Goal: Task Accomplishment & Management: Manage account settings

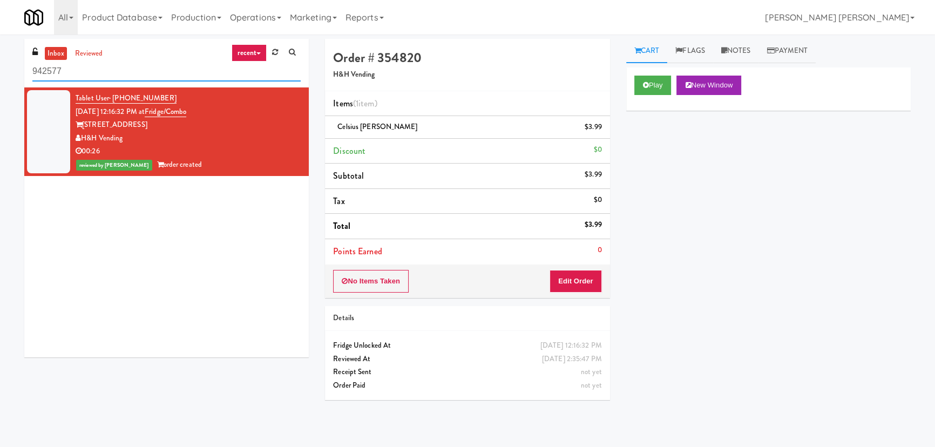
drag, startPoint x: -36, startPoint y: 72, endPoint x: -60, endPoint y: 72, distance: 24.3
click at [0, 72] on html "Are you sure you want to update this order? Okay Cancel Okay Are you sure you w…" at bounding box center [467, 223] width 935 height 447
paste input "[GEOGRAPHIC_DATA] - A-Wing, Level 0"
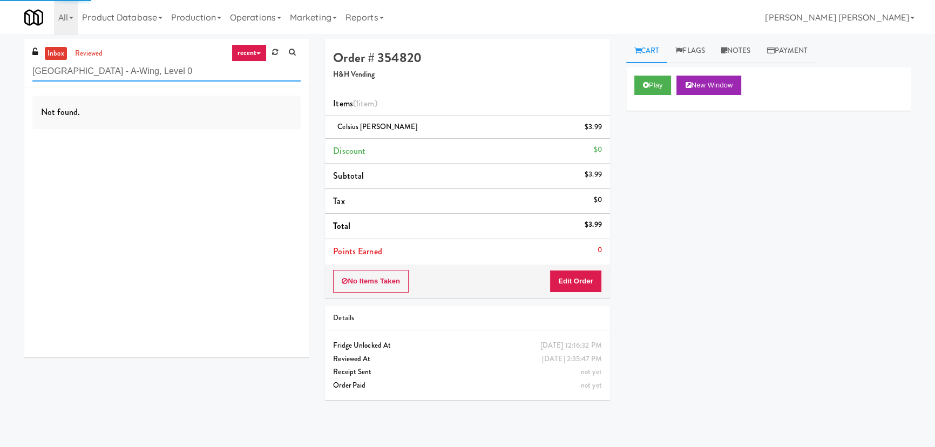
type input "[GEOGRAPHIC_DATA] - A-Wing, Level 0"
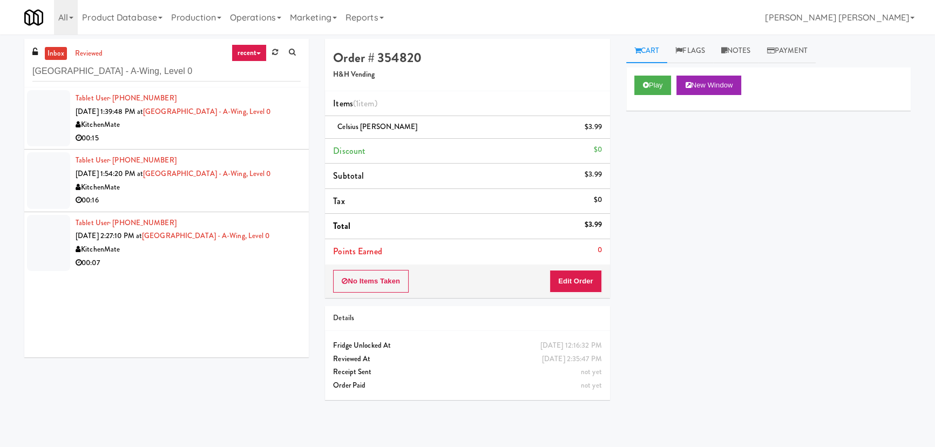
click at [251, 132] on div "KitchenMate" at bounding box center [188, 125] width 225 height 14
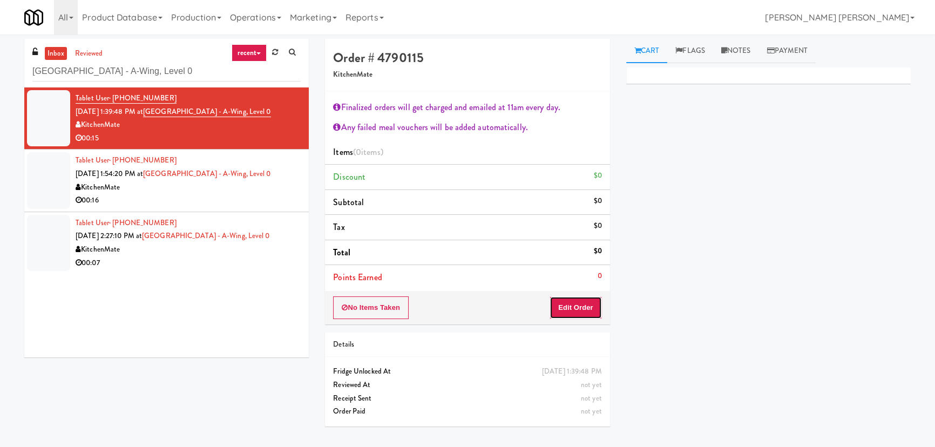
click at [588, 308] on button "Edit Order" at bounding box center [576, 308] width 52 height 23
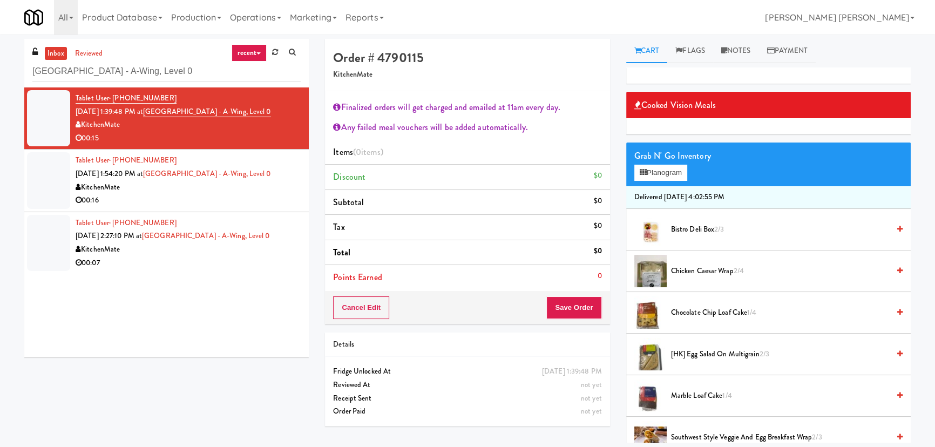
scroll to position [196, 0]
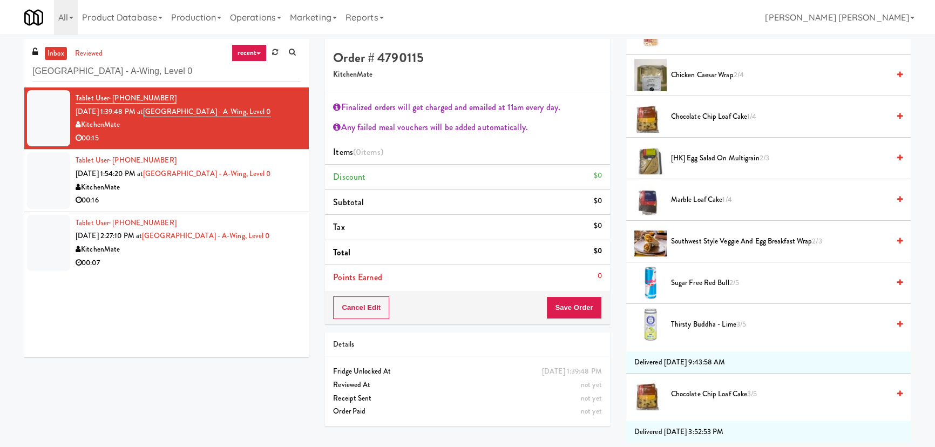
click at [684, 239] on span "Southwest Style Veggie and Egg Breakfast Wrap 2/3" at bounding box center [780, 242] width 218 height 14
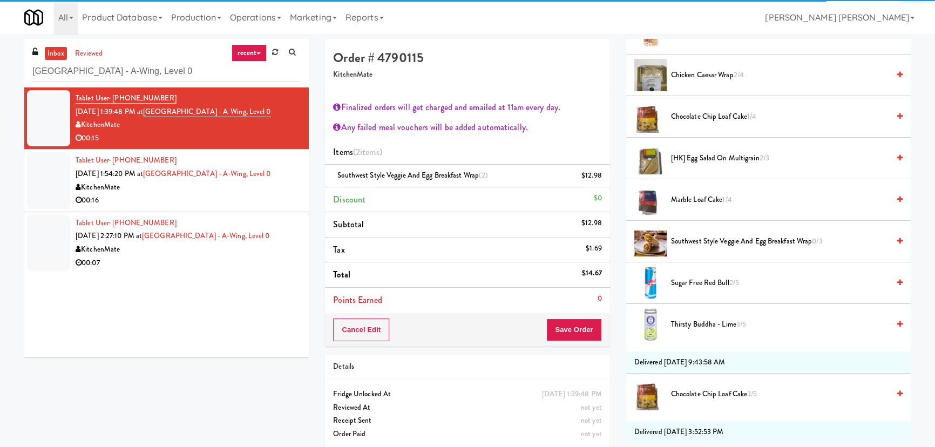
click at [696, 325] on span "Thirsty Buddha - Lime 3/5" at bounding box center [780, 325] width 218 height 14
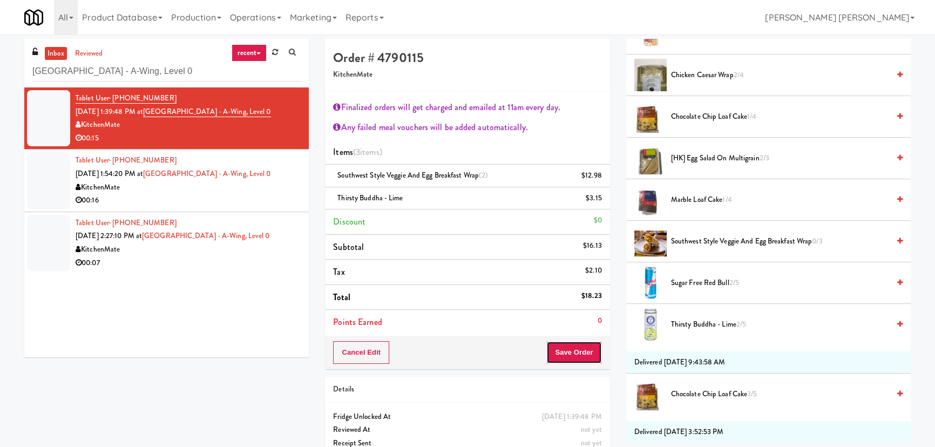
click at [579, 356] on button "Save Order" at bounding box center [574, 352] width 55 height 23
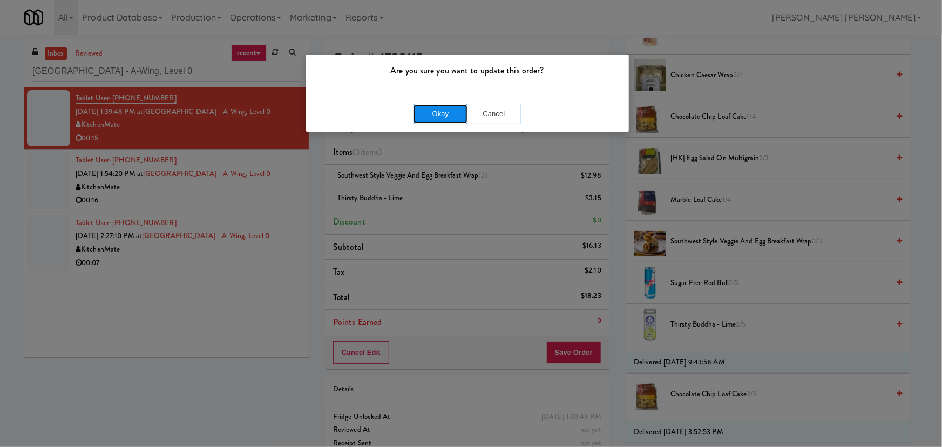
click at [451, 110] on button "Okay" at bounding box center [441, 113] width 54 height 19
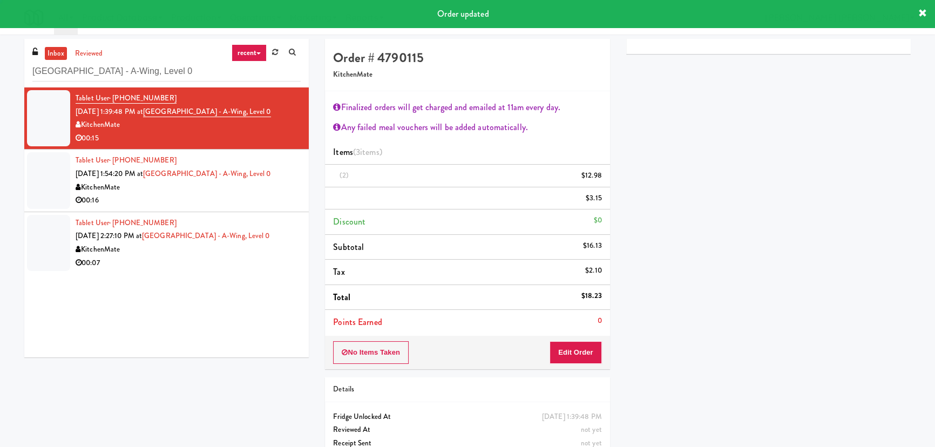
scroll to position [29, 0]
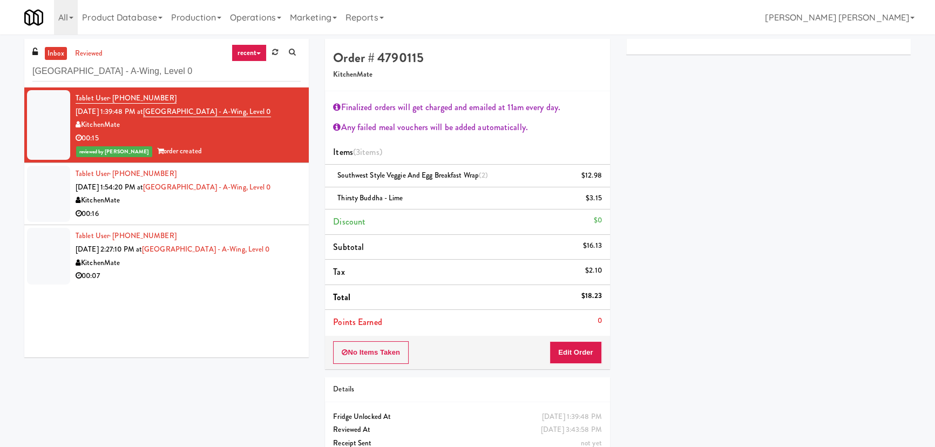
click at [198, 221] on div "00:16" at bounding box center [188, 214] width 225 height 14
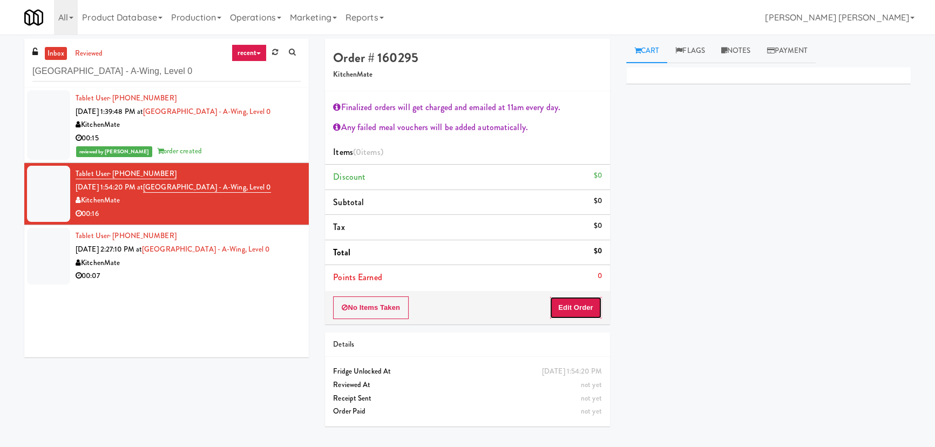
click at [563, 299] on button "Edit Order" at bounding box center [576, 308] width 52 height 23
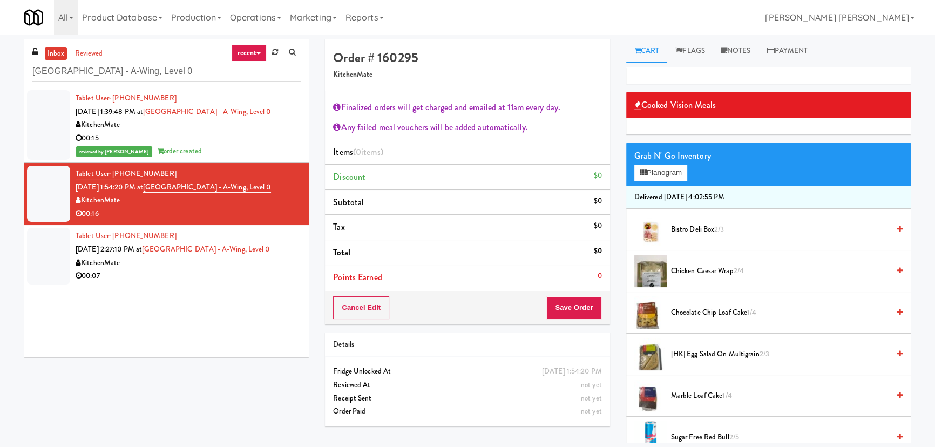
click at [692, 308] on span "Chocolate Chip Loaf Cake 1/4" at bounding box center [780, 313] width 218 height 14
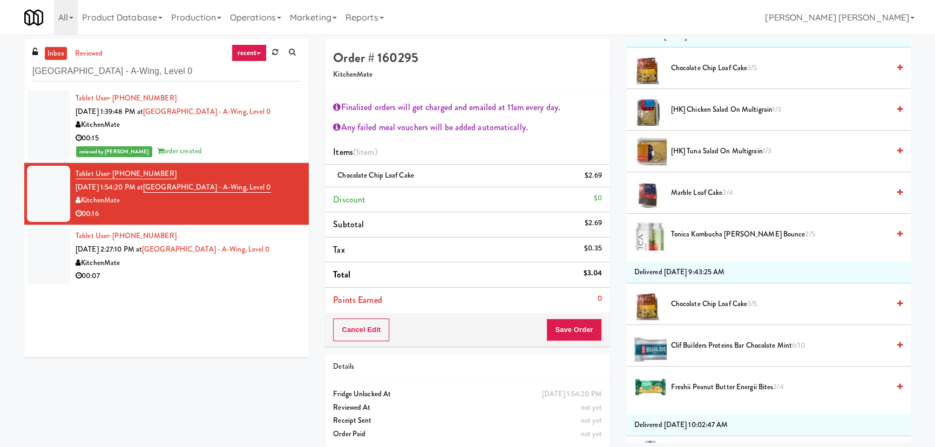
scroll to position [540, 0]
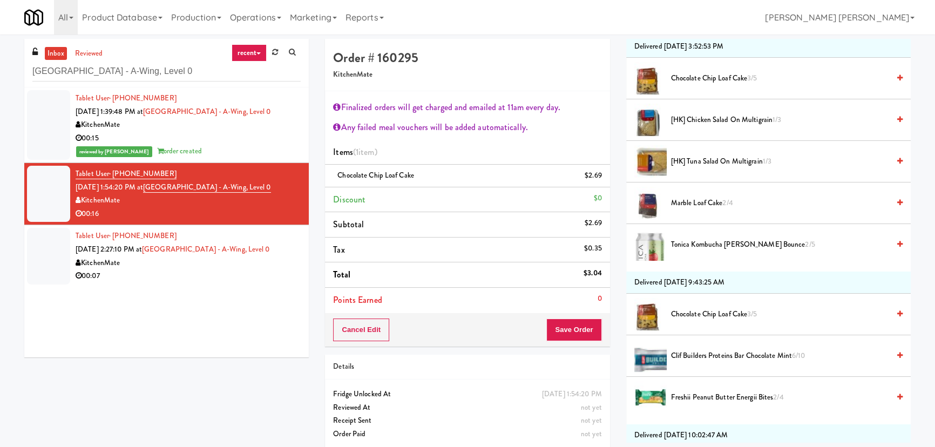
click at [683, 118] on span "[HK] Chicken Salad on Multigrain 1/3" at bounding box center [780, 120] width 218 height 14
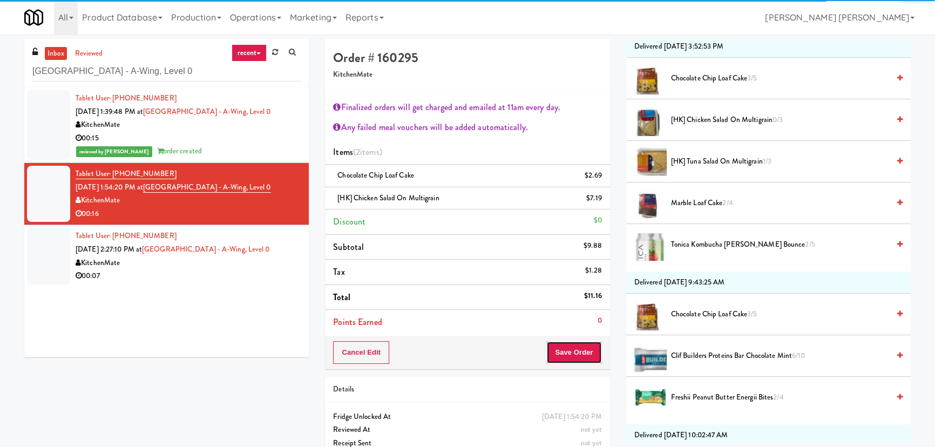
click at [587, 358] on button "Save Order" at bounding box center [574, 352] width 55 height 23
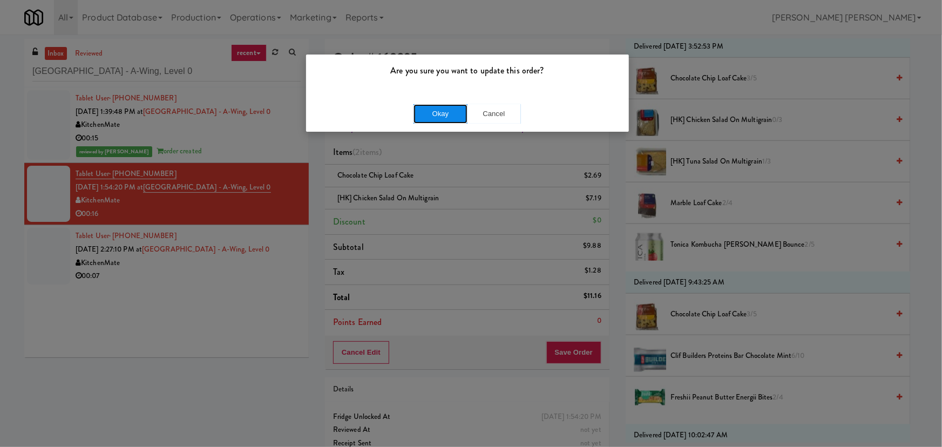
click at [448, 114] on button "Okay" at bounding box center [441, 113] width 54 height 19
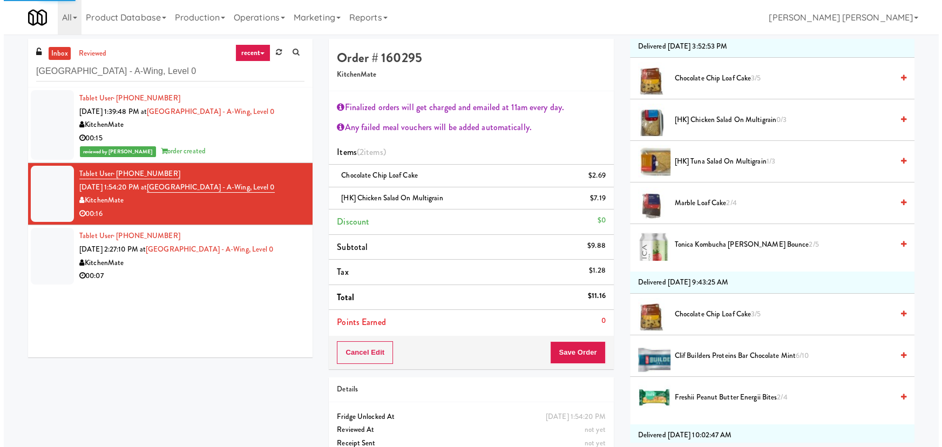
scroll to position [29, 0]
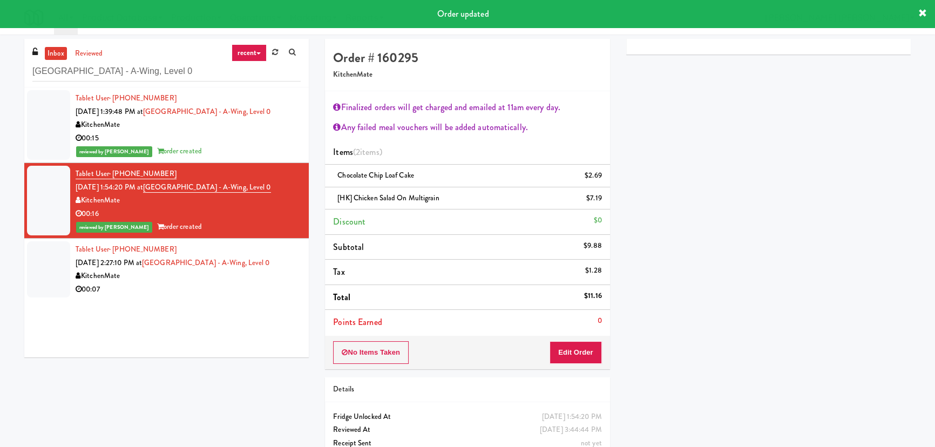
click at [210, 283] on div "KitchenMate" at bounding box center [188, 277] width 225 height 14
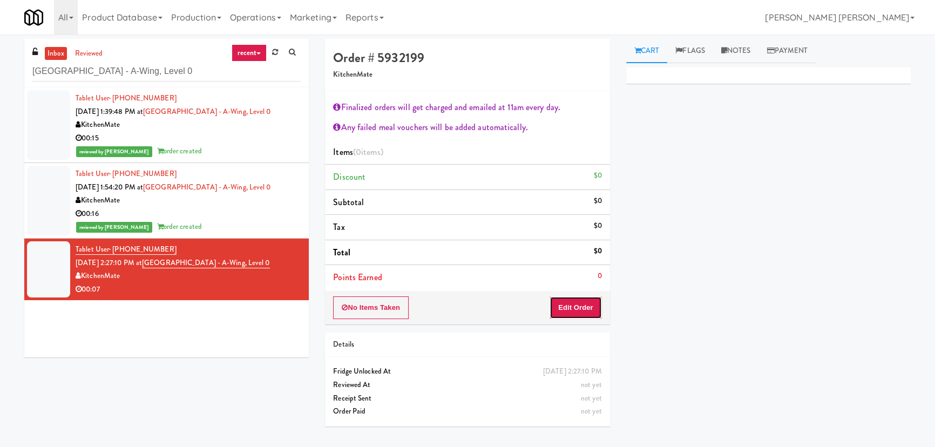
click at [558, 302] on button "Edit Order" at bounding box center [576, 308] width 52 height 23
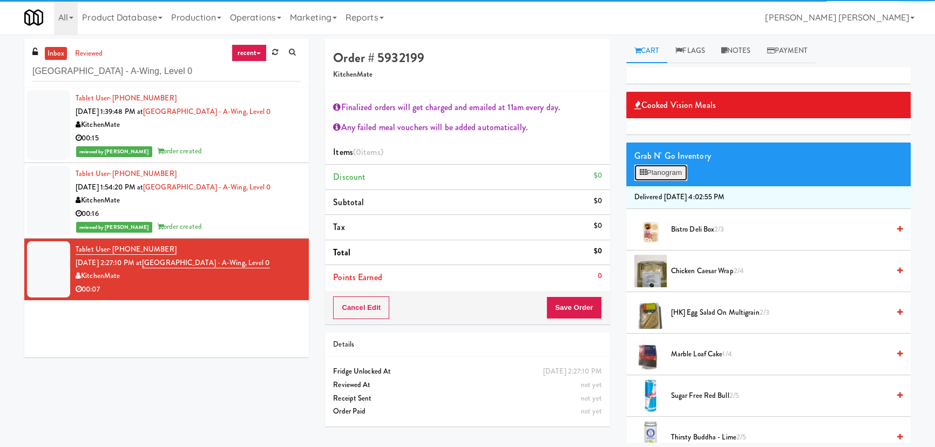
click at [664, 173] on button "Planogram" at bounding box center [661, 173] width 53 height 16
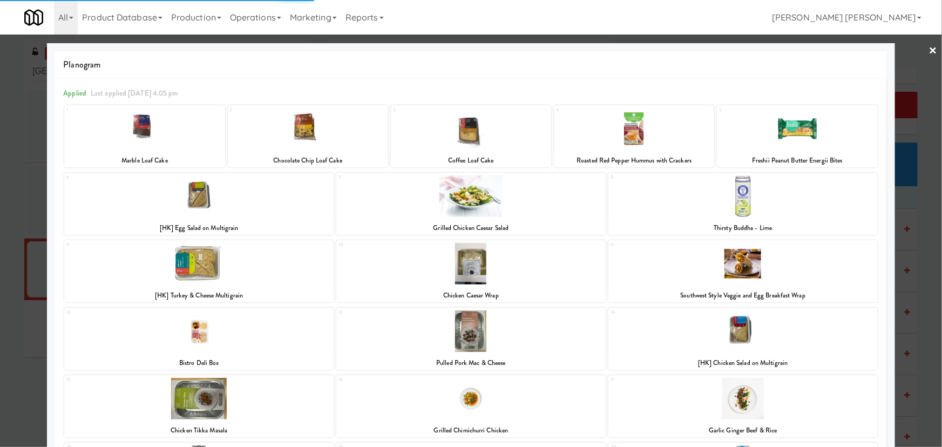
scroll to position [151, 0]
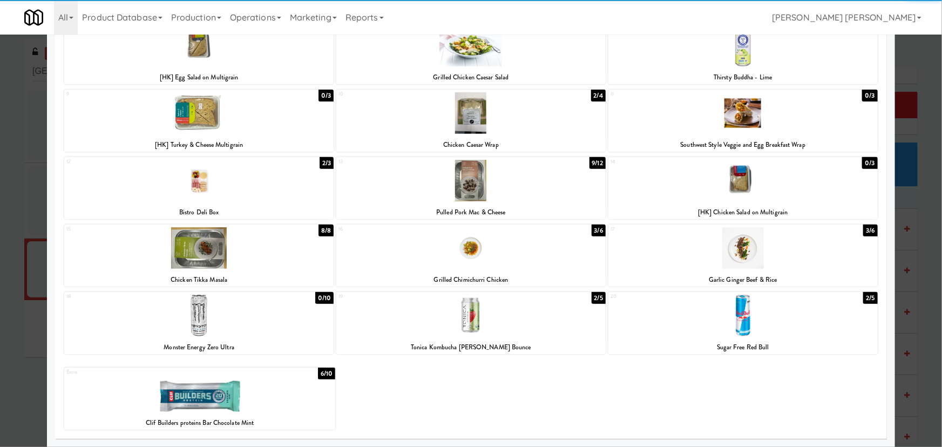
click at [470, 328] on div at bounding box center [471, 316] width 270 height 42
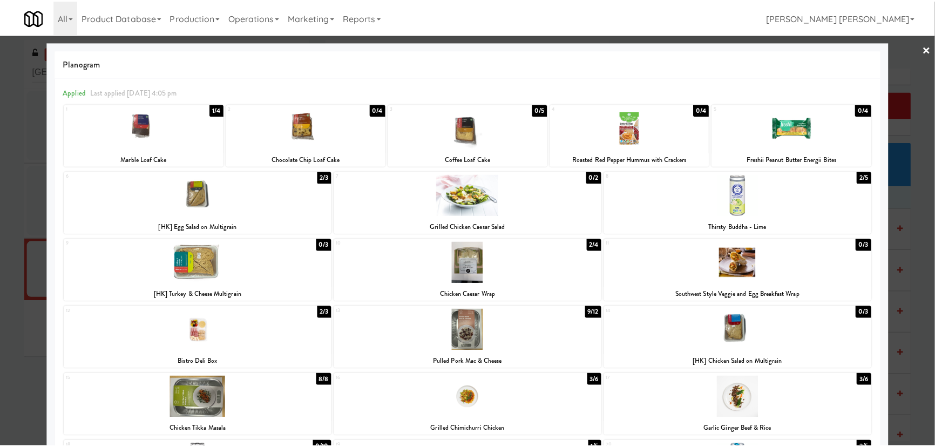
scroll to position [0, 0]
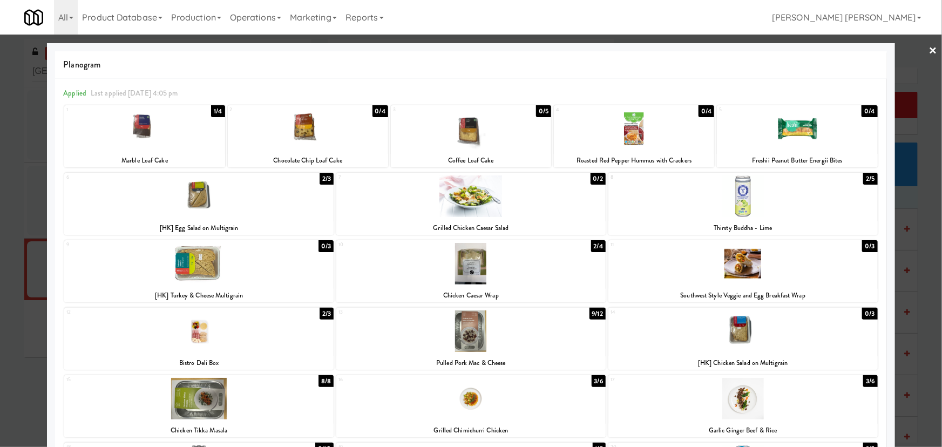
click at [929, 46] on link "×" at bounding box center [933, 51] width 9 height 33
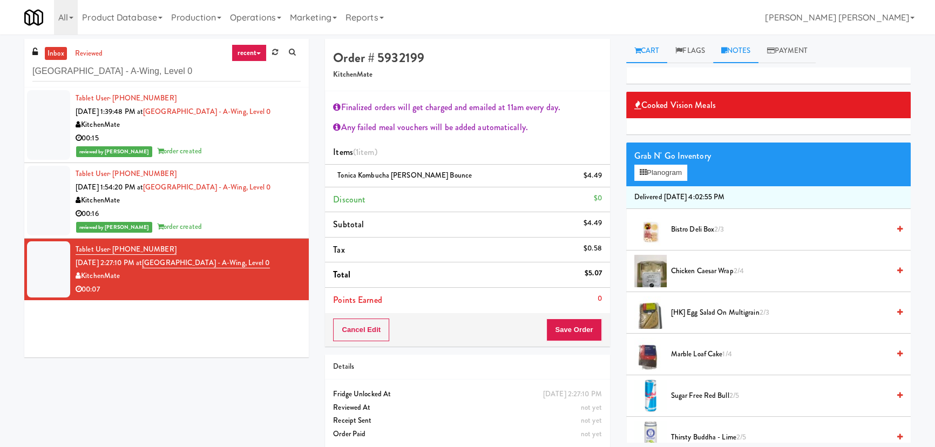
click at [743, 49] on link "Notes" at bounding box center [736, 51] width 46 height 24
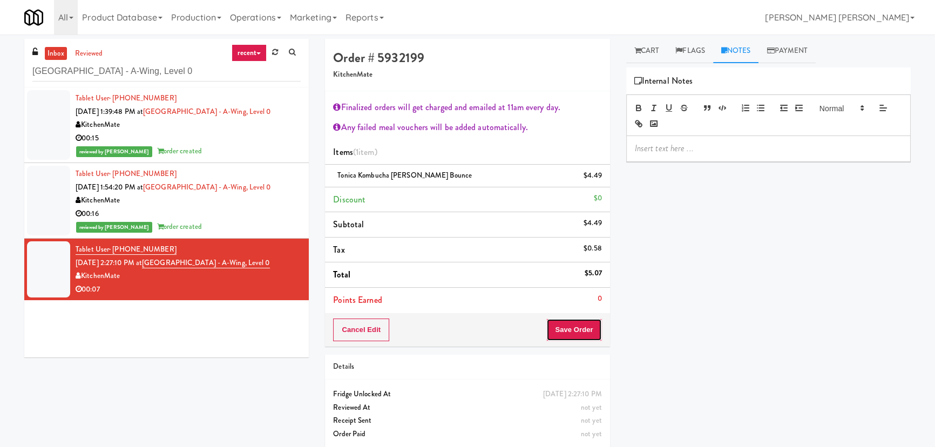
click at [559, 336] on button "Save Order" at bounding box center [574, 330] width 55 height 23
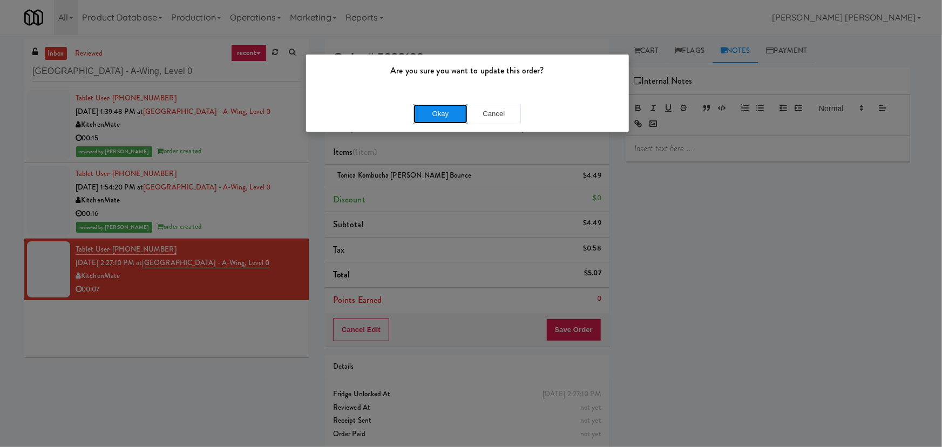
click at [429, 113] on button "Okay" at bounding box center [441, 113] width 54 height 19
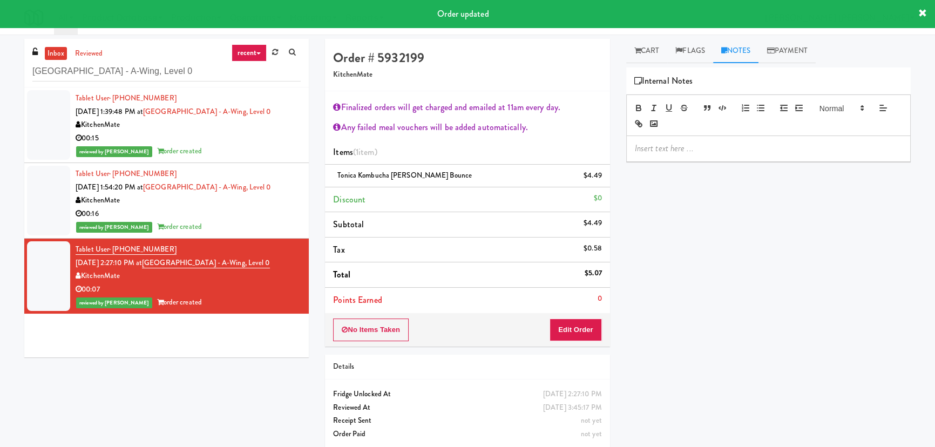
click at [720, 151] on p at bounding box center [768, 149] width 267 height 12
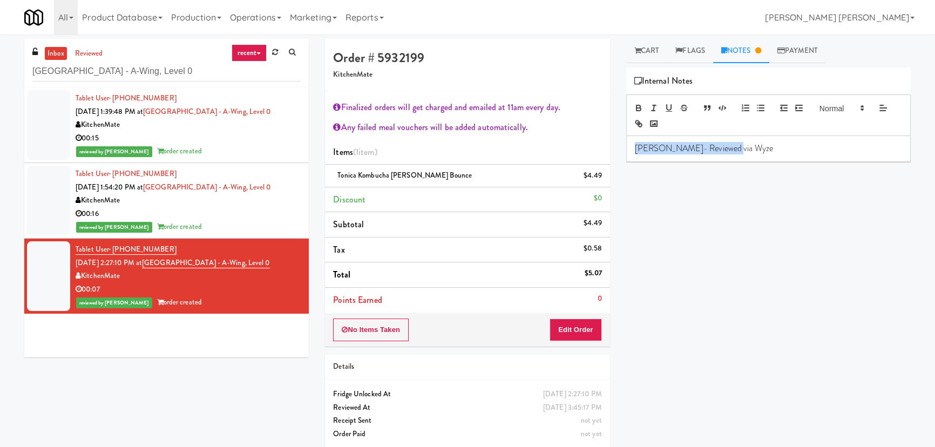
drag, startPoint x: 734, startPoint y: 149, endPoint x: 628, endPoint y: 144, distance: 106.5
click at [628, 144] on div "Erick- Reviewed via Wyze" at bounding box center [769, 148] width 284 height 25
copy p "Erick- Reviewed via Wyze"
click at [248, 221] on div "00:16" at bounding box center [188, 214] width 225 height 14
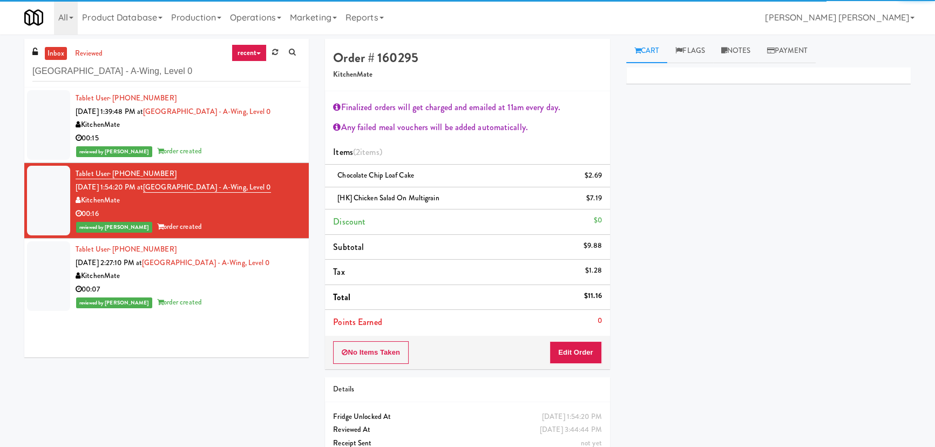
drag, startPoint x: 735, startPoint y: 49, endPoint x: 733, endPoint y: 66, distance: 16.8
click at [735, 52] on link "Notes" at bounding box center [736, 51] width 46 height 24
click at [695, 147] on p at bounding box center [768, 149] width 267 height 12
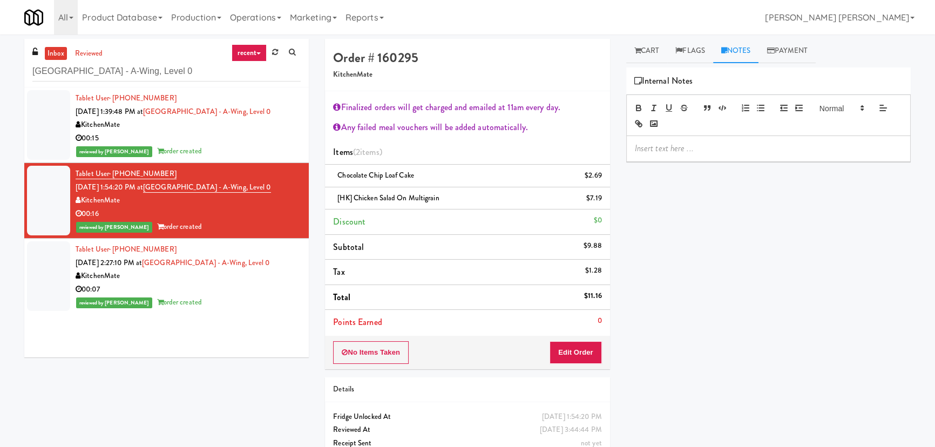
paste div
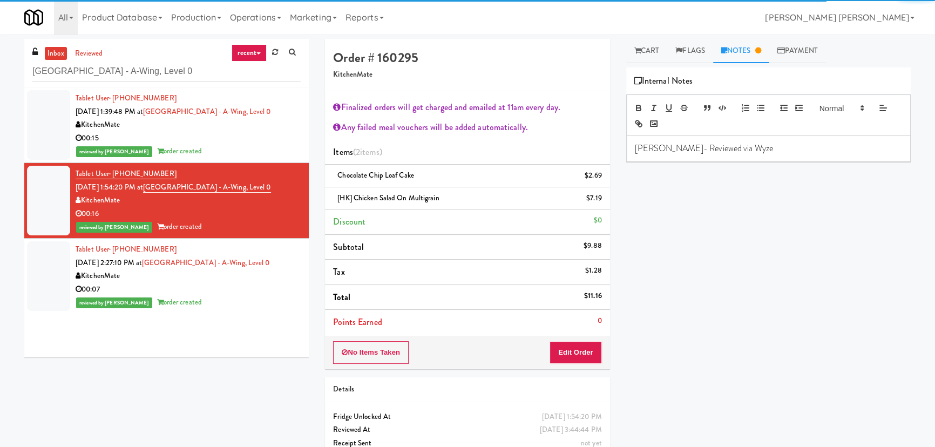
click at [245, 145] on div "00:15" at bounding box center [188, 139] width 225 height 14
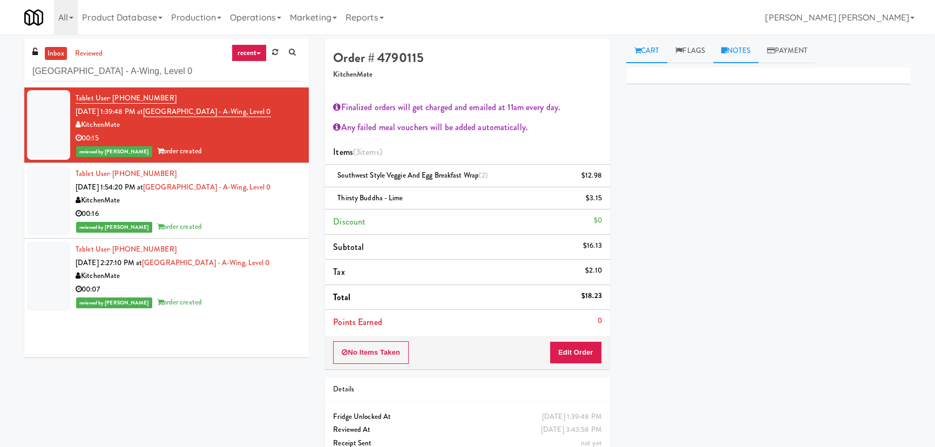
drag, startPoint x: 742, startPoint y: 52, endPoint x: 736, endPoint y: 64, distance: 13.3
click at [742, 52] on link "Notes" at bounding box center [736, 51] width 46 height 24
click at [701, 153] on p at bounding box center [768, 149] width 267 height 12
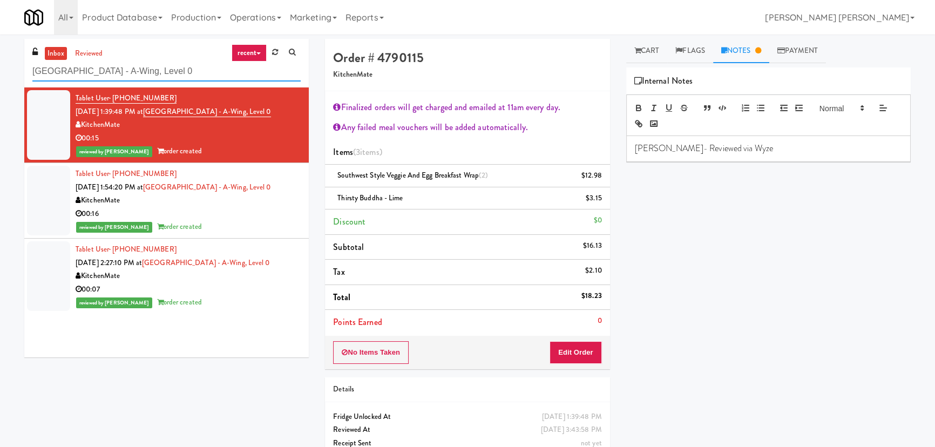
drag, startPoint x: 232, startPoint y: 73, endPoint x: -96, endPoint y: 73, distance: 327.8
click at [0, 73] on html "Are you sure you want to update this order? Okay Cancel Okay Are you sure you w…" at bounding box center [467, 223] width 935 height 447
paste input "rossing East - Ambient - Right"
type input "Crossing East - Ambient - Right"
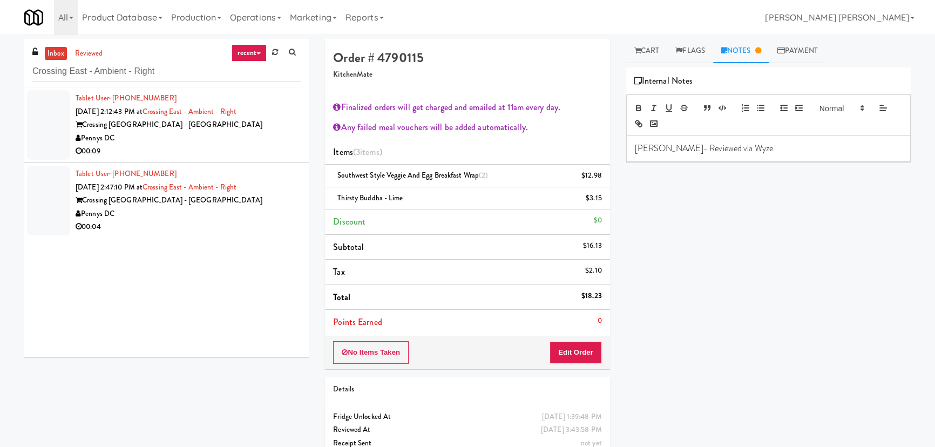
click at [250, 138] on div "Pennys DC" at bounding box center [188, 139] width 225 height 14
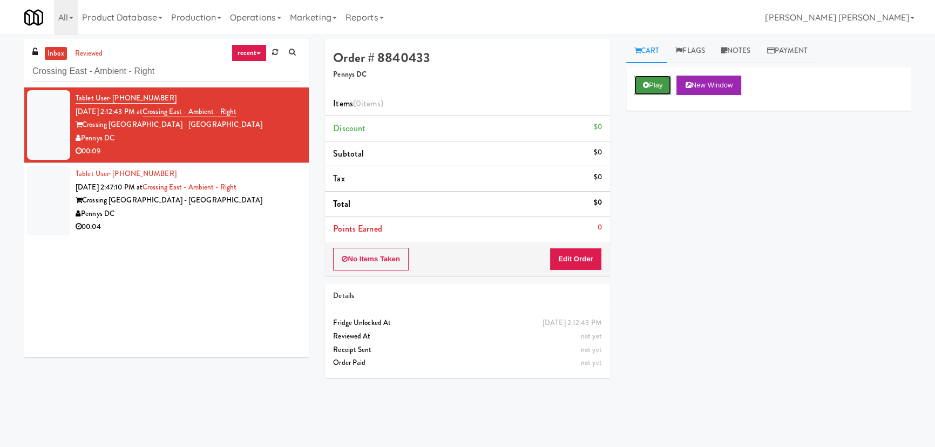
click at [657, 82] on button "Play" at bounding box center [653, 85] width 37 height 19
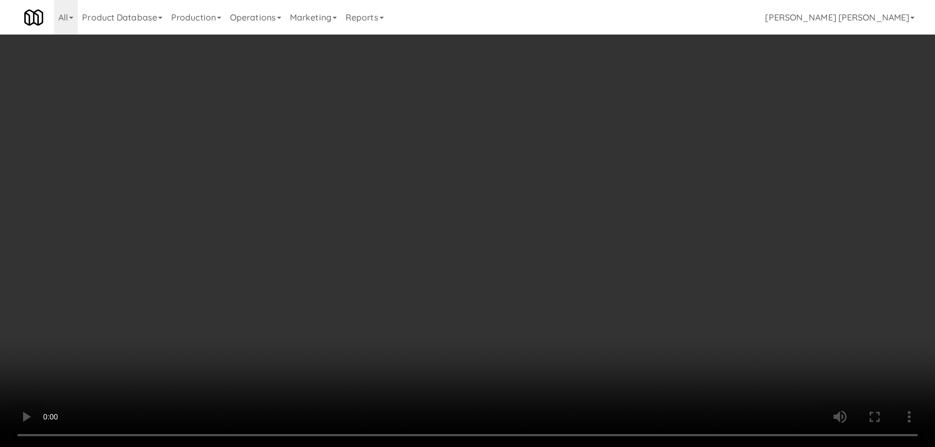
drag, startPoint x: 518, startPoint y: 479, endPoint x: 791, endPoint y: 455, distance: 273.2
click at [566, 447] on video at bounding box center [467, 223] width 935 height 447
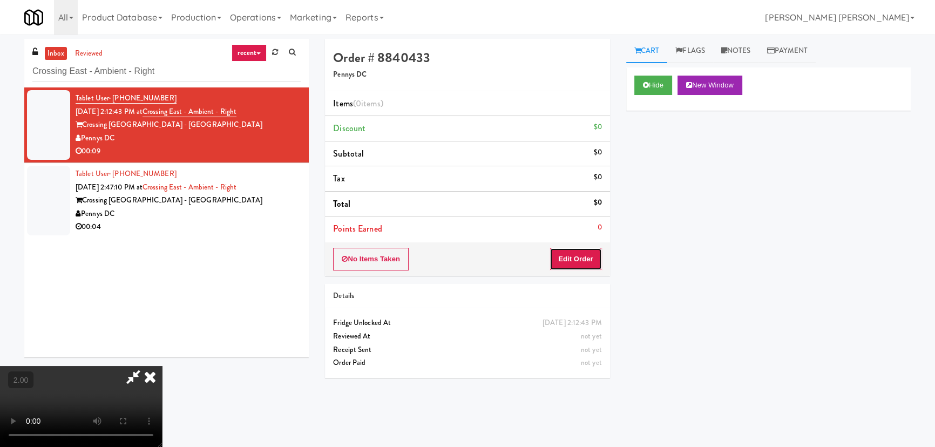
click at [598, 255] on button "Edit Order" at bounding box center [576, 259] width 52 height 23
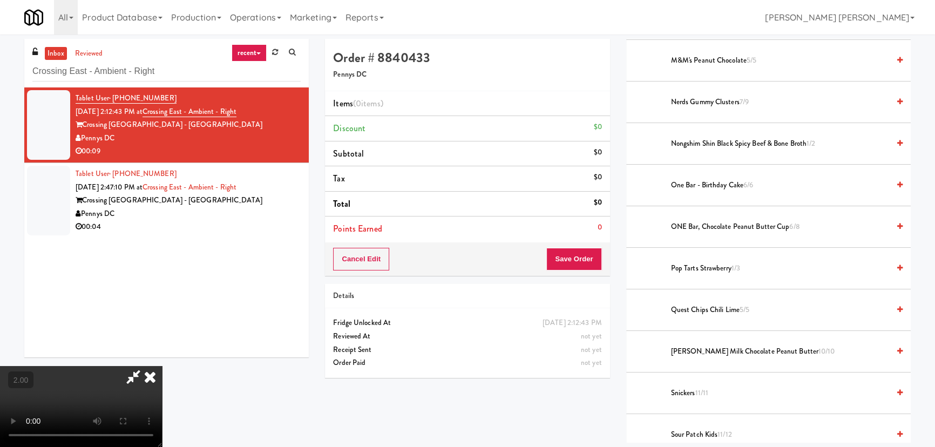
scroll to position [736, 0]
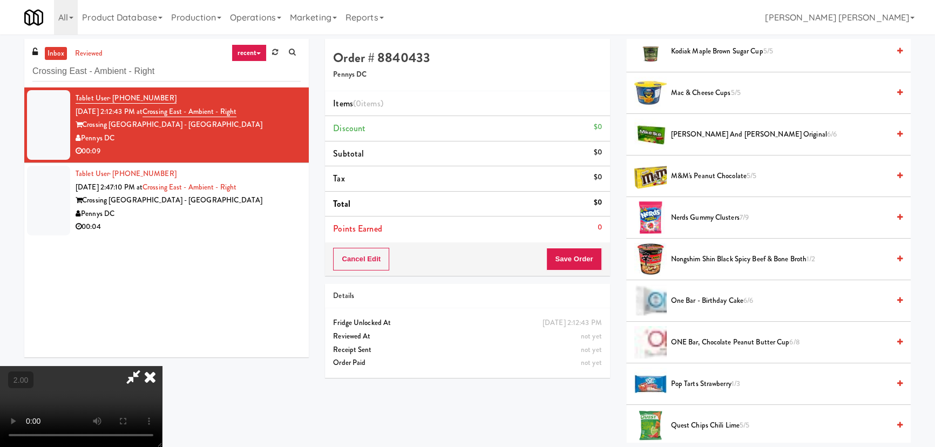
click at [683, 176] on span "M&M's Peanut Chocolate 5/5" at bounding box center [780, 177] width 218 height 14
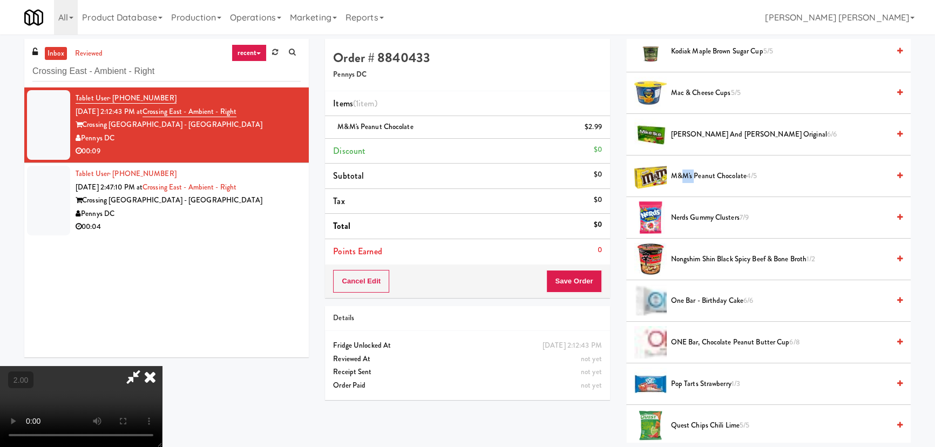
click at [683, 176] on span "M&M's Peanut Chocolate 4/5" at bounding box center [780, 177] width 218 height 14
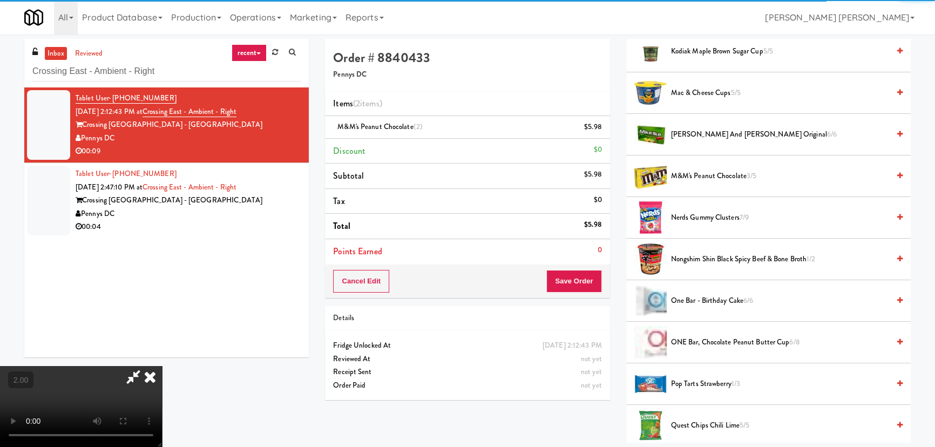
click at [162, 366] on icon at bounding box center [150, 377] width 24 height 22
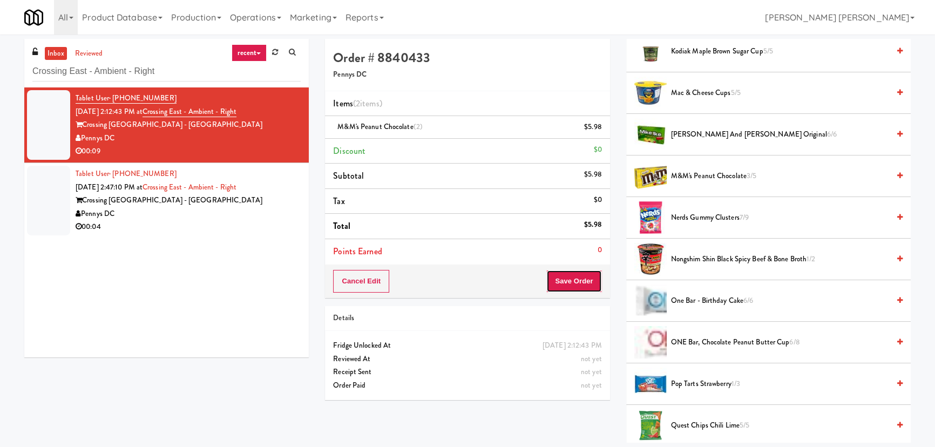
click at [572, 279] on button "Save Order" at bounding box center [574, 281] width 55 height 23
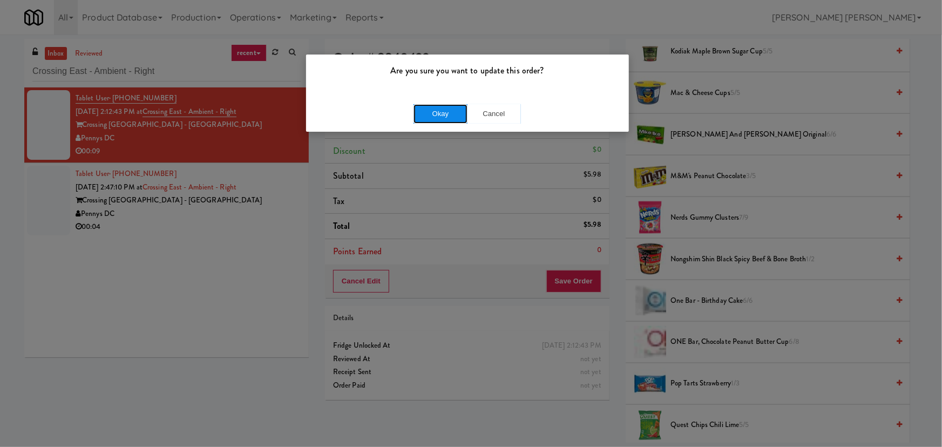
click at [434, 114] on button "Okay" at bounding box center [441, 113] width 54 height 19
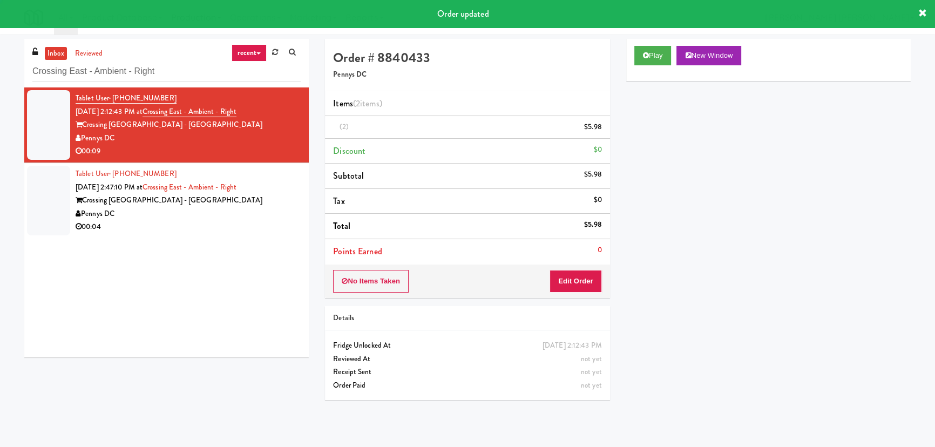
scroll to position [29, 0]
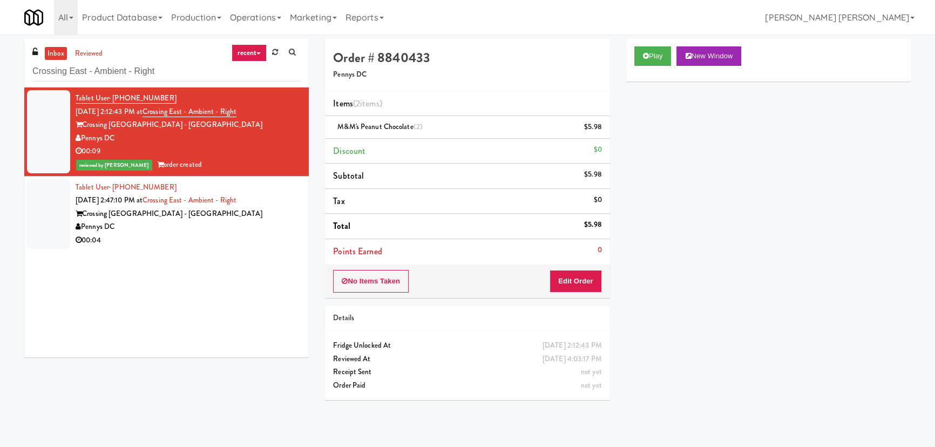
click at [178, 226] on div "Pennys DC" at bounding box center [188, 227] width 225 height 14
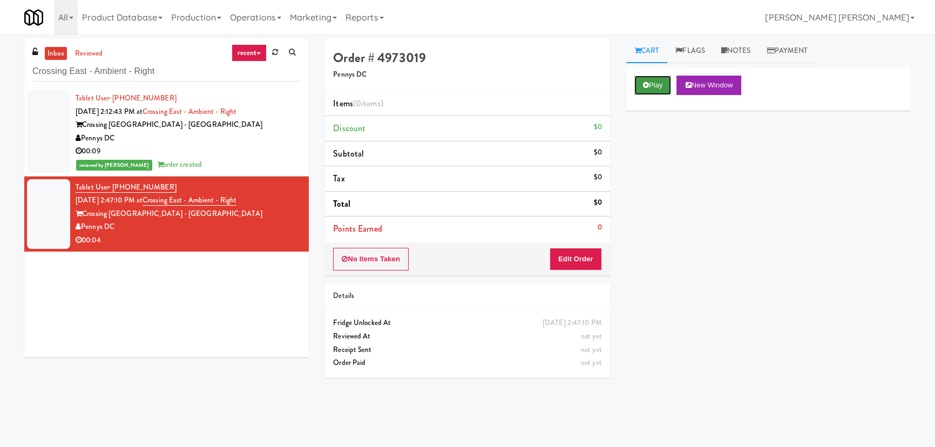
click at [654, 89] on button "Play" at bounding box center [653, 85] width 37 height 19
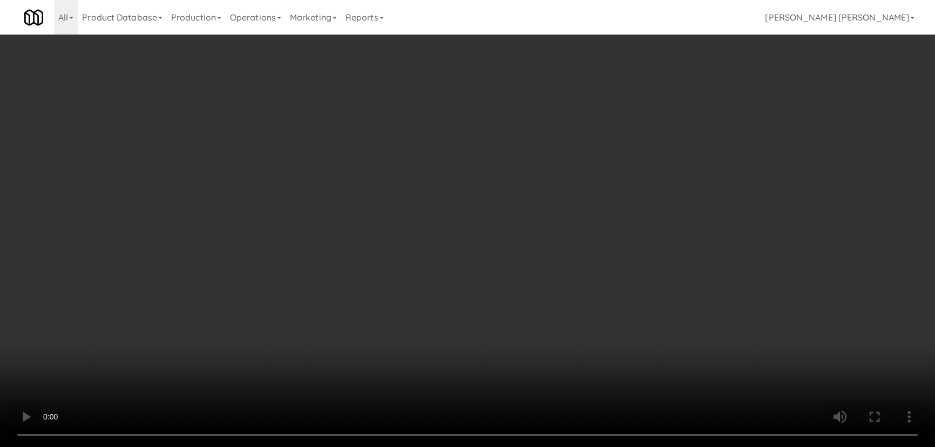
drag, startPoint x: 526, startPoint y: 477, endPoint x: 809, endPoint y: 471, distance: 282.5
click at [614, 447] on video at bounding box center [467, 223] width 935 height 447
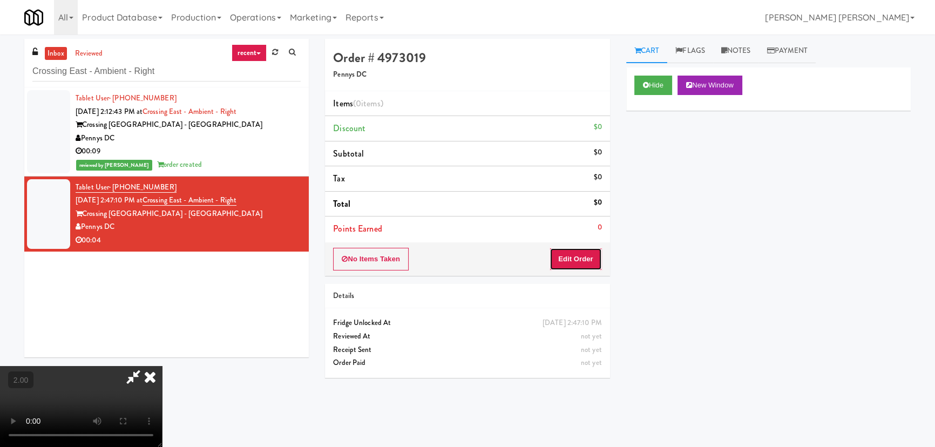
click at [578, 258] on button "Edit Order" at bounding box center [576, 259] width 52 height 23
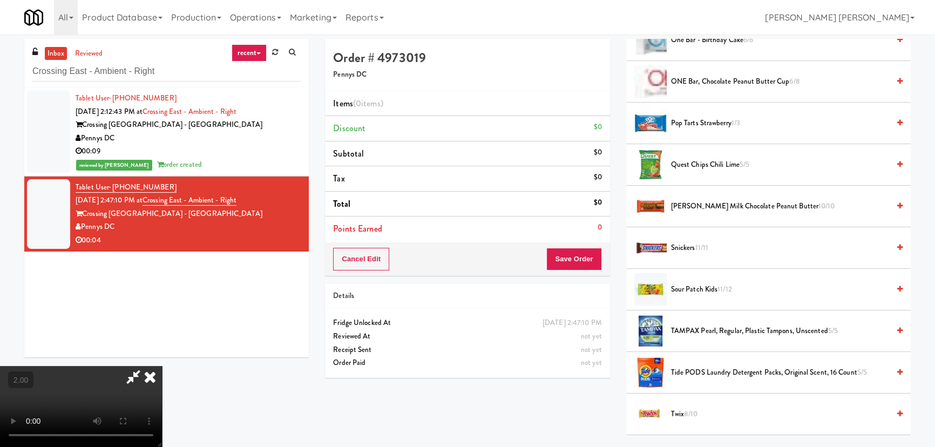
scroll to position [1113, 0]
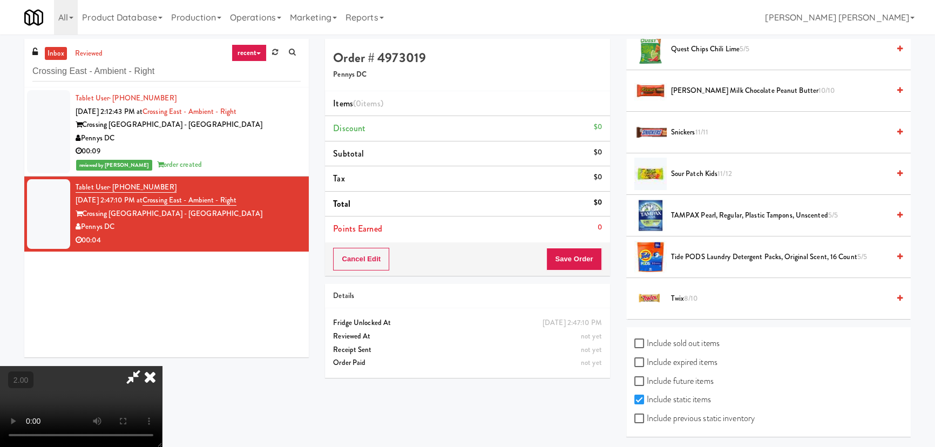
click at [703, 174] on span "Sour Patch Kids 11/12" at bounding box center [780, 174] width 218 height 14
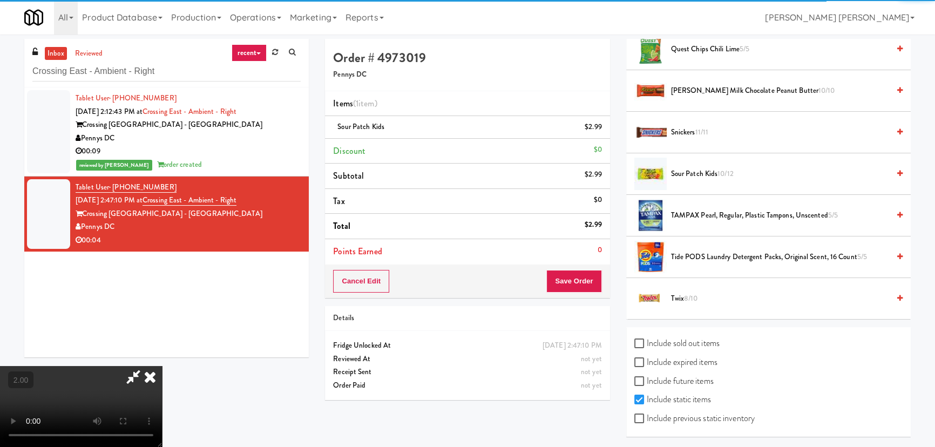
click at [162, 366] on icon at bounding box center [150, 377] width 24 height 22
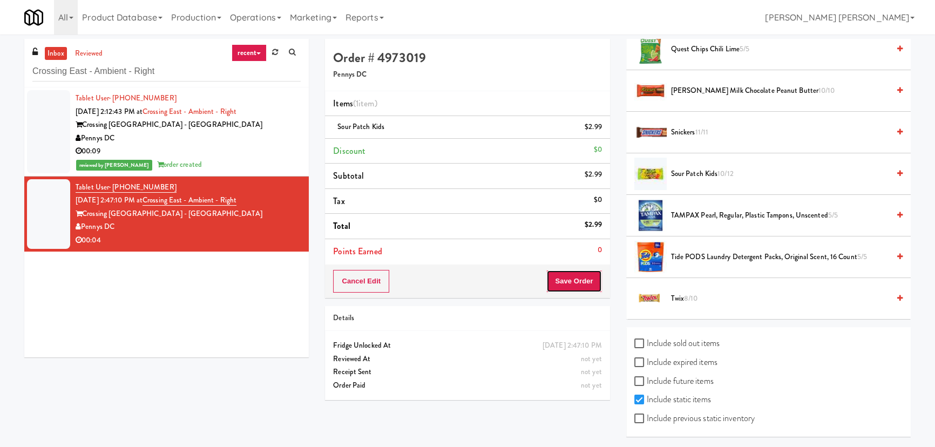
click at [564, 275] on button "Save Order" at bounding box center [574, 281] width 55 height 23
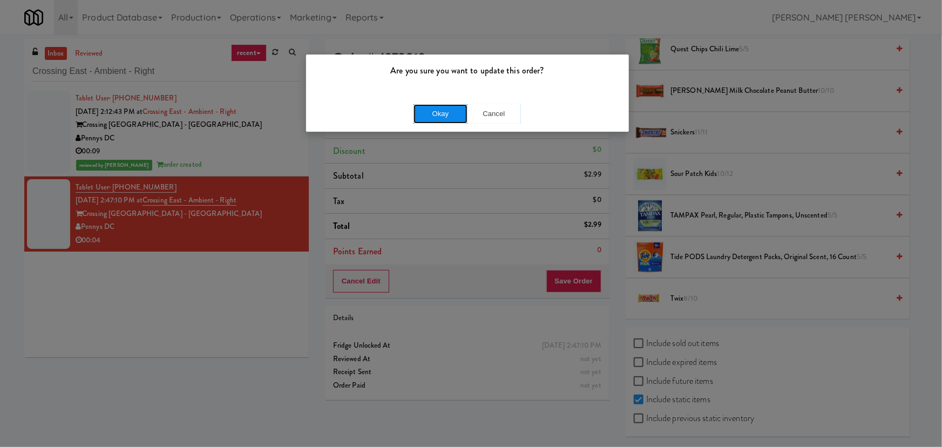
click at [459, 112] on button "Okay" at bounding box center [441, 113] width 54 height 19
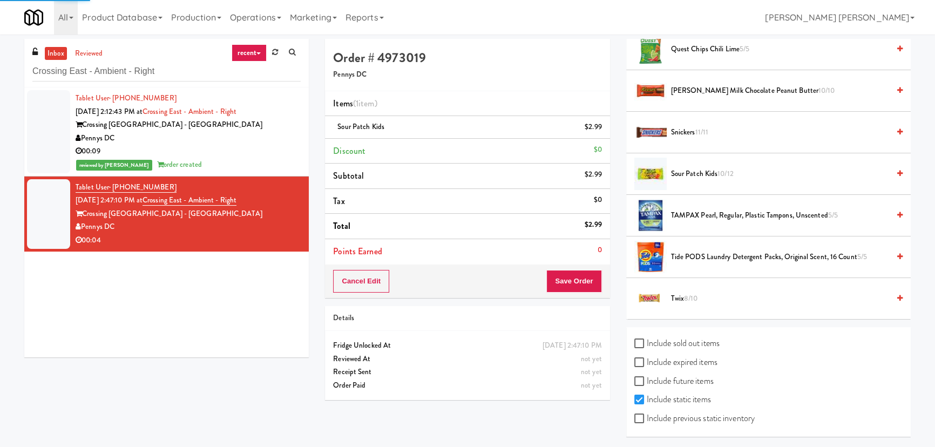
scroll to position [29, 0]
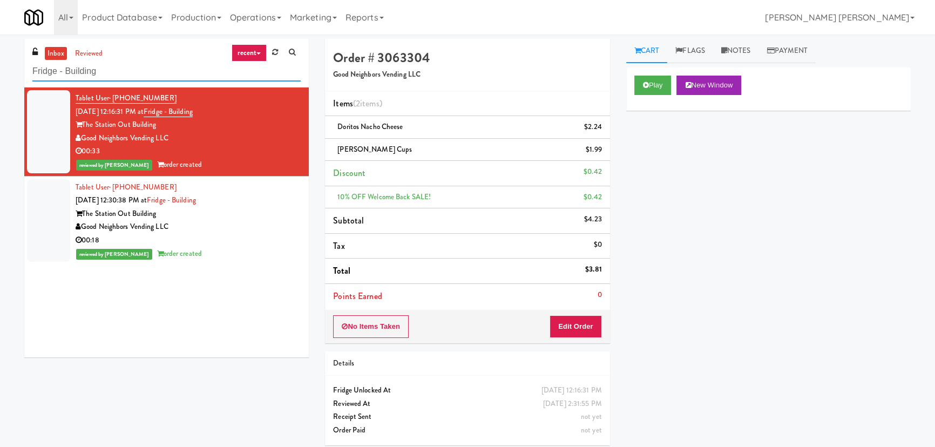
drag, startPoint x: -116, startPoint y: 64, endPoint x: -198, endPoint y: 64, distance: 82.1
click at [0, 64] on html "Are you sure you want to update this order? Okay Cancel Okay Are you sure you w…" at bounding box center [467, 223] width 935 height 447
paste input "Eleven North Fridge"
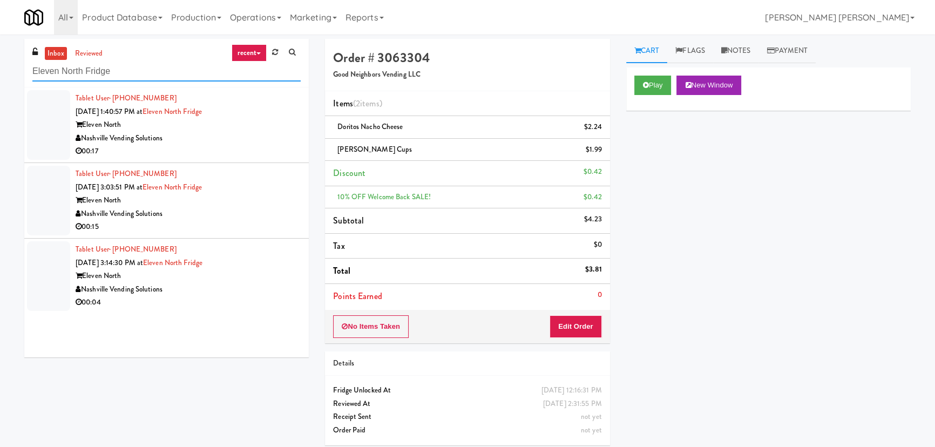
type input "Eleven North Fridge"
click at [248, 140] on div "Nashville Vending Solutions" at bounding box center [188, 139] width 225 height 14
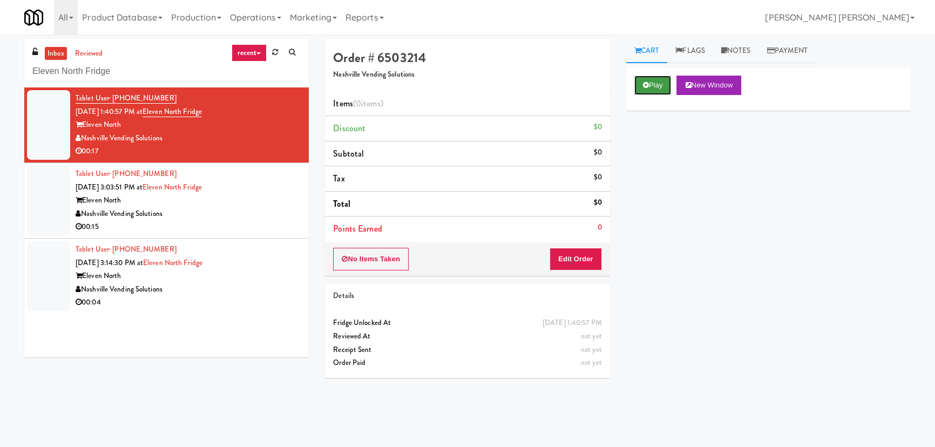
click at [648, 91] on button "Play" at bounding box center [653, 85] width 37 height 19
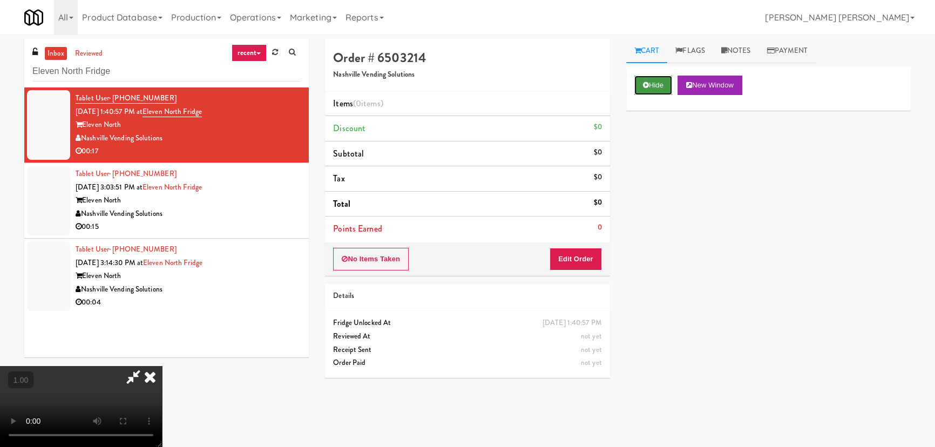
click at [652, 79] on button "Hide" at bounding box center [654, 85] width 38 height 19
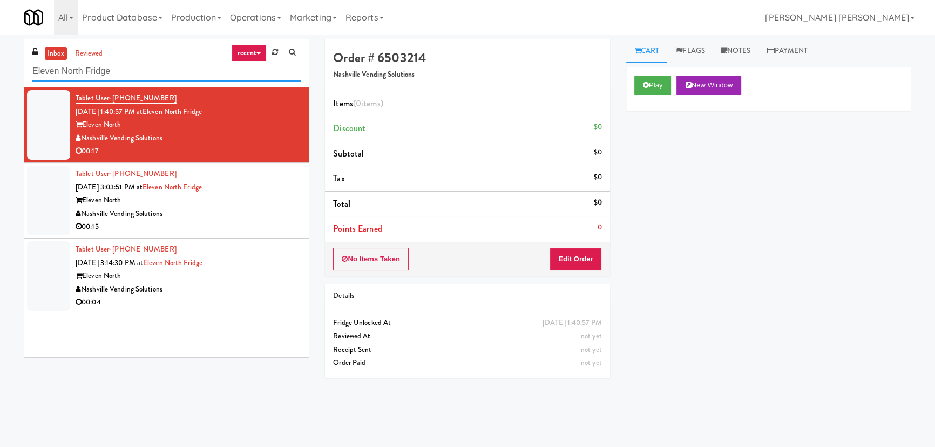
drag, startPoint x: 125, startPoint y: 70, endPoint x: 11, endPoint y: 69, distance: 114.5
click at [11, 69] on div "inbox reviewed recent all unclear take inventory issue suspicious failed recent…" at bounding box center [467, 241] width 935 height 404
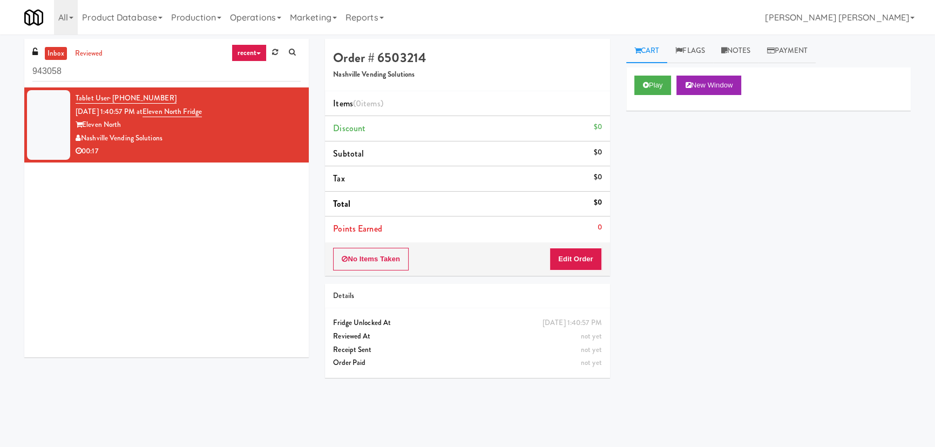
drag, startPoint x: 79, startPoint y: 70, endPoint x: 22, endPoint y: 70, distance: 57.2
click at [22, 70] on div "inbox reviewed recent all unclear take inventory issue suspicious failed recent…" at bounding box center [166, 202] width 301 height 327
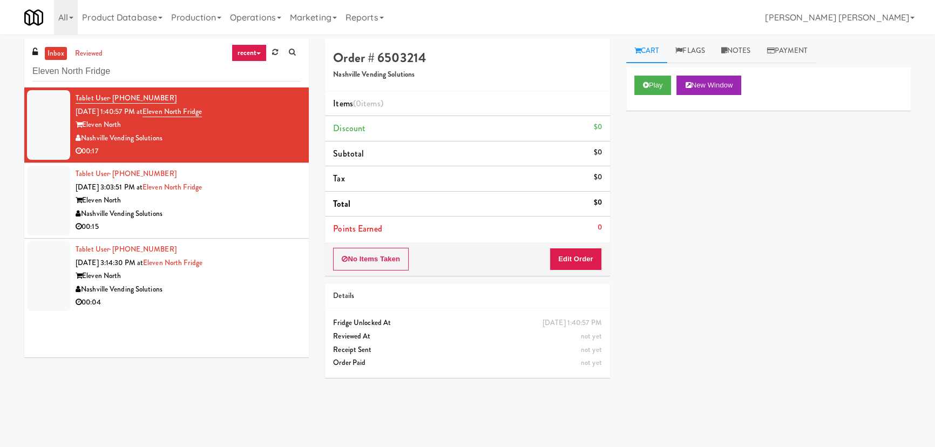
type input "Eleven North Fridge"
click at [234, 275] on div "Eleven North" at bounding box center [188, 277] width 225 height 14
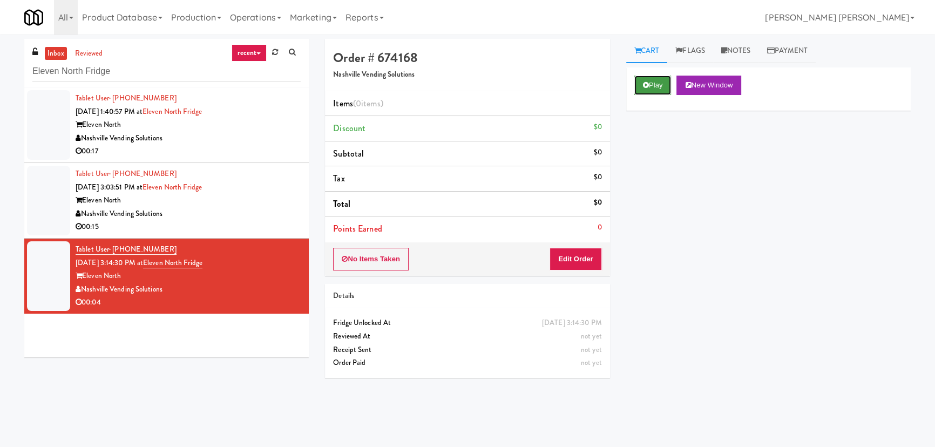
click at [664, 83] on button "Play" at bounding box center [653, 85] width 37 height 19
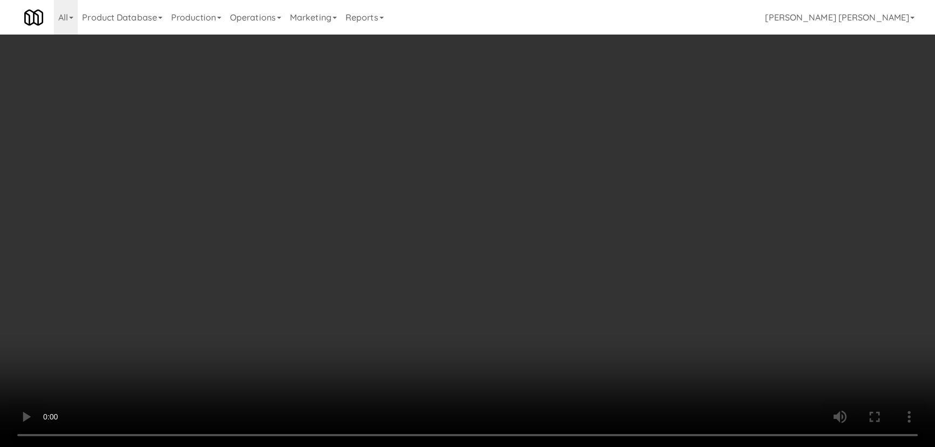
drag, startPoint x: 528, startPoint y: 481, endPoint x: 875, endPoint y: 469, distance: 347.5
click at [607, 447] on video at bounding box center [467, 223] width 935 height 447
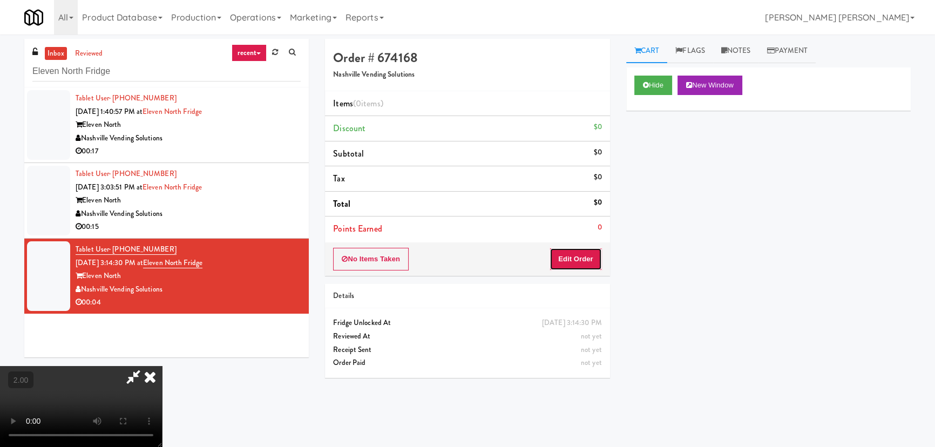
click at [581, 261] on button "Edit Order" at bounding box center [576, 259] width 52 height 23
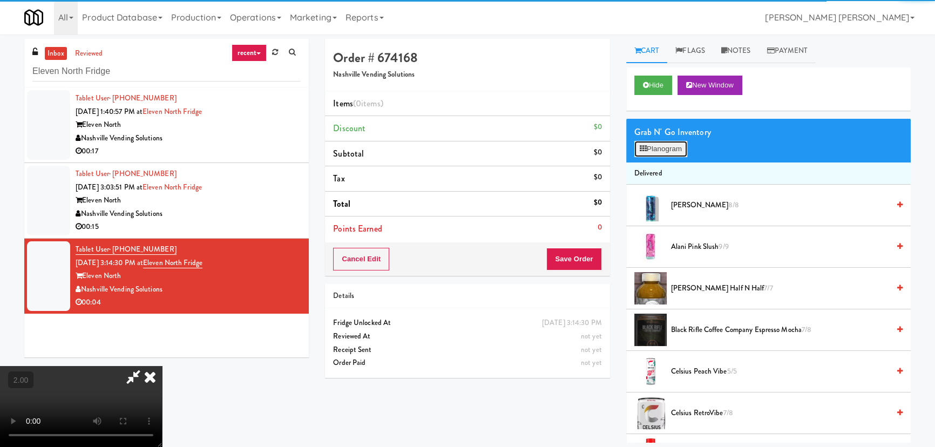
click at [658, 142] on button "Planogram" at bounding box center [661, 149] width 53 height 16
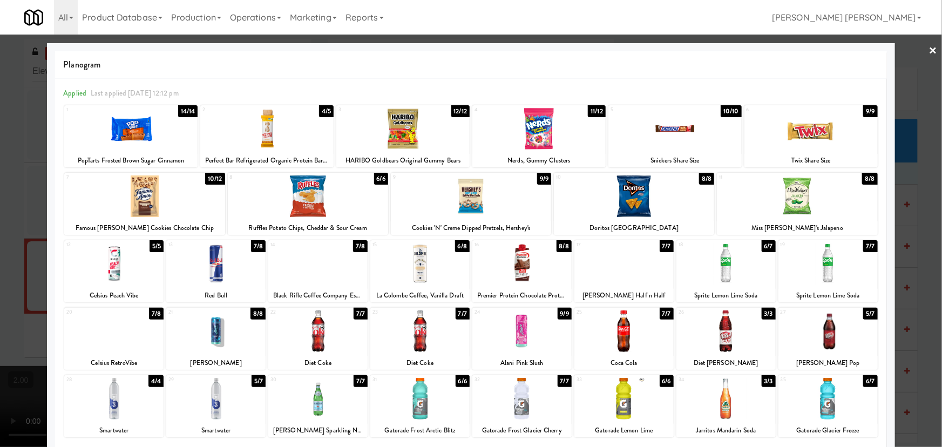
click at [143, 204] on div at bounding box center [144, 197] width 160 height 42
click at [929, 48] on link "×" at bounding box center [933, 51] width 9 height 33
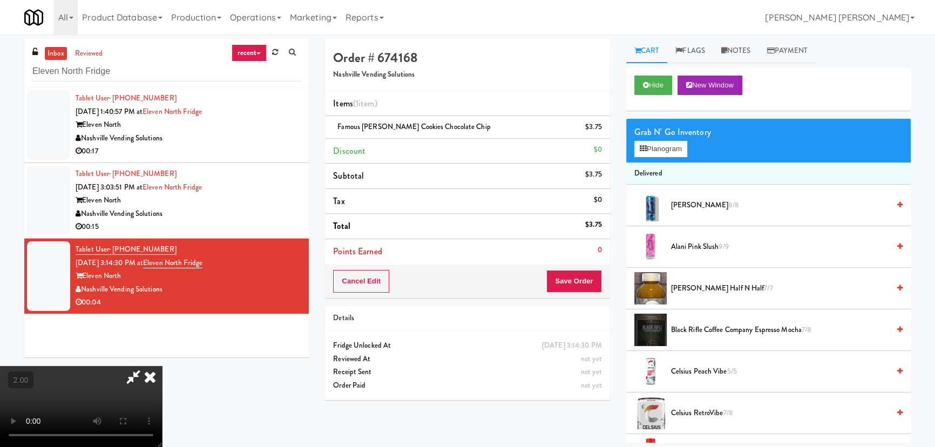
click at [162, 366] on icon at bounding box center [150, 377] width 24 height 22
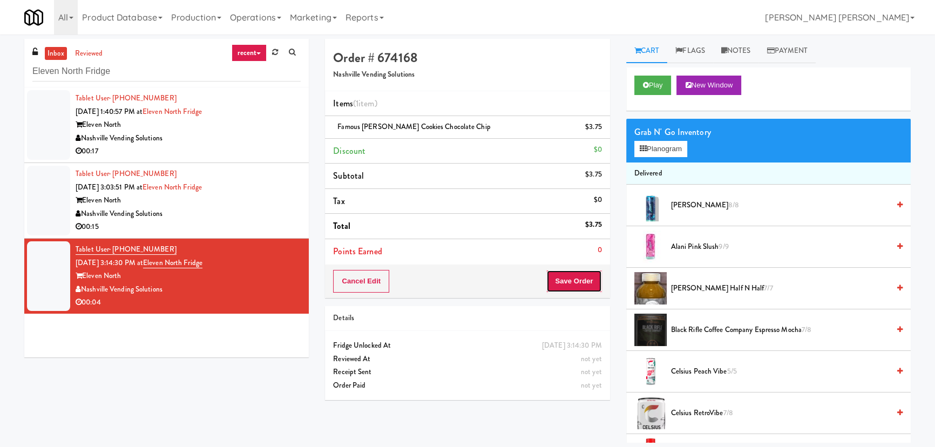
click at [572, 284] on button "Save Order" at bounding box center [574, 281] width 55 height 23
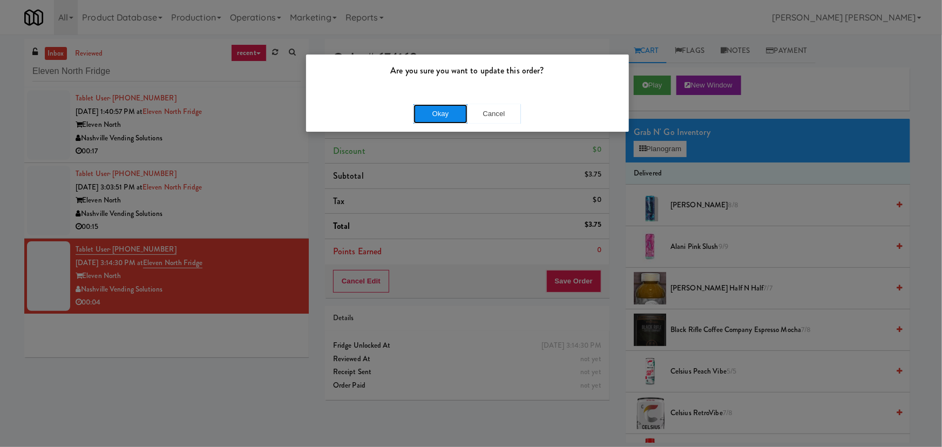
click at [436, 106] on button "Okay" at bounding box center [441, 113] width 54 height 19
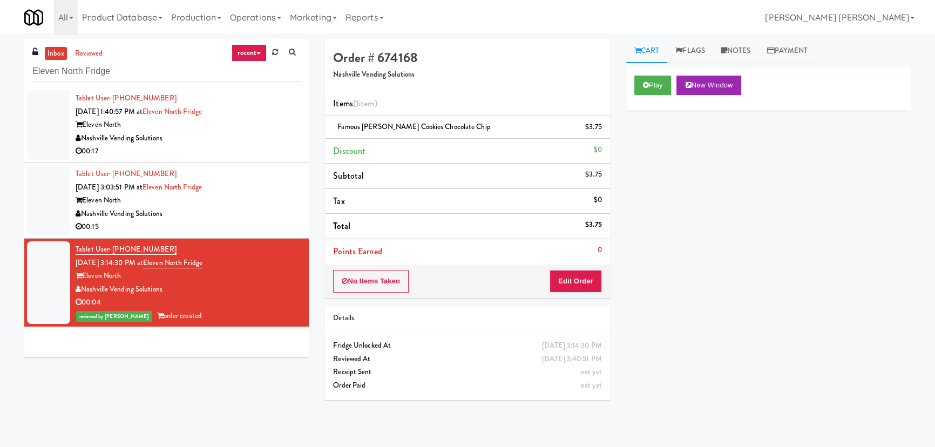
click at [253, 207] on div "Nashville Vending Solutions" at bounding box center [188, 214] width 225 height 14
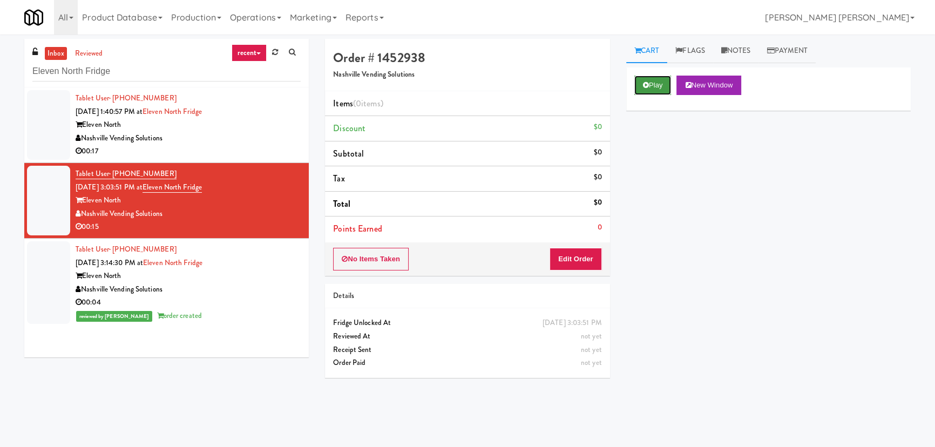
click at [649, 86] on button "Play" at bounding box center [653, 85] width 37 height 19
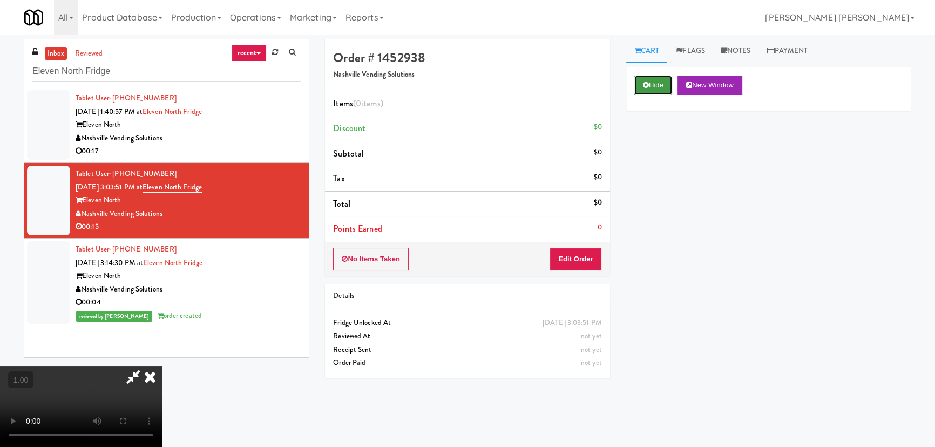
click at [656, 79] on button "Hide" at bounding box center [654, 85] width 38 height 19
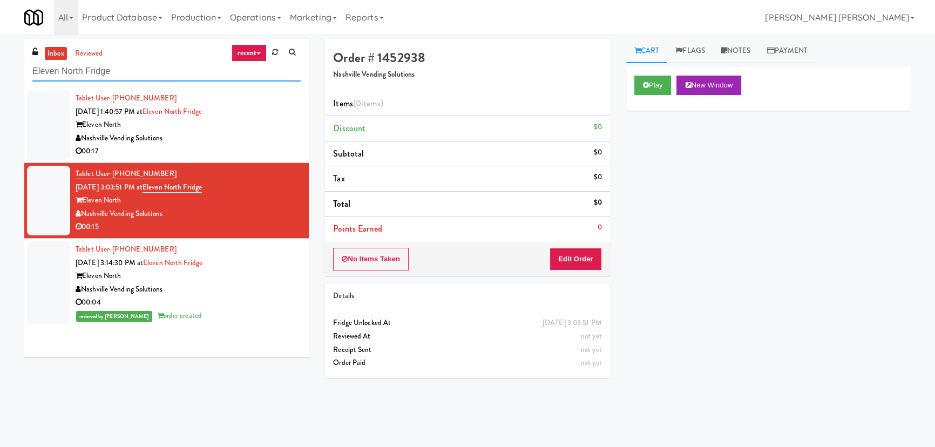
drag, startPoint x: 126, startPoint y: 75, endPoint x: -164, endPoint y: 78, distance: 289.5
click at [0, 78] on html "Are you sure you want to update this order? Okay Cancel Okay Are you sure you w…" at bounding box center [467, 223] width 935 height 447
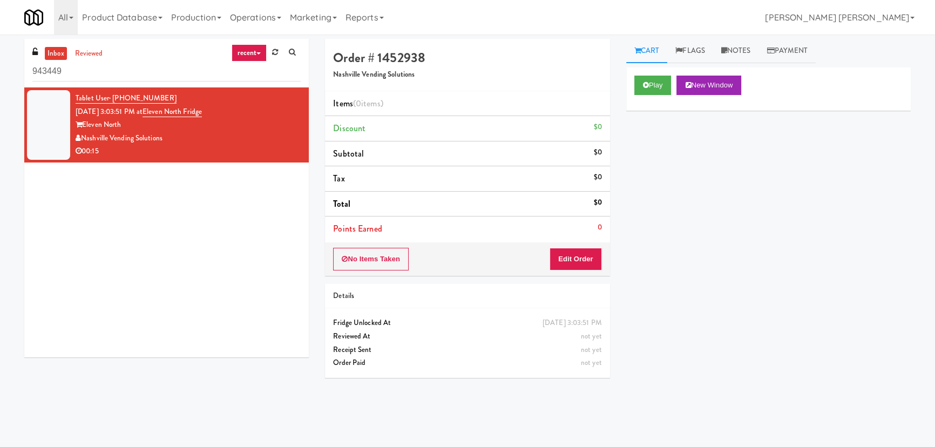
drag, startPoint x: 71, startPoint y: 70, endPoint x: 5, endPoint y: 69, distance: 65.9
click at [5, 69] on div "inbox reviewed recent all unclear take inventory issue suspicious failed recent…" at bounding box center [467, 241] width 935 height 404
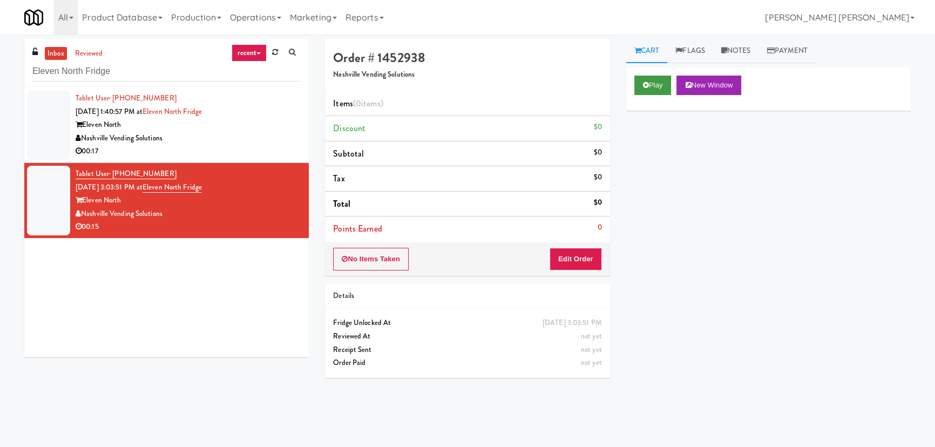
type input "Eleven North Fridge"
click at [658, 76] on button "Play" at bounding box center [653, 85] width 37 height 19
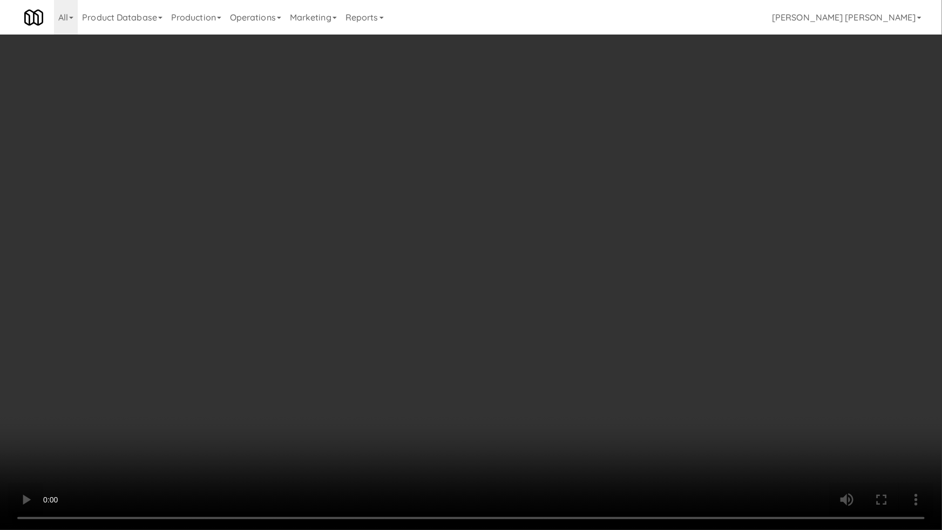
drag, startPoint x: 531, startPoint y: 477, endPoint x: 540, endPoint y: 474, distance: 9.6
click at [531, 447] on video at bounding box center [471, 265] width 942 height 530
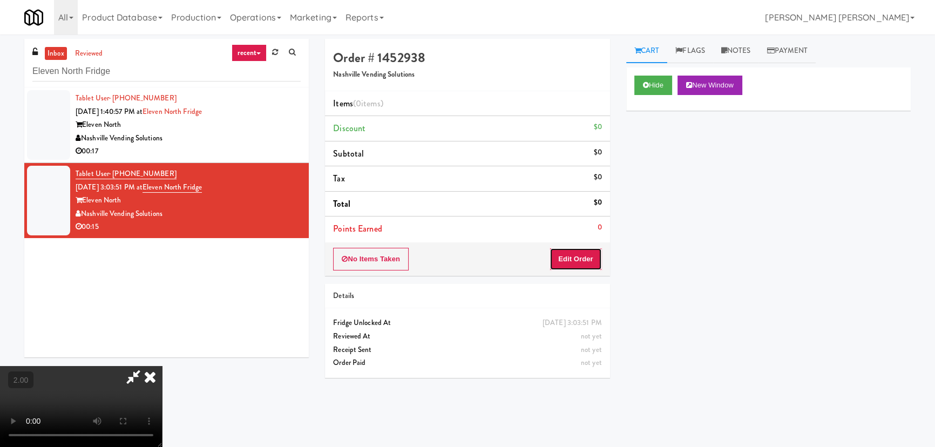
click at [574, 259] on button "Edit Order" at bounding box center [576, 259] width 52 height 23
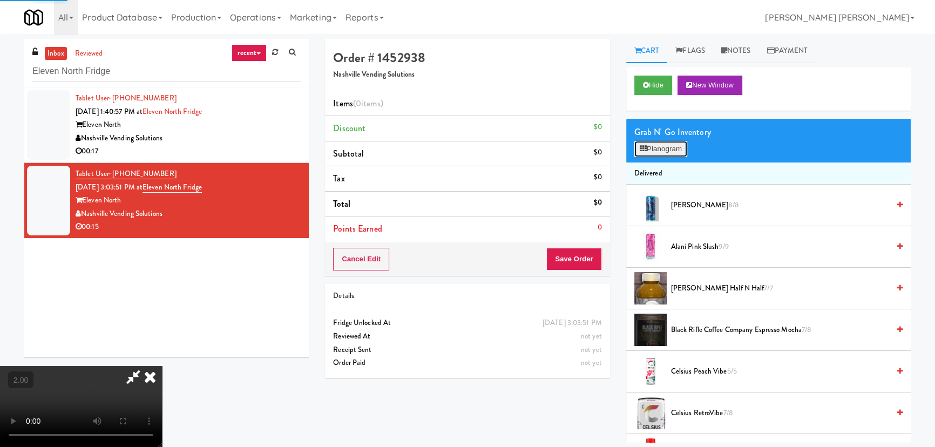
click at [659, 147] on button "Planogram" at bounding box center [661, 149] width 53 height 16
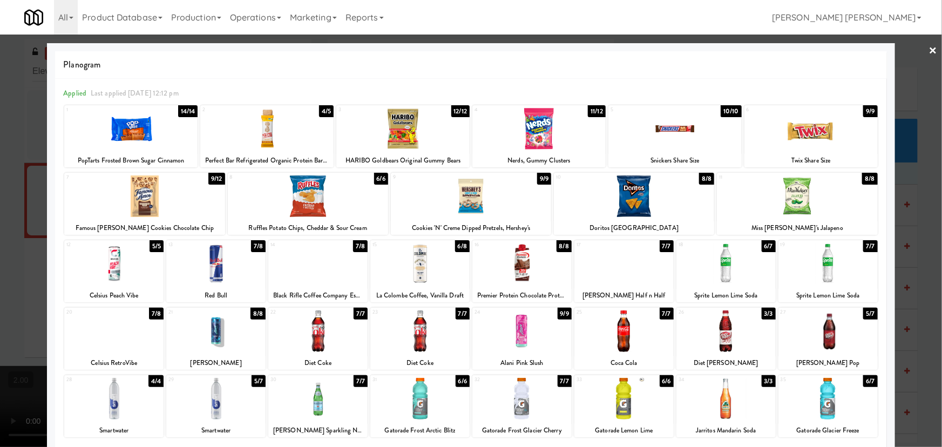
click at [793, 197] on div at bounding box center [797, 197] width 160 height 42
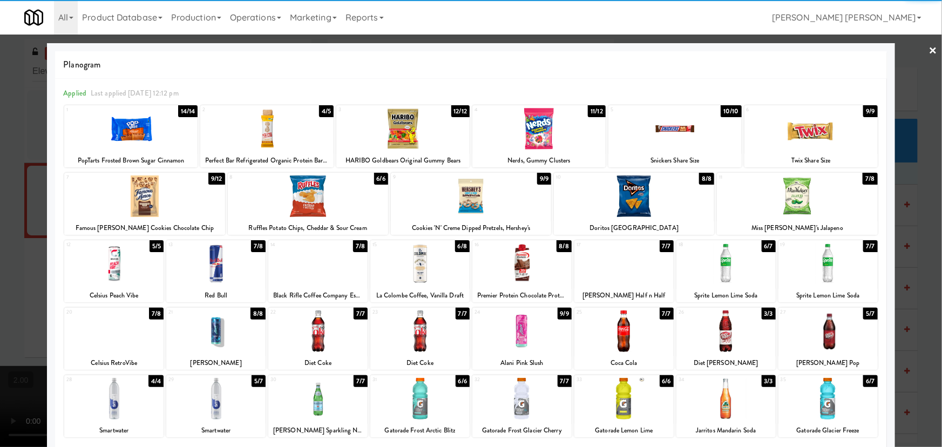
click at [628, 267] on div at bounding box center [624, 264] width 99 height 42
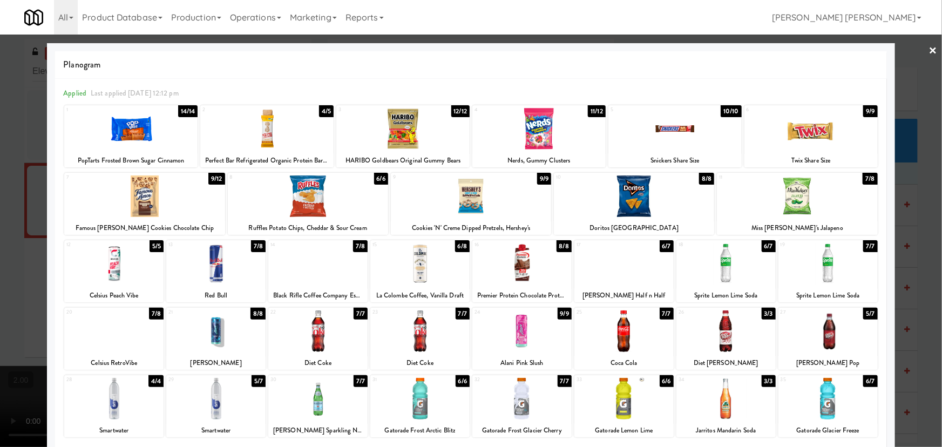
click at [929, 48] on link "×" at bounding box center [933, 51] width 9 height 33
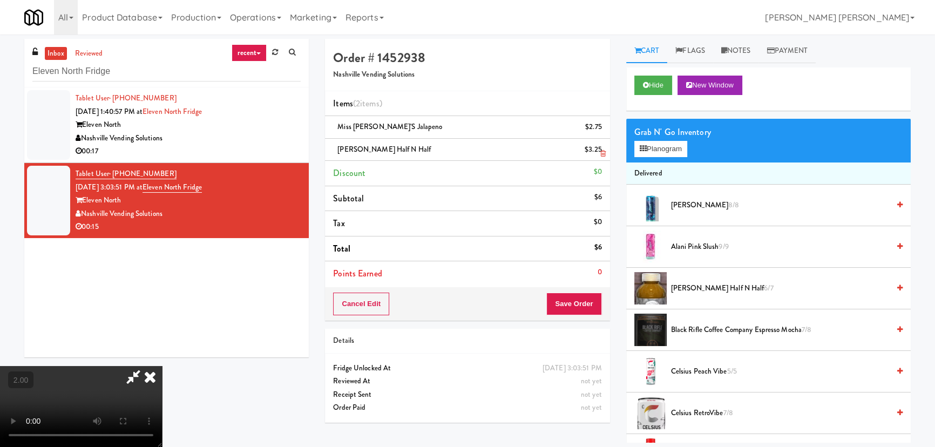
click at [162, 366] on icon at bounding box center [150, 377] width 24 height 22
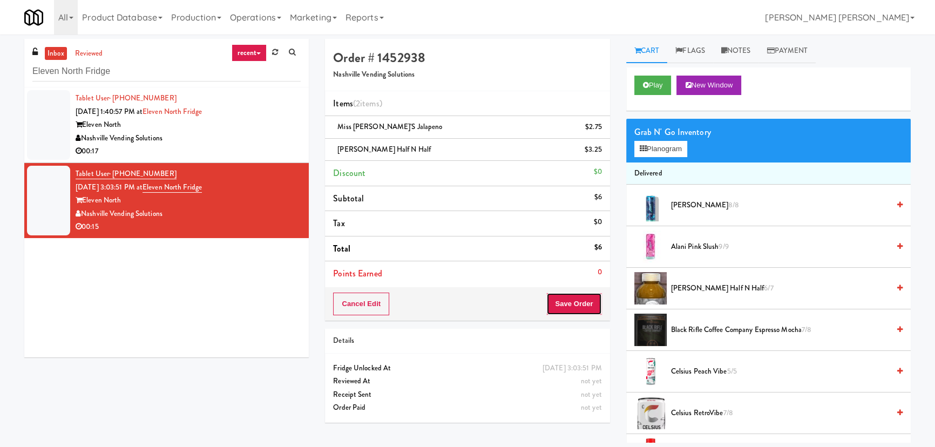
click at [573, 305] on button "Save Order" at bounding box center [574, 304] width 55 height 23
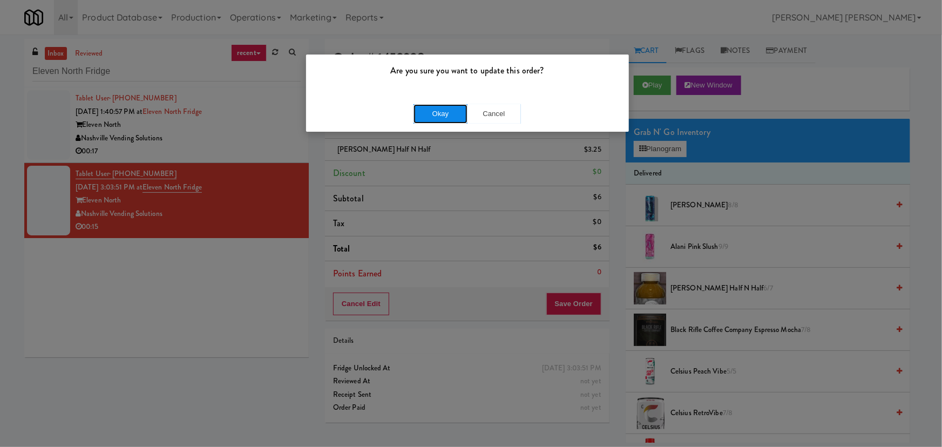
click at [442, 106] on button "Okay" at bounding box center [441, 113] width 54 height 19
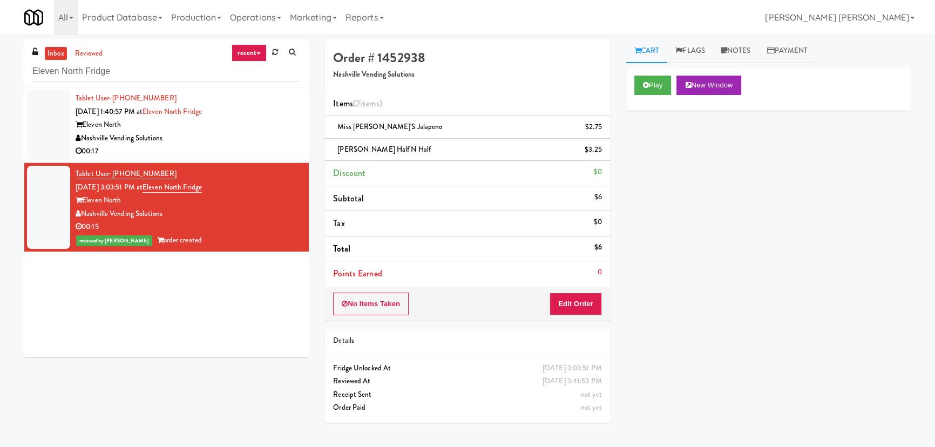
click at [231, 147] on div "00:17" at bounding box center [188, 152] width 225 height 14
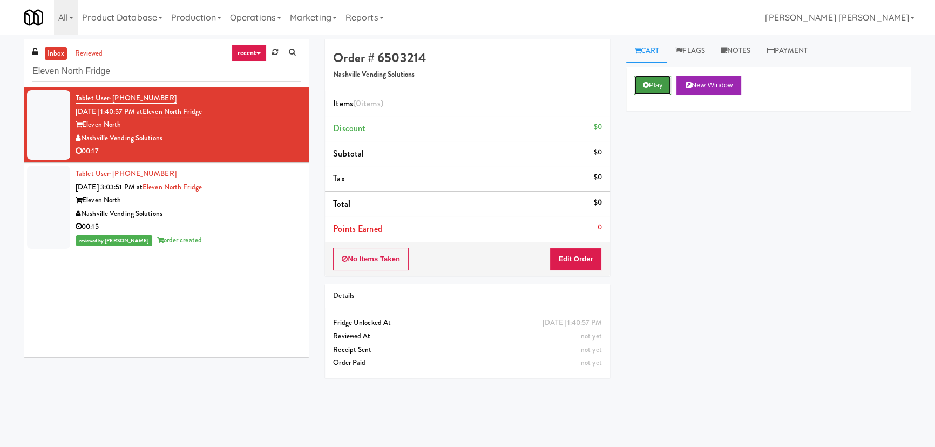
click at [657, 81] on button "Play" at bounding box center [653, 85] width 37 height 19
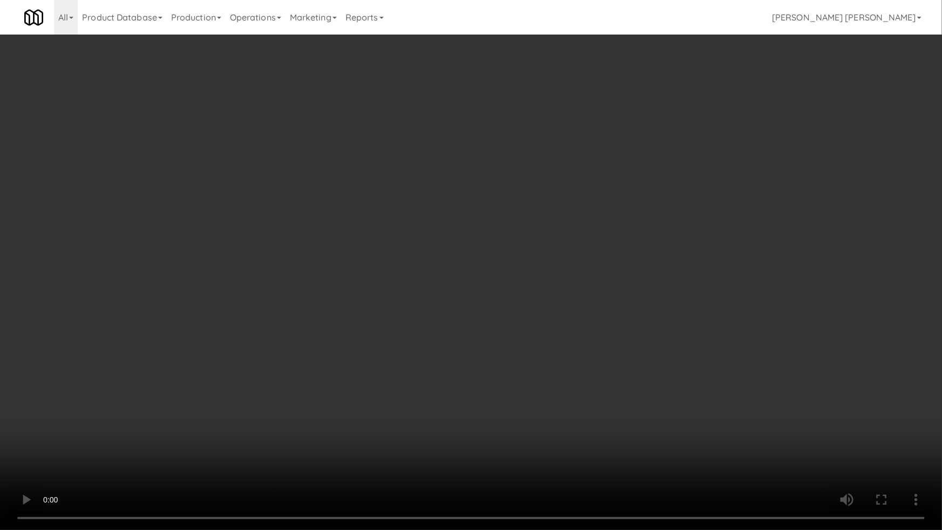
drag, startPoint x: 523, startPoint y: 479, endPoint x: 543, endPoint y: 467, distance: 24.0
click at [523, 447] on video at bounding box center [471, 265] width 942 height 530
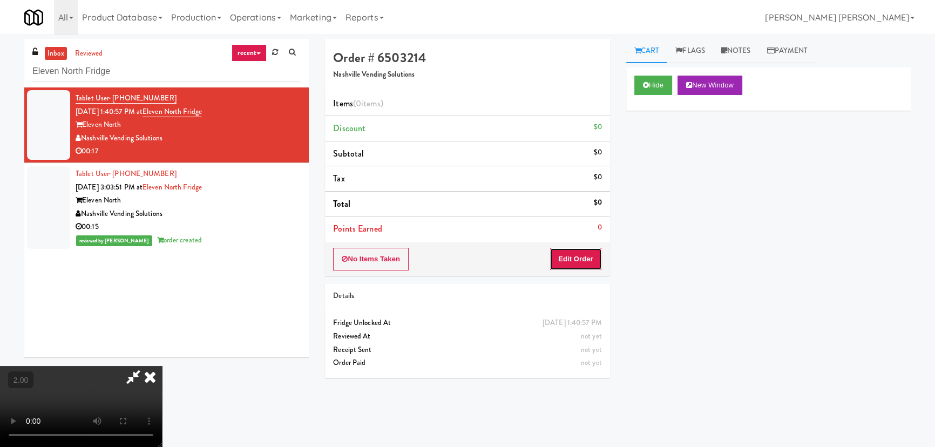
click at [574, 251] on button "Edit Order" at bounding box center [576, 259] width 52 height 23
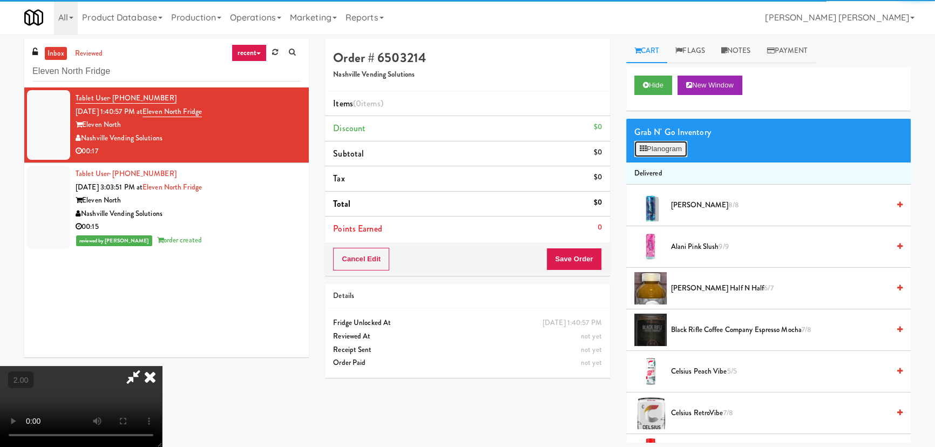
click at [648, 152] on button "Planogram" at bounding box center [661, 149] width 53 height 16
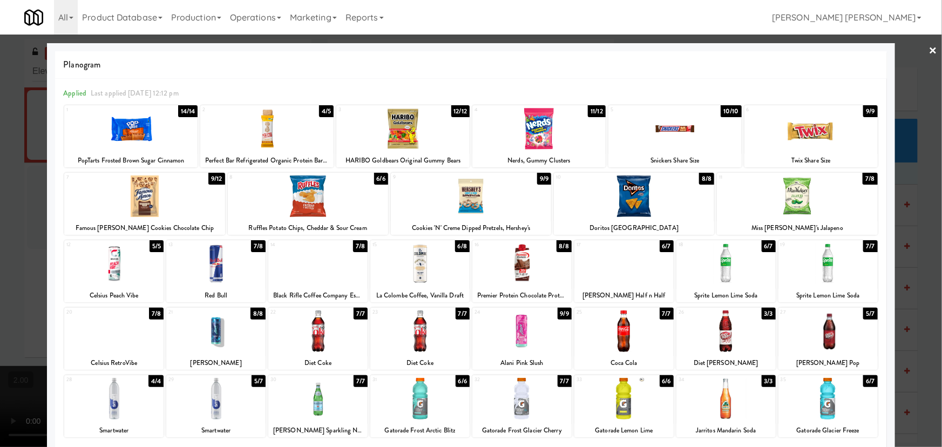
click at [149, 198] on div at bounding box center [144, 197] width 160 height 42
click at [268, 134] on div at bounding box center [266, 129] width 133 height 42
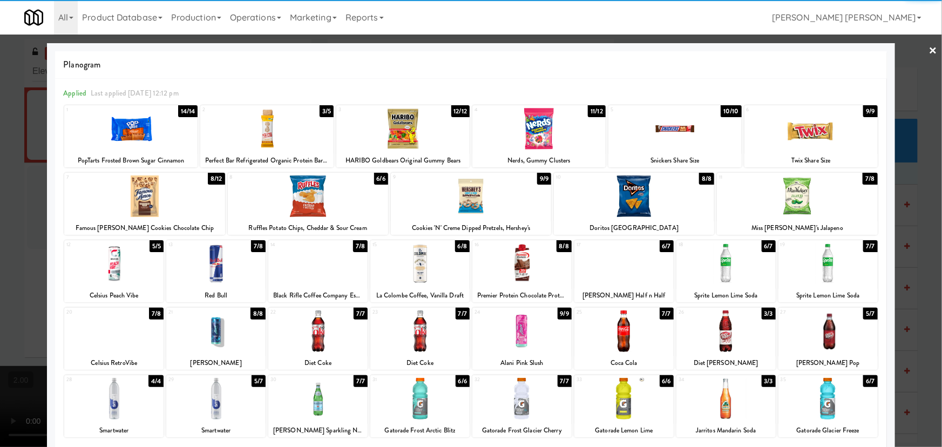
click at [113, 398] on div at bounding box center [113, 399] width 99 height 42
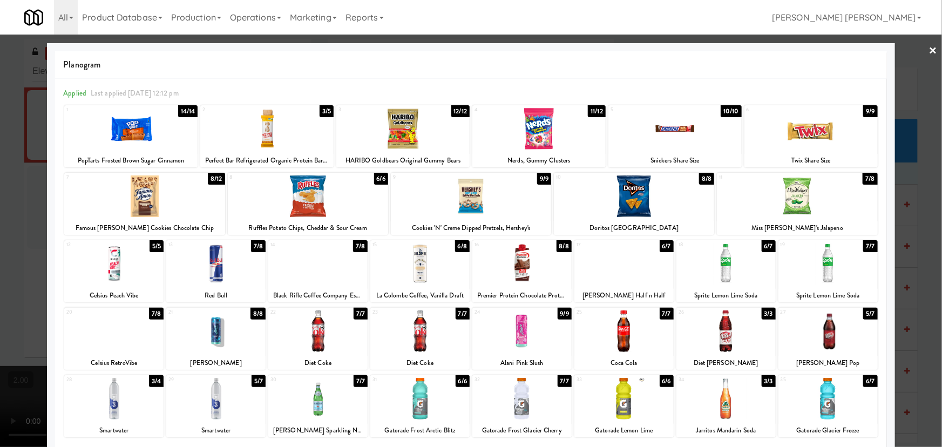
drag, startPoint x: 928, startPoint y: 49, endPoint x: 809, endPoint y: 58, distance: 119.2
click at [929, 49] on link "×" at bounding box center [933, 51] width 9 height 33
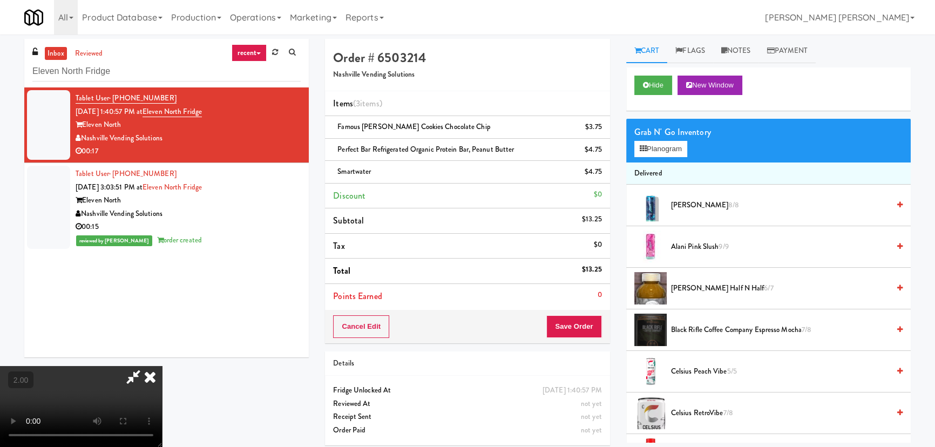
click at [162, 366] on icon at bounding box center [150, 377] width 24 height 22
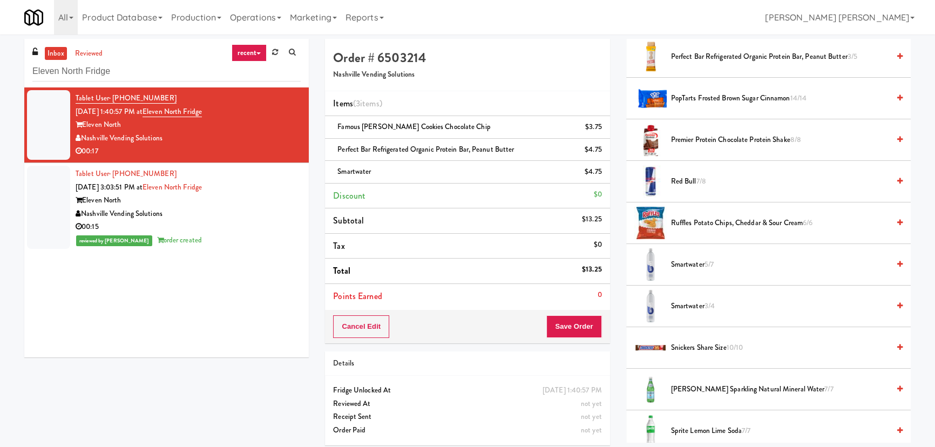
scroll to position [1178, 0]
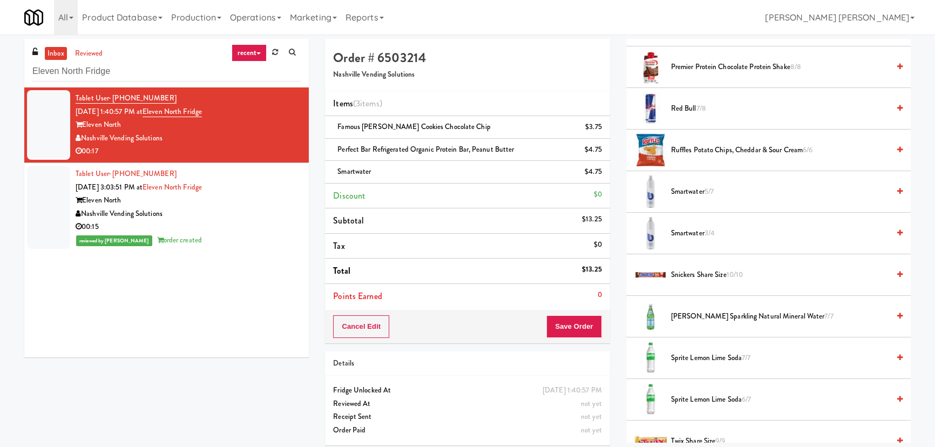
click at [679, 360] on span "Sprite Lemon Lime Soda 7/7" at bounding box center [780, 359] width 218 height 14
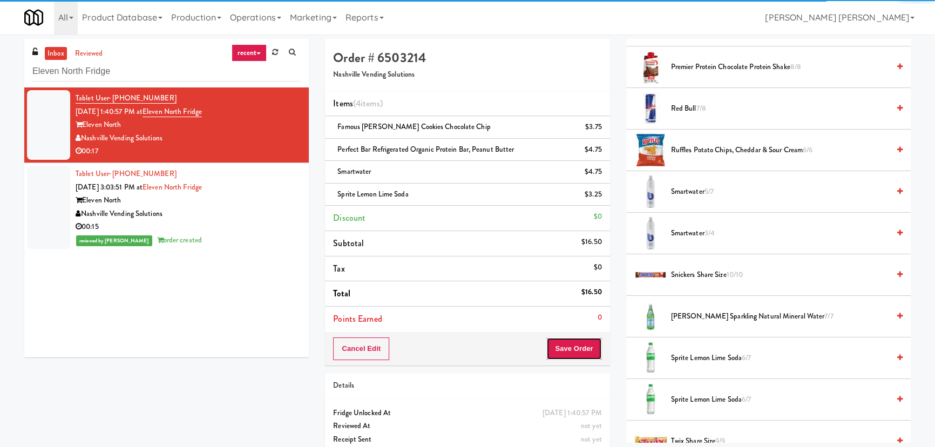
click at [590, 349] on button "Save Order" at bounding box center [574, 349] width 55 height 23
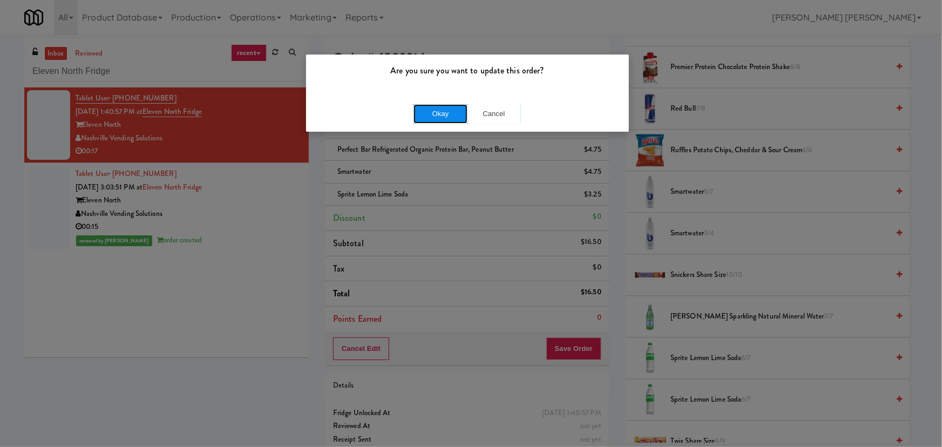
click at [421, 116] on button "Okay" at bounding box center [441, 113] width 54 height 19
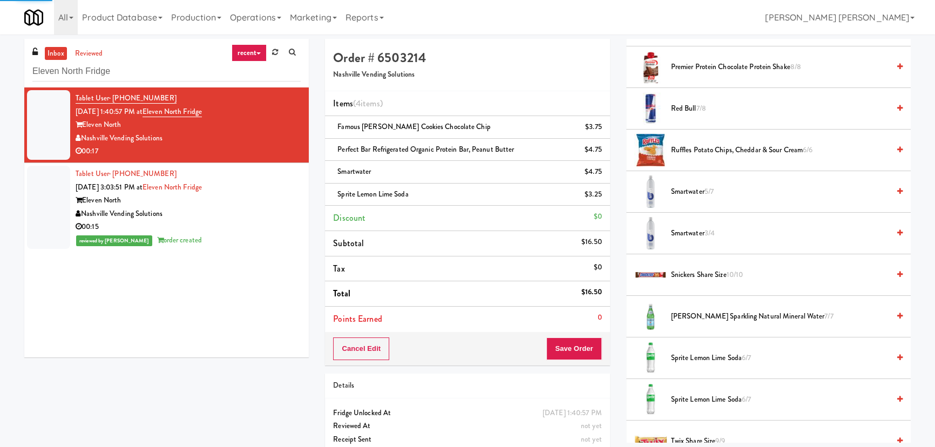
scroll to position [29, 0]
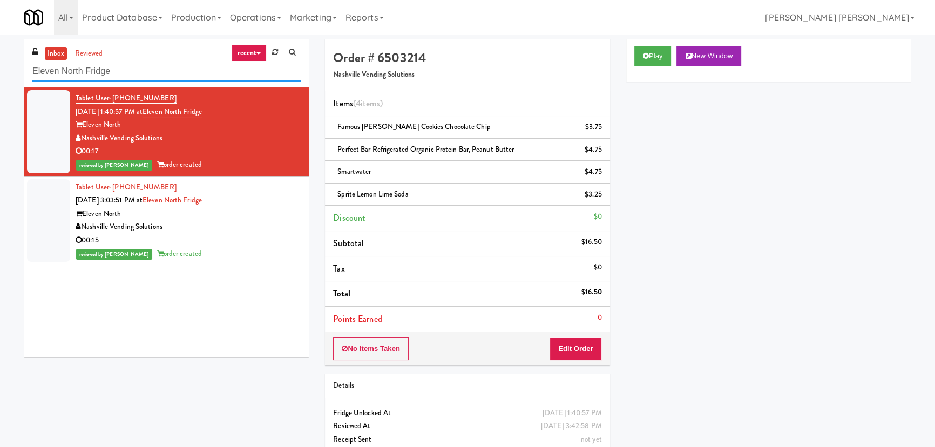
drag, startPoint x: 77, startPoint y: 68, endPoint x: -50, endPoint y: 69, distance: 127.5
click at [0, 69] on html "Are you sure you want to update this order? Okay Cancel Okay Are you sure you w…" at bounding box center [467, 223] width 935 height 447
paste input "Crossing West - Cooler - Right"
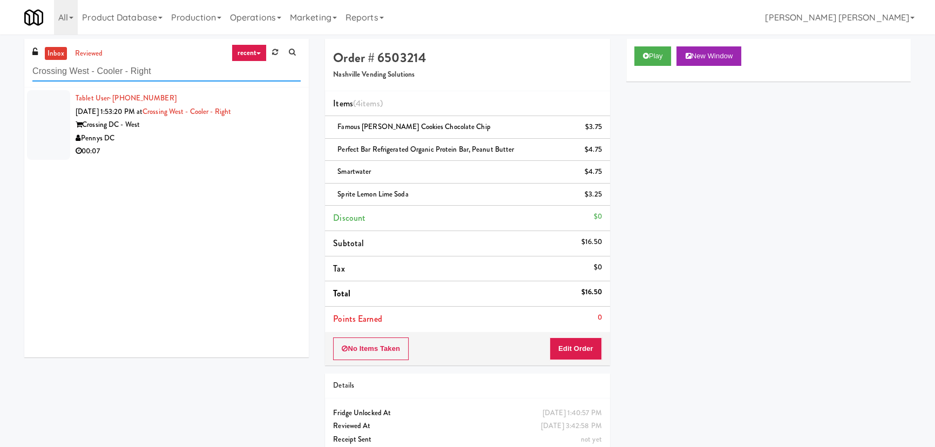
type input "Crossing West - Cooler - Right"
click at [228, 148] on div "00:07" at bounding box center [188, 152] width 225 height 14
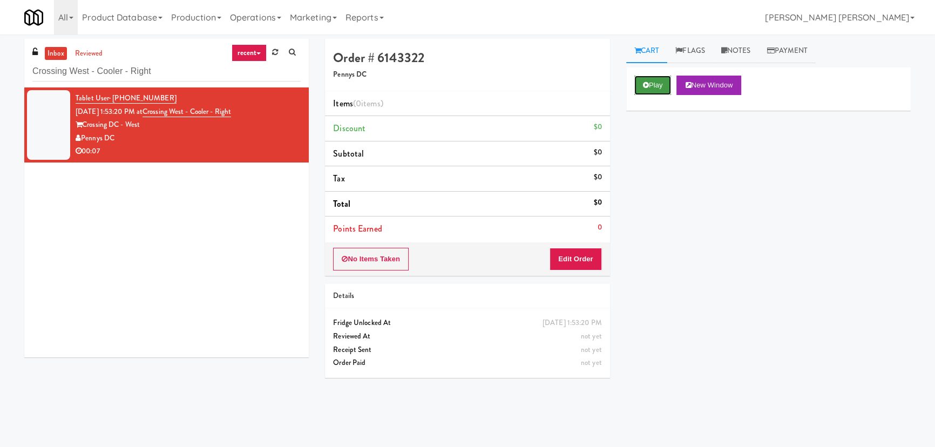
click at [658, 83] on button "Play" at bounding box center [653, 85] width 37 height 19
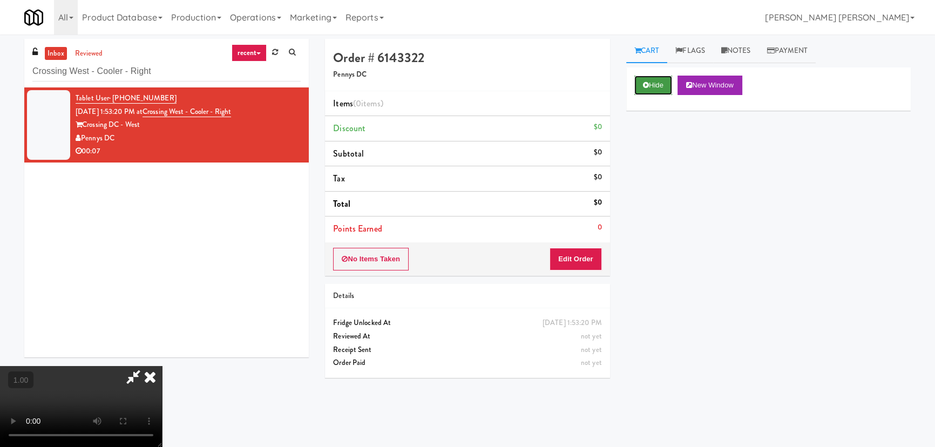
click at [657, 90] on button "Hide" at bounding box center [654, 85] width 38 height 19
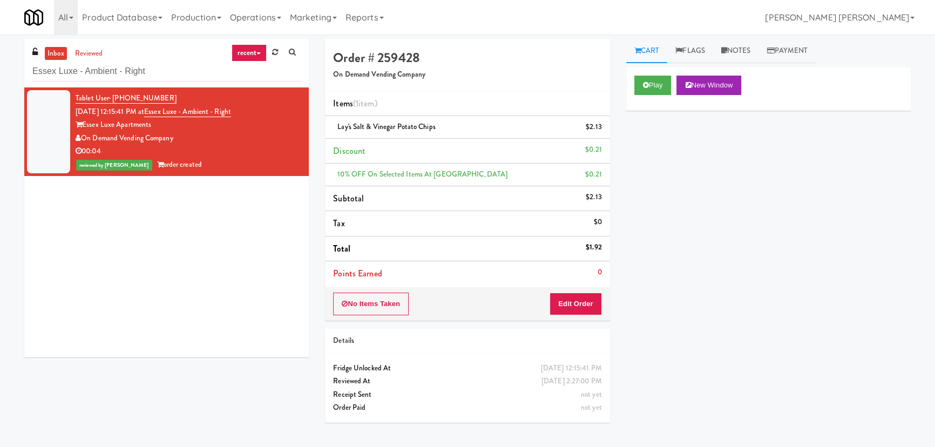
click at [0, 67] on html "Are you sure you want to update this order? Okay Cancel Okay Are you sure you w…" at bounding box center [467, 223] width 935 height 447
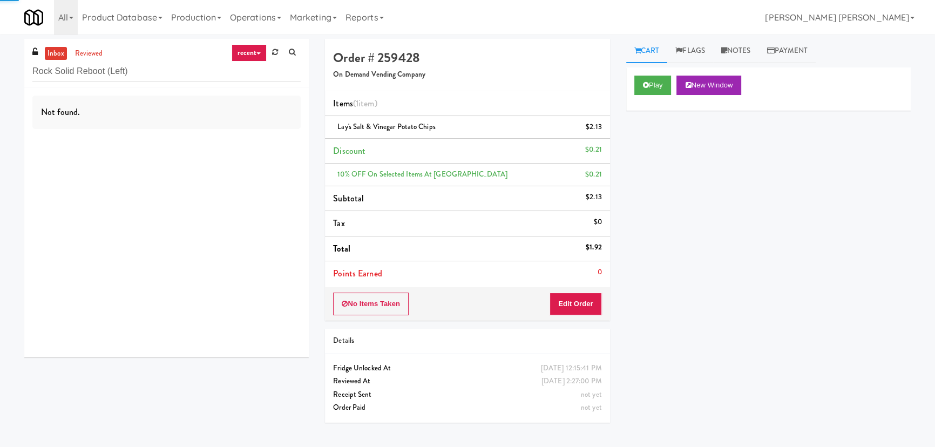
type input "Rock Solid Reboot (Left)"
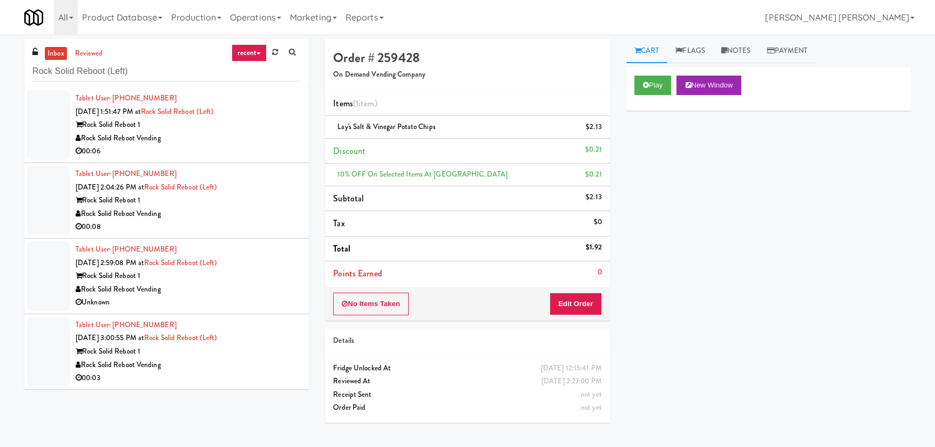
click at [259, 362] on div "Rock Solid Reboot Vending" at bounding box center [188, 366] width 225 height 14
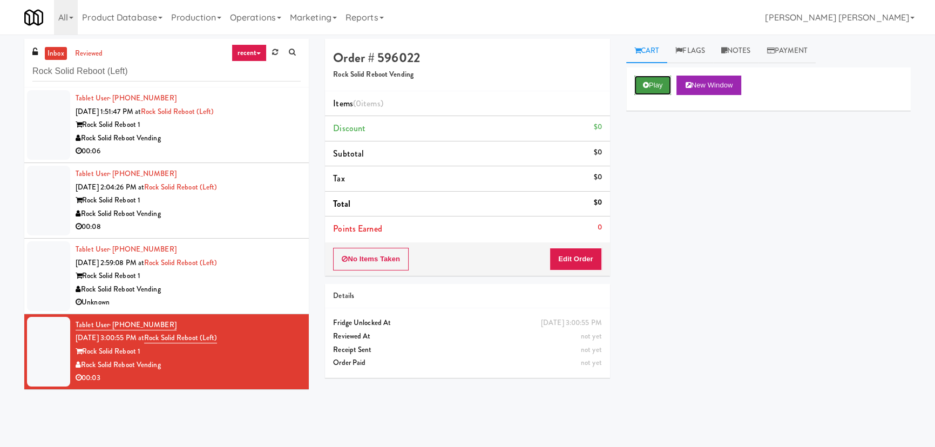
click at [659, 86] on button "Play" at bounding box center [653, 85] width 37 height 19
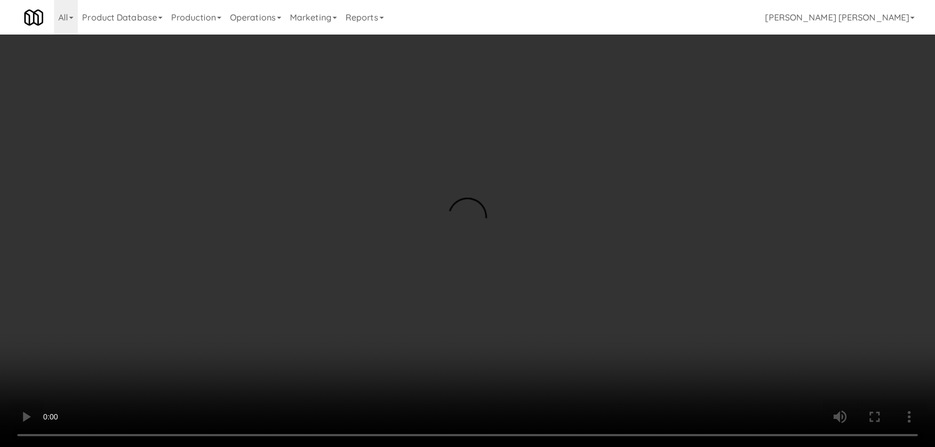
click at [643, 447] on video at bounding box center [467, 223] width 935 height 447
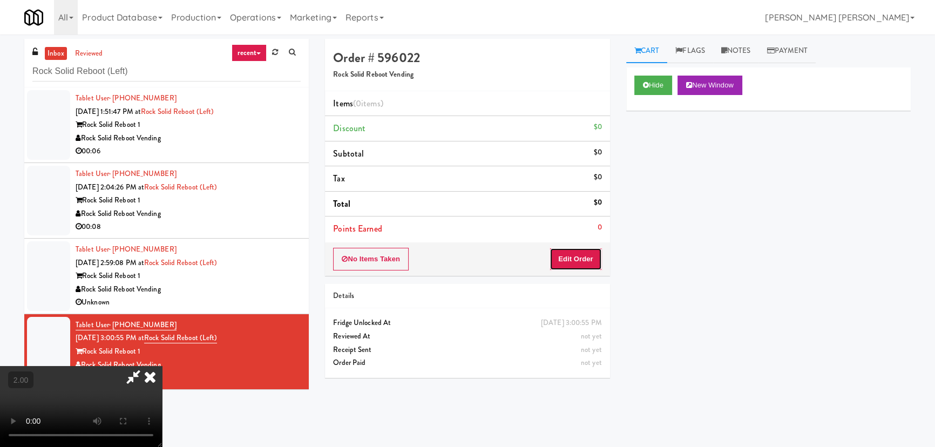
click at [574, 255] on button "Edit Order" at bounding box center [576, 259] width 52 height 23
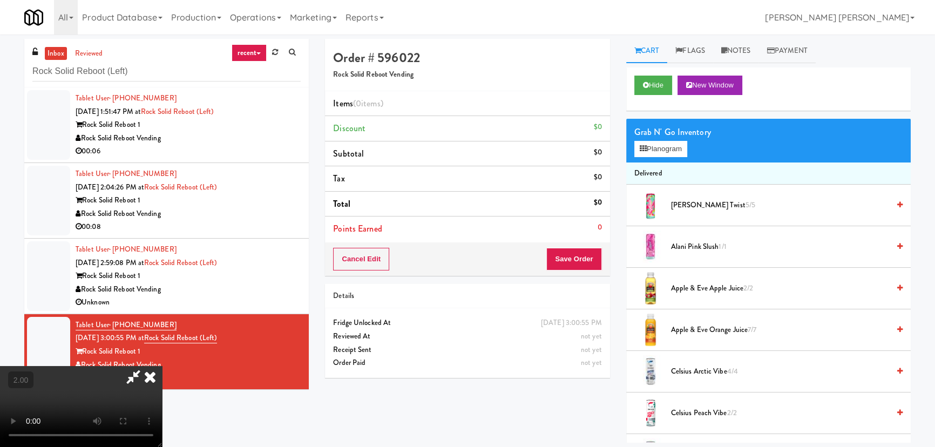
drag, startPoint x: 710, startPoint y: 414, endPoint x: 594, endPoint y: 313, distance: 154.0
click at [710, 414] on span "Celsius Peach Vibe 2/2" at bounding box center [780, 414] width 218 height 14
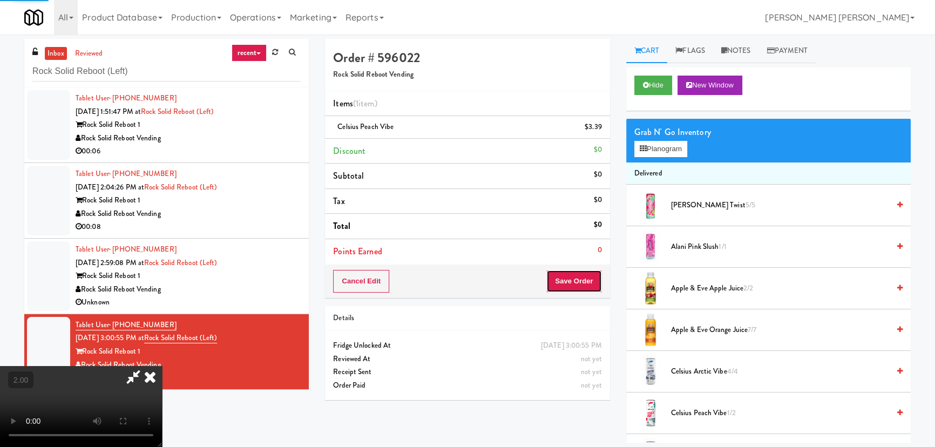
click at [577, 281] on button "Save Order" at bounding box center [574, 281] width 55 height 23
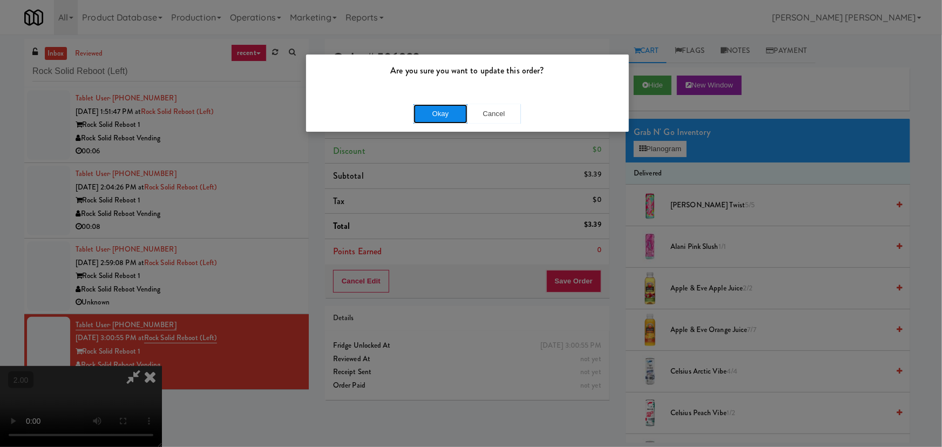
click at [447, 106] on button "Okay" at bounding box center [441, 113] width 54 height 19
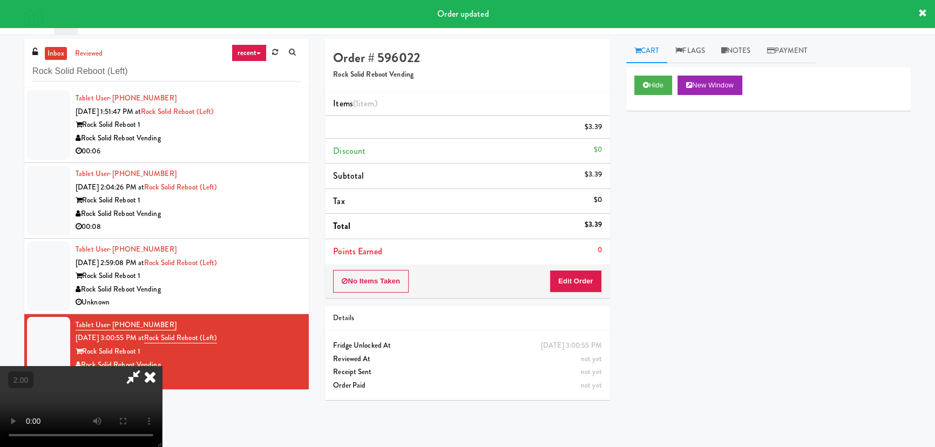
scroll to position [0, 0]
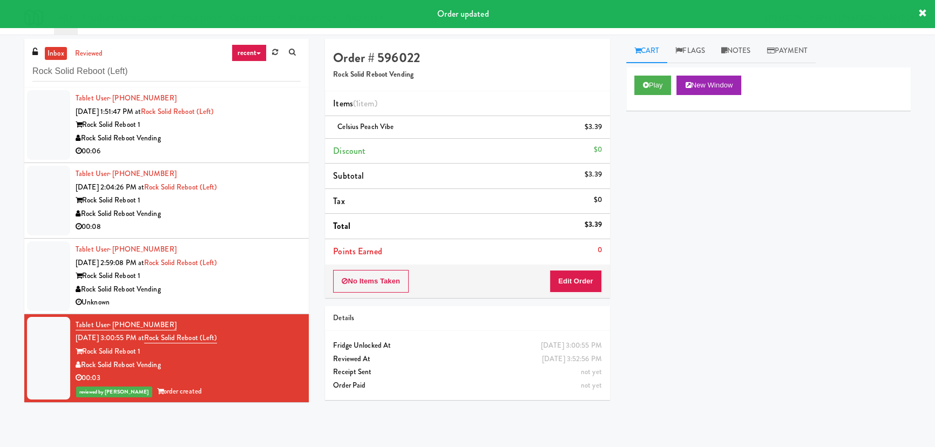
click at [269, 283] on div "Rock Solid Reboot Vending" at bounding box center [188, 290] width 225 height 14
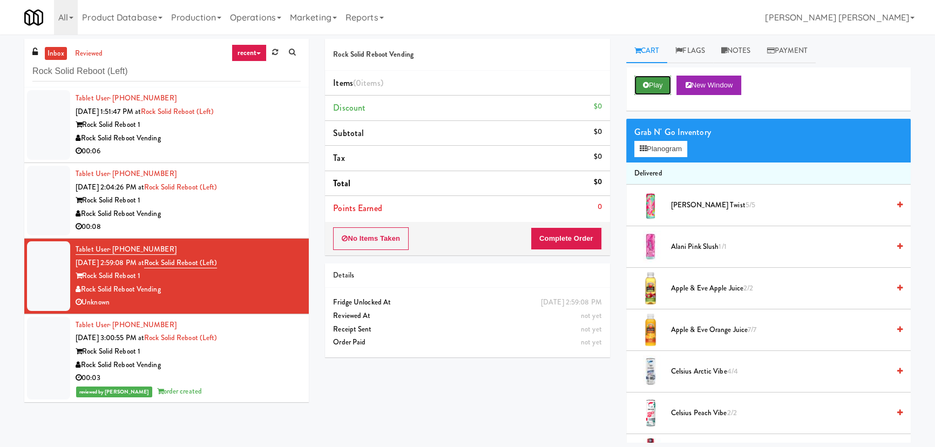
click at [662, 85] on button "Play" at bounding box center [653, 85] width 37 height 19
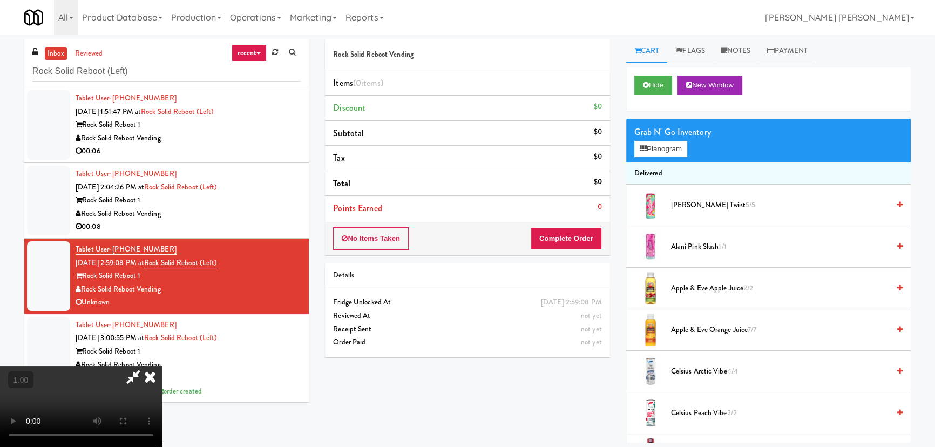
scroll to position [172, 0]
click at [658, 84] on button "Hide" at bounding box center [654, 85] width 38 height 19
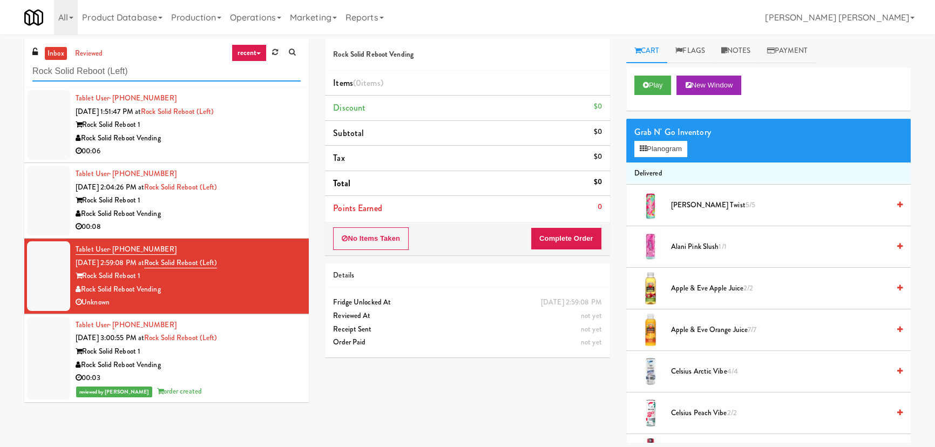
drag, startPoint x: 136, startPoint y: 73, endPoint x: 10, endPoint y: 77, distance: 125.9
click at [10, 77] on div "inbox reviewed recent all unclear take inventory issue suspicious failed recent…" at bounding box center [467, 241] width 935 height 404
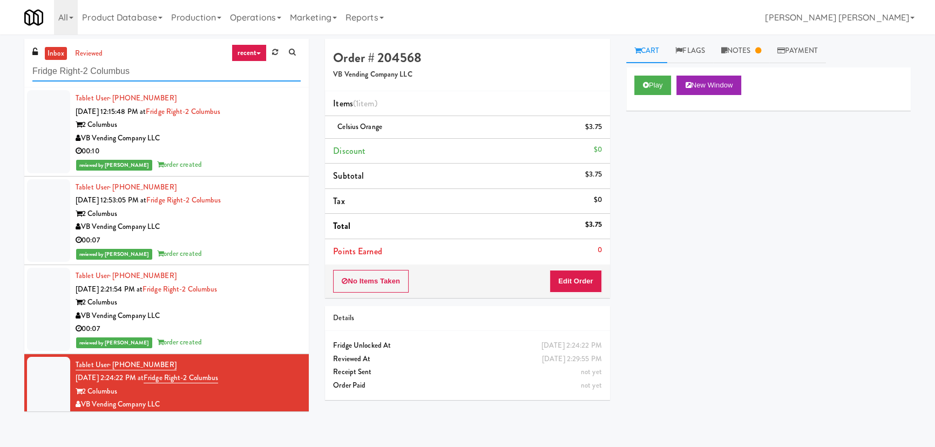
click at [0, 64] on html "Are you sure you want to update this order? Okay Cancel Okay Are you sure you w…" at bounding box center [467, 223] width 935 height 447
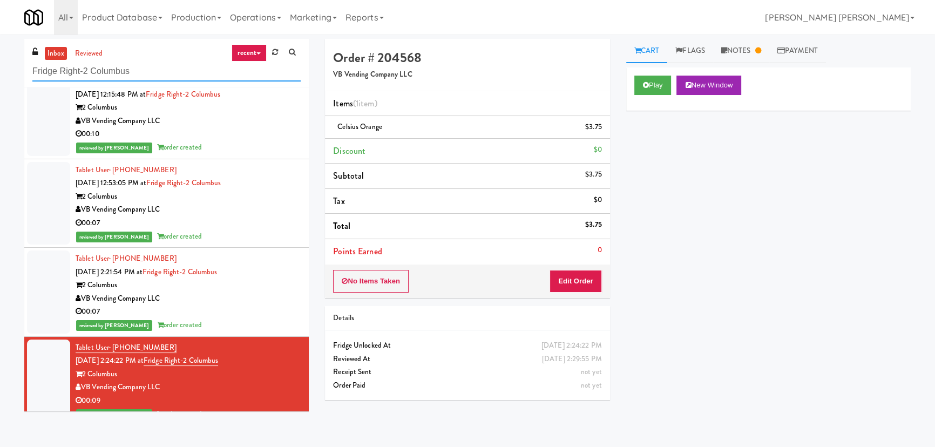
paste input "1730 N Clark -Left - Ambient"
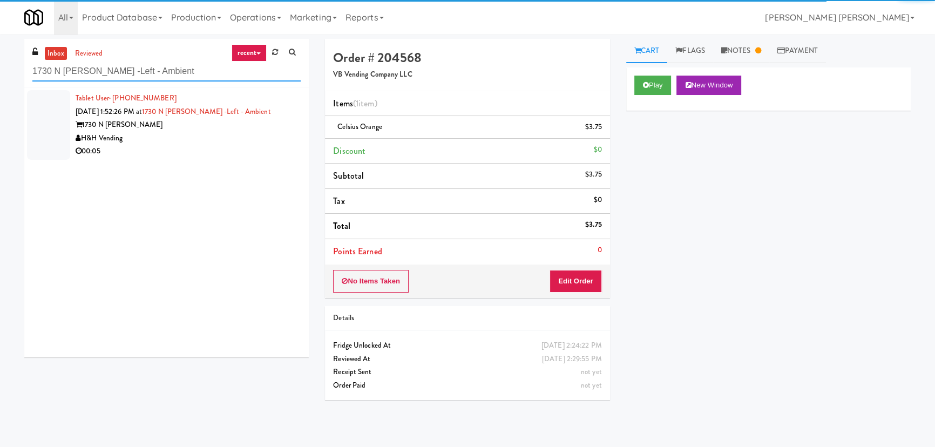
type input "1730 N Clark -Left - Ambient"
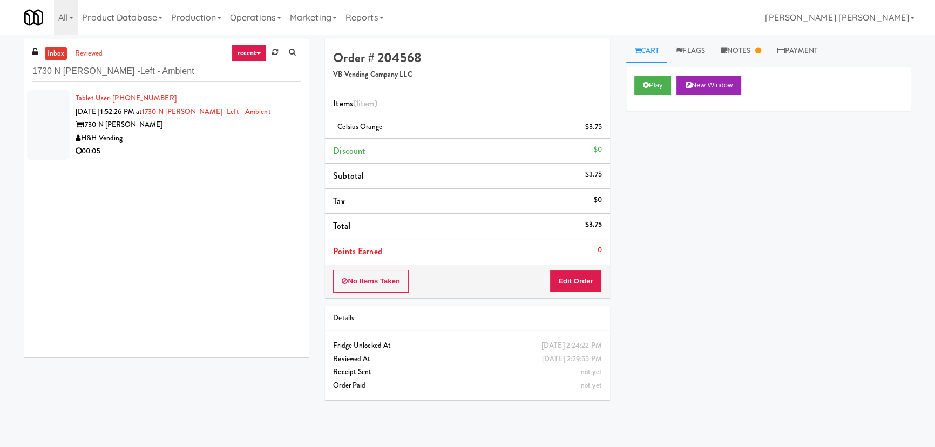
click at [190, 150] on div "00:05" at bounding box center [188, 152] width 225 height 14
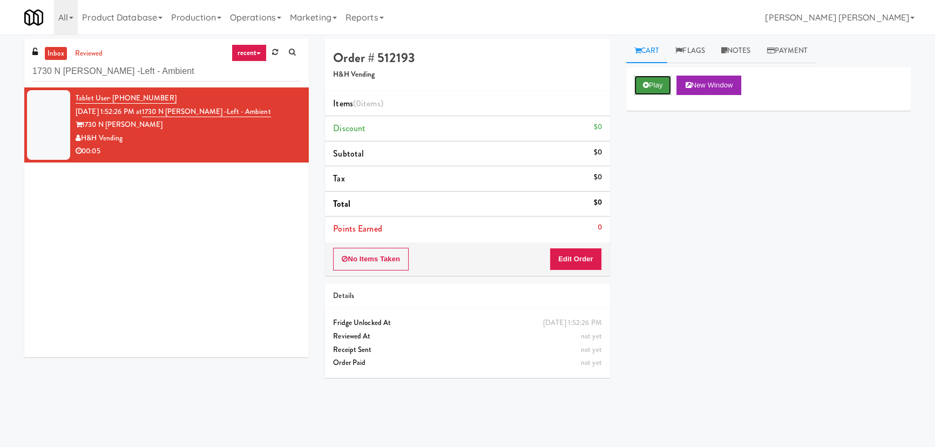
click at [643, 81] on button "Play" at bounding box center [653, 85] width 37 height 19
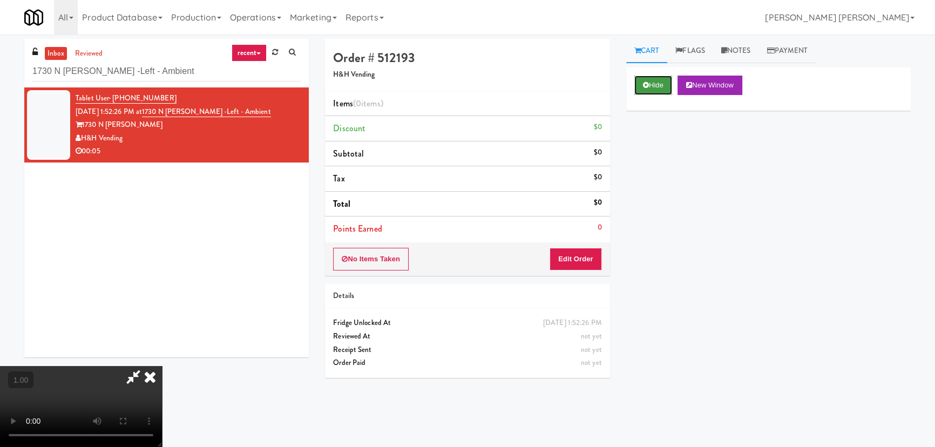
click at [653, 85] on button "Hide" at bounding box center [654, 85] width 38 height 19
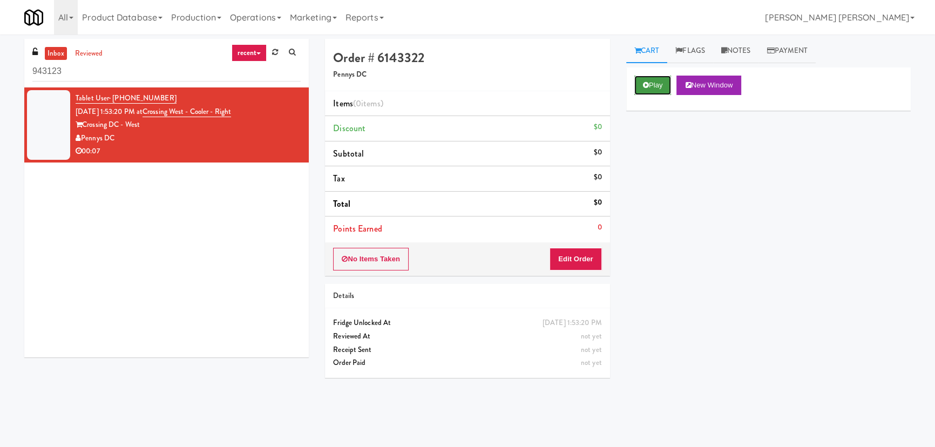
click at [657, 78] on button "Play" at bounding box center [653, 85] width 37 height 19
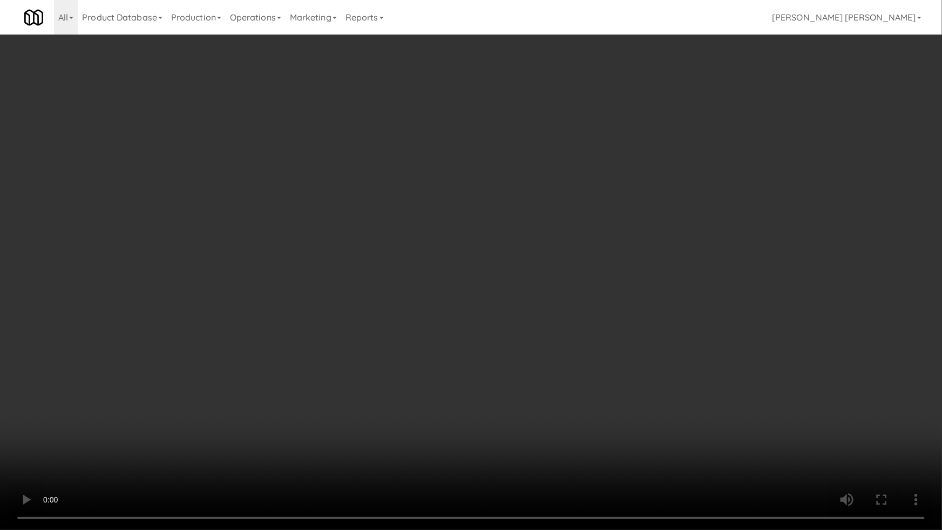
drag, startPoint x: 529, startPoint y: 478, endPoint x: 550, endPoint y: 468, distance: 23.9
click at [530, 447] on video at bounding box center [471, 265] width 942 height 530
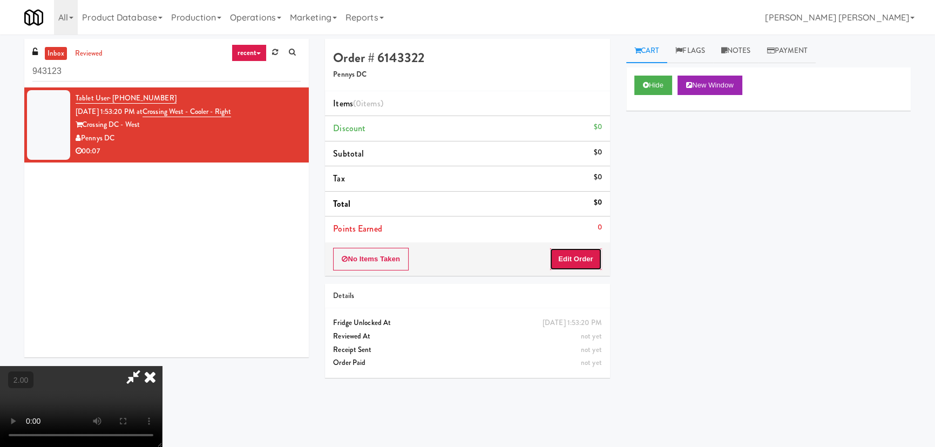
click at [586, 251] on button "Edit Order" at bounding box center [576, 259] width 52 height 23
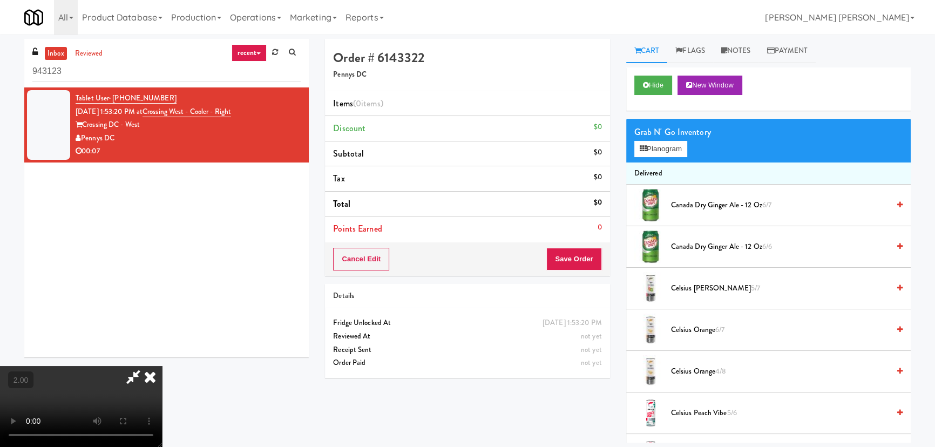
click at [703, 328] on span "Celsius Orange 6/7" at bounding box center [780, 331] width 218 height 14
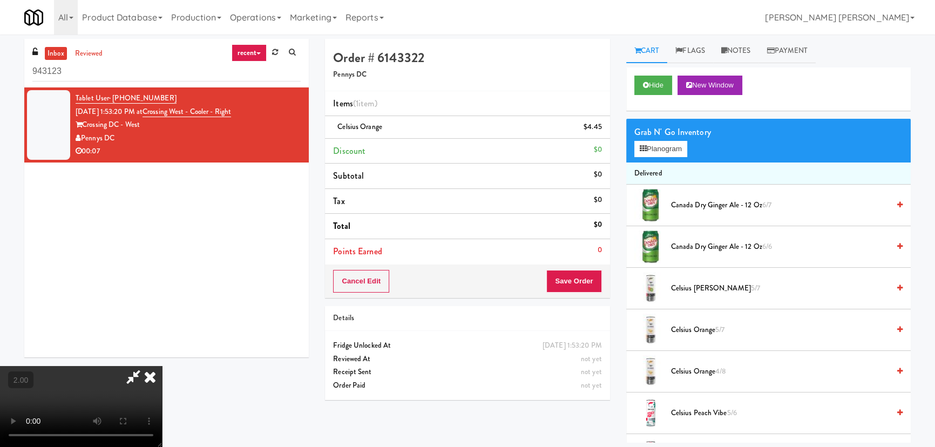
click at [703, 328] on span "Celsius Orange 5/7" at bounding box center [780, 331] width 218 height 14
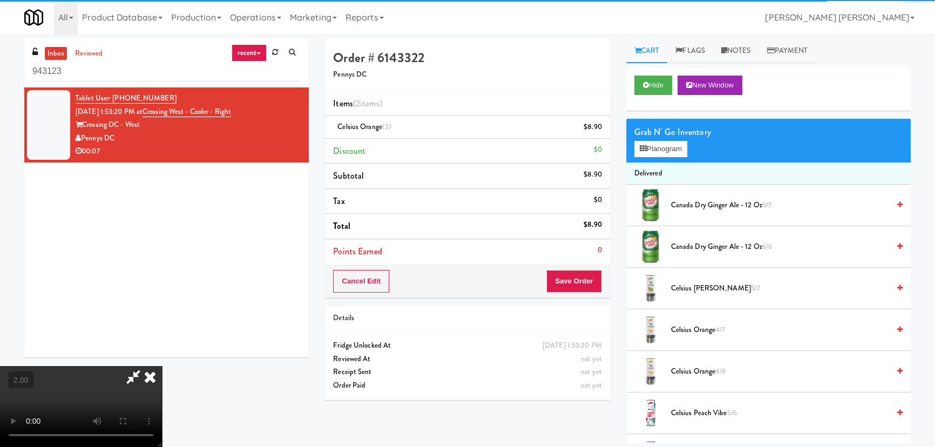
click at [162, 366] on icon at bounding box center [150, 377] width 24 height 22
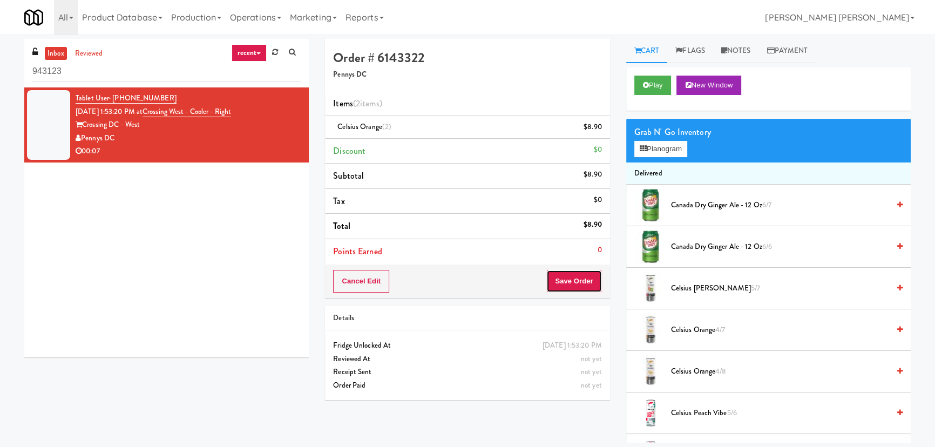
click at [579, 277] on button "Save Order" at bounding box center [574, 281] width 55 height 23
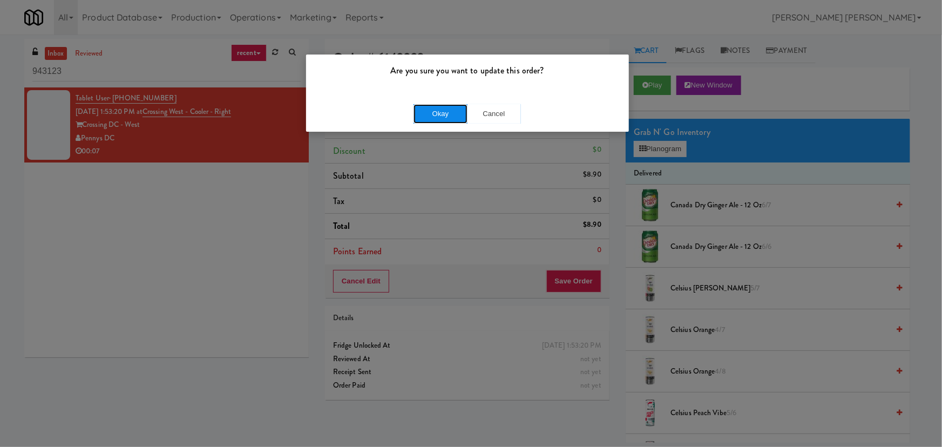
click at [427, 108] on button "Okay" at bounding box center [441, 113] width 54 height 19
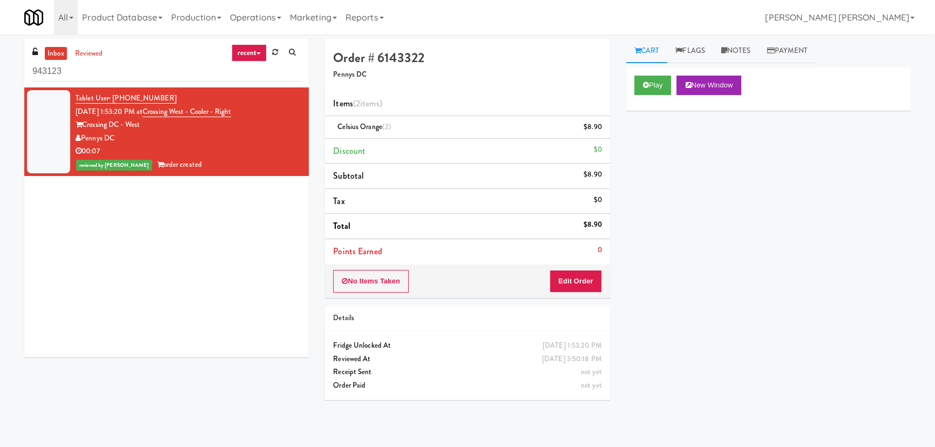
click at [59, 53] on link "inbox" at bounding box center [56, 54] width 22 height 14
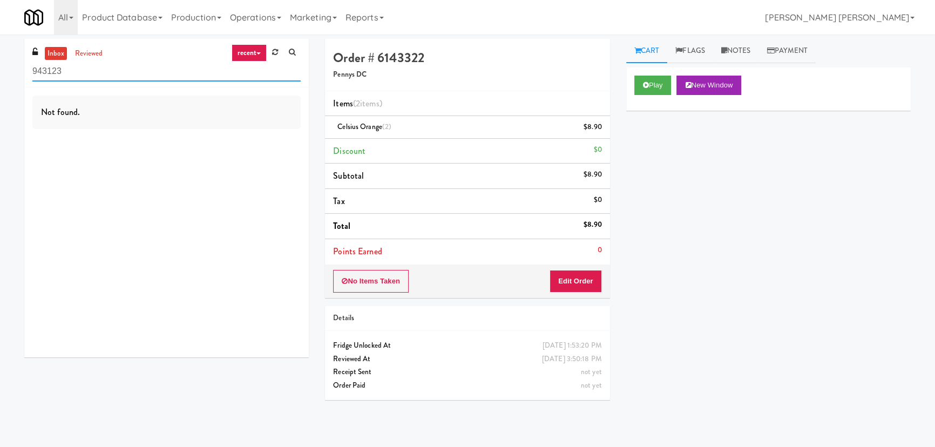
drag, startPoint x: 142, startPoint y: 66, endPoint x: -123, endPoint y: 70, distance: 264.7
click at [0, 70] on html "Are you sure you want to update this order? Okay Cancel Okay Are you sure you w…" at bounding box center [467, 223] width 935 height 447
paste input "(Food, Snack & Drink) Hackensack Police Department"
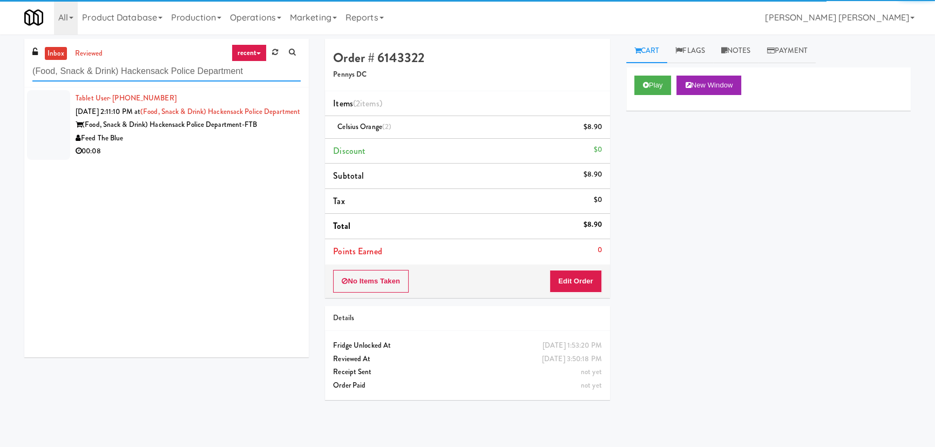
type input "(Food, Snack & Drink) Hackensack Police Department"
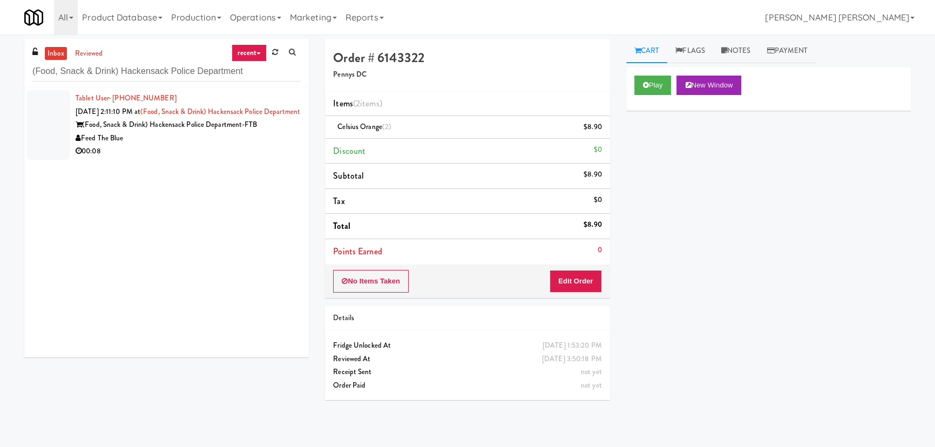
click at [215, 158] on div "00:08" at bounding box center [188, 152] width 225 height 14
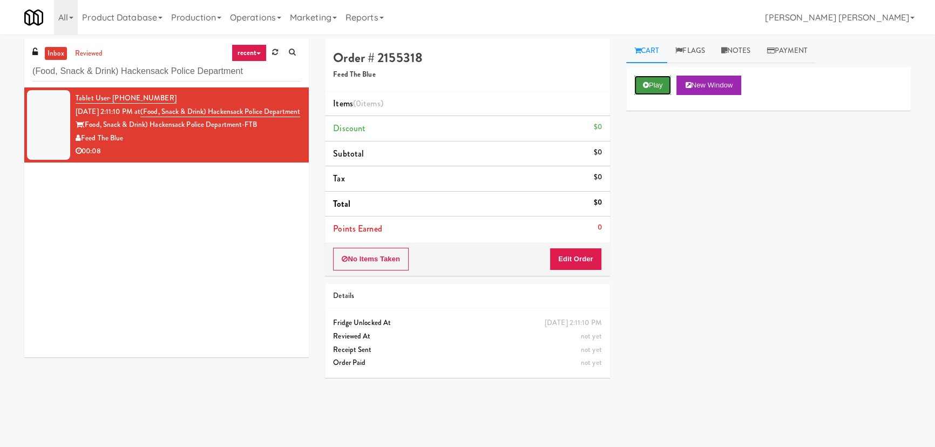
click at [661, 81] on button "Play" at bounding box center [653, 85] width 37 height 19
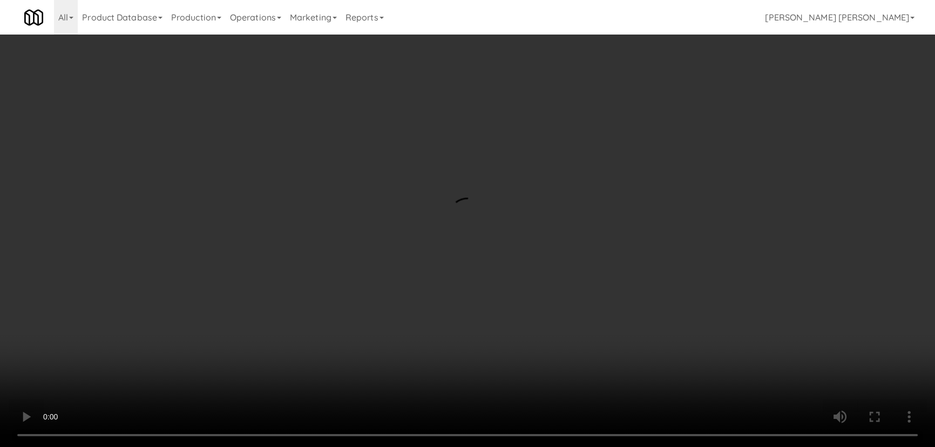
scroll to position [22, 0]
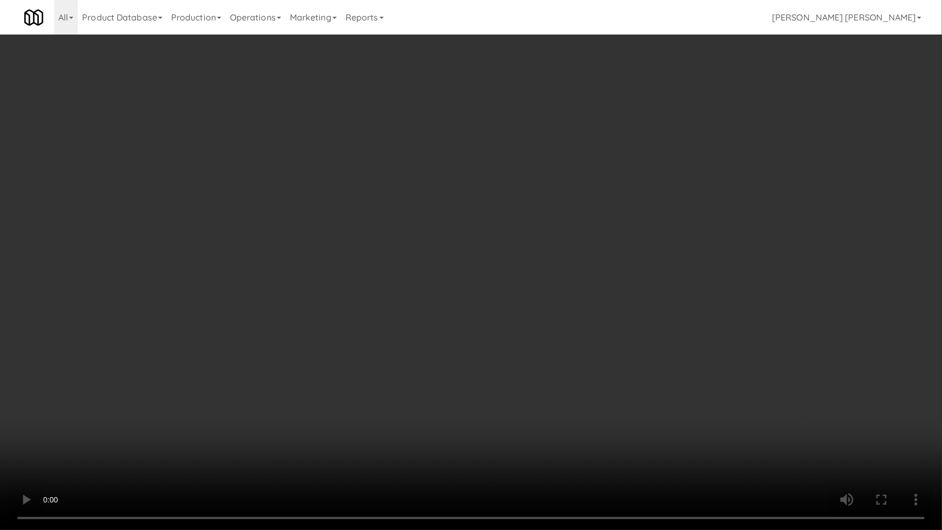
drag, startPoint x: 514, startPoint y: 480, endPoint x: 627, endPoint y: 477, distance: 112.9
click at [587, 447] on video at bounding box center [471, 265] width 942 height 530
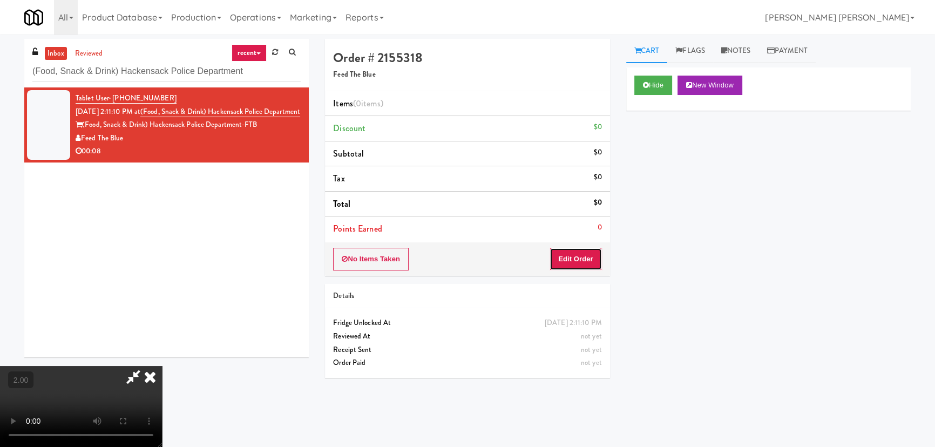
click at [579, 260] on button "Edit Order" at bounding box center [576, 259] width 52 height 23
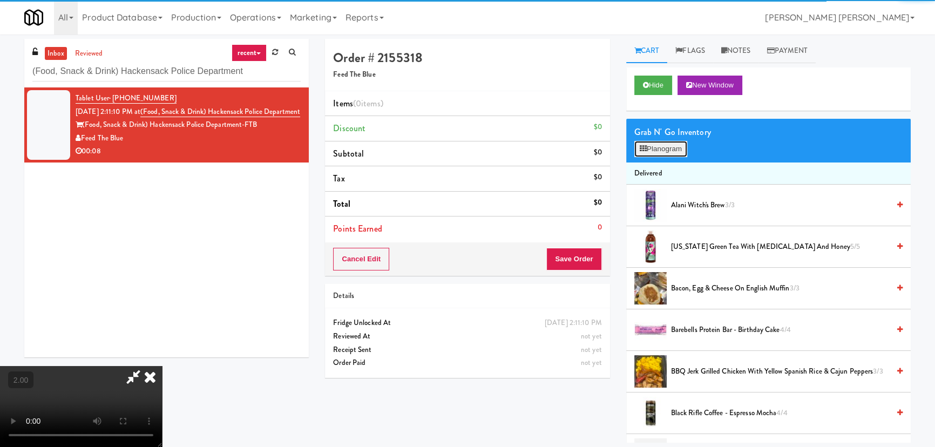
click at [651, 149] on button "Planogram" at bounding box center [661, 149] width 53 height 16
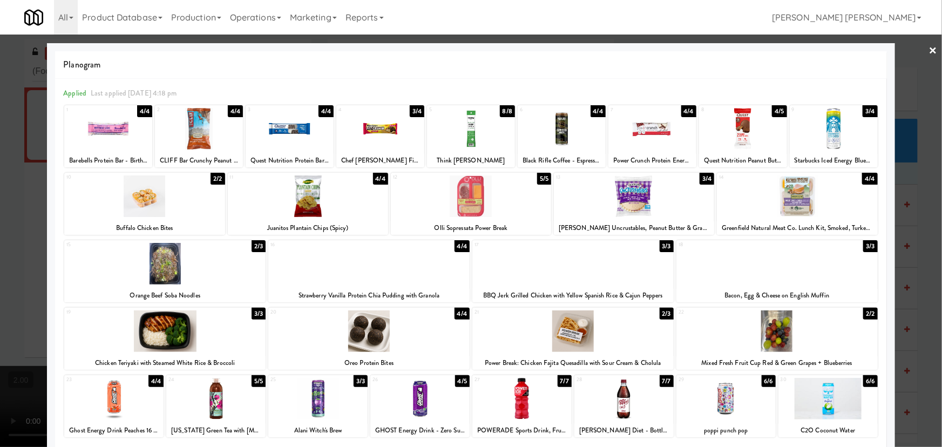
click at [181, 332] on div at bounding box center [164, 332] width 201 height 42
click at [929, 49] on link "×" at bounding box center [933, 51] width 9 height 33
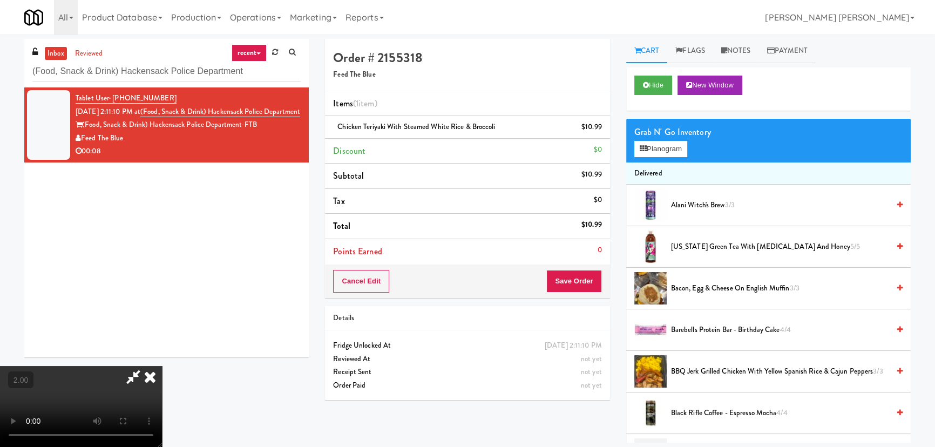
click at [162, 366] on icon at bounding box center [150, 377] width 24 height 22
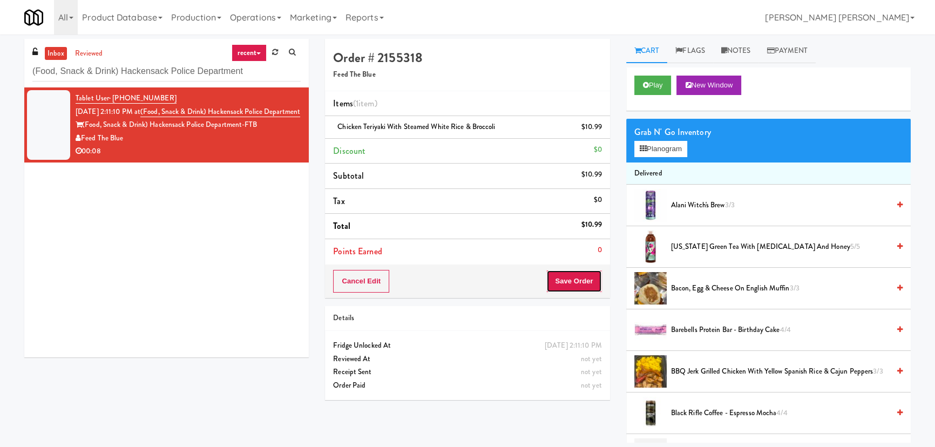
click at [573, 286] on button "Save Order" at bounding box center [574, 281] width 55 height 23
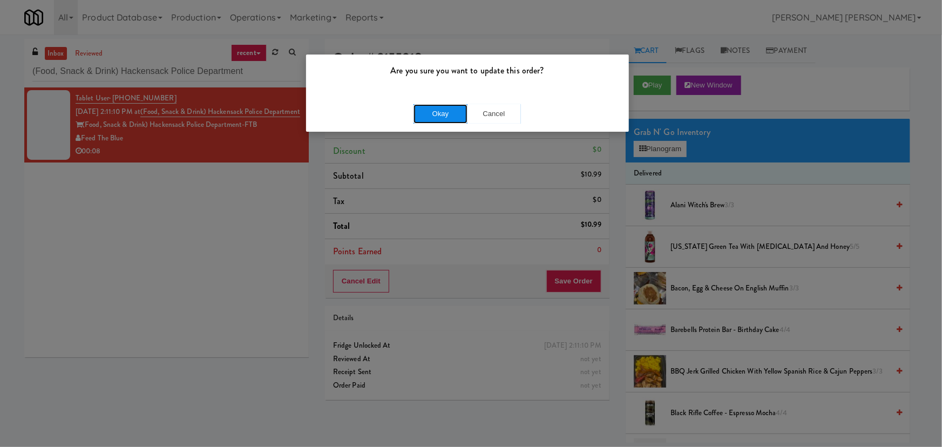
click at [452, 113] on button "Okay" at bounding box center [441, 113] width 54 height 19
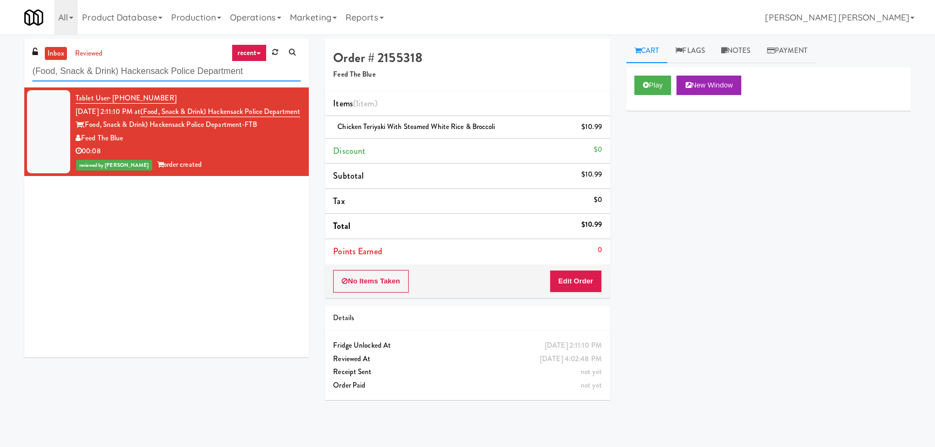
drag, startPoint x: 270, startPoint y: 76, endPoint x: -120, endPoint y: 71, distance: 390.0
click at [0, 71] on html "Are you sure you want to update this order? Okay Cancel Okay Are you sure you w…" at bounding box center [467, 223] width 935 height 447
paste input "Hospital - Cooler - Lef"
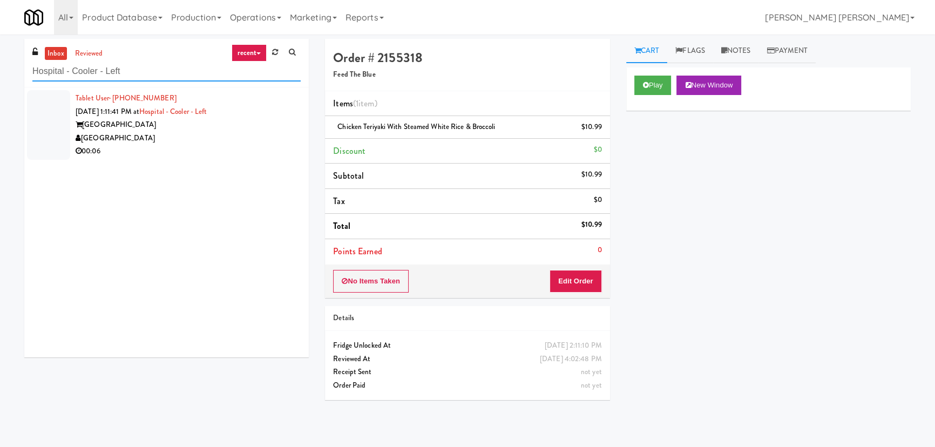
type input "Hospital - Cooler - Left"
click at [247, 134] on div "[GEOGRAPHIC_DATA]" at bounding box center [188, 139] width 225 height 14
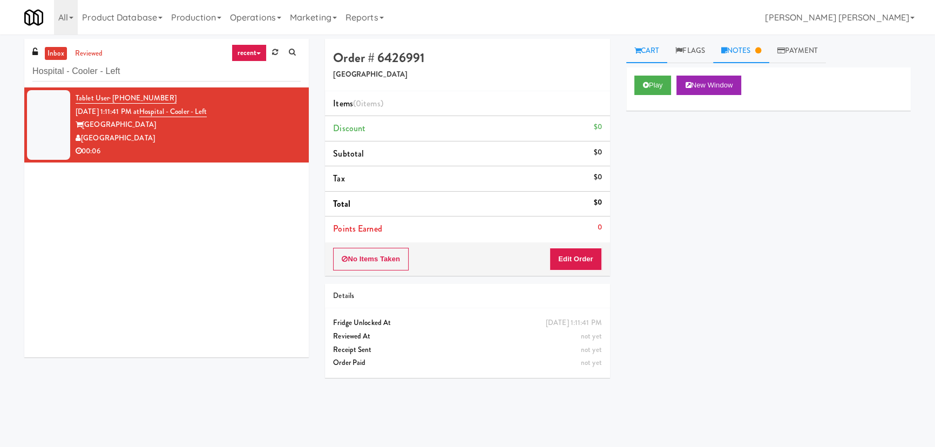
click at [748, 51] on link "Notes" at bounding box center [741, 51] width 56 height 24
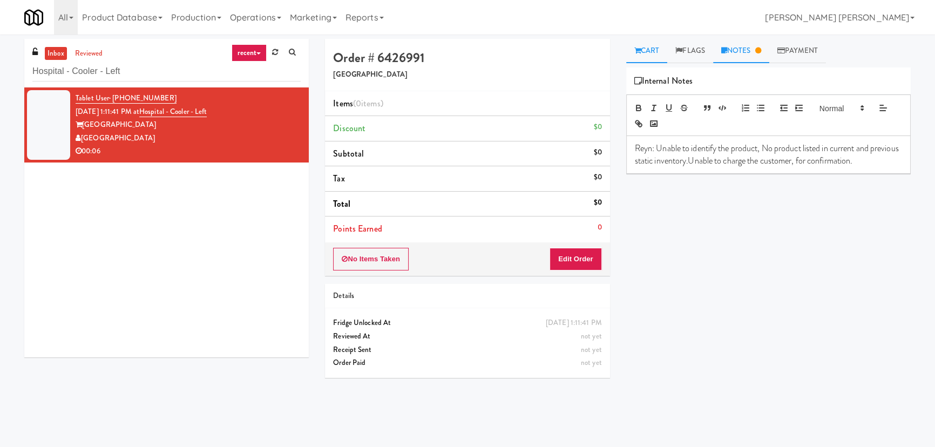
click at [652, 49] on link "Cart" at bounding box center [648, 51] width 42 height 24
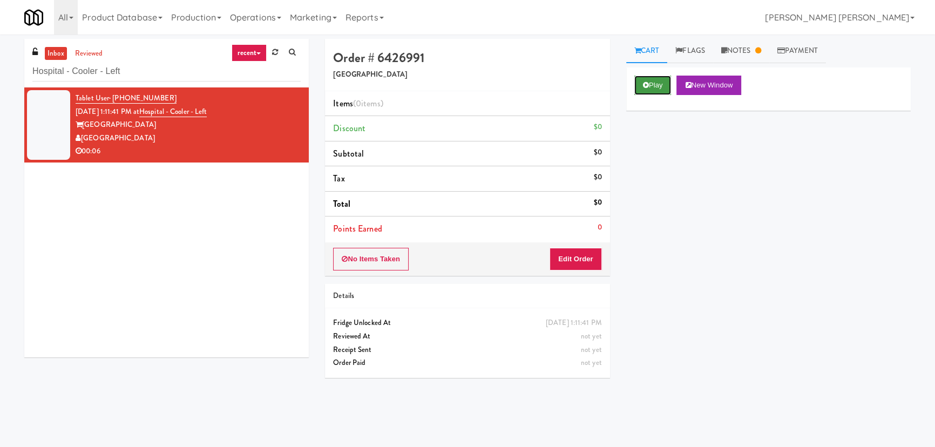
click at [649, 90] on button "Play" at bounding box center [653, 85] width 37 height 19
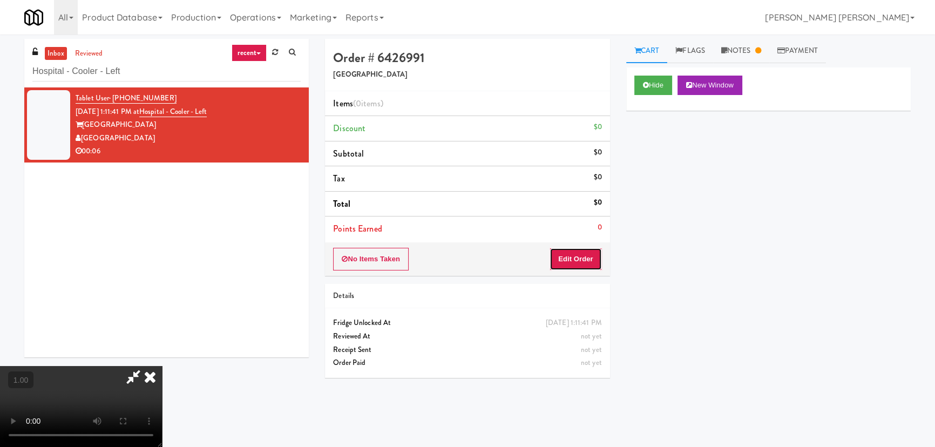
click at [589, 258] on button "Edit Order" at bounding box center [576, 259] width 52 height 23
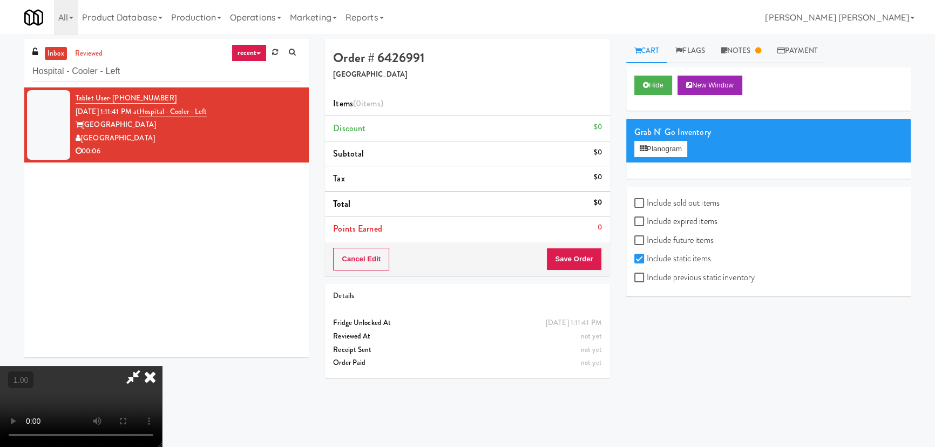
click at [664, 204] on label "Include sold out items" at bounding box center [677, 203] width 85 height 16
click at [647, 204] on input "Include sold out items" at bounding box center [641, 203] width 12 height 9
checkbox input "true"
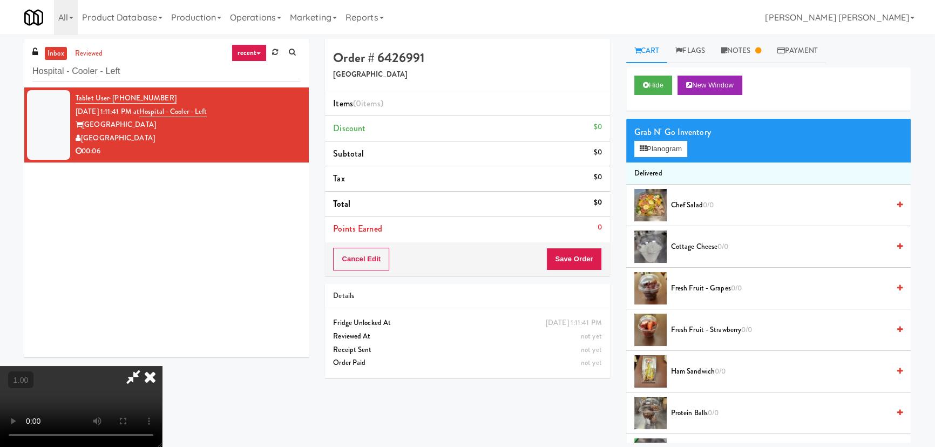
click at [664, 275] on div at bounding box center [651, 288] width 32 height 32
click at [670, 143] on button "Planogram" at bounding box center [661, 149] width 53 height 16
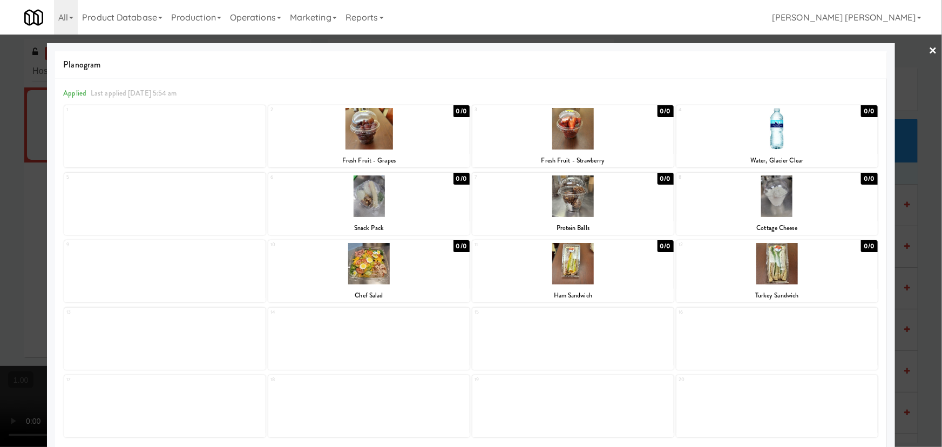
click at [929, 50] on link "×" at bounding box center [933, 51] width 9 height 33
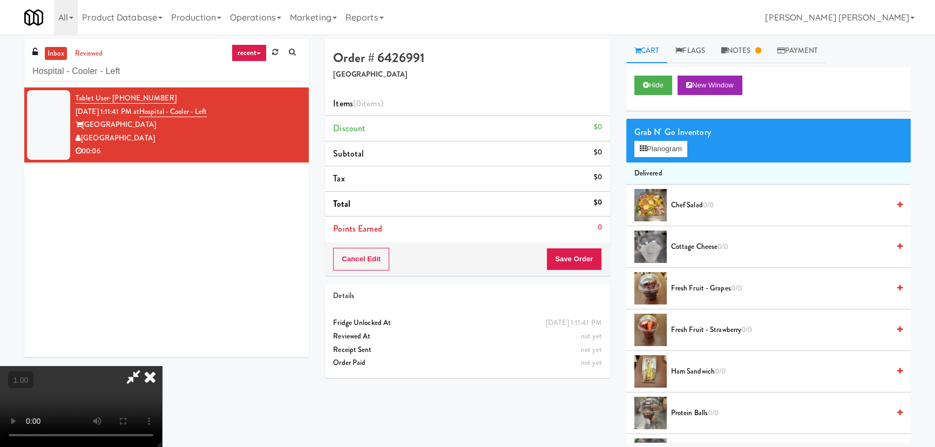
click at [162, 366] on video at bounding box center [81, 406] width 162 height 81
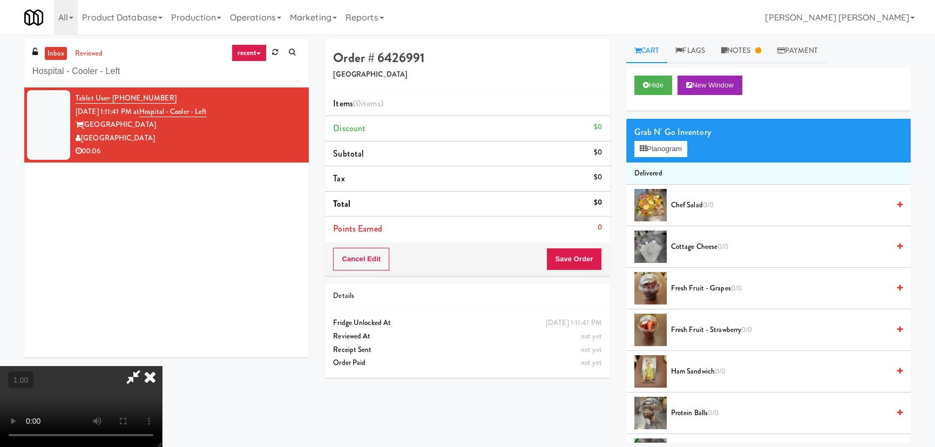
click at [162, 366] on video at bounding box center [81, 406] width 162 height 81
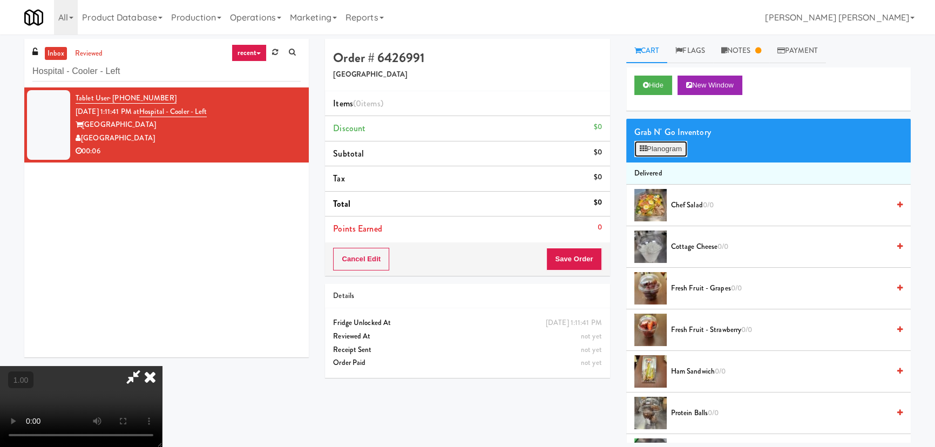
click at [681, 144] on button "Planogram" at bounding box center [661, 149] width 53 height 16
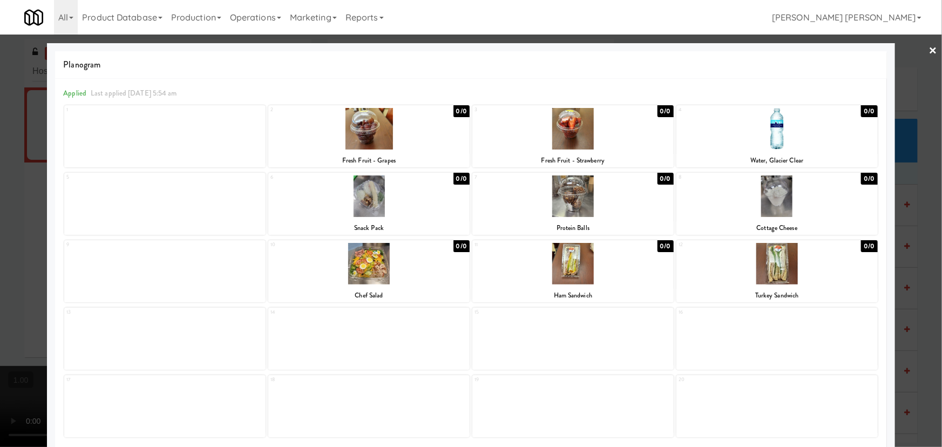
click at [929, 45] on link "×" at bounding box center [933, 51] width 9 height 33
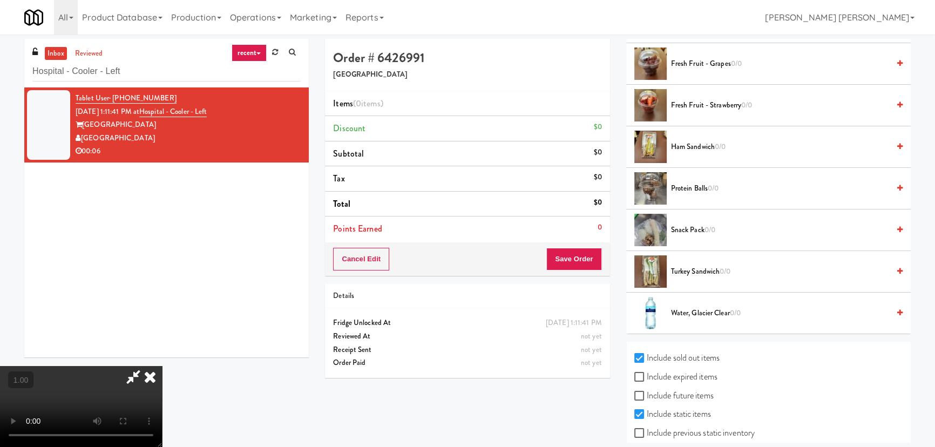
scroll to position [240, 0]
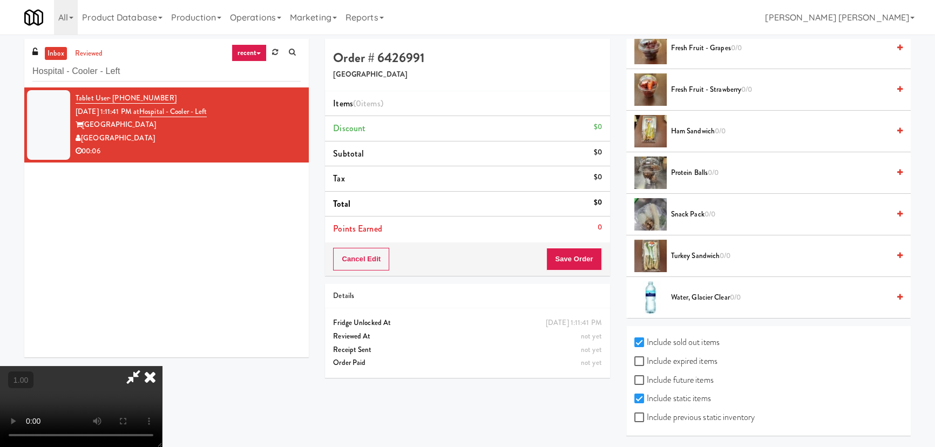
click at [677, 417] on label "Include previous static inventory" at bounding box center [695, 417] width 120 height 16
click at [647, 417] on input "Include previous static inventory" at bounding box center [641, 418] width 12 height 9
checkbox input "true"
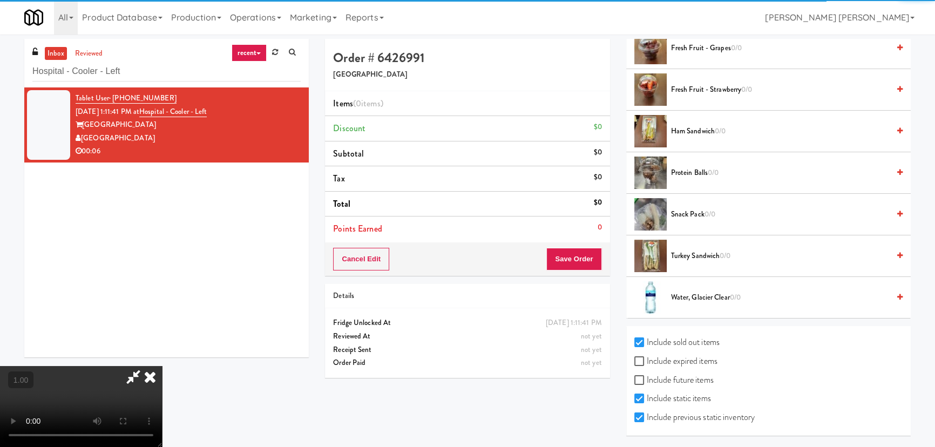
click at [666, 379] on label "Include future items" at bounding box center [674, 380] width 79 height 16
click at [647, 379] on input "Include future items" at bounding box center [641, 380] width 12 height 9
checkbox input "true"
click at [668, 354] on label "Include expired items" at bounding box center [676, 361] width 83 height 16
click at [647, 358] on input "Include expired items" at bounding box center [641, 362] width 12 height 9
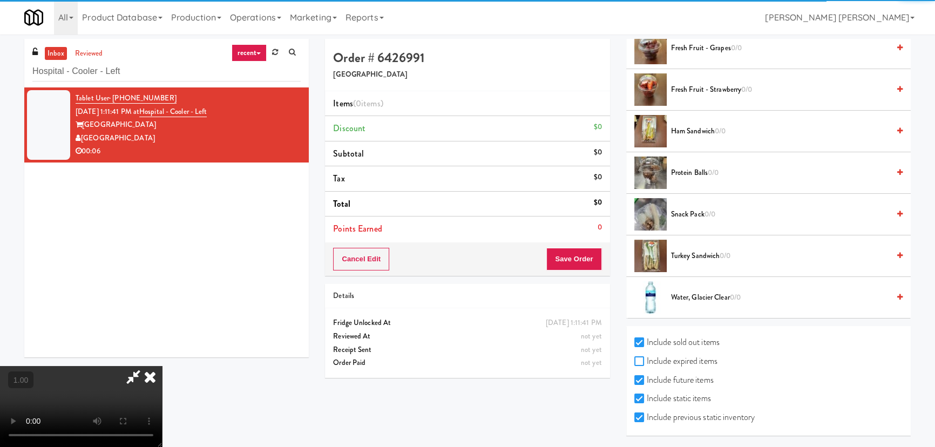
checkbox input "true"
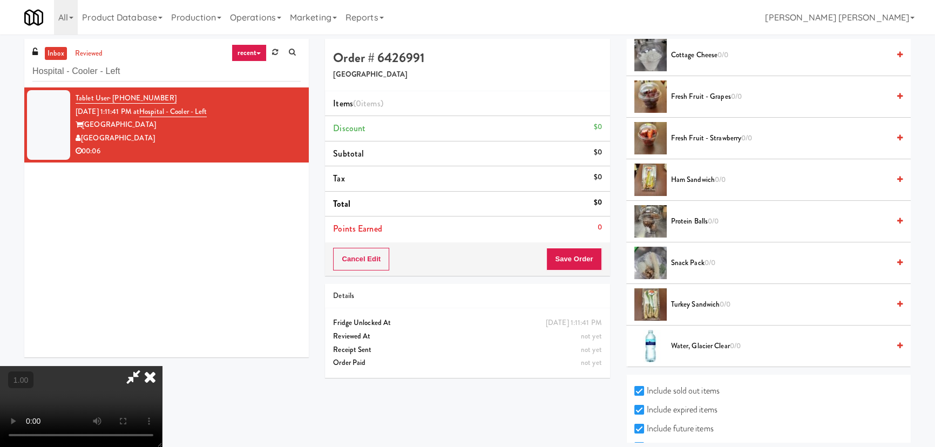
scroll to position [196, 0]
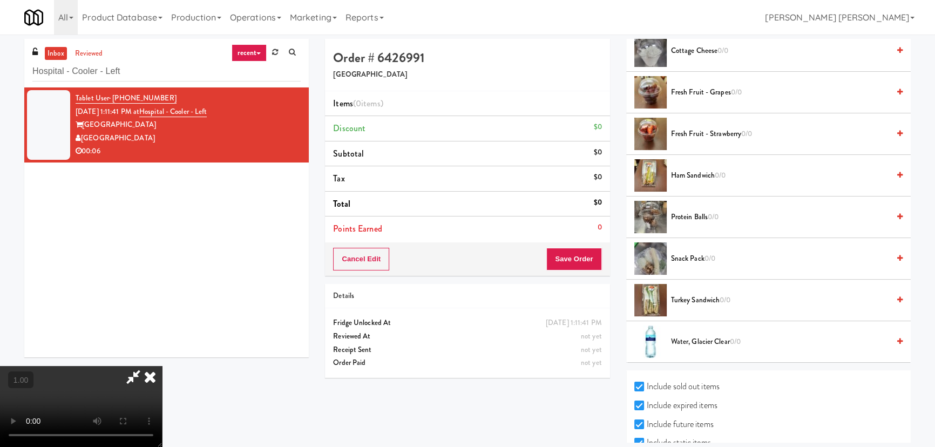
click at [162, 366] on icon at bounding box center [150, 377] width 24 height 22
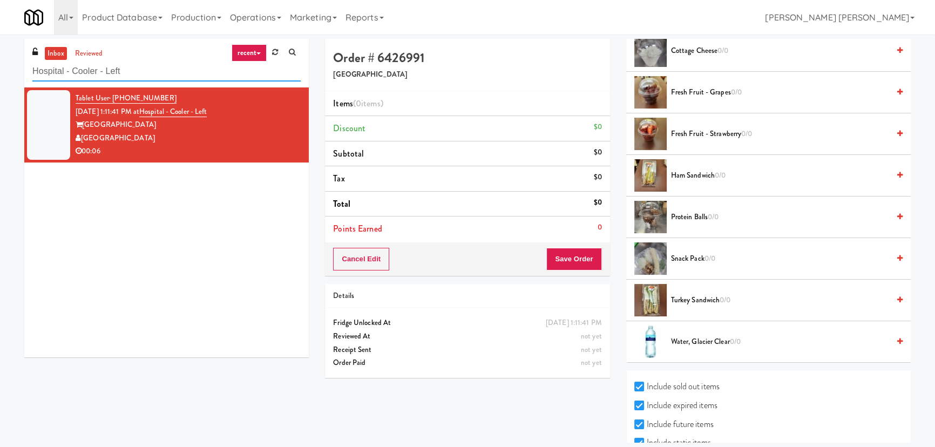
drag, startPoint x: 146, startPoint y: 73, endPoint x: -55, endPoint y: 78, distance: 201.0
click at [0, 78] on html "Are you sure you want to update this order? Okay Cancel Okay Are you sure you w…" at bounding box center [467, 223] width 935 height 447
paste input "One Arlington-Combo"
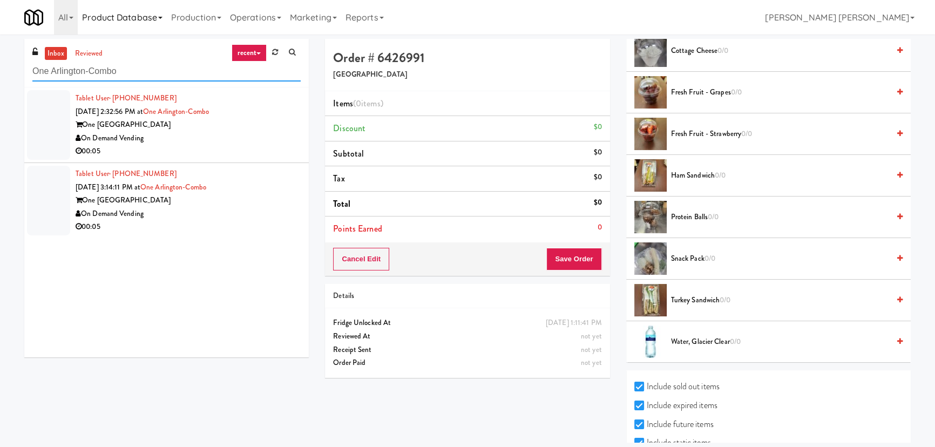
type input "One Arlington-Combo"
click at [250, 144] on div "On Demand Vending" at bounding box center [188, 139] width 225 height 14
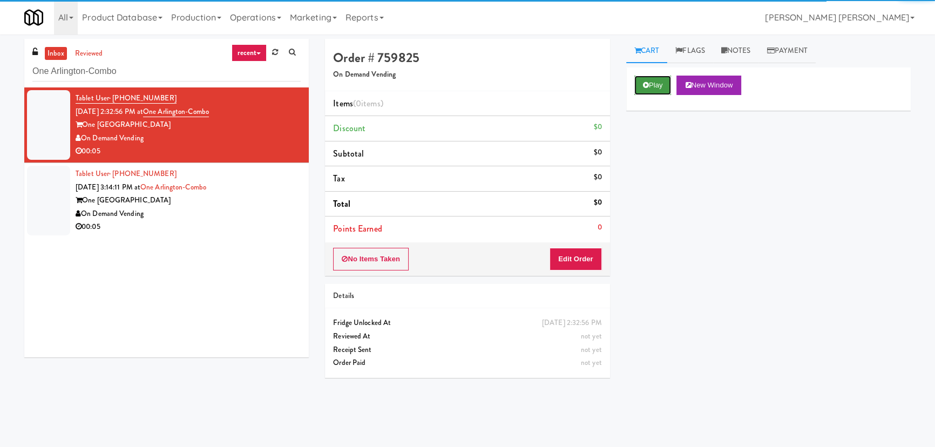
click at [658, 83] on button "Play" at bounding box center [653, 85] width 37 height 19
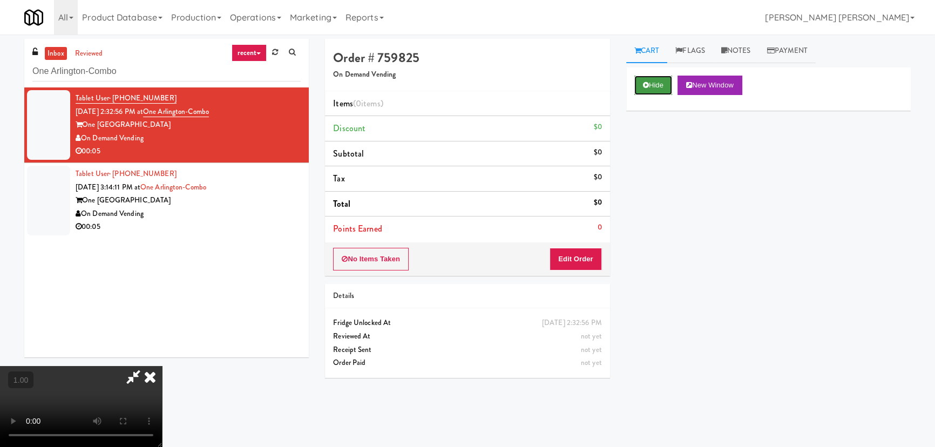
click at [635, 86] on button "Hide" at bounding box center [654, 85] width 38 height 19
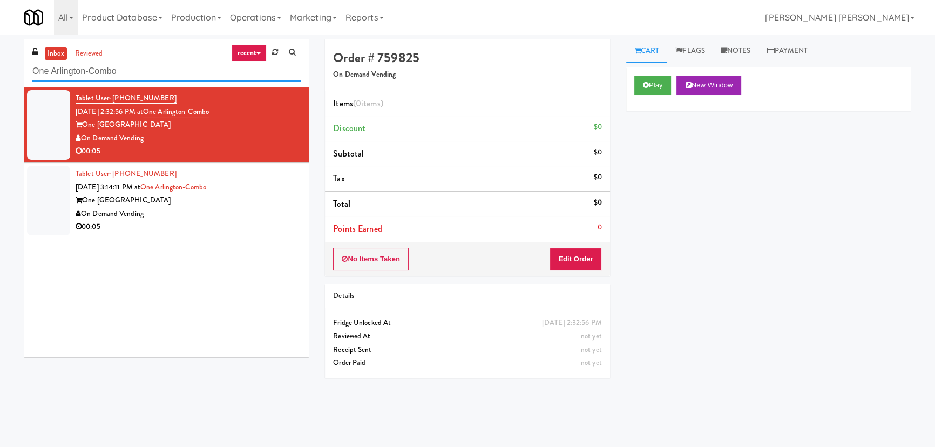
drag, startPoint x: 155, startPoint y: 76, endPoint x: -41, endPoint y: 75, distance: 195.5
click at [0, 75] on html "Are you sure you want to update this order? Okay Cancel Okay Are you sure you w…" at bounding box center [467, 223] width 935 height 447
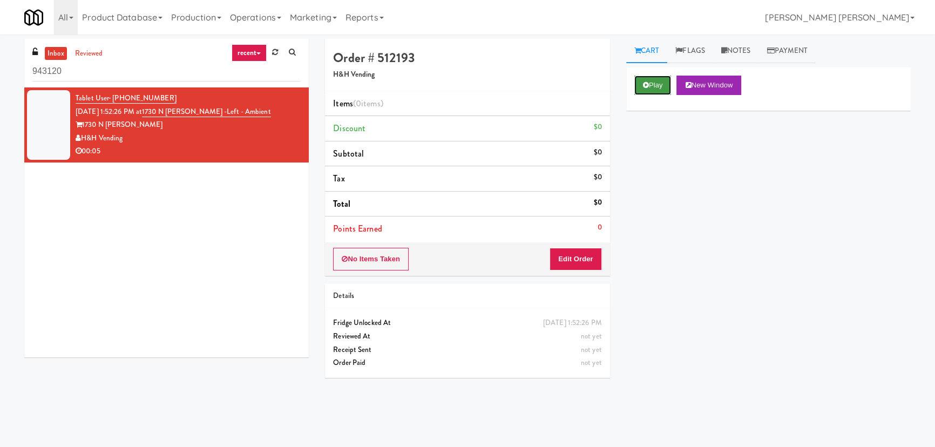
click at [664, 81] on button "Play" at bounding box center [653, 85] width 37 height 19
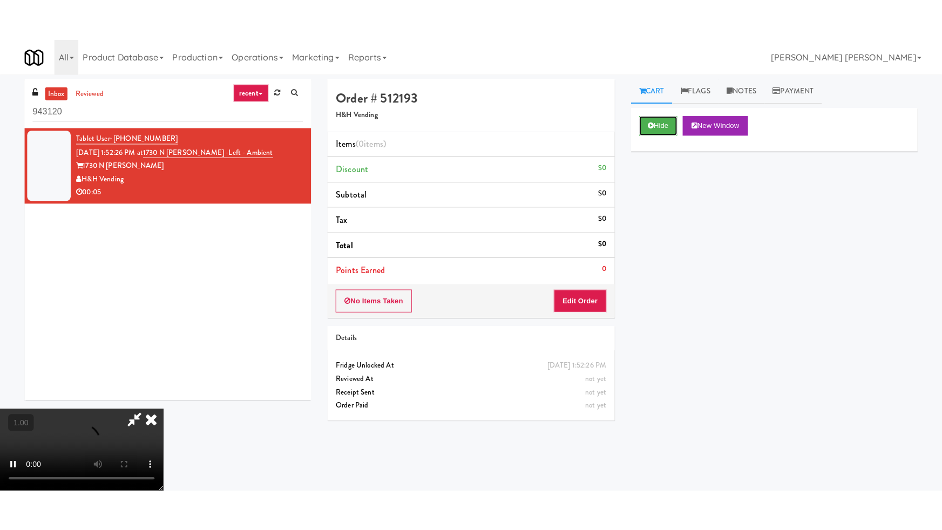
scroll to position [172, 0]
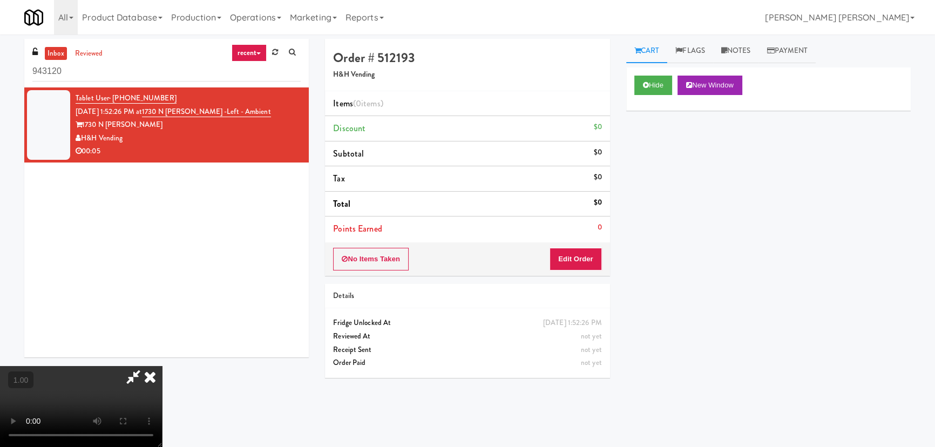
click at [162, 366] on video at bounding box center [81, 406] width 162 height 81
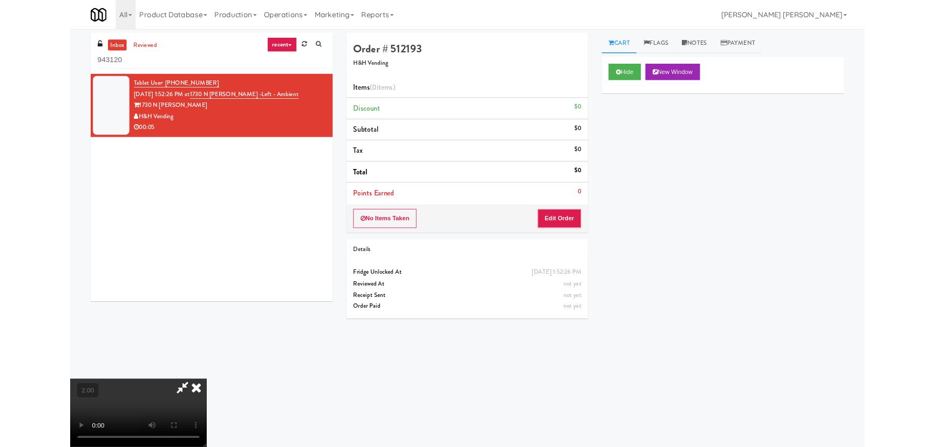
scroll to position [22, 0]
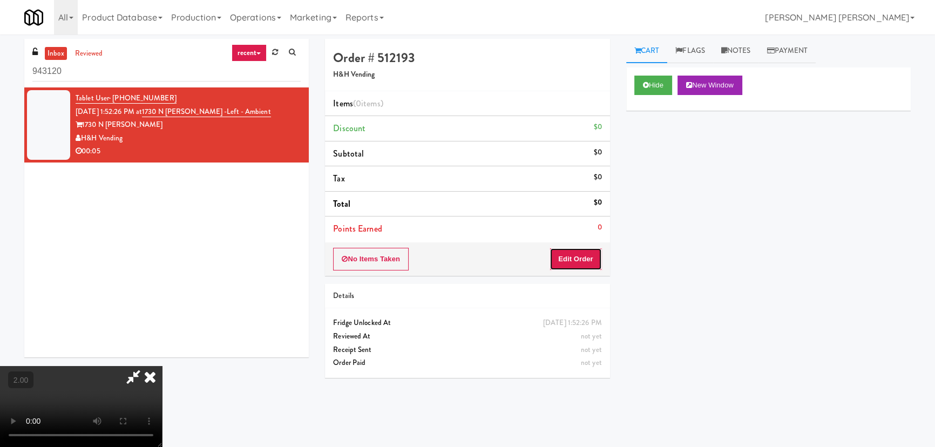
click at [578, 260] on button "Edit Order" at bounding box center [576, 259] width 52 height 23
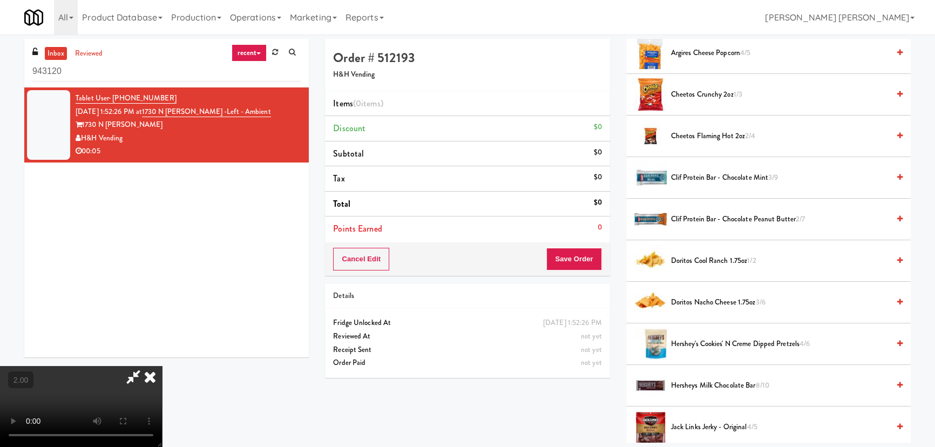
scroll to position [245, 0]
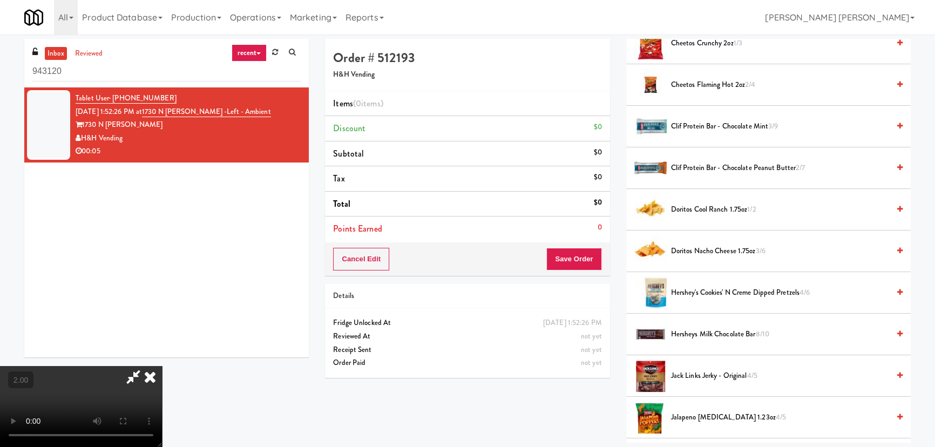
click at [697, 249] on span "Doritos Nacho Cheese 1.75oz 3/6" at bounding box center [780, 252] width 218 height 14
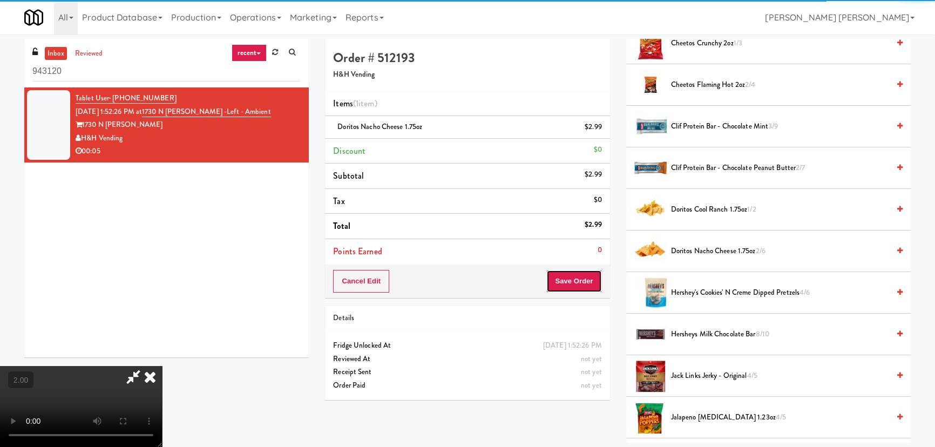
click at [591, 281] on button "Save Order" at bounding box center [574, 281] width 55 height 23
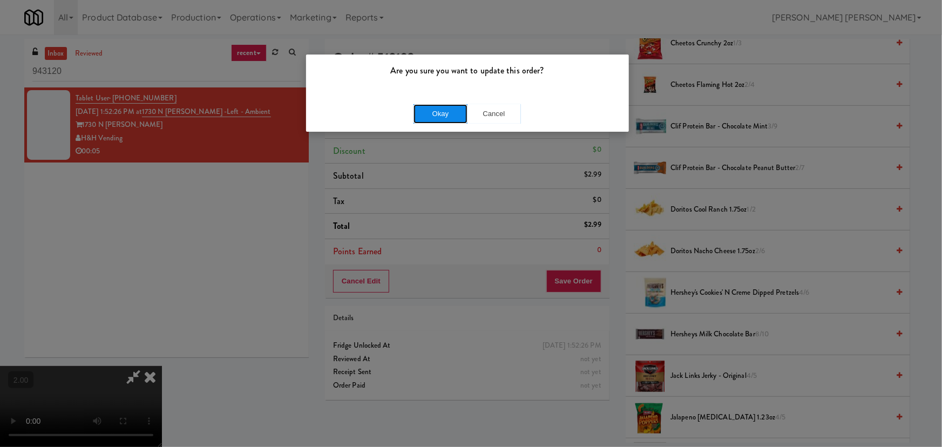
click at [449, 112] on button "Okay" at bounding box center [441, 113] width 54 height 19
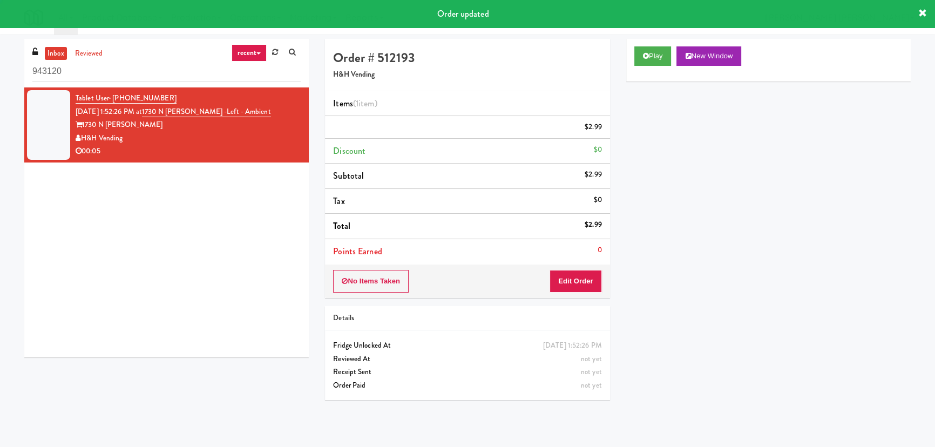
scroll to position [0, 0]
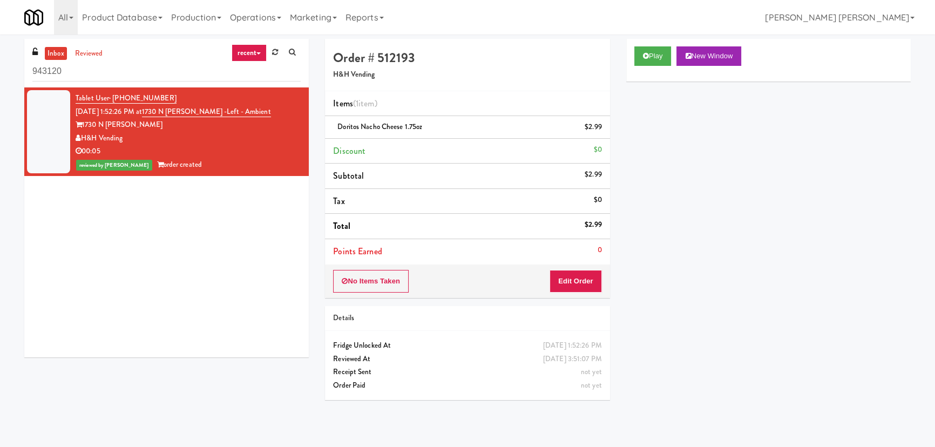
click at [54, 53] on link "inbox" at bounding box center [56, 54] width 22 height 14
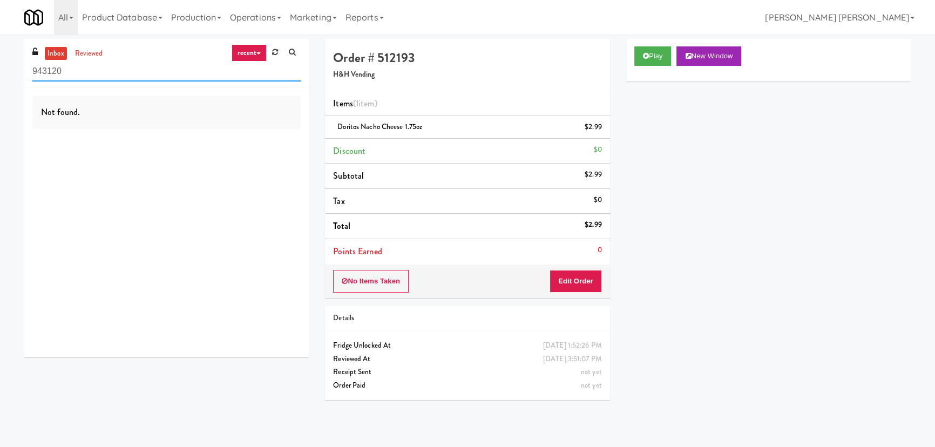
drag, startPoint x: -16, startPoint y: 77, endPoint x: -59, endPoint y: 77, distance: 43.2
click at [0, 77] on html "Are you sure you want to update this order? Okay Cancel Okay Are you sure you w…" at bounding box center [467, 223] width 935 height 447
paste input "Westlyn - Right - Fridge"
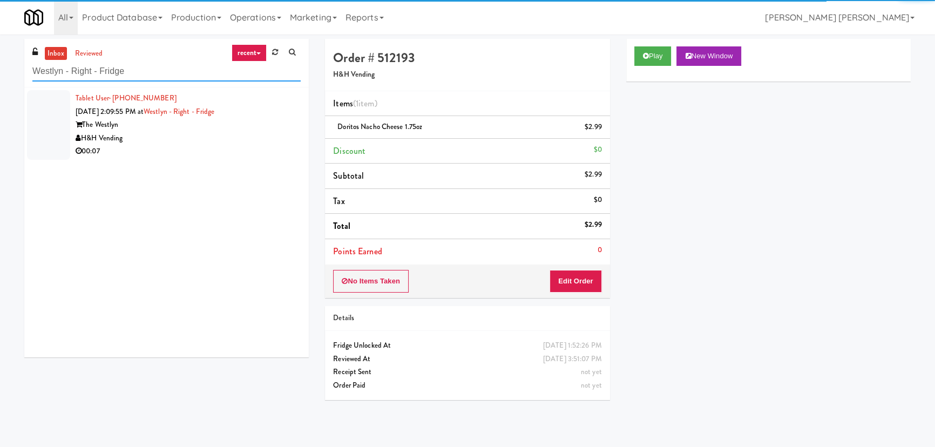
type input "Westlyn - Right - Fridge"
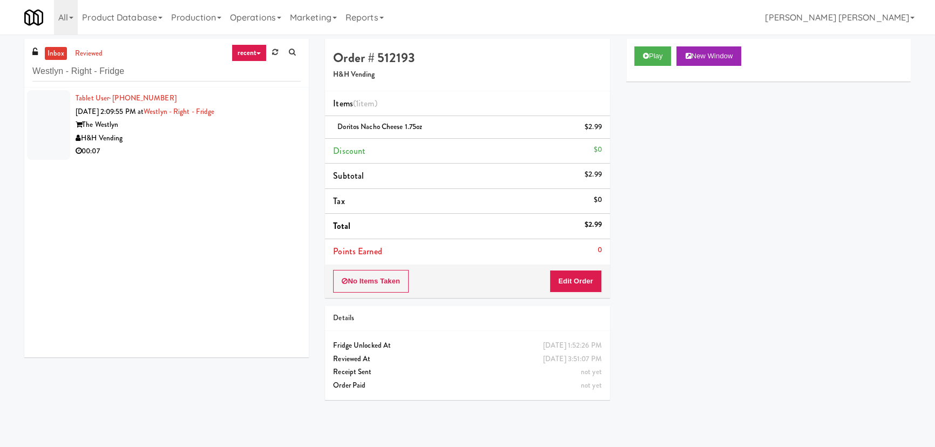
click at [203, 151] on div "00:07" at bounding box center [188, 152] width 225 height 14
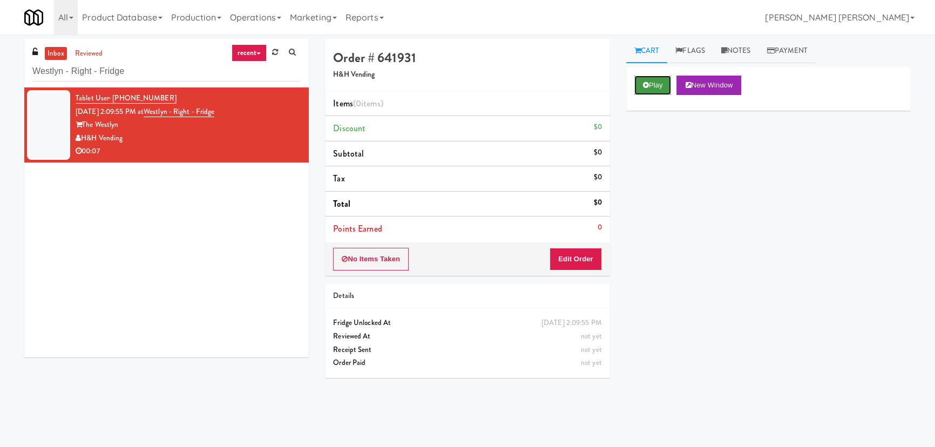
click at [644, 85] on icon at bounding box center [646, 85] width 6 height 7
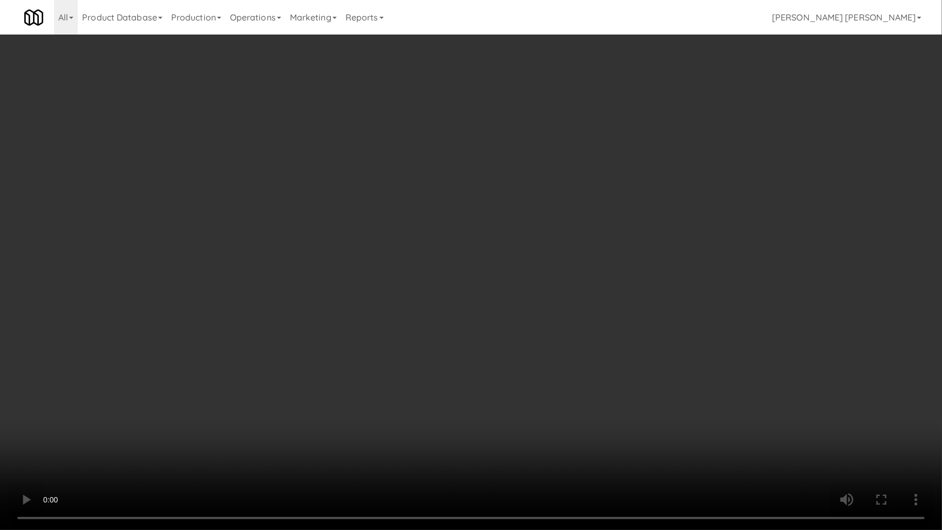
click at [726, 431] on video at bounding box center [471, 265] width 942 height 530
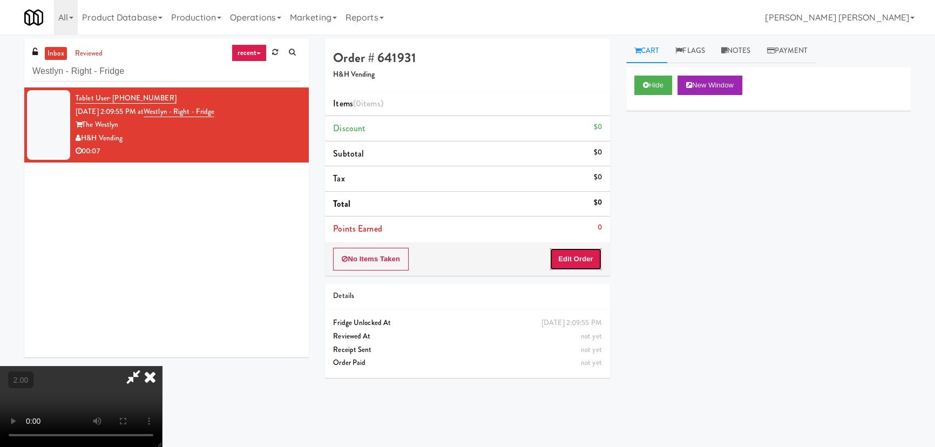
click at [572, 260] on button "Edit Order" at bounding box center [576, 259] width 52 height 23
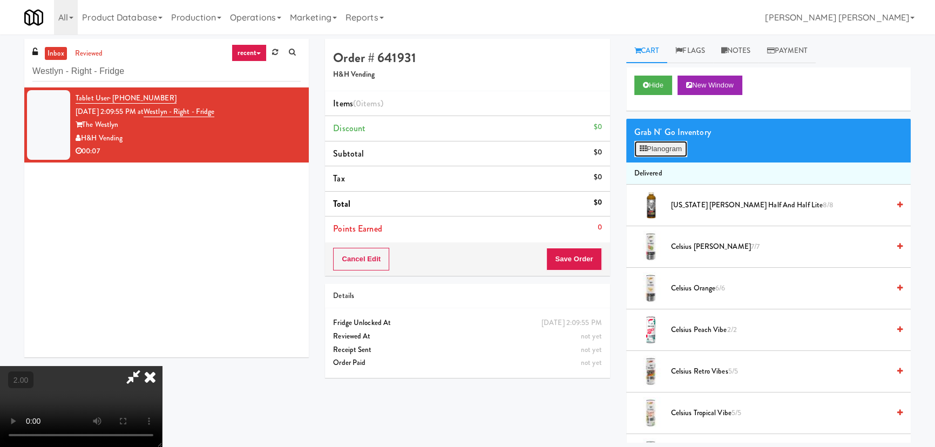
click at [666, 154] on button "Planogram" at bounding box center [661, 149] width 53 height 16
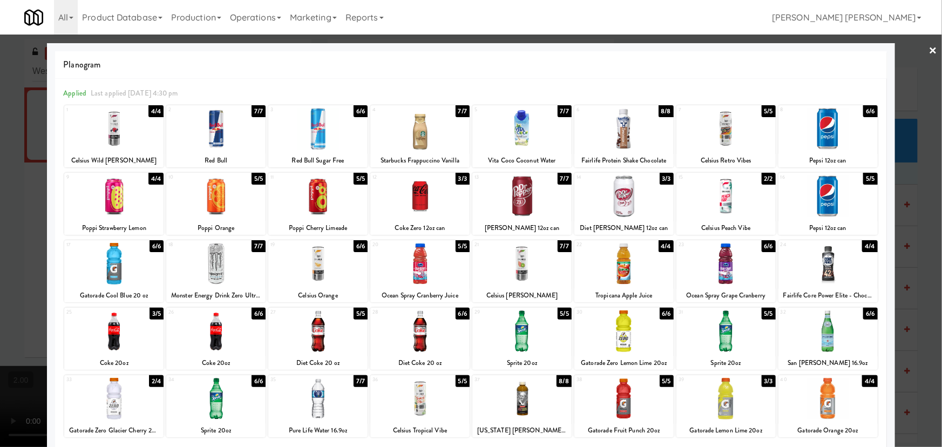
click at [108, 134] on div at bounding box center [113, 129] width 99 height 42
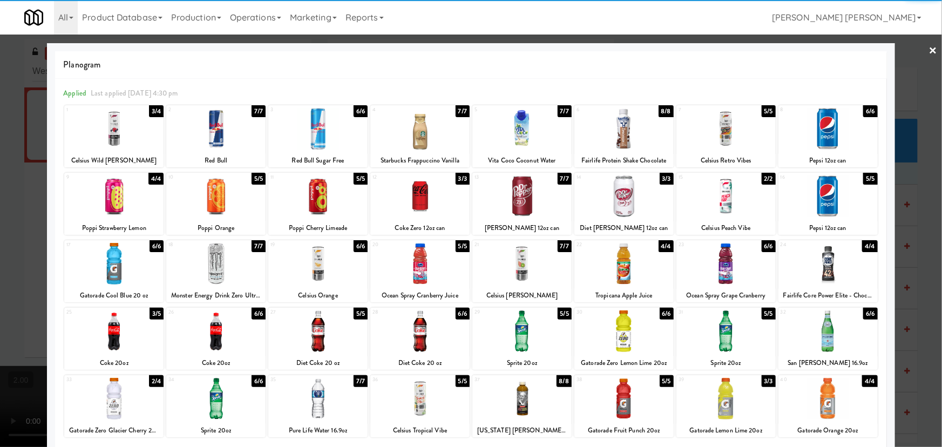
click at [929, 51] on link "×" at bounding box center [933, 51] width 9 height 33
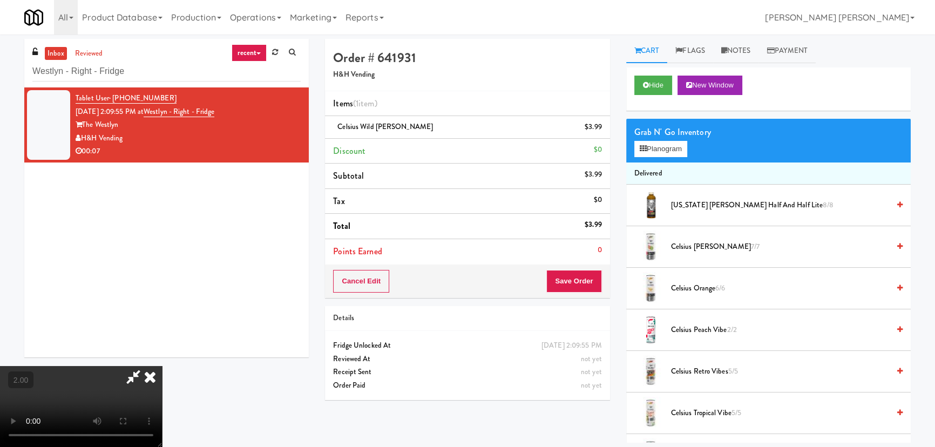
click at [162, 366] on icon at bounding box center [150, 377] width 24 height 22
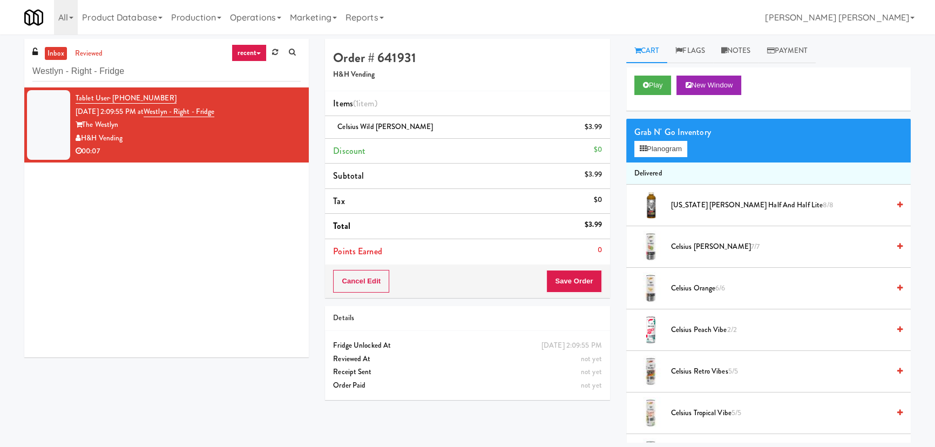
click at [564, 293] on div "Cancel Edit Save Order" at bounding box center [467, 281] width 285 height 33
click at [565, 287] on button "Save Order" at bounding box center [574, 281] width 55 height 23
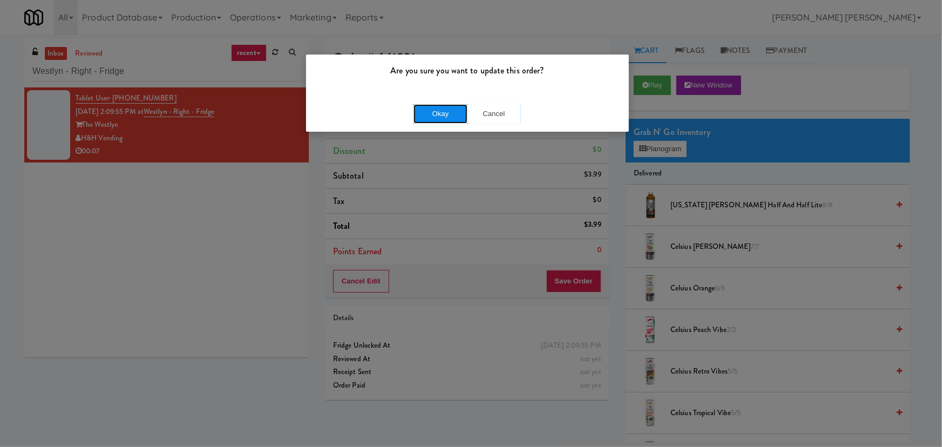
click at [438, 121] on button "Okay" at bounding box center [441, 113] width 54 height 19
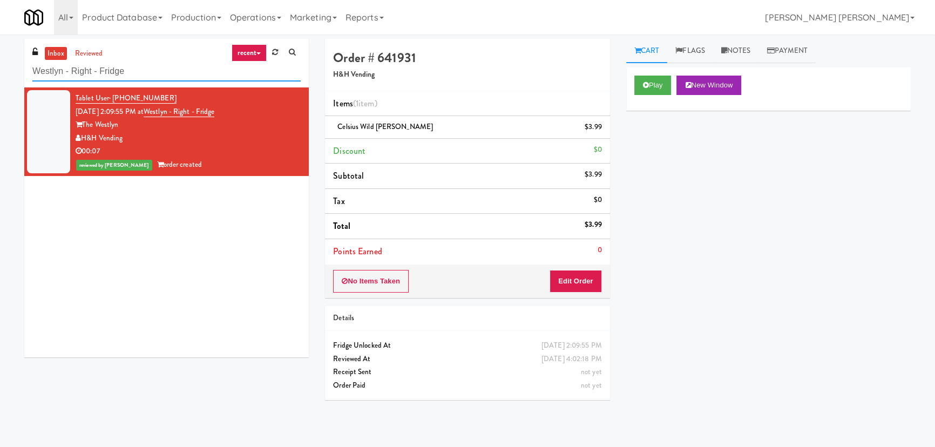
drag, startPoint x: 146, startPoint y: 70, endPoint x: -91, endPoint y: 93, distance: 238.2
click at [0, 93] on html "Are you sure you want to update this order? Okay Cancel Okay Are you sure you w…" at bounding box center [467, 223] width 935 height 447
paste input "The 87 - Fridge - Left"
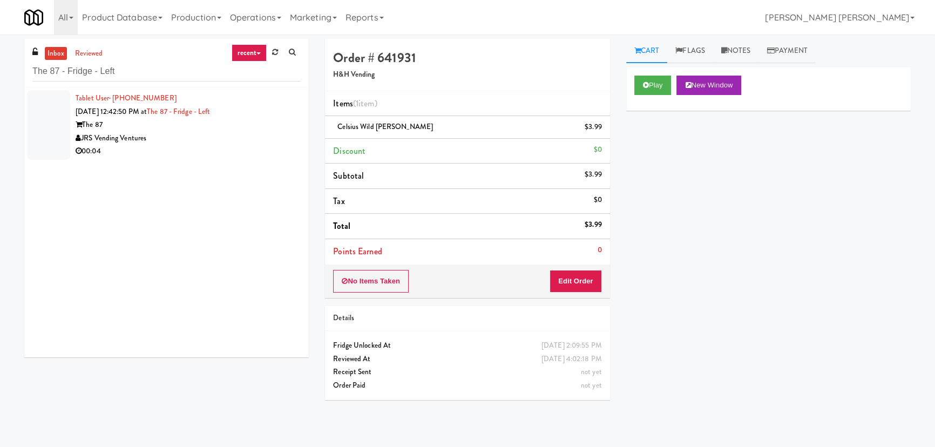
click at [196, 147] on div "00:04" at bounding box center [188, 152] width 225 height 14
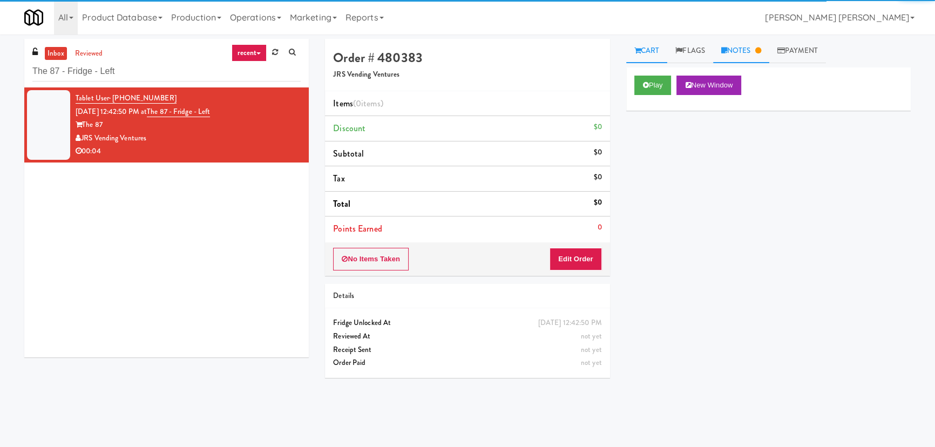
click at [744, 51] on link "Notes" at bounding box center [741, 51] width 56 height 24
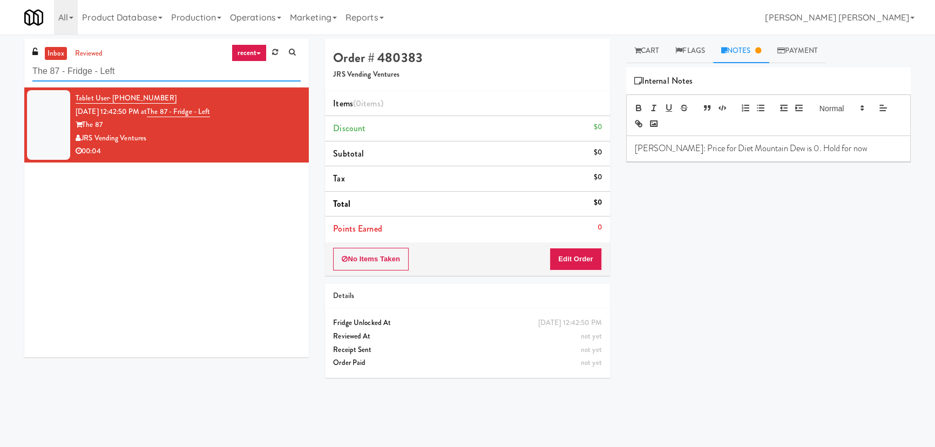
drag, startPoint x: 145, startPoint y: 73, endPoint x: -74, endPoint y: 77, distance: 219.3
click at [0, 77] on html "Are you sure you want to update this order? Okay Cancel Okay Are you sure you w…" at bounding box center [467, 223] width 935 height 447
paste input "Rigby - Ambient - Righ"
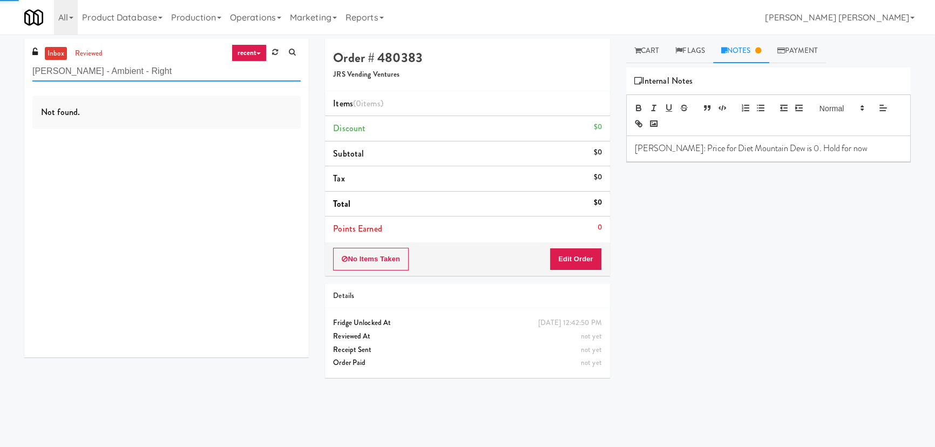
type input "Rigby - Ambient - Right"
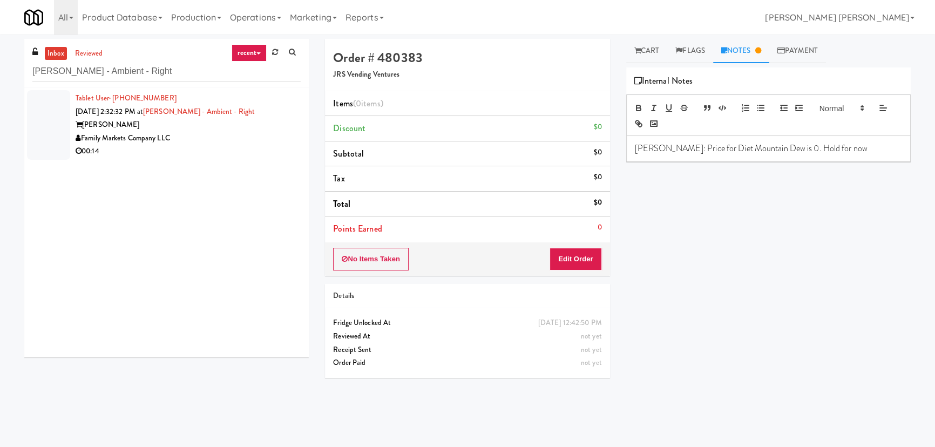
click at [230, 138] on div "Family Markets Company LLC" at bounding box center [188, 139] width 225 height 14
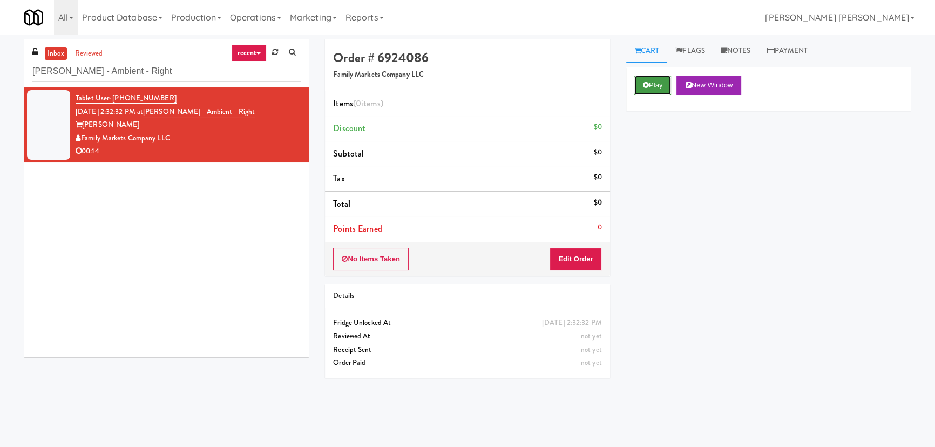
click at [638, 84] on button "Play" at bounding box center [653, 85] width 37 height 19
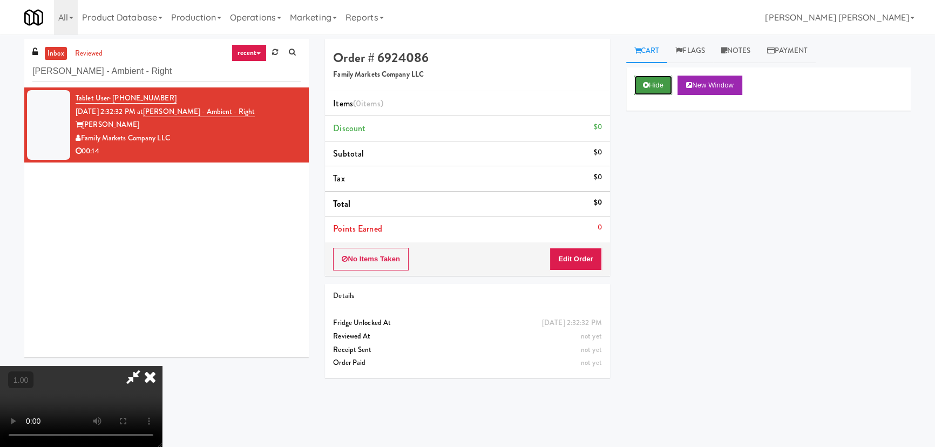
click at [658, 83] on button "Hide" at bounding box center [654, 85] width 38 height 19
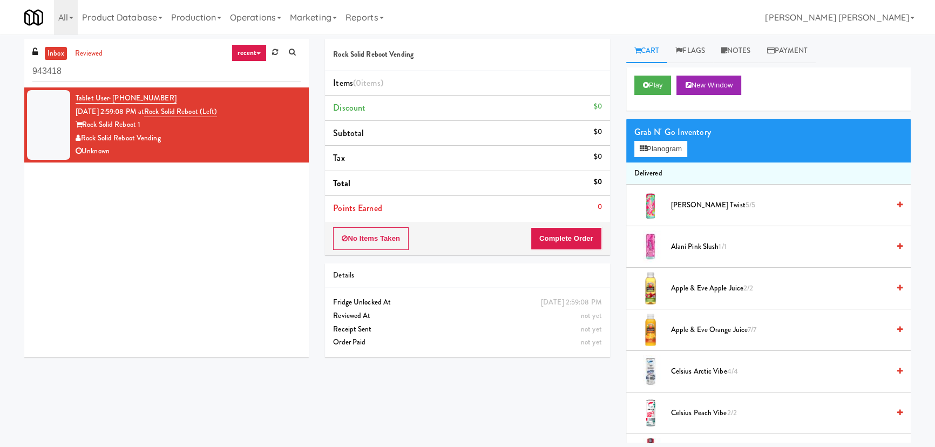
drag, startPoint x: 72, startPoint y: 75, endPoint x: -28, endPoint y: 76, distance: 99.4
click at [0, 76] on html "Okay Okay Select date: previous 2025-Aug next Su Mo Tu We Th Fr Sa 27 28 29 30 …" at bounding box center [467, 223] width 935 height 447
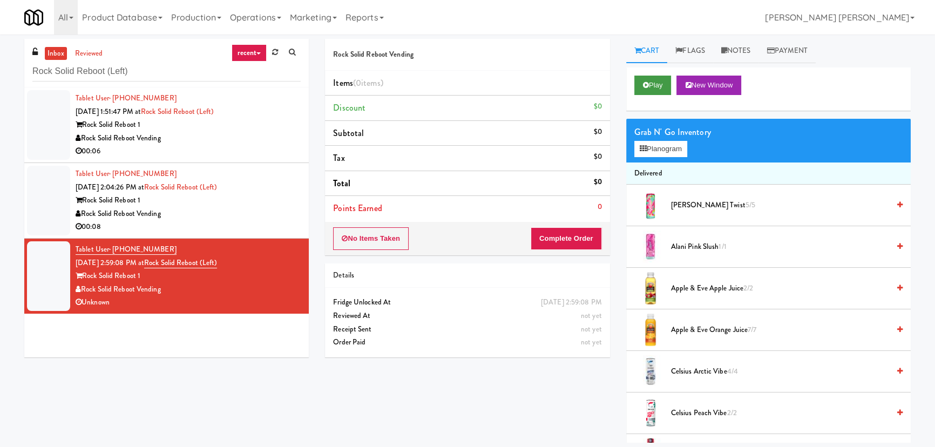
type input "Rock Solid Reboot (Left)"
click at [656, 86] on button "Play" at bounding box center [653, 85] width 37 height 19
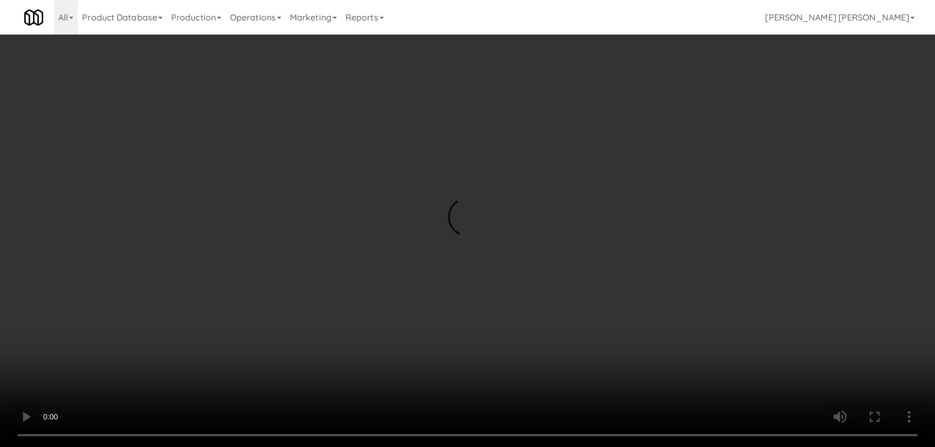
drag, startPoint x: 513, startPoint y: 474, endPoint x: 647, endPoint y: 447, distance: 136.5
click at [531, 447] on video at bounding box center [467, 223] width 935 height 447
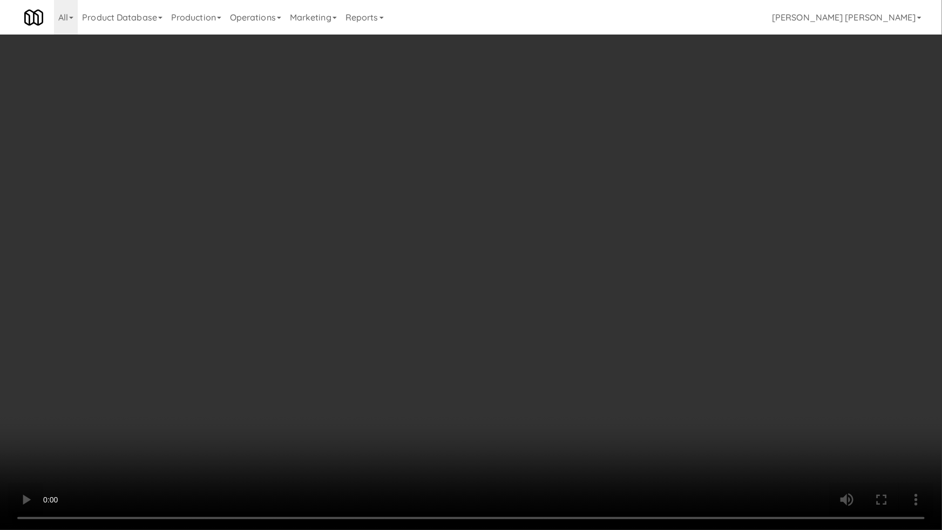
click at [786, 348] on video at bounding box center [471, 265] width 942 height 530
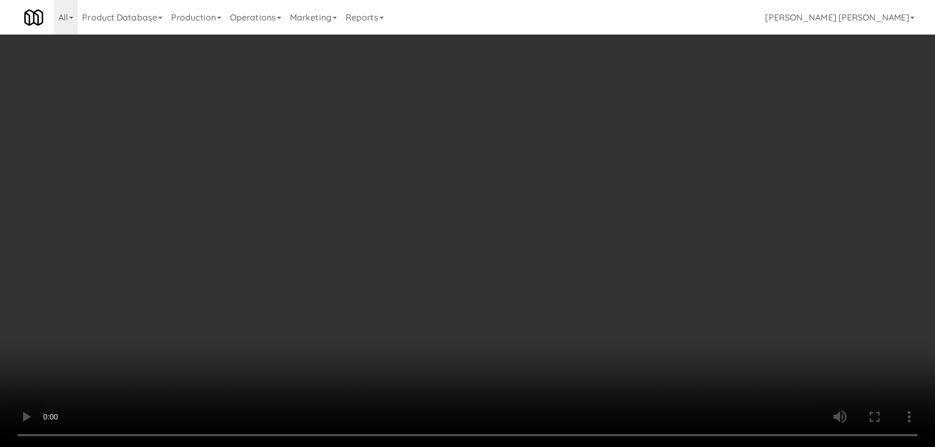
scroll to position [0, 0]
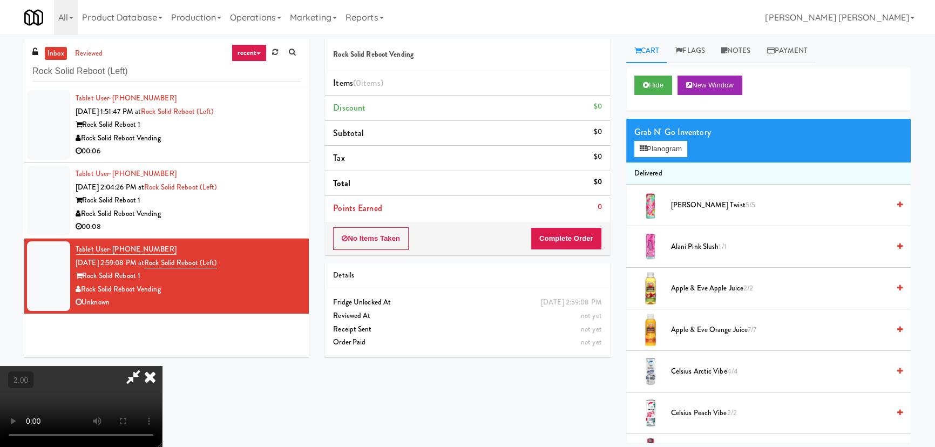
click at [162, 366] on icon at bounding box center [150, 377] width 24 height 22
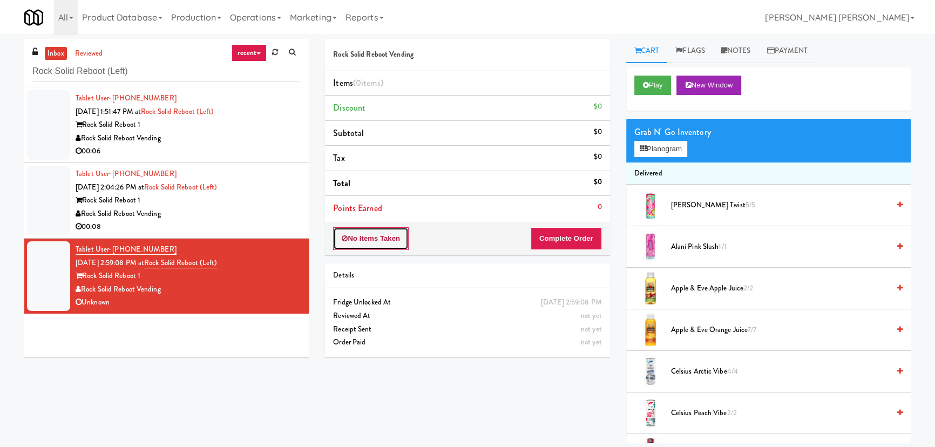
click at [378, 241] on button "No Items Taken" at bounding box center [371, 238] width 76 height 23
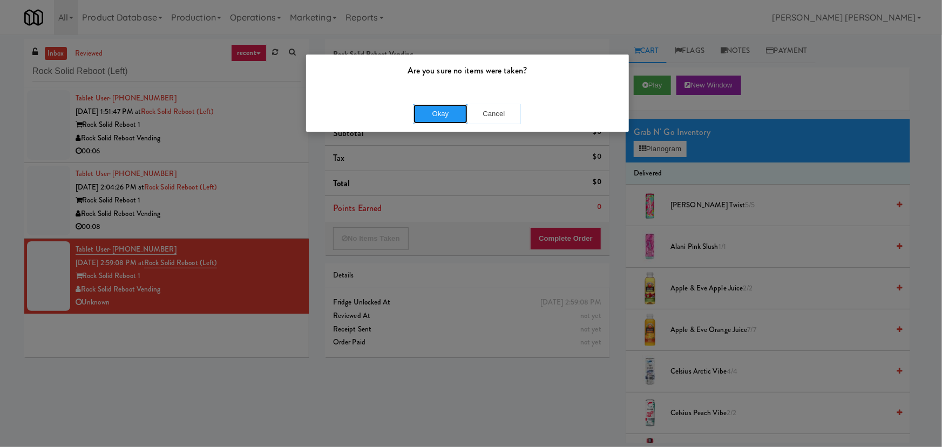
drag, startPoint x: 453, startPoint y: 112, endPoint x: 225, endPoint y: 28, distance: 242.5
click at [451, 111] on button "Okay" at bounding box center [441, 113] width 54 height 19
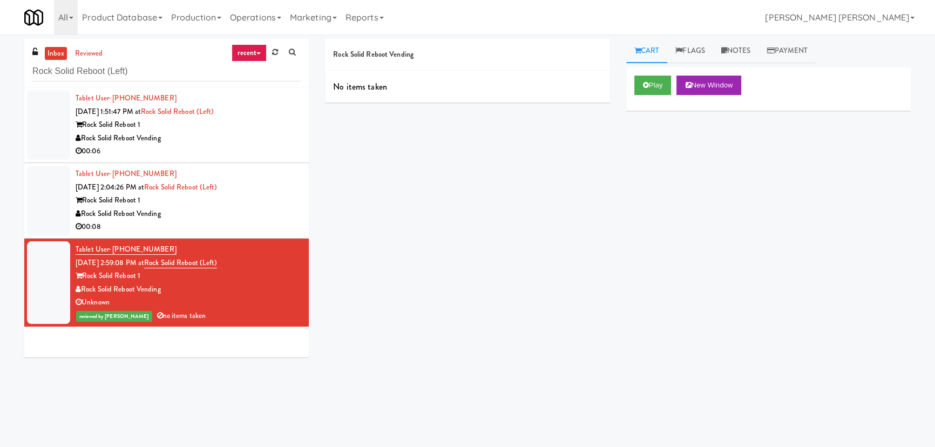
drag, startPoint x: 747, startPoint y: 48, endPoint x: 725, endPoint y: 79, distance: 37.9
click at [747, 48] on link "Notes" at bounding box center [736, 51] width 46 height 24
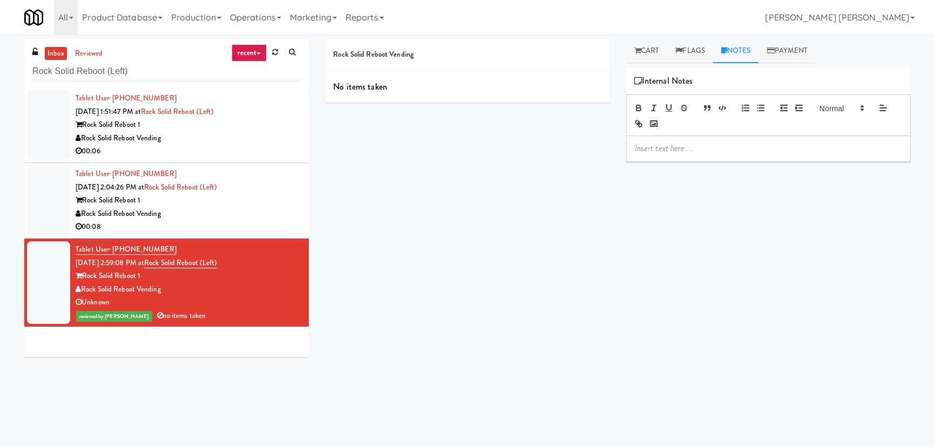
click at [695, 146] on p at bounding box center [768, 149] width 267 height 12
click at [228, 219] on div "Rock Solid Reboot Vending" at bounding box center [188, 214] width 225 height 14
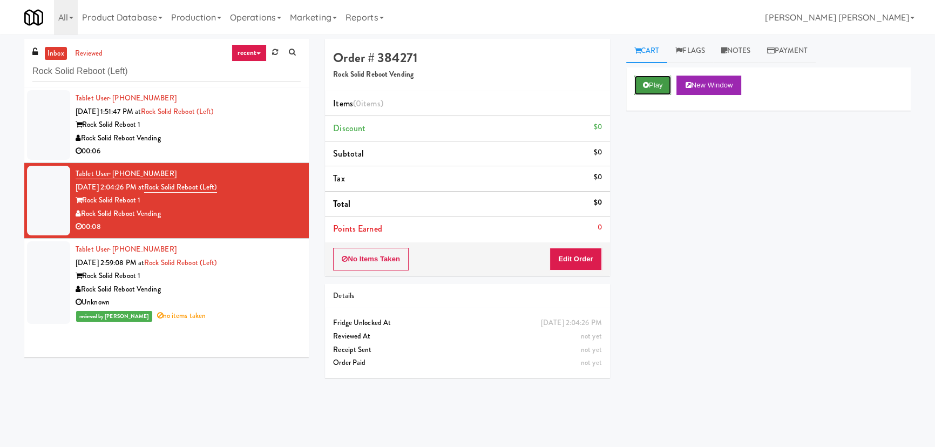
click at [657, 86] on button "Play" at bounding box center [653, 85] width 37 height 19
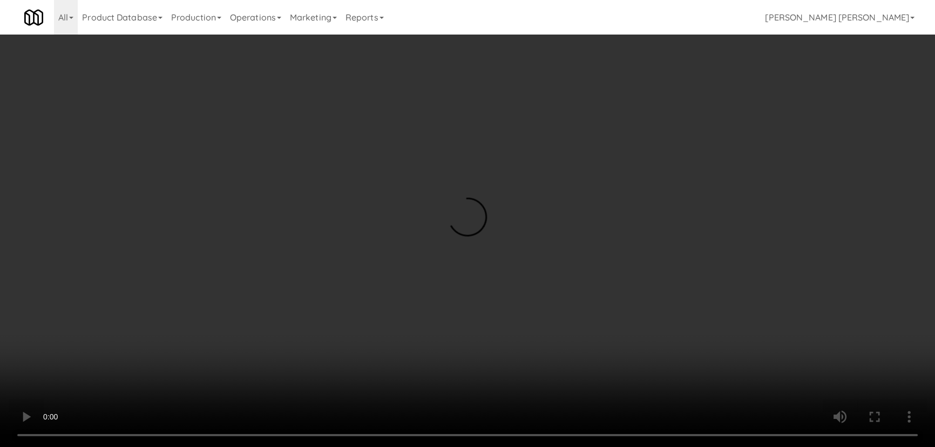
scroll to position [22, 0]
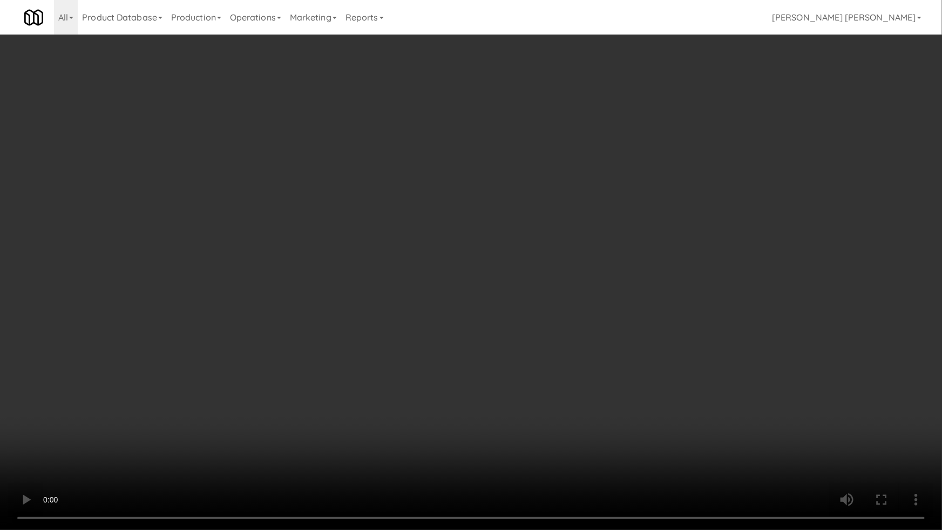
drag, startPoint x: 528, startPoint y: 468, endPoint x: 856, endPoint y: 446, distance: 328.5
click at [529, 447] on video at bounding box center [471, 265] width 942 height 530
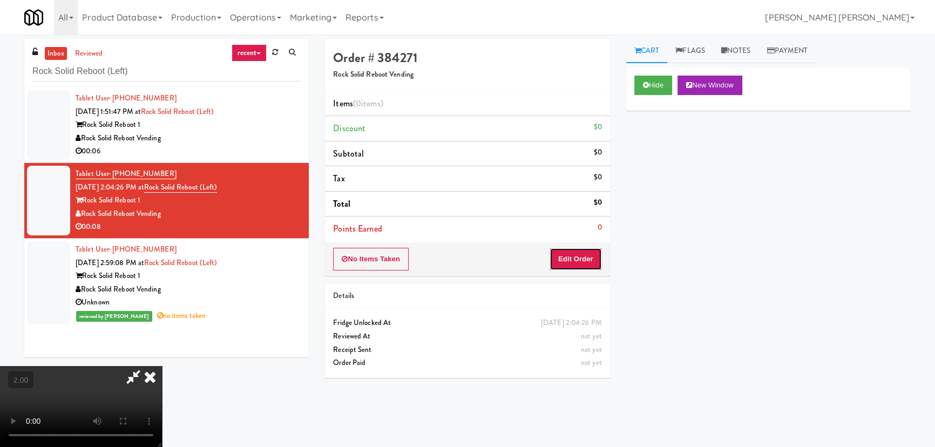
click at [574, 256] on button "Edit Order" at bounding box center [576, 259] width 52 height 23
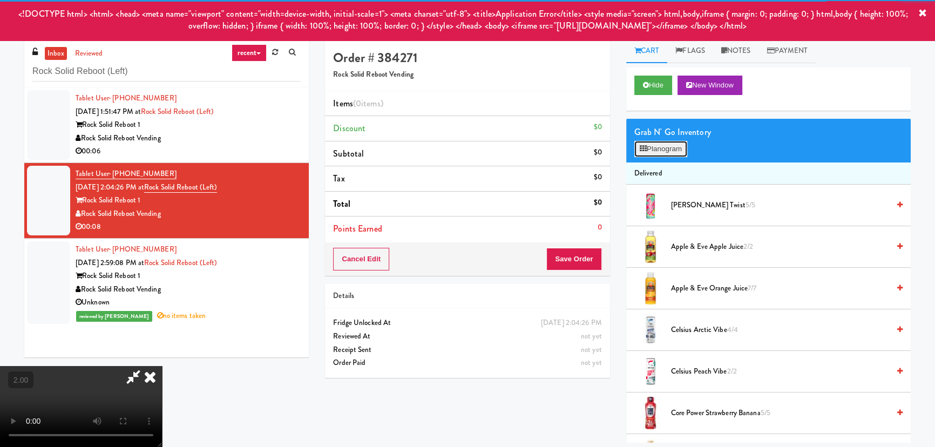
click at [660, 151] on button "Planogram" at bounding box center [661, 149] width 53 height 16
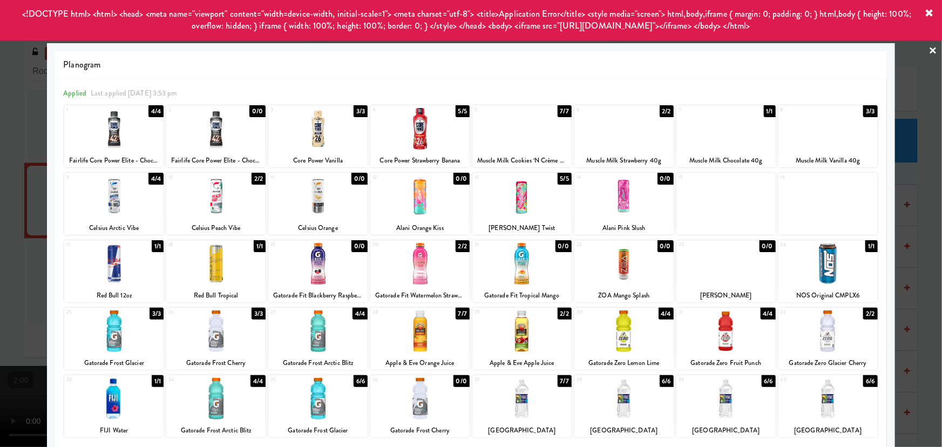
click at [117, 138] on div at bounding box center [113, 129] width 99 height 42
drag, startPoint x: 933, startPoint y: 11, endPoint x: 921, endPoint y: 47, distance: 38.1
click at [932, 11] on icon at bounding box center [930, 13] width 9 height 9
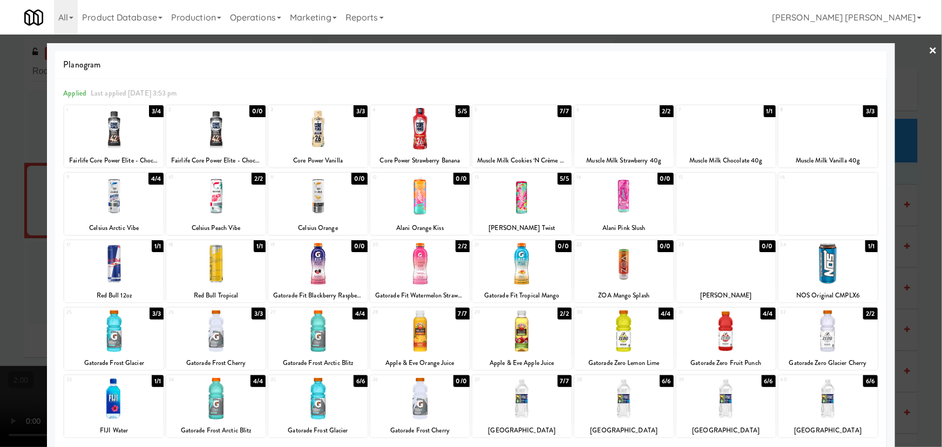
click at [931, 51] on link "×" at bounding box center [933, 51] width 9 height 33
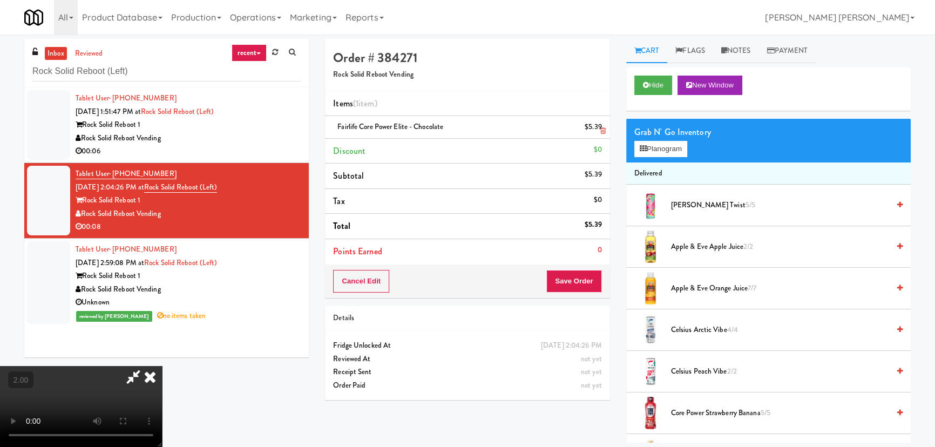
drag, startPoint x: 545, startPoint y: 44, endPoint x: 563, endPoint y: 138, distance: 95.7
click at [162, 366] on icon at bounding box center [150, 377] width 24 height 22
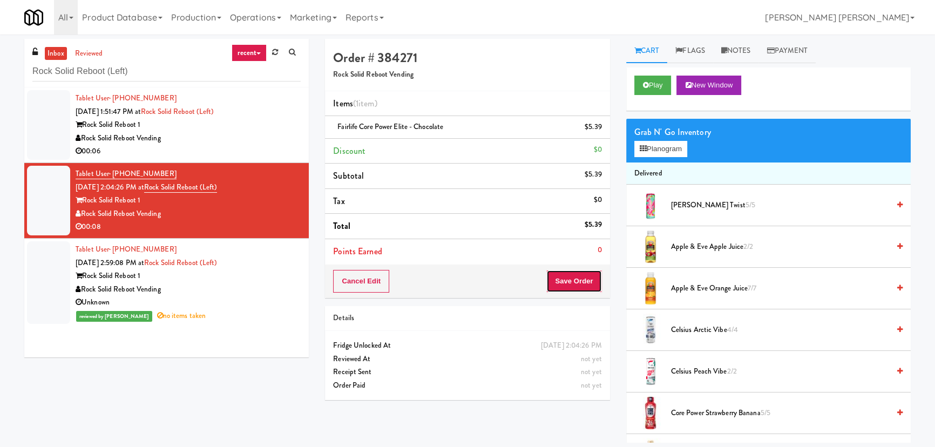
click at [561, 278] on button "Save Order" at bounding box center [574, 281] width 55 height 23
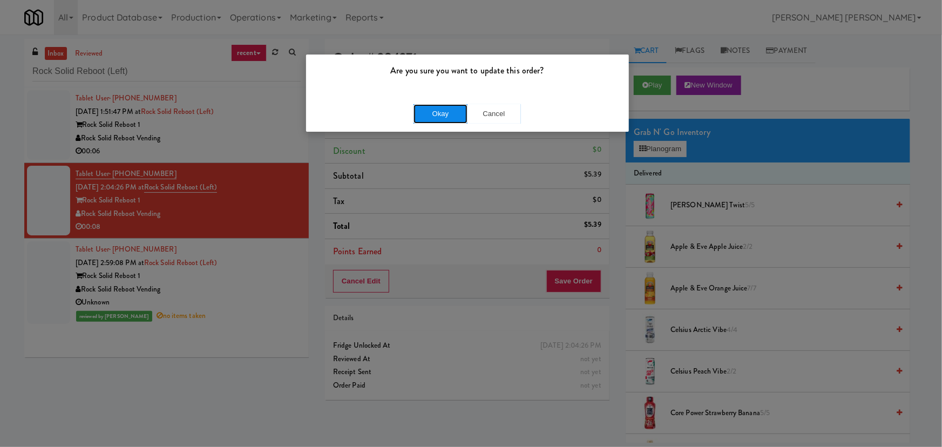
click at [430, 110] on button "Okay" at bounding box center [441, 113] width 54 height 19
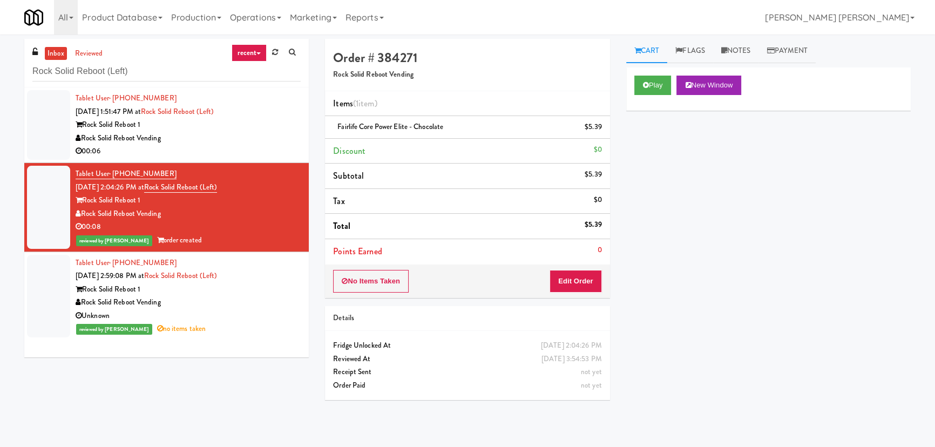
click at [259, 138] on div "Rock Solid Reboot Vending" at bounding box center [188, 139] width 225 height 14
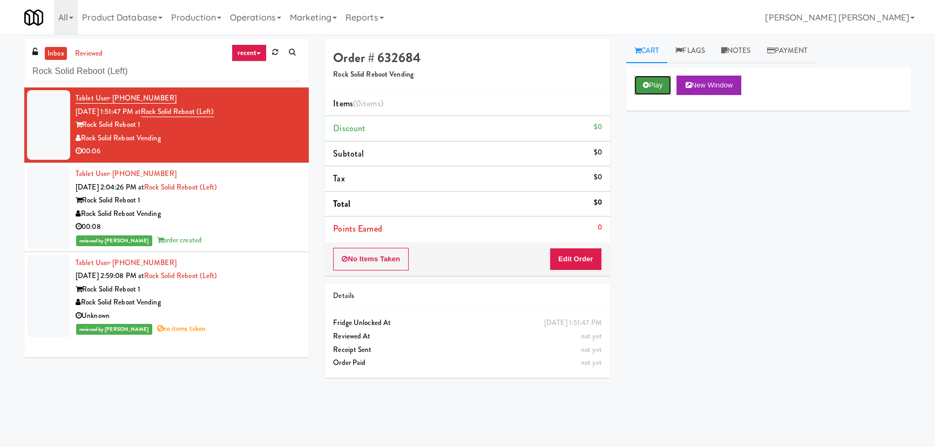
click at [637, 77] on button "Play" at bounding box center [653, 85] width 37 height 19
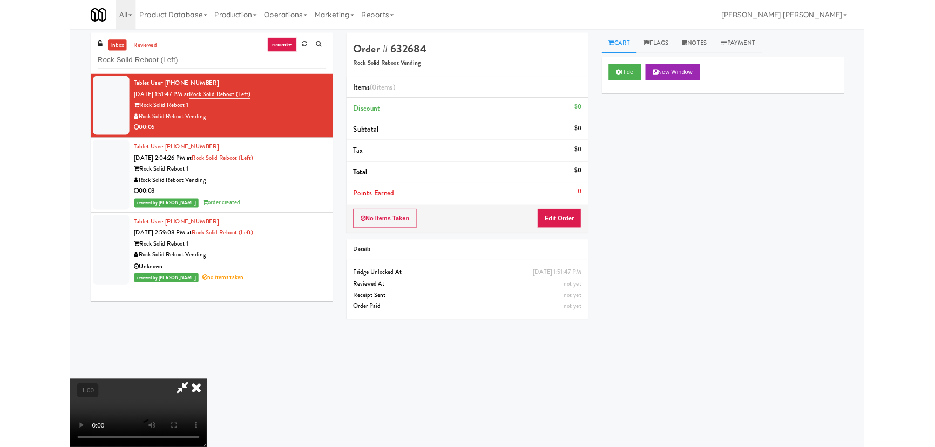
scroll to position [22, 0]
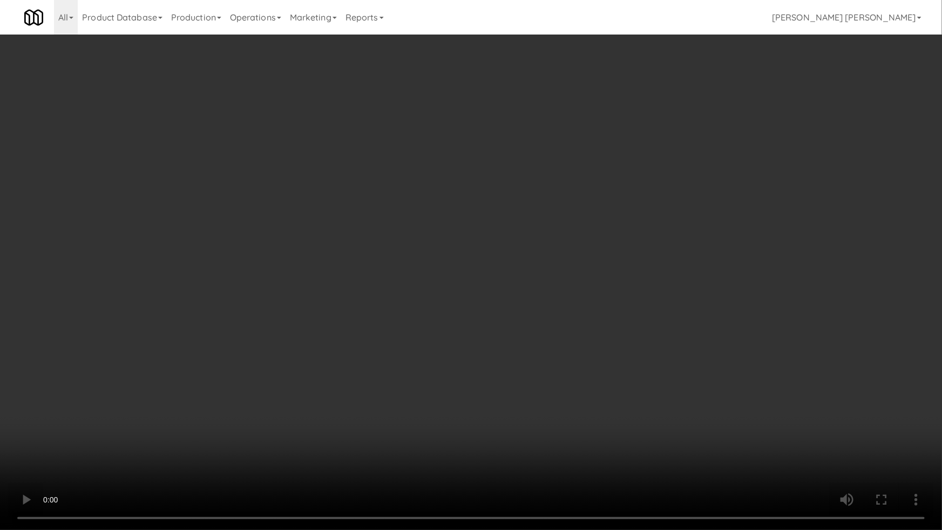
click at [588, 447] on video at bounding box center [471, 265] width 942 height 530
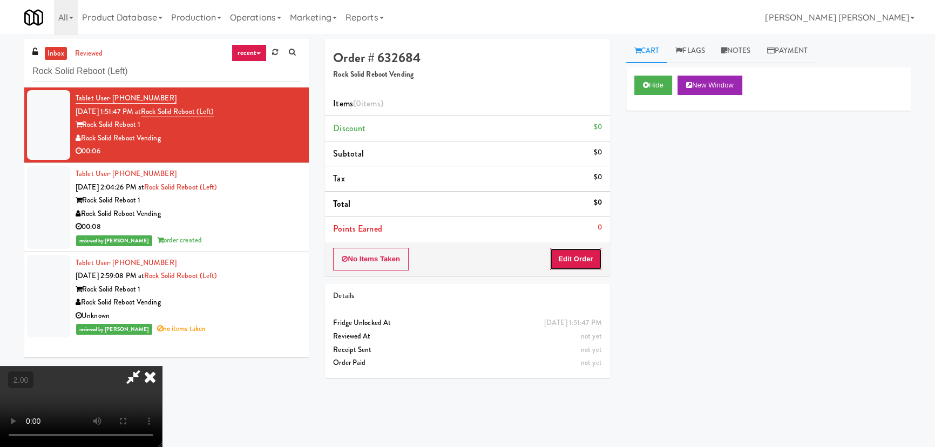
click at [584, 263] on button "Edit Order" at bounding box center [576, 259] width 52 height 23
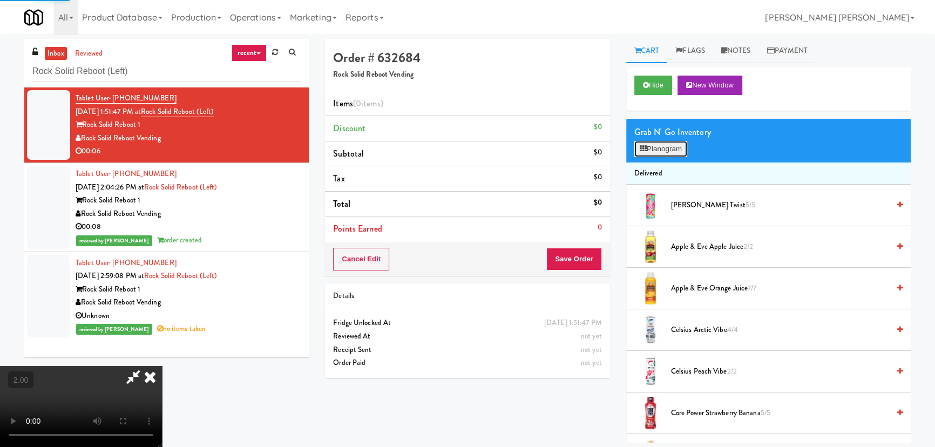
click at [640, 147] on icon at bounding box center [643, 148] width 7 height 7
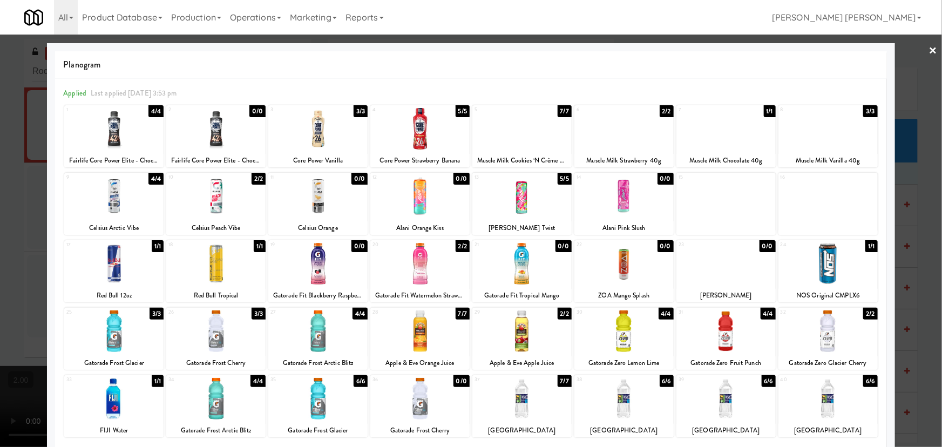
click at [114, 266] on div at bounding box center [113, 264] width 99 height 42
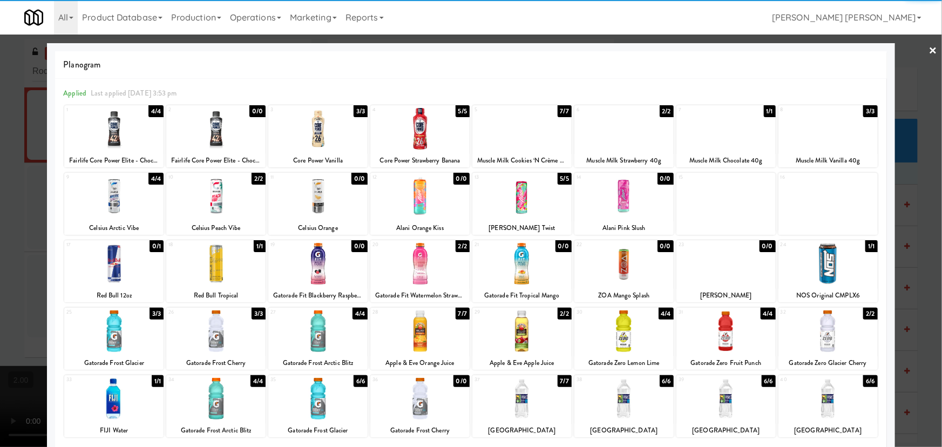
click at [929, 53] on link "×" at bounding box center [933, 51] width 9 height 33
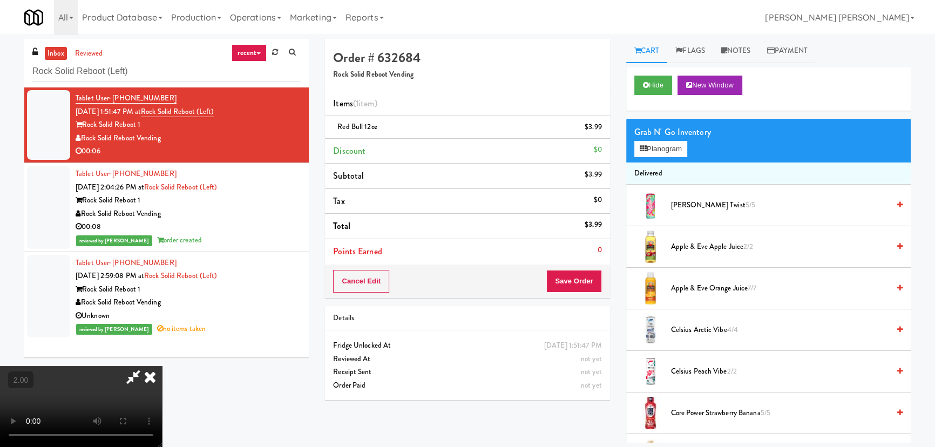
drag, startPoint x: 542, startPoint y: 45, endPoint x: 540, endPoint y: 125, distance: 80.0
click at [162, 366] on icon at bounding box center [150, 377] width 24 height 22
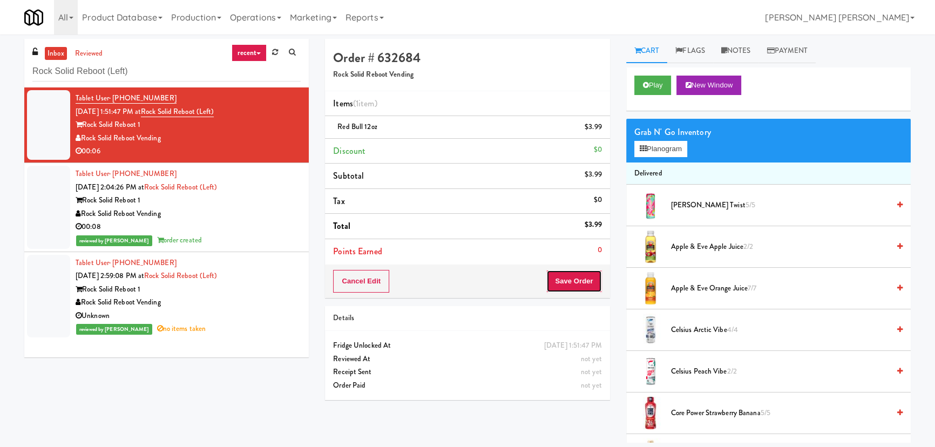
click at [562, 277] on button "Save Order" at bounding box center [574, 281] width 55 height 23
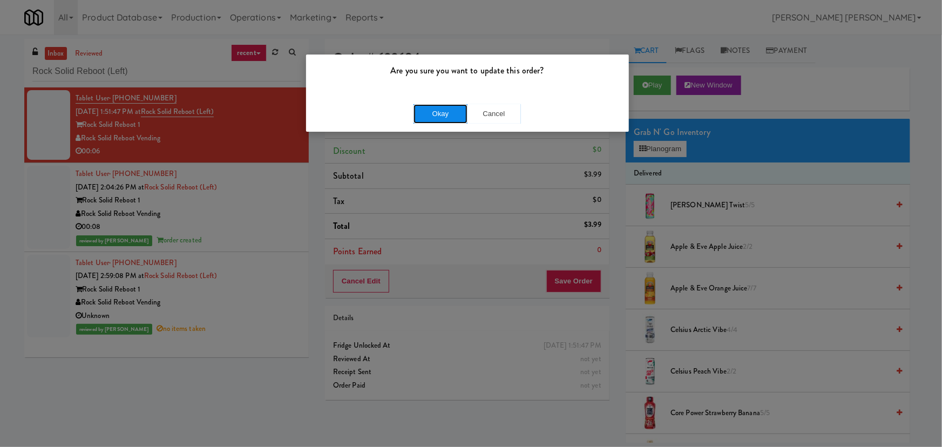
click at [430, 111] on button "Okay" at bounding box center [441, 113] width 54 height 19
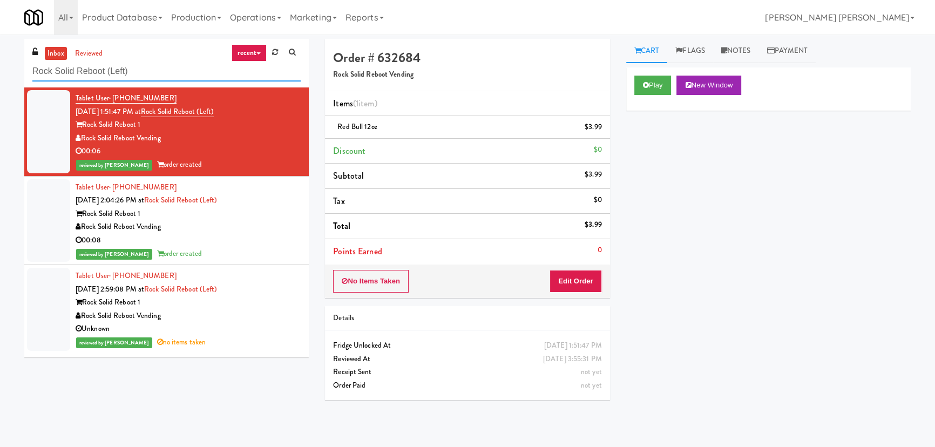
drag, startPoint x: 143, startPoint y: 72, endPoint x: -58, endPoint y: 69, distance: 200.9
click at [0, 69] on html "Are you sure you want to update this order? Okay Cancel Okay Are you sure you w…" at bounding box center [467, 223] width 935 height 447
paste input "(Snack & Drink) EWR 1-TB-MAIN BREAK ROOM"
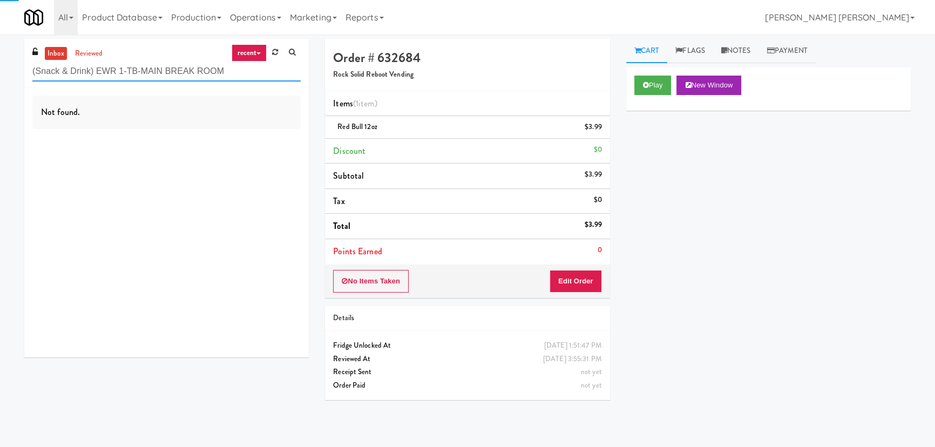
type input "(Snack & Drink) EWR 1-TB-MAIN BREAK ROOM"
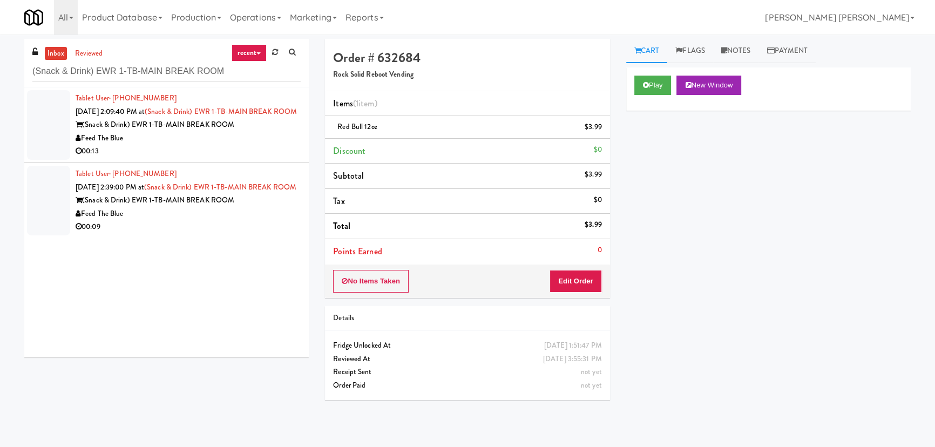
click at [232, 158] on div "00:13" at bounding box center [188, 152] width 225 height 14
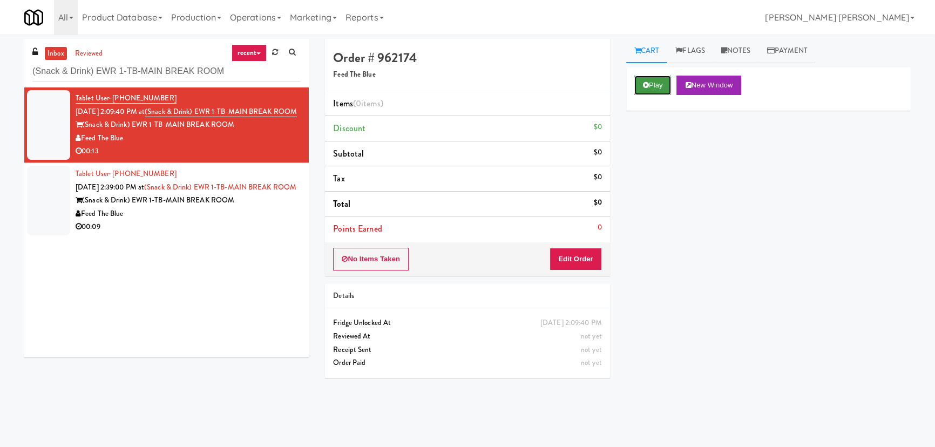
click at [656, 84] on button "Play" at bounding box center [653, 85] width 37 height 19
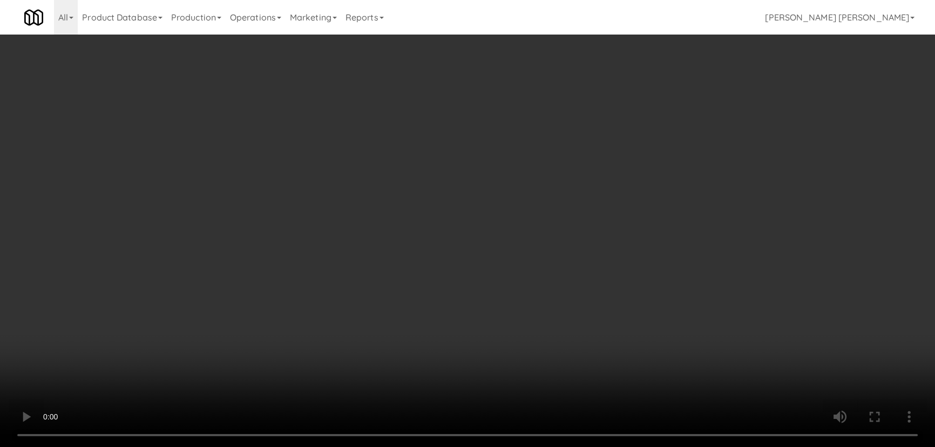
drag, startPoint x: 513, startPoint y: 471, endPoint x: 834, endPoint y: 455, distance: 322.3
click at [536, 447] on video at bounding box center [467, 223] width 935 height 447
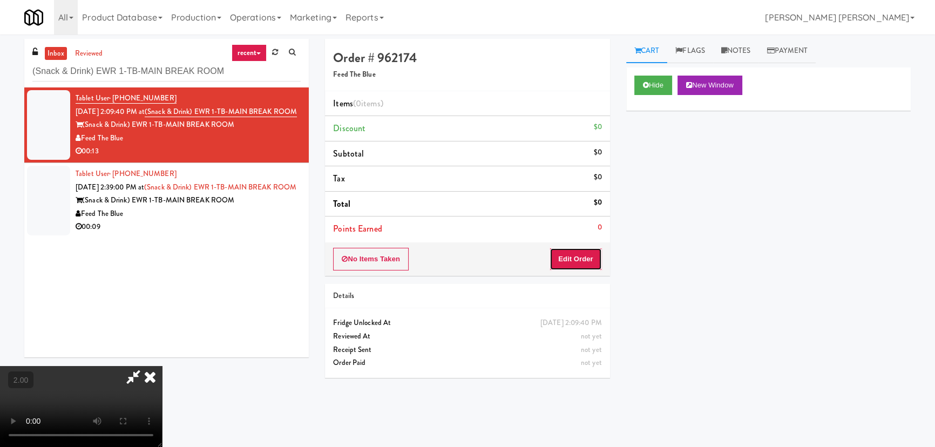
click at [583, 259] on button "Edit Order" at bounding box center [576, 259] width 52 height 23
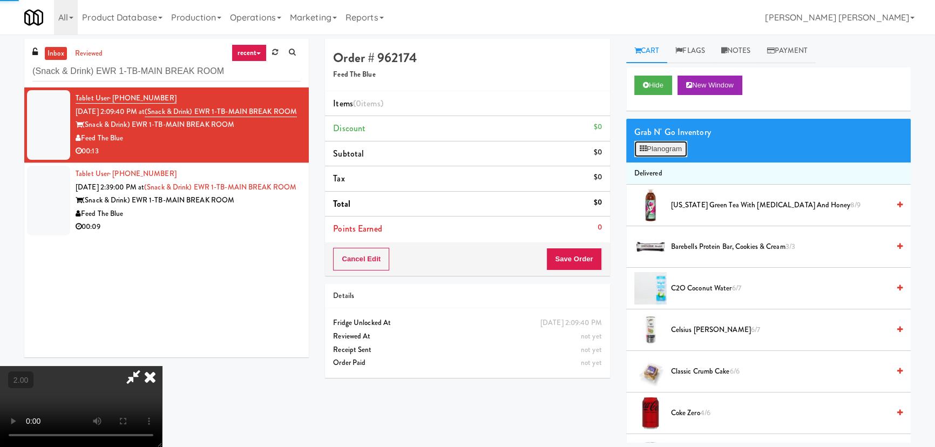
click at [646, 146] on icon at bounding box center [643, 148] width 7 height 7
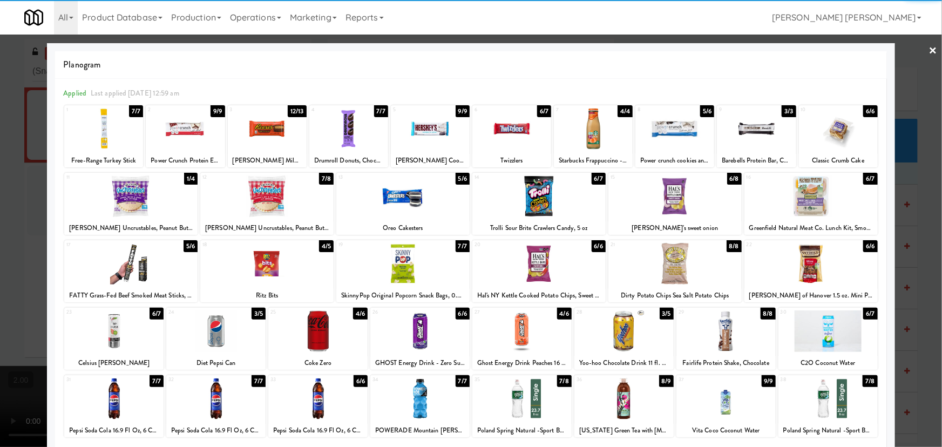
click at [264, 194] on div at bounding box center [266, 197] width 133 height 42
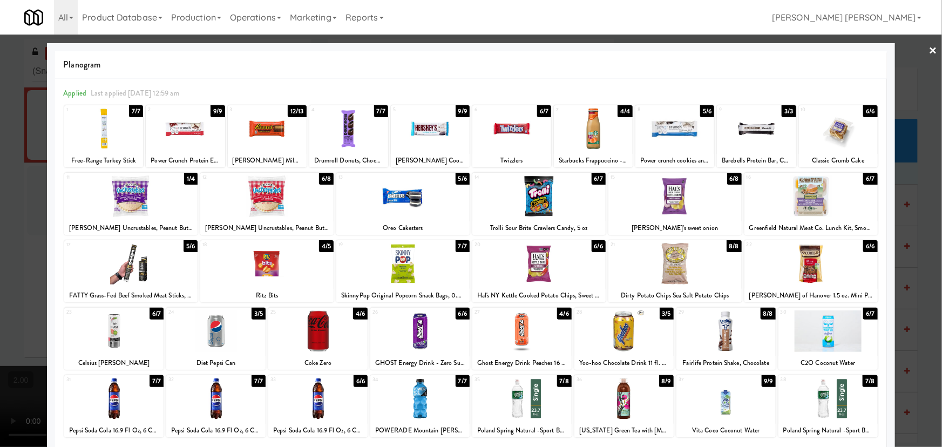
click at [137, 200] on div at bounding box center [130, 197] width 133 height 42
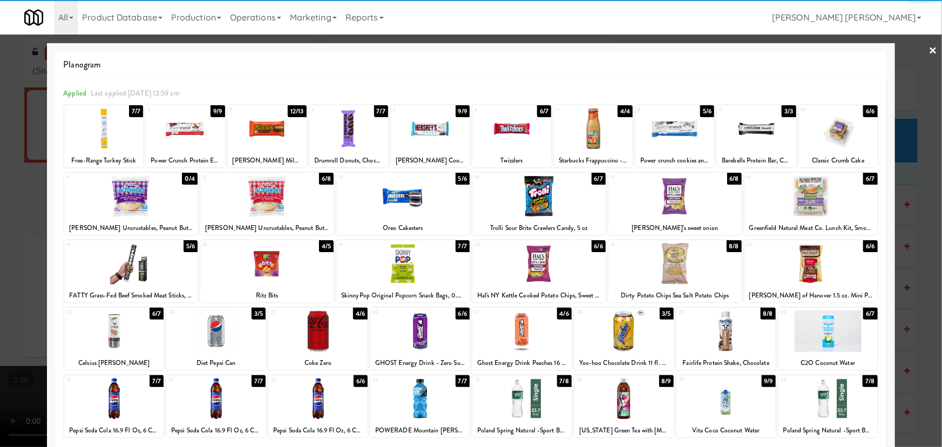
click at [312, 336] on div at bounding box center [317, 332] width 99 height 42
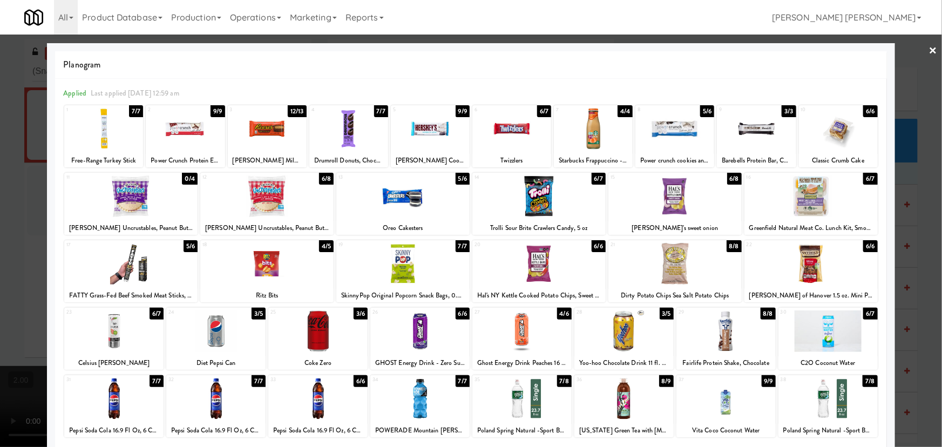
click at [929, 49] on link "×" at bounding box center [933, 51] width 9 height 33
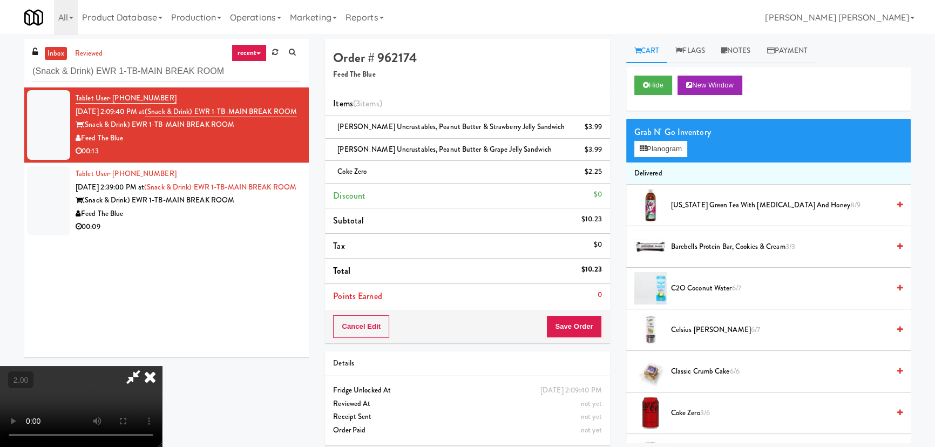
click at [162, 366] on icon at bounding box center [150, 377] width 24 height 22
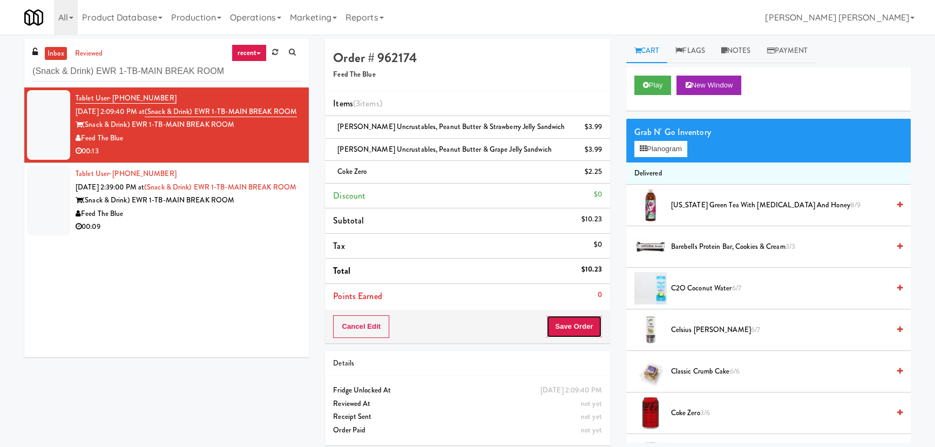
click at [578, 325] on button "Save Order" at bounding box center [574, 326] width 55 height 23
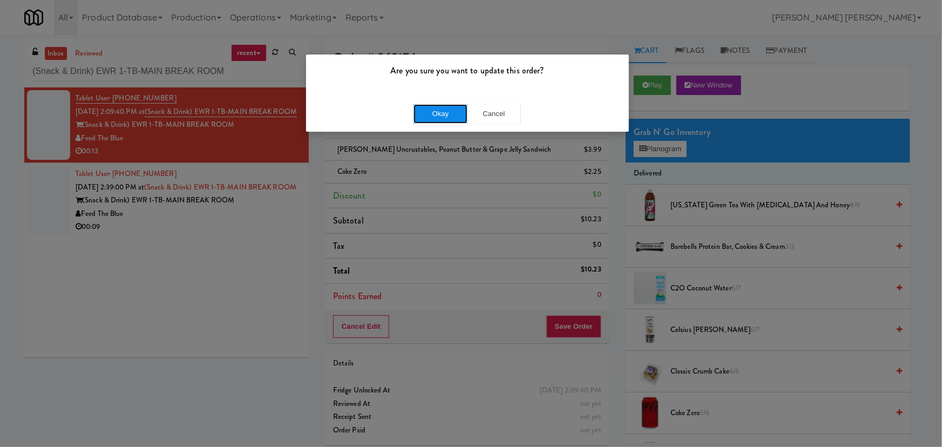
click at [431, 117] on button "Okay" at bounding box center [441, 113] width 54 height 19
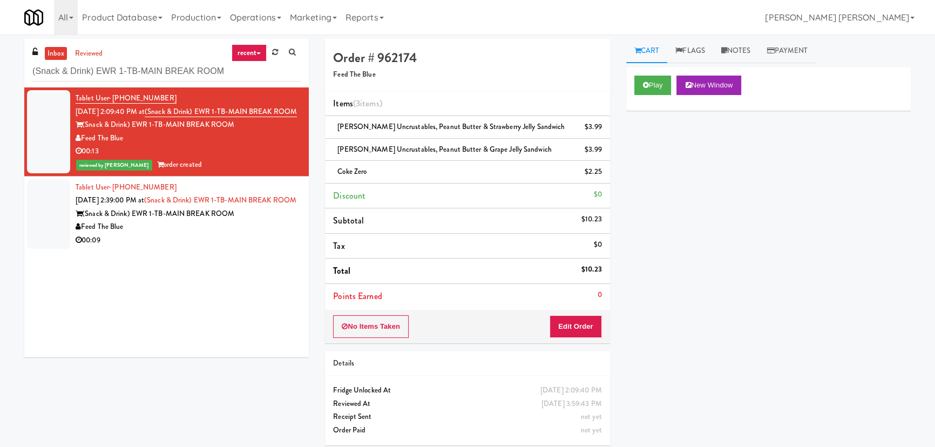
click at [201, 247] on div "00:09" at bounding box center [188, 241] width 225 height 14
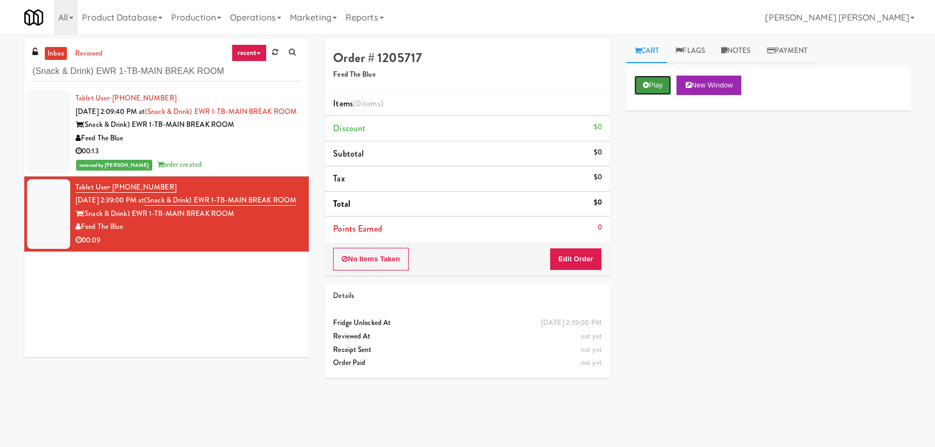
click at [661, 81] on button "Play" at bounding box center [653, 85] width 37 height 19
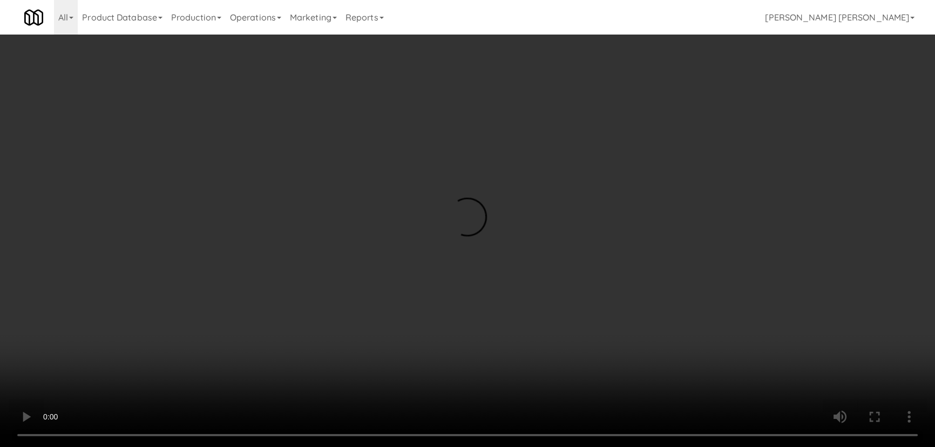
scroll to position [22, 0]
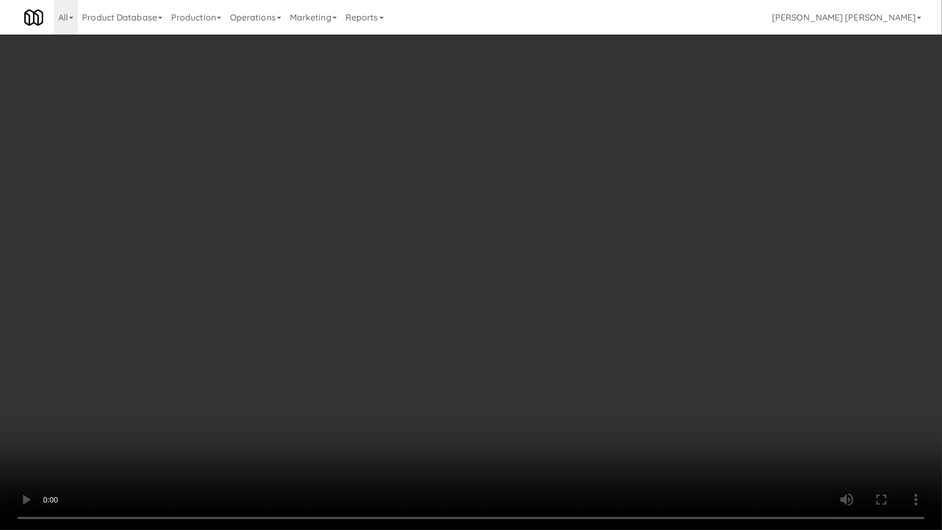
drag, startPoint x: 511, startPoint y: 476, endPoint x: 698, endPoint y: 468, distance: 187.6
click at [542, 447] on video at bounding box center [471, 265] width 942 height 530
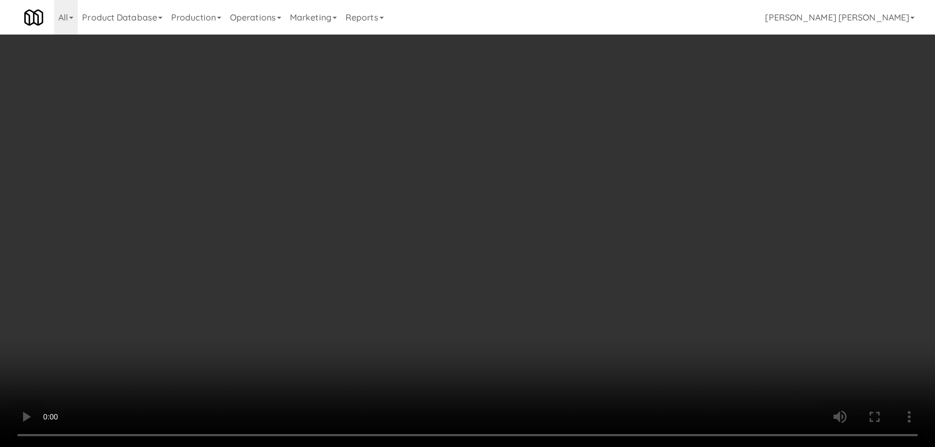
scroll to position [0, 0]
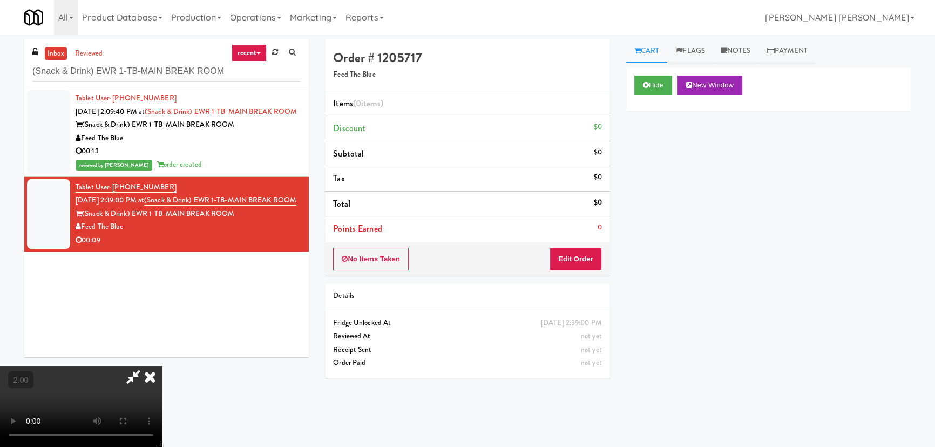
click at [146, 366] on icon at bounding box center [133, 377] width 25 height 22
click at [582, 248] on button "Edit Order" at bounding box center [576, 259] width 52 height 23
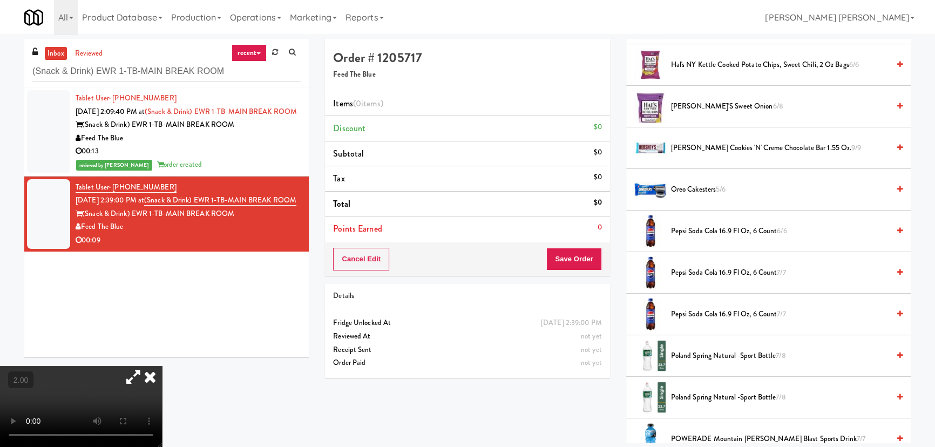
scroll to position [785, 0]
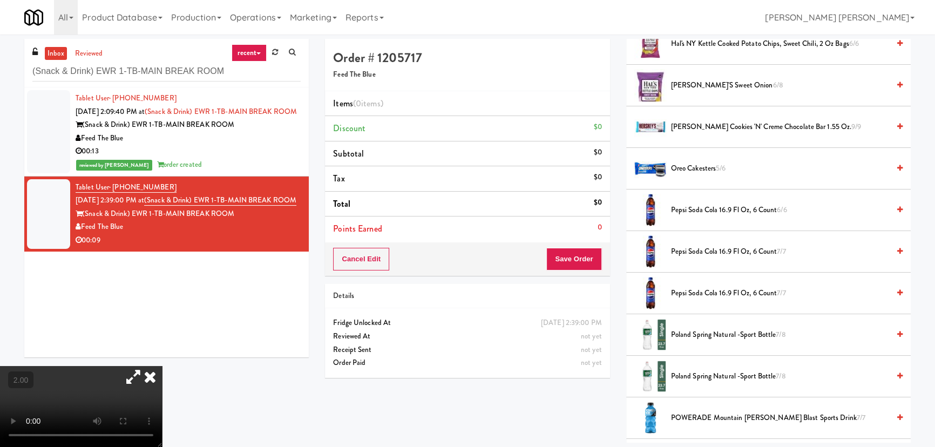
click at [687, 252] on span "Pepsi Soda Cola 16.9 Fl Oz, 6 Count 7/7" at bounding box center [780, 252] width 218 height 14
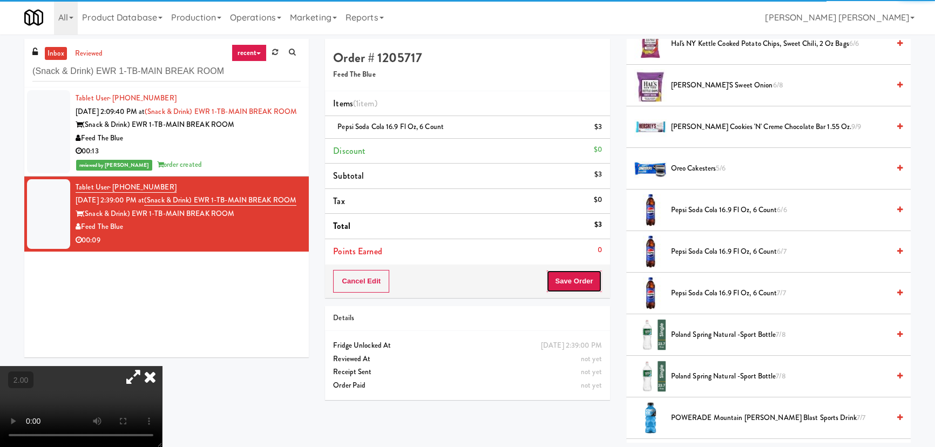
click at [579, 285] on button "Save Order" at bounding box center [574, 281] width 55 height 23
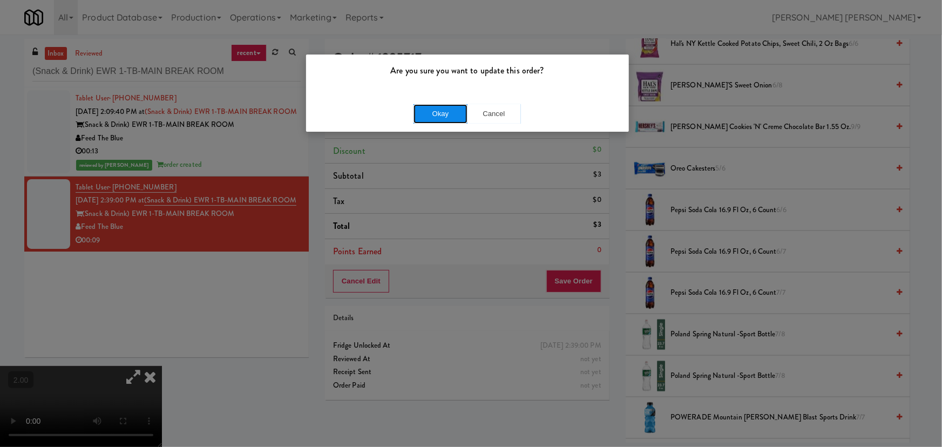
click at [433, 118] on button "Okay" at bounding box center [441, 113] width 54 height 19
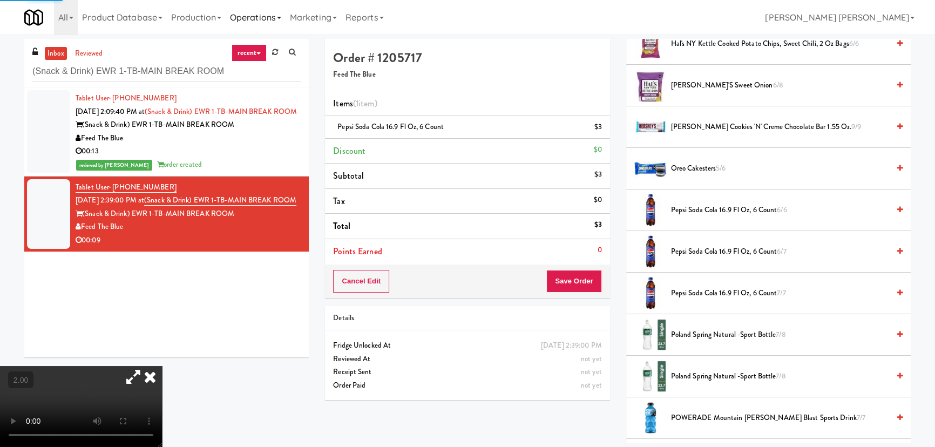
scroll to position [29, 0]
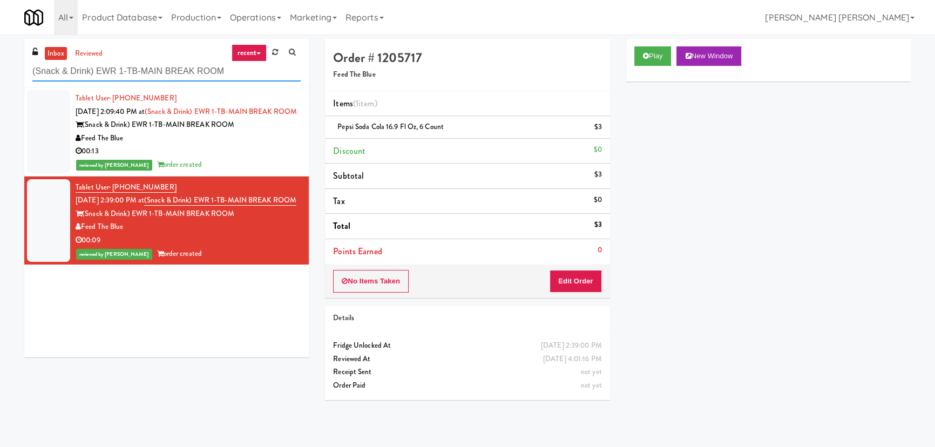
drag, startPoint x: 234, startPoint y: 76, endPoint x: 28, endPoint y: 75, distance: 206.3
click at [28, 75] on div "inbox reviewed recent all unclear take inventory issue suspicious failed recent…" at bounding box center [166, 63] width 285 height 49
paste input "Crossing East - Cooler - Left"
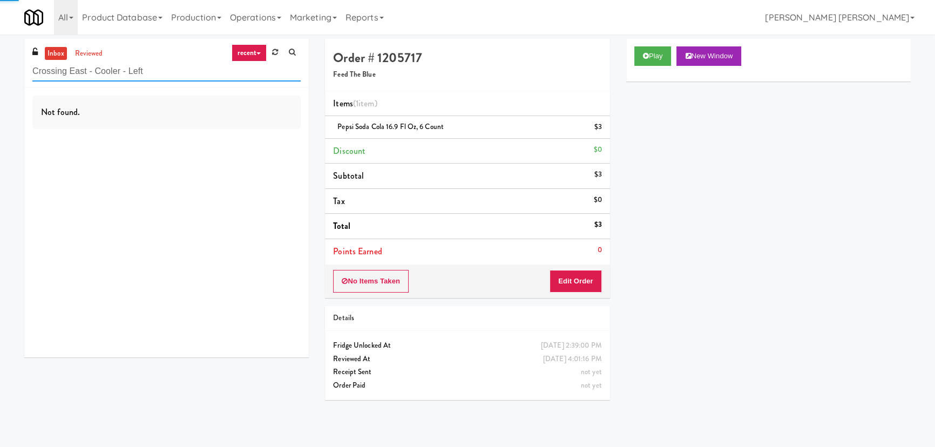
type input "Crossing East - Cooler - Left"
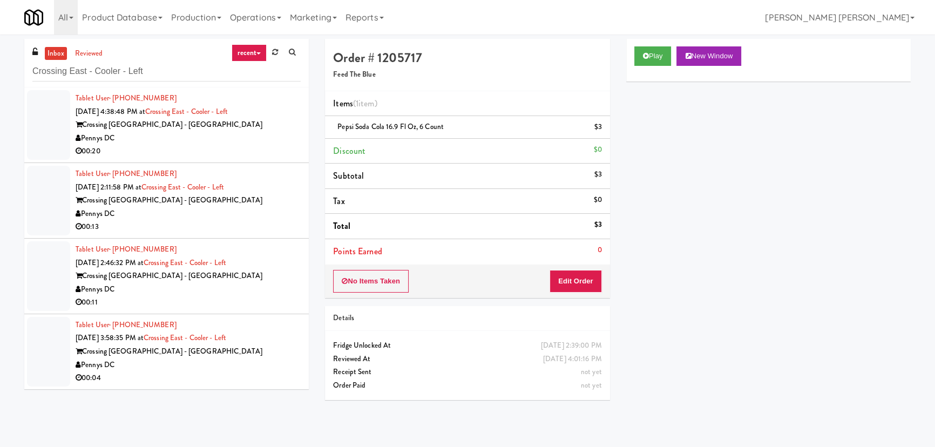
click at [234, 138] on div "Pennys DC" at bounding box center [188, 139] width 225 height 14
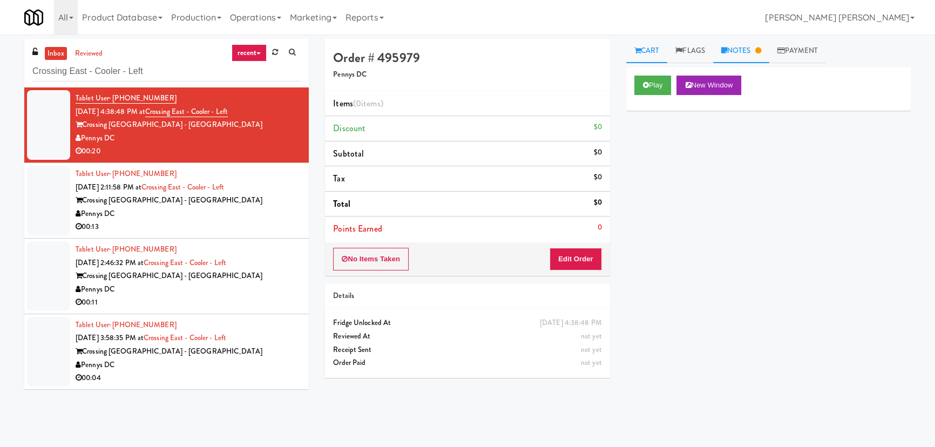
click at [736, 52] on link "Notes" at bounding box center [741, 51] width 56 height 24
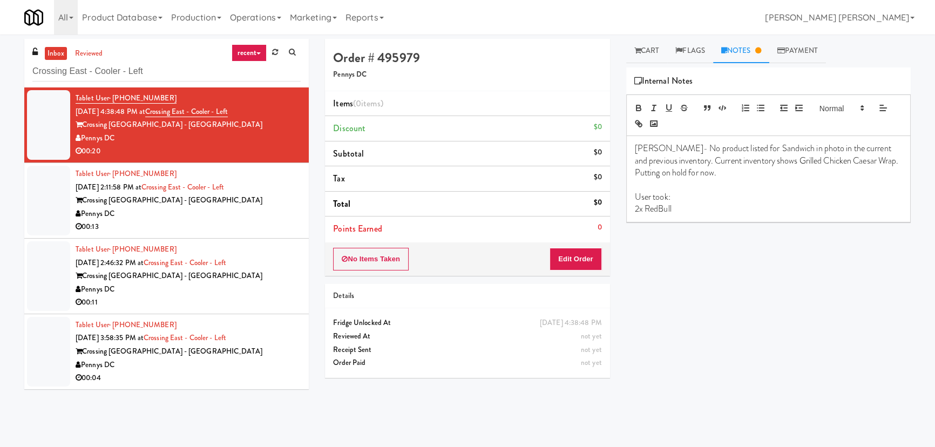
click at [206, 214] on div "Pennys DC" at bounding box center [188, 214] width 225 height 14
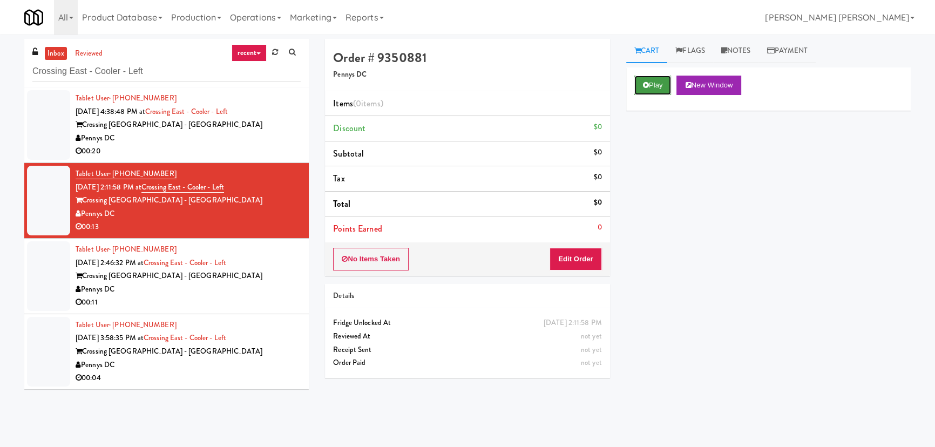
click at [657, 83] on button "Play" at bounding box center [653, 85] width 37 height 19
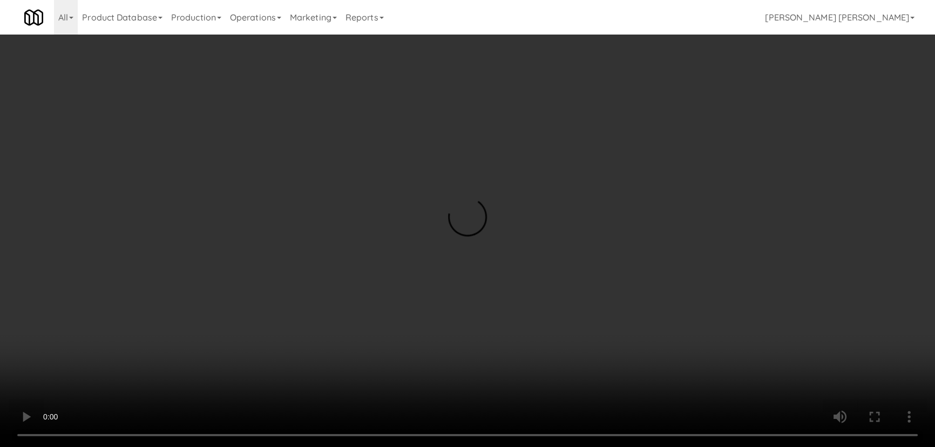
drag, startPoint x: 520, startPoint y: 480, endPoint x: 893, endPoint y: 486, distance: 372.7
click at [600, 447] on video at bounding box center [467, 223] width 935 height 447
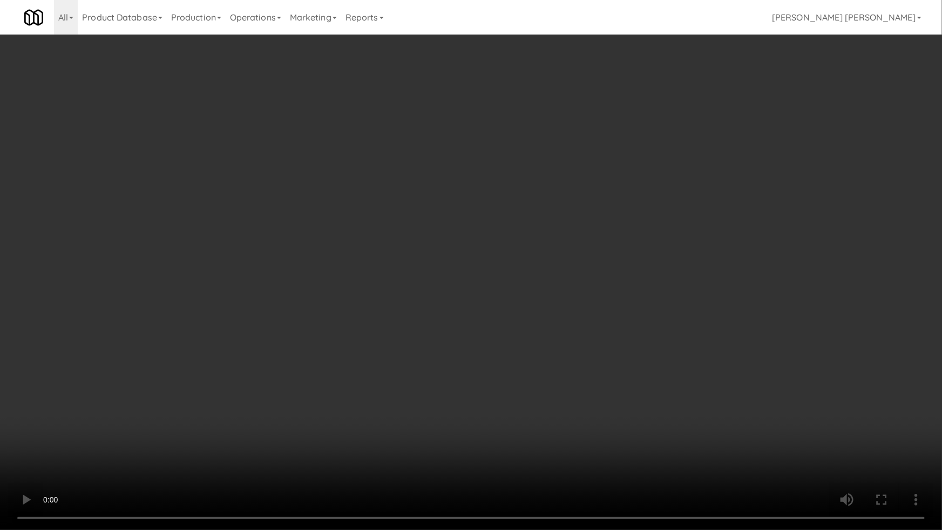
click at [787, 287] on video at bounding box center [471, 265] width 942 height 530
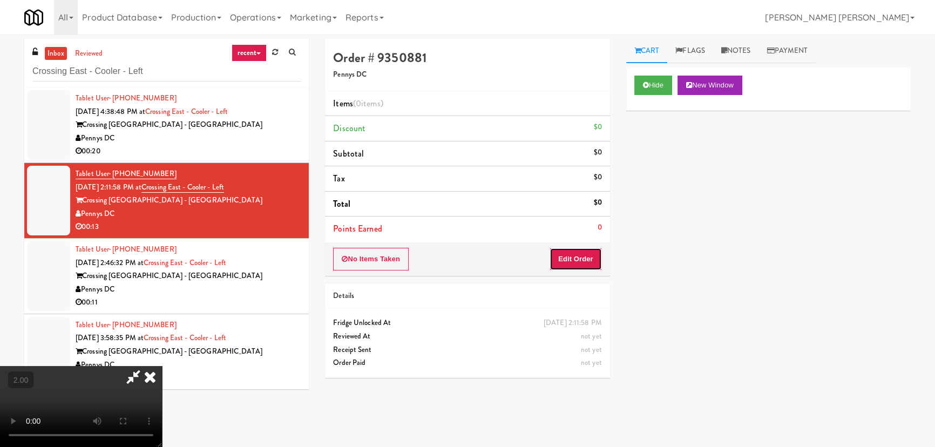
click at [578, 258] on button "Edit Order" at bounding box center [576, 259] width 52 height 23
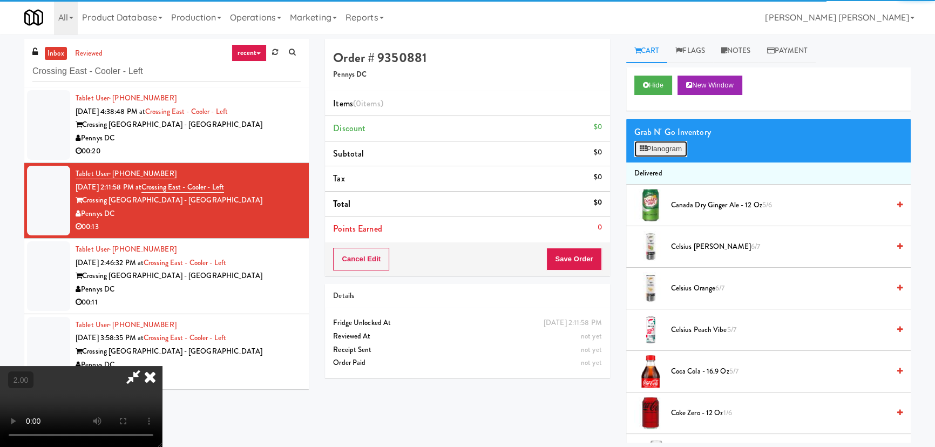
click at [664, 150] on button "Planogram" at bounding box center [661, 149] width 53 height 16
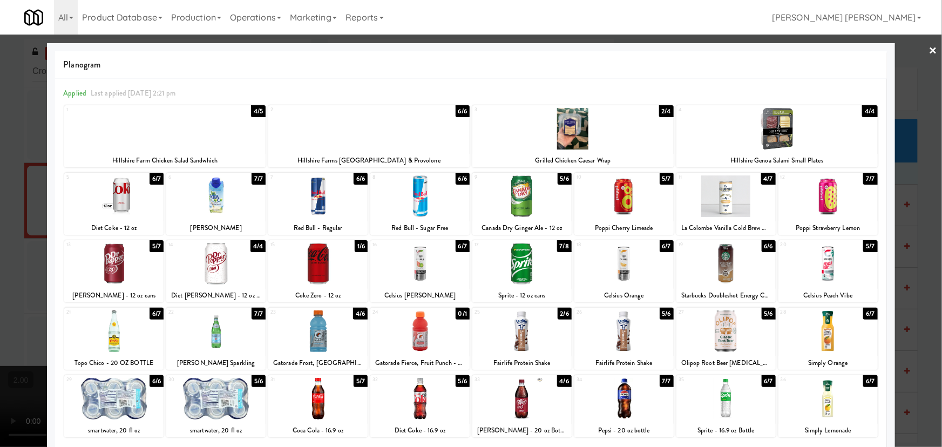
click at [313, 336] on div at bounding box center [317, 332] width 99 height 42
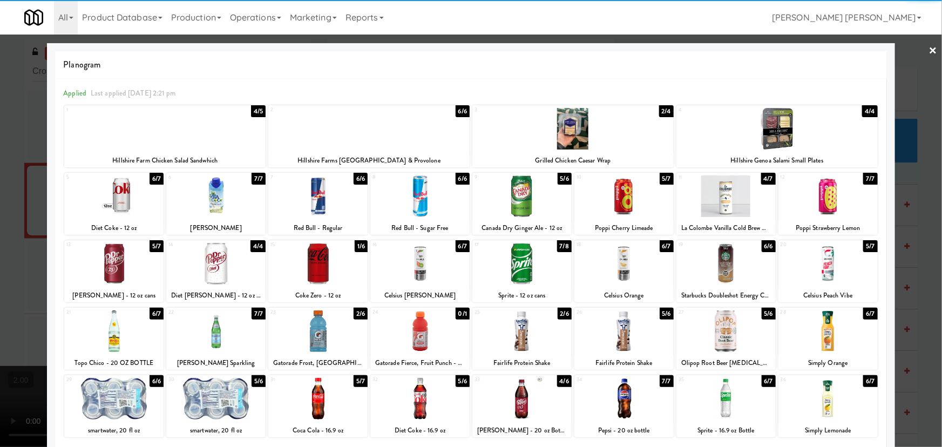
click at [929, 45] on link "×" at bounding box center [933, 51] width 9 height 33
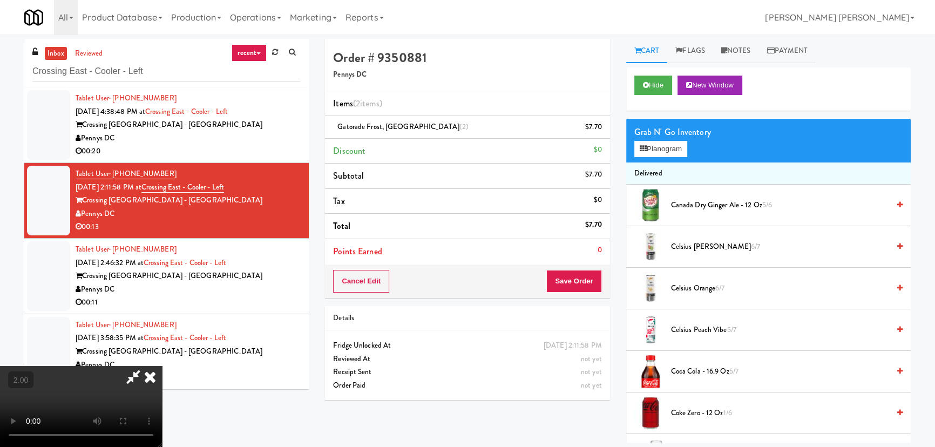
drag, startPoint x: 551, startPoint y: 142, endPoint x: 583, endPoint y: 247, distance: 110.0
click at [162, 366] on icon at bounding box center [150, 377] width 24 height 22
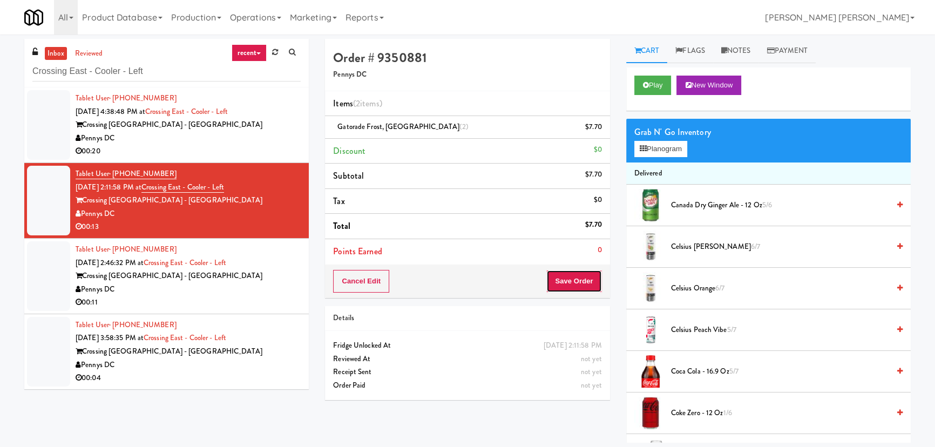
click at [587, 278] on button "Save Order" at bounding box center [574, 281] width 55 height 23
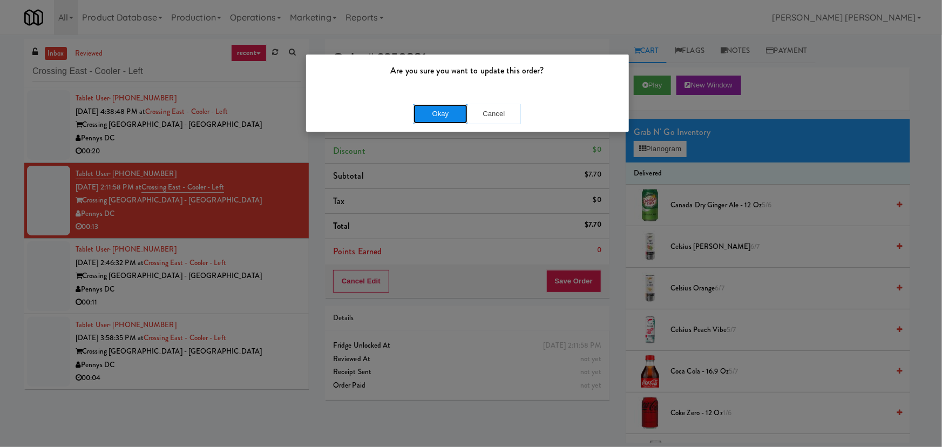
click at [435, 113] on button "Okay" at bounding box center [441, 113] width 54 height 19
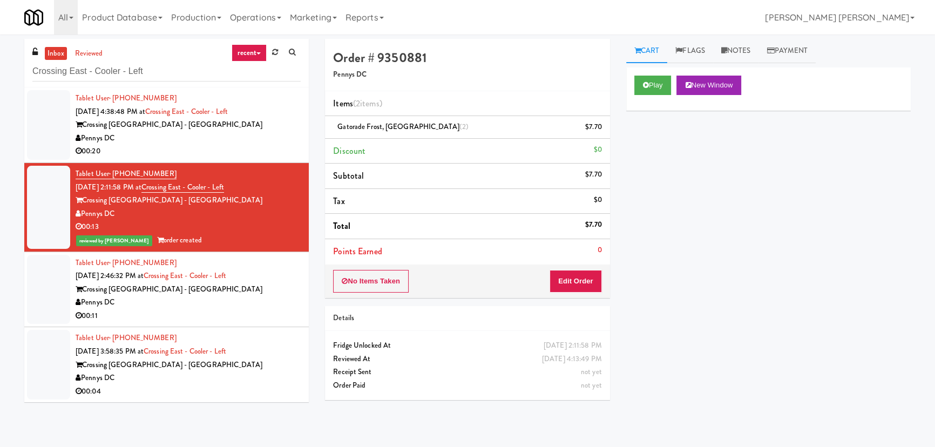
drag, startPoint x: 745, startPoint y: 50, endPoint x: 730, endPoint y: 89, distance: 41.2
click at [745, 50] on link "Notes" at bounding box center [736, 51] width 46 height 24
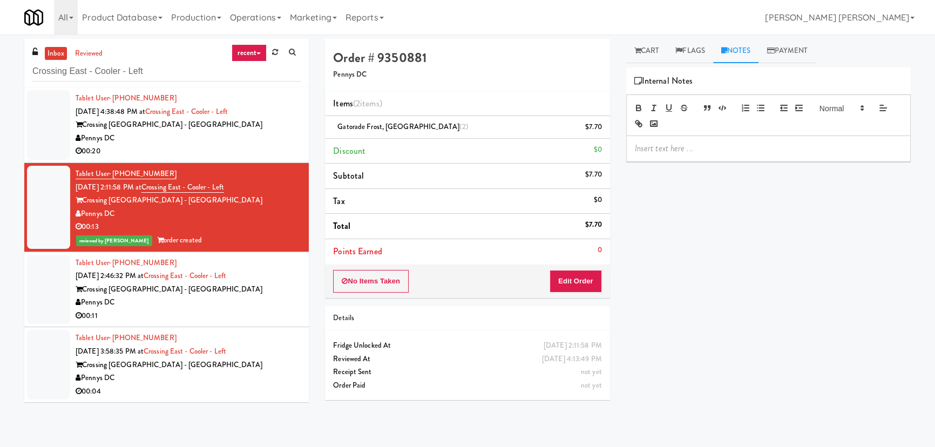
click at [697, 147] on p at bounding box center [768, 149] width 267 height 12
click at [257, 310] on div "00:11" at bounding box center [188, 316] width 225 height 14
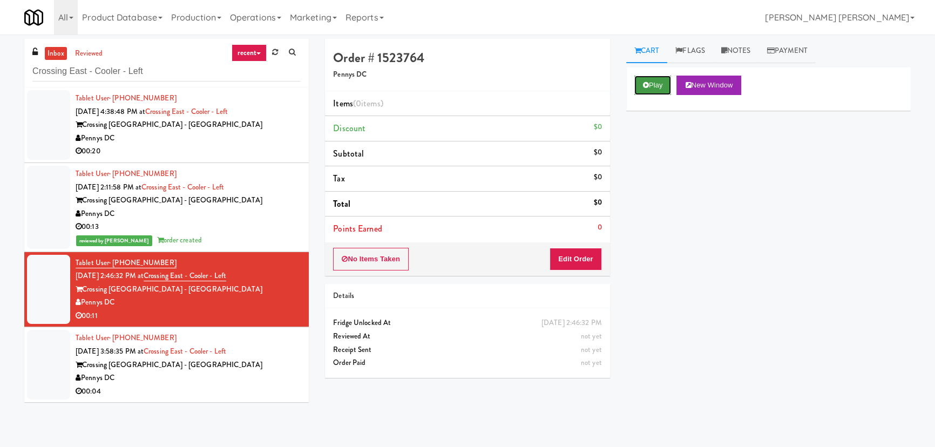
click at [657, 84] on button "Play" at bounding box center [653, 85] width 37 height 19
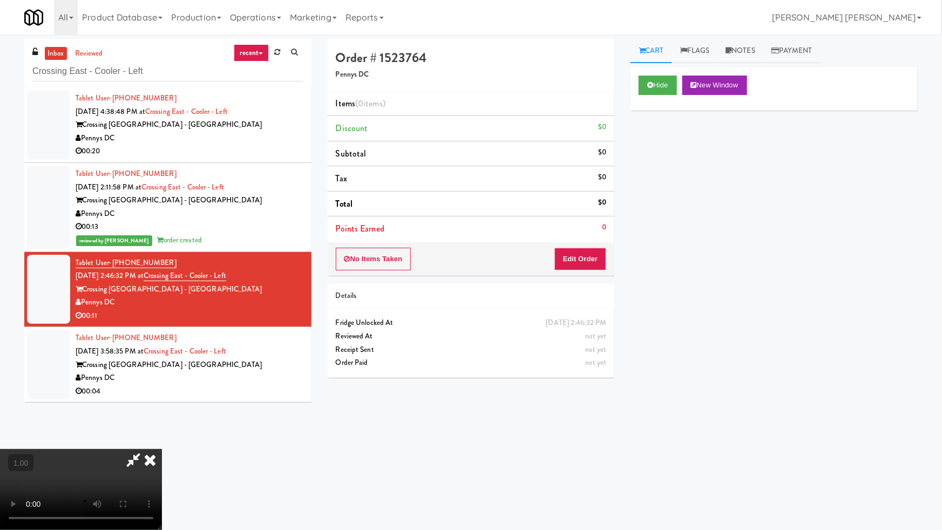
drag, startPoint x: 526, startPoint y: 480, endPoint x: 942, endPoint y: 486, distance: 415.9
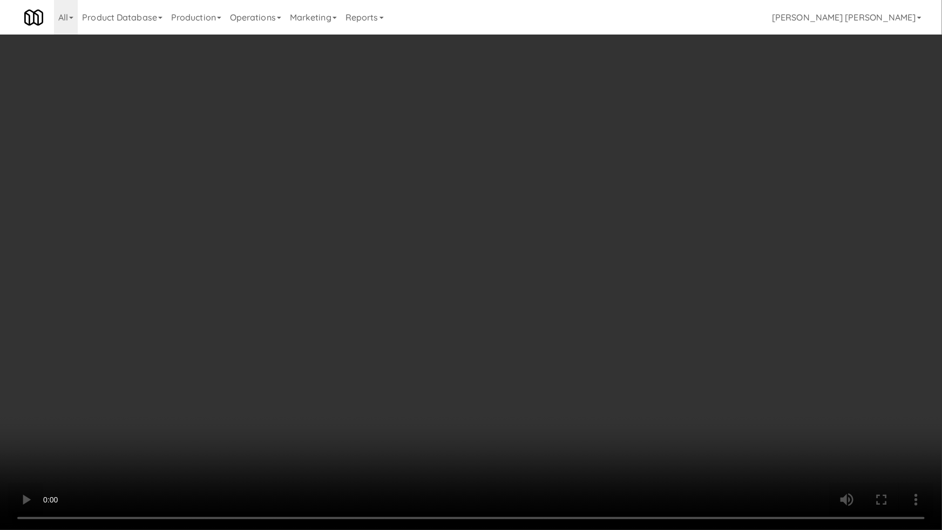
click at [569, 447] on video at bounding box center [471, 265] width 942 height 530
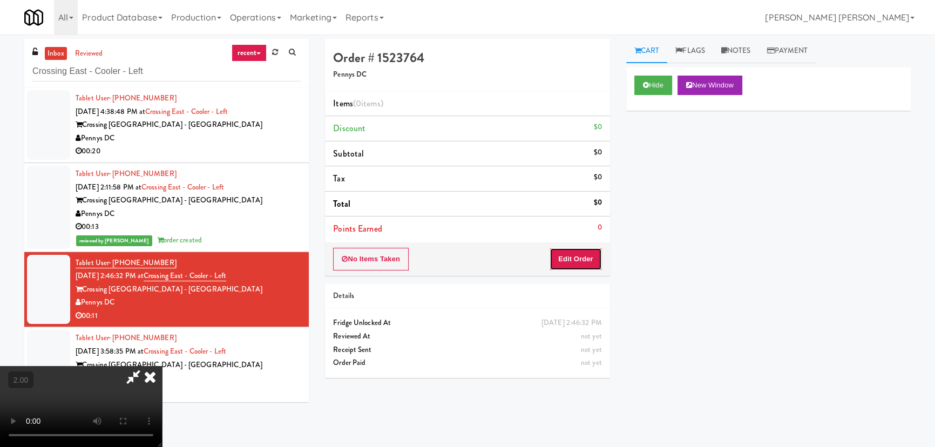
click at [595, 254] on button "Edit Order" at bounding box center [576, 259] width 52 height 23
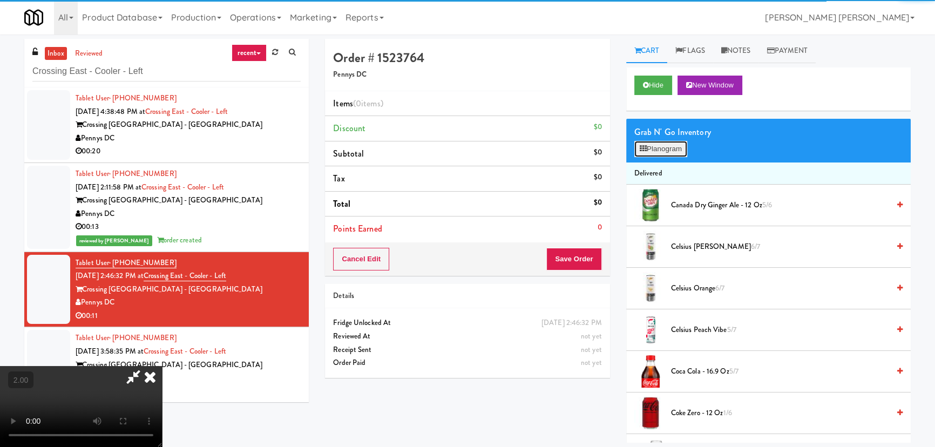
click at [650, 151] on button "Planogram" at bounding box center [661, 149] width 53 height 16
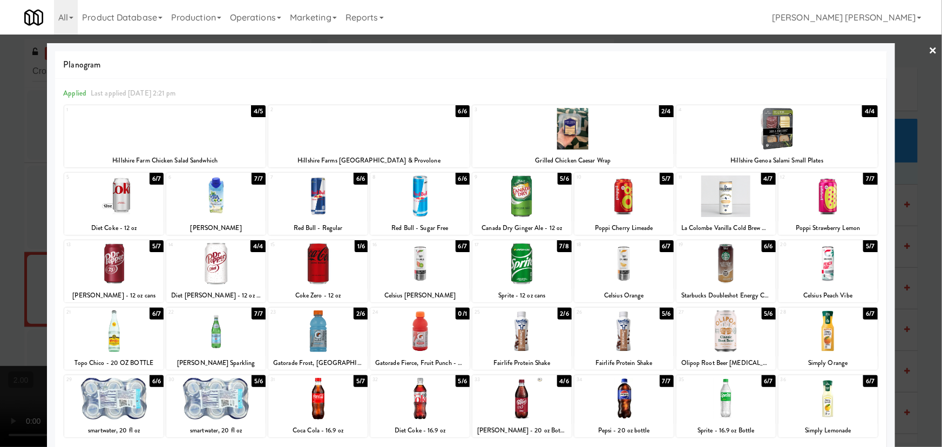
drag, startPoint x: 419, startPoint y: 277, endPoint x: 942, endPoint y: 43, distance: 572.7
click at [421, 277] on div at bounding box center [420, 264] width 99 height 42
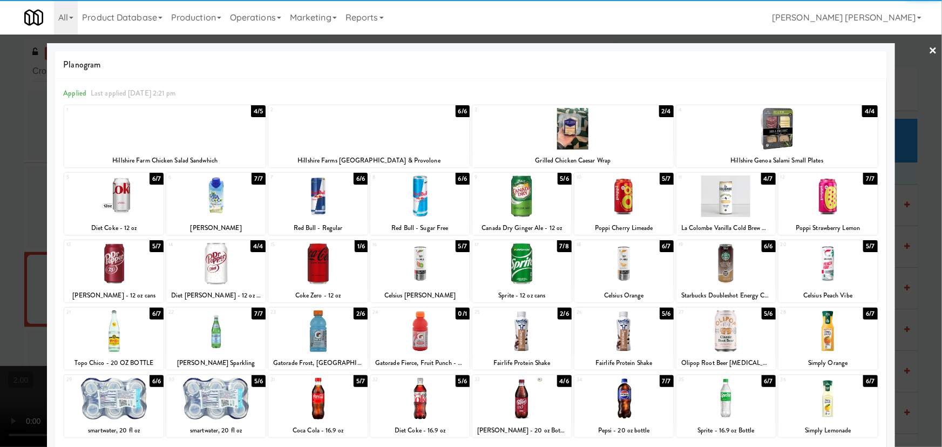
click at [929, 50] on link "×" at bounding box center [933, 51] width 9 height 33
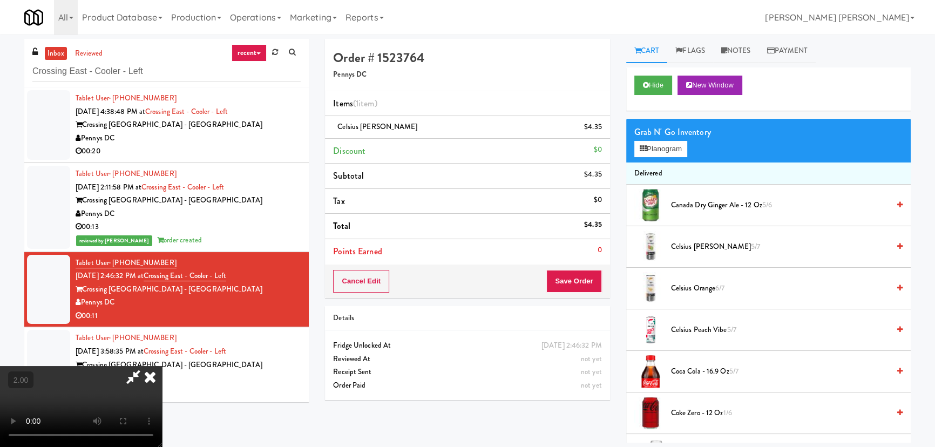
click at [162, 366] on icon at bounding box center [150, 377] width 24 height 22
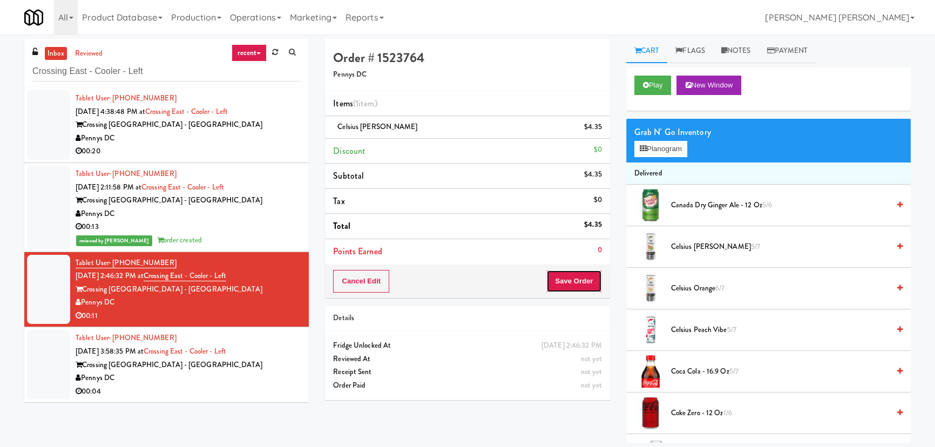
click at [574, 281] on button "Save Order" at bounding box center [574, 281] width 55 height 23
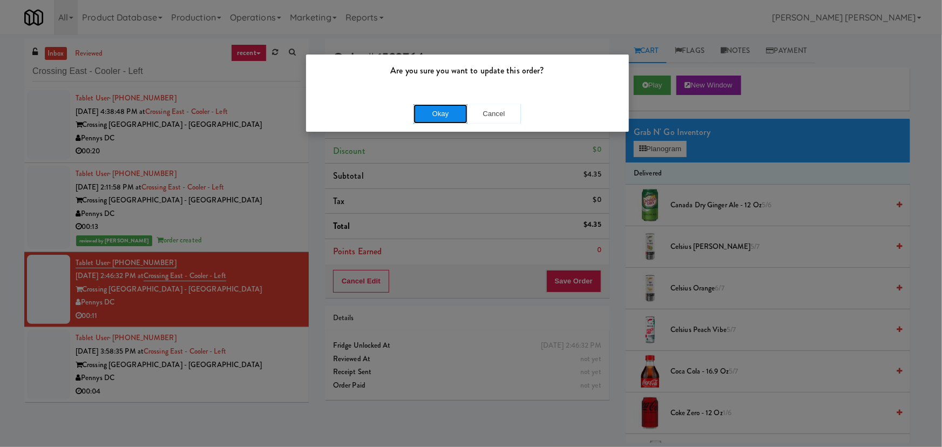
click at [449, 118] on button "Okay" at bounding box center [441, 113] width 54 height 19
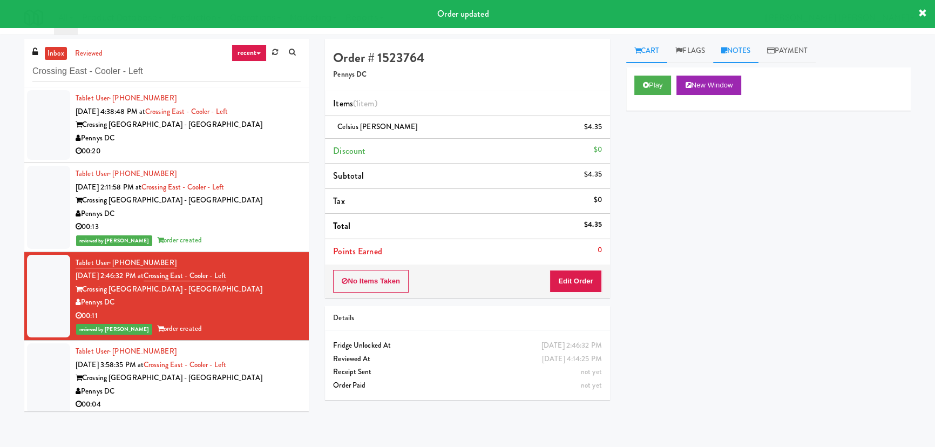
click at [745, 57] on link "Notes" at bounding box center [736, 51] width 46 height 24
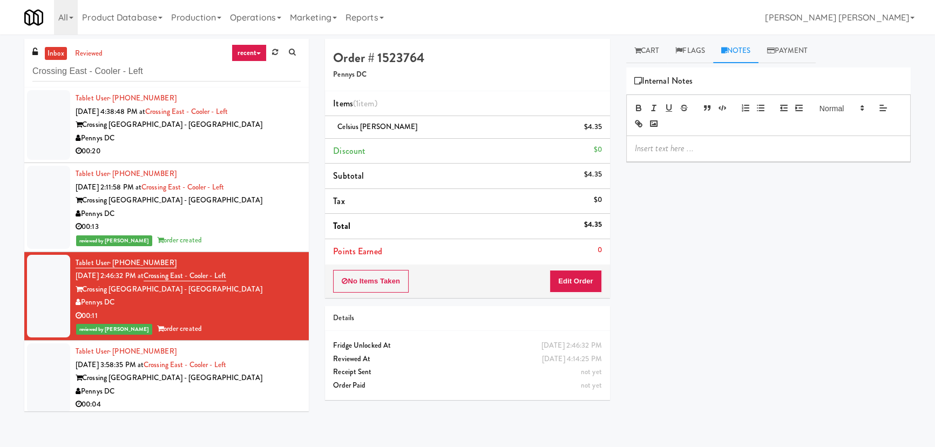
click at [712, 147] on p at bounding box center [768, 149] width 267 height 12
click at [254, 371] on div "Tablet User · (202) 281-6823 Aug 27, 2025 3:58:35 PM at Crossing East - Cooler …" at bounding box center [188, 378] width 225 height 66
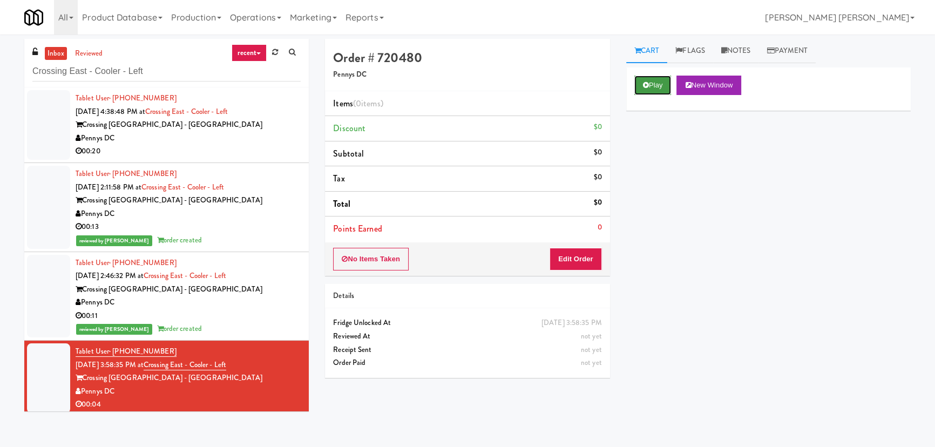
click at [658, 83] on button "Play" at bounding box center [653, 85] width 37 height 19
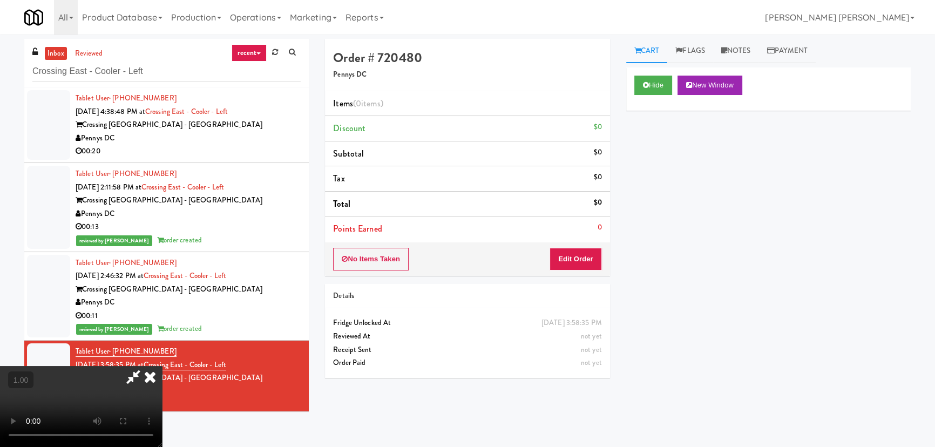
drag, startPoint x: 524, startPoint y: 479, endPoint x: 922, endPoint y: 469, distance: 397.6
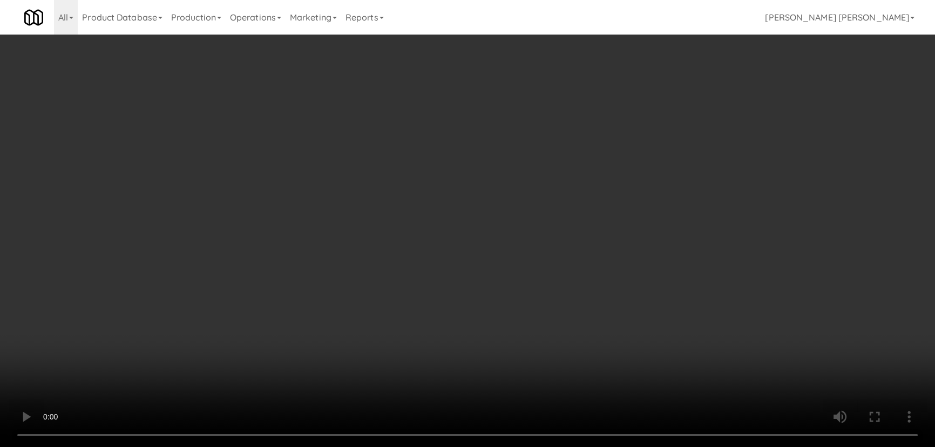
click at [577, 447] on video at bounding box center [467, 223] width 935 height 447
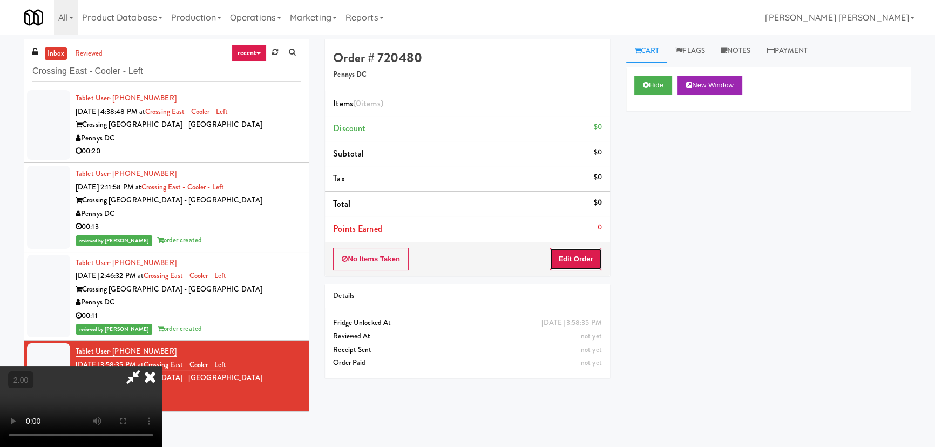
click at [578, 258] on button "Edit Order" at bounding box center [576, 259] width 52 height 23
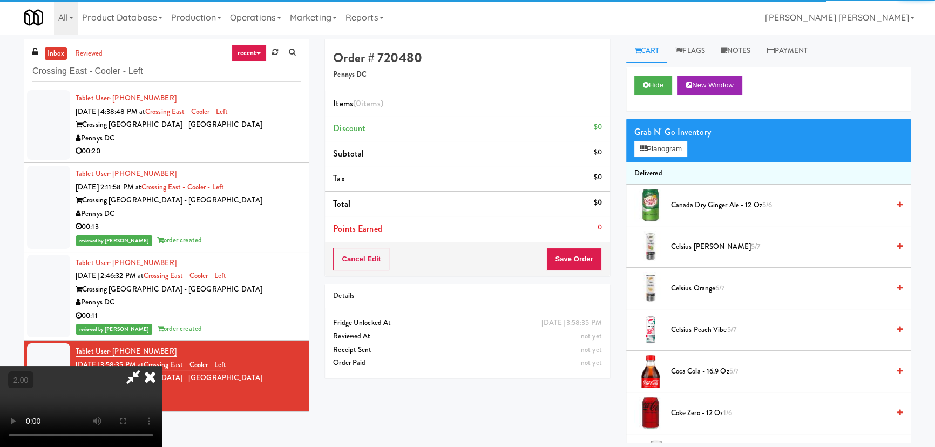
click at [649, 157] on div "Grab N' Go Inventory Planogram" at bounding box center [769, 141] width 285 height 44
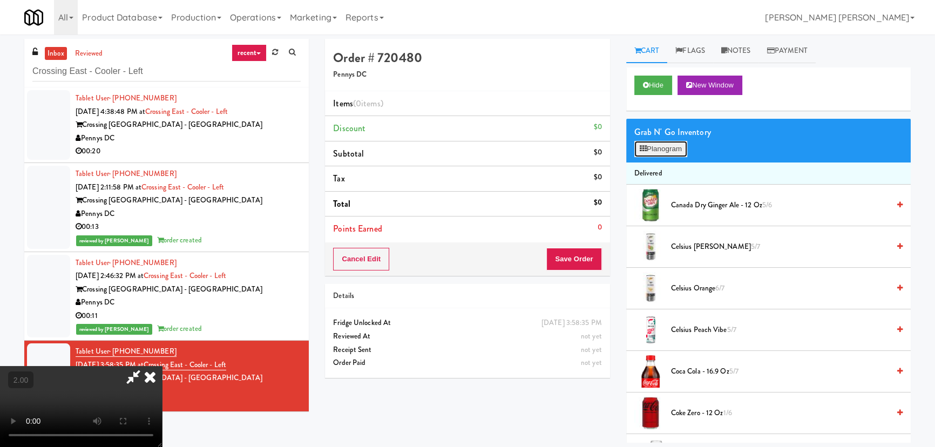
click at [648, 148] on button "Planogram" at bounding box center [661, 149] width 53 height 16
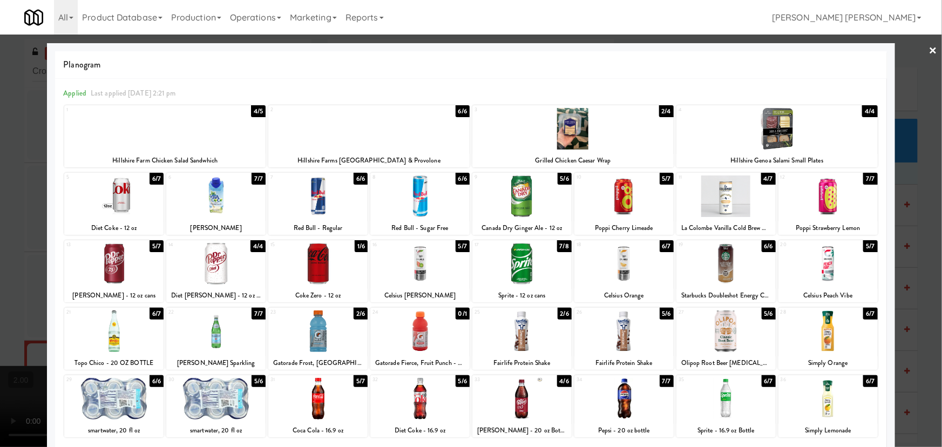
click at [225, 392] on div at bounding box center [215, 399] width 99 height 42
click at [929, 49] on link "×" at bounding box center [933, 51] width 9 height 33
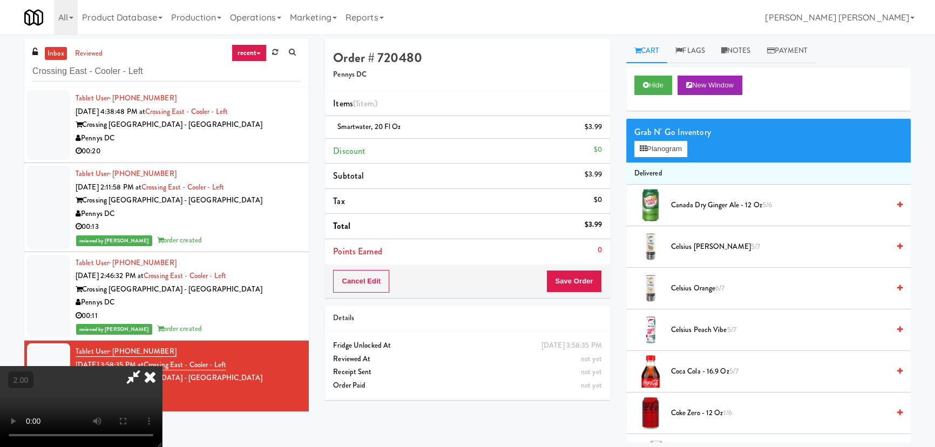
drag, startPoint x: 553, startPoint y: 140, endPoint x: 578, endPoint y: 214, distance: 78.2
click at [162, 366] on icon at bounding box center [150, 377] width 24 height 22
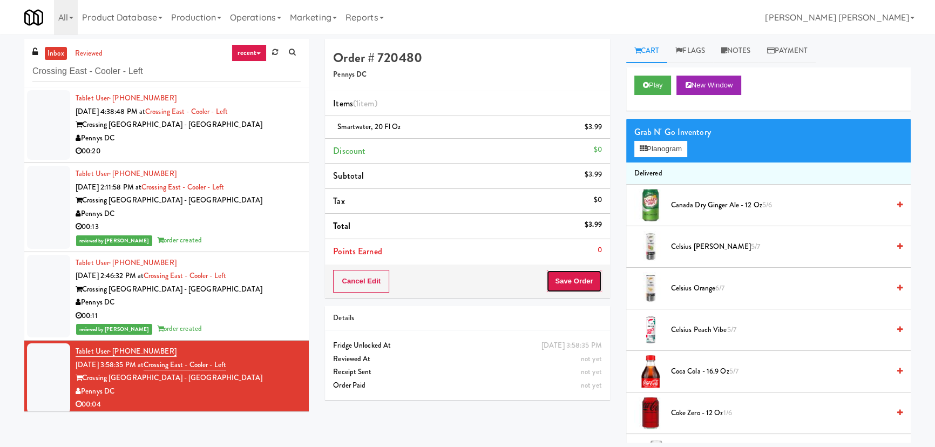
click at [575, 272] on button "Save Order" at bounding box center [574, 281] width 55 height 23
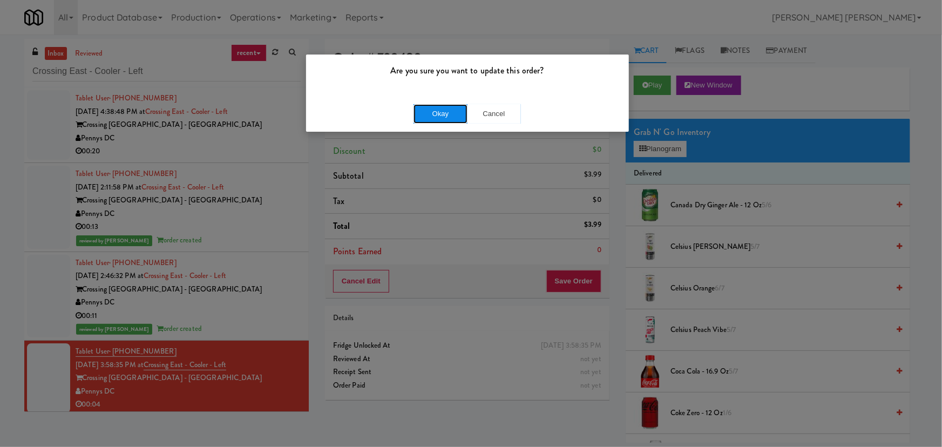
drag, startPoint x: 427, startPoint y: 114, endPoint x: 263, endPoint y: 129, distance: 164.2
click at [426, 114] on button "Okay" at bounding box center [441, 113] width 54 height 19
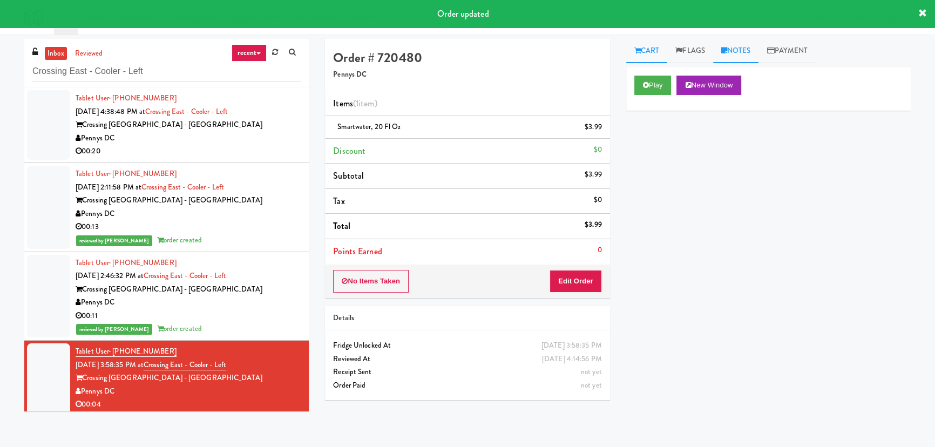
click at [736, 52] on link "Notes" at bounding box center [736, 51] width 46 height 24
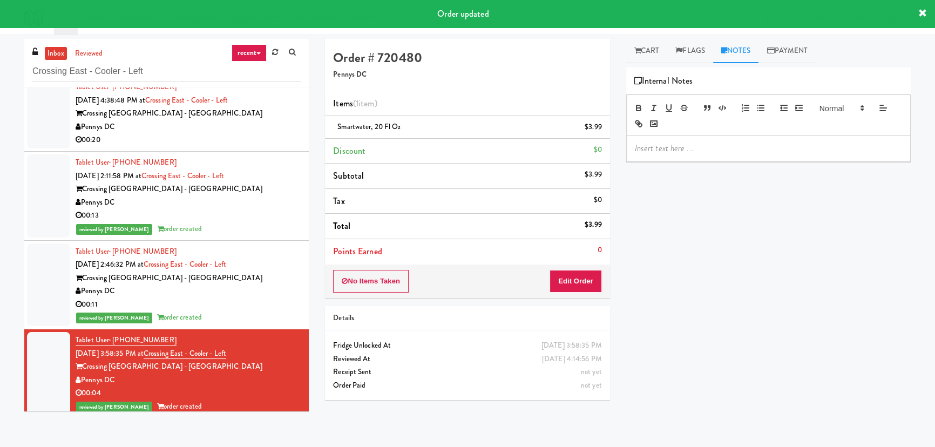
scroll to position [17, 0]
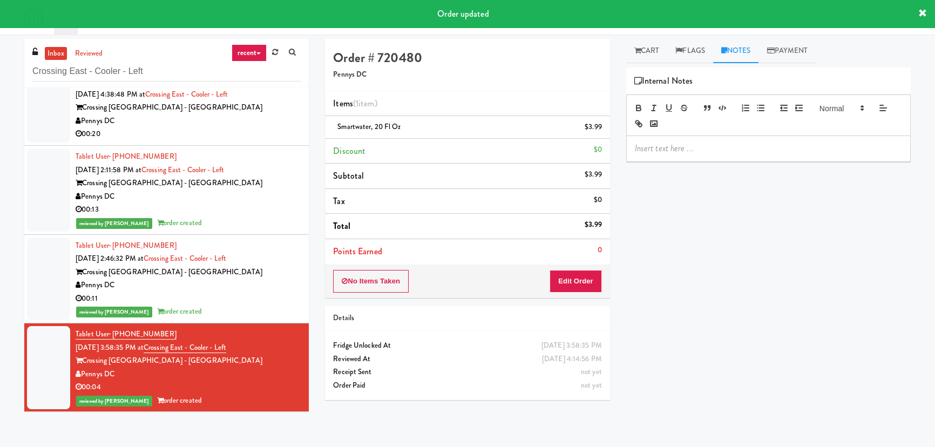
click at [673, 154] on div at bounding box center [769, 148] width 284 height 25
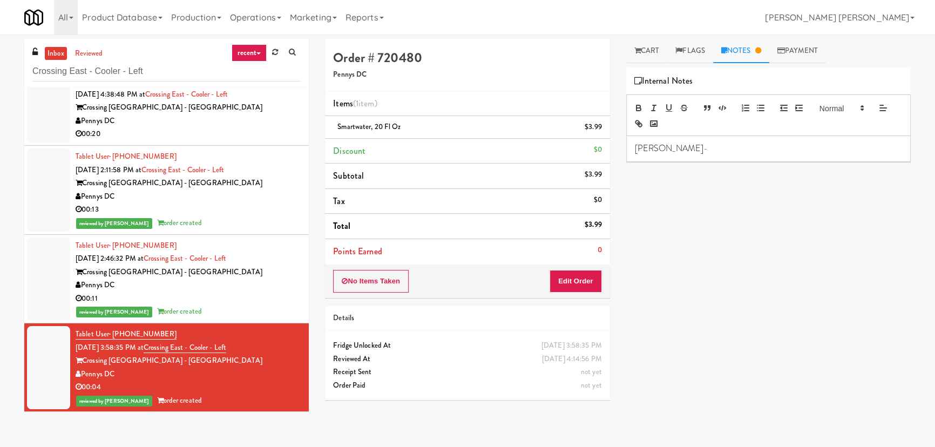
scroll to position [0, 0]
click at [232, 297] on div "00:11" at bounding box center [188, 299] width 225 height 14
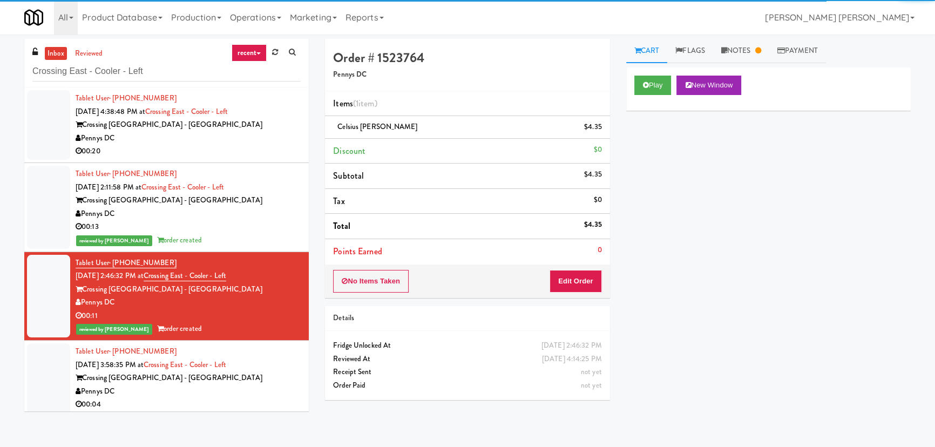
click at [242, 226] on div "00:13" at bounding box center [188, 227] width 225 height 14
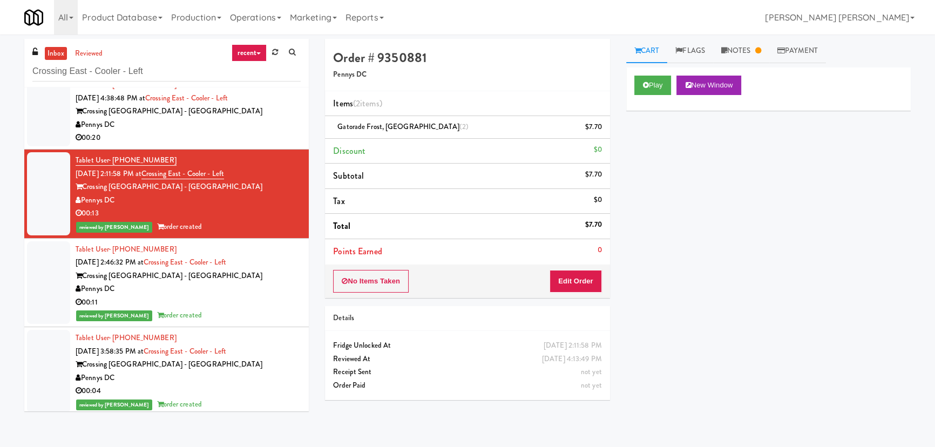
scroll to position [17, 0]
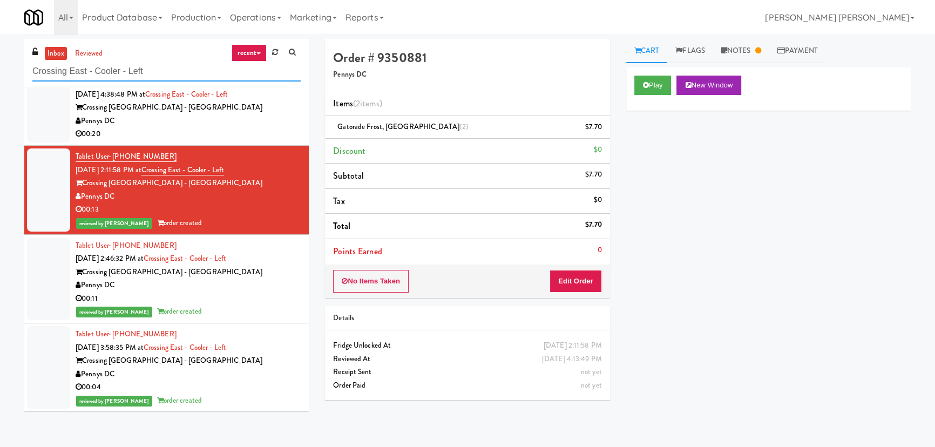
drag, startPoint x: 165, startPoint y: 72, endPoint x: -43, endPoint y: 74, distance: 208.5
click at [0, 74] on html "Are you sure you want to update this order? Okay Cancel Okay Are you sure you w…" at bounding box center [467, 223] width 935 height 447
paste input "1114 W Carroll - Right - Ambien"
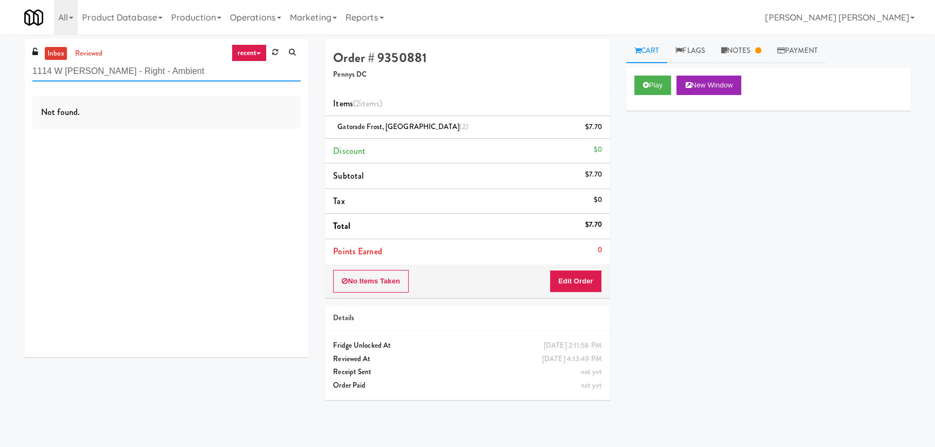
scroll to position [0, 0]
type input "1114 W Carroll - Right - Ambient"
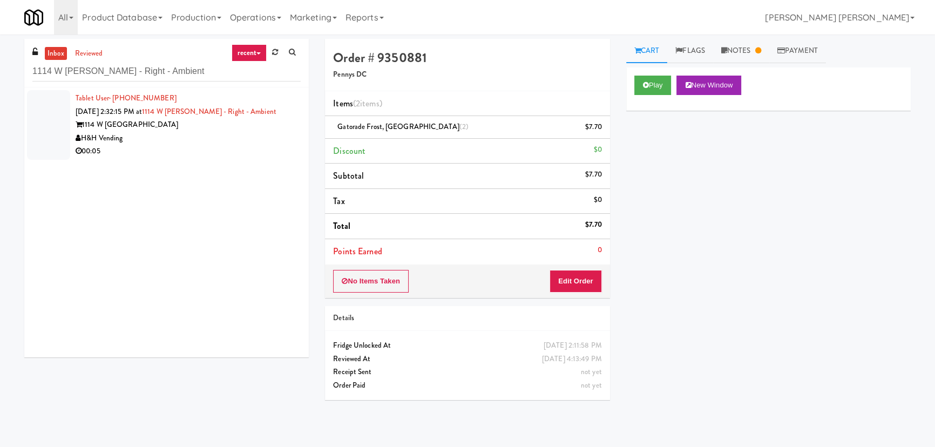
click at [193, 137] on div "H&H Vending" at bounding box center [188, 139] width 225 height 14
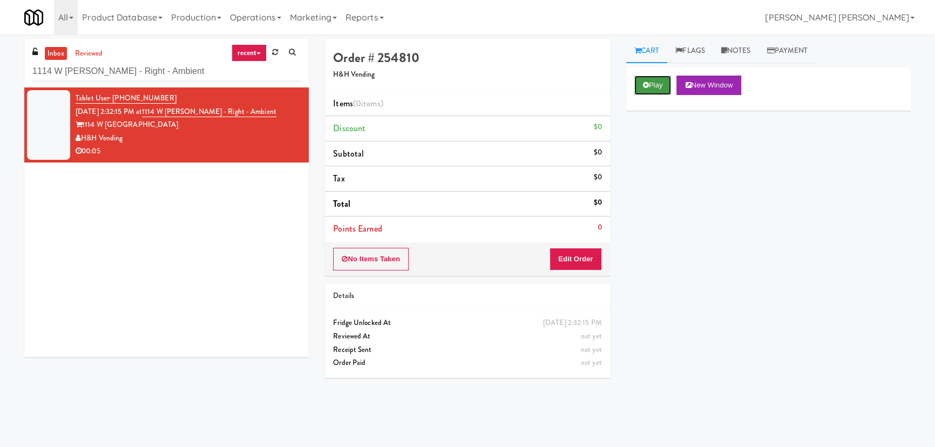
click at [662, 85] on button "Play" at bounding box center [653, 85] width 37 height 19
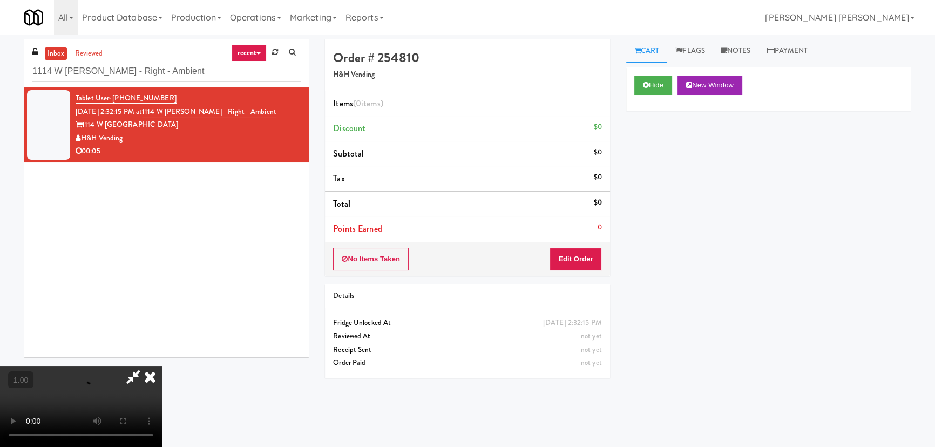
drag, startPoint x: 522, startPoint y: 475, endPoint x: 753, endPoint y: 437, distance: 234.1
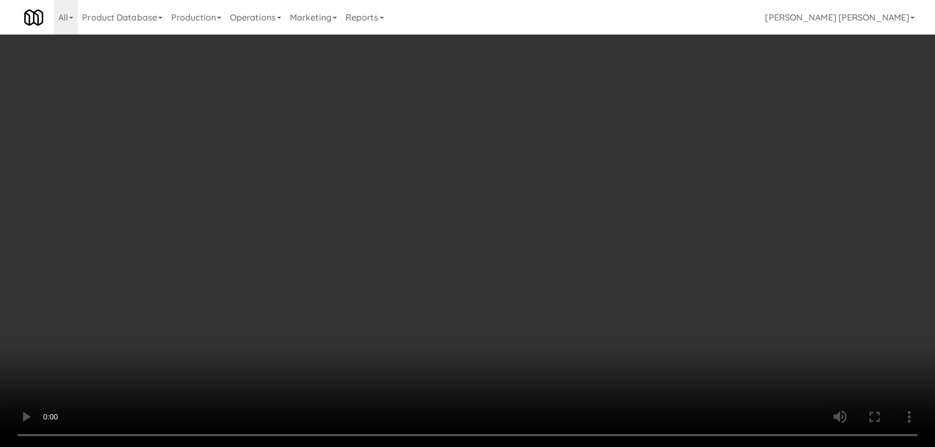
click at [543, 447] on video at bounding box center [467, 223] width 935 height 447
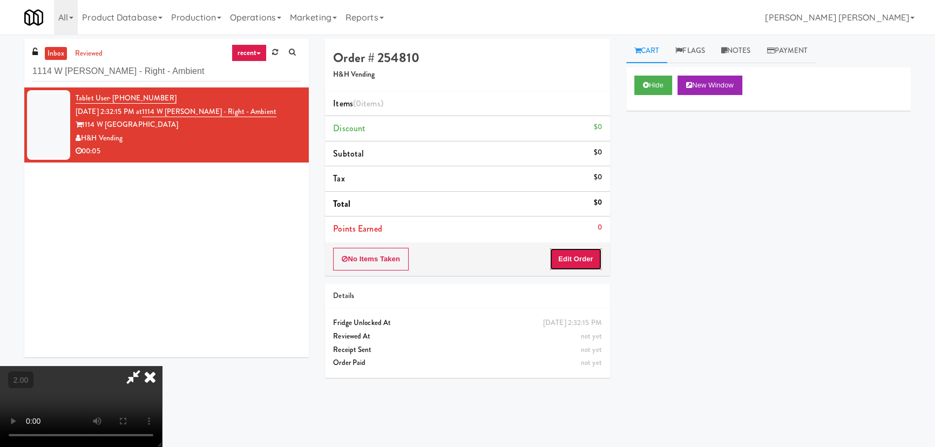
click at [596, 259] on button "Edit Order" at bounding box center [576, 259] width 52 height 23
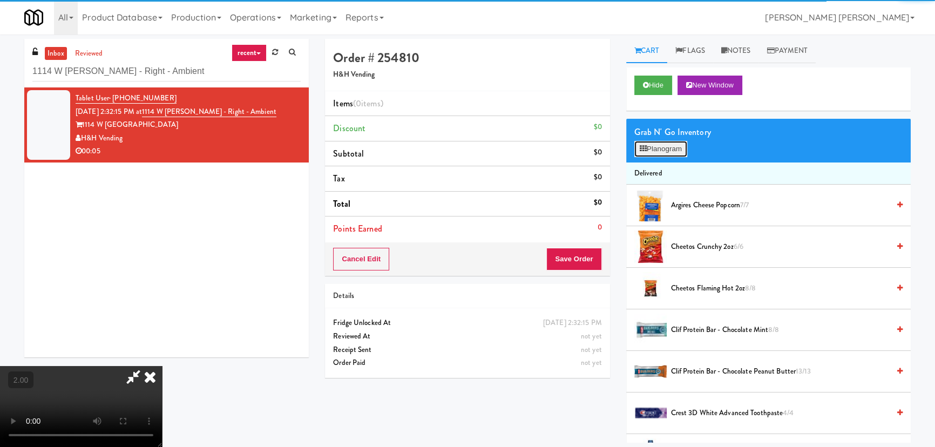
click at [659, 151] on button "Planogram" at bounding box center [661, 149] width 53 height 16
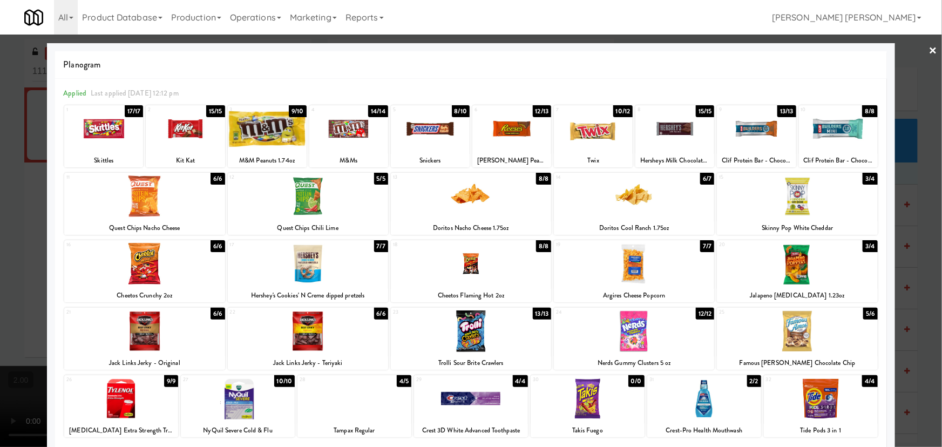
click at [627, 207] on div at bounding box center [634, 197] width 160 height 42
click at [929, 49] on link "×" at bounding box center [933, 51] width 9 height 33
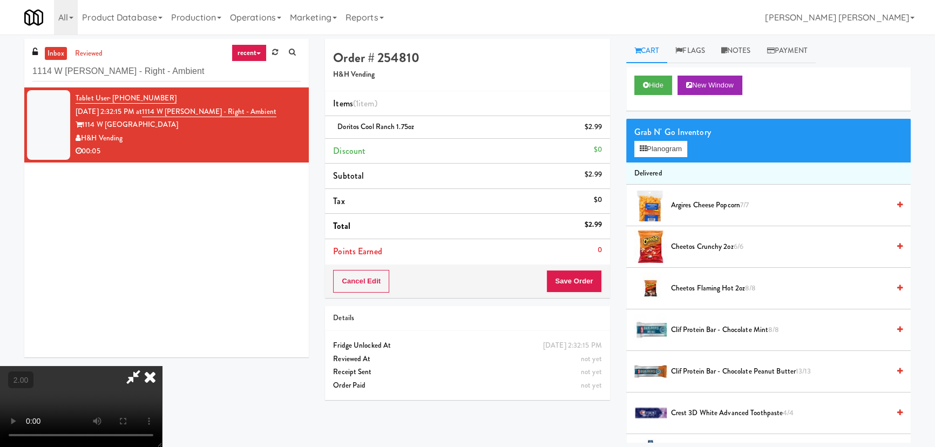
click at [162, 366] on icon at bounding box center [150, 377] width 24 height 22
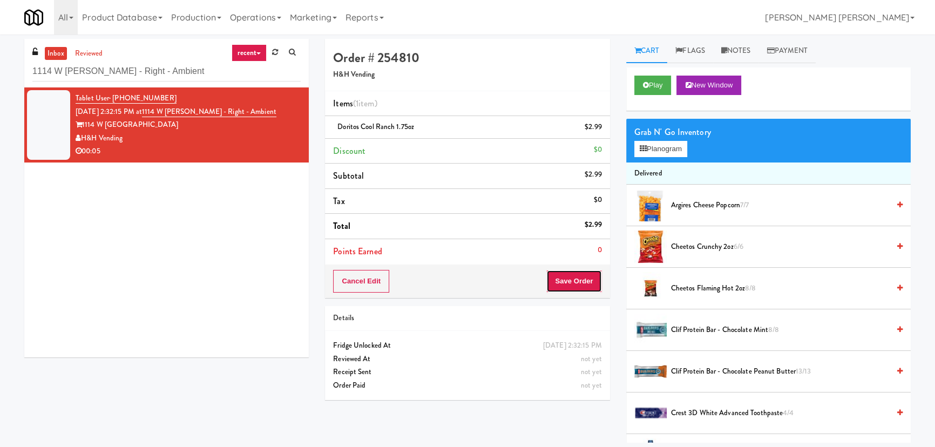
click at [589, 282] on button "Save Order" at bounding box center [574, 281] width 55 height 23
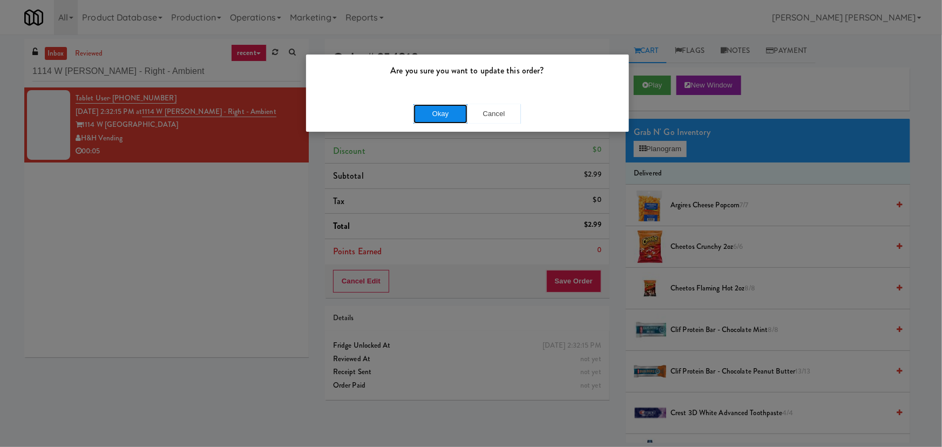
click at [430, 107] on button "Okay" at bounding box center [441, 113] width 54 height 19
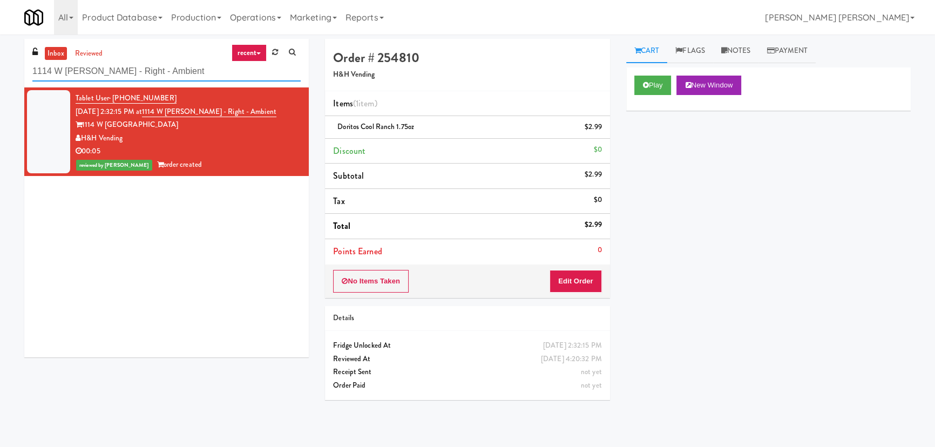
drag, startPoint x: 126, startPoint y: 71, endPoint x: -49, endPoint y: 71, distance: 174.4
click at [0, 71] on html "Are you sure you want to update this order? Okay Cancel Okay Are you sure you w…" at bounding box center [467, 223] width 935 height 447
paste input "One Arlington-Combo"
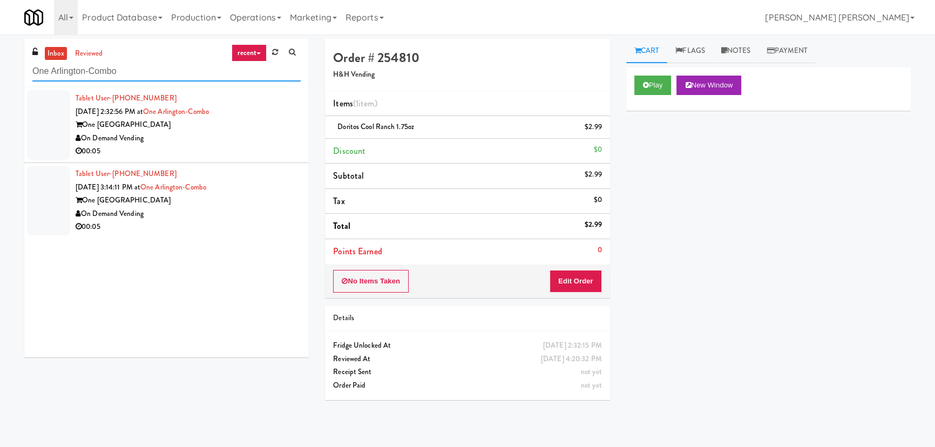
type input "One Arlington-Combo"
click at [231, 139] on div "On Demand Vending" at bounding box center [188, 139] width 225 height 14
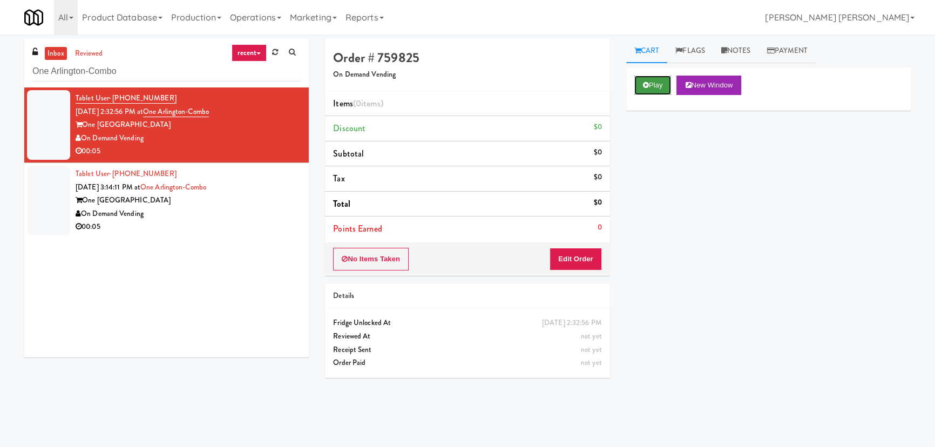
click at [654, 87] on button "Play" at bounding box center [653, 85] width 37 height 19
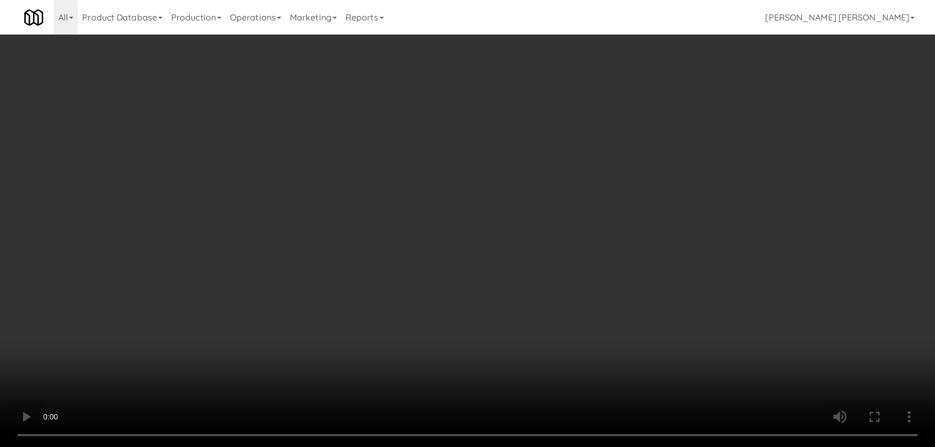
drag, startPoint x: 514, startPoint y: 482, endPoint x: 690, endPoint y: 481, distance: 176.6
click at [542, 447] on video at bounding box center [467, 223] width 935 height 447
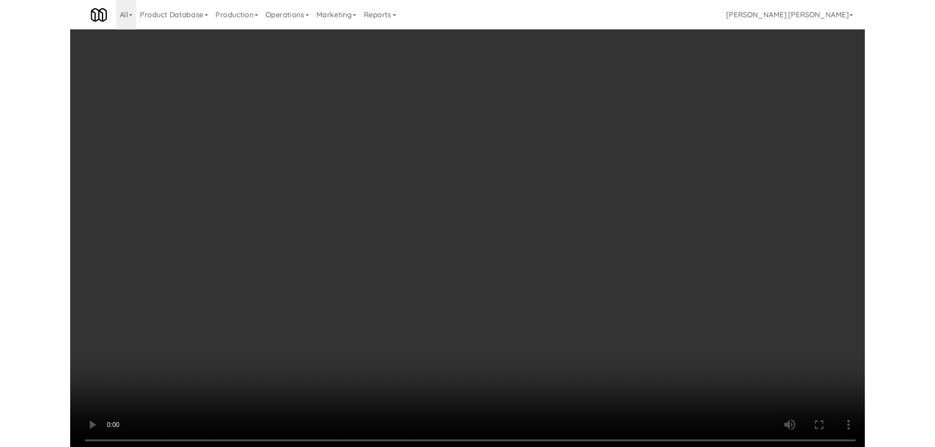
scroll to position [22, 0]
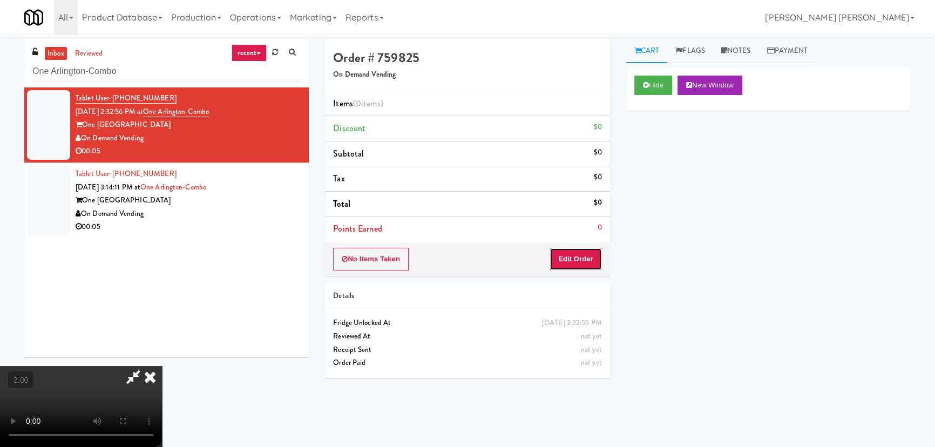
click at [589, 254] on button "Edit Order" at bounding box center [576, 259] width 52 height 23
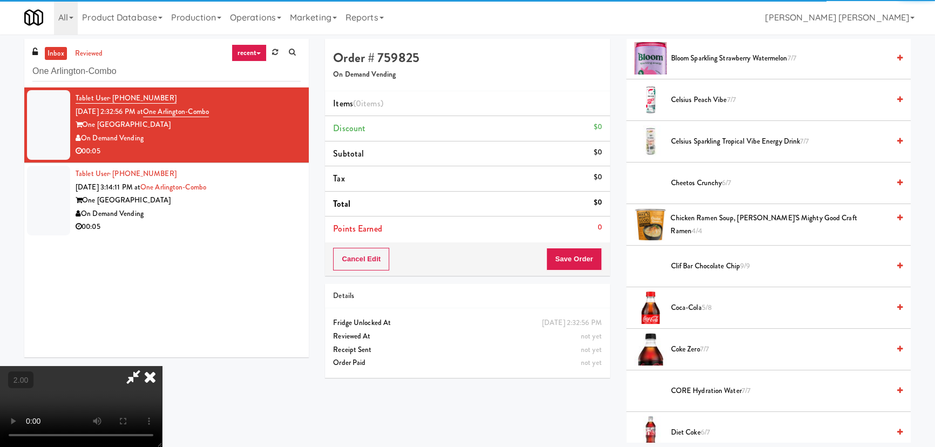
scroll to position [343, 0]
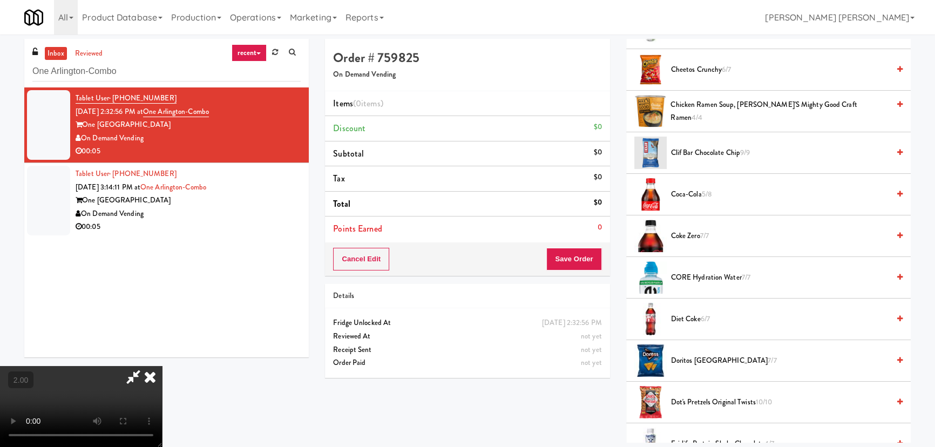
click at [678, 194] on span "Coca-Cola 5/8" at bounding box center [780, 195] width 218 height 14
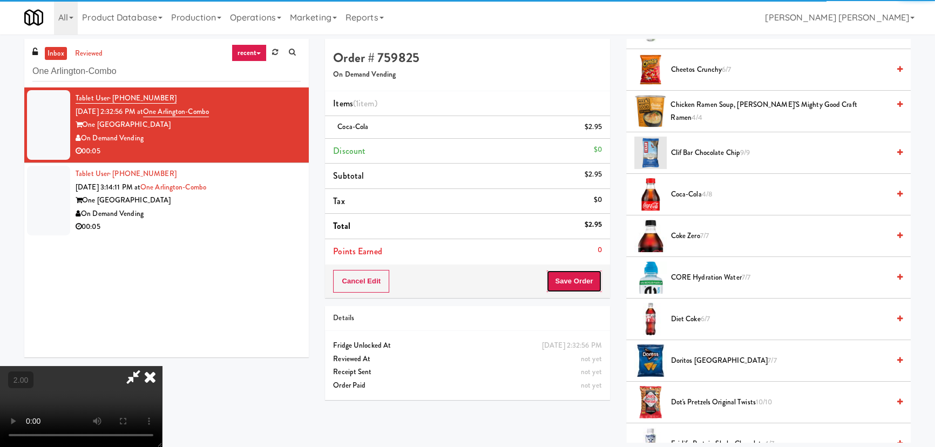
click at [586, 285] on button "Save Order" at bounding box center [574, 281] width 55 height 23
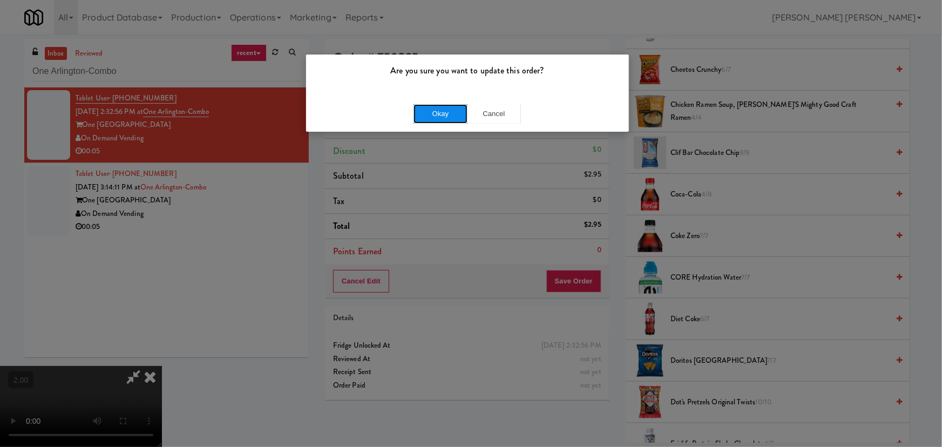
click at [449, 104] on button "Okay" at bounding box center [441, 113] width 54 height 19
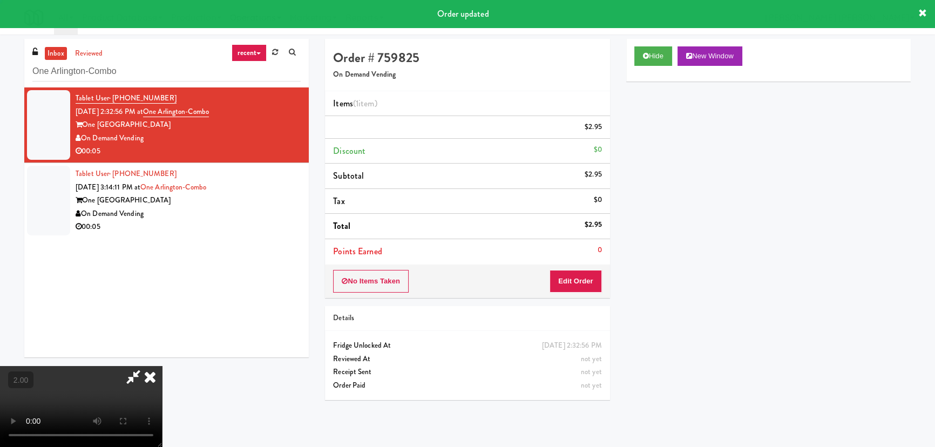
scroll to position [0, 0]
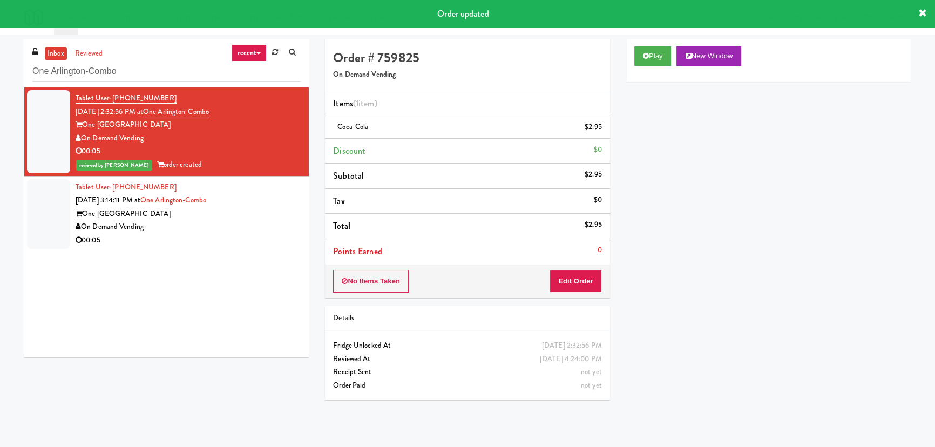
click at [280, 239] on div "00:05" at bounding box center [188, 241] width 225 height 14
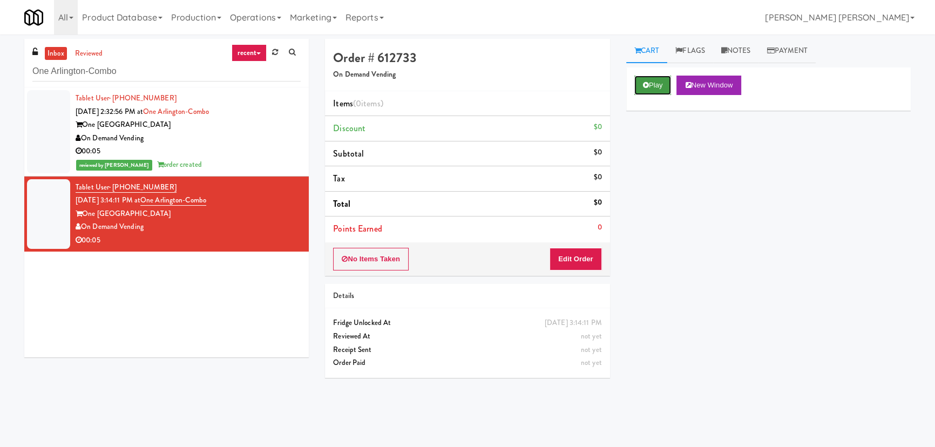
click at [643, 90] on button "Play" at bounding box center [653, 85] width 37 height 19
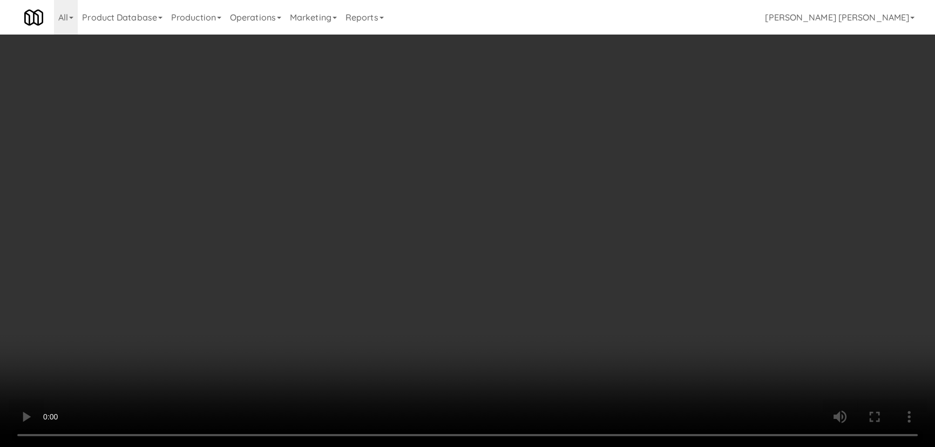
scroll to position [22, 0]
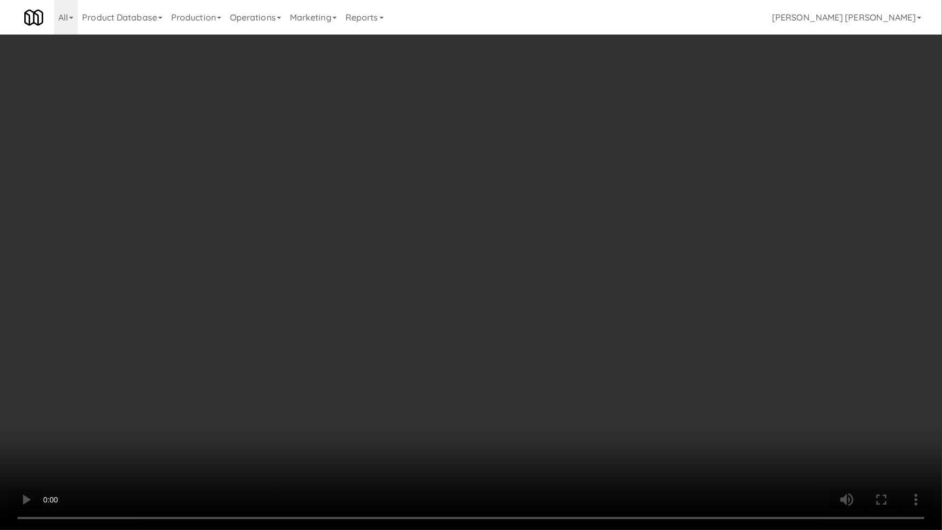
click at [534, 447] on video at bounding box center [471, 265] width 942 height 530
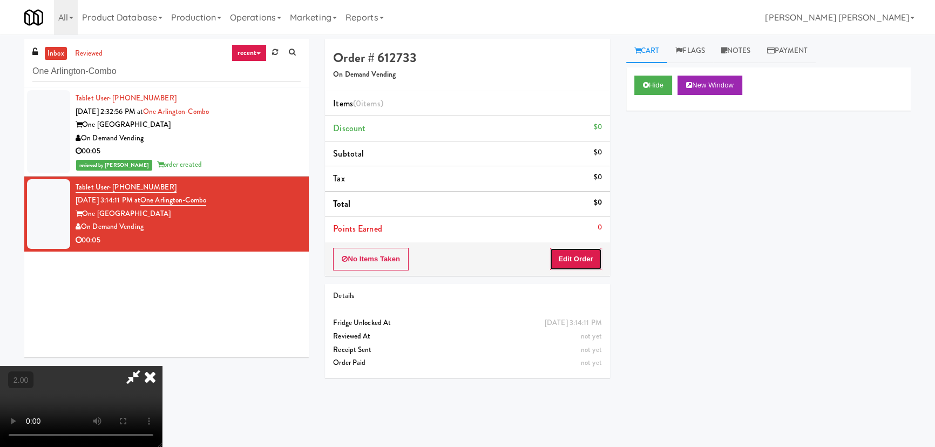
click at [576, 258] on button "Edit Order" at bounding box center [576, 259] width 52 height 23
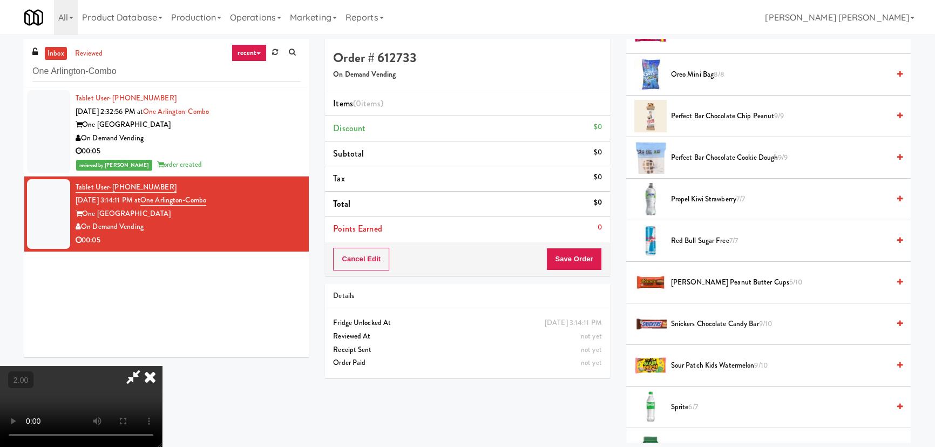
scroll to position [1325, 0]
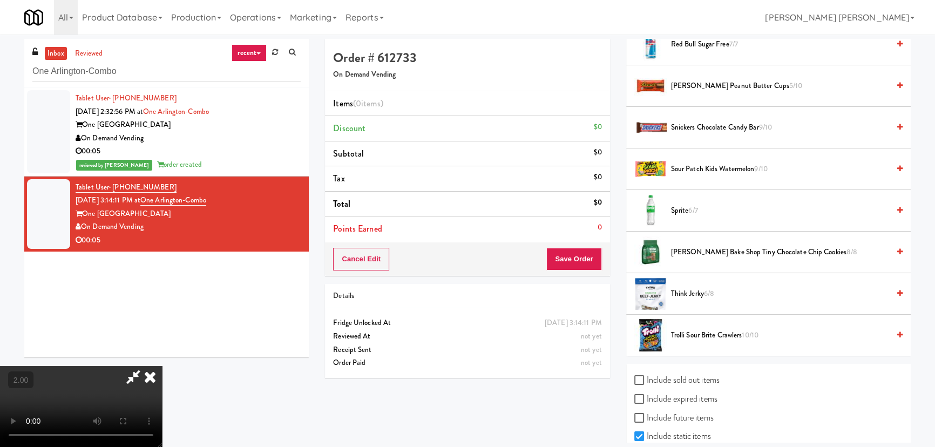
click at [677, 206] on span "Sprite 6/7" at bounding box center [780, 211] width 218 height 14
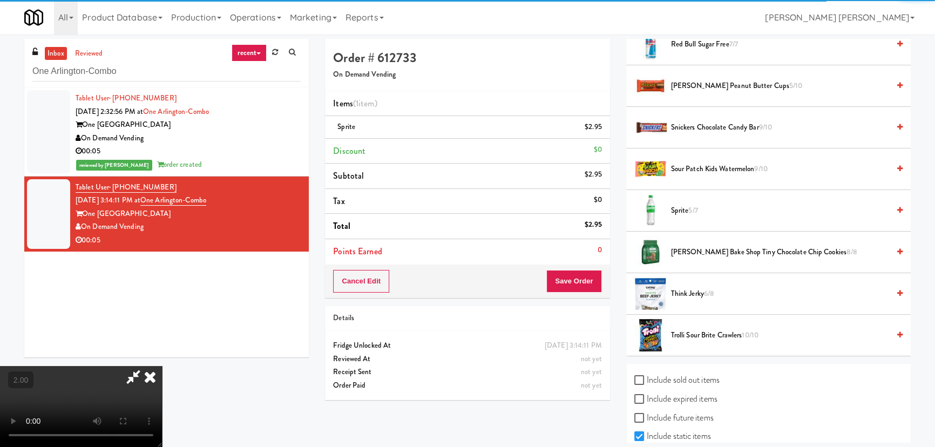
scroll to position [0, 0]
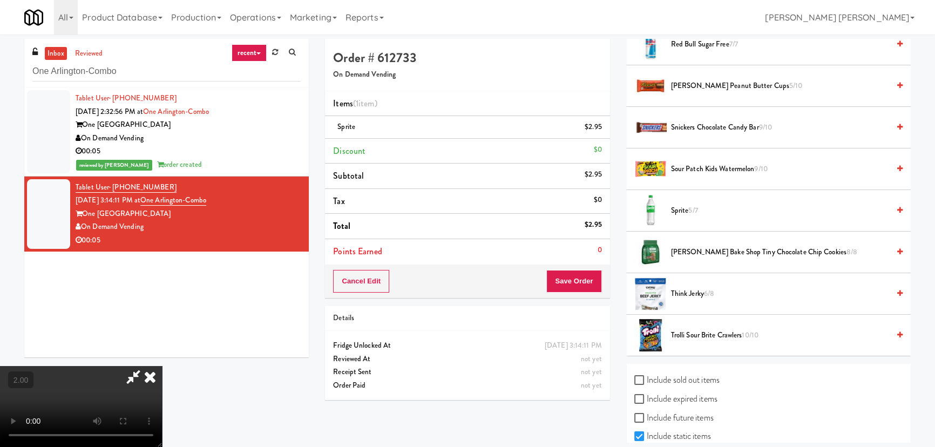
click at [162, 366] on icon at bounding box center [150, 377] width 24 height 22
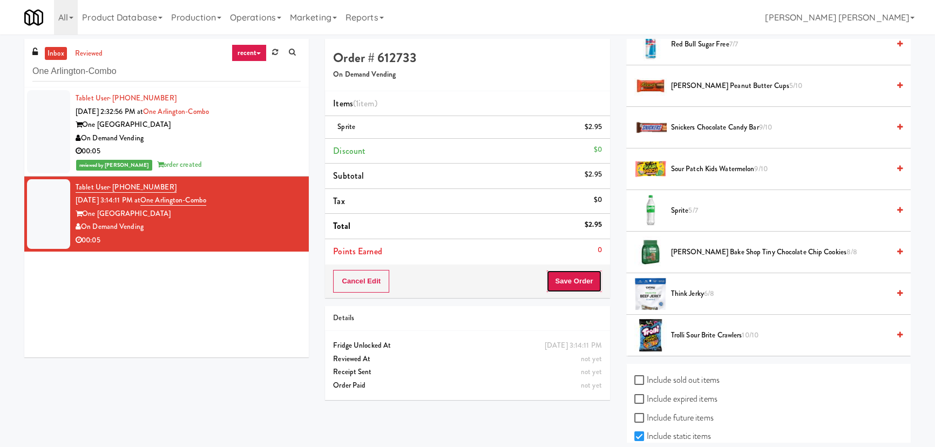
click at [567, 284] on button "Save Order" at bounding box center [574, 281] width 55 height 23
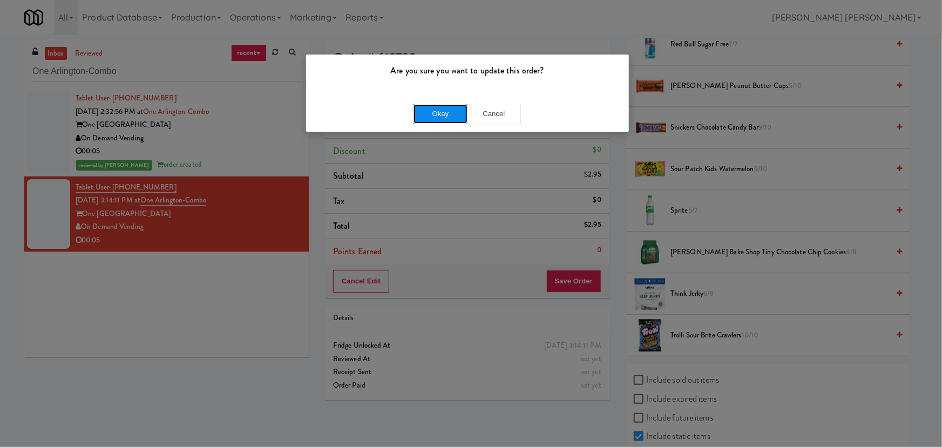
click at [433, 113] on button "Okay" at bounding box center [441, 113] width 54 height 19
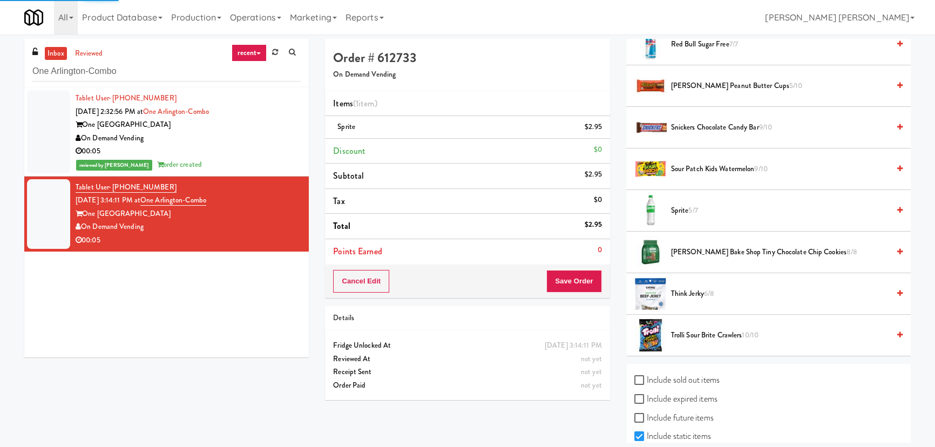
scroll to position [29, 0]
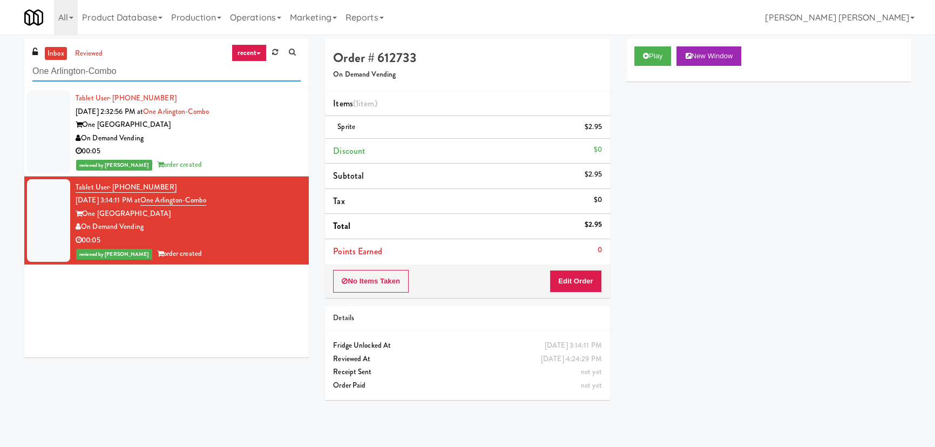
drag, startPoint x: 127, startPoint y: 72, endPoint x: -92, endPoint y: 66, distance: 218.8
click at [0, 66] on html "Are you sure you want to update this order? Okay Cancel Okay Are you sure you w…" at bounding box center [467, 223] width 935 height 447
paste input "Aperture UCF - Pantry - Right"
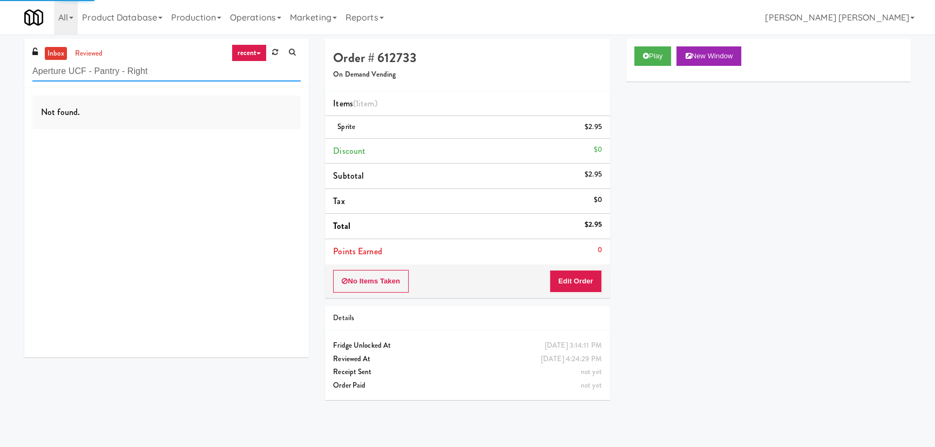
type input "Aperture UCF - Pantry - Right"
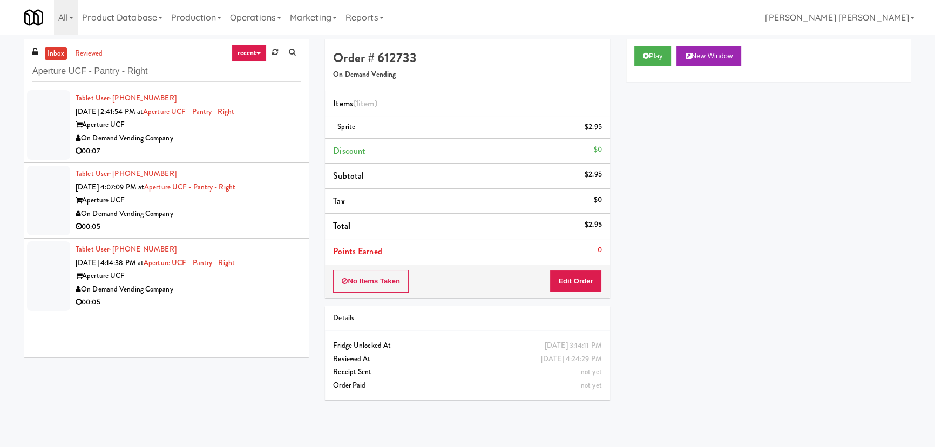
click at [231, 145] on div "00:07" at bounding box center [188, 152] width 225 height 14
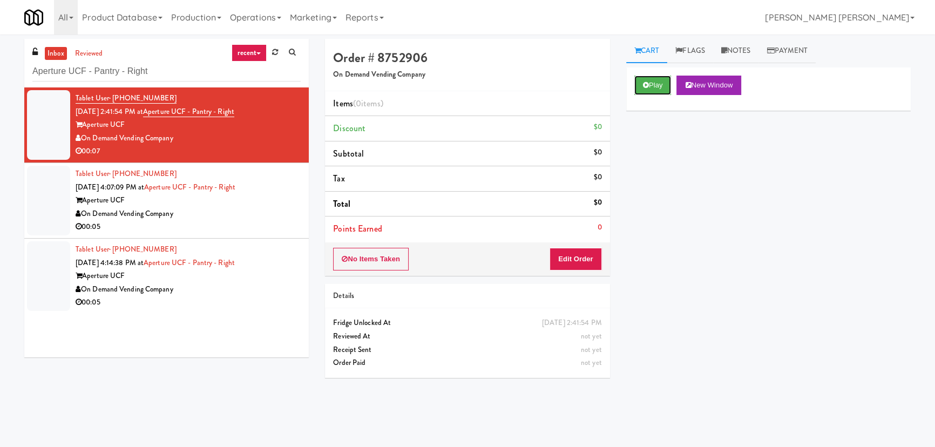
click at [660, 79] on button "Play" at bounding box center [653, 85] width 37 height 19
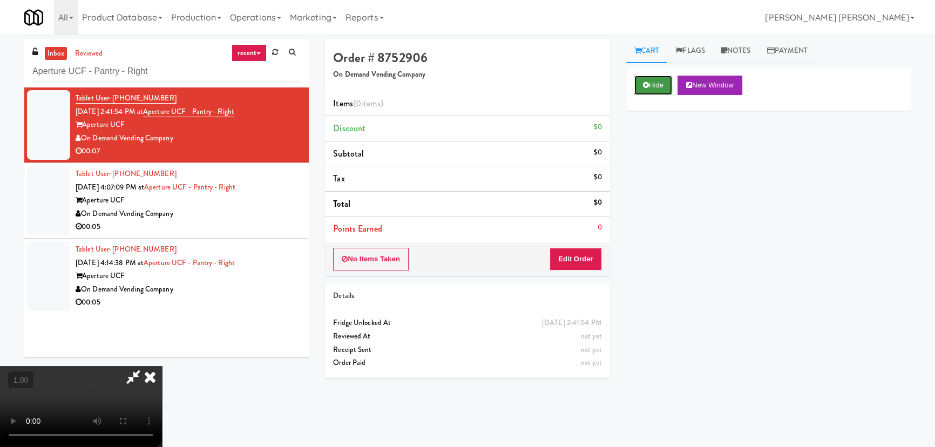
click at [646, 77] on button "Hide" at bounding box center [654, 85] width 38 height 19
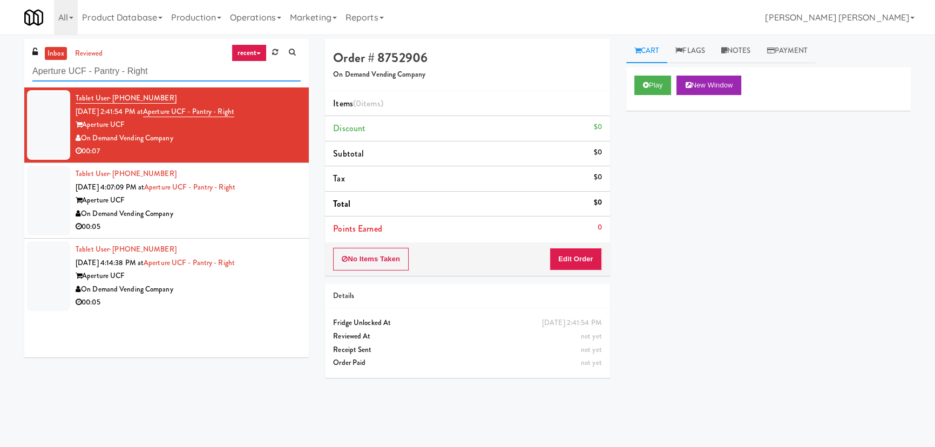
drag, startPoint x: 159, startPoint y: 72, endPoint x: -8, endPoint y: 68, distance: 166.4
click at [0, 68] on html "Are you sure you want to update this order? Okay Cancel Okay Are you sure you w…" at bounding box center [467, 223] width 935 height 447
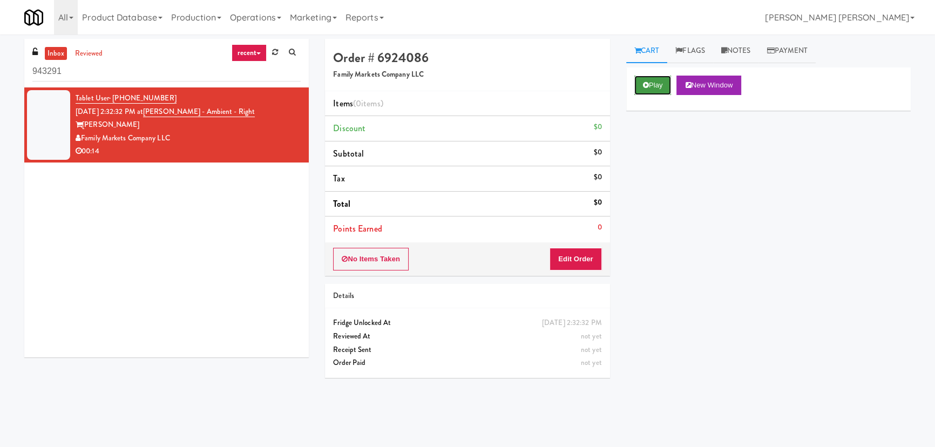
click at [669, 82] on button "Play" at bounding box center [653, 85] width 37 height 19
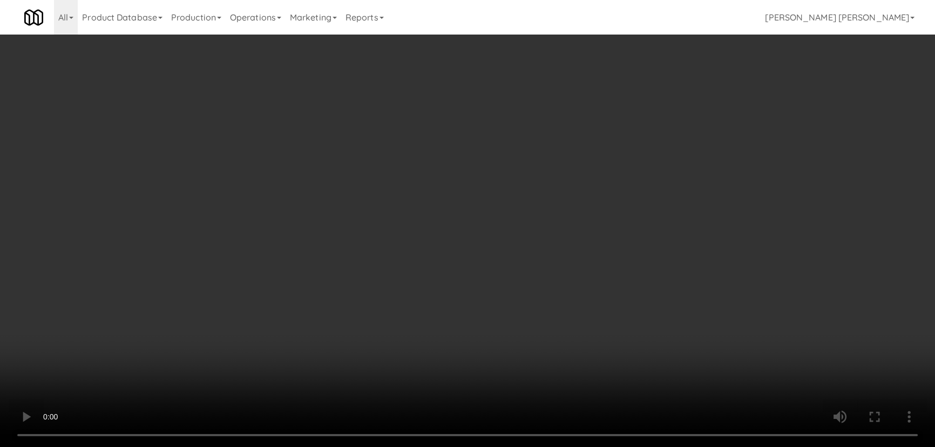
drag, startPoint x: 523, startPoint y: 478, endPoint x: 636, endPoint y: 465, distance: 113.6
click at [531, 447] on video at bounding box center [467, 223] width 935 height 447
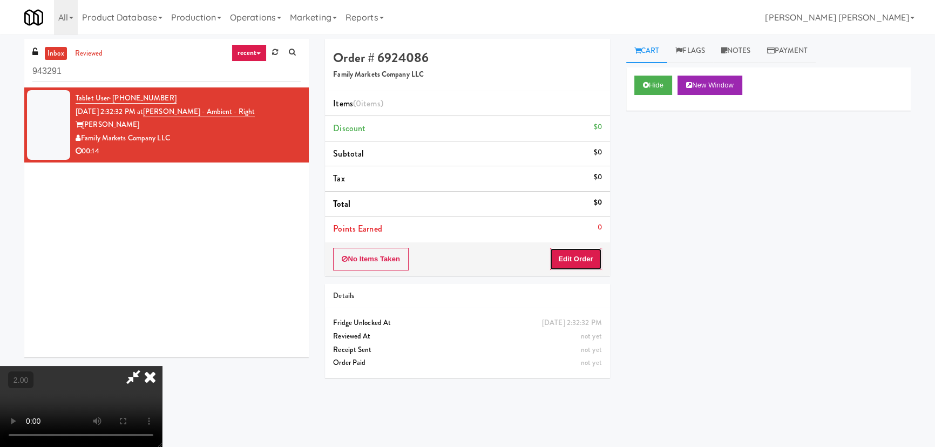
click at [567, 258] on button "Edit Order" at bounding box center [576, 259] width 52 height 23
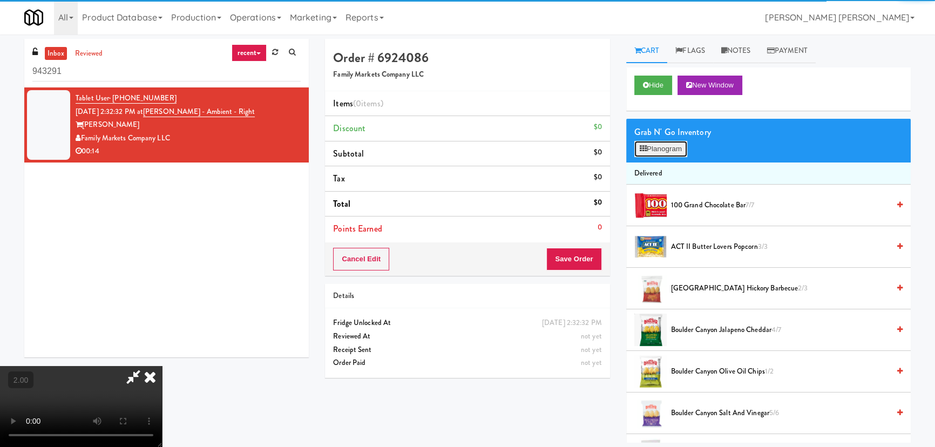
click at [655, 152] on button "Planogram" at bounding box center [661, 149] width 53 height 16
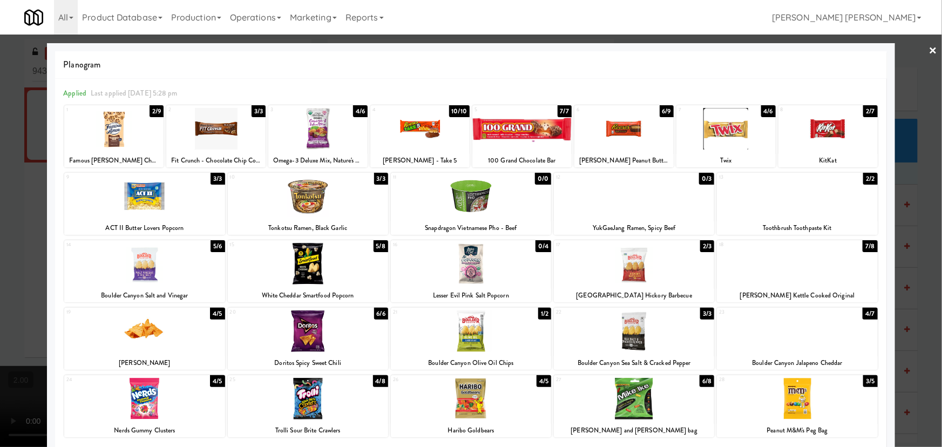
click at [929, 48] on link "×" at bounding box center [933, 51] width 9 height 33
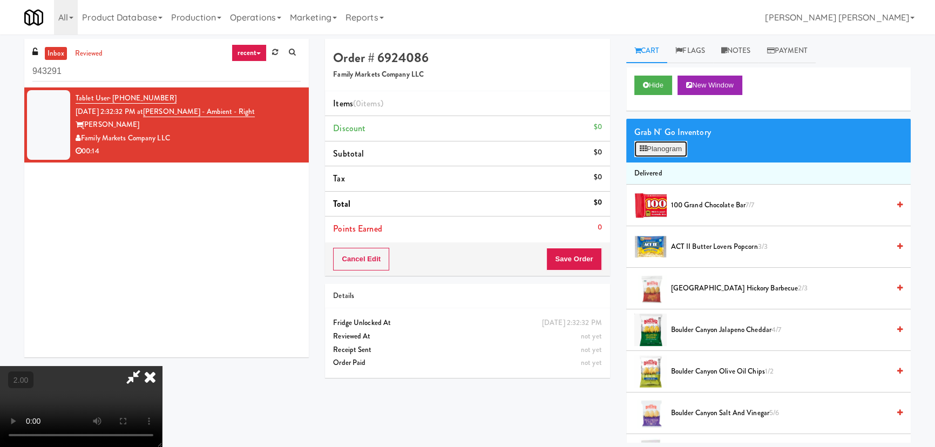
click at [663, 150] on button "Planogram" at bounding box center [661, 149] width 53 height 16
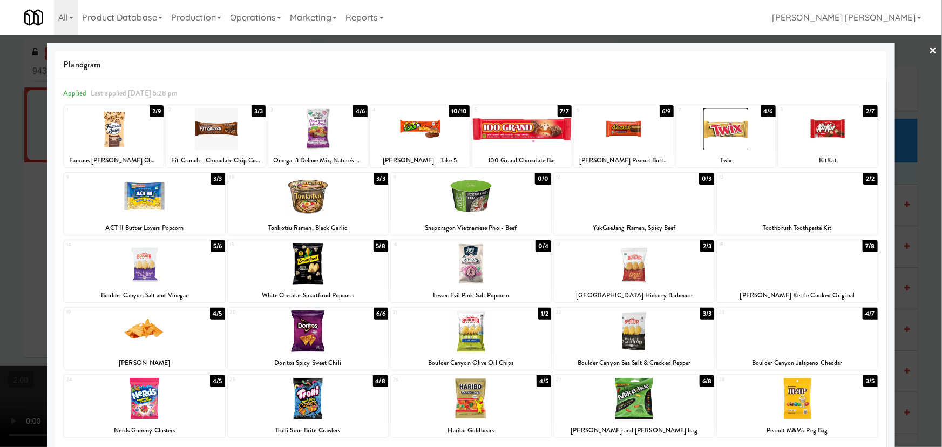
click at [799, 334] on div at bounding box center [797, 332] width 160 height 42
click at [931, 48] on link "×" at bounding box center [933, 51] width 9 height 33
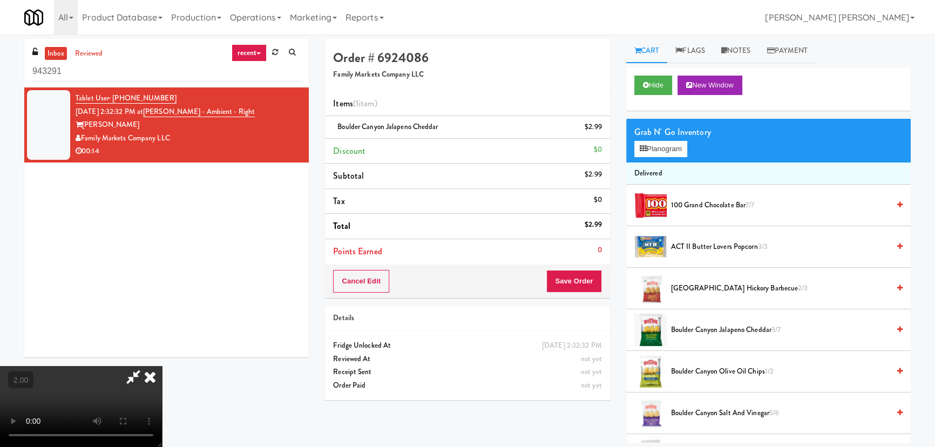
click at [162, 366] on video at bounding box center [81, 406] width 162 height 81
drag, startPoint x: 549, startPoint y: 139, endPoint x: 603, endPoint y: 248, distance: 121.5
click at [162, 366] on icon at bounding box center [150, 377] width 24 height 22
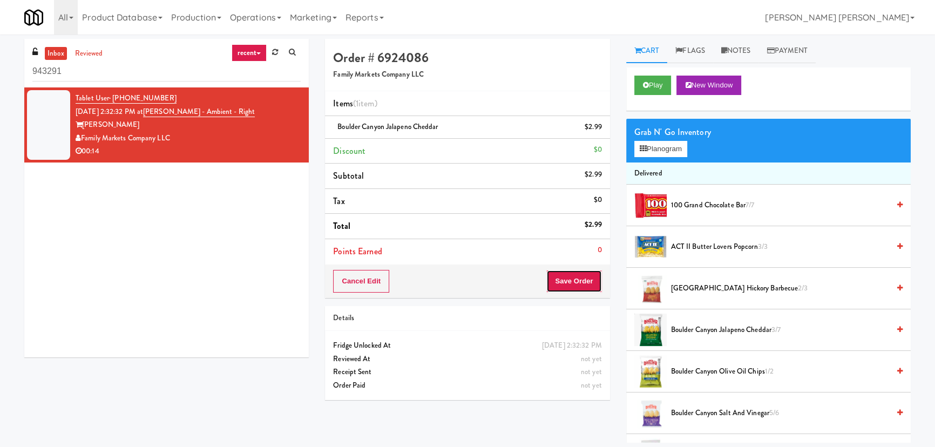
click at [590, 277] on button "Save Order" at bounding box center [574, 281] width 55 height 23
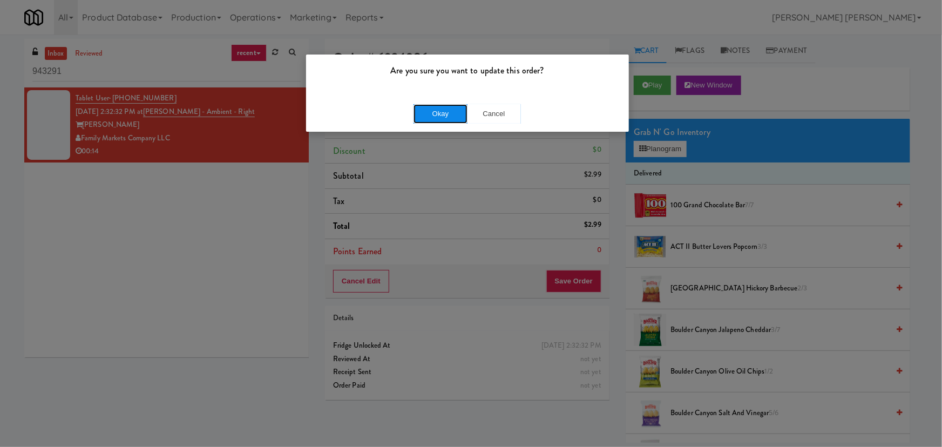
click at [432, 112] on button "Okay" at bounding box center [441, 113] width 54 height 19
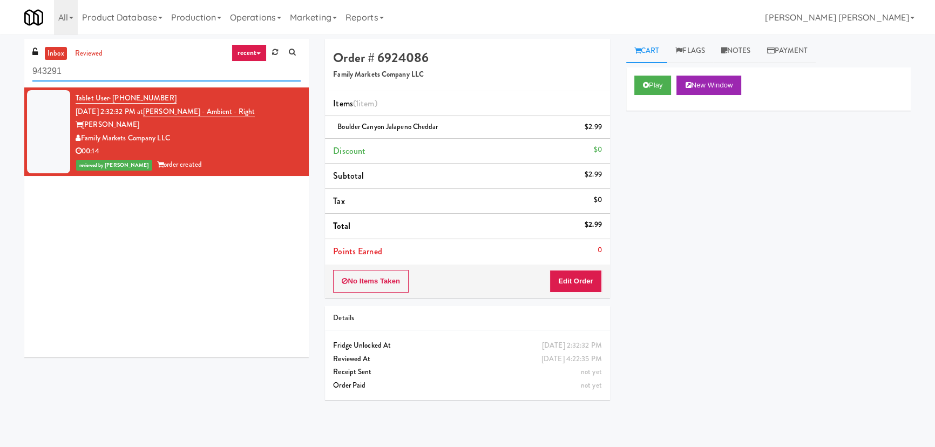
drag, startPoint x: 108, startPoint y: 75, endPoint x: 3, endPoint y: 78, distance: 104.8
click at [5, 78] on div "inbox reviewed recent all unclear take inventory issue suspicious failed recent…" at bounding box center [467, 241] width 935 height 404
paste input "1140 S Wabash - Left - Fridge"
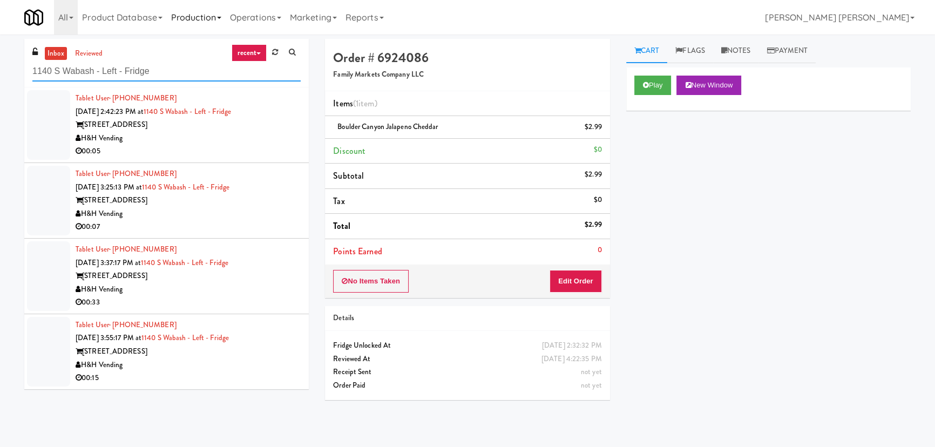
type input "1140 S Wabash - Left - Fridge"
click at [244, 141] on div "H&H Vending" at bounding box center [188, 139] width 225 height 14
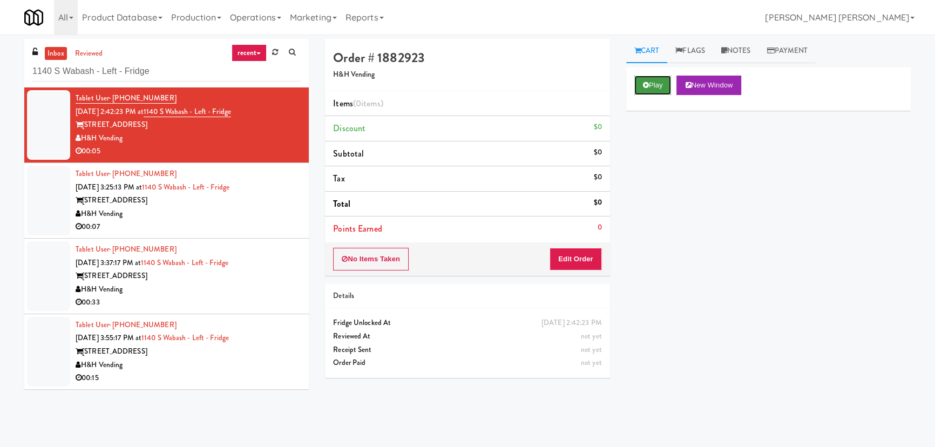
click at [654, 86] on button "Play" at bounding box center [653, 85] width 37 height 19
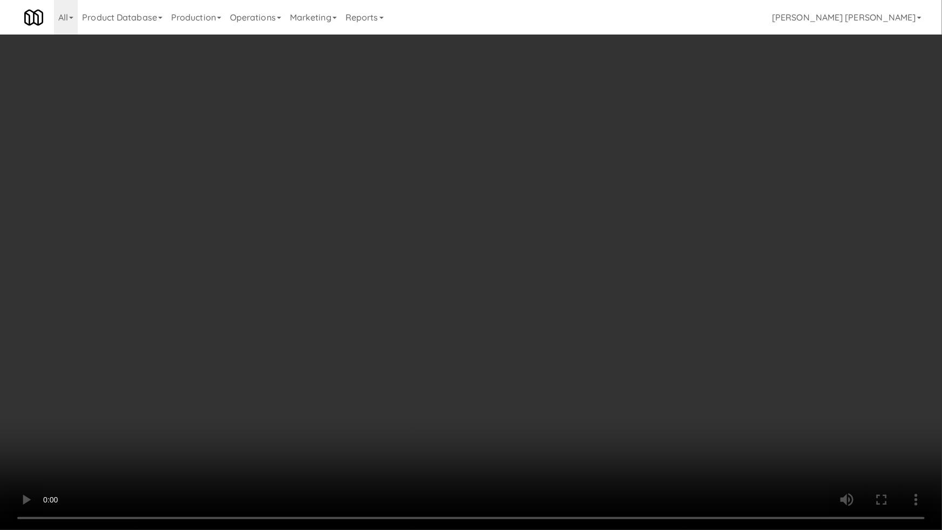
click at [608, 447] on video at bounding box center [471, 265] width 942 height 530
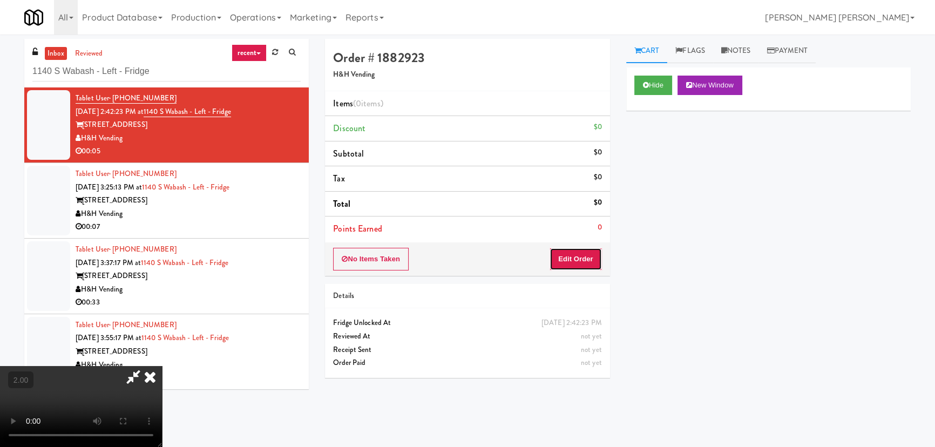
click at [585, 261] on button "Edit Order" at bounding box center [576, 259] width 52 height 23
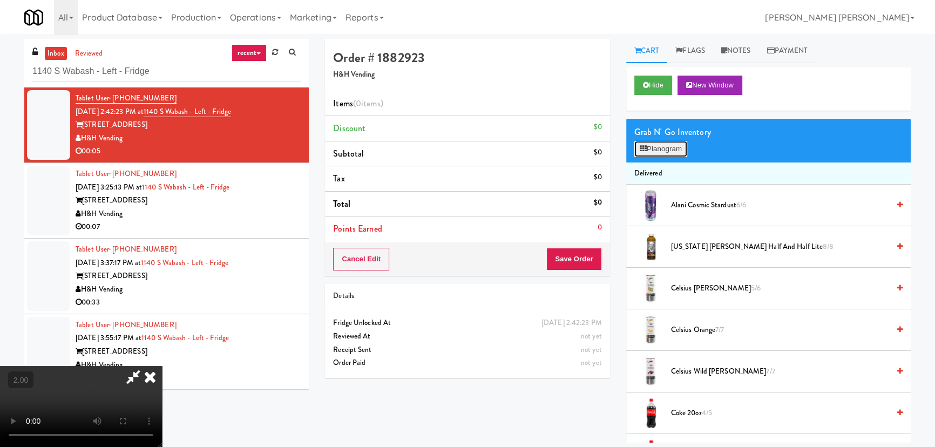
click at [663, 148] on button "Planogram" at bounding box center [661, 149] width 53 height 16
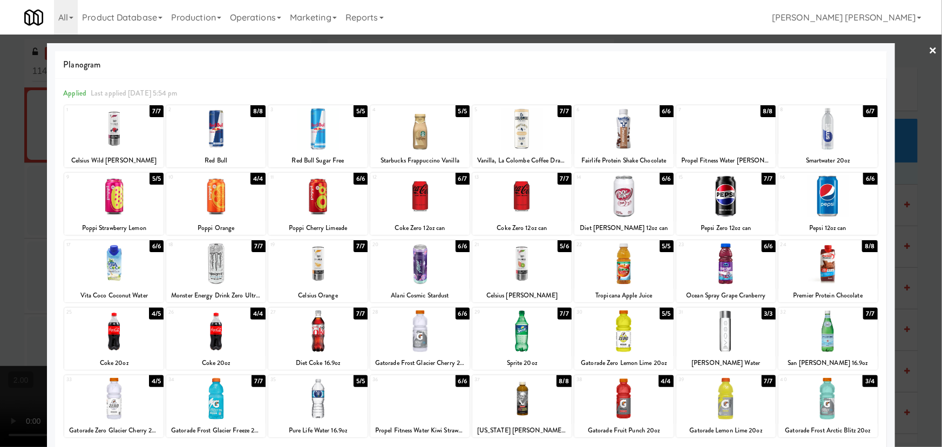
click at [421, 200] on div at bounding box center [420, 197] width 99 height 42
click at [929, 51] on link "×" at bounding box center [933, 51] width 9 height 33
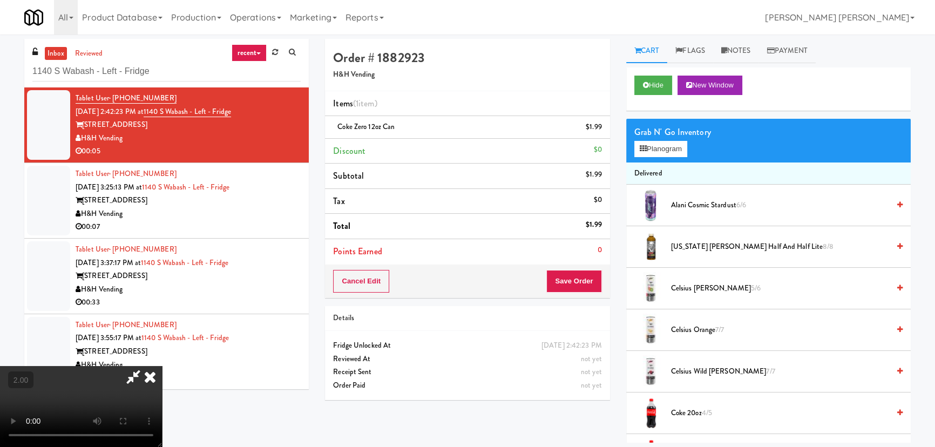
click at [162, 366] on icon at bounding box center [150, 377] width 24 height 22
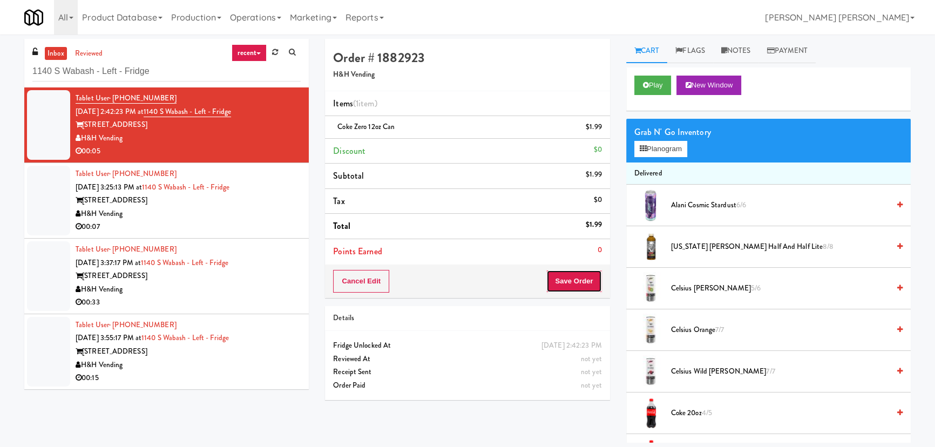
click at [582, 278] on button "Save Order" at bounding box center [574, 281] width 55 height 23
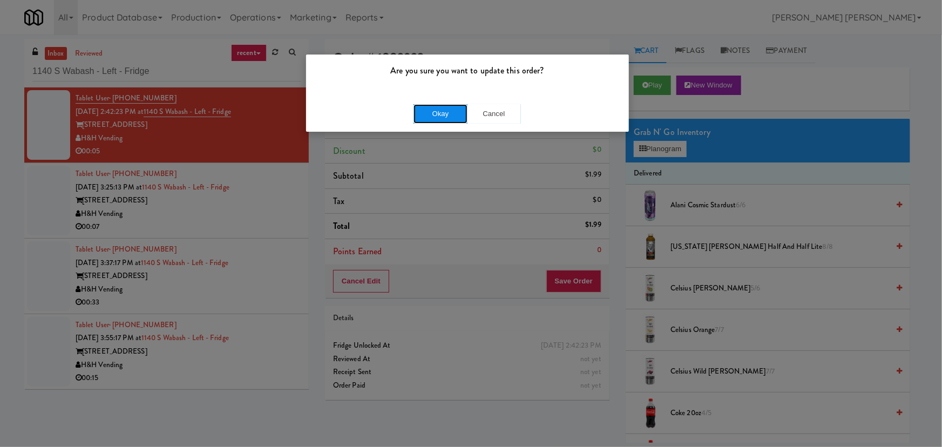
click at [449, 114] on button "Okay" at bounding box center [441, 113] width 54 height 19
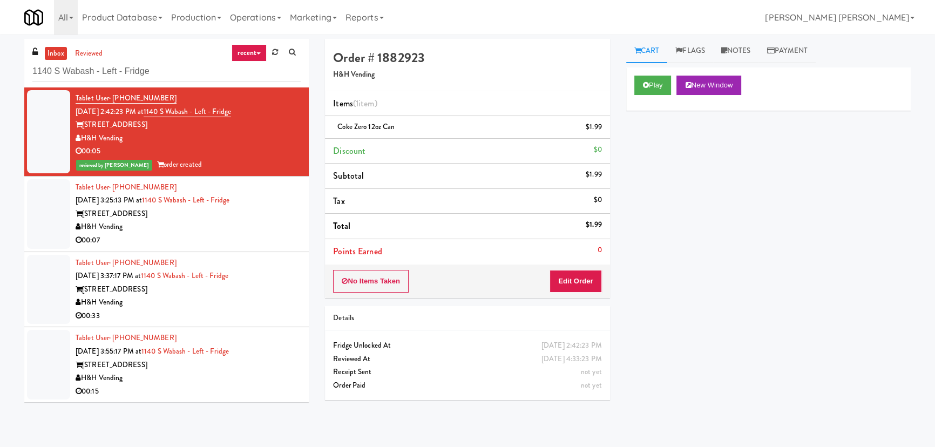
click at [257, 235] on div "00:07" at bounding box center [188, 241] width 225 height 14
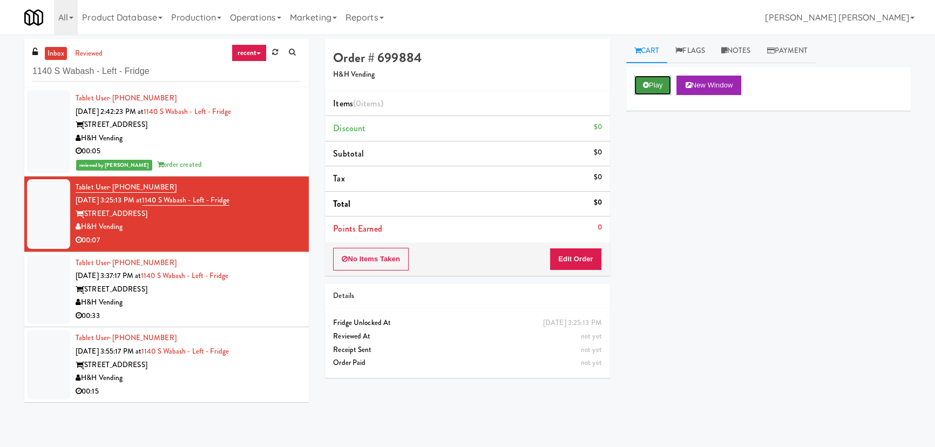
click at [653, 87] on button "Play" at bounding box center [653, 85] width 37 height 19
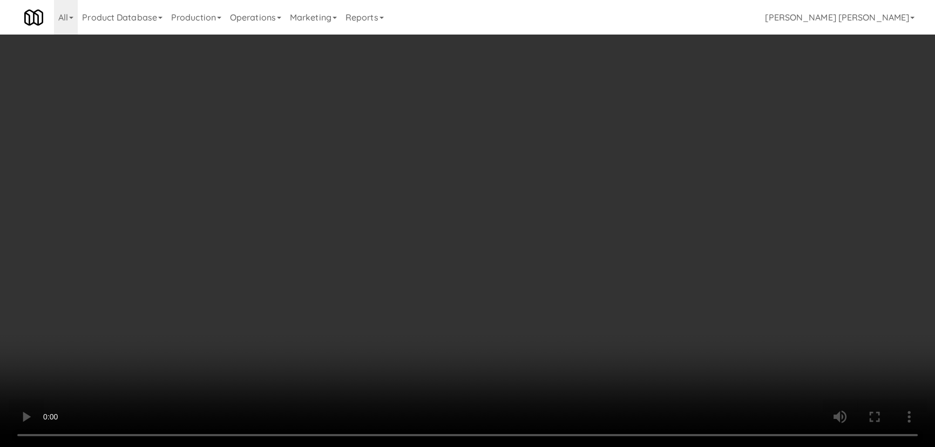
drag, startPoint x: 521, startPoint y: 475, endPoint x: 607, endPoint y: 455, distance: 88.2
click at [527, 447] on video at bounding box center [467, 223] width 935 height 447
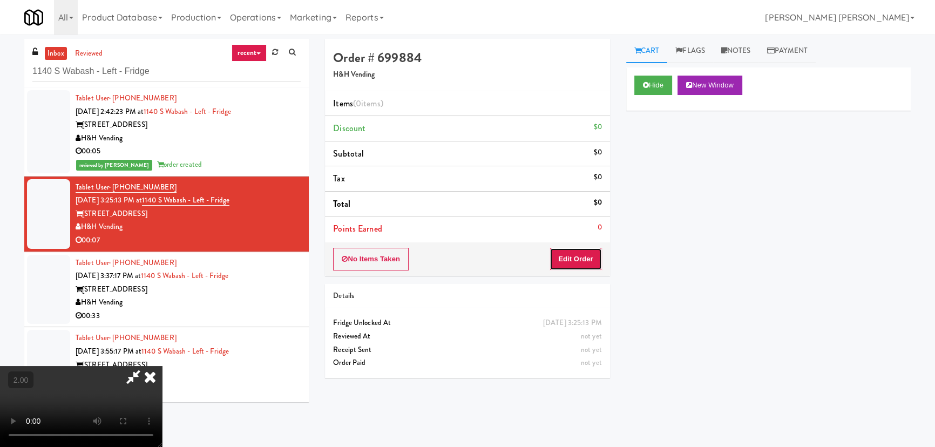
click at [584, 254] on button "Edit Order" at bounding box center [576, 259] width 52 height 23
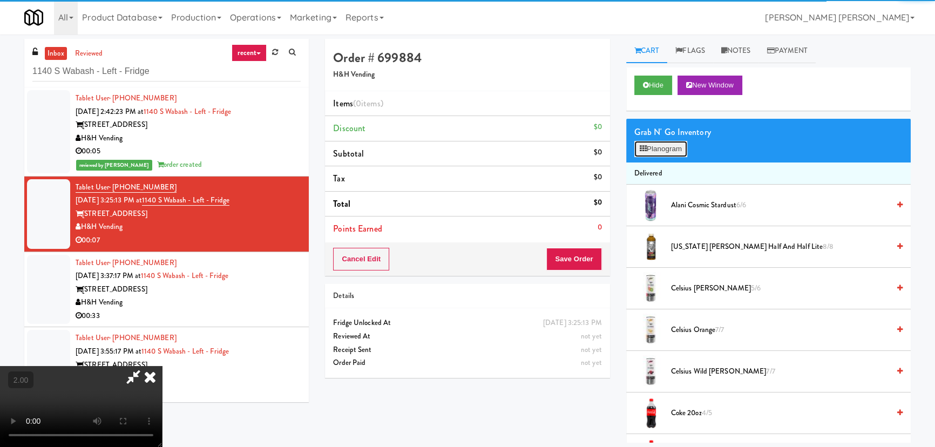
click at [648, 151] on button "Planogram" at bounding box center [661, 149] width 53 height 16
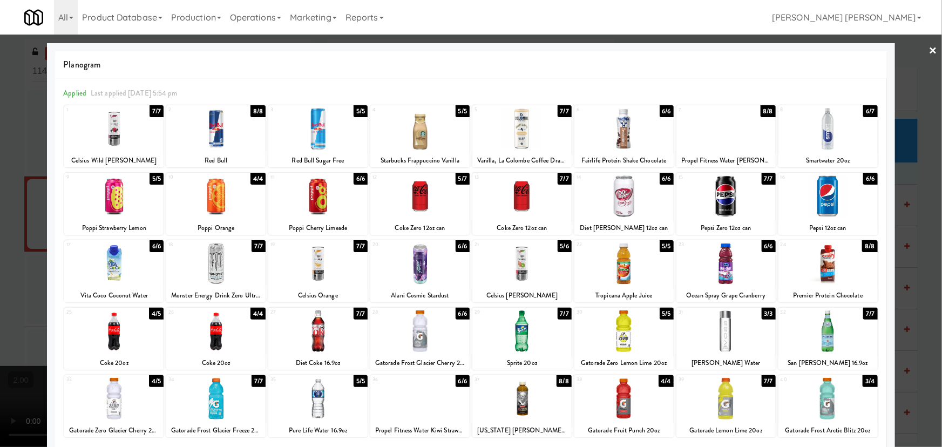
click at [212, 339] on div at bounding box center [215, 332] width 99 height 42
click at [930, 48] on link "×" at bounding box center [933, 51] width 9 height 33
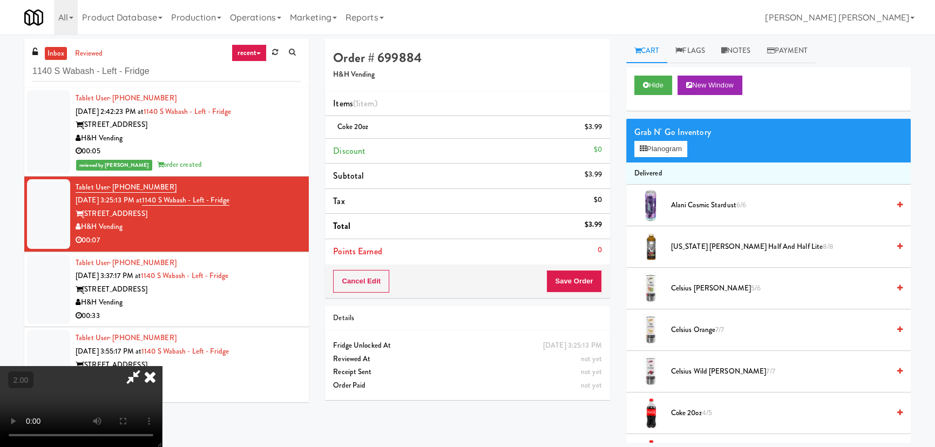
click at [162, 366] on icon at bounding box center [150, 377] width 24 height 22
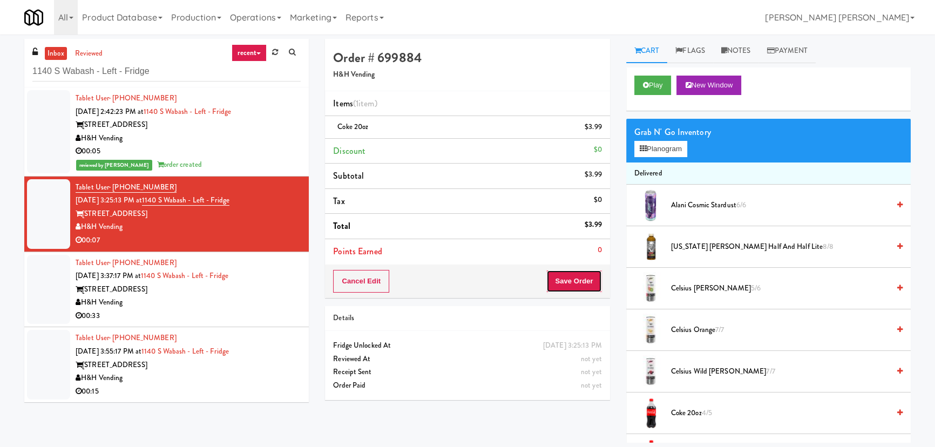
click at [581, 281] on button "Save Order" at bounding box center [574, 281] width 55 height 23
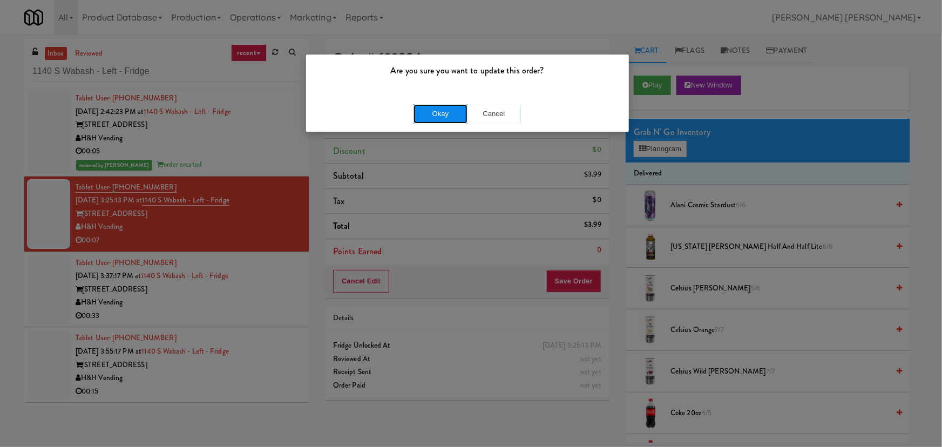
click at [444, 106] on button "Okay" at bounding box center [441, 113] width 54 height 19
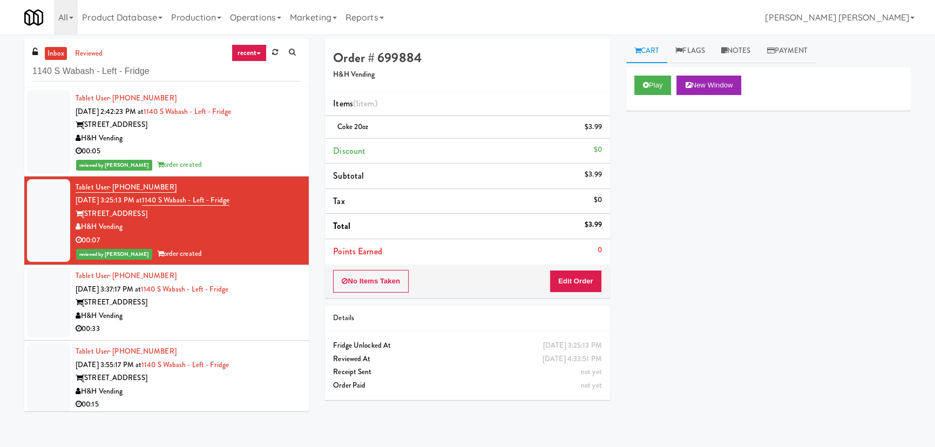
click at [252, 315] on div "H&H Vending" at bounding box center [188, 316] width 225 height 14
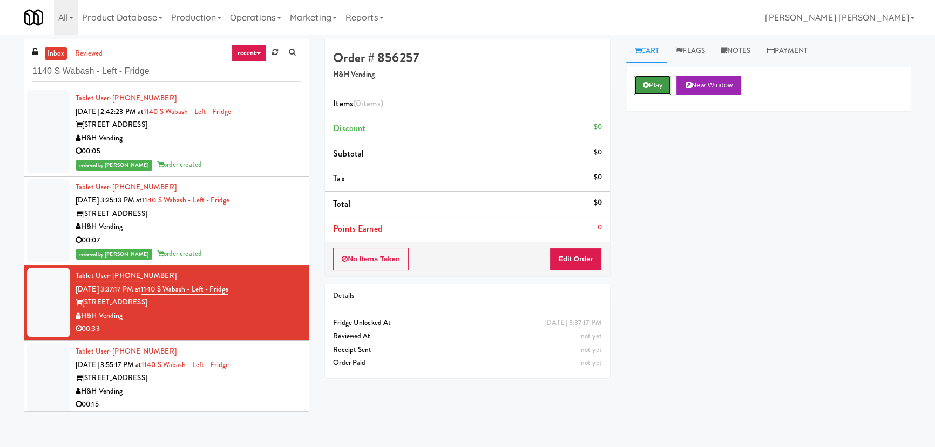
click at [648, 86] on icon at bounding box center [646, 85] width 6 height 7
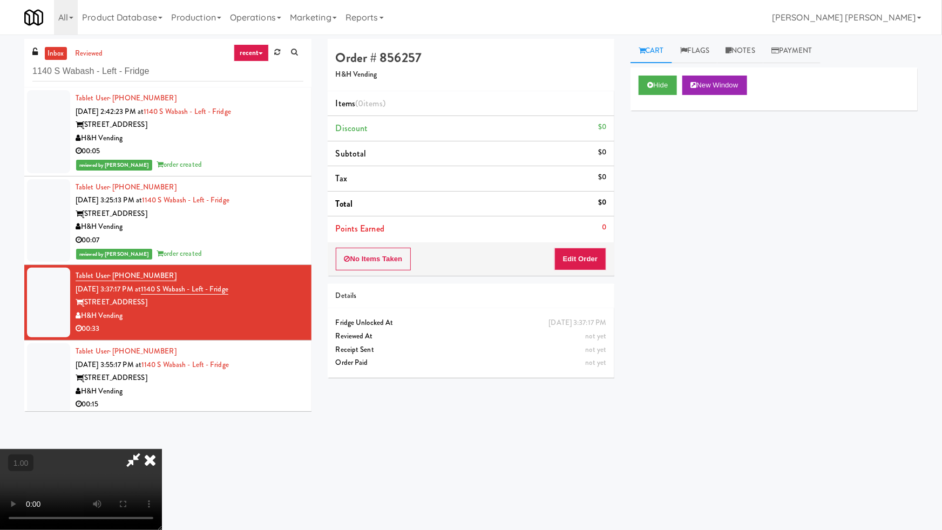
drag, startPoint x: 522, startPoint y: 476, endPoint x: 822, endPoint y: 466, distance: 299.9
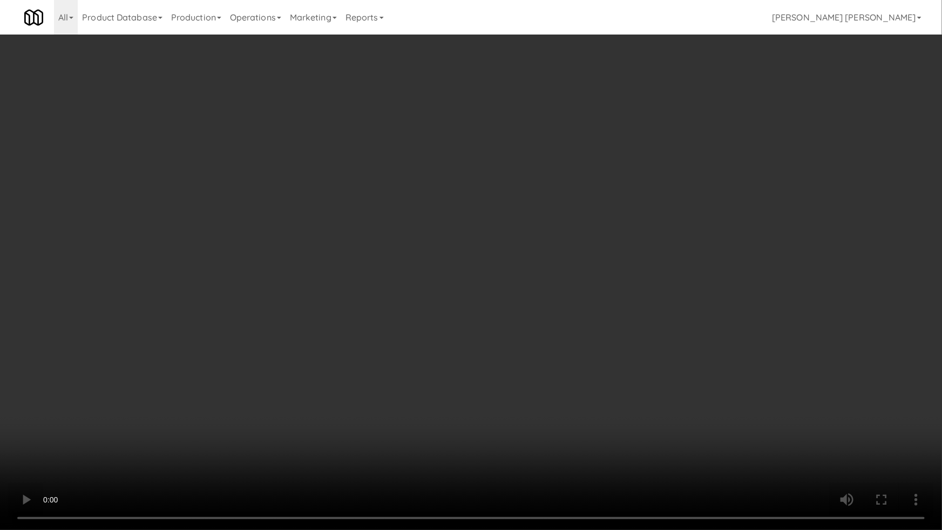
click at [563, 447] on video at bounding box center [471, 265] width 942 height 530
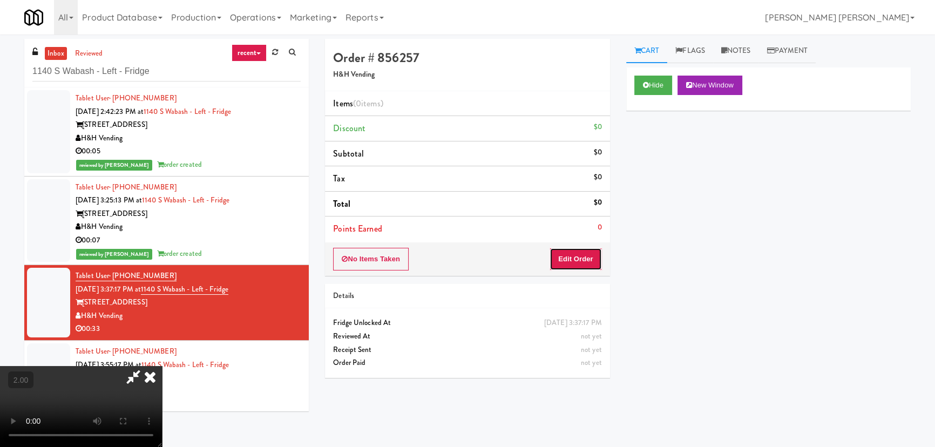
click at [590, 254] on button "Edit Order" at bounding box center [576, 259] width 52 height 23
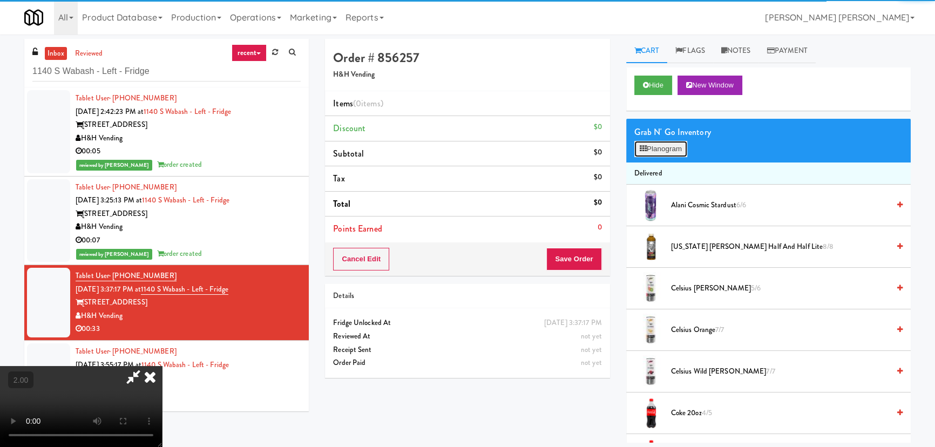
click at [654, 150] on button "Planogram" at bounding box center [661, 149] width 53 height 16
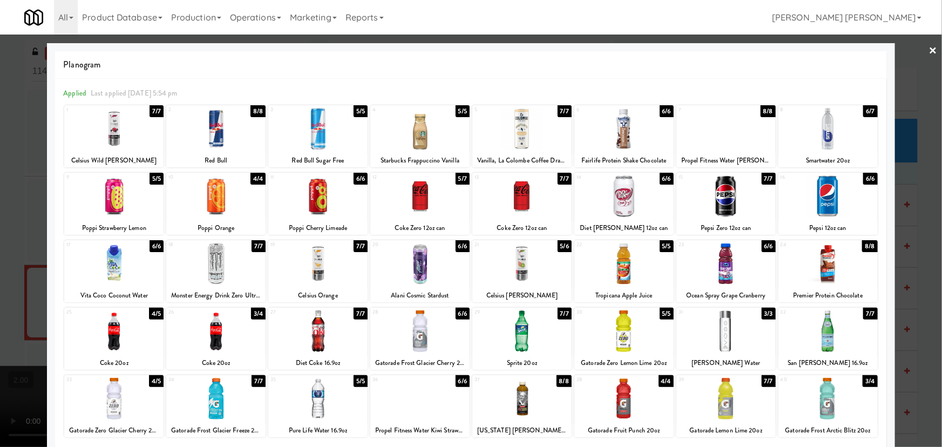
click at [321, 267] on div at bounding box center [317, 264] width 99 height 42
click at [929, 50] on link "×" at bounding box center [933, 51] width 9 height 33
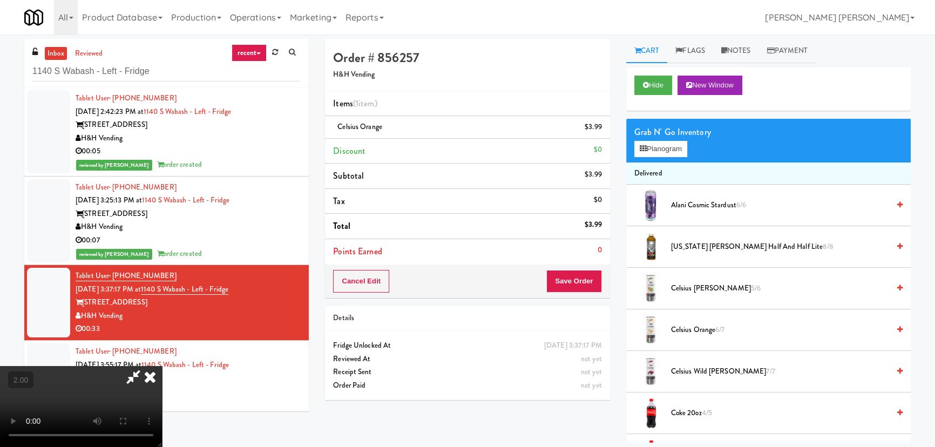
click at [700, 286] on span "Celsius Kiwi Guava 5/6" at bounding box center [780, 289] width 218 height 14
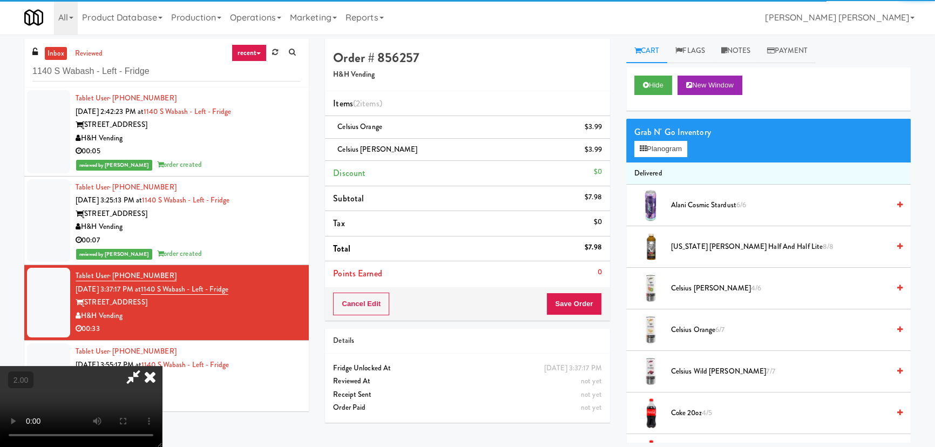
click at [162, 366] on icon at bounding box center [150, 377] width 24 height 22
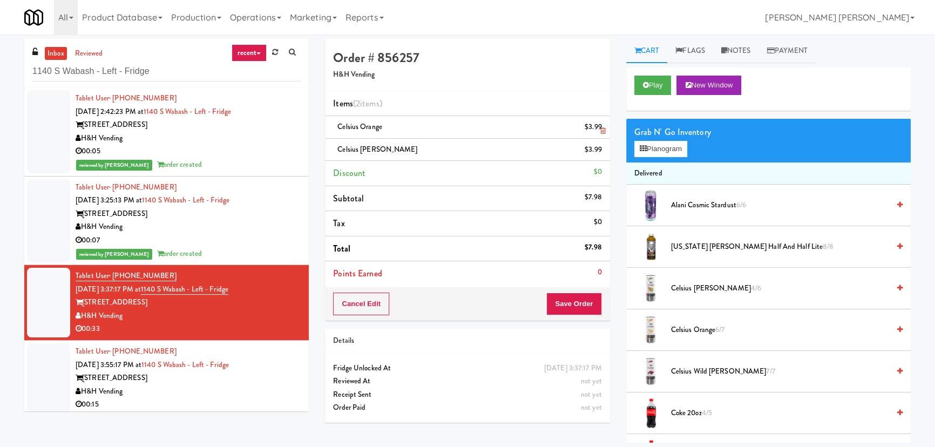
click at [601, 131] on icon at bounding box center [603, 130] width 5 height 7
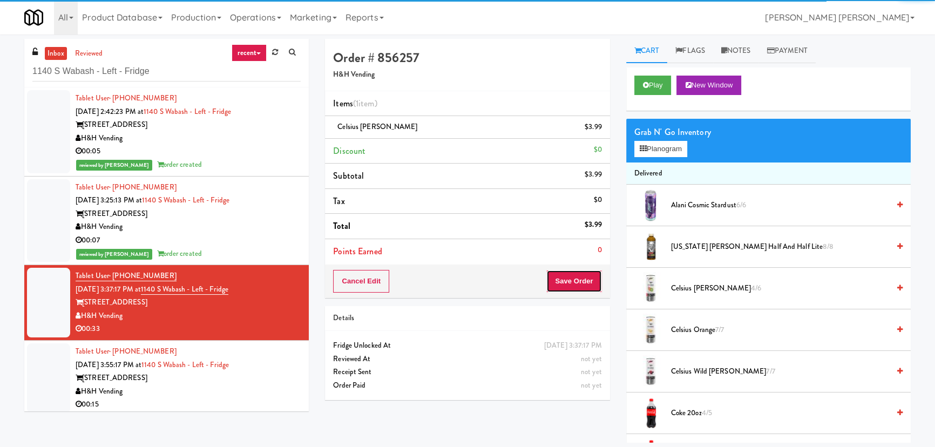
click at [578, 290] on button "Save Order" at bounding box center [574, 281] width 55 height 23
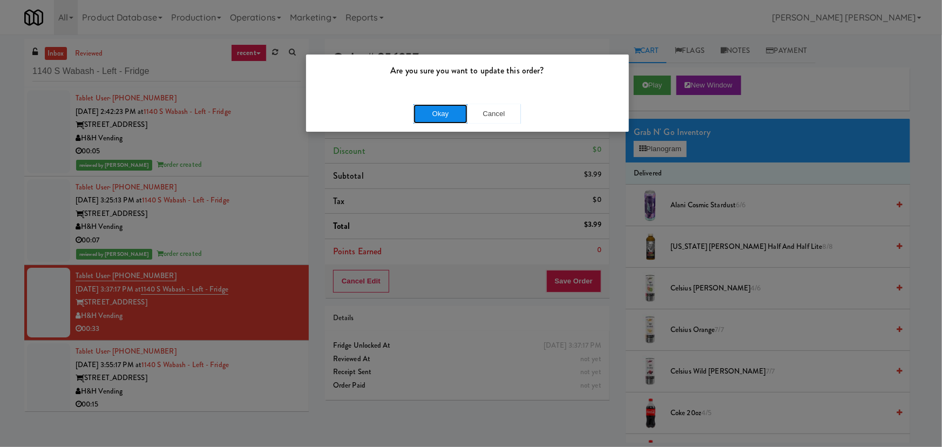
click at [449, 109] on button "Okay" at bounding box center [441, 113] width 54 height 19
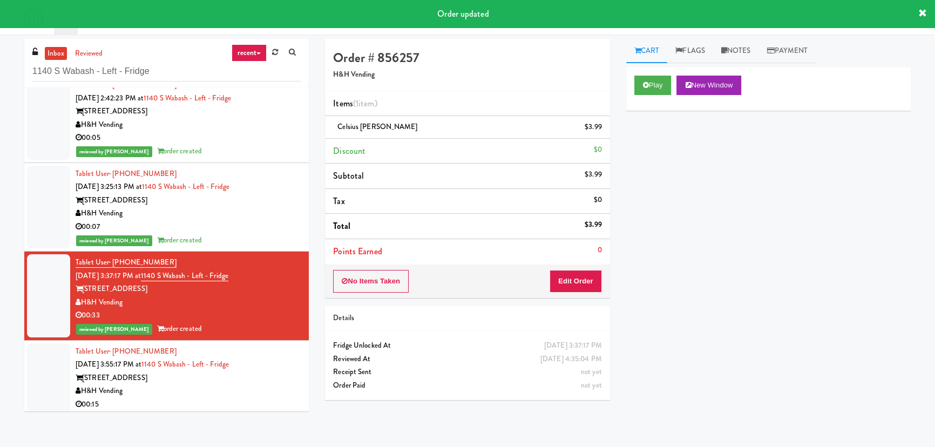
scroll to position [17, 0]
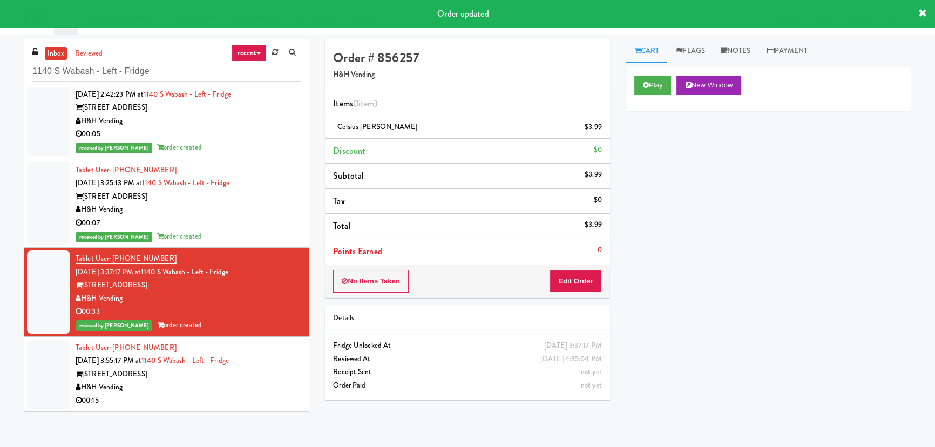
click at [268, 368] on div "1140 S Wabash" at bounding box center [188, 375] width 225 height 14
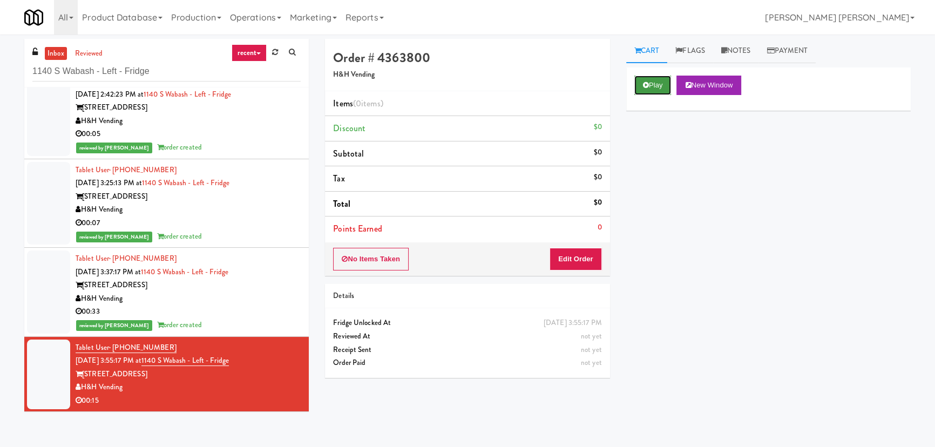
click at [654, 89] on button "Play" at bounding box center [653, 85] width 37 height 19
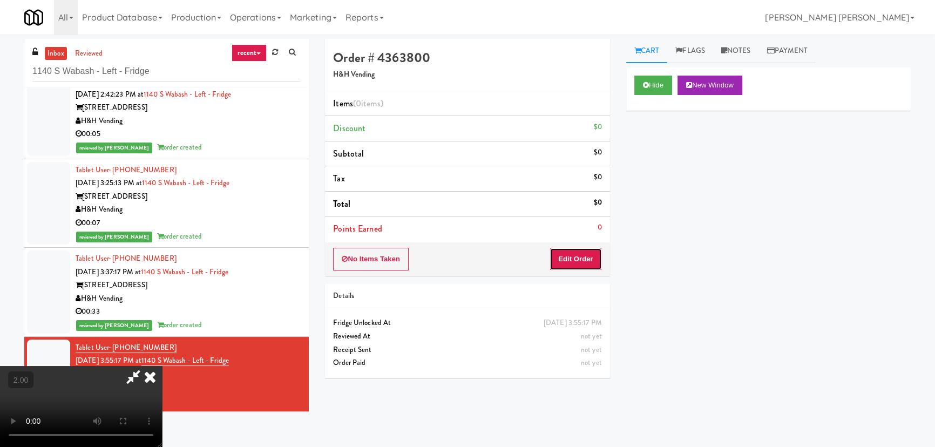
click at [581, 260] on button "Edit Order" at bounding box center [576, 259] width 52 height 23
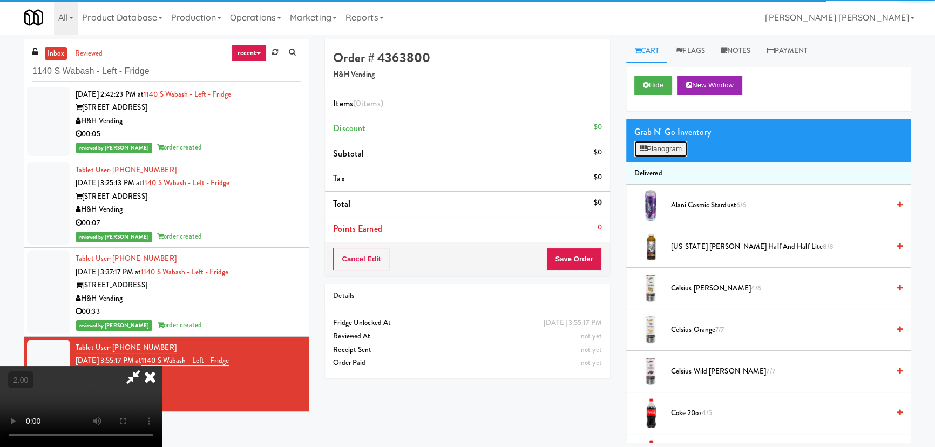
click at [645, 150] on icon at bounding box center [643, 148] width 7 height 7
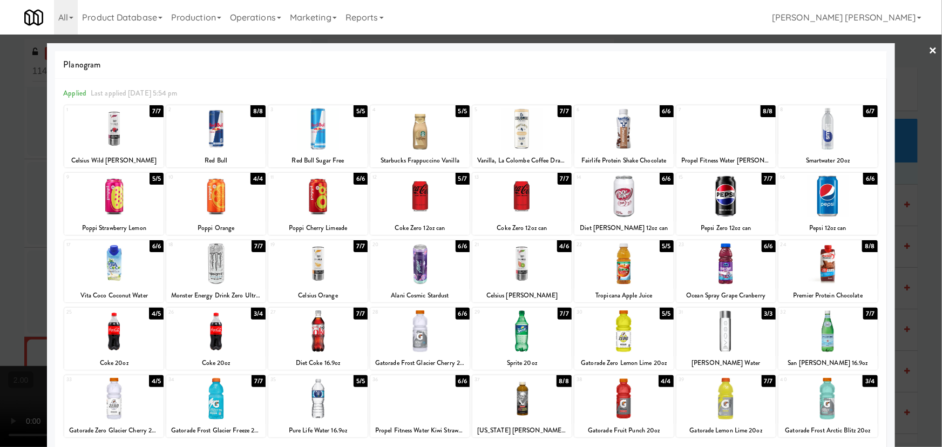
click at [723, 131] on div at bounding box center [726, 129] width 99 height 42
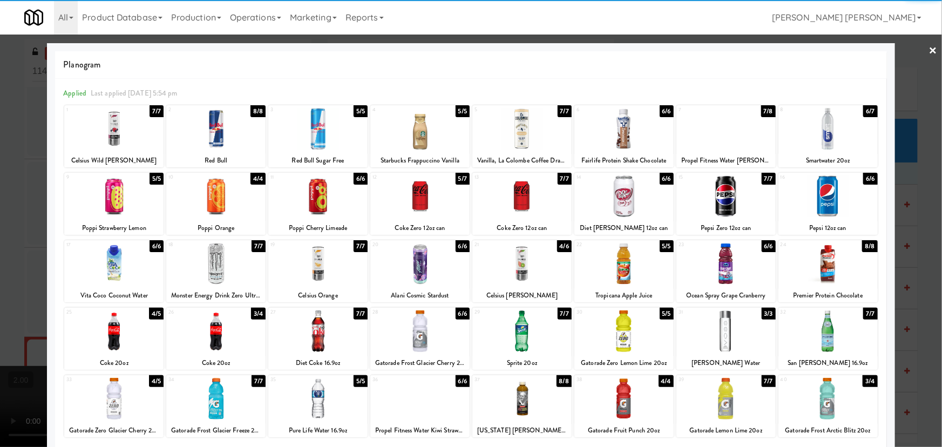
click at [624, 329] on div at bounding box center [624, 332] width 99 height 42
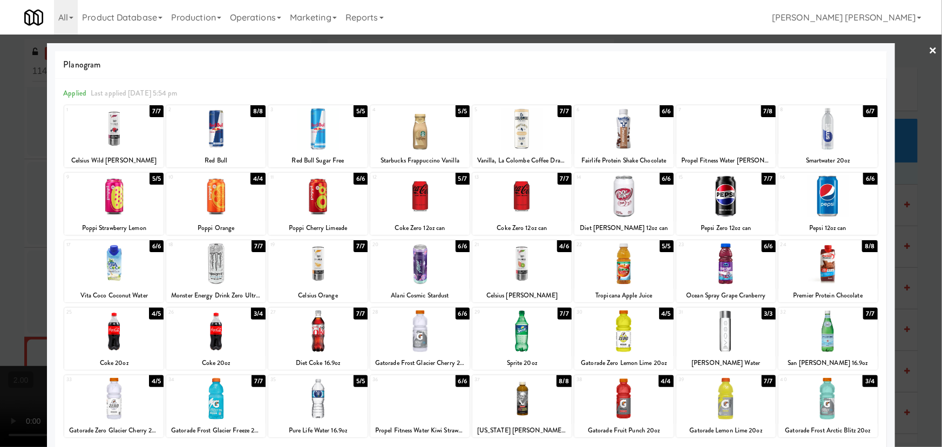
click at [932, 49] on div at bounding box center [471, 223] width 942 height 447
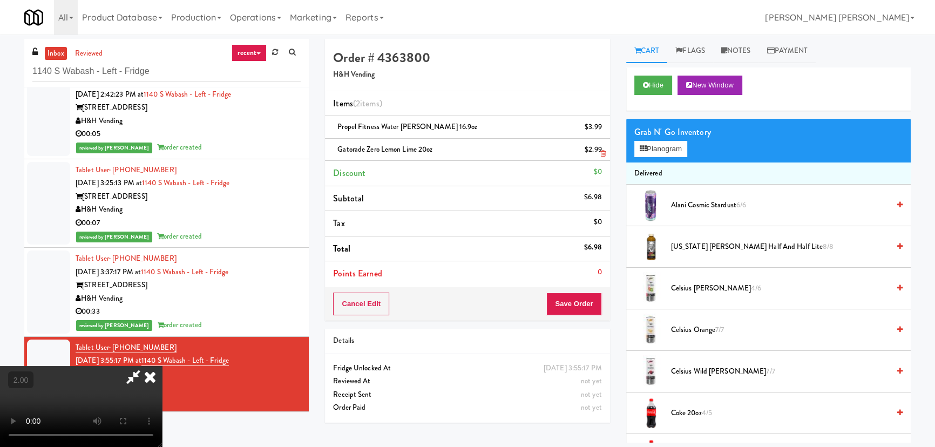
drag, startPoint x: 549, startPoint y: 146, endPoint x: 556, endPoint y: 158, distance: 13.8
click at [162, 366] on icon at bounding box center [150, 377] width 24 height 22
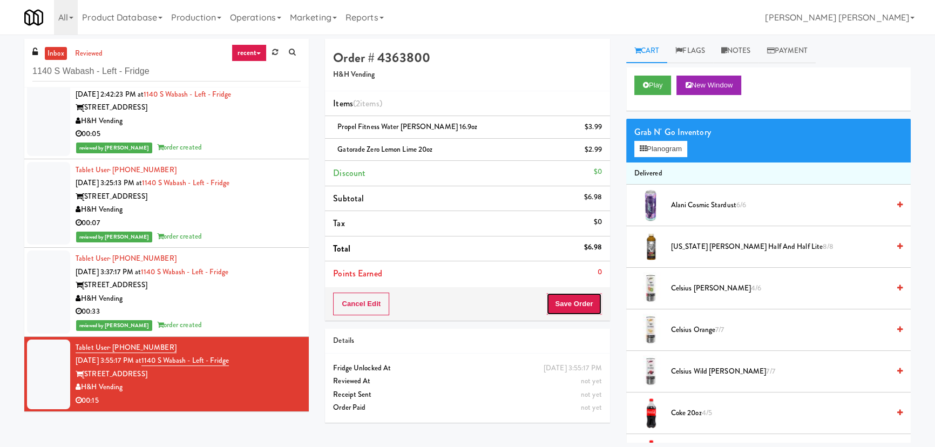
click at [582, 304] on button "Save Order" at bounding box center [574, 304] width 55 height 23
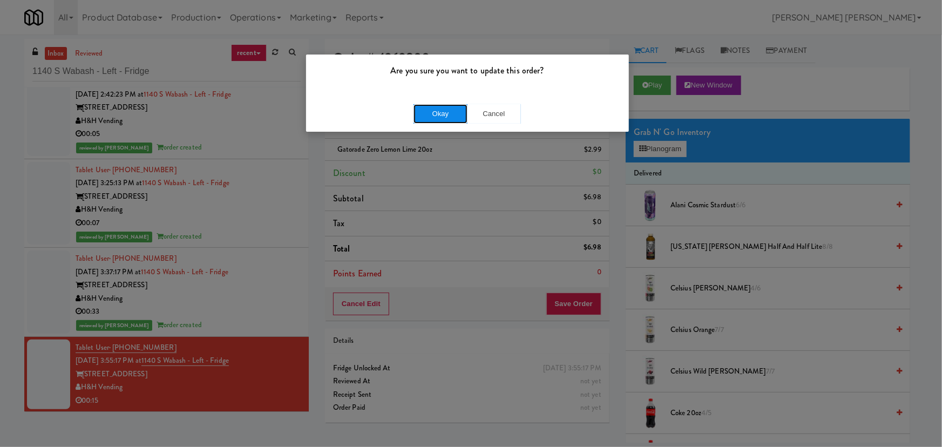
click at [445, 114] on button "Okay" at bounding box center [441, 113] width 54 height 19
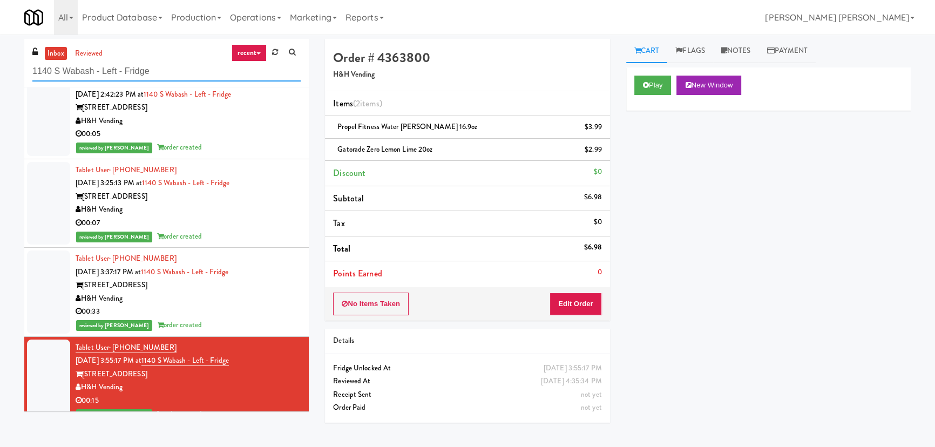
drag, startPoint x: 157, startPoint y: 73, endPoint x: -146, endPoint y: 75, distance: 302.5
click at [0, 75] on html "Are you sure you want to update this order? Okay Cancel Okay Are you sure you w…" at bounding box center [467, 223] width 935 height 447
paste input "Fridge Right-2 Columbus"
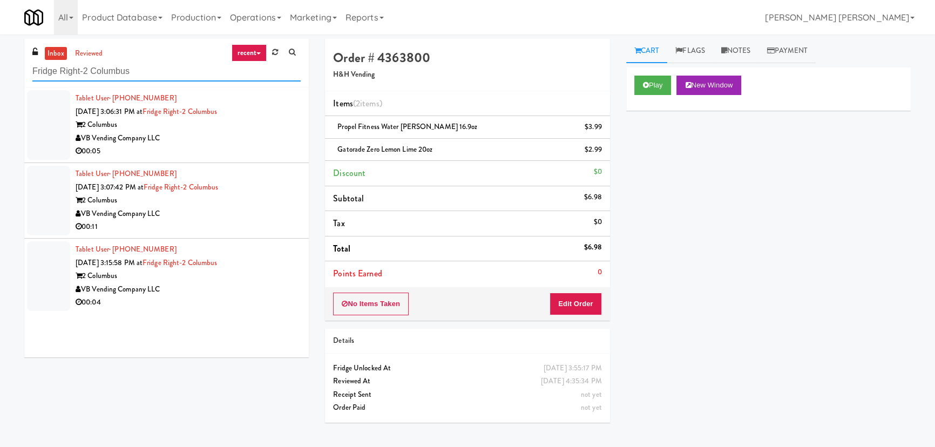
type input "Fridge Right-2 Columbus"
click at [226, 148] on div "00:05" at bounding box center [188, 152] width 225 height 14
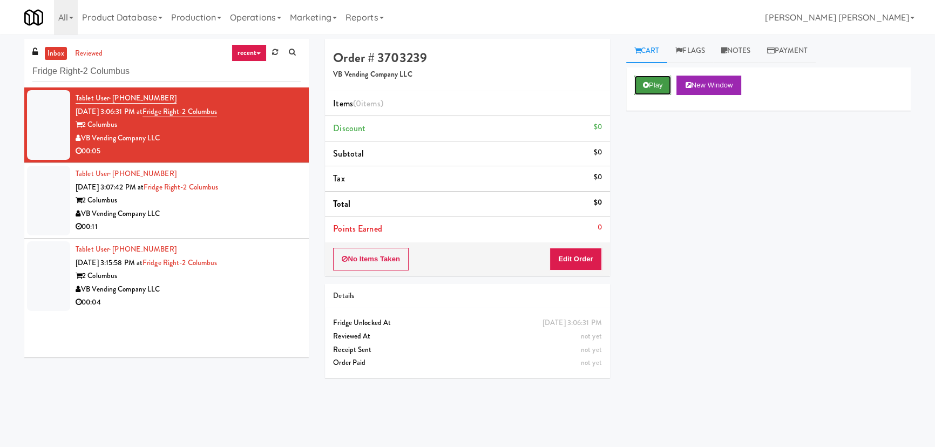
click at [662, 90] on button "Play" at bounding box center [653, 85] width 37 height 19
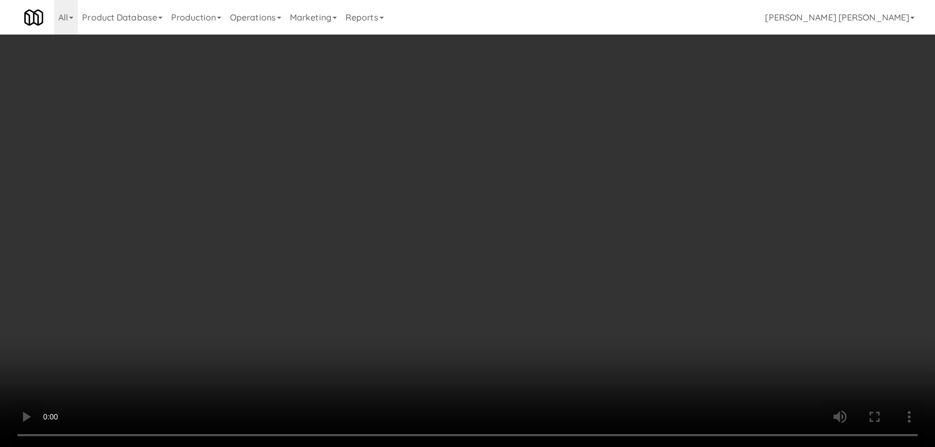
drag, startPoint x: 622, startPoint y: 471, endPoint x: 843, endPoint y: 476, distance: 221.5
click at [747, 447] on video at bounding box center [467, 223] width 935 height 447
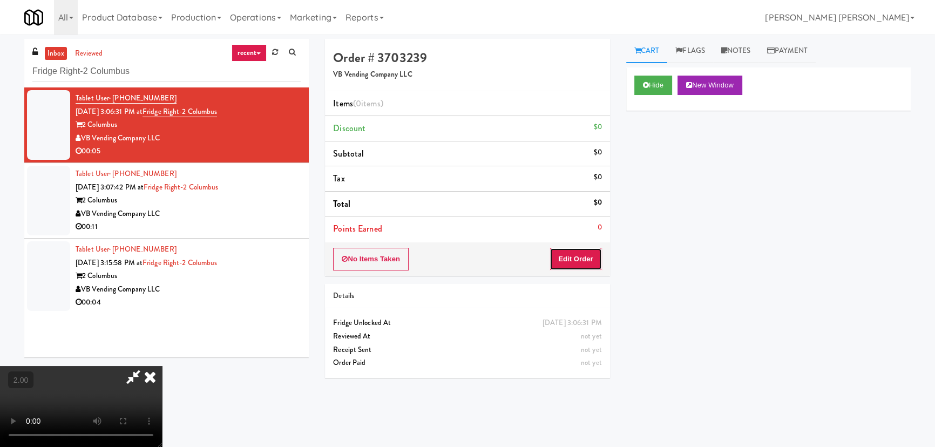
click at [587, 257] on button "Edit Order" at bounding box center [576, 259] width 52 height 23
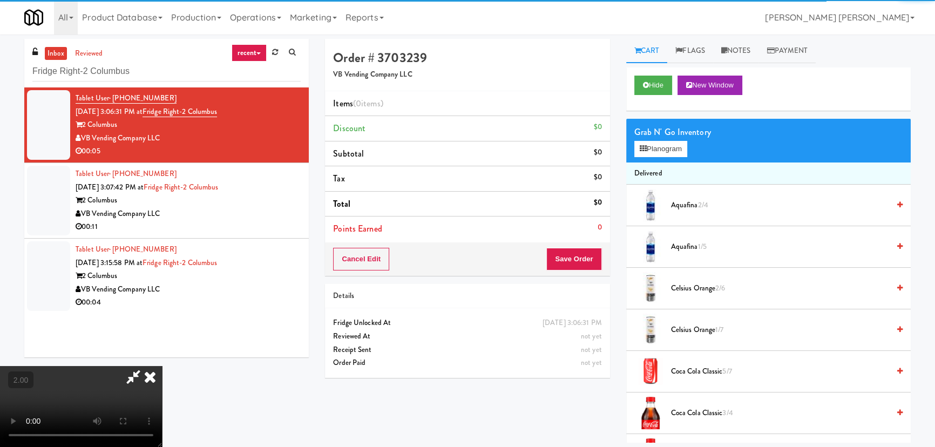
scroll to position [147, 0]
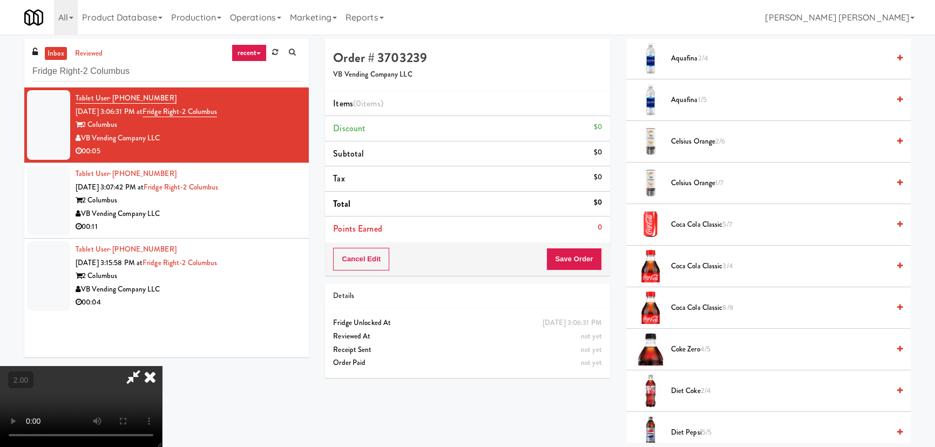
click at [675, 386] on span "Diet coke 2/4" at bounding box center [780, 392] width 218 height 14
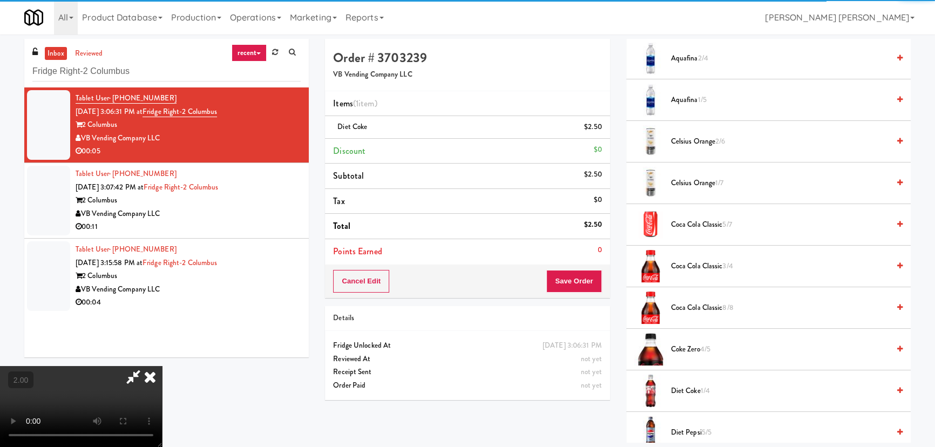
click at [162, 366] on icon at bounding box center [150, 377] width 24 height 22
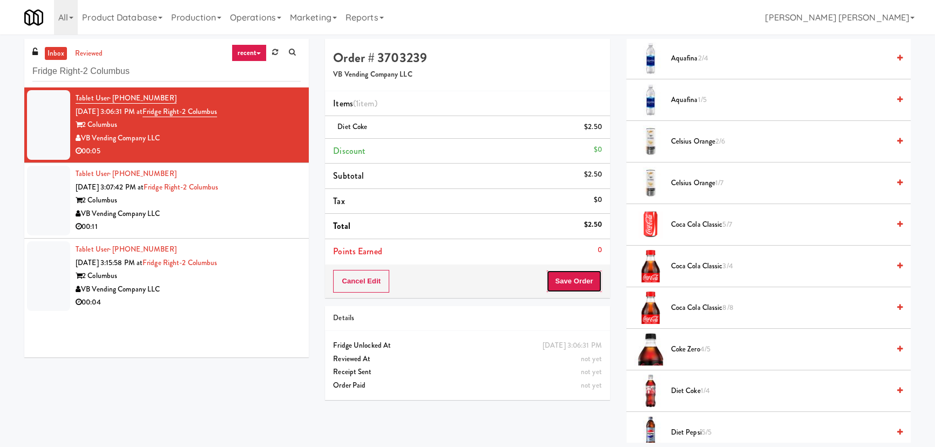
click at [587, 275] on button "Save Order" at bounding box center [574, 281] width 55 height 23
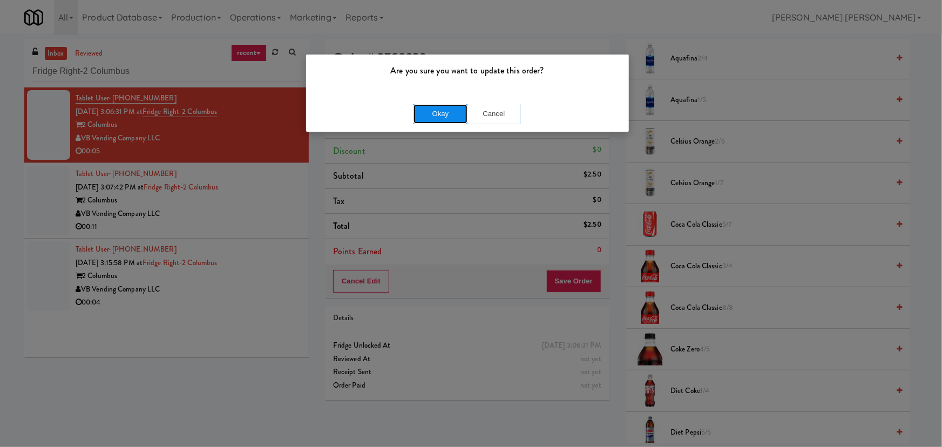
click at [454, 110] on button "Okay" at bounding box center [441, 113] width 54 height 19
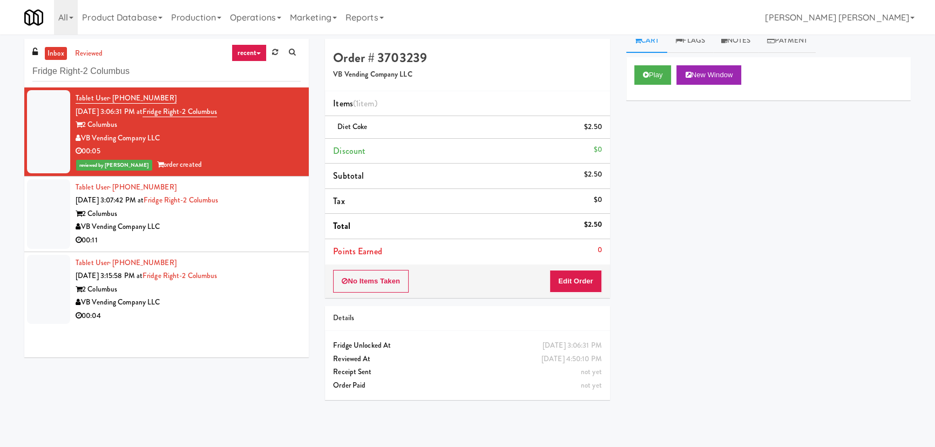
scroll to position [0, 0]
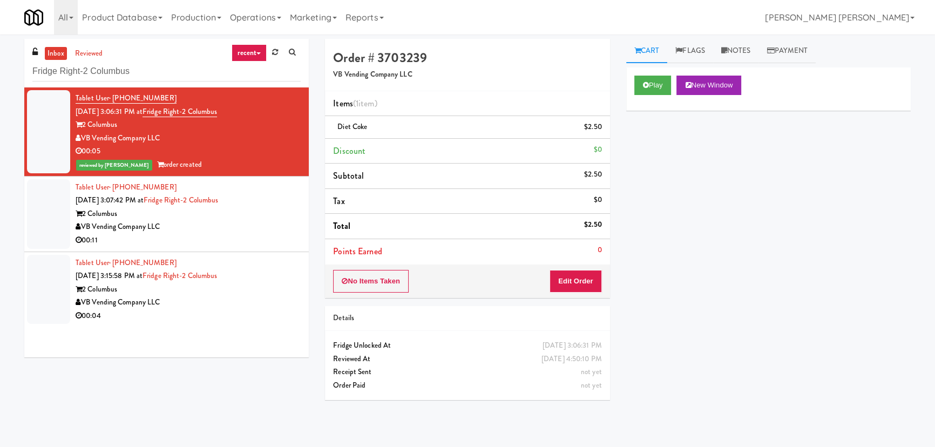
drag, startPoint x: 741, startPoint y: 52, endPoint x: 731, endPoint y: 76, distance: 25.9
click at [740, 52] on link "Notes" at bounding box center [736, 51] width 46 height 24
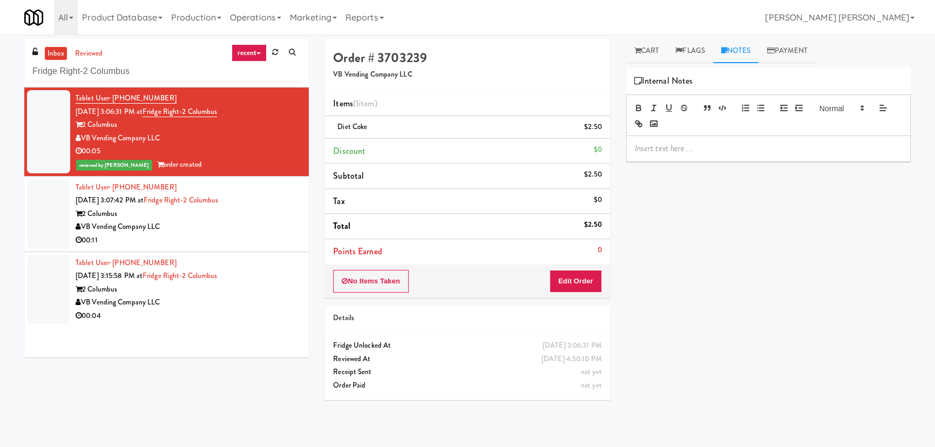
click at [704, 152] on p at bounding box center [768, 149] width 267 height 12
drag, startPoint x: 726, startPoint y: 146, endPoint x: 752, endPoint y: 149, distance: 25.5
click at [752, 149] on p "Erick- #DisabledCamera #BottomLeft" at bounding box center [768, 149] width 267 height 12
click at [280, 217] on div "2 Columbus" at bounding box center [188, 214] width 225 height 14
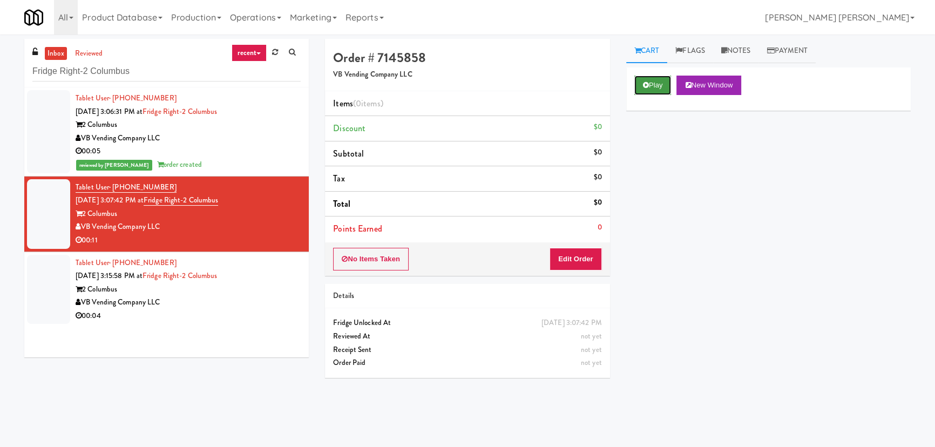
click at [657, 85] on button "Play" at bounding box center [653, 85] width 37 height 19
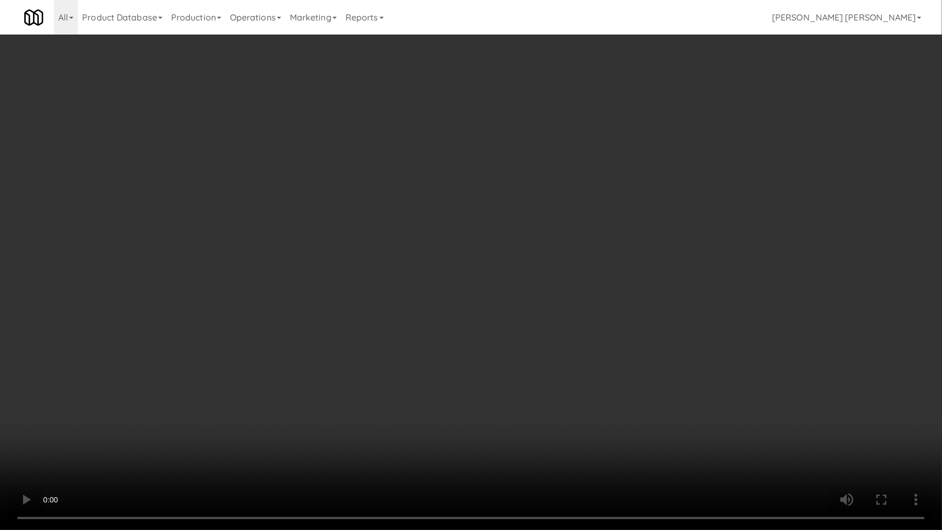
drag, startPoint x: 524, startPoint y: 475, endPoint x: 901, endPoint y: 448, distance: 378.5
click at [534, 447] on video at bounding box center [471, 265] width 942 height 530
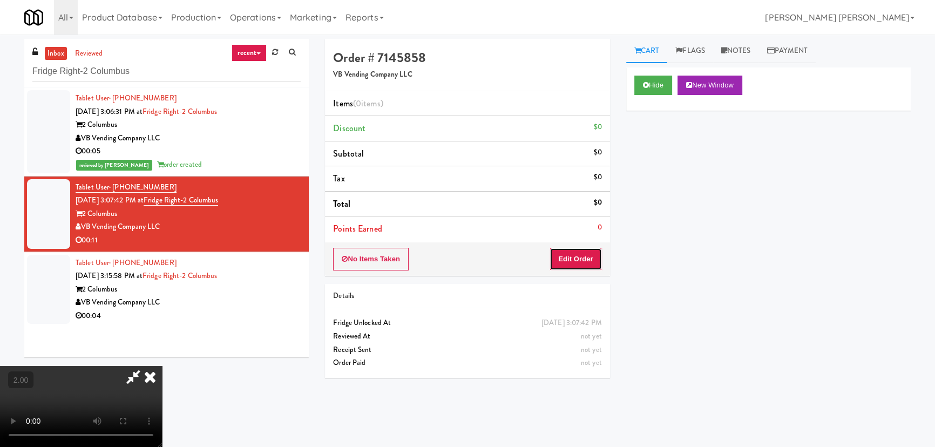
click at [583, 261] on button "Edit Order" at bounding box center [576, 259] width 52 height 23
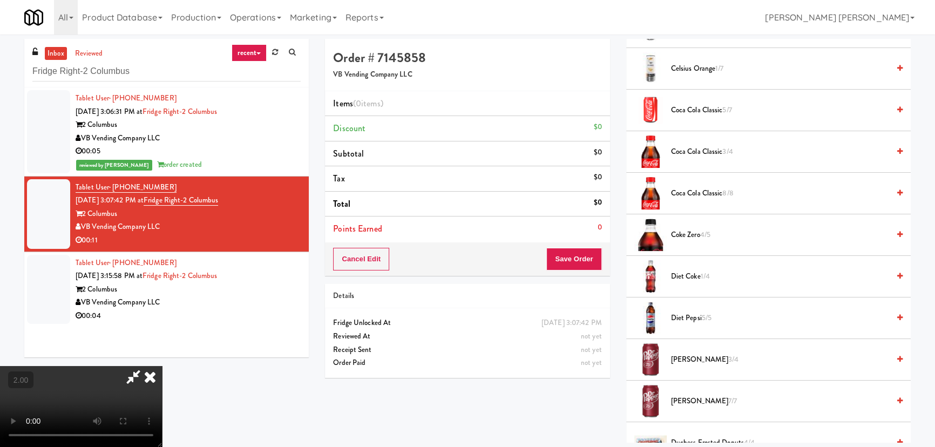
scroll to position [343, 0]
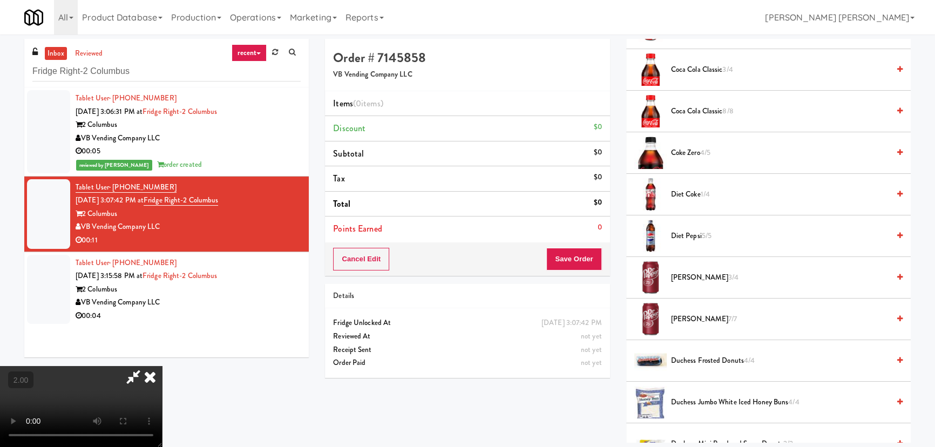
click at [686, 316] on span "Dr Pepper 7/7" at bounding box center [780, 320] width 218 height 14
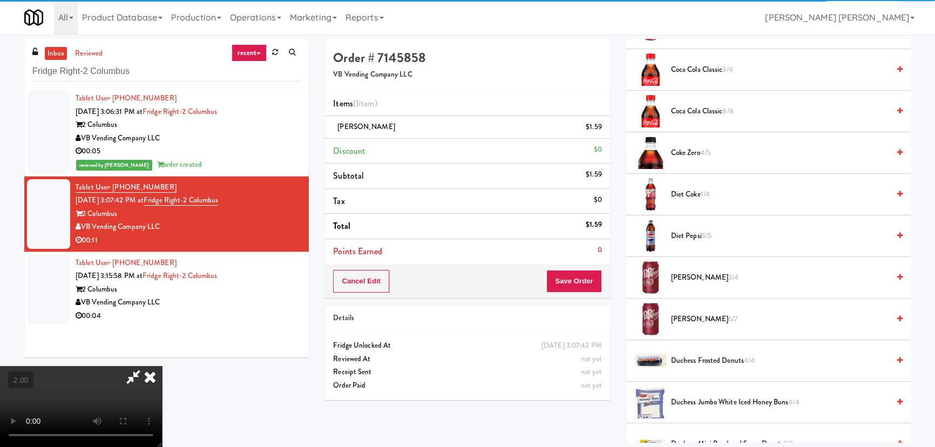
click at [162, 366] on icon at bounding box center [150, 377] width 24 height 22
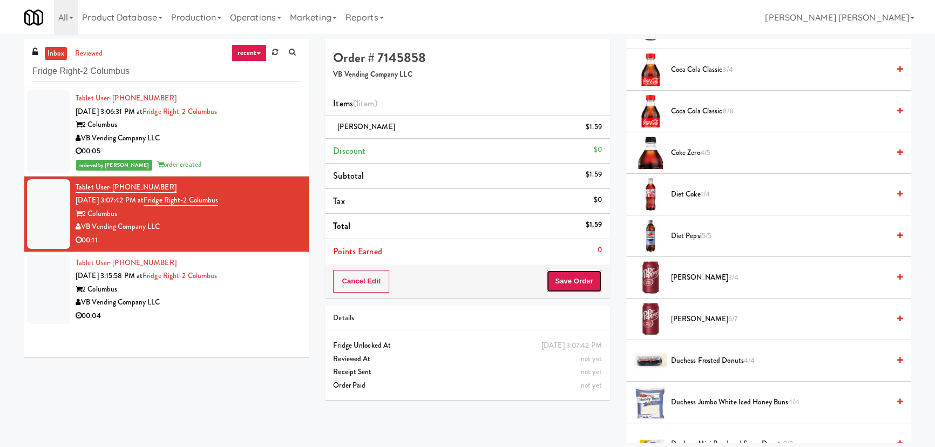
click at [592, 285] on button "Save Order" at bounding box center [574, 281] width 55 height 23
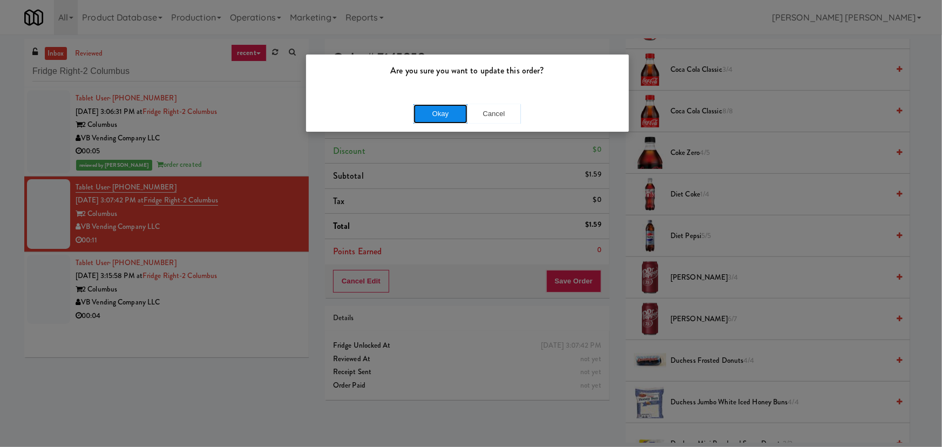
click at [440, 113] on button "Okay" at bounding box center [441, 113] width 54 height 19
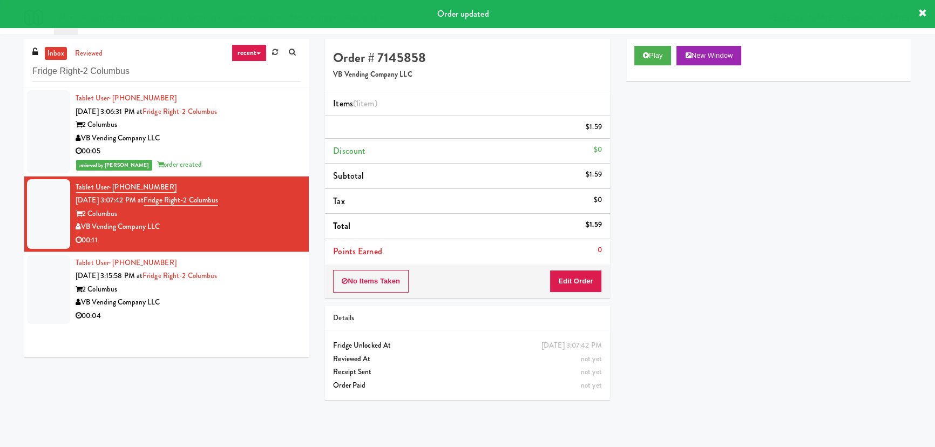
scroll to position [29, 0]
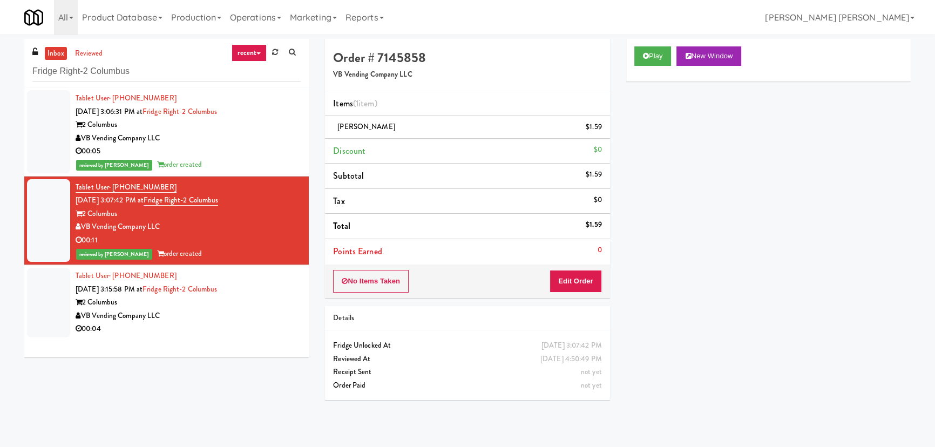
click at [232, 325] on div "00:04" at bounding box center [188, 329] width 225 height 14
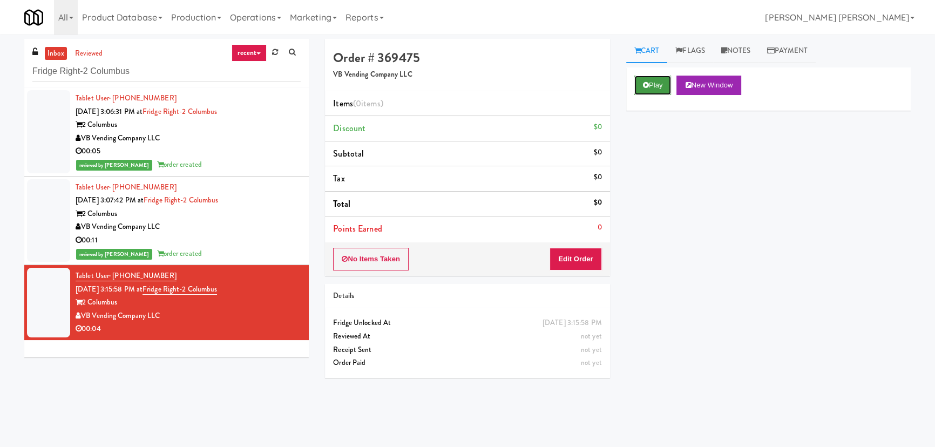
click at [648, 86] on icon at bounding box center [646, 85] width 6 height 7
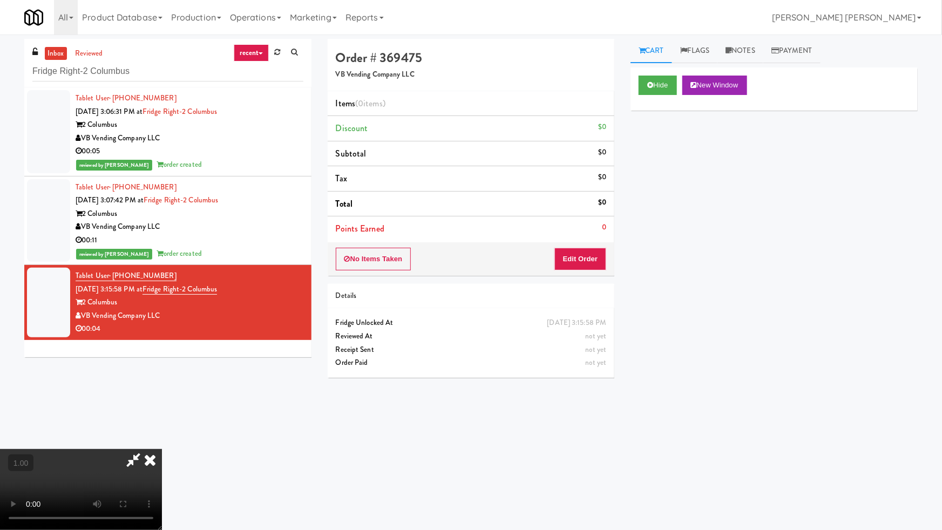
click at [162, 447] on video at bounding box center [81, 489] width 162 height 81
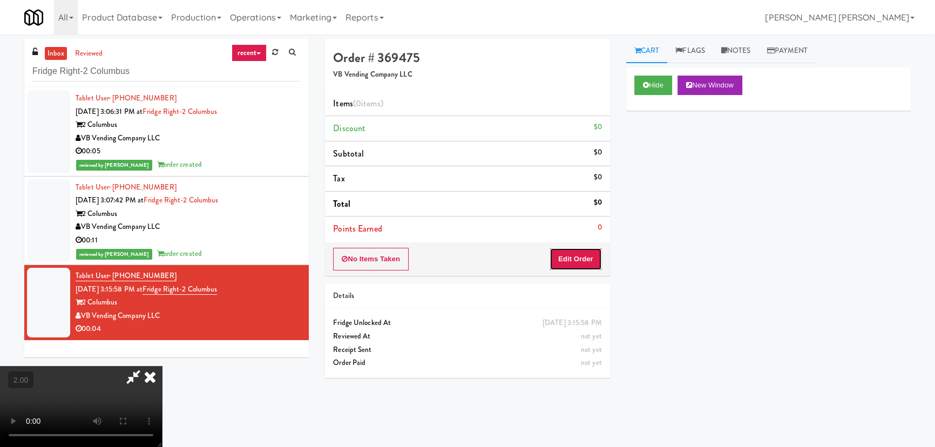
click at [591, 262] on button "Edit Order" at bounding box center [576, 259] width 52 height 23
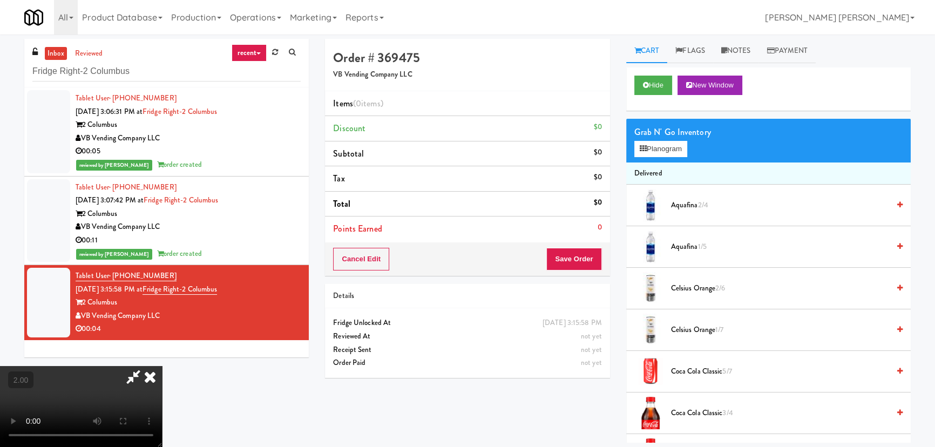
drag, startPoint x: 705, startPoint y: 288, endPoint x: 524, endPoint y: 146, distance: 230.0
click at [705, 288] on span "Celsius Orange 2/6" at bounding box center [780, 289] width 218 height 14
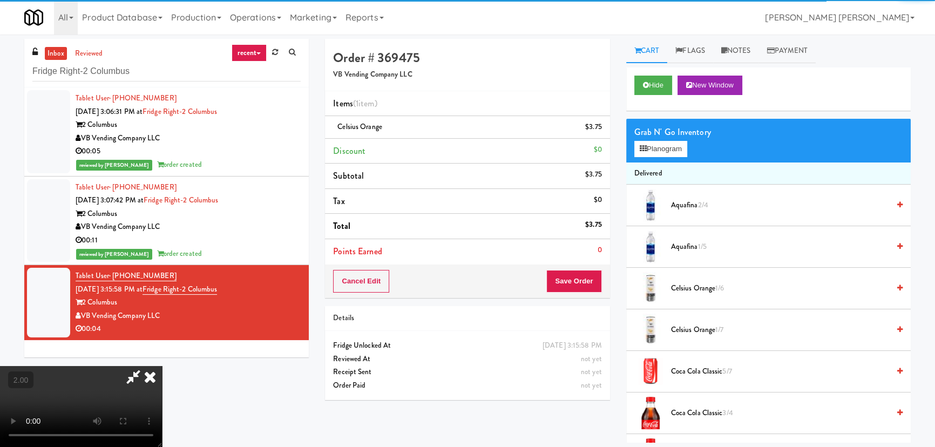
drag, startPoint x: 548, startPoint y: 140, endPoint x: 568, endPoint y: 242, distance: 104.0
click at [162, 366] on icon at bounding box center [150, 377] width 24 height 22
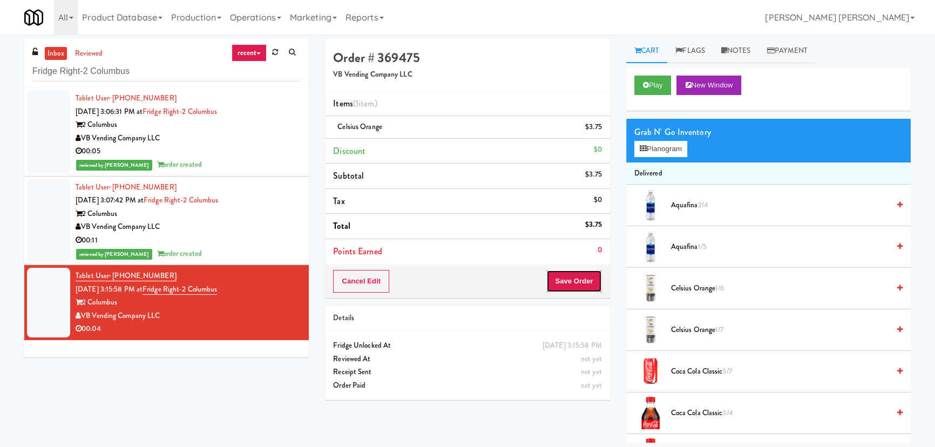
click at [577, 288] on button "Save Order" at bounding box center [574, 281] width 55 height 23
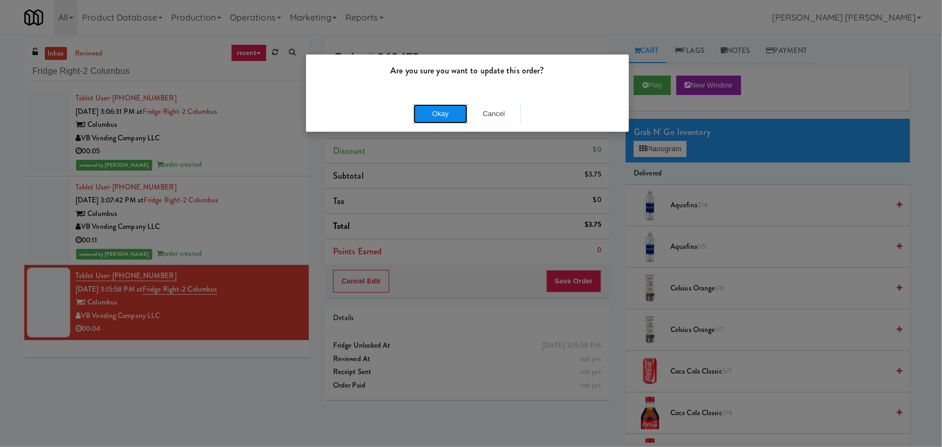
click at [453, 113] on button "Okay" at bounding box center [441, 113] width 54 height 19
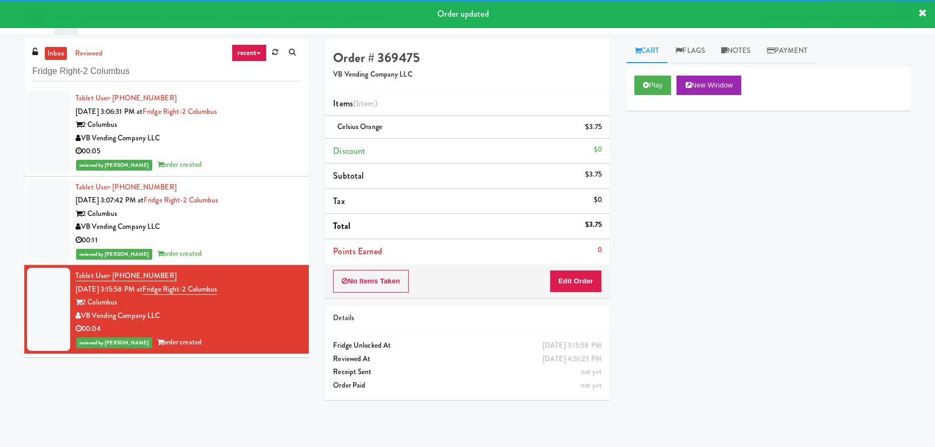
click at [256, 151] on div "00:05" at bounding box center [188, 152] width 225 height 14
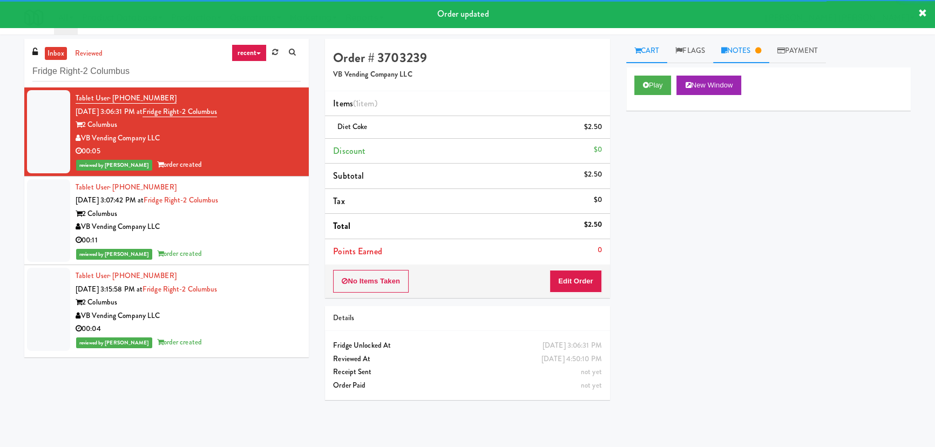
click at [740, 53] on link "Notes" at bounding box center [741, 51] width 56 height 24
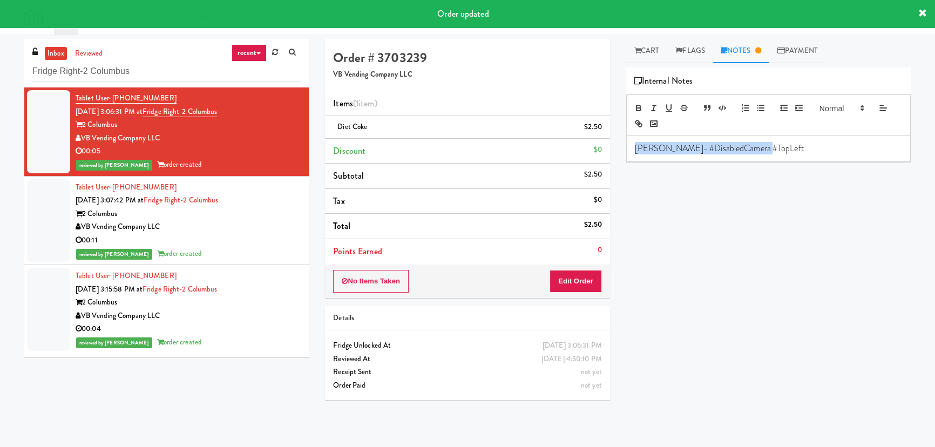
drag, startPoint x: 773, startPoint y: 146, endPoint x: 562, endPoint y: 141, distance: 211.2
click at [562, 141] on div "Order # 3703239 VB Vending Company LLC Items (1 item ) Diet coke $2.50 Discount…" at bounding box center [618, 241] width 602 height 404
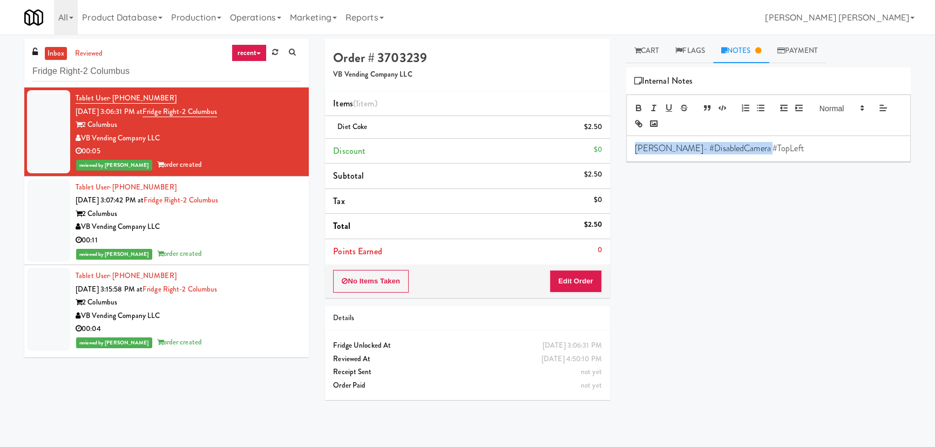
copy p "Erick- #DisabledCamera #TopLeft"
click at [231, 237] on div "00:11" at bounding box center [188, 241] width 225 height 14
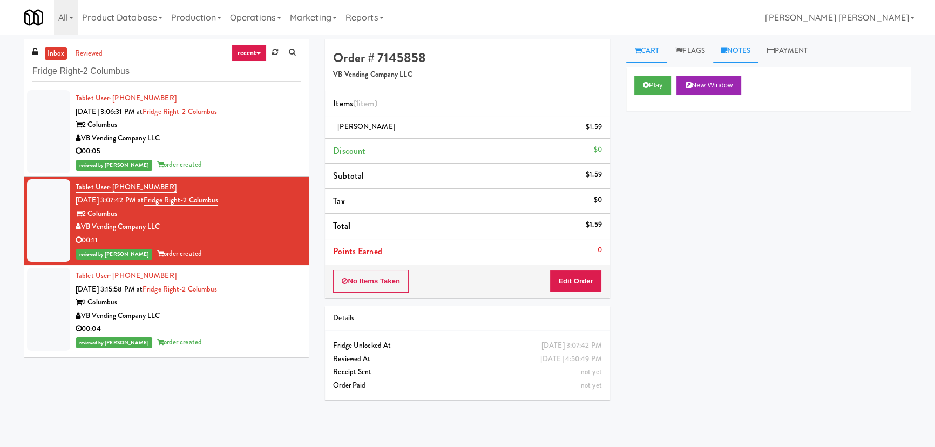
click at [744, 48] on link "Notes" at bounding box center [736, 51] width 46 height 24
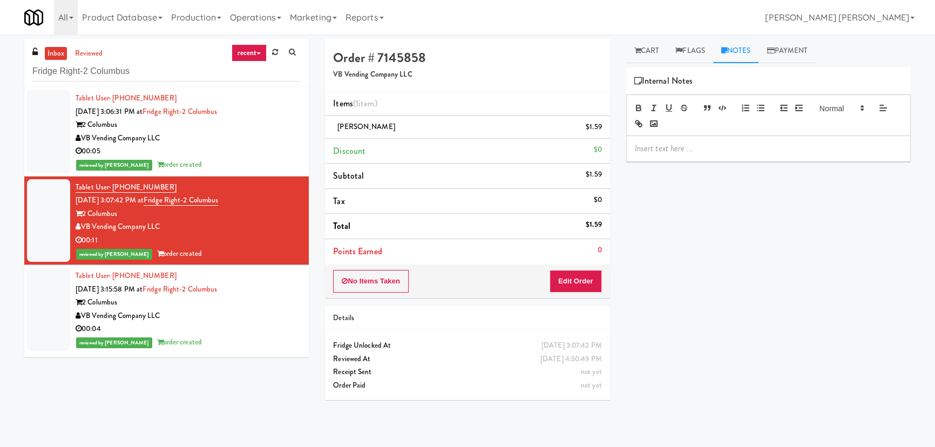
click at [702, 153] on p at bounding box center [768, 149] width 267 height 12
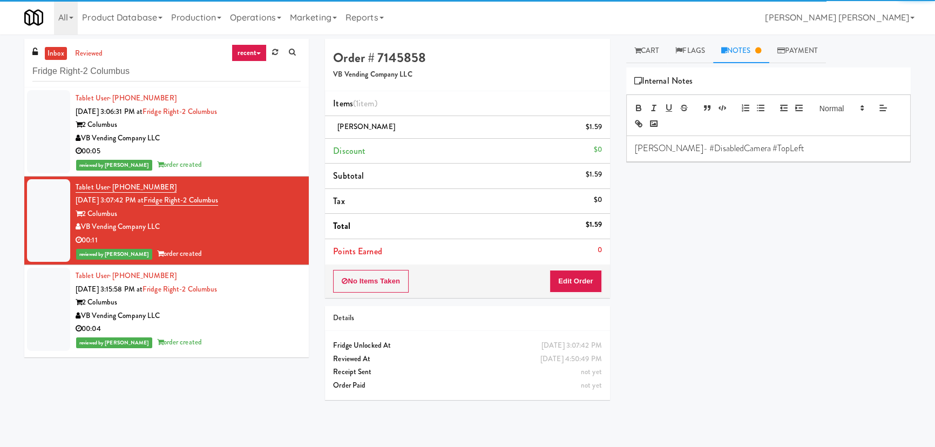
click at [224, 307] on div "2 Columbus" at bounding box center [188, 303] width 225 height 14
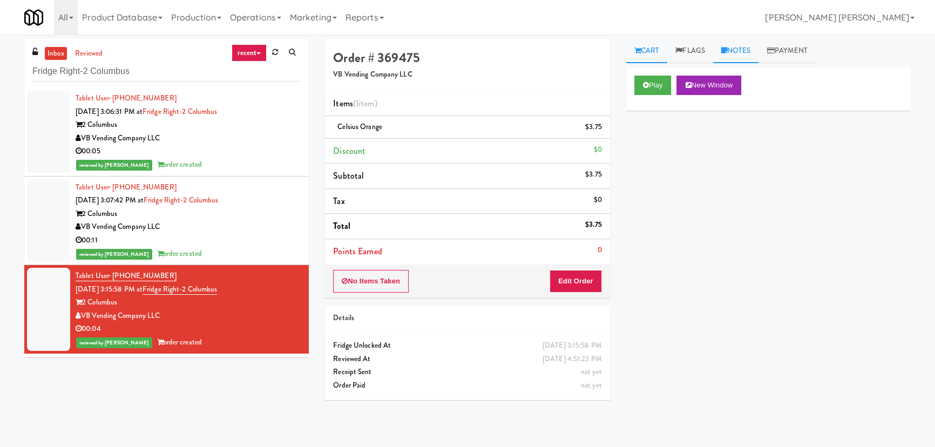
click at [727, 53] on icon at bounding box center [725, 50] width 6 height 7
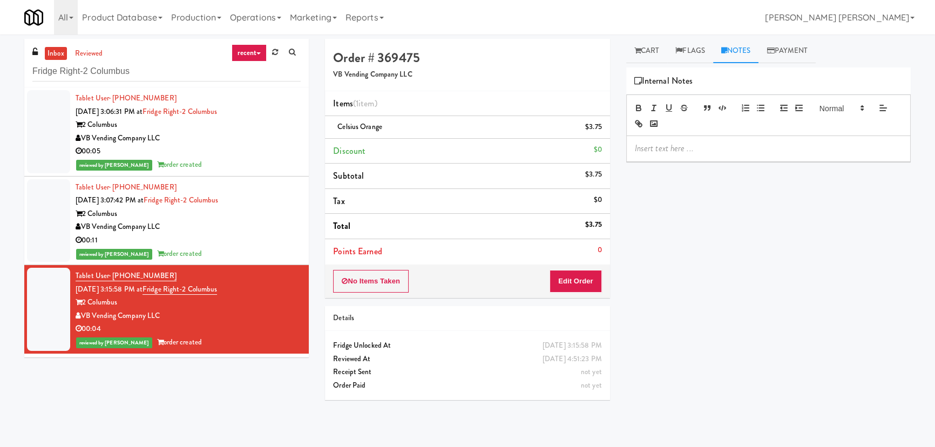
click at [683, 157] on div at bounding box center [769, 148] width 284 height 25
drag, startPoint x: 146, startPoint y: 75, endPoint x: -61, endPoint y: 66, distance: 207.0
click at [0, 66] on html "Are you sure you want to update this order? Okay Cancel Okay Are you sure you w…" at bounding box center [467, 223] width 935 height 447
paste input "Clark Nexsen"
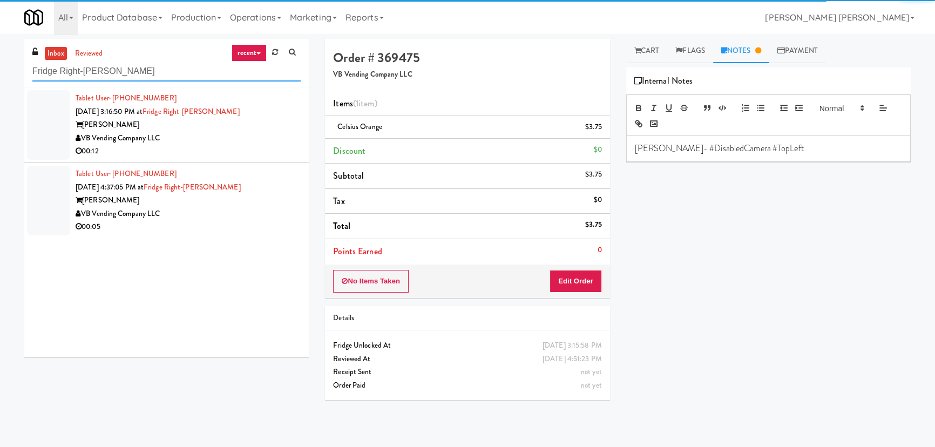
type input "Fridge Right-Clark Nexsen"
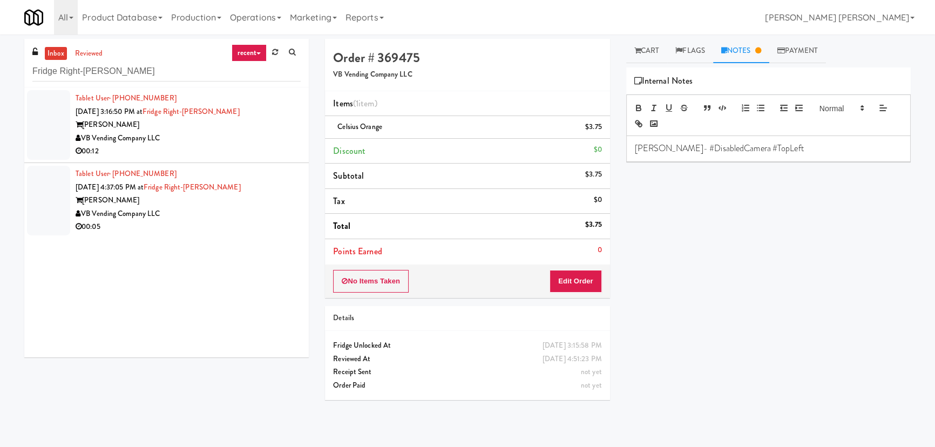
click at [240, 146] on div "00:12" at bounding box center [188, 152] width 225 height 14
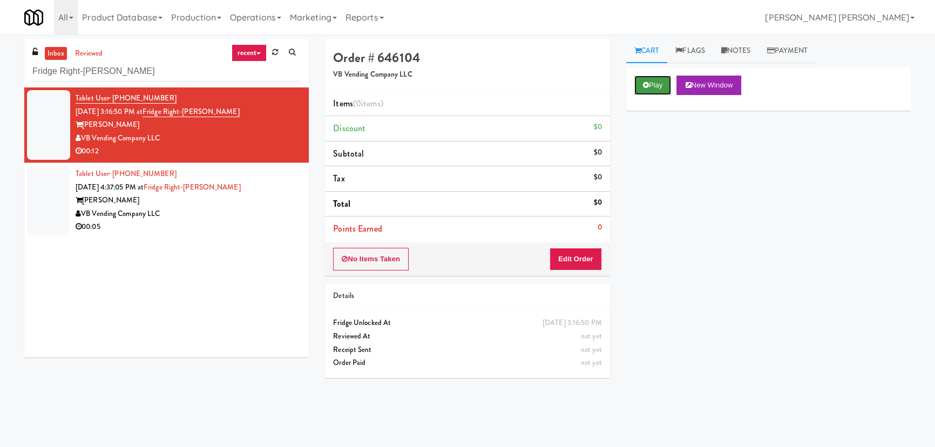
click at [650, 92] on button "Play" at bounding box center [653, 85] width 37 height 19
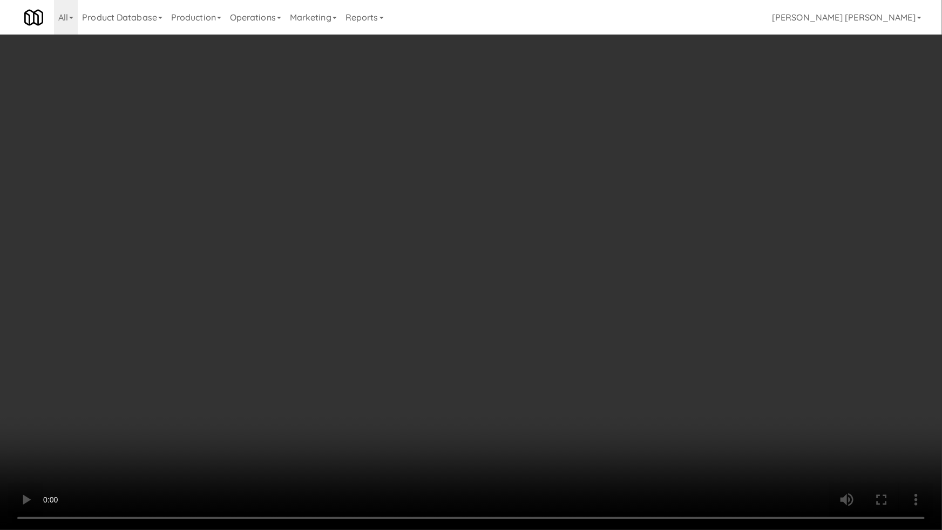
click at [544, 447] on video at bounding box center [471, 265] width 942 height 530
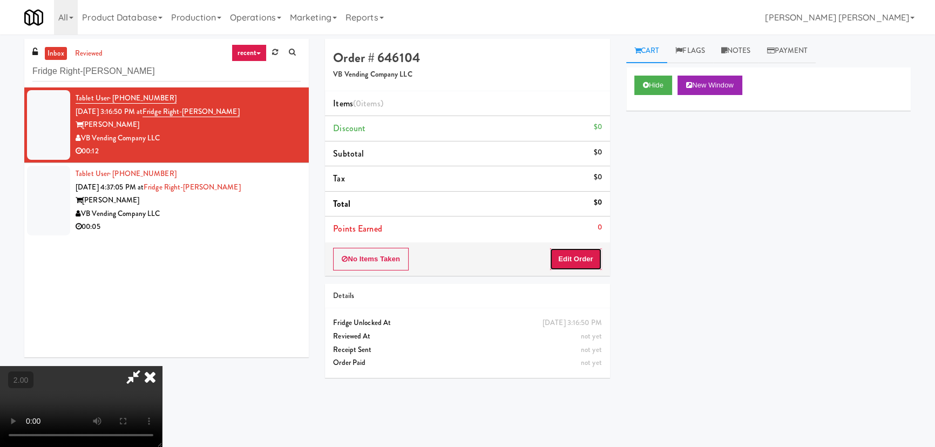
click at [593, 254] on button "Edit Order" at bounding box center [576, 259] width 52 height 23
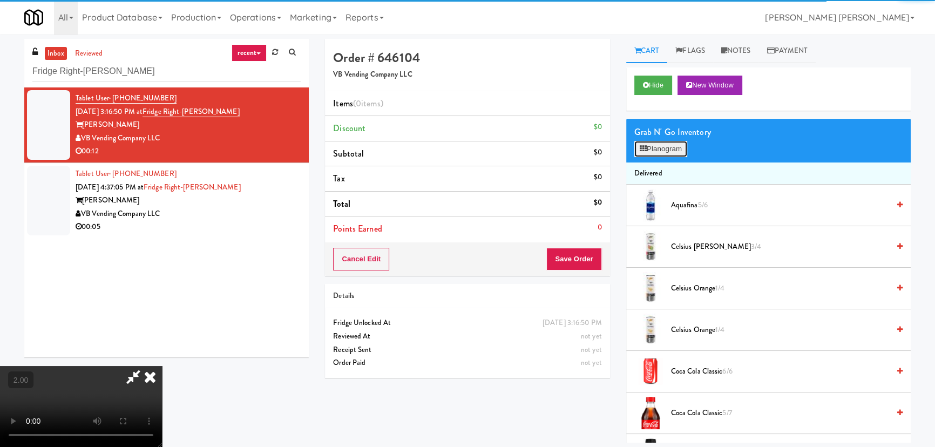
click at [663, 144] on button "Planogram" at bounding box center [661, 149] width 53 height 16
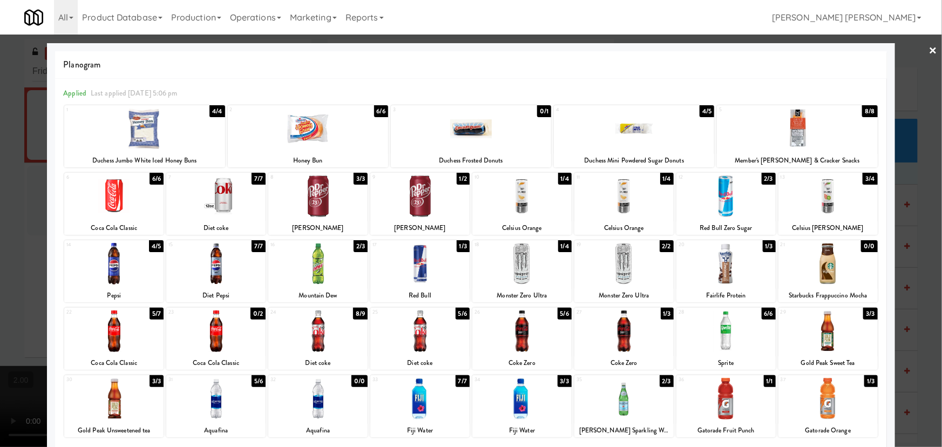
click at [634, 129] on div at bounding box center [634, 129] width 160 height 42
click at [616, 264] on div at bounding box center [624, 264] width 99 height 42
click at [929, 48] on link "×" at bounding box center [933, 51] width 9 height 33
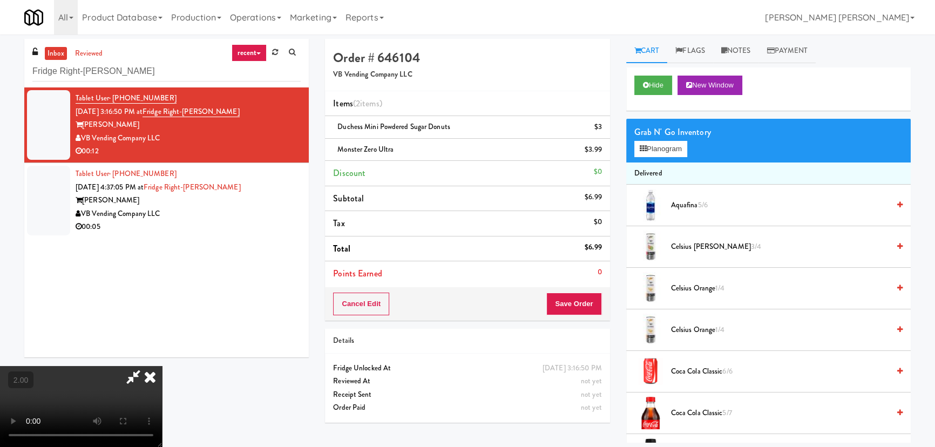
drag, startPoint x: 550, startPoint y: 142, endPoint x: 593, endPoint y: 264, distance: 129.8
click at [162, 366] on icon at bounding box center [150, 377] width 24 height 22
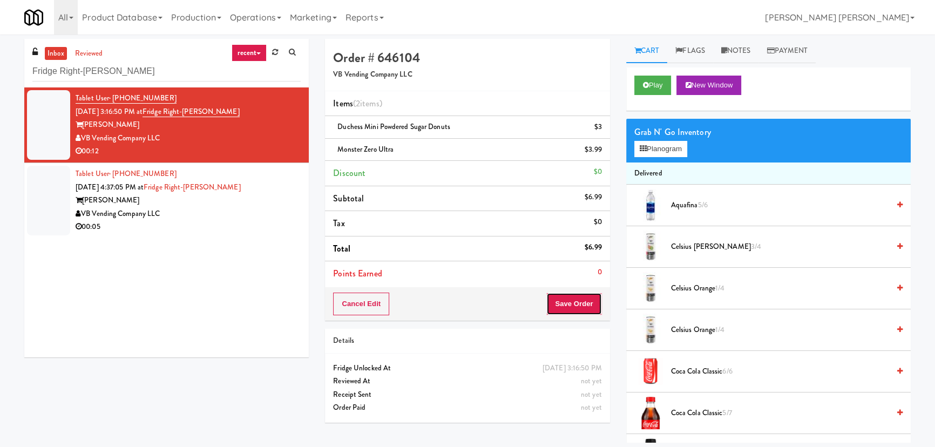
click at [588, 305] on button "Save Order" at bounding box center [574, 304] width 55 height 23
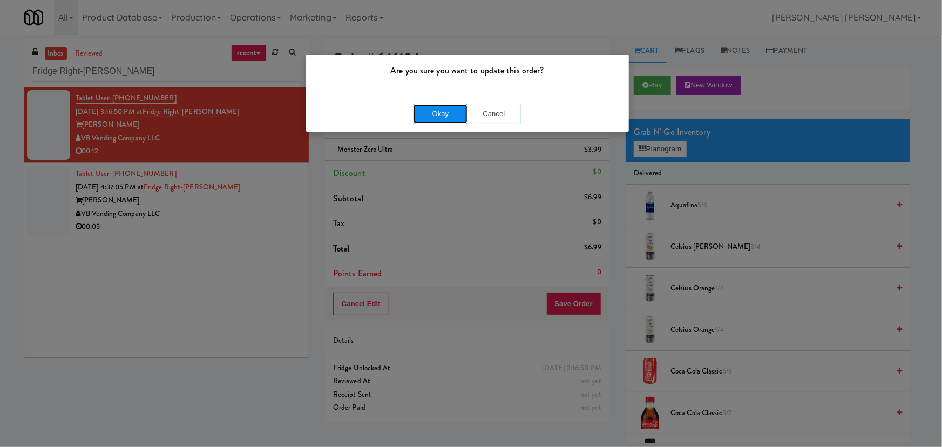
click at [450, 118] on button "Okay" at bounding box center [441, 113] width 54 height 19
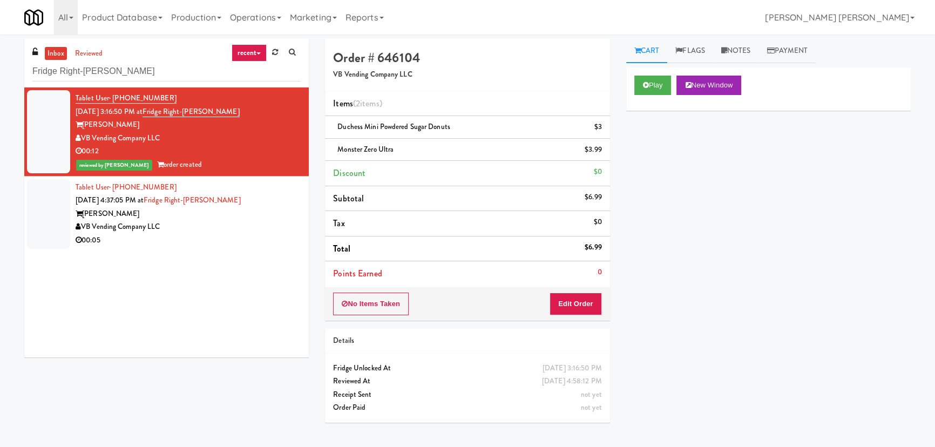
click at [264, 224] on div "VB Vending Company LLC" at bounding box center [188, 227] width 225 height 14
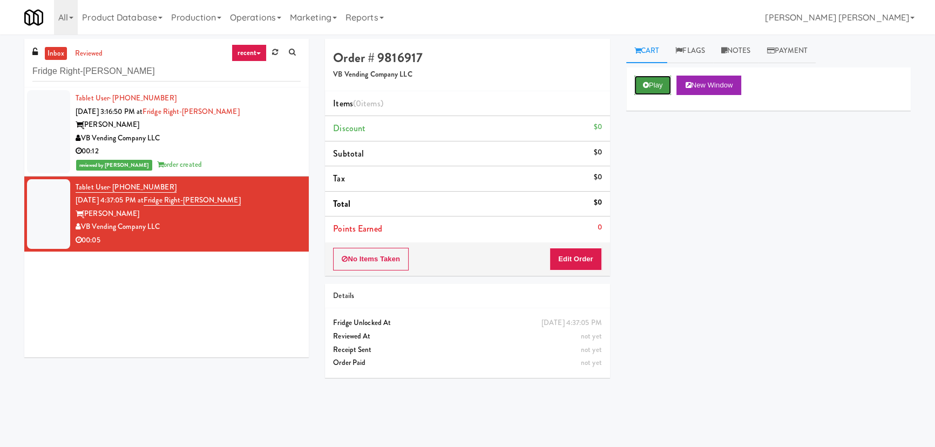
click at [654, 91] on button "Play" at bounding box center [653, 85] width 37 height 19
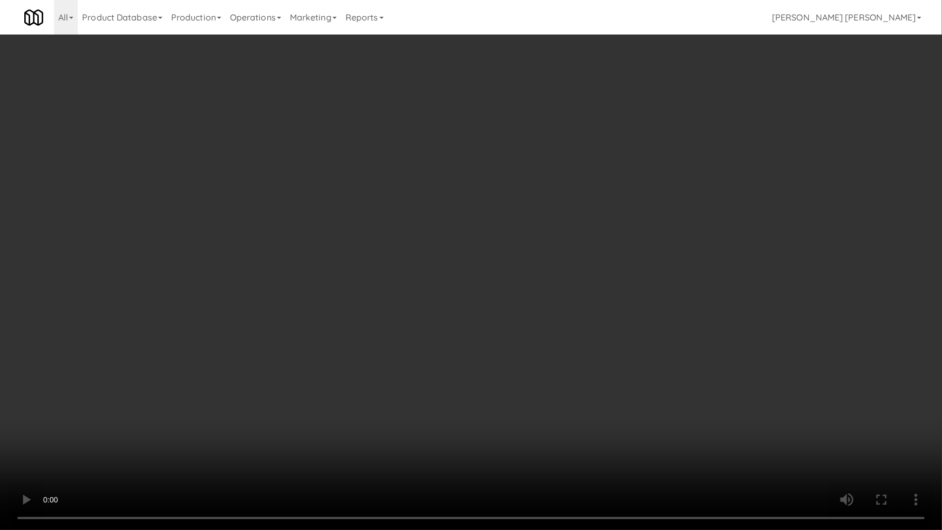
click at [540, 447] on video at bounding box center [471, 265] width 942 height 530
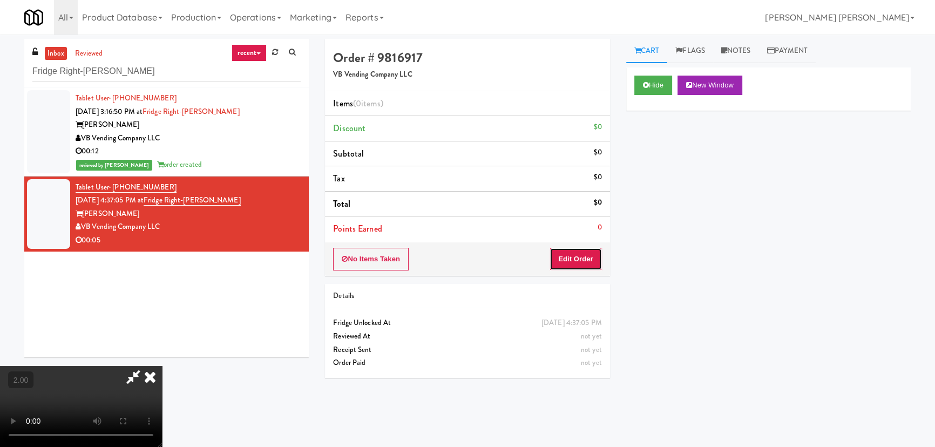
click at [582, 259] on button "Edit Order" at bounding box center [576, 259] width 52 height 23
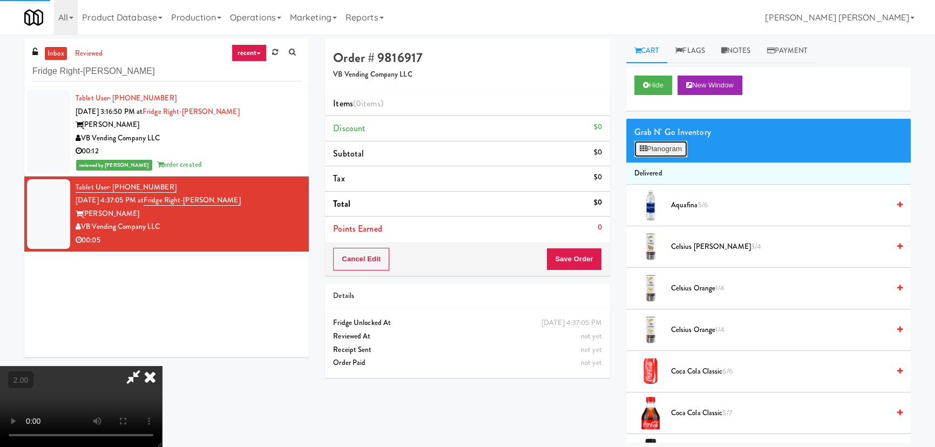
click at [662, 145] on button "Planogram" at bounding box center [661, 149] width 53 height 16
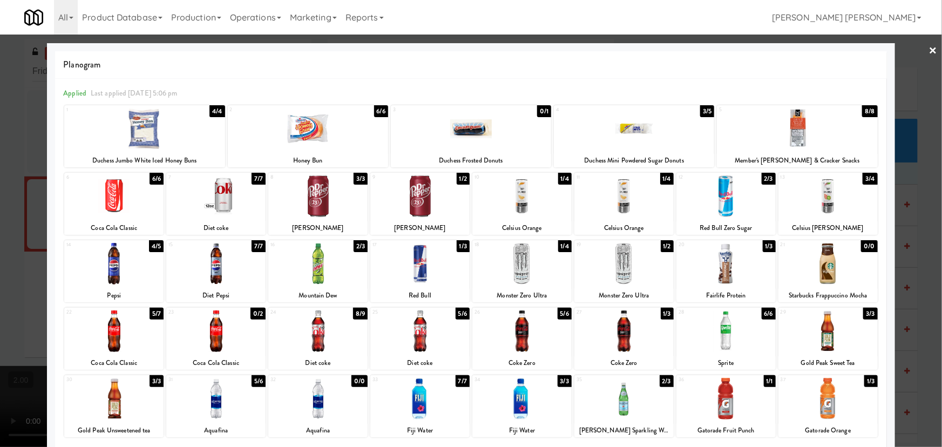
click at [823, 339] on div at bounding box center [828, 332] width 99 height 42
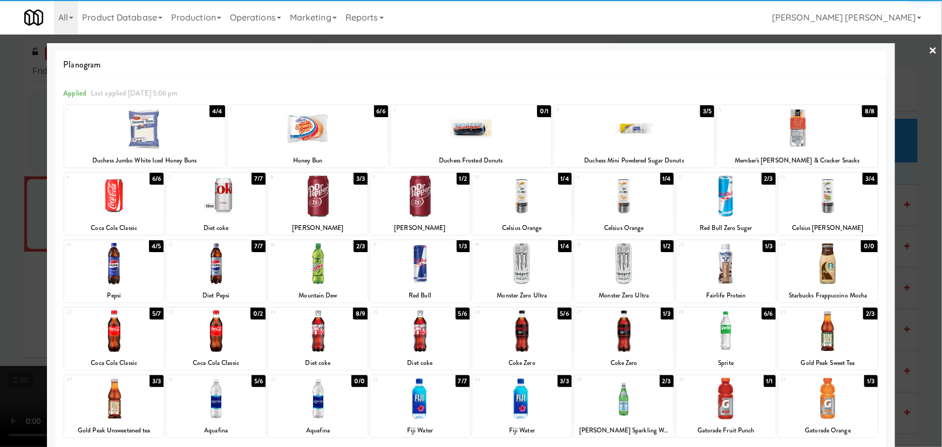
click at [929, 49] on link "×" at bounding box center [933, 51] width 9 height 33
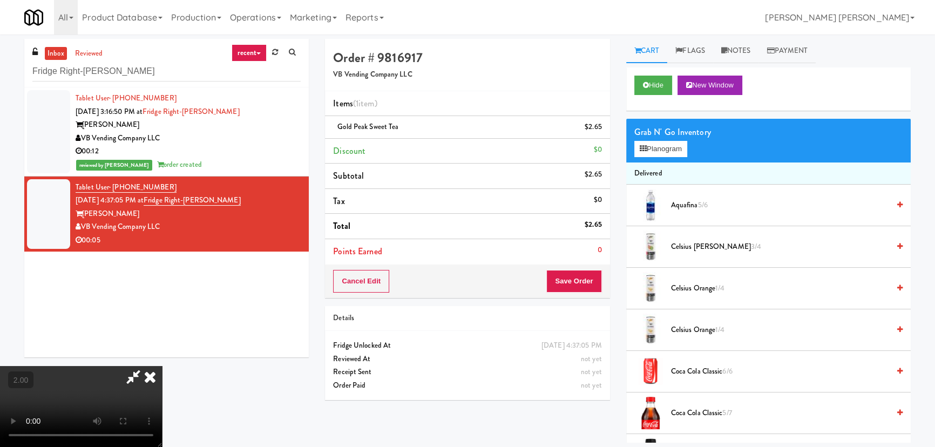
click at [162, 366] on icon at bounding box center [150, 377] width 24 height 22
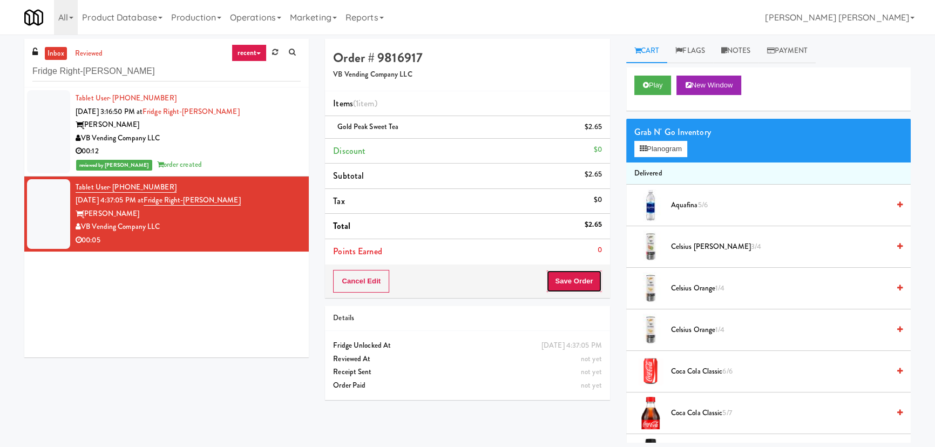
click at [576, 279] on button "Save Order" at bounding box center [574, 281] width 55 height 23
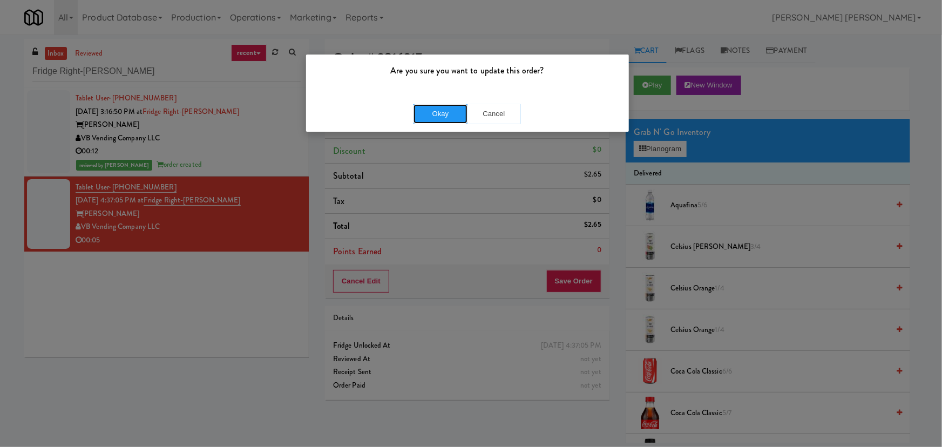
drag, startPoint x: 435, startPoint y: 113, endPoint x: 454, endPoint y: 116, distance: 19.1
click at [435, 114] on button "Okay" at bounding box center [441, 113] width 54 height 19
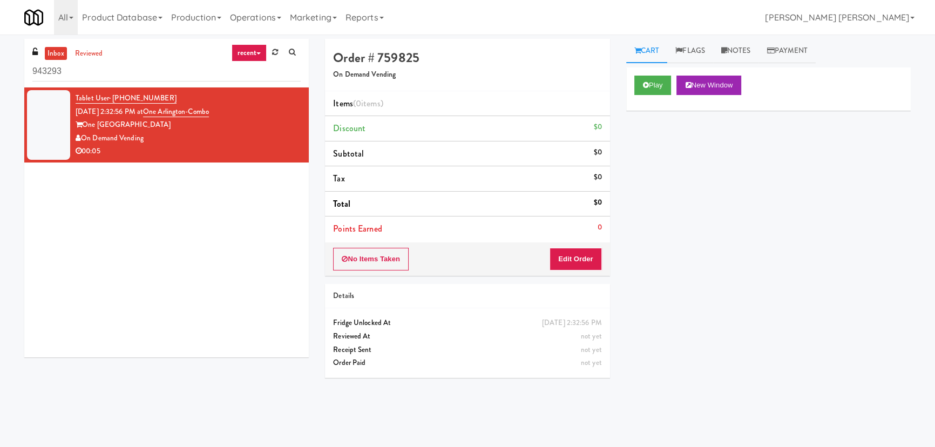
drag, startPoint x: 45, startPoint y: 72, endPoint x: 20, endPoint y: 71, distance: 25.4
click at [20, 71] on div "inbox reviewed recent all unclear take inventory issue suspicious failed recent…" at bounding box center [166, 202] width 301 height 327
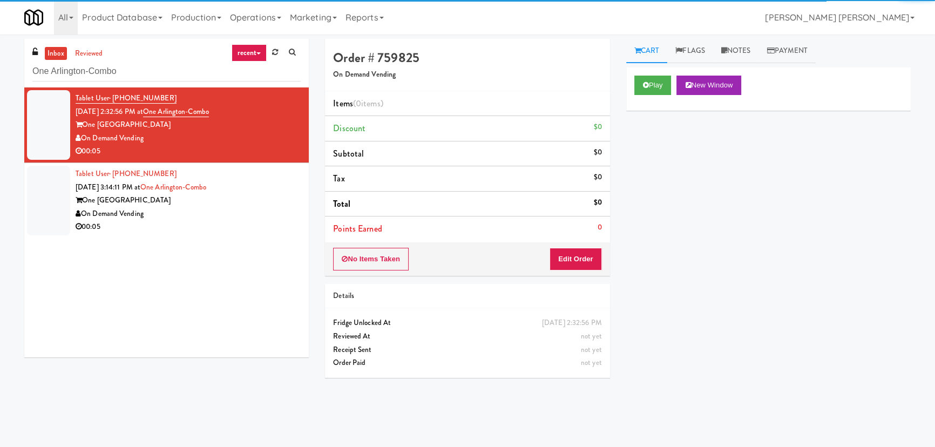
type input "One Arlington-Combo"
click at [224, 204] on div "One [GEOGRAPHIC_DATA]" at bounding box center [188, 201] width 225 height 14
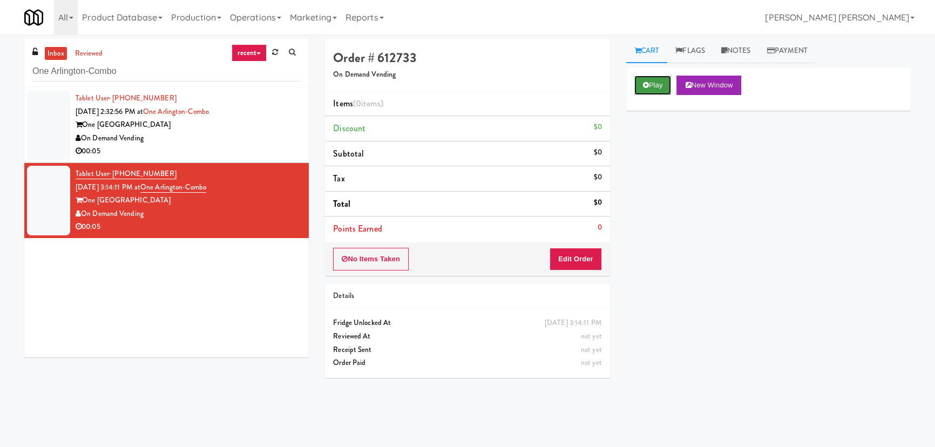
click at [649, 90] on button "Play" at bounding box center [653, 85] width 37 height 19
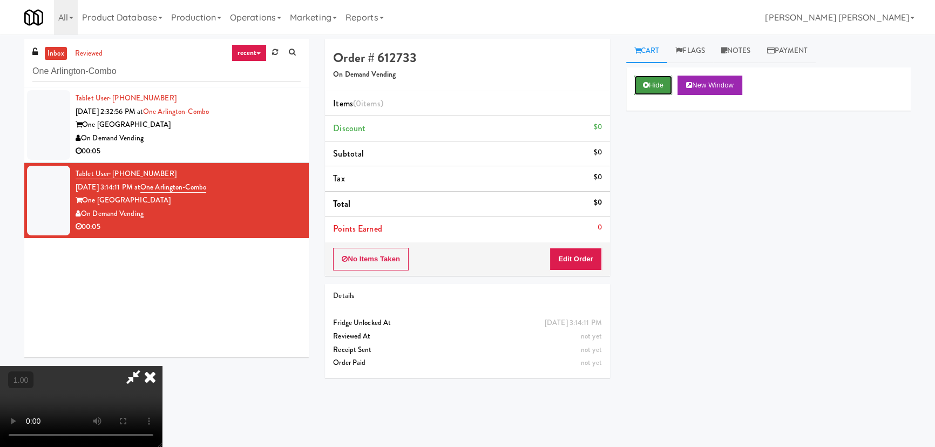
click at [663, 76] on button "Hide" at bounding box center [654, 85] width 38 height 19
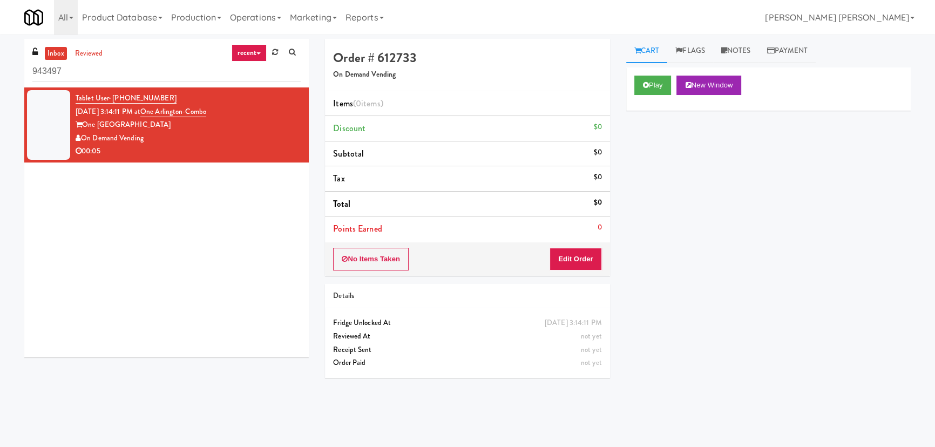
click at [223, 216] on div "Tablet User · (603) 759-8328 Aug 27, 2025 3:14:11 PM at One Arlington-Combo One…" at bounding box center [166, 222] width 285 height 270
click at [55, 47] on link "inbox" at bounding box center [56, 54] width 22 height 14
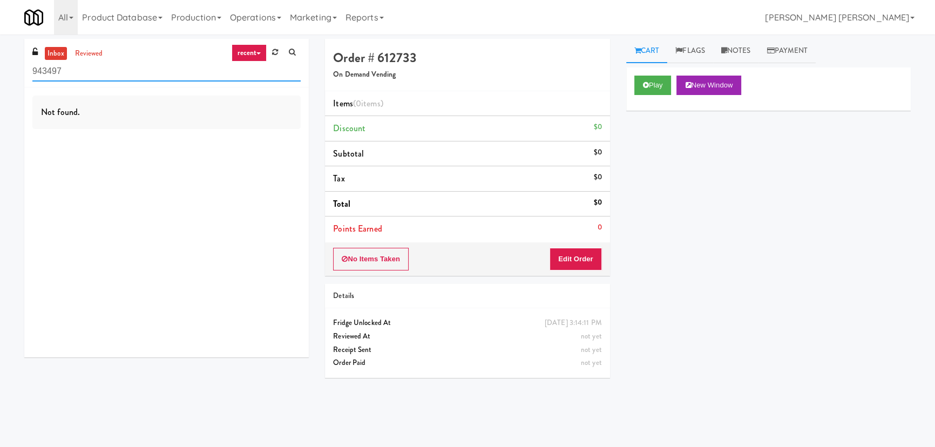
drag, startPoint x: -23, startPoint y: 69, endPoint x: -57, endPoint y: 69, distance: 34.0
click at [0, 69] on html "Okay Okay Select date: previous 2025-Aug next Su Mo Tu We Th Fr Sa 27 28 29 30 …" at bounding box center [467, 223] width 935 height 447
paste input "(Food, Snack & Drink) EWR 1-TB-MAIN BREAK ROOM"
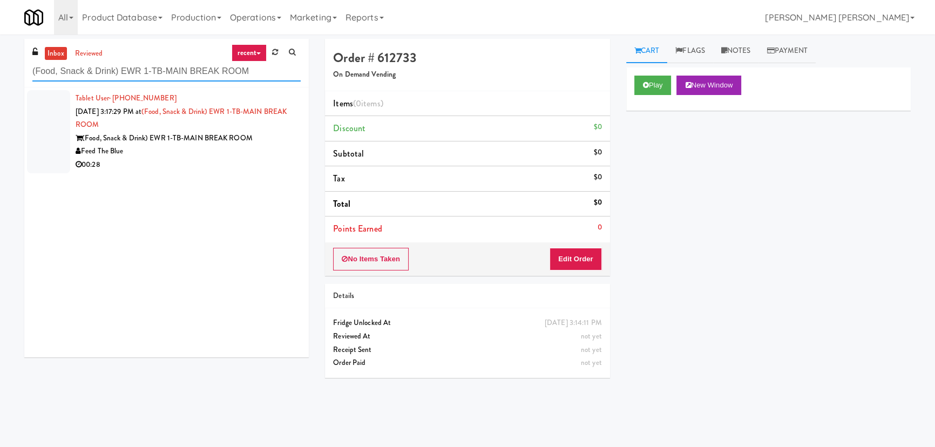
type input "(Food, Snack & Drink) EWR 1-TB-MAIN BREAK ROOM"
click at [205, 157] on div "Feed The Blue" at bounding box center [188, 152] width 225 height 14
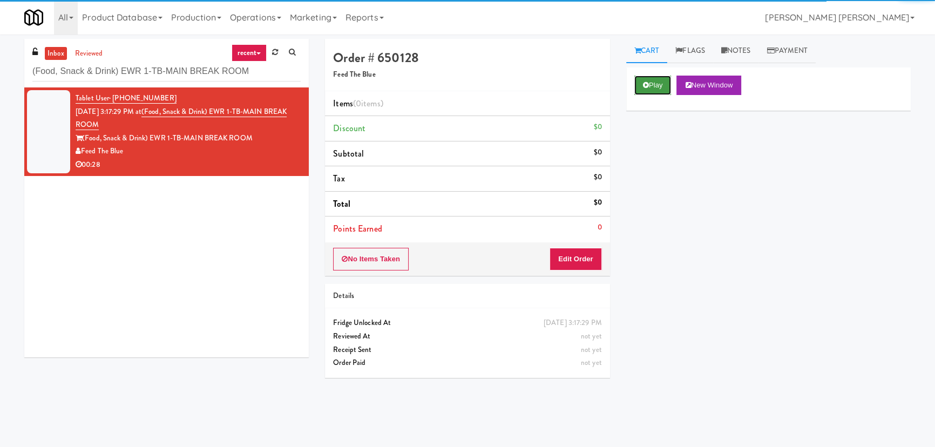
click at [652, 80] on button "Play" at bounding box center [653, 85] width 37 height 19
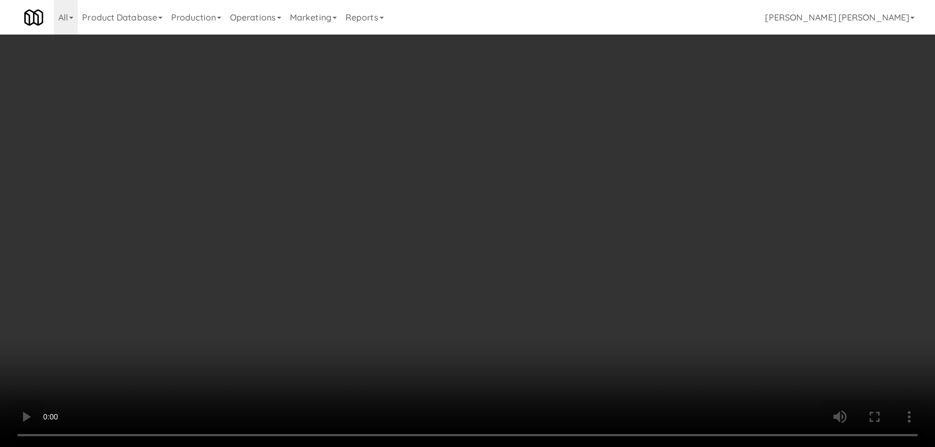
click at [643, 447] on video at bounding box center [467, 223] width 935 height 447
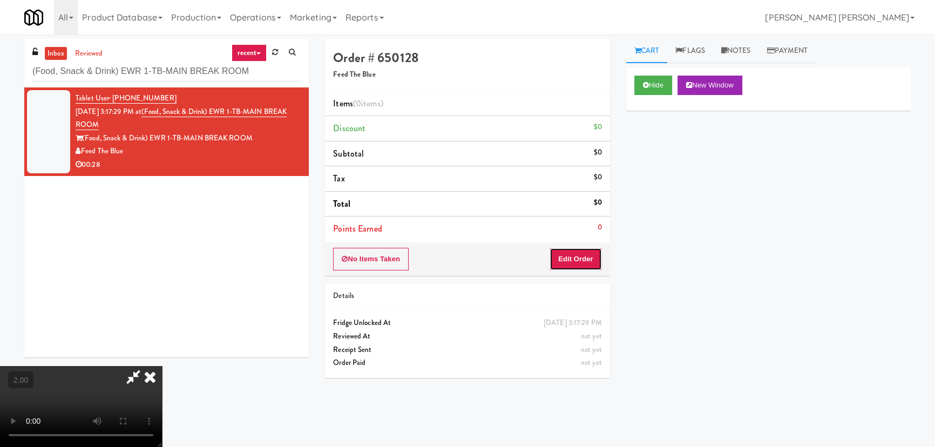
click at [591, 255] on button "Edit Order" at bounding box center [576, 259] width 52 height 23
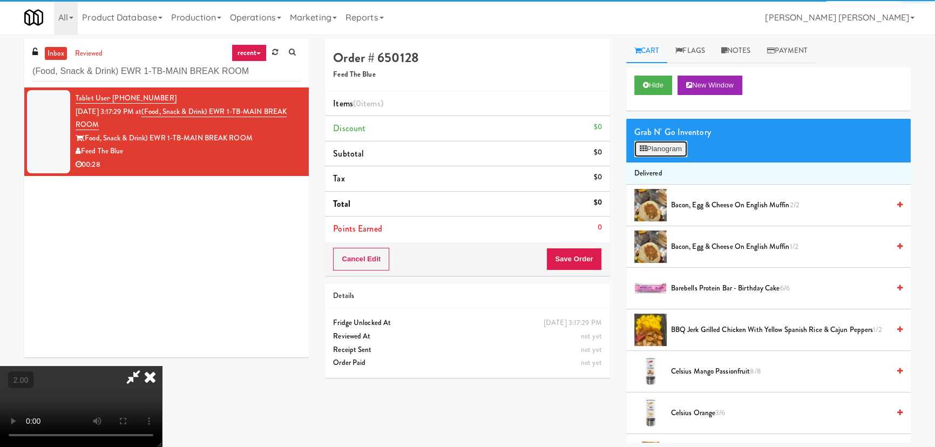
click at [646, 142] on button "Planogram" at bounding box center [661, 149] width 53 height 16
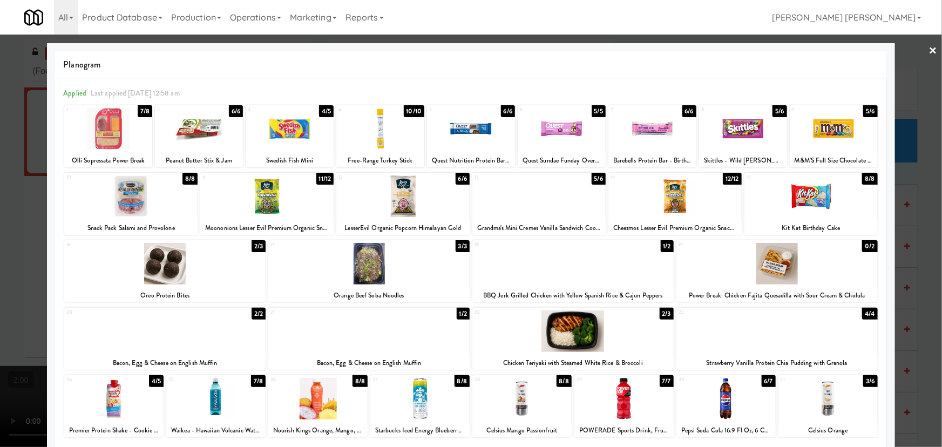
drag, startPoint x: 627, startPoint y: 415, endPoint x: 622, endPoint y: 363, distance: 51.5
click at [627, 414] on div at bounding box center [624, 399] width 99 height 42
click at [576, 340] on div at bounding box center [573, 332] width 201 height 42
click at [929, 47] on link "×" at bounding box center [933, 51] width 9 height 33
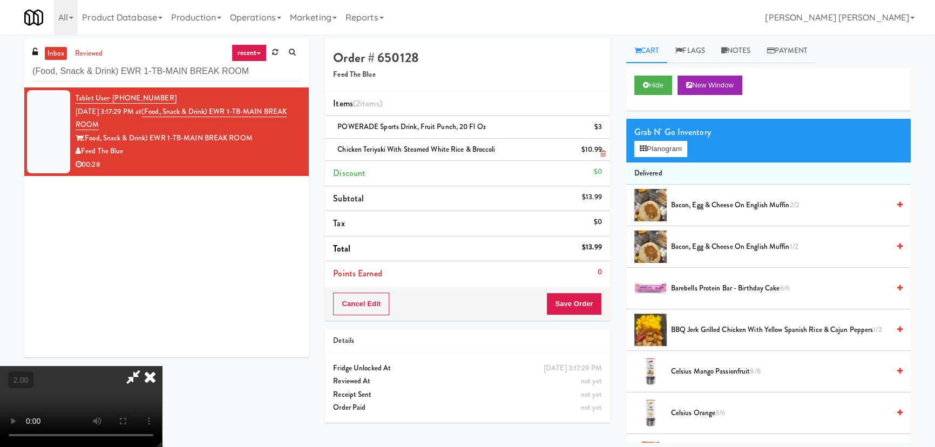
click at [162, 366] on icon at bounding box center [150, 377] width 24 height 22
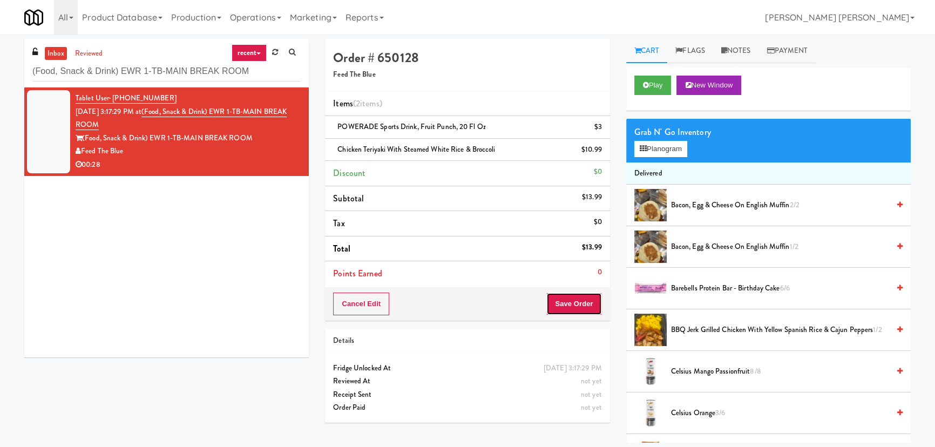
click at [568, 296] on button "Save Order" at bounding box center [574, 304] width 55 height 23
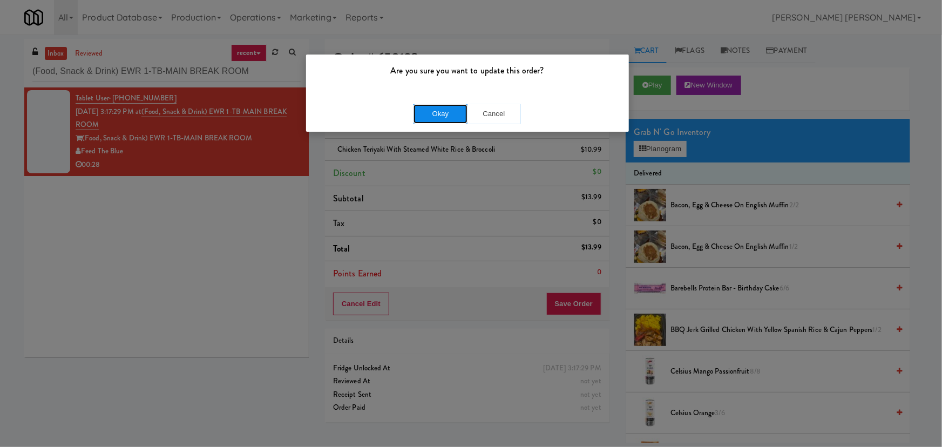
click at [454, 118] on button "Okay" at bounding box center [441, 113] width 54 height 19
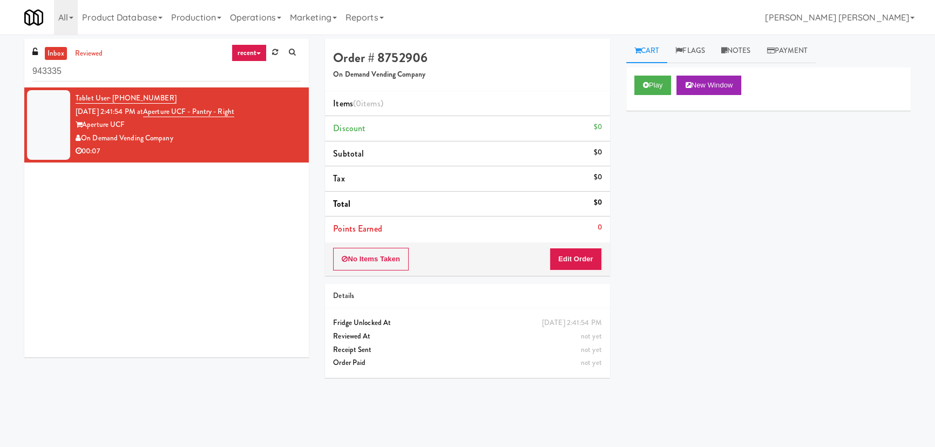
drag, startPoint x: 23, startPoint y: 72, endPoint x: 8, endPoint y: 72, distance: 15.1
click at [8, 72] on div "inbox reviewed recent all unclear take inventory issue suspicious failed recent…" at bounding box center [467, 241] width 935 height 404
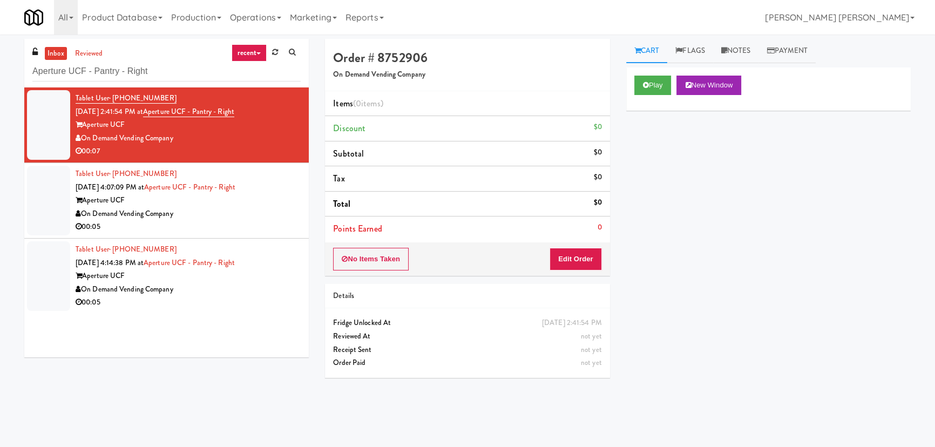
type input "Aperture UCF - Pantry - Right"
click at [253, 287] on div "On Demand Vending Company" at bounding box center [188, 290] width 225 height 14
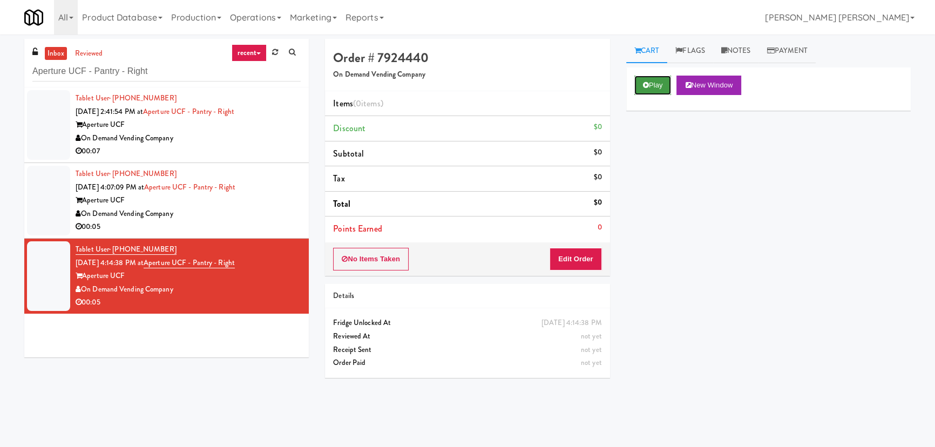
click at [663, 80] on button "Play" at bounding box center [653, 85] width 37 height 19
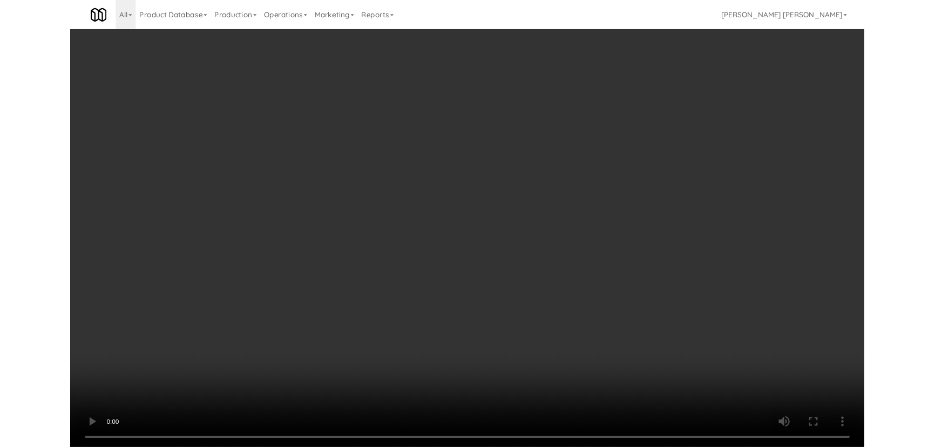
scroll to position [22, 0]
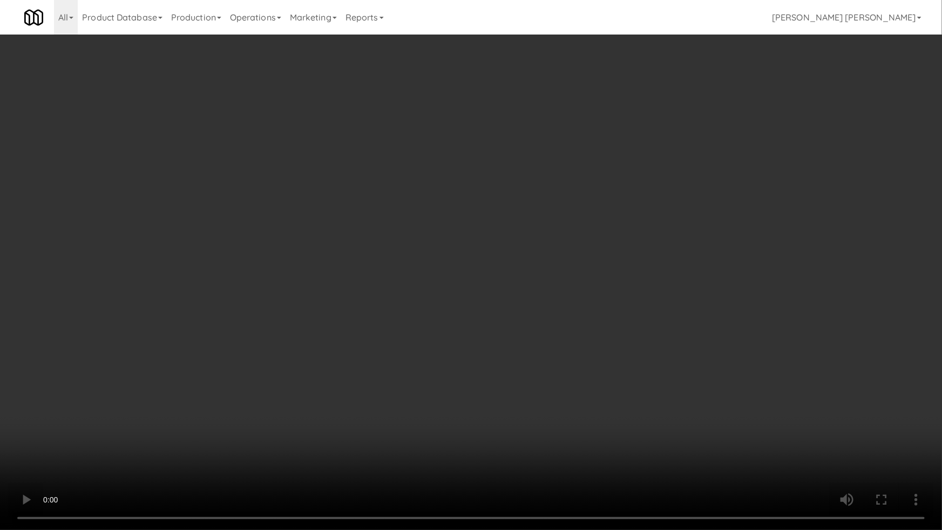
click at [548, 447] on video at bounding box center [471, 265] width 942 height 530
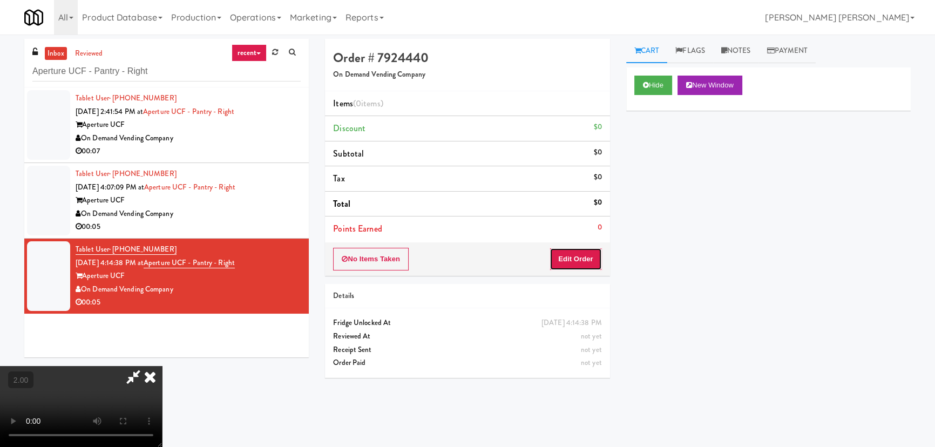
click at [580, 254] on button "Edit Order" at bounding box center [576, 259] width 52 height 23
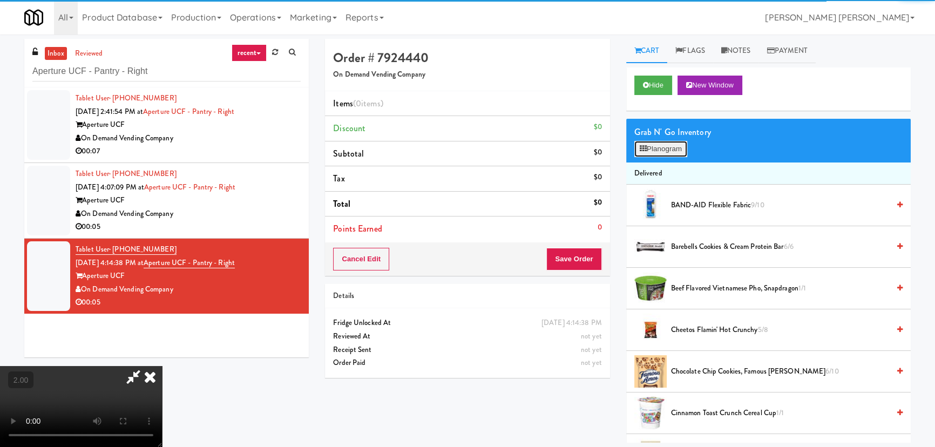
click at [650, 149] on button "Planogram" at bounding box center [661, 149] width 53 height 16
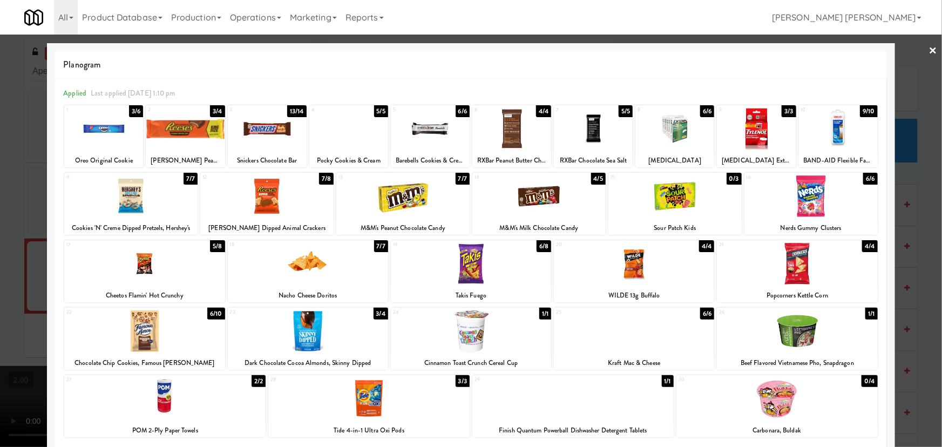
drag, startPoint x: 173, startPoint y: 405, endPoint x: 292, endPoint y: 403, distance: 118.8
click at [172, 405] on div at bounding box center [164, 399] width 201 height 42
drag, startPoint x: 927, startPoint y: 49, endPoint x: 599, endPoint y: 53, distance: 327.3
click at [929, 49] on link "×" at bounding box center [933, 51] width 9 height 33
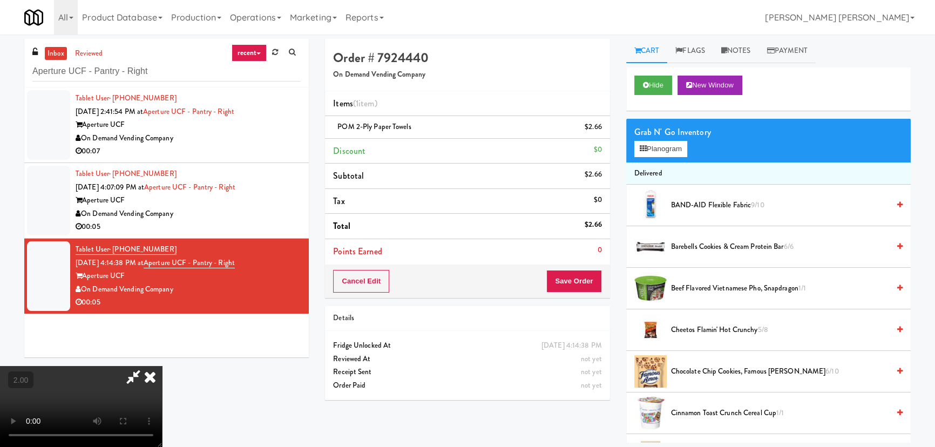
drag, startPoint x: 541, startPoint y: 47, endPoint x: 603, endPoint y: 265, distance: 226.9
click at [162, 366] on div at bounding box center [81, 406] width 162 height 81
click at [162, 366] on icon at bounding box center [150, 377] width 24 height 22
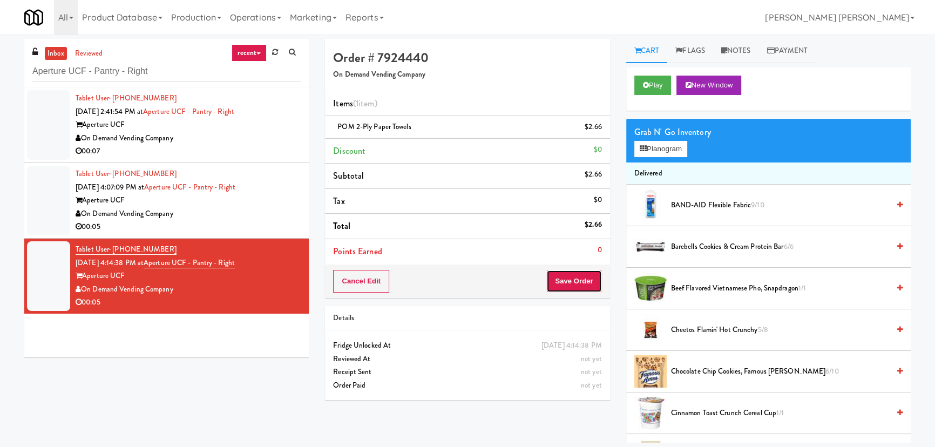
click at [577, 286] on button "Save Order" at bounding box center [574, 281] width 55 height 23
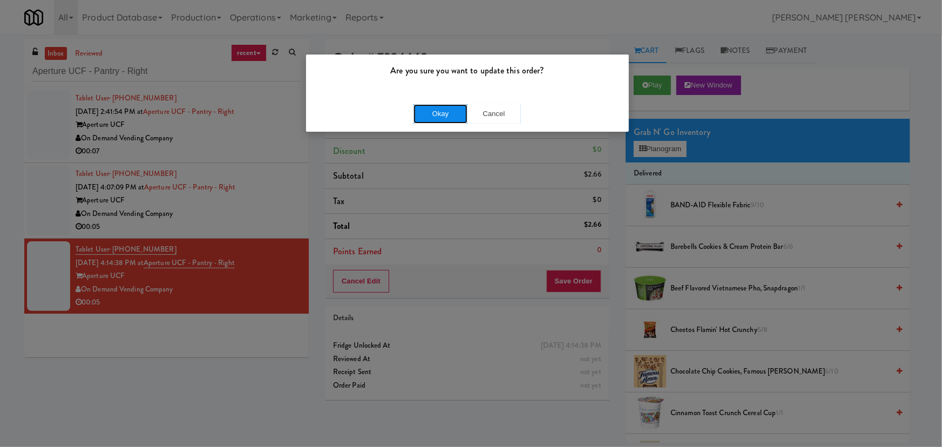
click at [421, 107] on button "Okay" at bounding box center [441, 113] width 54 height 19
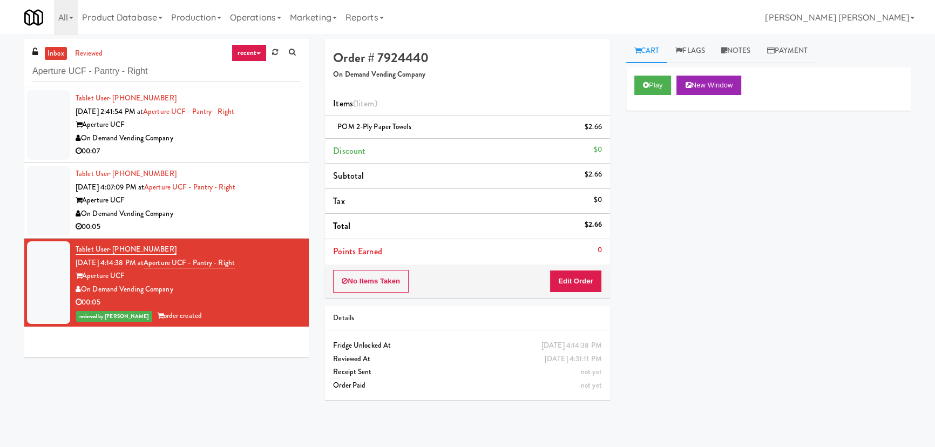
click at [265, 210] on div "On Demand Vending Company" at bounding box center [188, 214] width 225 height 14
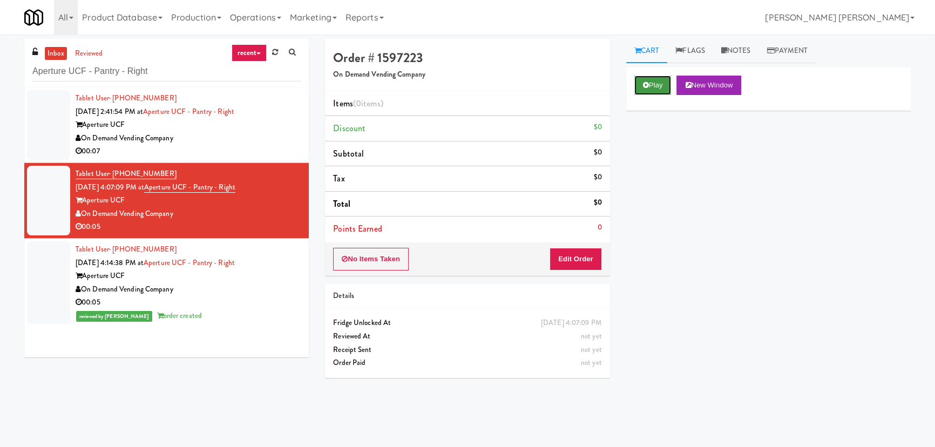
click at [657, 79] on button "Play" at bounding box center [653, 85] width 37 height 19
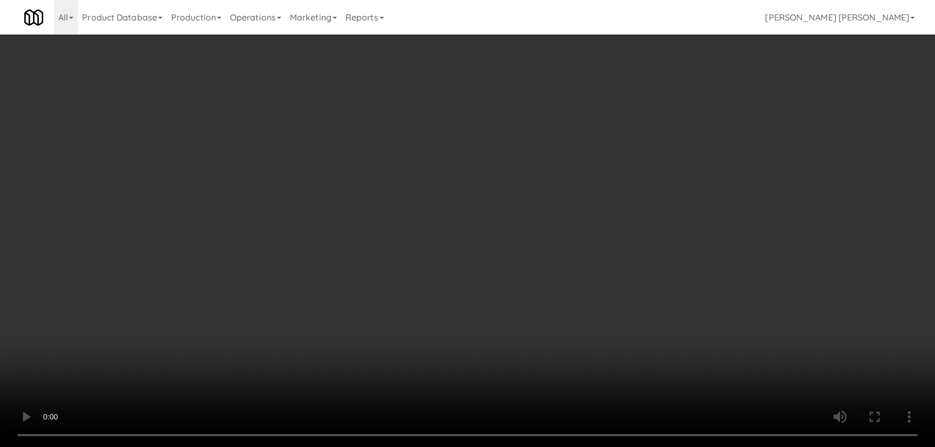
scroll to position [22, 0]
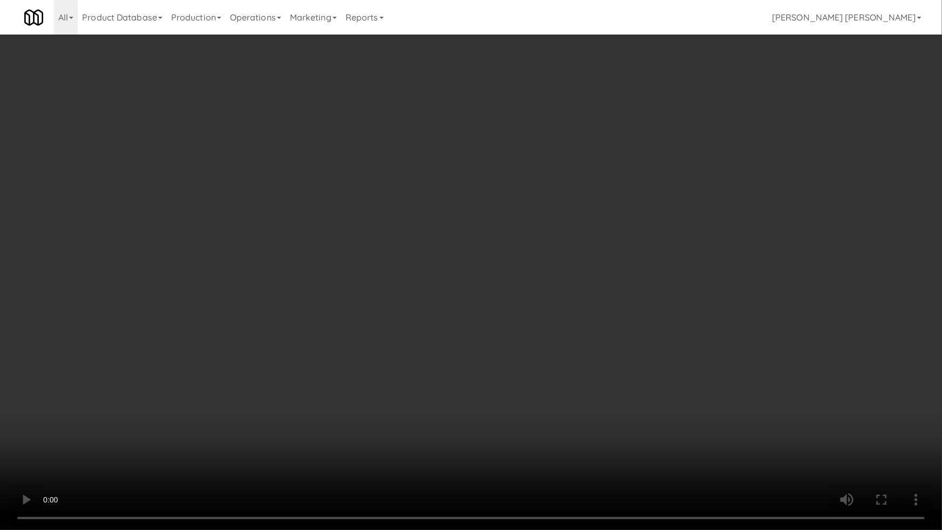
drag, startPoint x: 505, startPoint y: 476, endPoint x: 515, endPoint y: 474, distance: 10.4
click at [509, 447] on video at bounding box center [471, 265] width 942 height 530
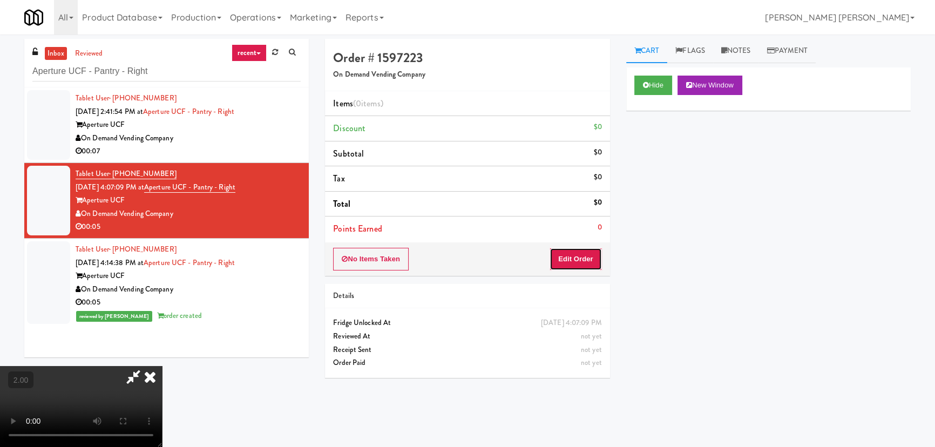
click at [587, 261] on button "Edit Order" at bounding box center [576, 259] width 52 height 23
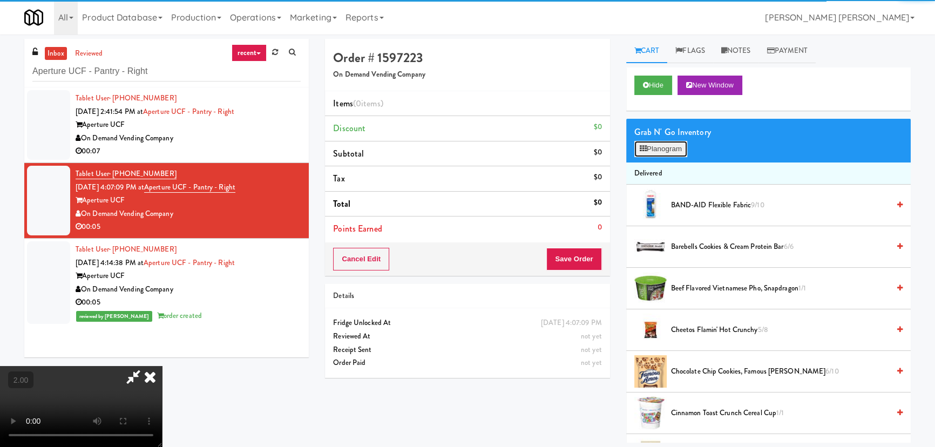
click at [649, 151] on button "Planogram" at bounding box center [661, 149] width 53 height 16
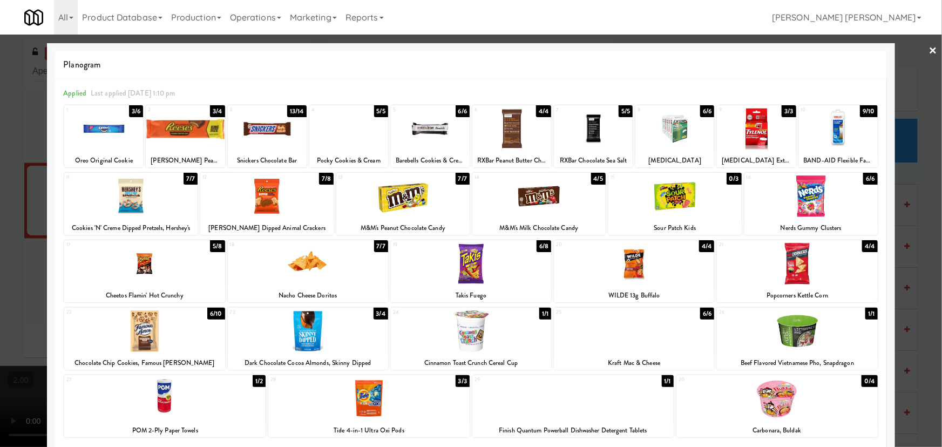
click at [417, 134] on div at bounding box center [430, 129] width 79 height 42
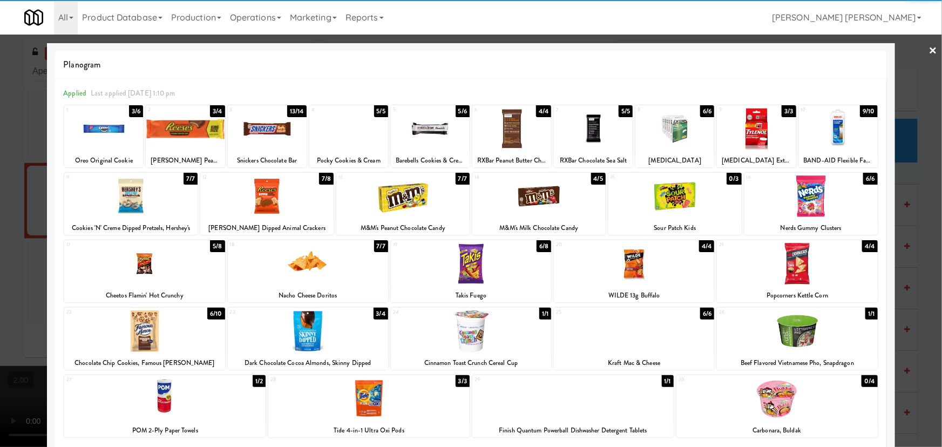
click at [929, 48] on link "×" at bounding box center [933, 51] width 9 height 33
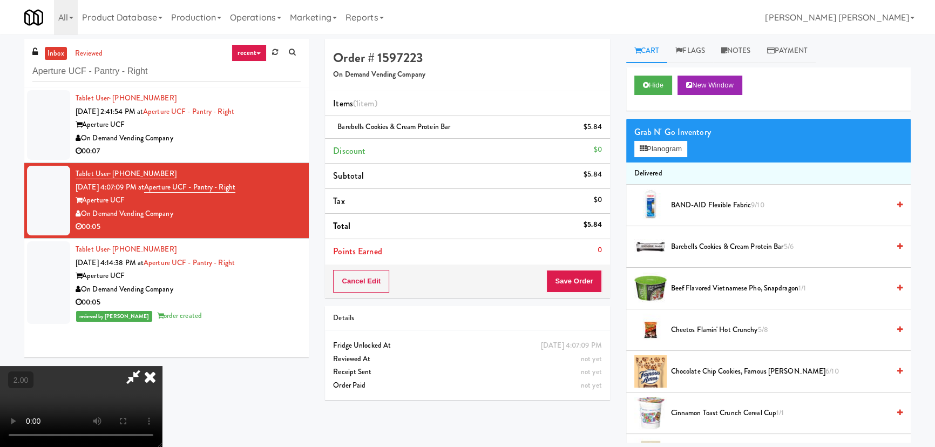
click at [162, 366] on icon at bounding box center [150, 377] width 24 height 22
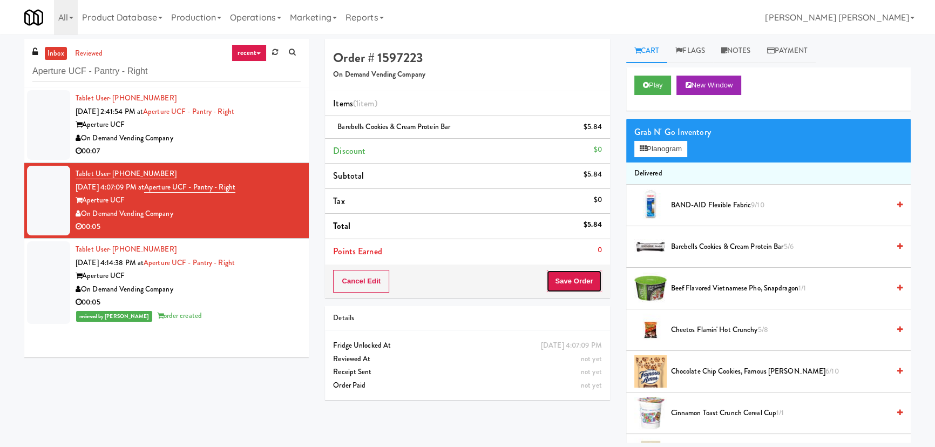
click at [580, 273] on button "Save Order" at bounding box center [574, 281] width 55 height 23
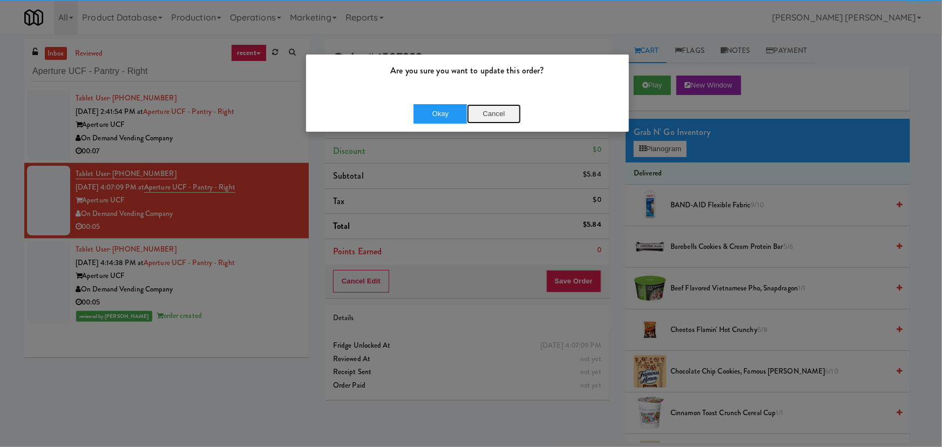
click at [469, 111] on button "Cancel" at bounding box center [494, 113] width 54 height 19
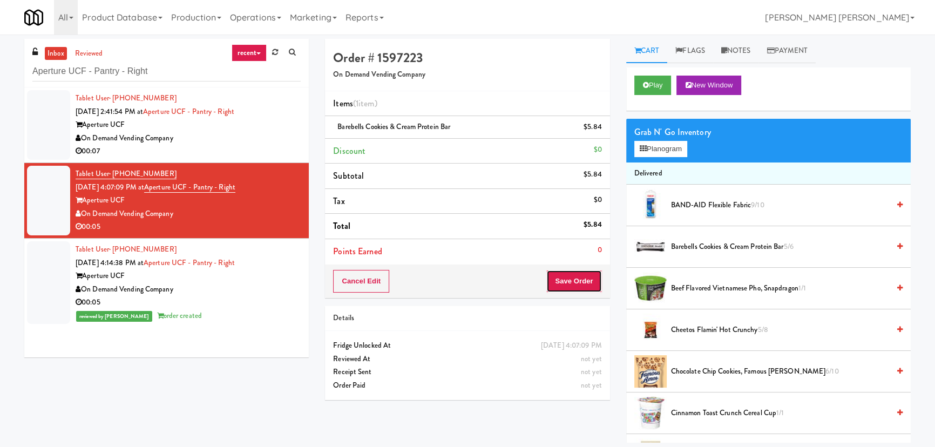
click at [561, 280] on button "Save Order" at bounding box center [574, 281] width 55 height 23
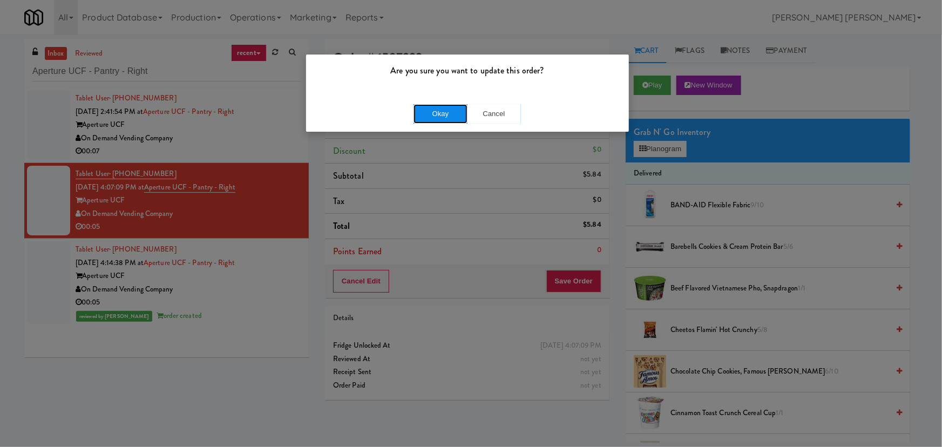
click at [430, 114] on button "Okay" at bounding box center [441, 113] width 54 height 19
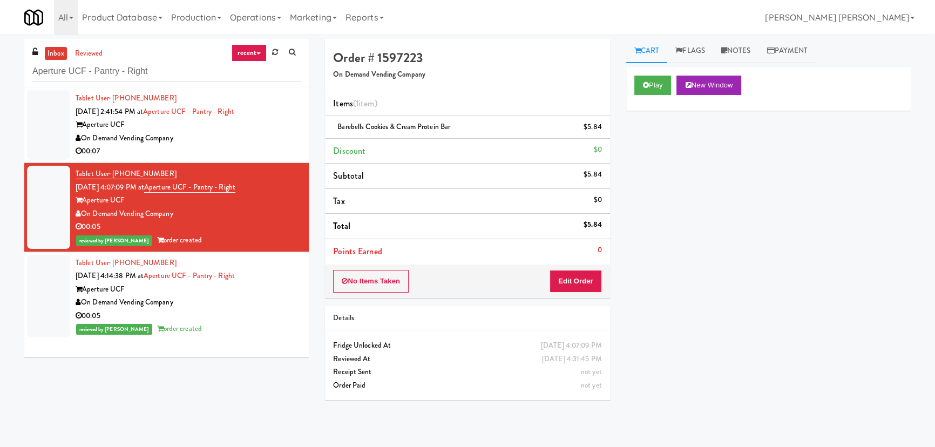
click at [234, 139] on div "On Demand Vending Company" at bounding box center [188, 139] width 225 height 14
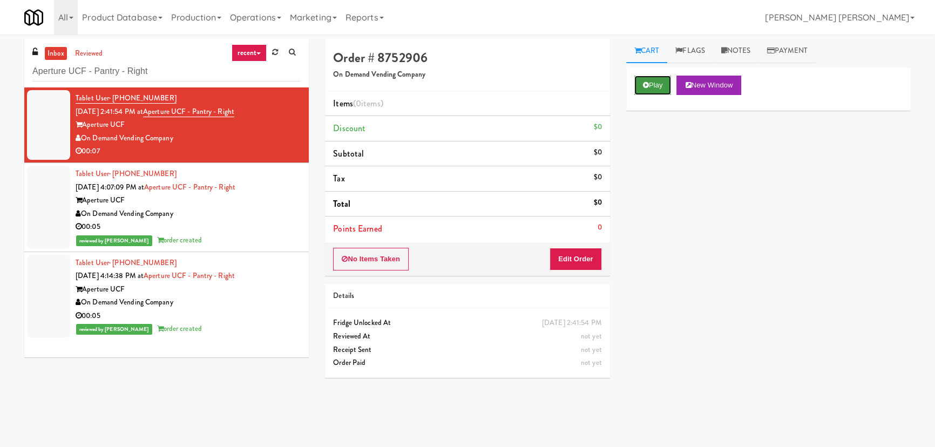
click at [644, 89] on button "Play" at bounding box center [653, 85] width 37 height 19
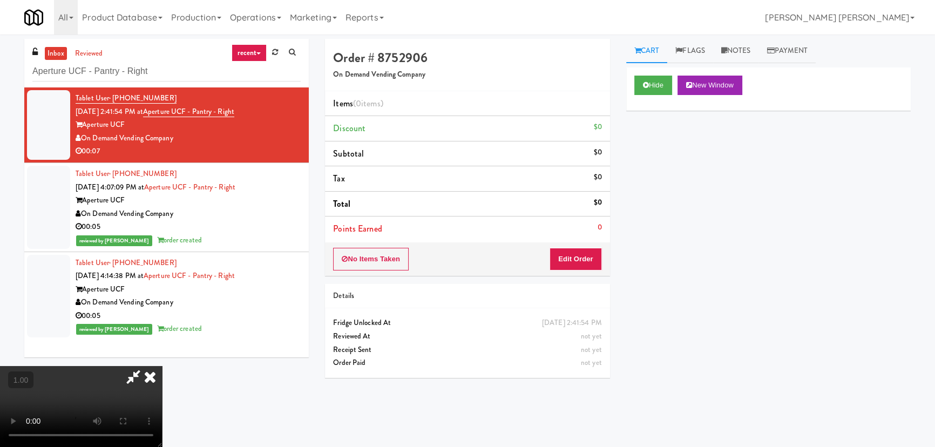
scroll to position [22, 0]
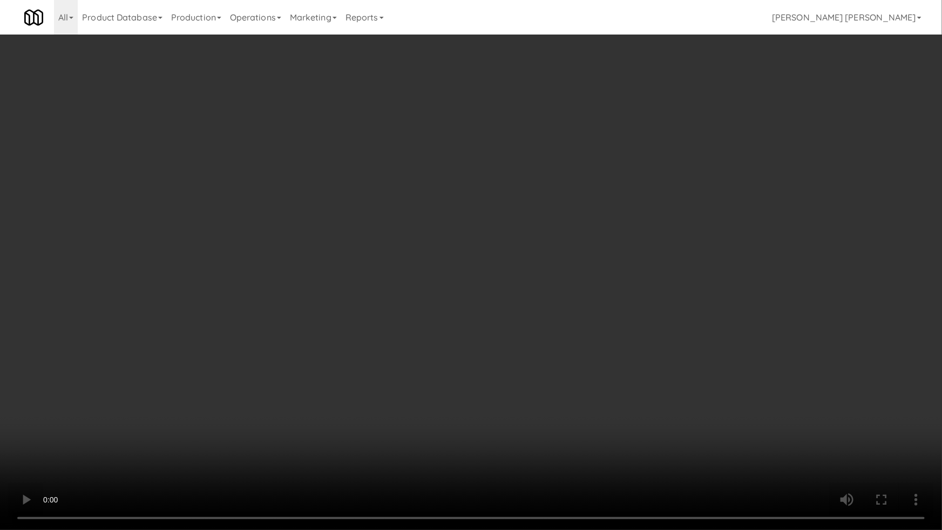
drag, startPoint x: 662, startPoint y: 409, endPoint x: 523, endPoint y: 354, distance: 149.1
click at [658, 407] on video at bounding box center [471, 265] width 942 height 530
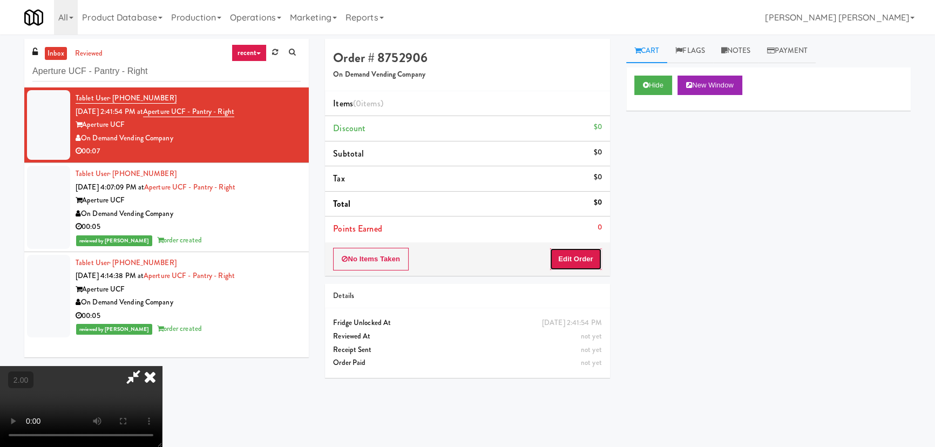
click at [582, 266] on button "Edit Order" at bounding box center [576, 259] width 52 height 23
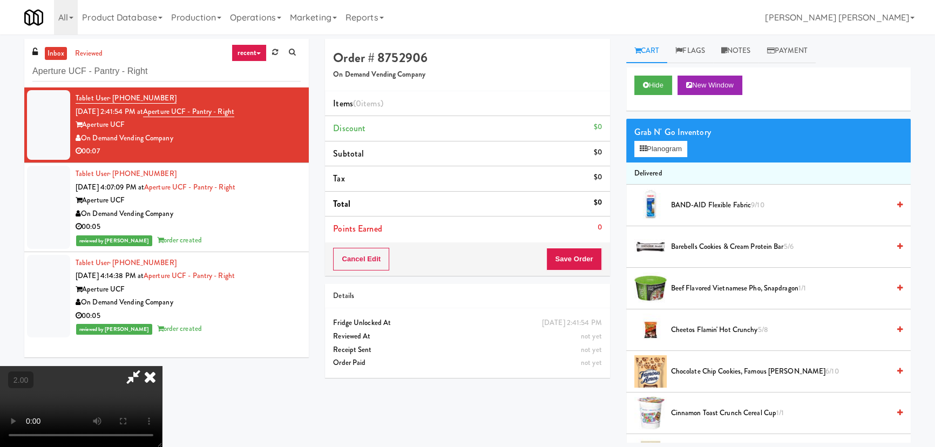
click at [699, 370] on span "Chocolate Chip Cookies, Famous Amos 6/10" at bounding box center [780, 372] width 218 height 14
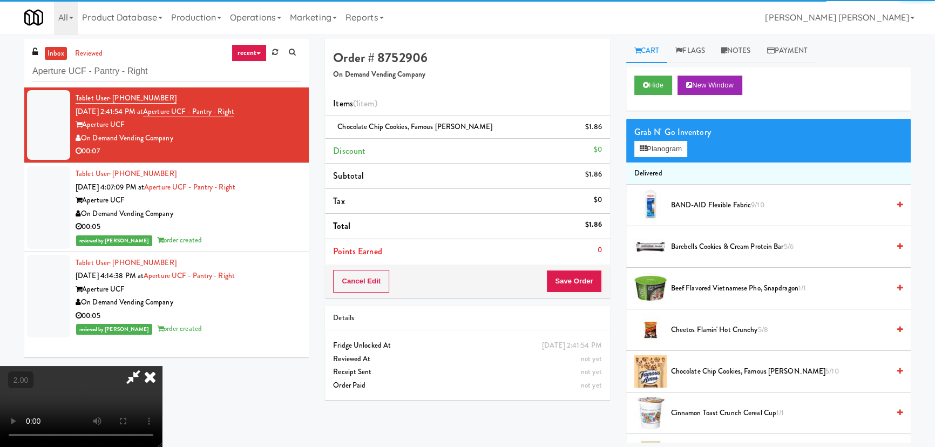
scroll to position [0, 0]
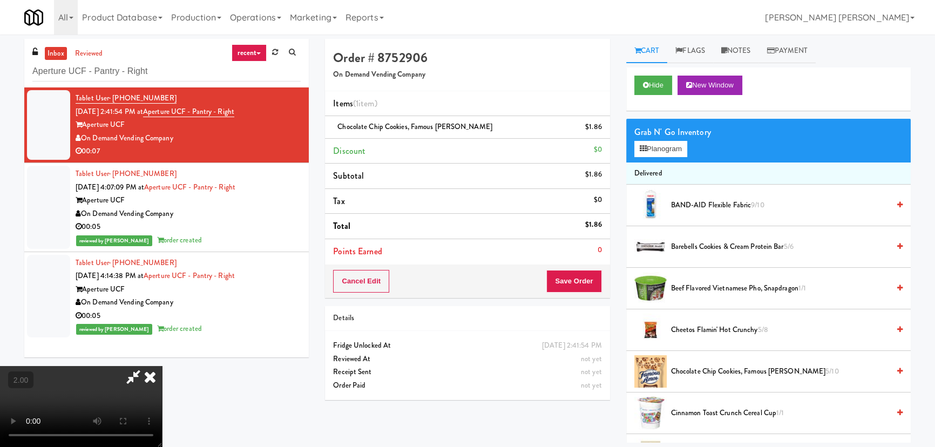
click at [162, 366] on icon at bounding box center [150, 377] width 24 height 22
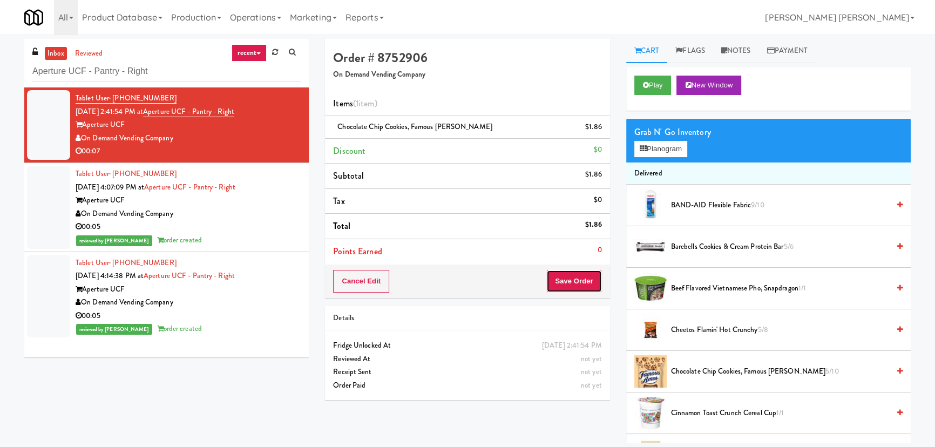
click at [586, 286] on button "Save Order" at bounding box center [574, 281] width 55 height 23
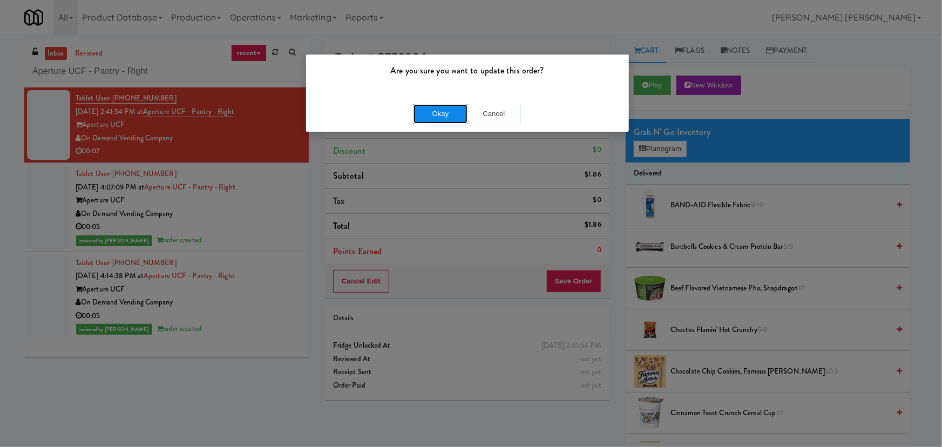
click at [430, 112] on button "Okay" at bounding box center [441, 113] width 54 height 19
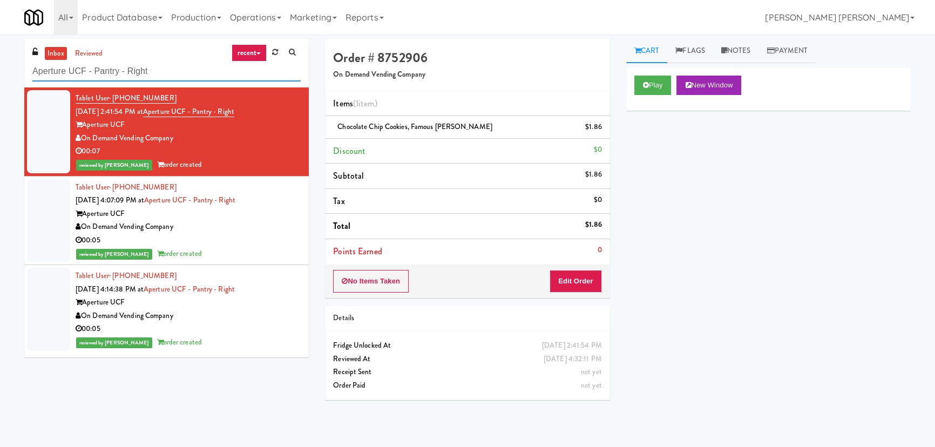
drag, startPoint x: 168, startPoint y: 75, endPoint x: -134, endPoint y: 76, distance: 302.5
click at [0, 76] on html "Are you sure you want to update this order? Okay Cancel Okay Are you sure you w…" at bounding box center [467, 223] width 935 height 447
paste input "MH - Cooler - Lef"
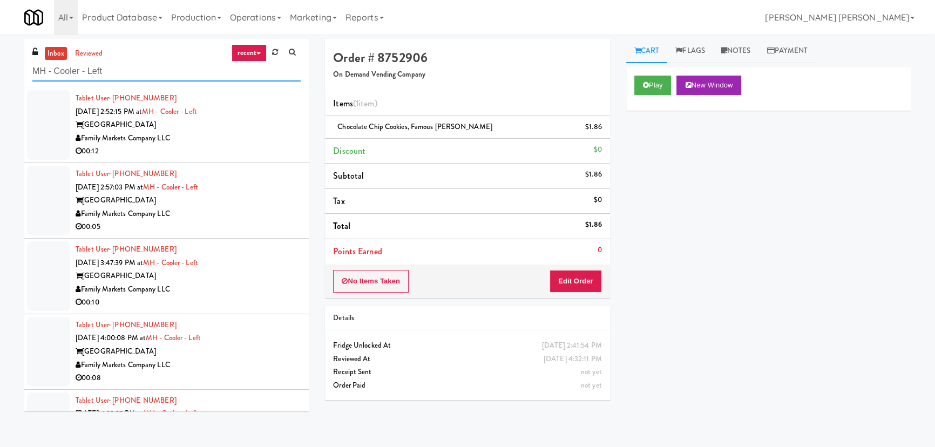
type input "MH - Cooler - Left"
click at [246, 130] on div "Market House" at bounding box center [188, 125] width 225 height 14
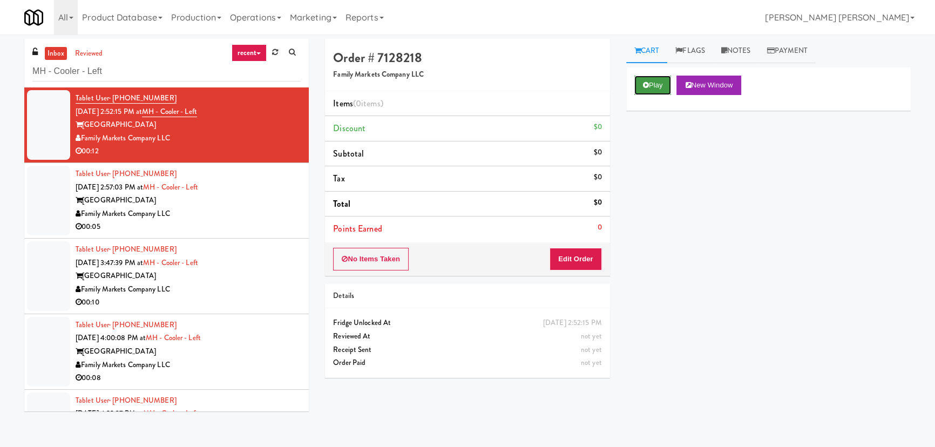
click at [665, 80] on button "Play" at bounding box center [653, 85] width 37 height 19
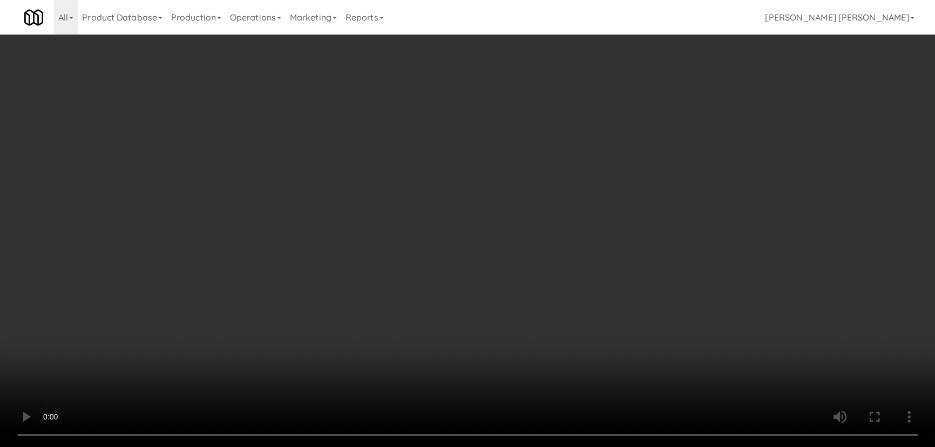
click at [675, 447] on video at bounding box center [467, 223] width 935 height 447
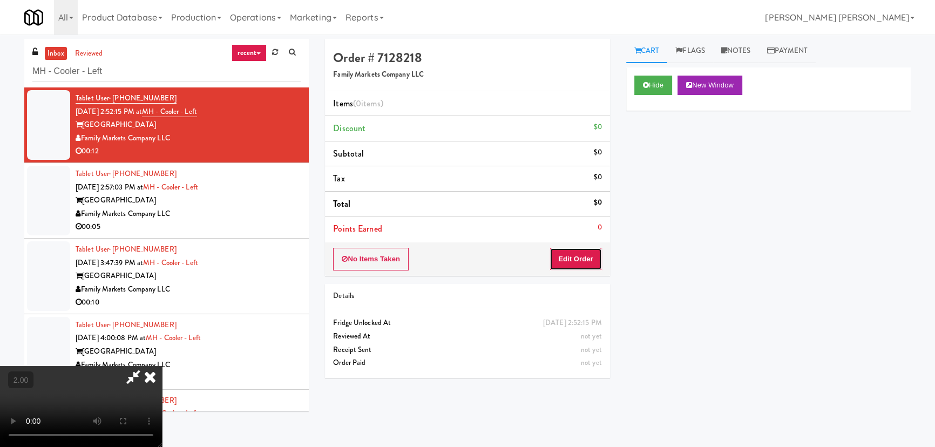
click at [594, 255] on button "Edit Order" at bounding box center [576, 259] width 52 height 23
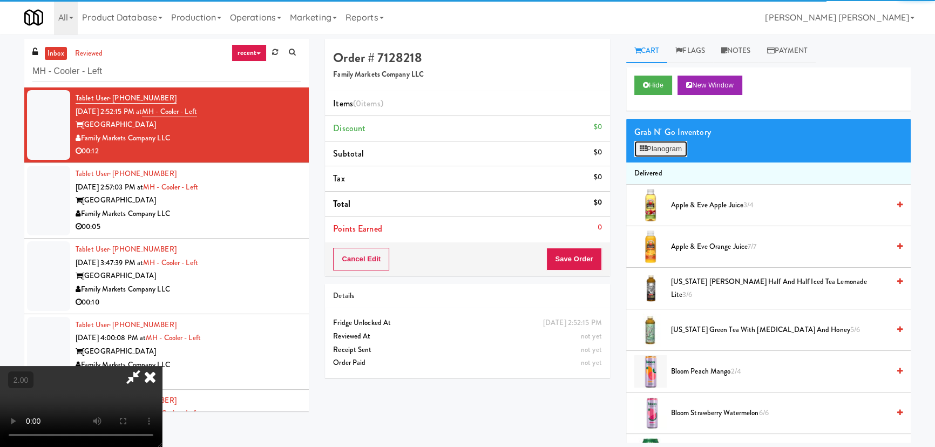
click at [673, 143] on button "Planogram" at bounding box center [661, 149] width 53 height 16
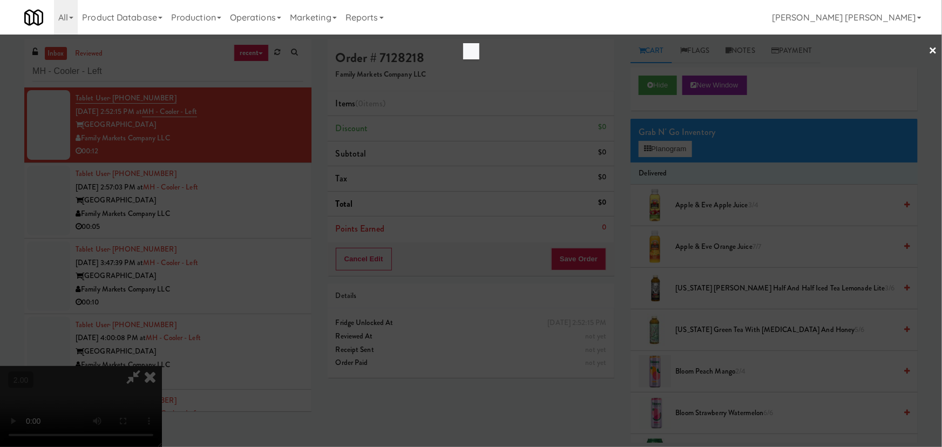
drag, startPoint x: 364, startPoint y: 268, endPoint x: 482, endPoint y: 309, distance: 125.4
click at [367, 268] on div at bounding box center [471, 223] width 942 height 447
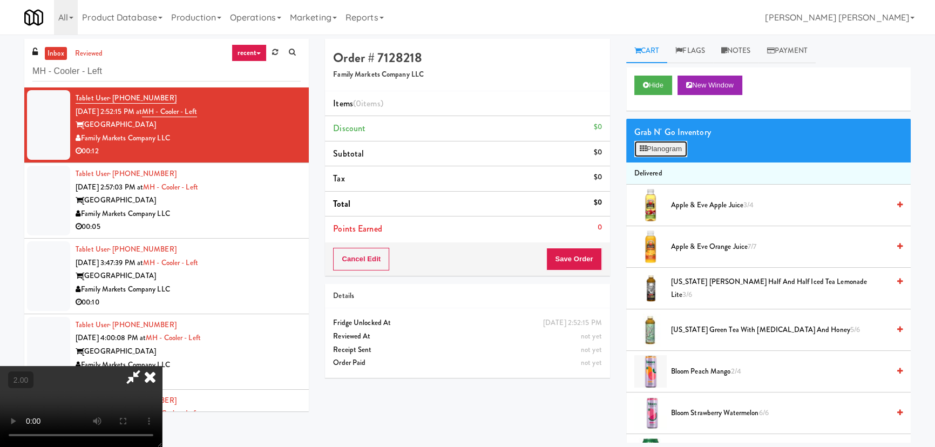
click at [666, 147] on button "Planogram" at bounding box center [661, 149] width 53 height 16
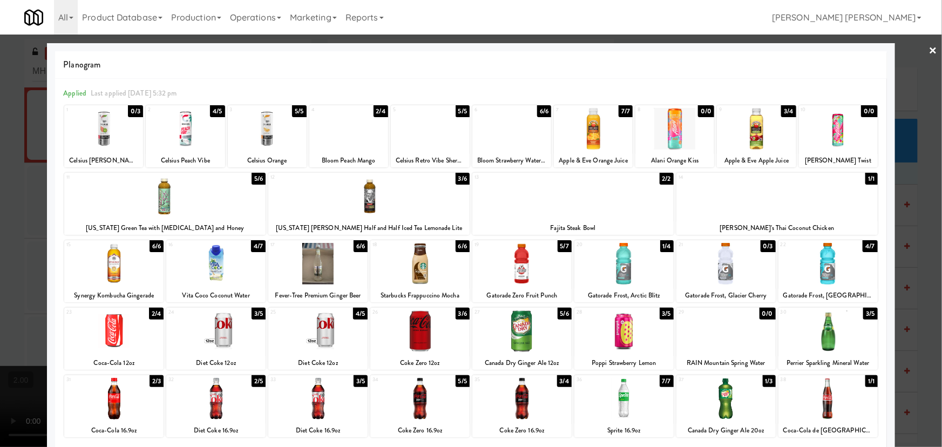
click at [825, 278] on div at bounding box center [828, 264] width 99 height 42
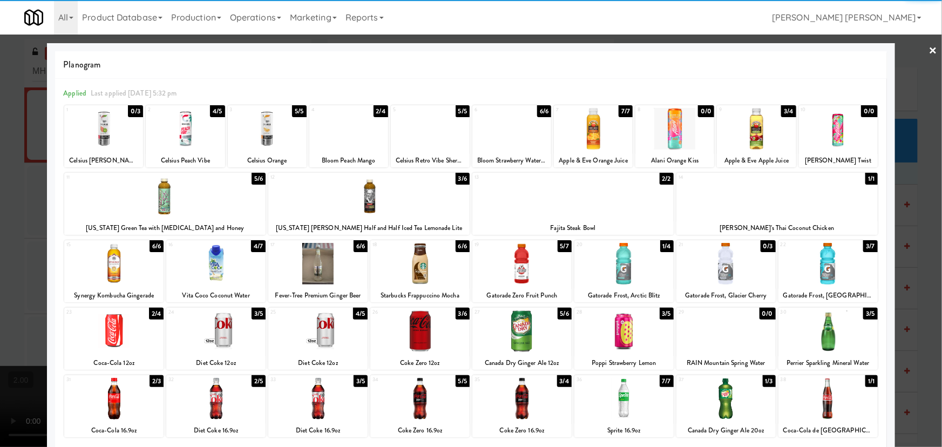
click at [410, 270] on div at bounding box center [420, 264] width 99 height 42
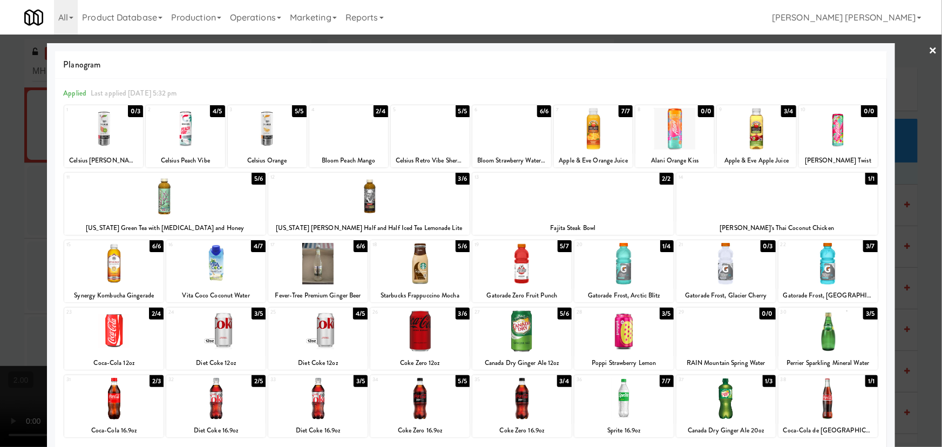
click at [929, 51] on link "×" at bounding box center [933, 51] width 9 height 33
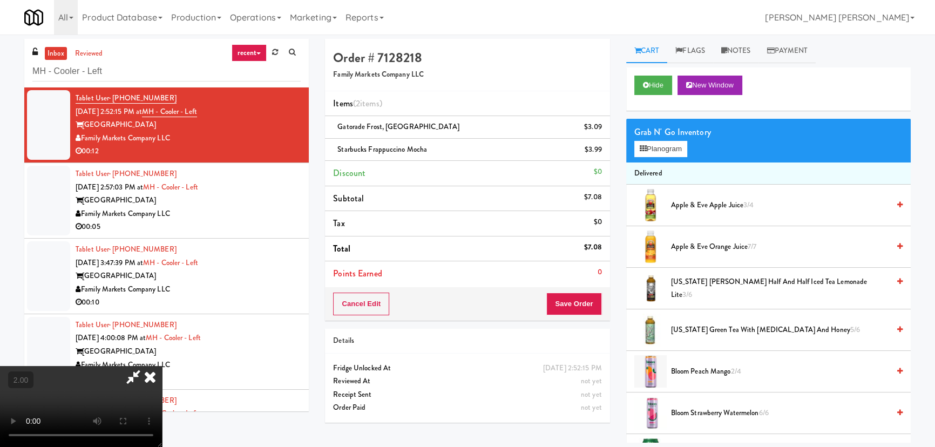
click at [162, 366] on icon at bounding box center [150, 377] width 24 height 22
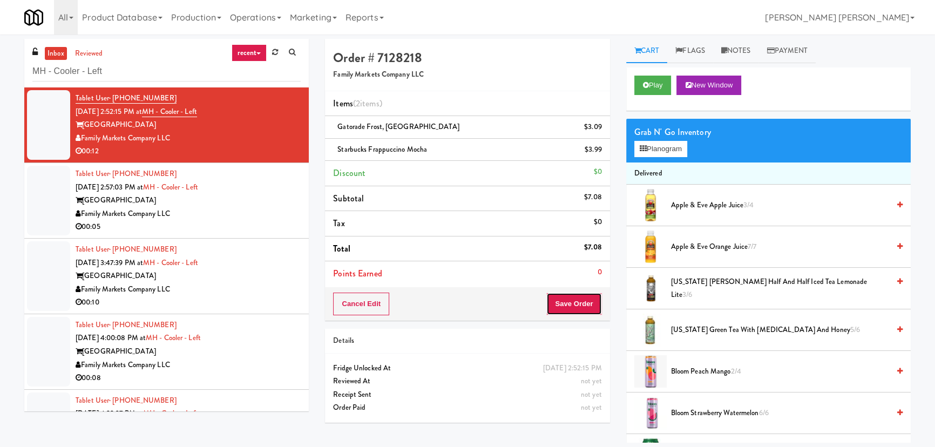
click at [578, 305] on button "Save Order" at bounding box center [574, 304] width 55 height 23
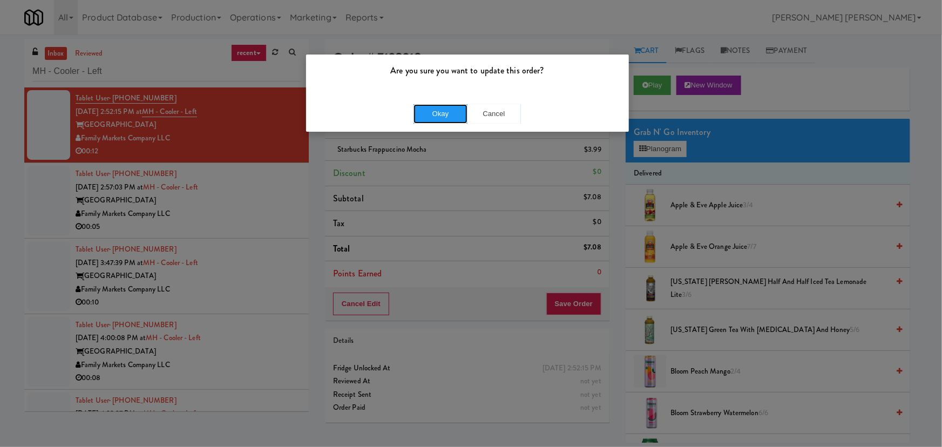
drag, startPoint x: 439, startPoint y: 118, endPoint x: 19, endPoint y: 150, distance: 420.9
click at [437, 118] on button "Okay" at bounding box center [441, 113] width 54 height 19
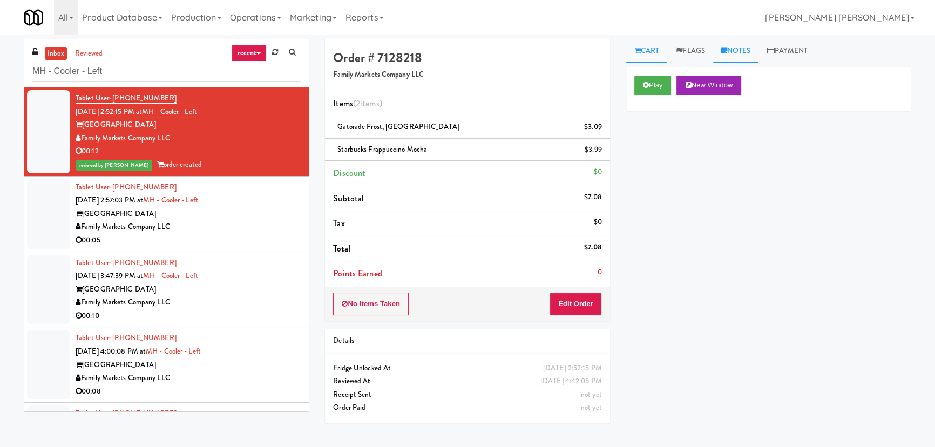
click at [746, 46] on link "Notes" at bounding box center [736, 51] width 46 height 24
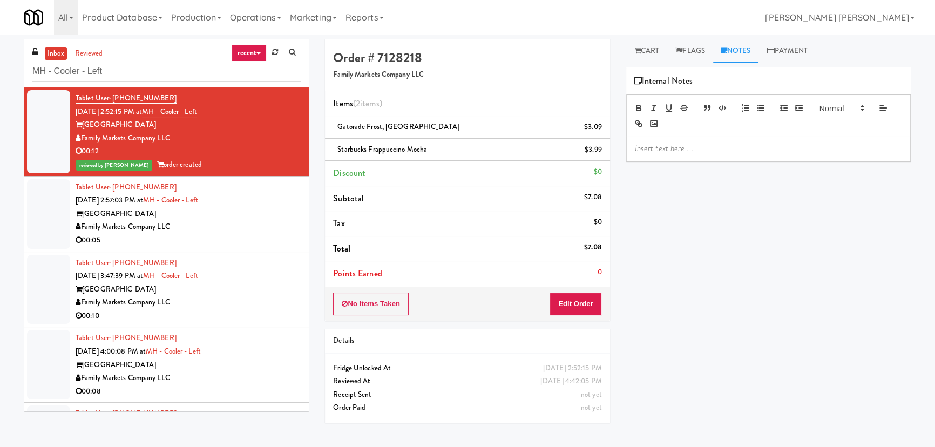
click at [673, 154] on p at bounding box center [768, 149] width 267 height 12
drag, startPoint x: 728, startPoint y: 146, endPoint x: 809, endPoint y: 145, distance: 81.0
click at [809, 145] on p "Erick- #DisabledCamera #BottomLeft" at bounding box center [768, 149] width 267 height 12
click at [253, 231] on div "Family Markets Company LLC" at bounding box center [188, 227] width 225 height 14
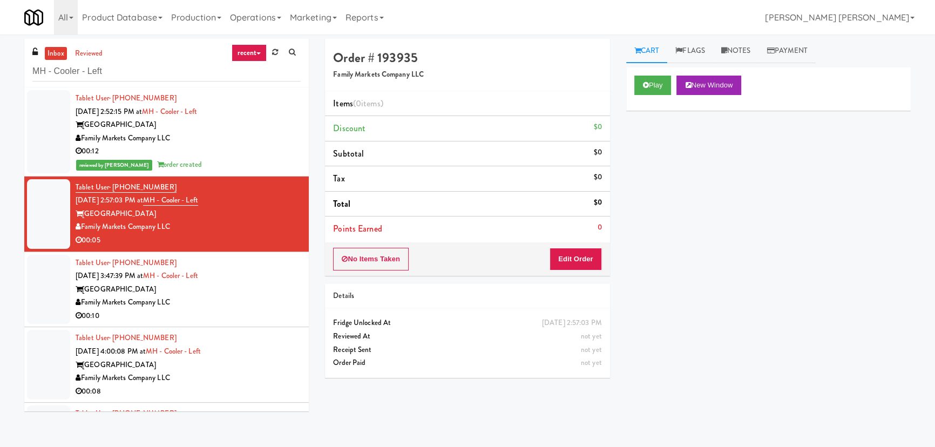
drag, startPoint x: 243, startPoint y: 139, endPoint x: 237, endPoint y: 34, distance: 104.9
click at [244, 139] on div "Family Markets Company LLC" at bounding box center [188, 139] width 225 height 14
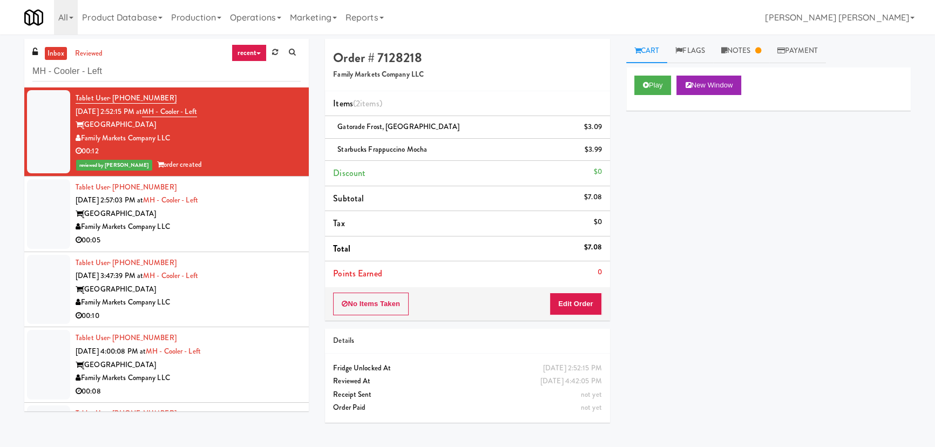
drag, startPoint x: 235, startPoint y: 233, endPoint x: 281, endPoint y: 225, distance: 46.7
click at [235, 234] on div "00:05" at bounding box center [188, 241] width 225 height 14
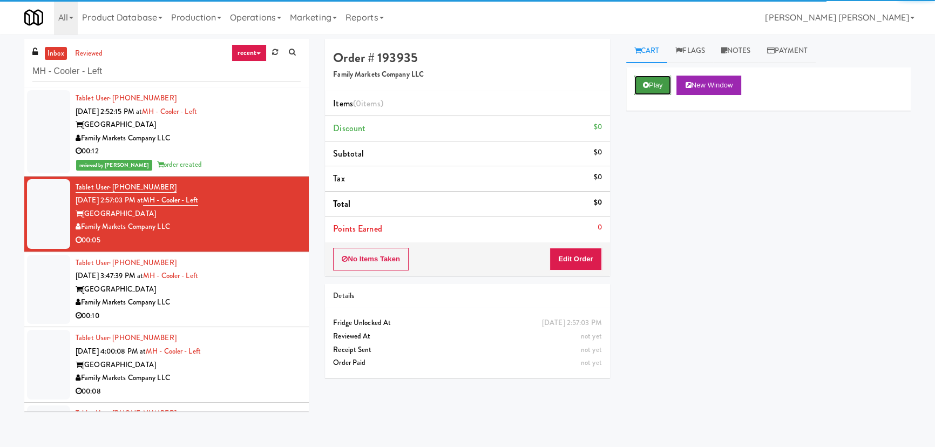
click at [661, 83] on button "Play" at bounding box center [653, 85] width 37 height 19
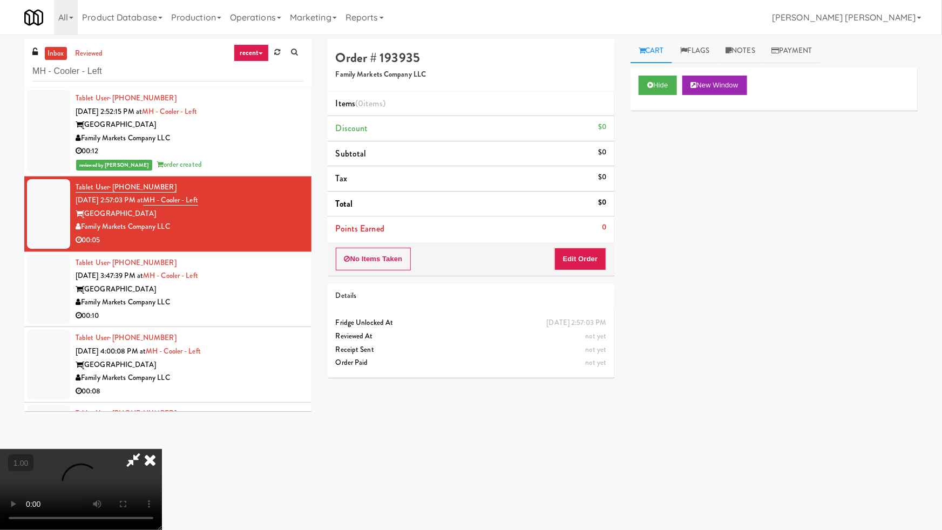
click at [162, 447] on video at bounding box center [81, 489] width 162 height 81
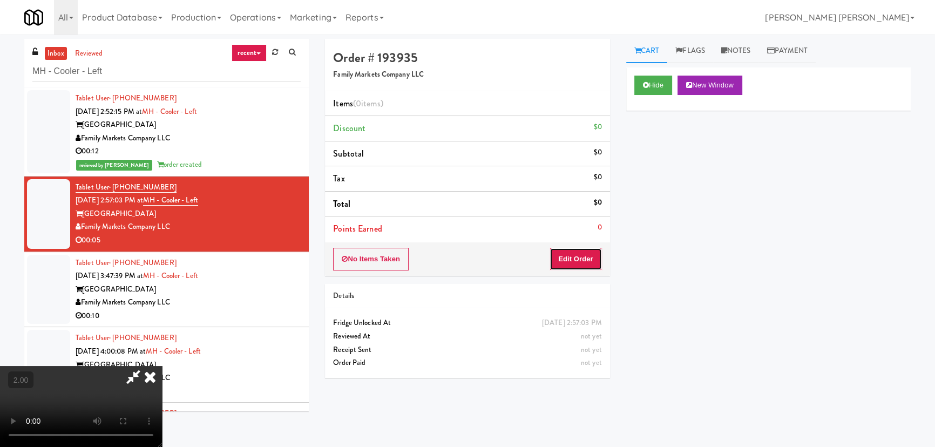
click at [587, 259] on button "Edit Order" at bounding box center [576, 259] width 52 height 23
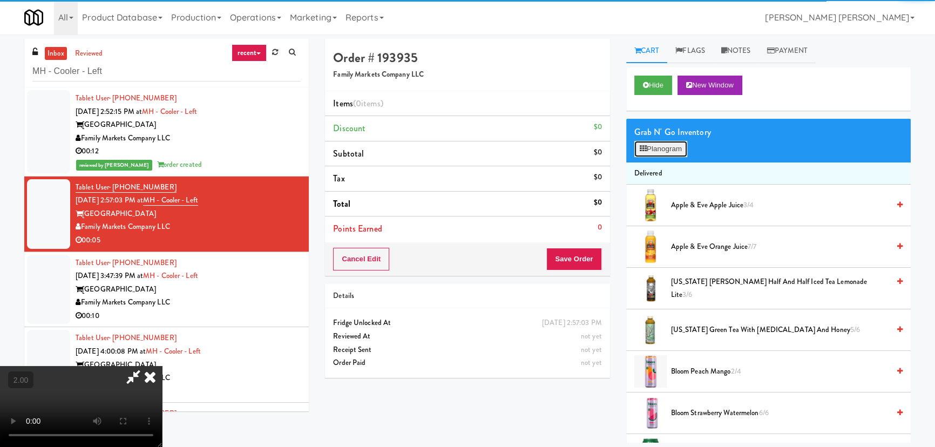
click at [648, 149] on button "Planogram" at bounding box center [661, 149] width 53 height 16
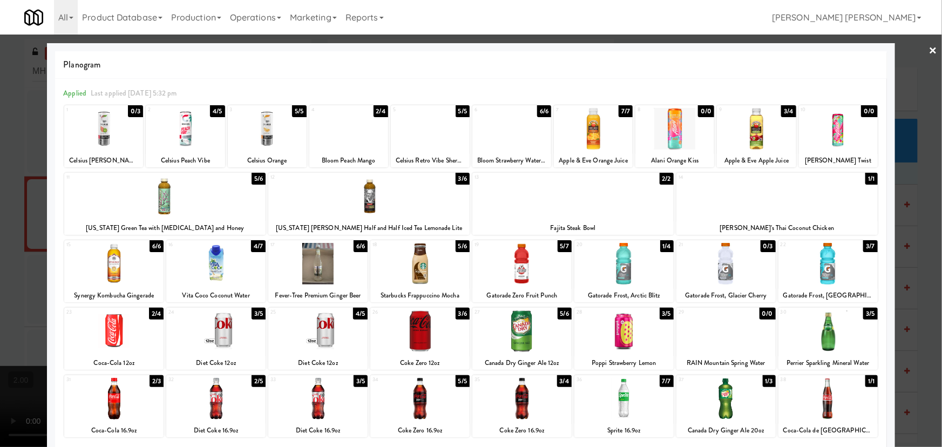
click at [422, 338] on div at bounding box center [420, 332] width 99 height 42
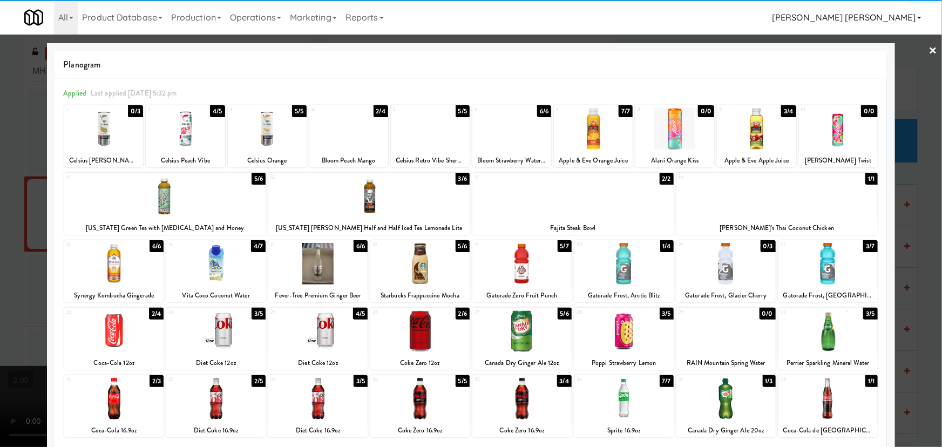
drag, startPoint x: 931, startPoint y: 49, endPoint x: 808, endPoint y: 24, distance: 125.0
click at [930, 49] on link "×" at bounding box center [933, 51] width 9 height 33
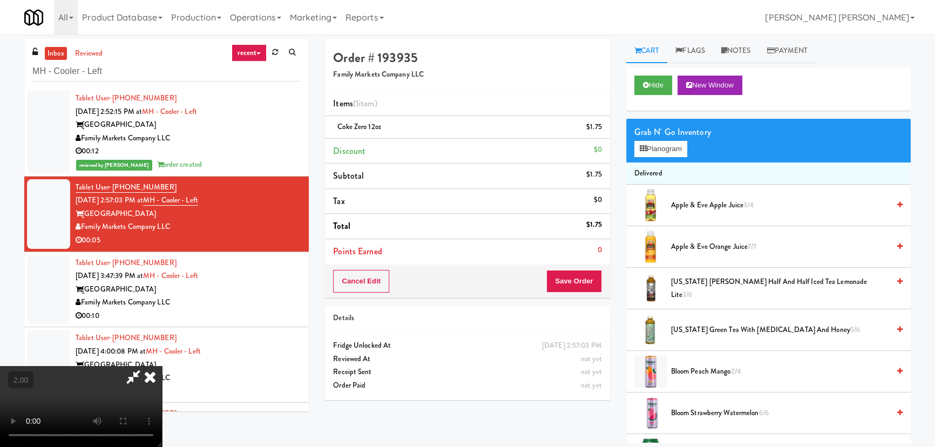
click at [162, 366] on icon at bounding box center [150, 377] width 24 height 22
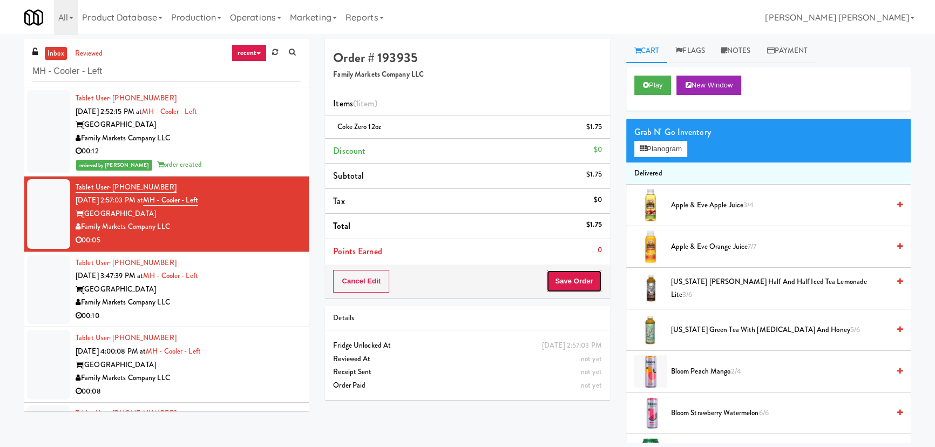
click at [574, 280] on button "Save Order" at bounding box center [574, 281] width 55 height 23
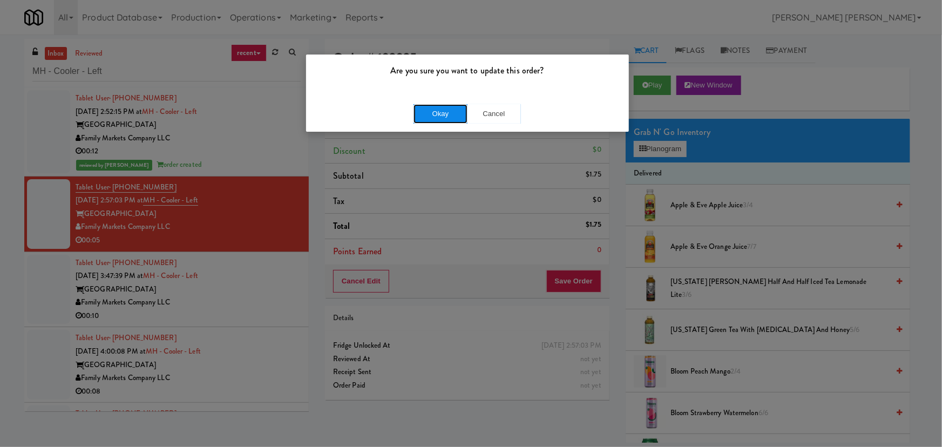
click at [444, 119] on button "Okay" at bounding box center [441, 113] width 54 height 19
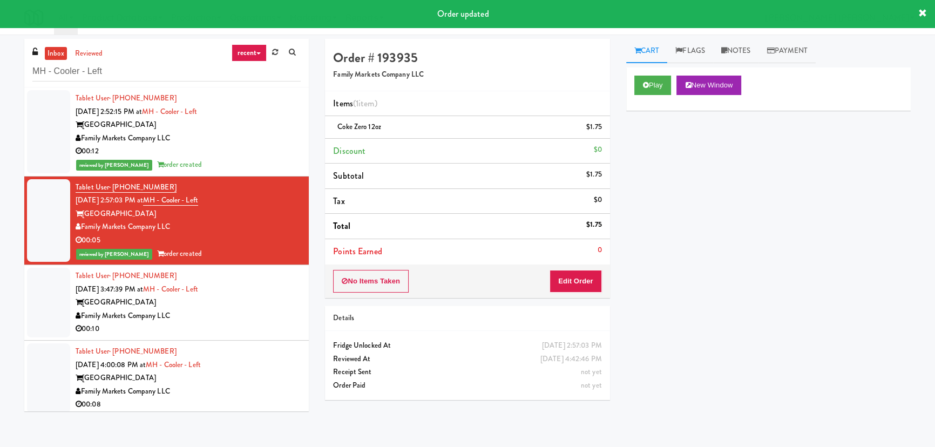
click at [281, 164] on div "reviewed by Frederick G order created" at bounding box center [188, 165] width 225 height 14
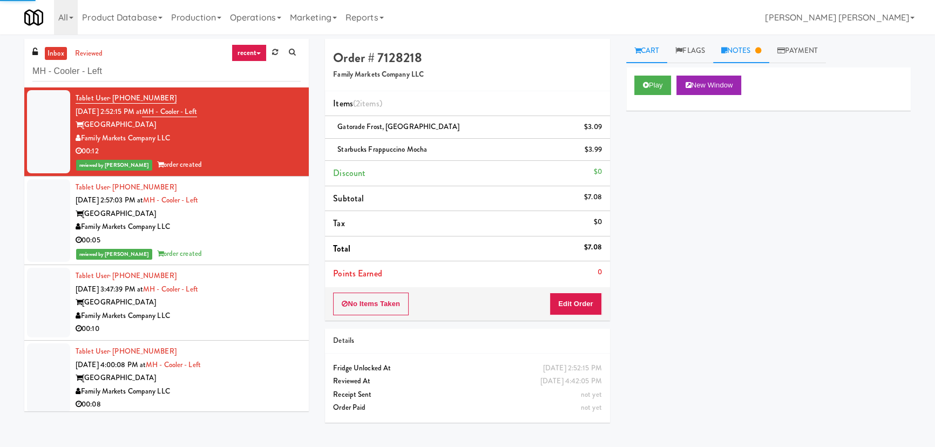
click at [747, 49] on link "Notes" at bounding box center [741, 51] width 56 height 24
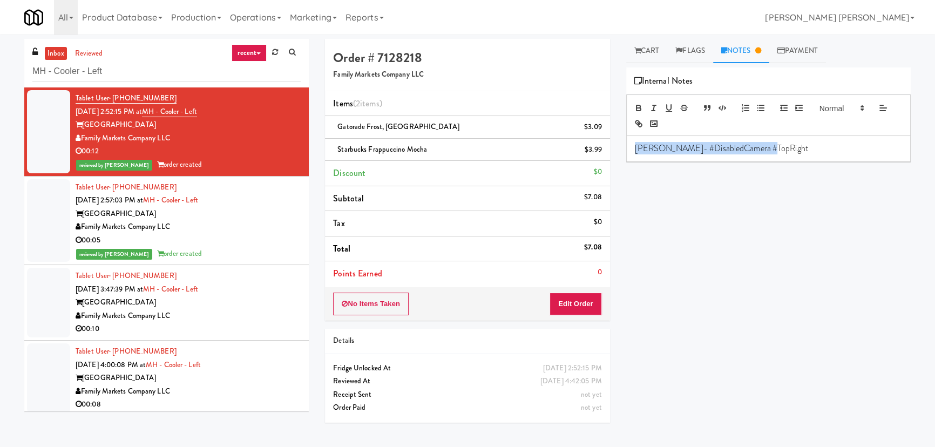
drag, startPoint x: 803, startPoint y: 150, endPoint x: 594, endPoint y: 154, distance: 209.1
click at [594, 154] on div "Order # 7128218 Family Markets Company LLC Items (2 items ) Gatorade Frost, Gla…" at bounding box center [618, 241] width 602 height 404
copy p "Erick- #DisabledCamera #TopRight"
click at [250, 226] on div "Family Markets Company LLC" at bounding box center [188, 227] width 225 height 14
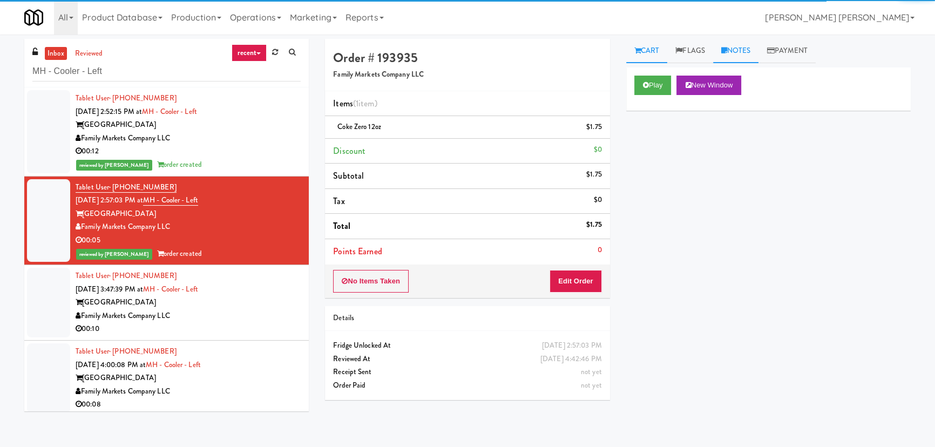
click at [732, 54] on link "Notes" at bounding box center [736, 51] width 46 height 24
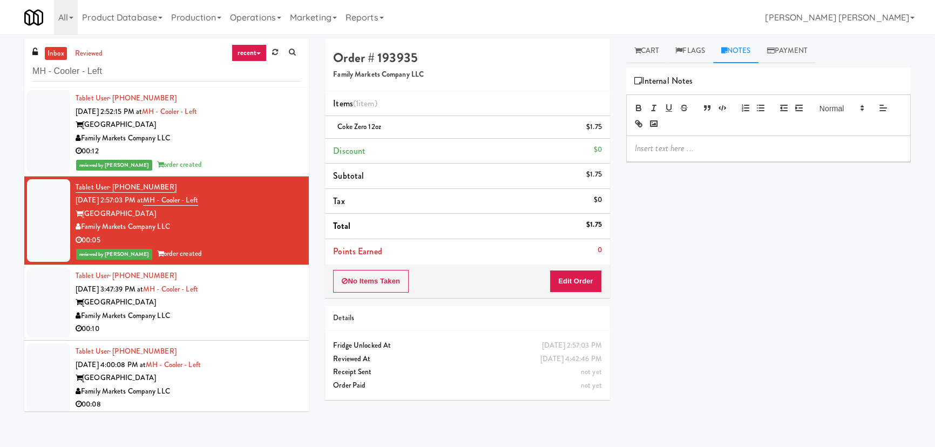
click at [695, 150] on p at bounding box center [768, 149] width 267 height 12
click at [251, 324] on div "00:10" at bounding box center [188, 329] width 225 height 14
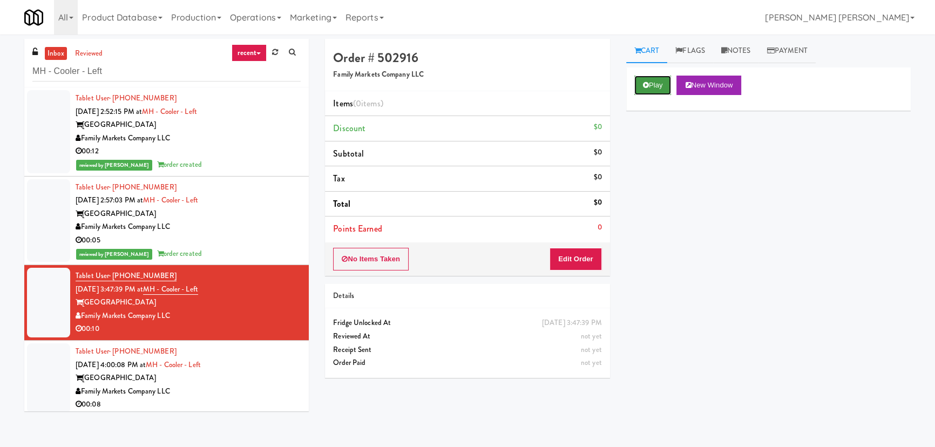
click at [658, 90] on button "Play" at bounding box center [653, 85] width 37 height 19
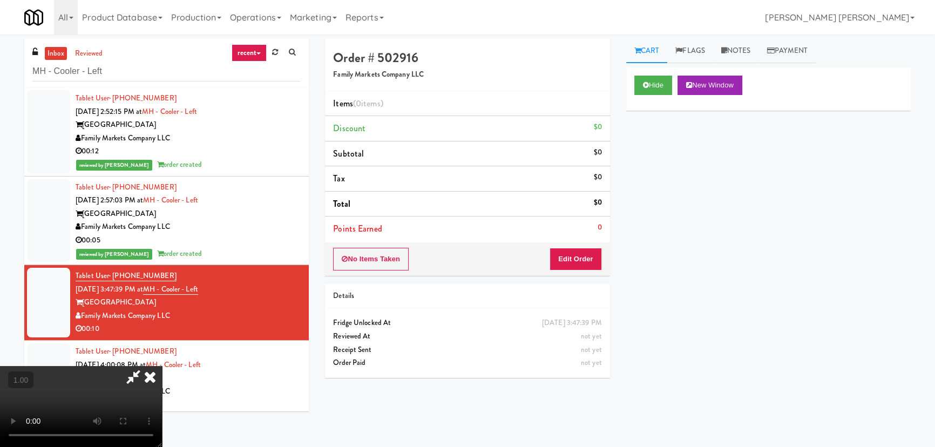
drag, startPoint x: 535, startPoint y: 472, endPoint x: 732, endPoint y: 462, distance: 196.9
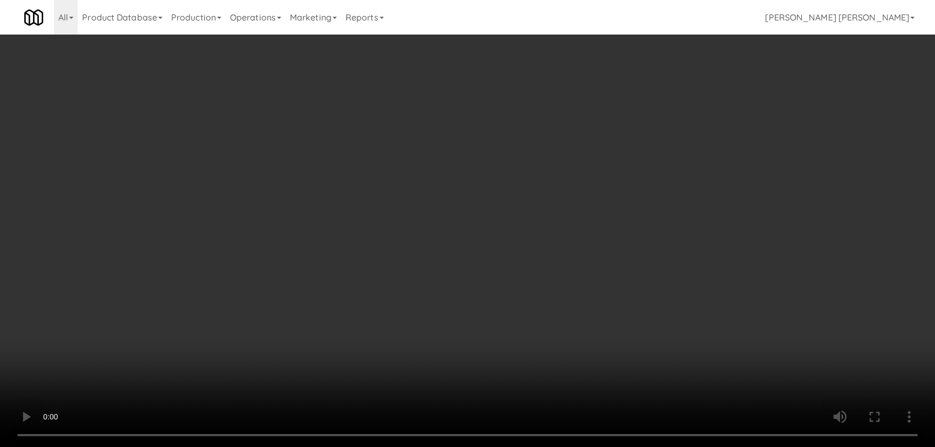
click at [633, 447] on video at bounding box center [467, 223] width 935 height 447
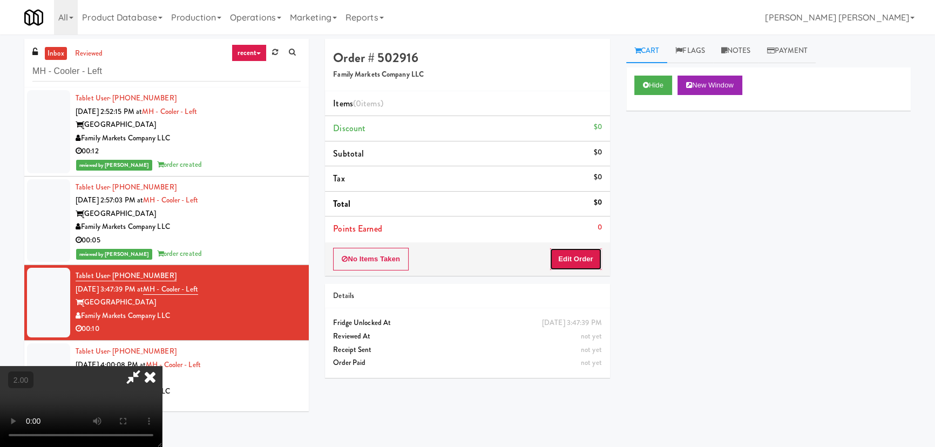
click at [575, 263] on button "Edit Order" at bounding box center [576, 259] width 52 height 23
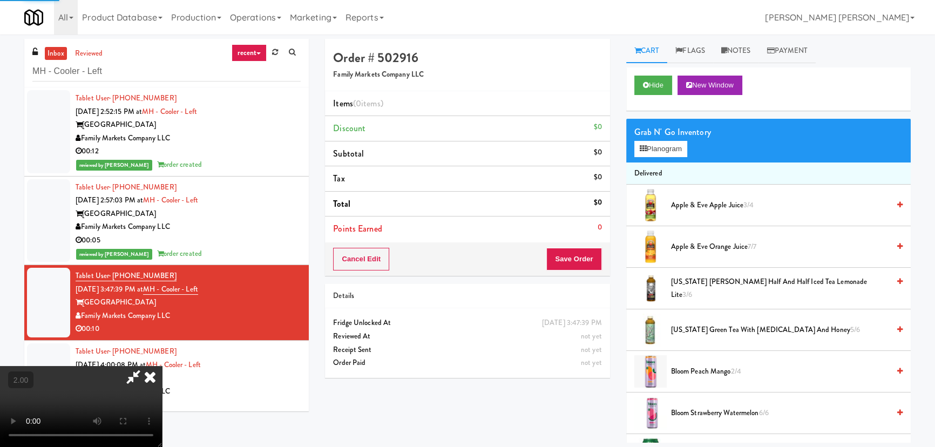
click at [653, 139] on div "Grab N' Go Inventory" at bounding box center [769, 132] width 268 height 16
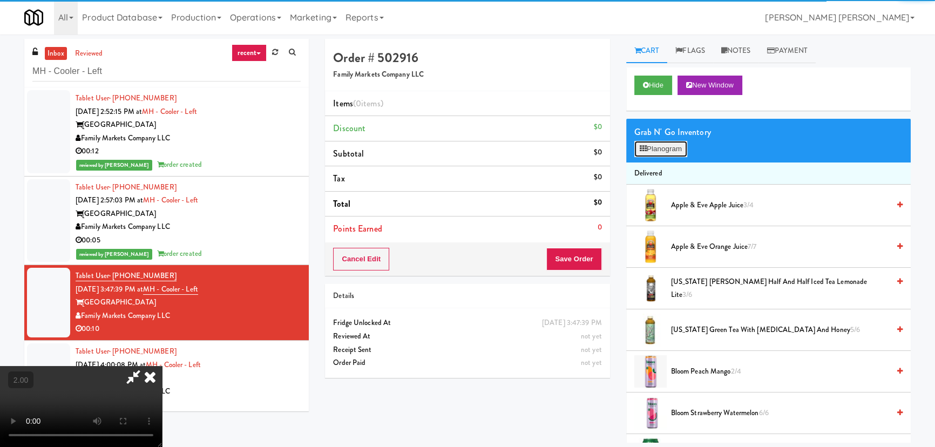
click at [654, 147] on button "Planogram" at bounding box center [661, 149] width 53 height 16
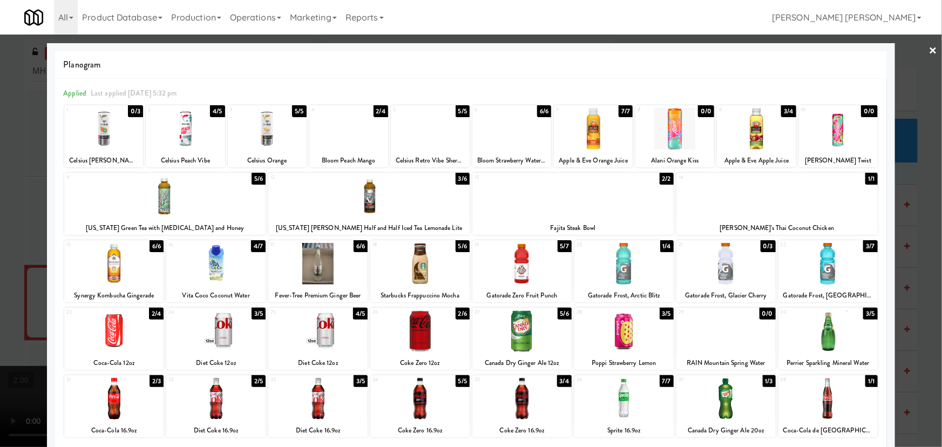
click at [929, 50] on link "×" at bounding box center [933, 51] width 9 height 33
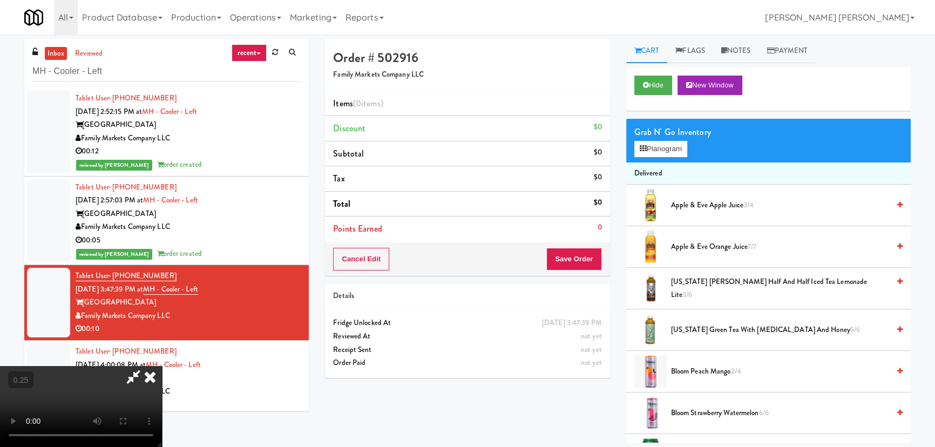
click at [162, 366] on icon at bounding box center [150, 377] width 24 height 22
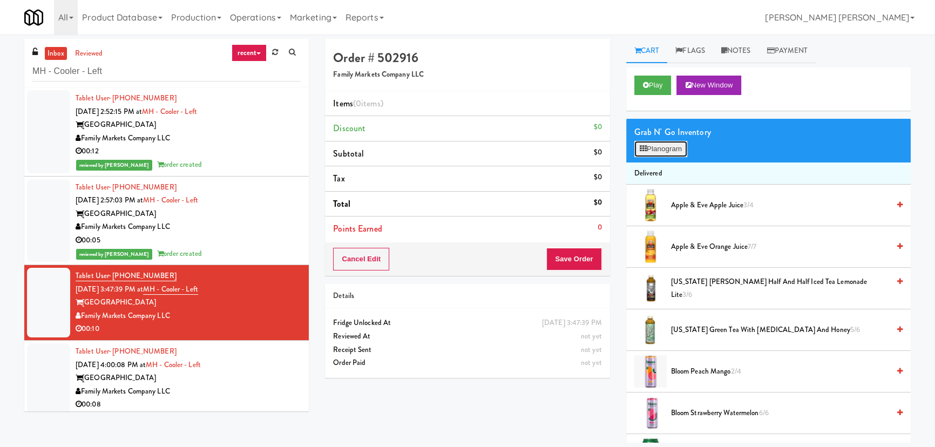
click at [662, 149] on button "Planogram" at bounding box center [661, 149] width 53 height 16
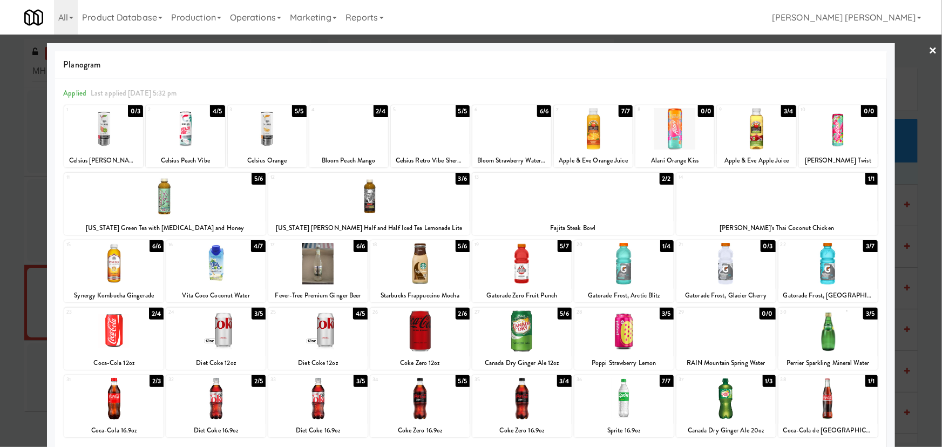
click at [102, 138] on div at bounding box center [103, 129] width 79 height 42
click at [929, 49] on link "×" at bounding box center [933, 51] width 9 height 33
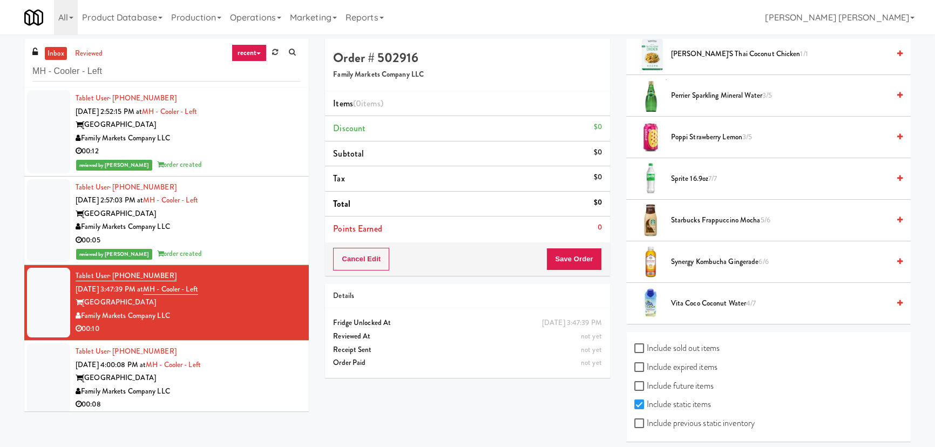
scroll to position [1237, 0]
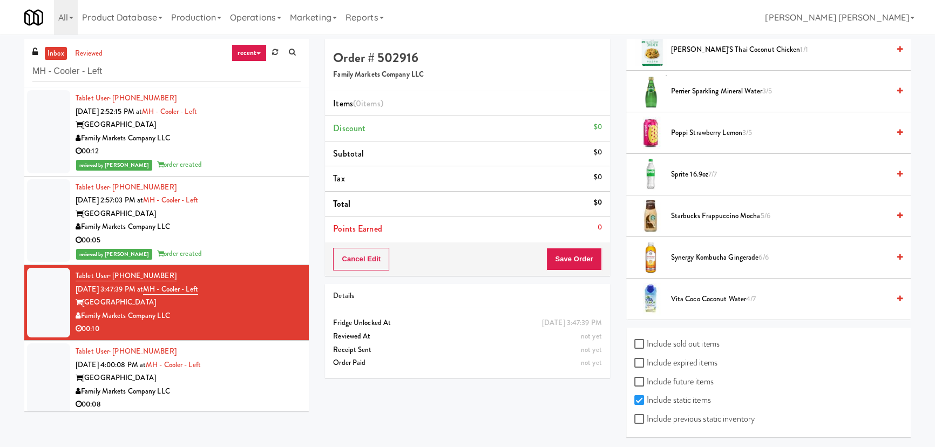
click at [672, 344] on label "Include sold out items" at bounding box center [677, 344] width 85 height 16
click at [647, 344] on input "Include sold out items" at bounding box center [641, 344] width 12 height 9
checkbox input "true"
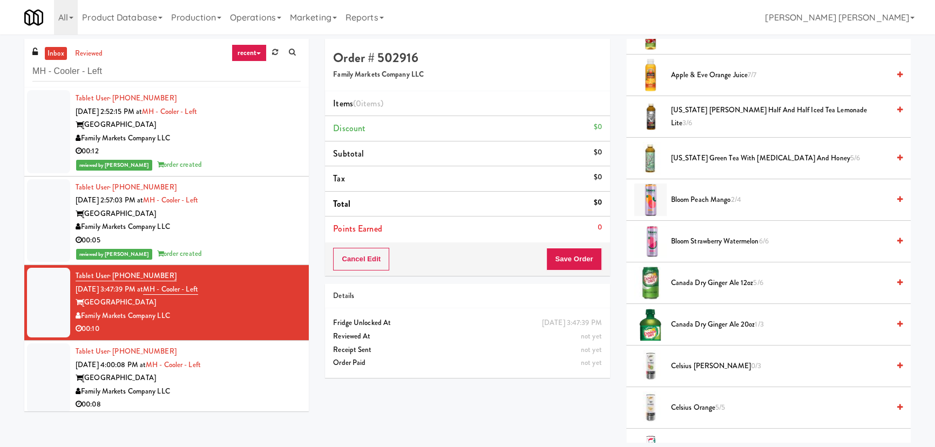
scroll to position [501, 0]
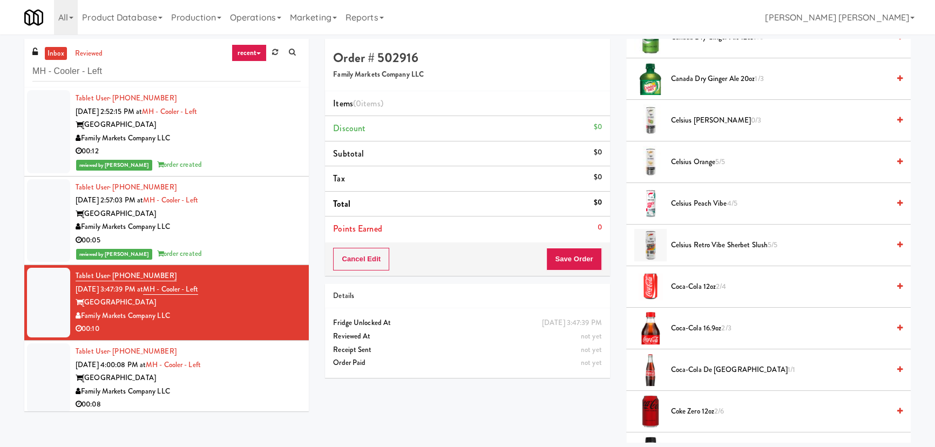
click at [700, 116] on span "Celsius Kiwi Guava 0/3" at bounding box center [780, 121] width 218 height 14
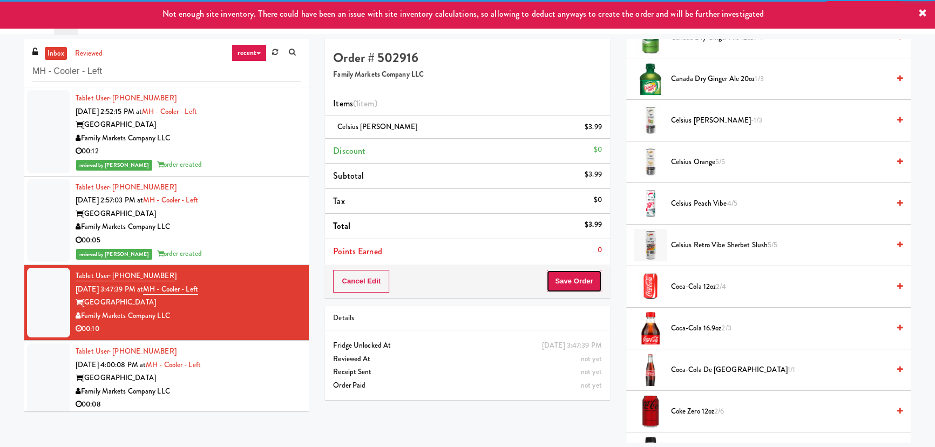
click at [575, 281] on button "Save Order" at bounding box center [574, 281] width 55 height 23
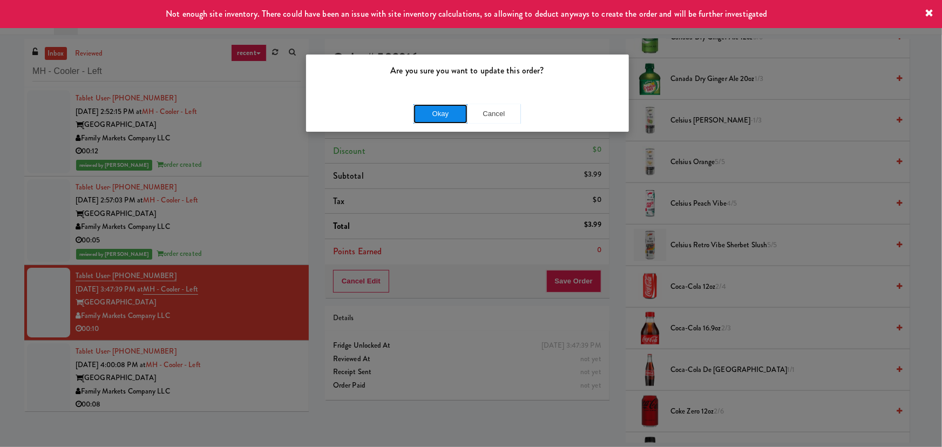
click at [451, 114] on button "Okay" at bounding box center [441, 113] width 54 height 19
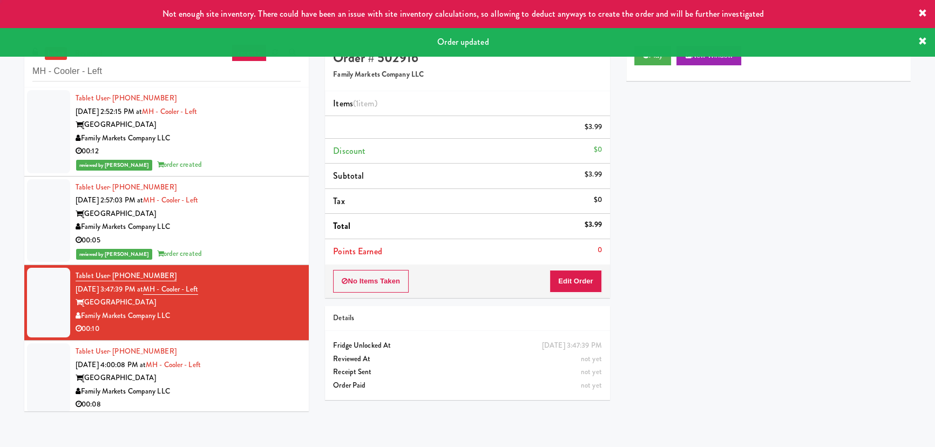
scroll to position [29, 0]
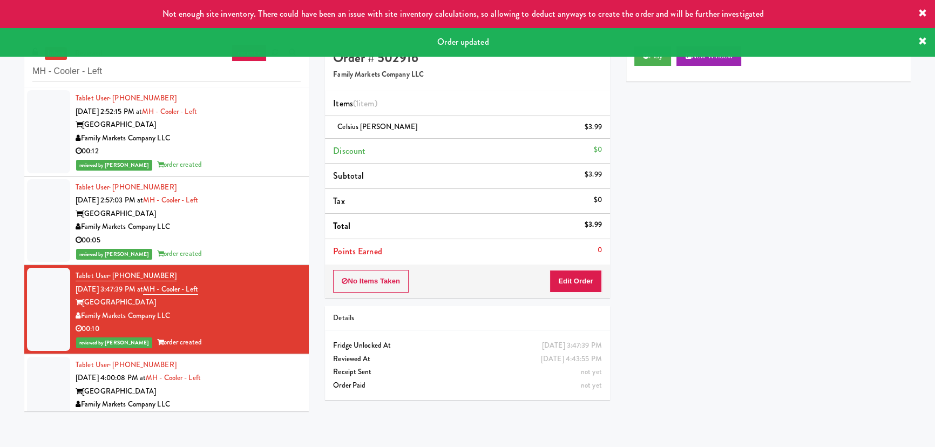
click at [252, 237] on div "00:05" at bounding box center [188, 241] width 225 height 14
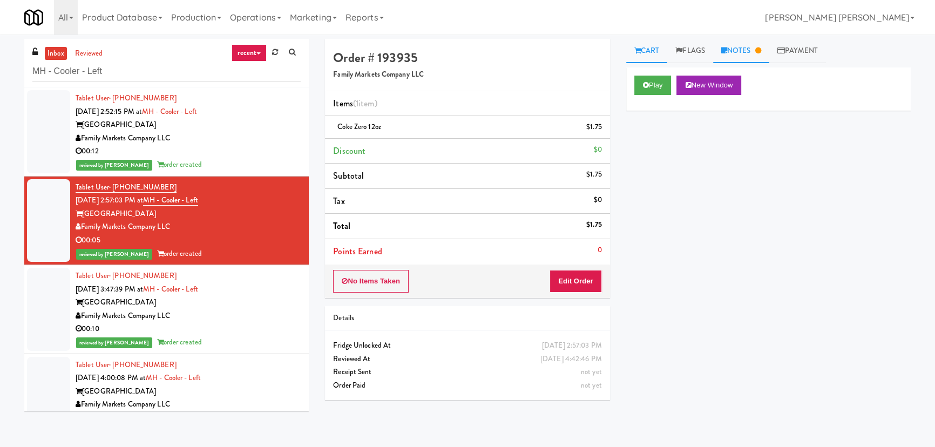
click at [740, 53] on link "Notes" at bounding box center [741, 51] width 56 height 24
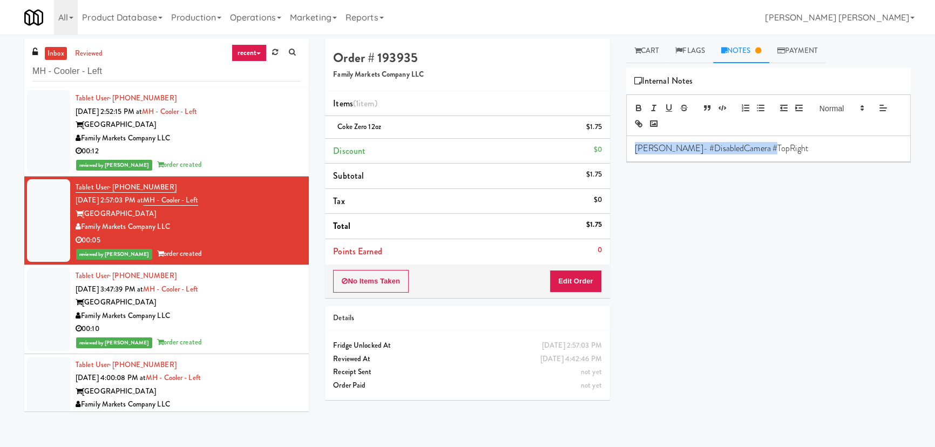
drag, startPoint x: 765, startPoint y: 149, endPoint x: 630, endPoint y: 157, distance: 135.8
click at [630, 157] on div "Erick- #DisabledCamera #TopRight" at bounding box center [769, 148] width 284 height 25
copy p "Erick- #DisabledCamera #TopRight"
click at [270, 312] on div "Family Markets Company LLC" at bounding box center [188, 316] width 225 height 14
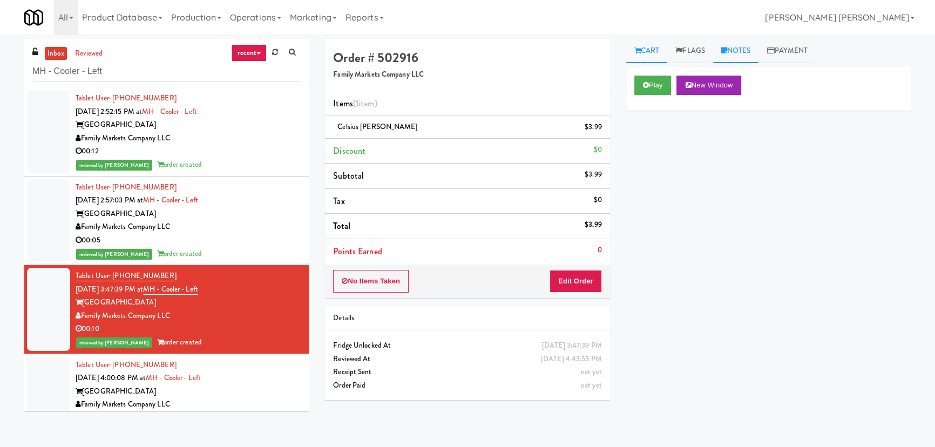
drag, startPoint x: 750, startPoint y: 46, endPoint x: 749, endPoint y: 54, distance: 7.6
click at [750, 47] on link "Notes" at bounding box center [736, 51] width 46 height 24
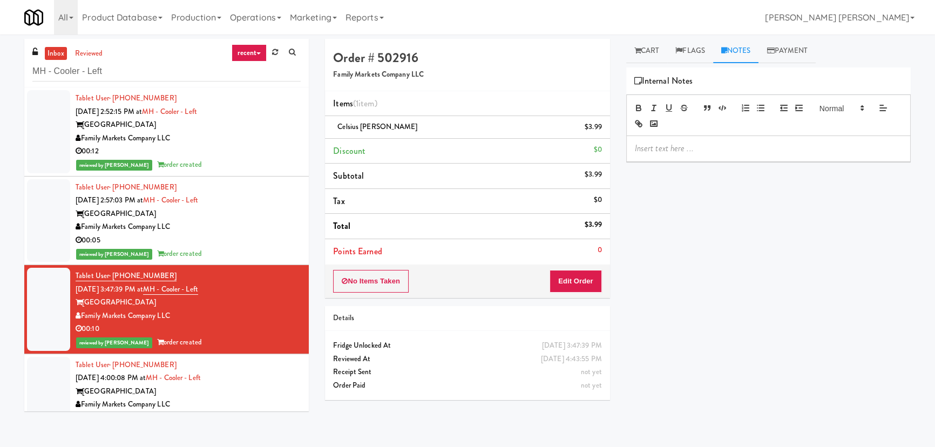
click at [699, 152] on p at bounding box center [768, 149] width 267 height 12
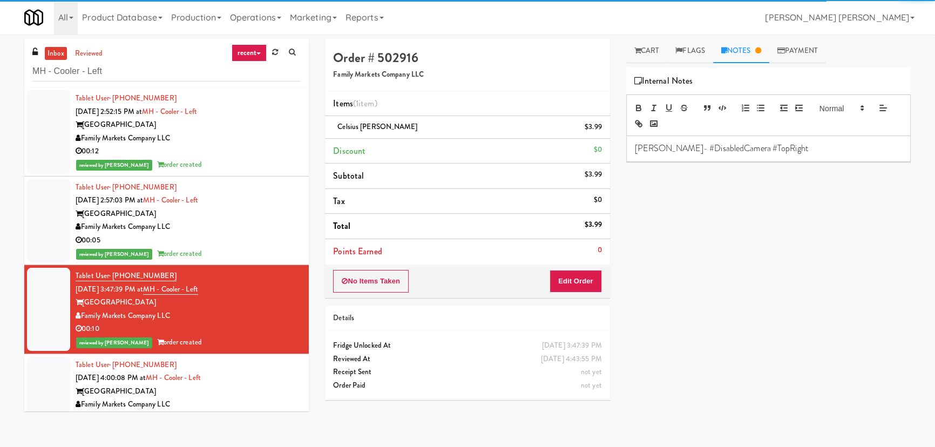
scroll to position [93, 0]
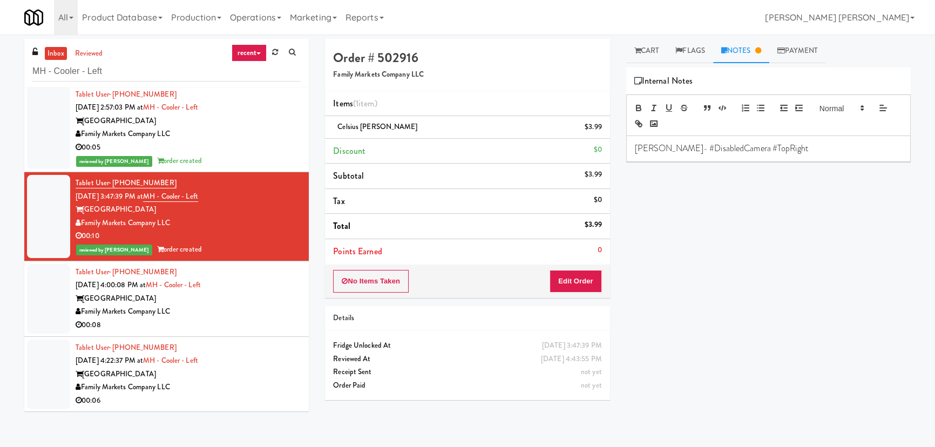
click at [250, 299] on div "Market House" at bounding box center [188, 299] width 225 height 14
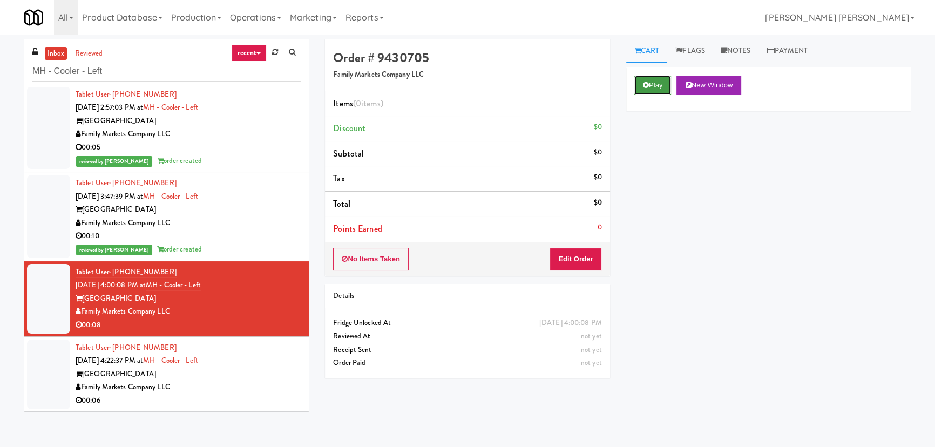
click at [660, 91] on button "Play" at bounding box center [653, 85] width 37 height 19
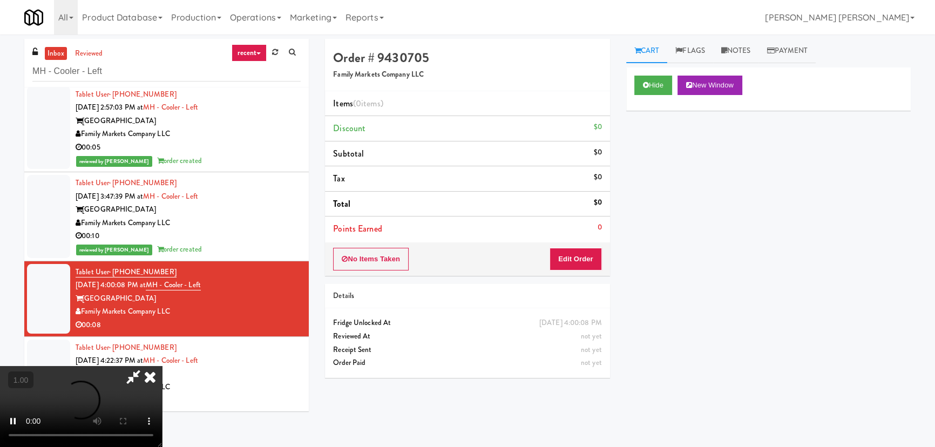
click at [162, 447] on video at bounding box center [81, 406] width 162 height 81
click at [587, 255] on button "Edit Order" at bounding box center [576, 259] width 52 height 23
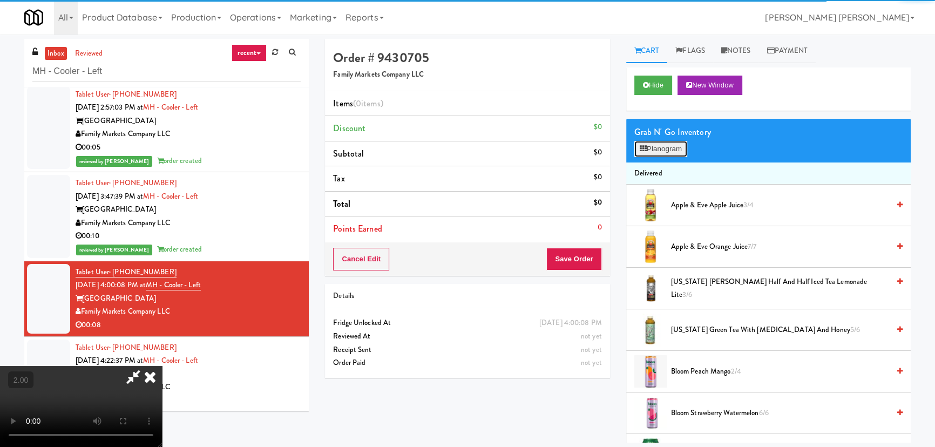
click at [656, 146] on button "Planogram" at bounding box center [661, 149] width 53 height 16
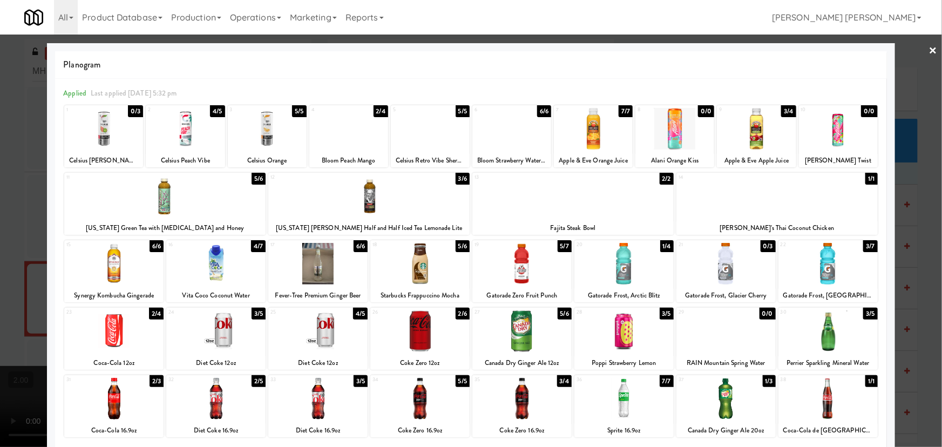
drag, startPoint x: 824, startPoint y: 277, endPoint x: 908, endPoint y: 240, distance: 91.4
click at [825, 277] on div at bounding box center [828, 264] width 99 height 42
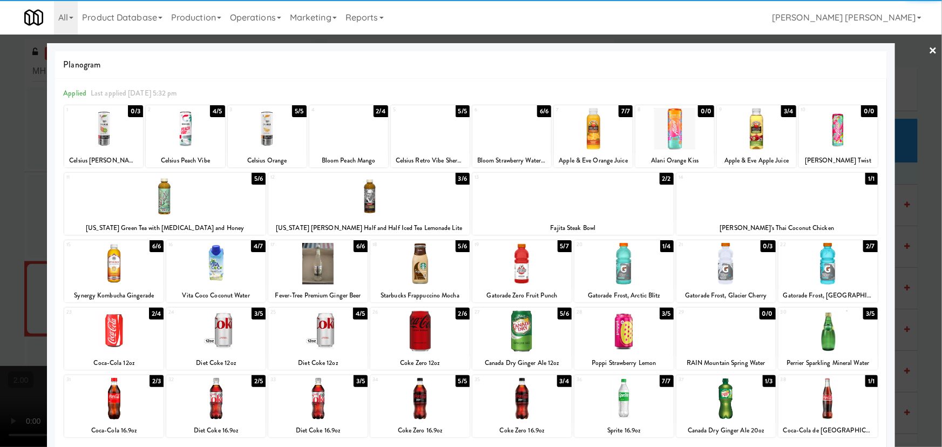
click at [929, 49] on link "×" at bounding box center [933, 51] width 9 height 33
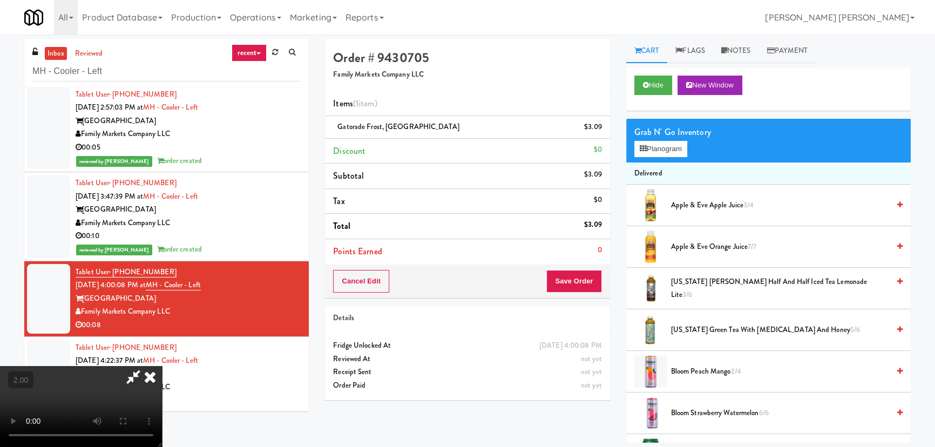
click at [162, 366] on icon at bounding box center [150, 377] width 24 height 22
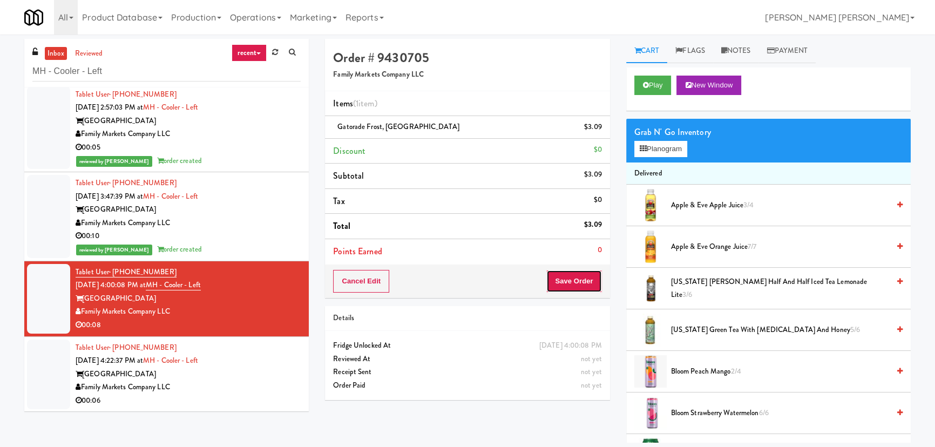
click at [561, 271] on button "Save Order" at bounding box center [574, 281] width 55 height 23
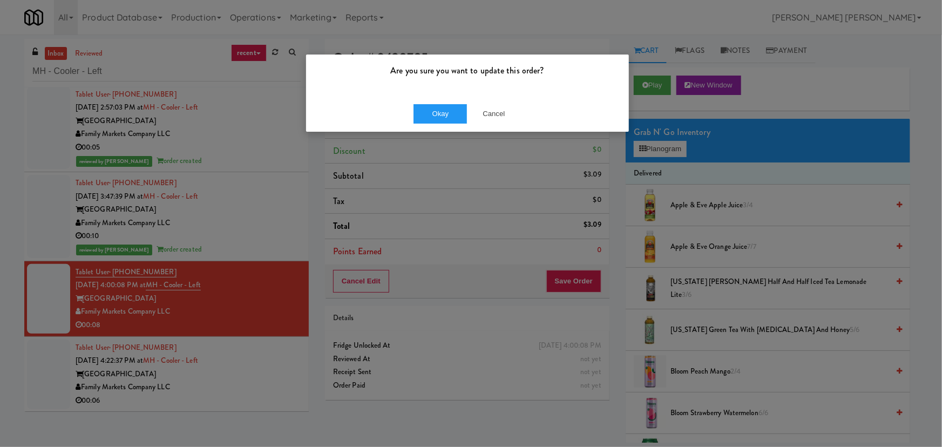
click at [453, 124] on div "Okay Cancel" at bounding box center [467, 114] width 323 height 36
click at [454, 125] on div "Okay Cancel" at bounding box center [467, 114] width 323 height 36
click at [452, 118] on button "Okay" at bounding box center [441, 113] width 54 height 19
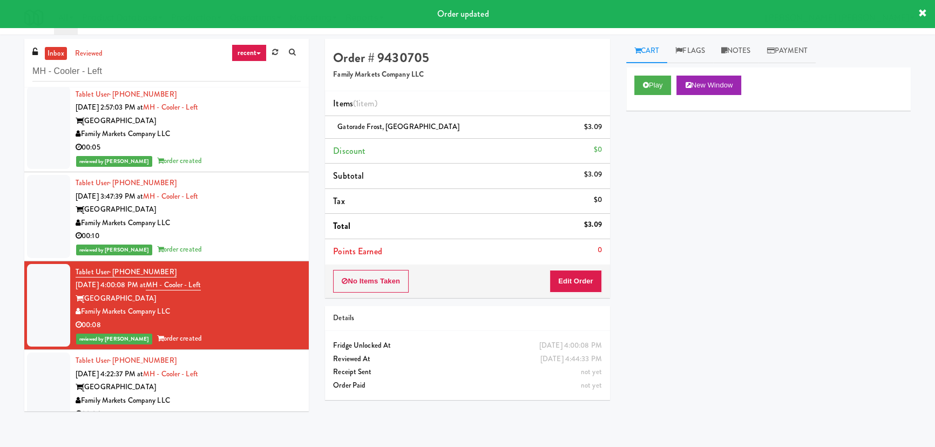
drag, startPoint x: 261, startPoint y: 248, endPoint x: 268, endPoint y: 242, distance: 9.3
click at [261, 248] on div "reviewed by Frederick G order created" at bounding box center [188, 250] width 225 height 14
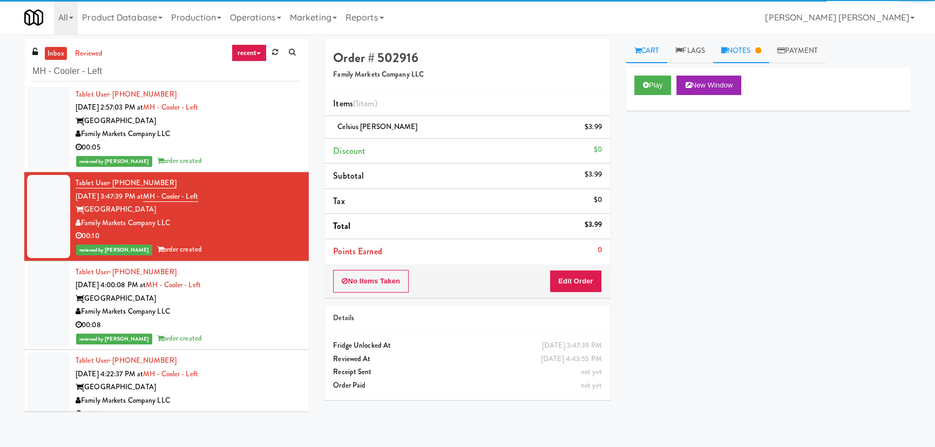
click at [741, 55] on link "Notes" at bounding box center [741, 51] width 56 height 24
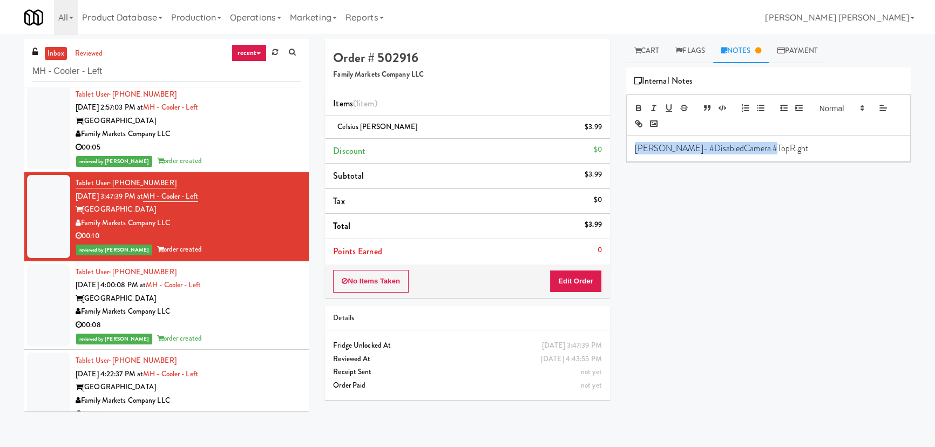
drag, startPoint x: 774, startPoint y: 157, endPoint x: 598, endPoint y: 170, distance: 176.6
click at [598, 170] on div "Order # 502916 Family Markets Company LLC Items (1 item ) Celsius Kiwi Guava $3…" at bounding box center [618, 241] width 602 height 404
copy p "Erick- #DisabledCamera #TopRight"
click at [262, 313] on div "Family Markets Company LLC" at bounding box center [188, 312] width 225 height 14
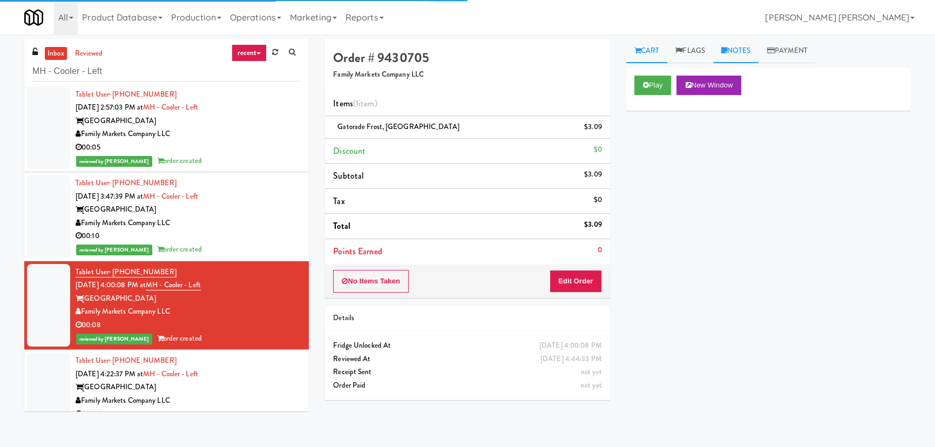
click at [751, 48] on link "Notes" at bounding box center [736, 51] width 46 height 24
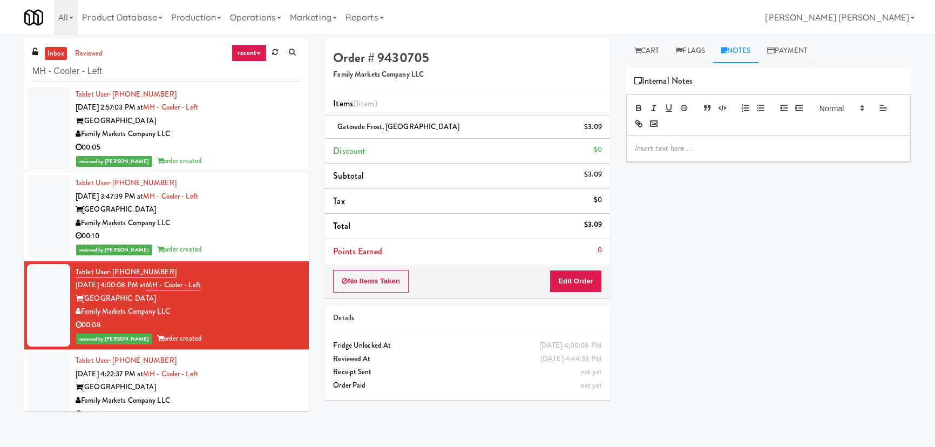
click at [692, 146] on p at bounding box center [768, 149] width 267 height 12
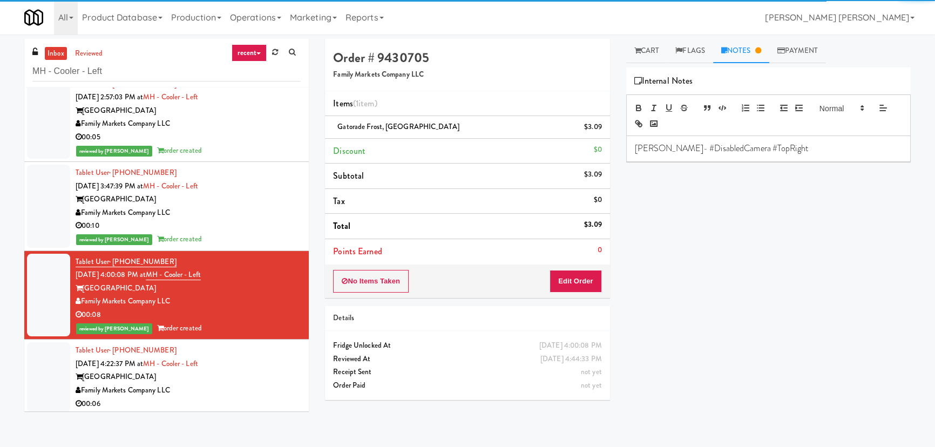
scroll to position [106, 0]
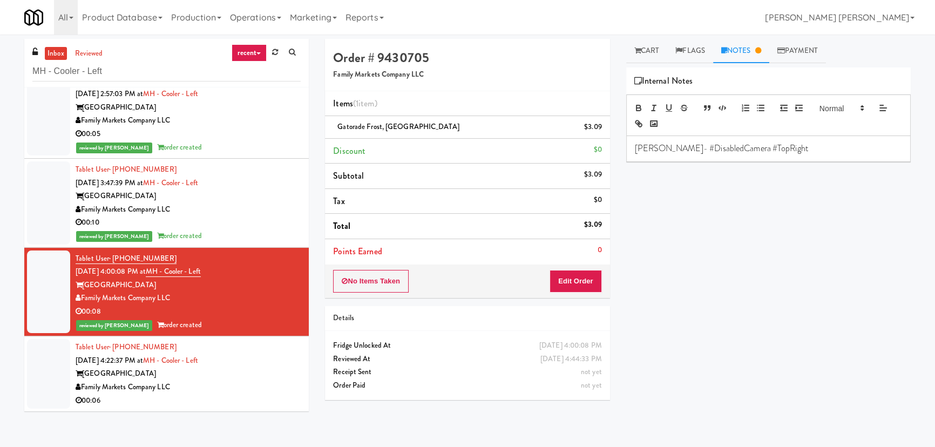
click at [259, 363] on div "Tablet User · (757) 390-8578 Aug 27, 2025 4:22:37 PM at MH - Cooler - Left Mark…" at bounding box center [188, 374] width 225 height 66
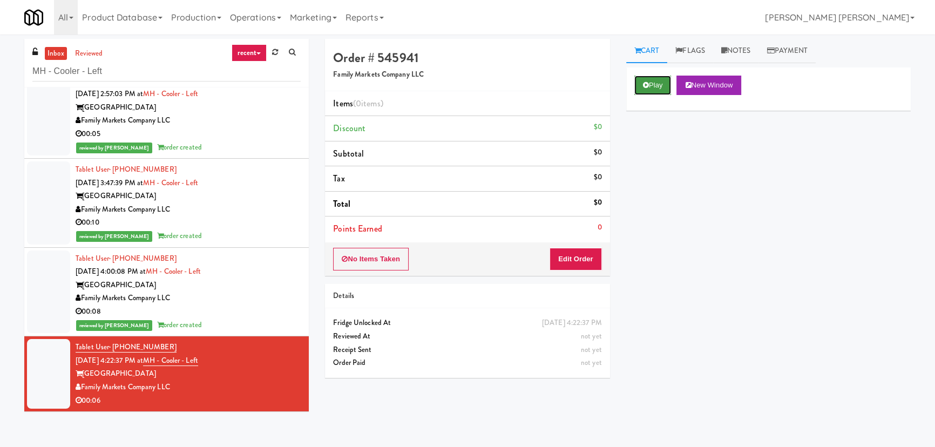
click at [651, 83] on button "Play" at bounding box center [653, 85] width 37 height 19
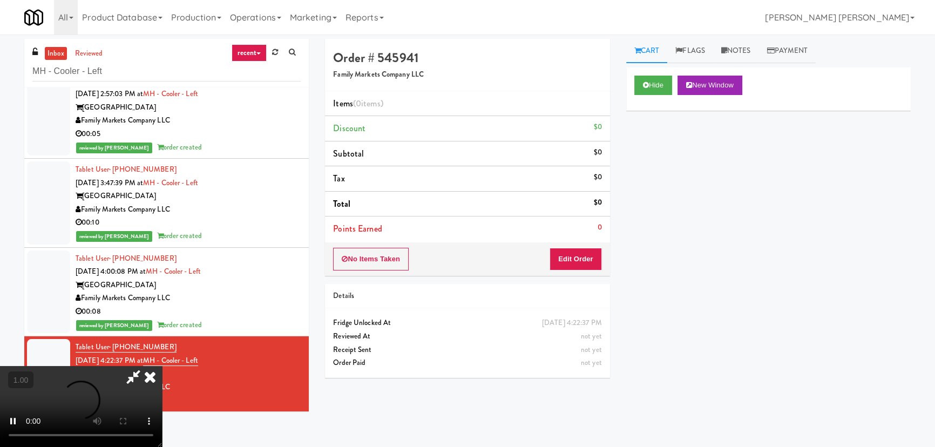
click at [162, 447] on video at bounding box center [81, 406] width 162 height 81
click at [575, 258] on button "Edit Order" at bounding box center [576, 259] width 52 height 23
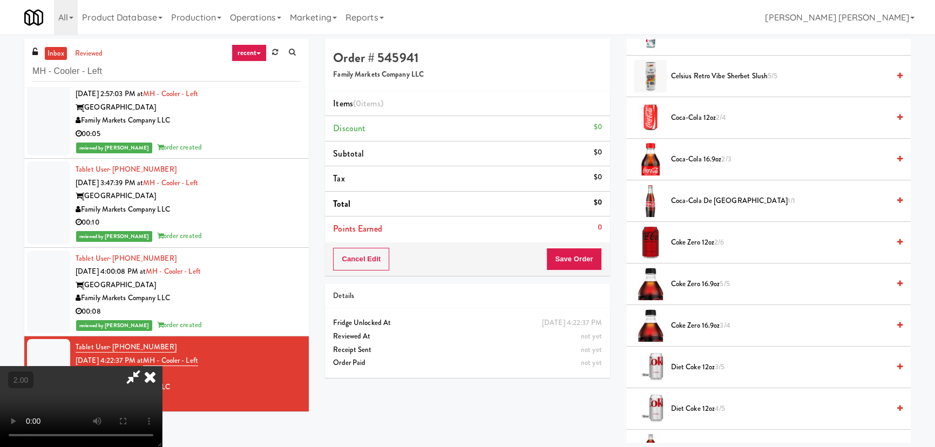
scroll to position [589, 0]
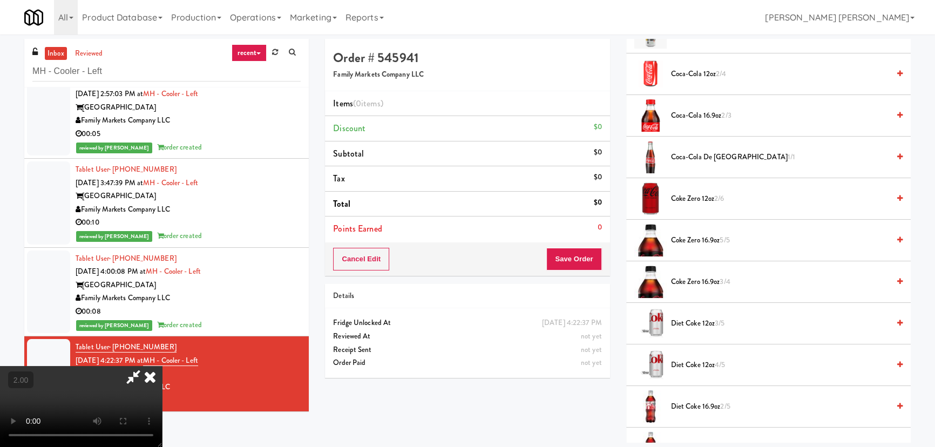
click at [686, 317] on span "Diet Coke 12oz 3/5" at bounding box center [780, 324] width 218 height 14
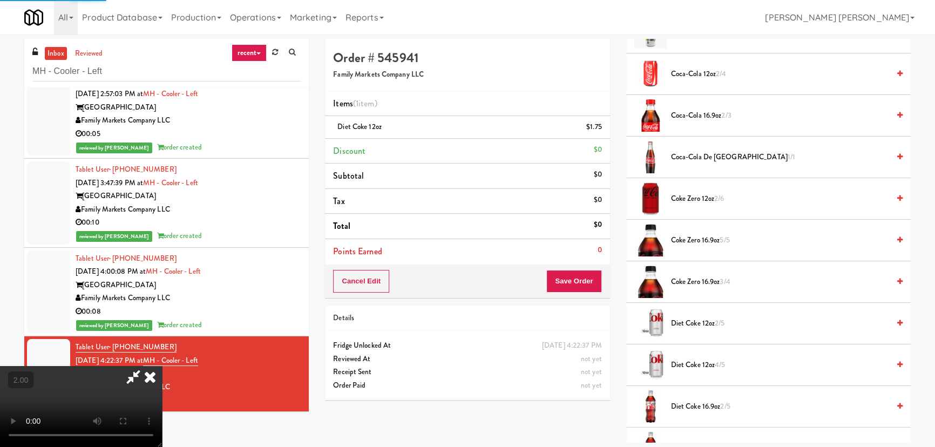
click at [162, 366] on icon at bounding box center [150, 377] width 24 height 22
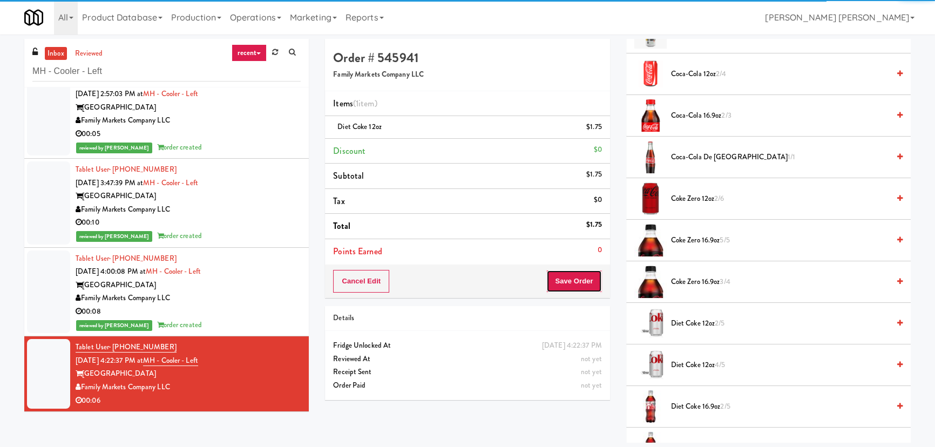
click at [582, 285] on button "Save Order" at bounding box center [574, 281] width 55 height 23
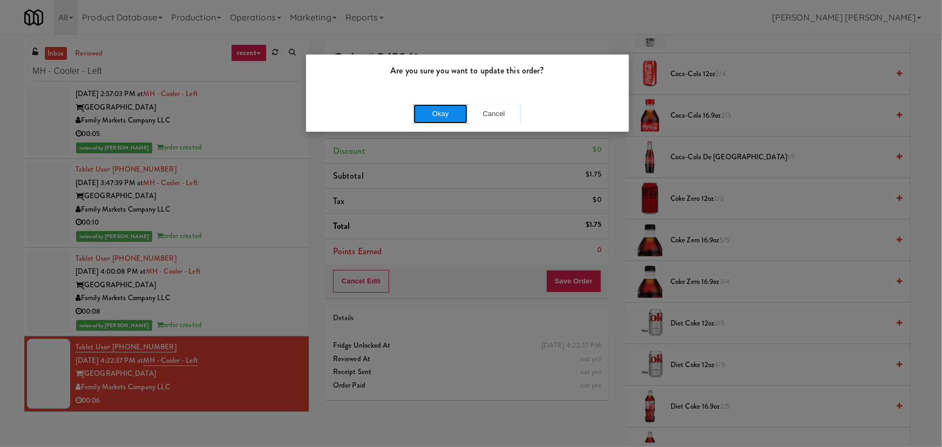
click at [454, 110] on button "Okay" at bounding box center [441, 113] width 54 height 19
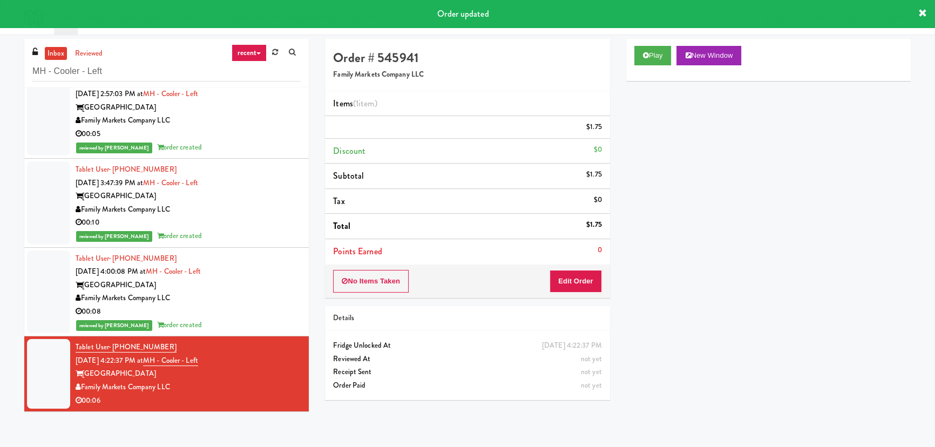
scroll to position [29, 0]
click at [257, 297] on div "Family Markets Company LLC" at bounding box center [188, 299] width 225 height 14
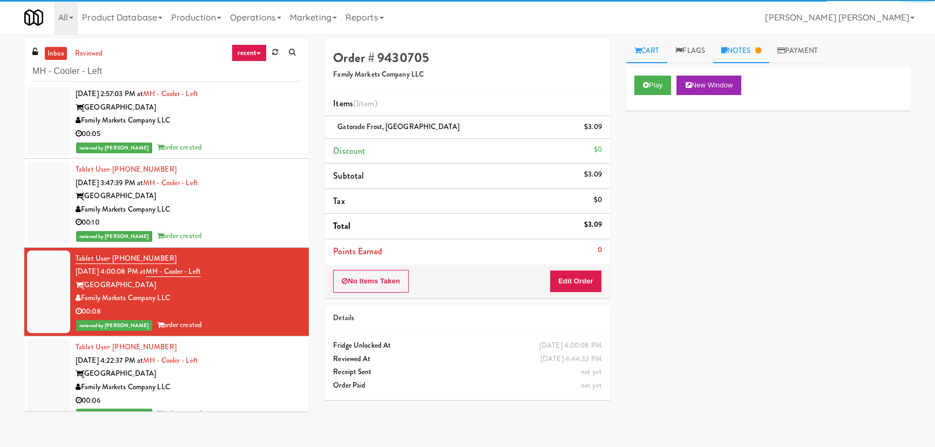
click at [756, 46] on link "Notes" at bounding box center [741, 51] width 56 height 24
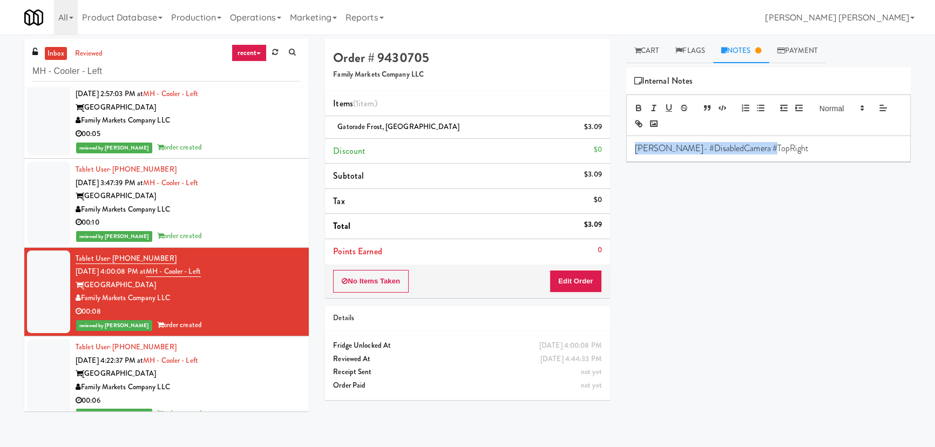
drag, startPoint x: 783, startPoint y: 148, endPoint x: 579, endPoint y: 158, distance: 204.4
click at [579, 158] on div "Order # 9430705 Family Markets Company LLC Items (1 item ) Gatorade Frost, Glac…" at bounding box center [618, 241] width 602 height 404
copy p "Erick- #DisabledCamera #TopRight"
click at [260, 372] on div "Market House" at bounding box center [188, 374] width 225 height 14
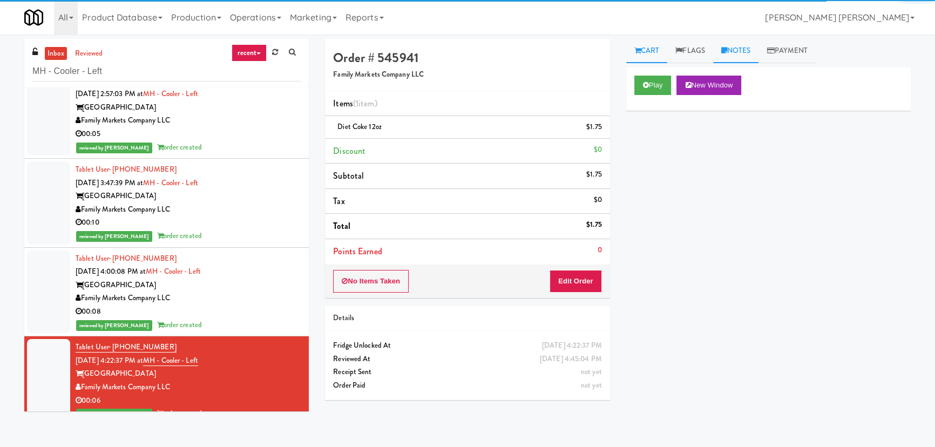
click at [745, 52] on link "Notes" at bounding box center [736, 51] width 46 height 24
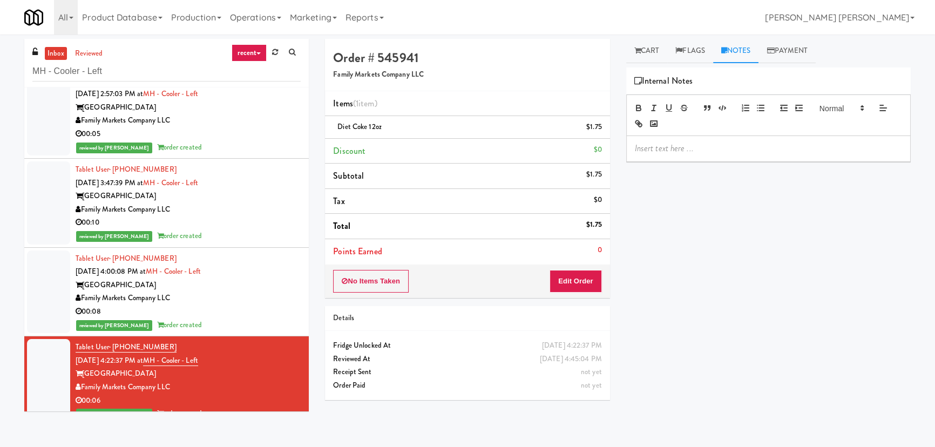
click at [704, 147] on p at bounding box center [768, 149] width 267 height 12
drag, startPoint x: 56, startPoint y: 72, endPoint x: -38, endPoint y: 74, distance: 94.0
click at [0, 74] on html "Are you sure you want to update this order? Okay Cancel Okay Are you sure you w…" at bounding box center [467, 223] width 935 height 447
paste input "Ventana Combo Machine"
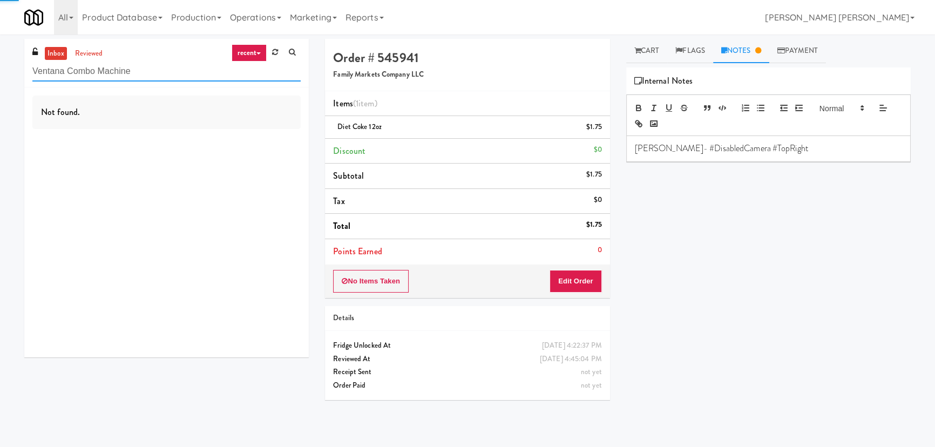
type input "Ventana Combo Machine"
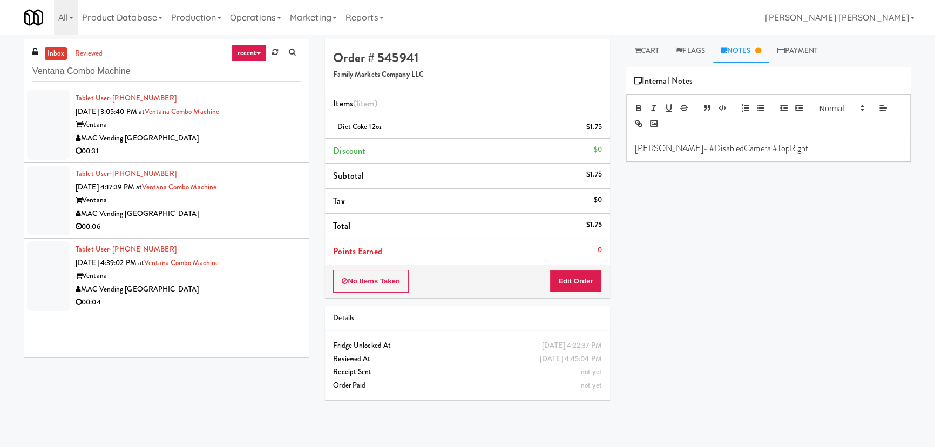
click at [189, 138] on div "MAC Vending [GEOGRAPHIC_DATA]" at bounding box center [188, 139] width 225 height 14
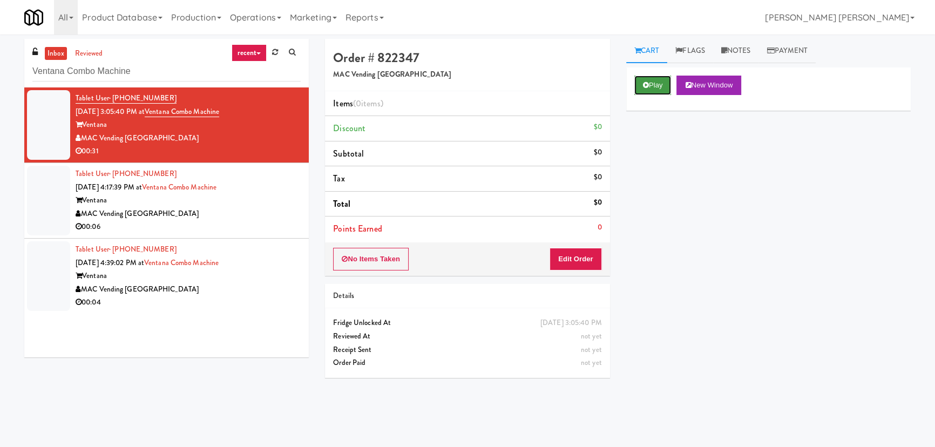
click at [648, 86] on icon at bounding box center [646, 85] width 6 height 7
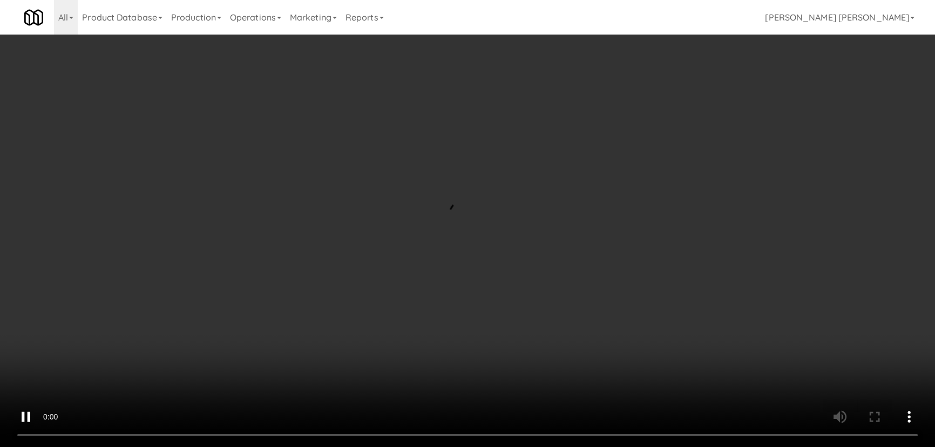
click at [558, 447] on video at bounding box center [467, 223] width 935 height 447
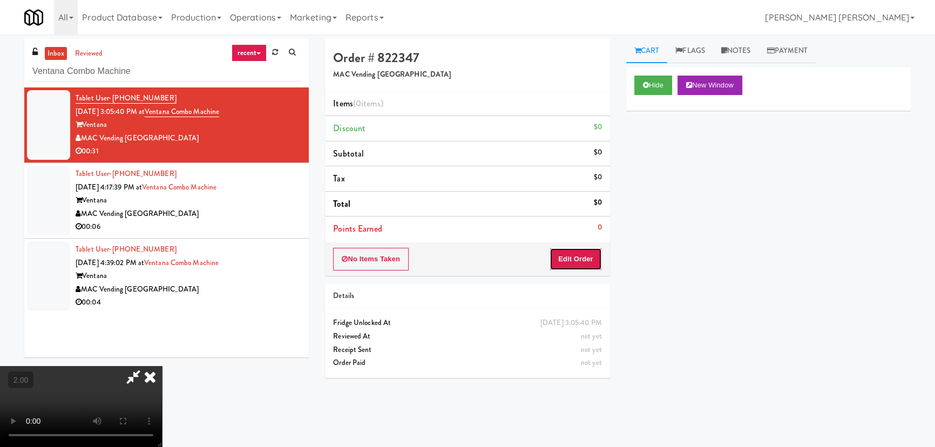
click at [591, 259] on button "Edit Order" at bounding box center [576, 259] width 52 height 23
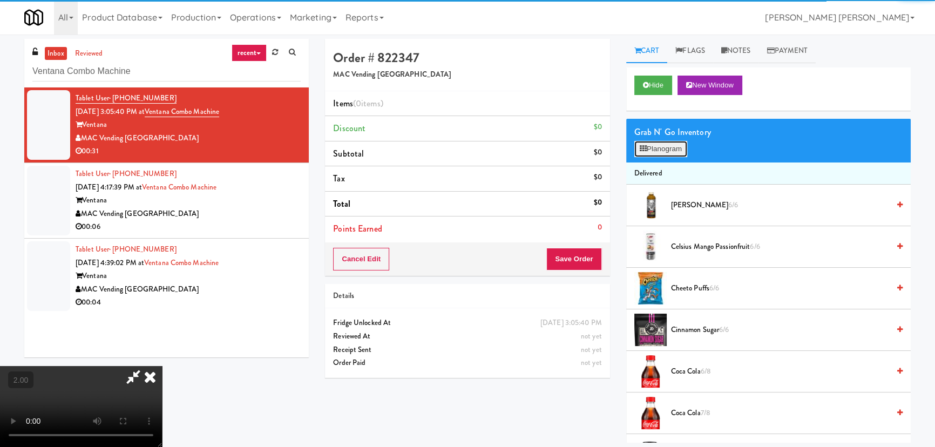
click at [653, 149] on button "Planogram" at bounding box center [661, 149] width 53 height 16
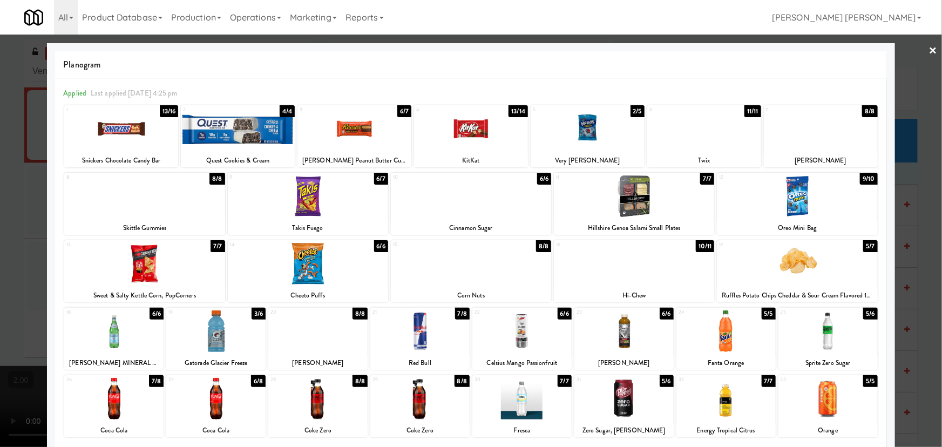
click at [517, 346] on div at bounding box center [522, 332] width 99 height 42
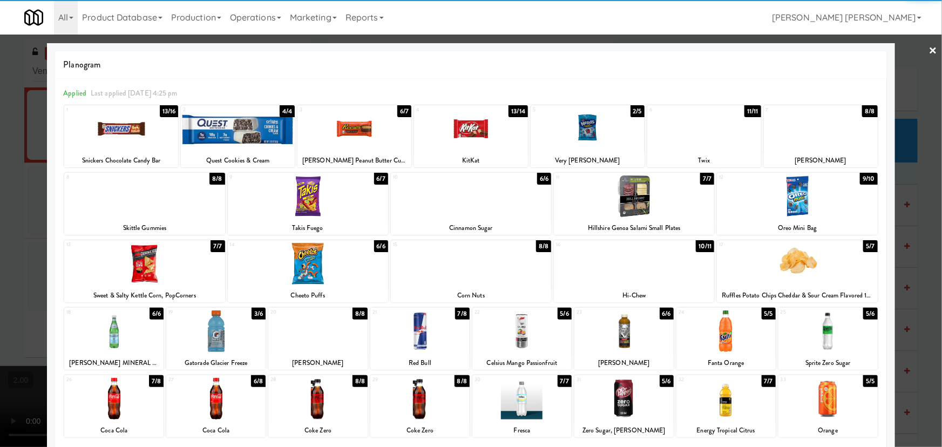
click at [417, 340] on div at bounding box center [420, 332] width 99 height 42
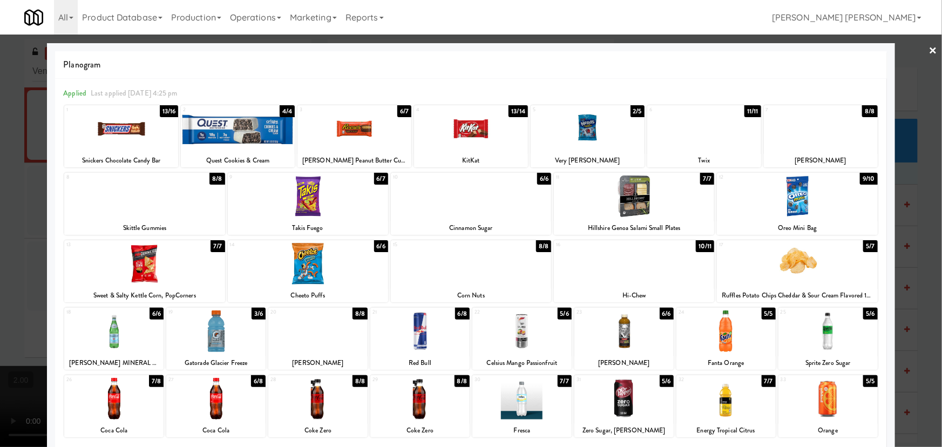
click at [929, 49] on link "×" at bounding box center [933, 51] width 9 height 33
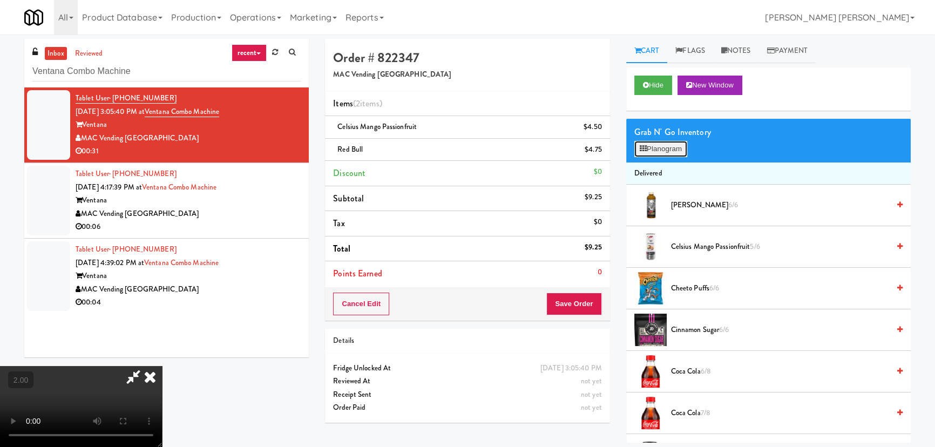
click at [670, 156] on button "Planogram" at bounding box center [661, 149] width 53 height 16
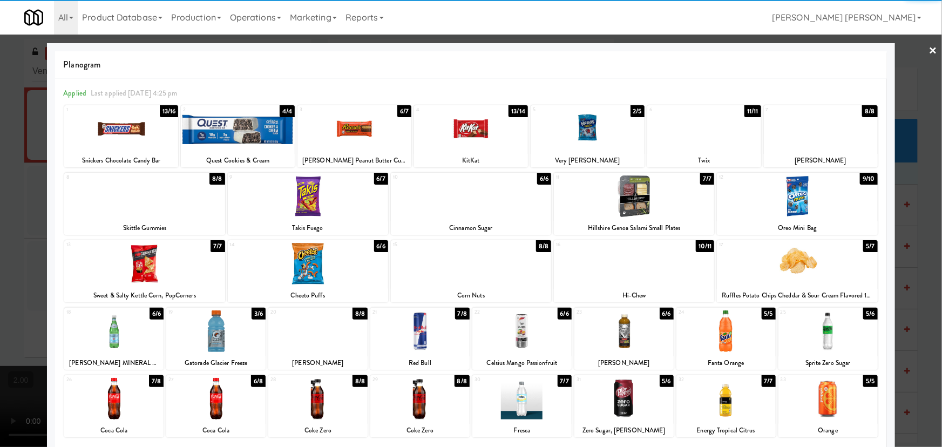
click at [632, 200] on div at bounding box center [634, 197] width 160 height 42
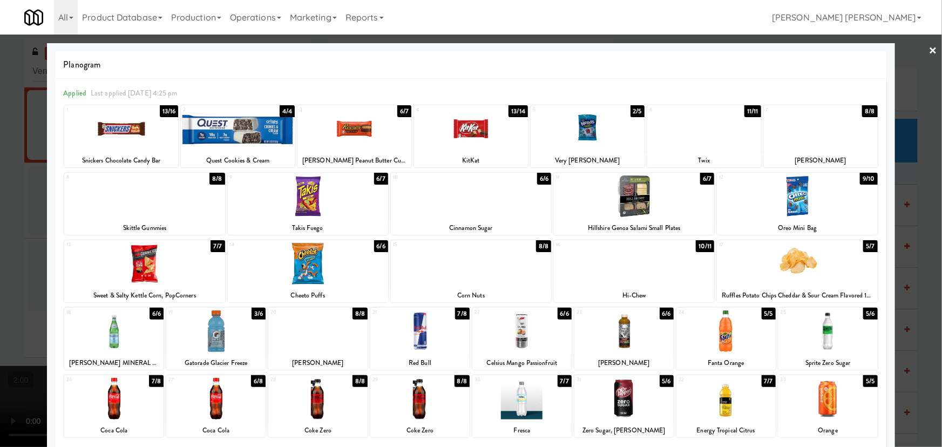
click at [930, 48] on link "×" at bounding box center [933, 51] width 9 height 33
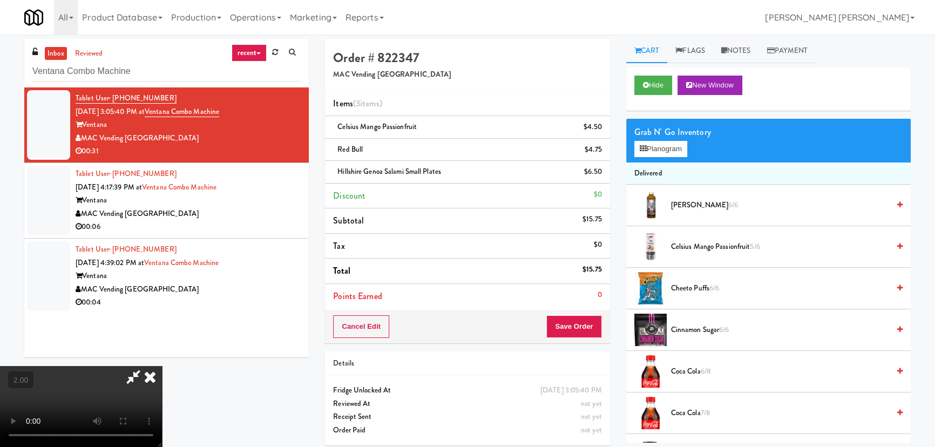
click at [162, 366] on icon at bounding box center [150, 377] width 24 height 22
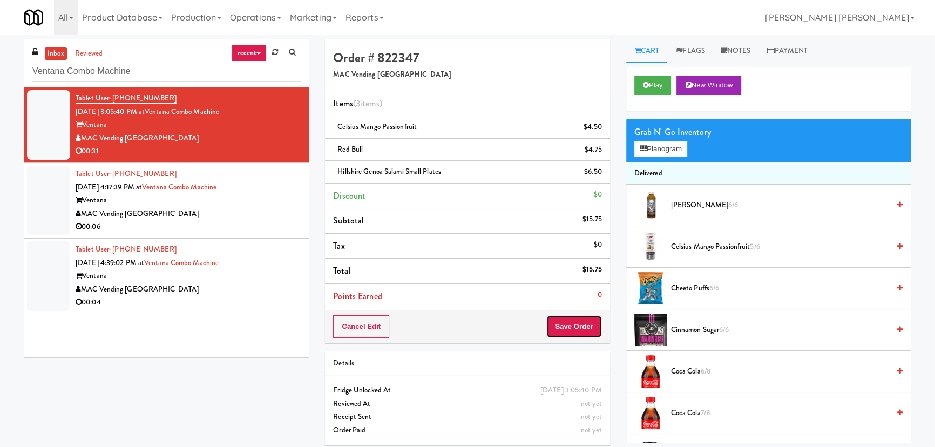
click at [584, 322] on button "Save Order" at bounding box center [574, 326] width 55 height 23
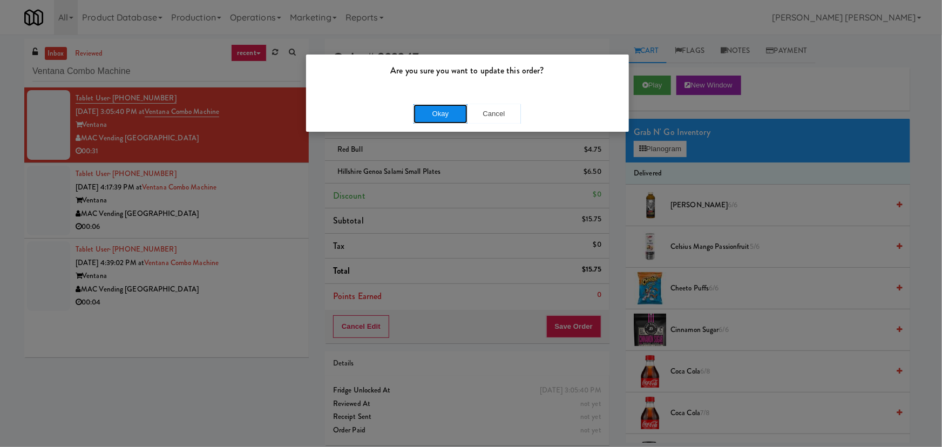
click at [435, 112] on button "Okay" at bounding box center [441, 113] width 54 height 19
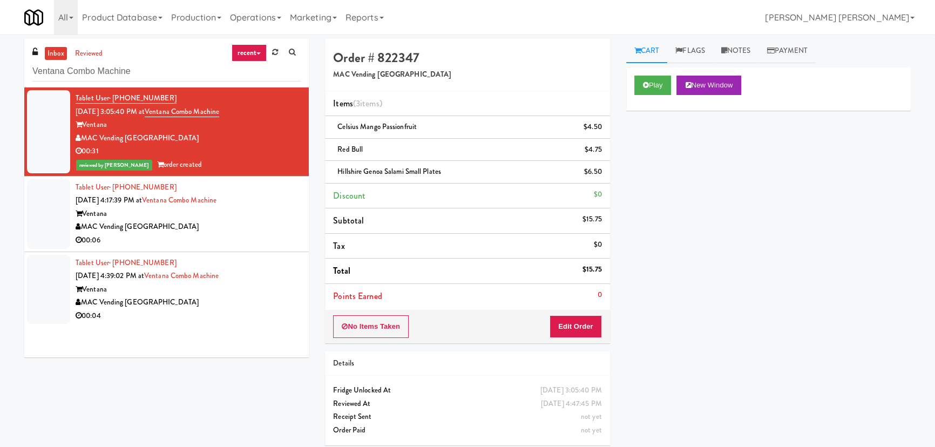
click at [240, 237] on div "00:06" at bounding box center [188, 241] width 225 height 14
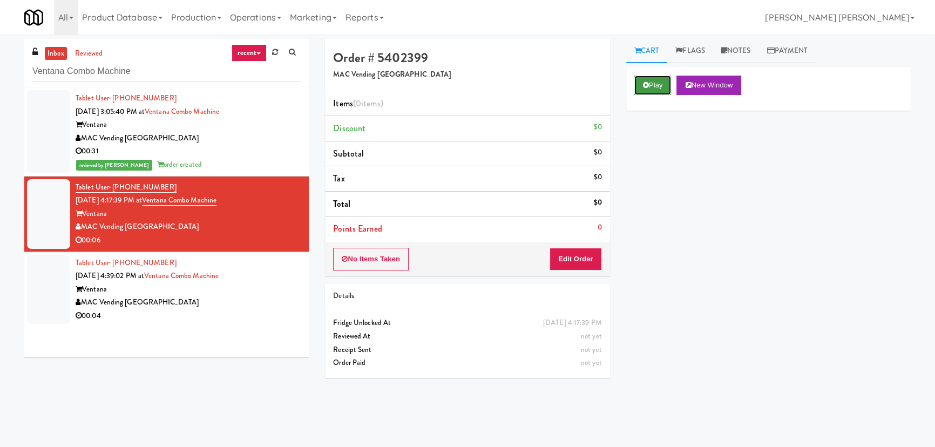
click at [654, 84] on button "Play" at bounding box center [653, 85] width 37 height 19
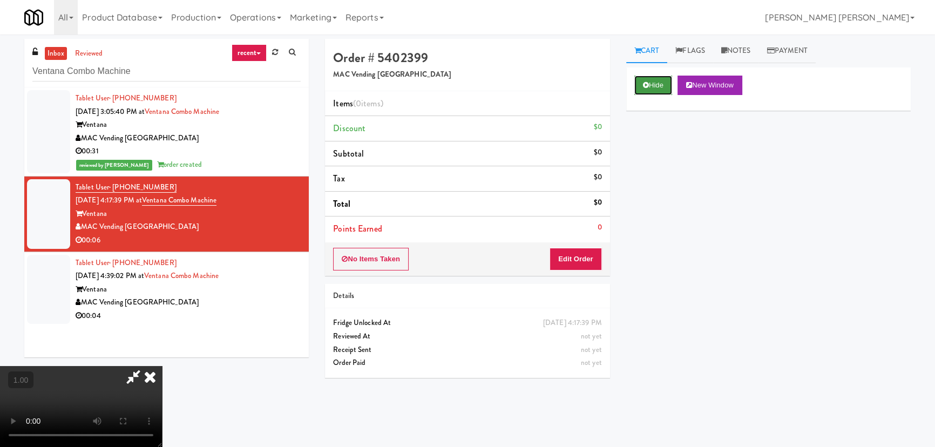
click at [652, 88] on button "Hide" at bounding box center [654, 85] width 38 height 19
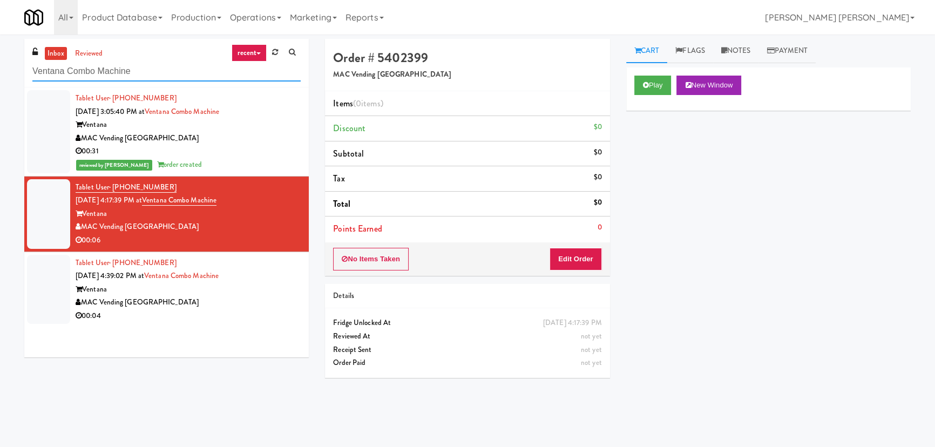
drag, startPoint x: 143, startPoint y: 71, endPoint x: -1, endPoint y: 63, distance: 144.4
click at [0, 63] on html "Are you sure you want to update this order? Okay Cancel Okay Are you sure you w…" at bounding box center [467, 223] width 935 height 447
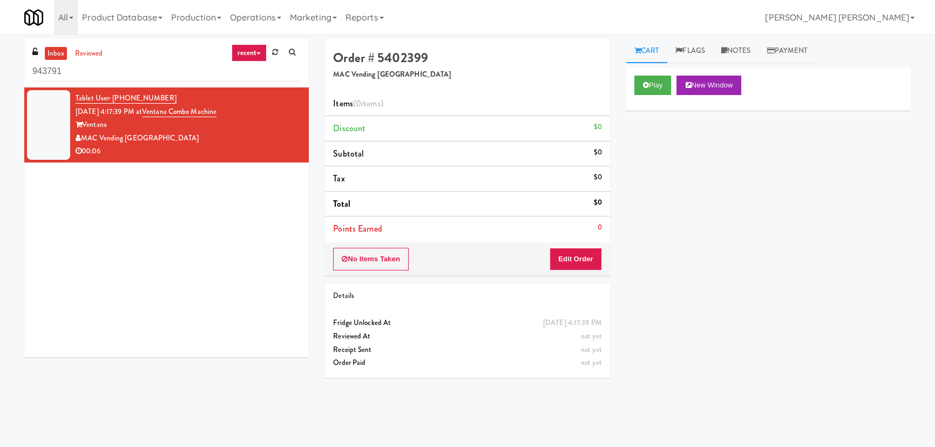
drag, startPoint x: 74, startPoint y: 72, endPoint x: -31, endPoint y: 72, distance: 105.3
click at [0, 72] on html "Okay Okay Select date: previous 2025-Aug next Su Mo Tu We Th Fr Sa 27 28 29 30 …" at bounding box center [467, 223] width 935 height 447
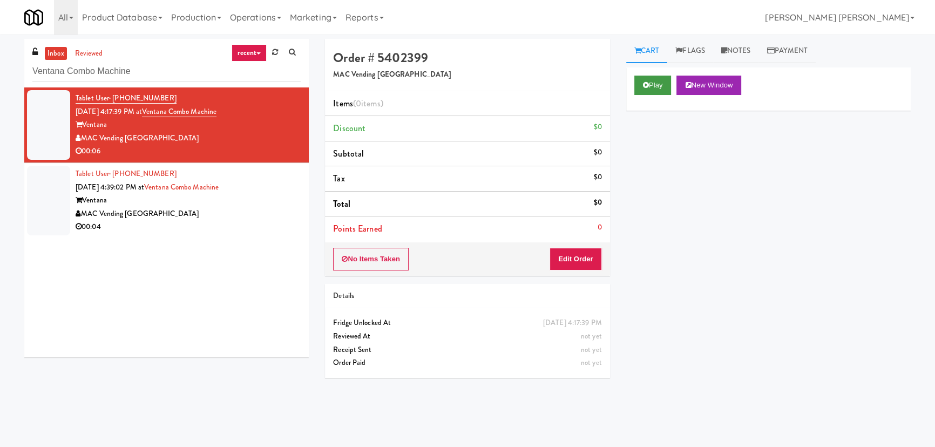
type input "Ventana Combo Machine"
click at [648, 84] on icon at bounding box center [646, 85] width 6 height 7
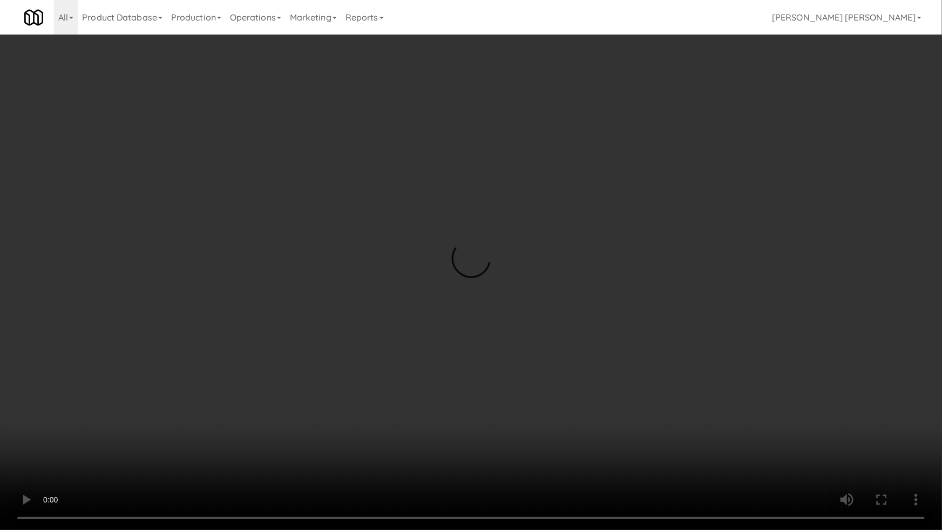
drag, startPoint x: 528, startPoint y: 476, endPoint x: 641, endPoint y: 471, distance: 113.0
click at [555, 447] on video at bounding box center [471, 265] width 942 height 530
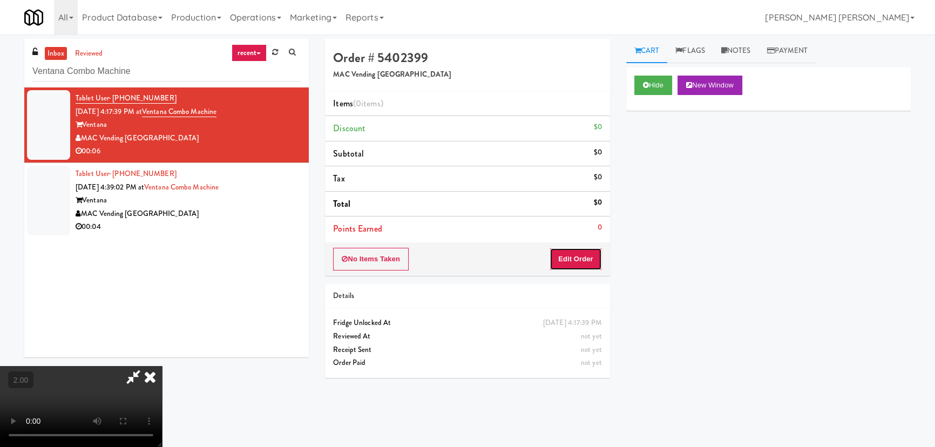
click at [583, 253] on button "Edit Order" at bounding box center [576, 259] width 52 height 23
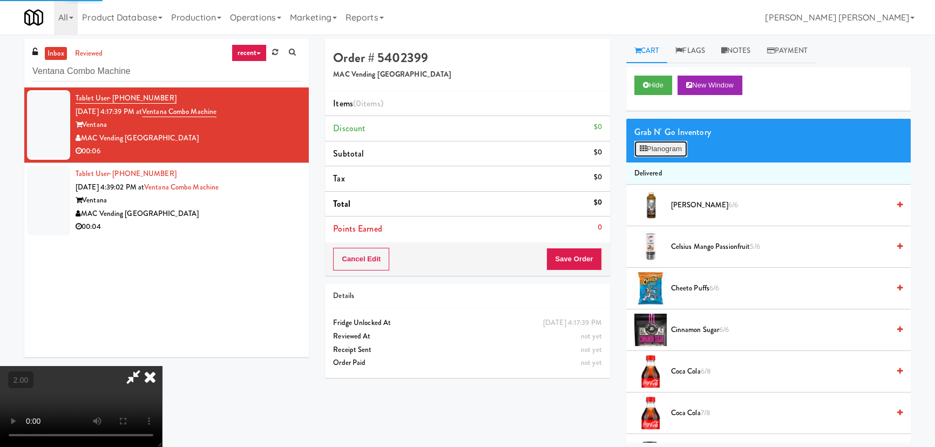
click at [655, 150] on button "Planogram" at bounding box center [661, 149] width 53 height 16
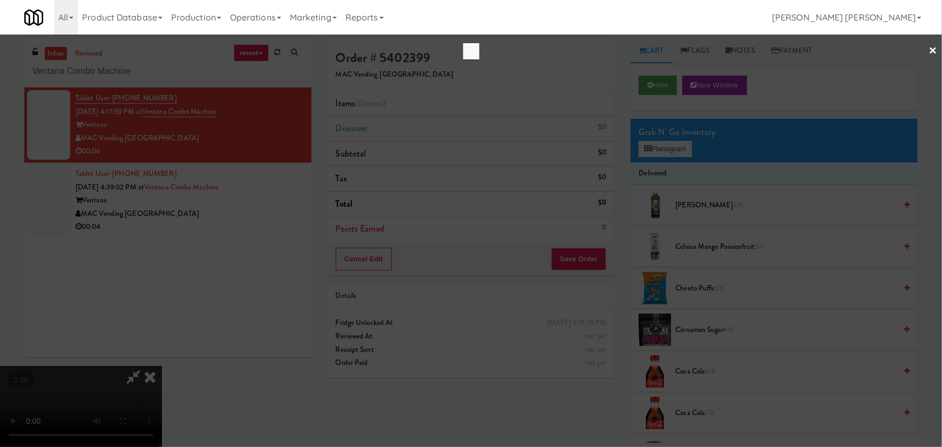
click at [617, 171] on div at bounding box center [471, 223] width 942 height 447
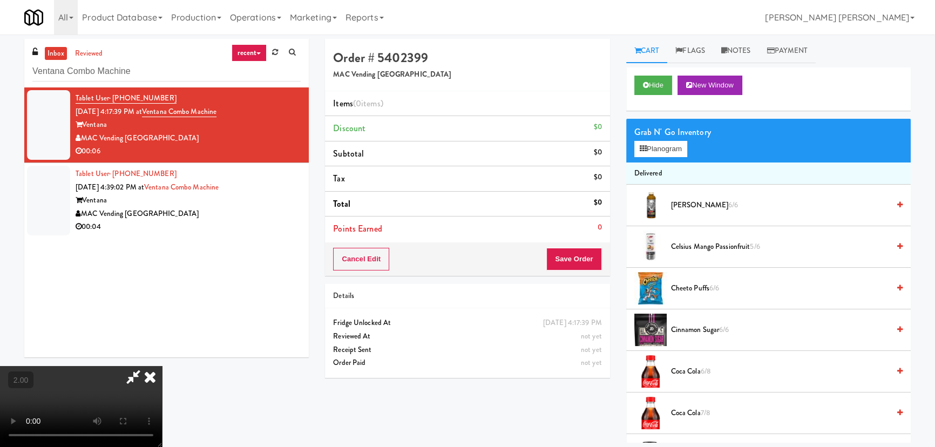
click at [689, 248] on span "Celsius Mango Passionfruit 5/6" at bounding box center [780, 247] width 218 height 14
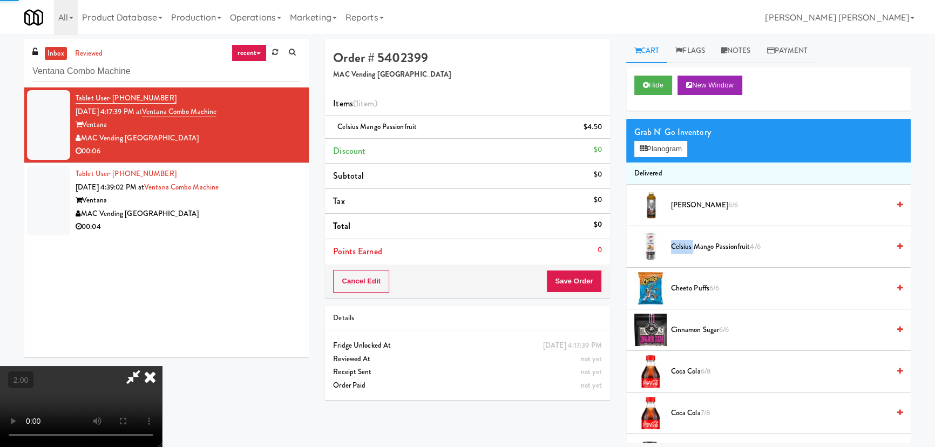
click at [689, 248] on span "Celsius Mango Passionfruit 4/6" at bounding box center [780, 247] width 218 height 14
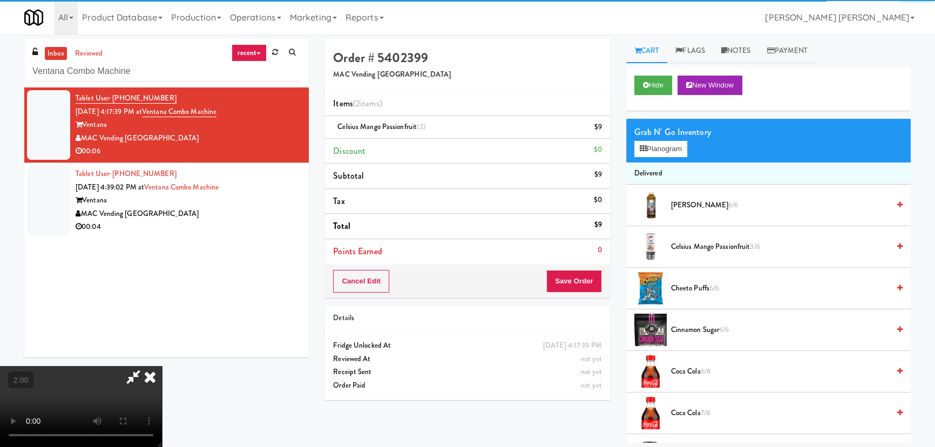
click at [162, 366] on icon at bounding box center [150, 377] width 24 height 22
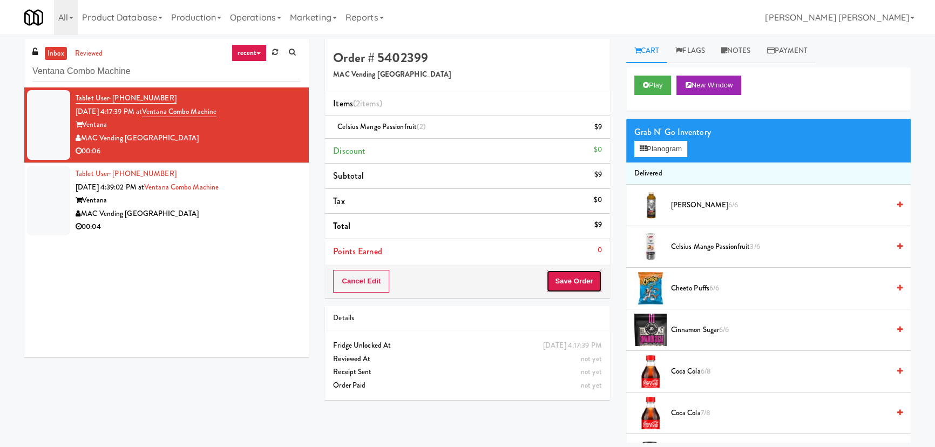
click at [582, 279] on button "Save Order" at bounding box center [574, 281] width 55 height 23
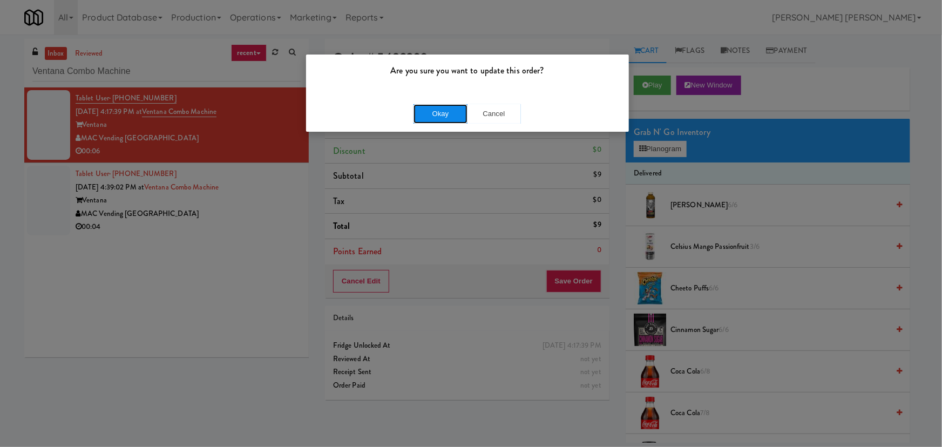
click at [460, 109] on button "Okay" at bounding box center [441, 113] width 54 height 19
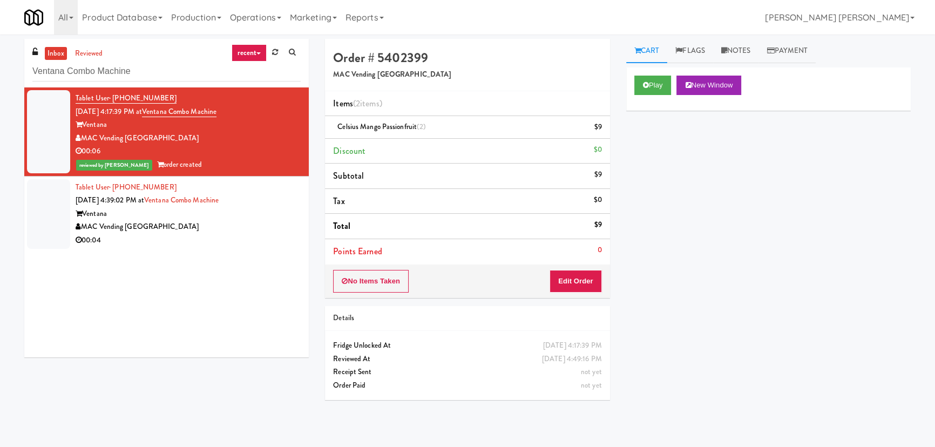
click at [189, 237] on div "00:04" at bounding box center [188, 241] width 225 height 14
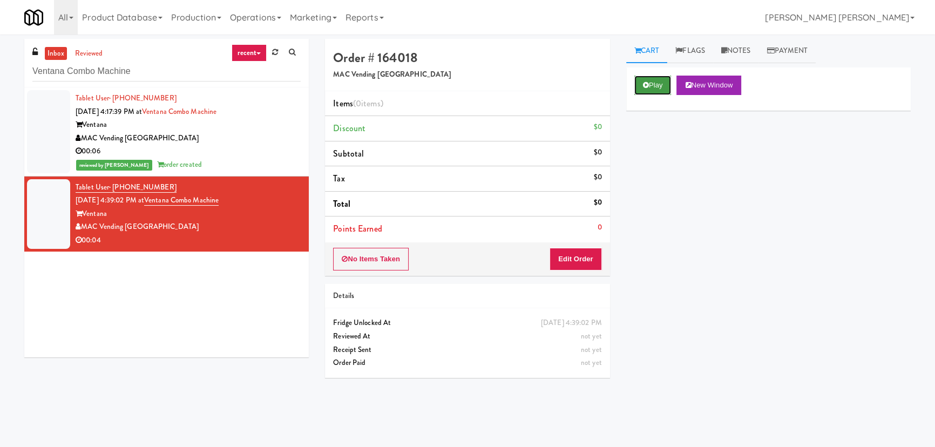
click at [653, 88] on button "Play" at bounding box center [653, 85] width 37 height 19
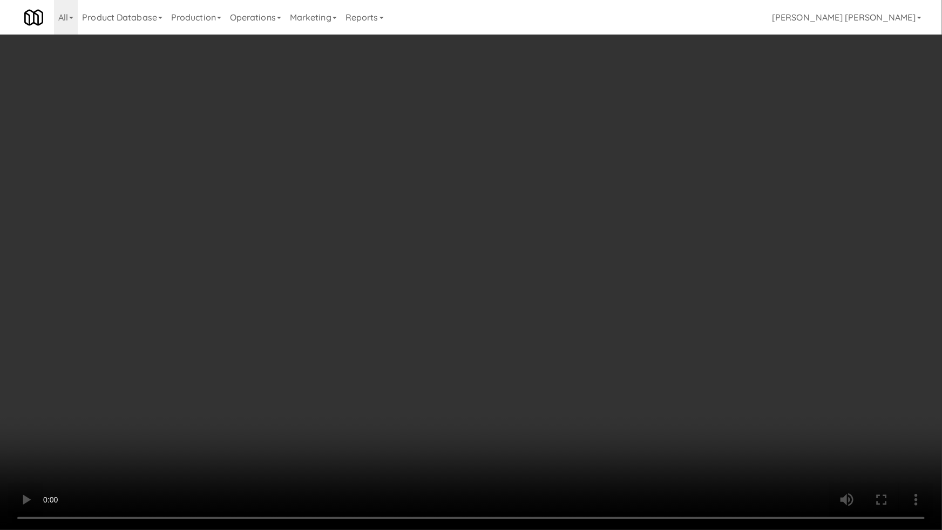
drag, startPoint x: 642, startPoint y: 408, endPoint x: 631, endPoint y: 396, distance: 16.5
click at [641, 407] on video at bounding box center [471, 265] width 942 height 530
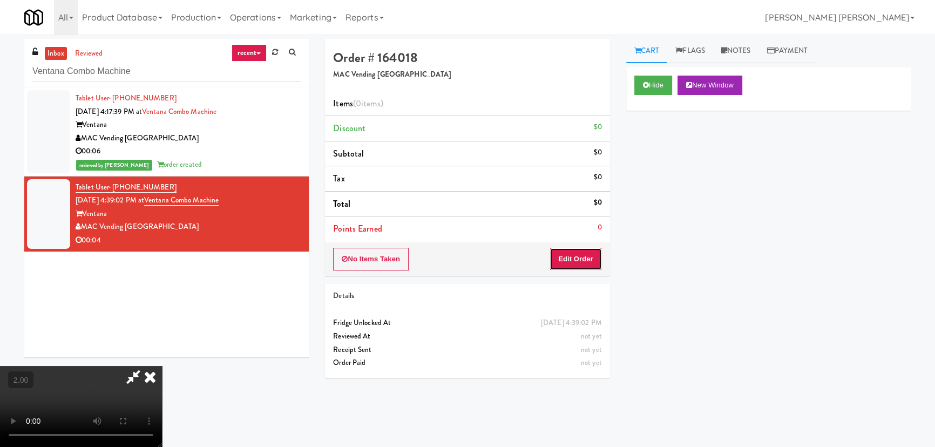
click at [567, 255] on button "Edit Order" at bounding box center [576, 259] width 52 height 23
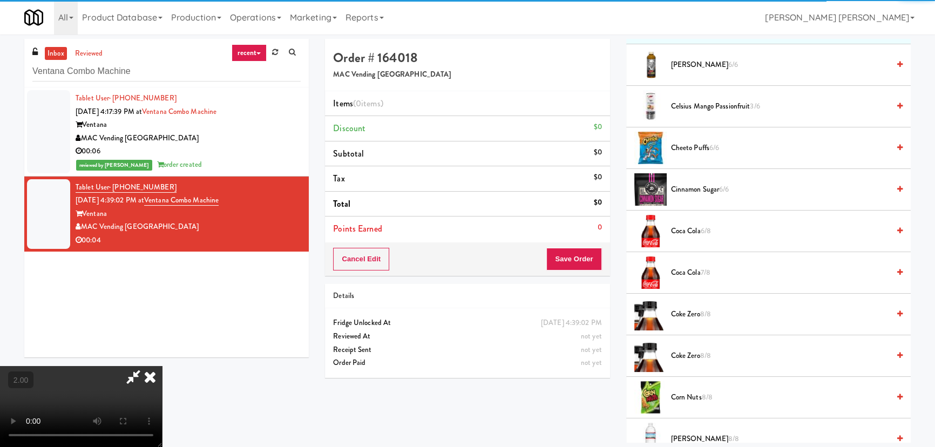
scroll to position [196, 0]
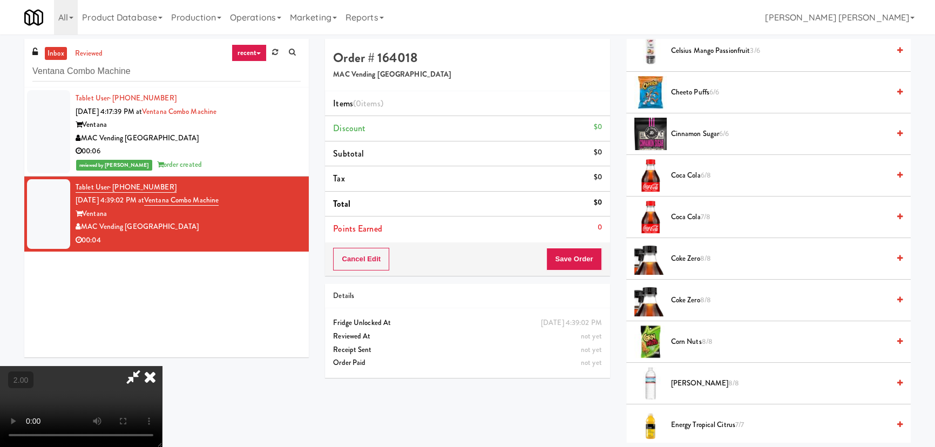
click at [681, 216] on span "Coca Cola 7/8" at bounding box center [780, 218] width 218 height 14
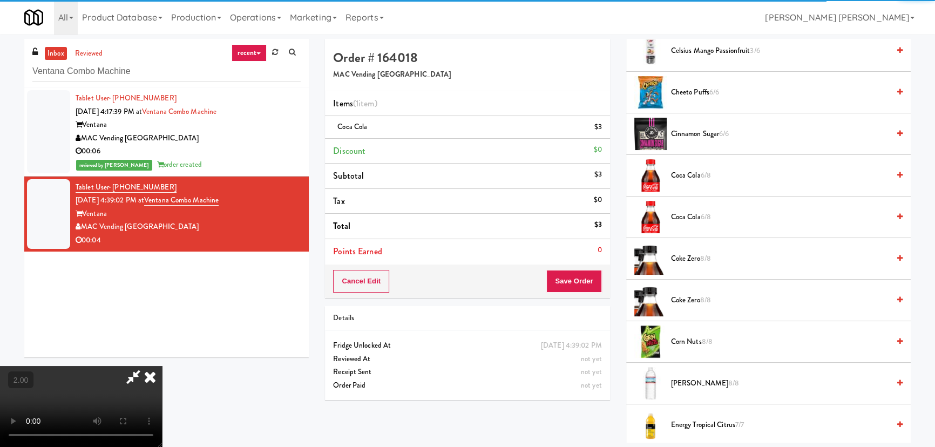
click at [162, 366] on icon at bounding box center [150, 377] width 24 height 22
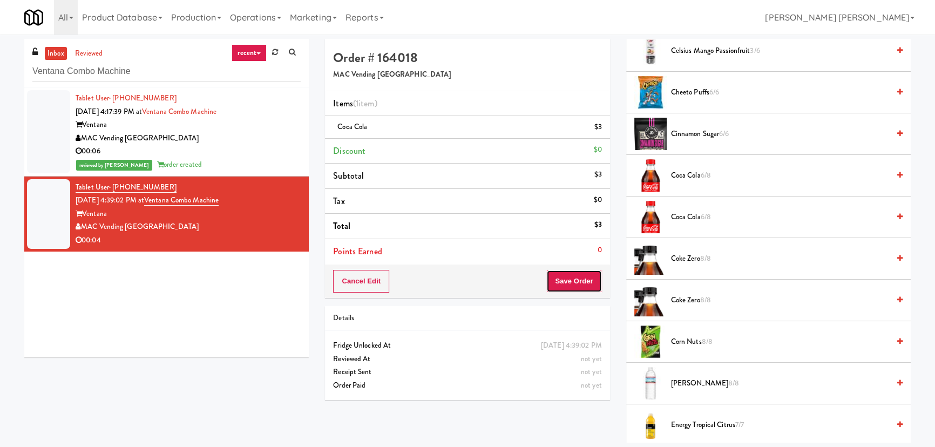
click at [585, 279] on button "Save Order" at bounding box center [574, 281] width 55 height 23
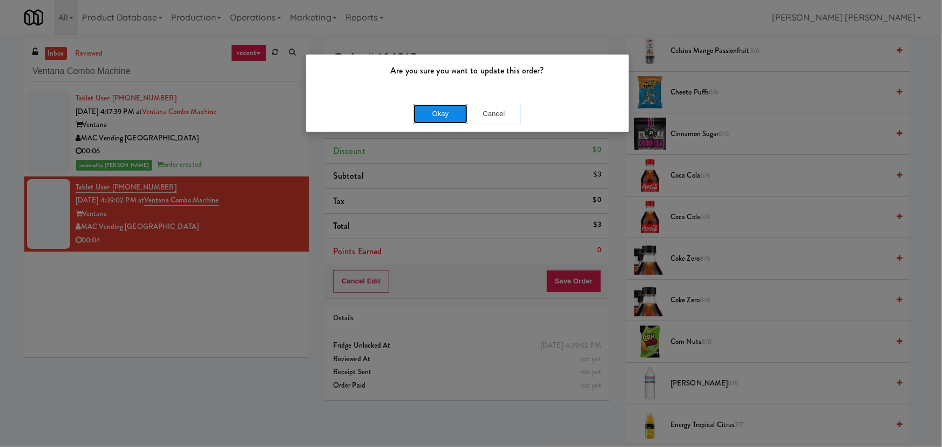
click at [437, 108] on button "Okay" at bounding box center [441, 113] width 54 height 19
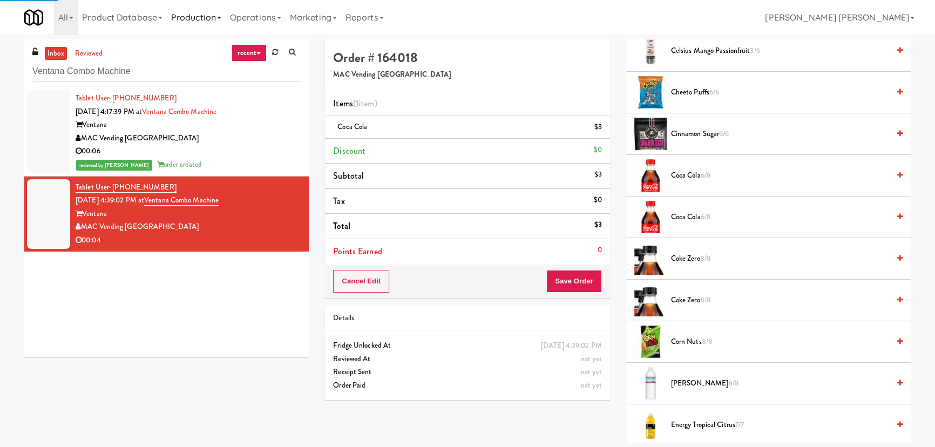
scroll to position [29, 0]
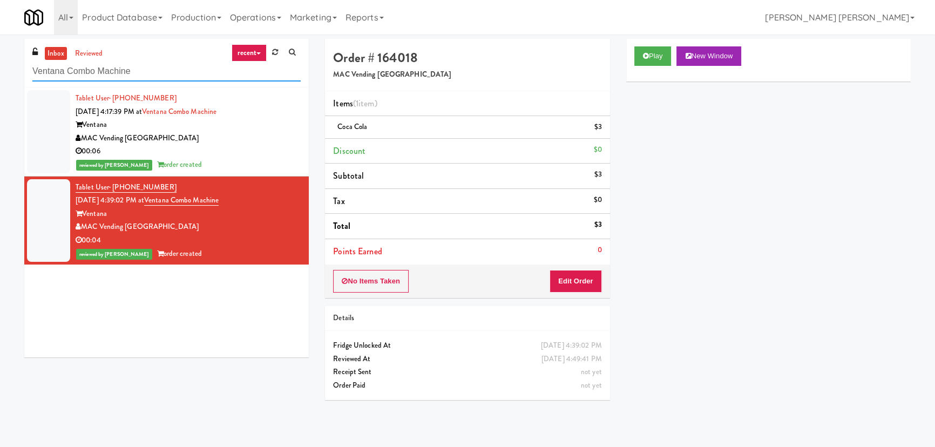
drag, startPoint x: 134, startPoint y: 68, endPoint x: 13, endPoint y: 64, distance: 121.0
click at [13, 64] on div "inbox reviewed recent all unclear take inventory issue suspicious failed recent…" at bounding box center [467, 241] width 935 height 404
paste input "Woodlands - Combo"
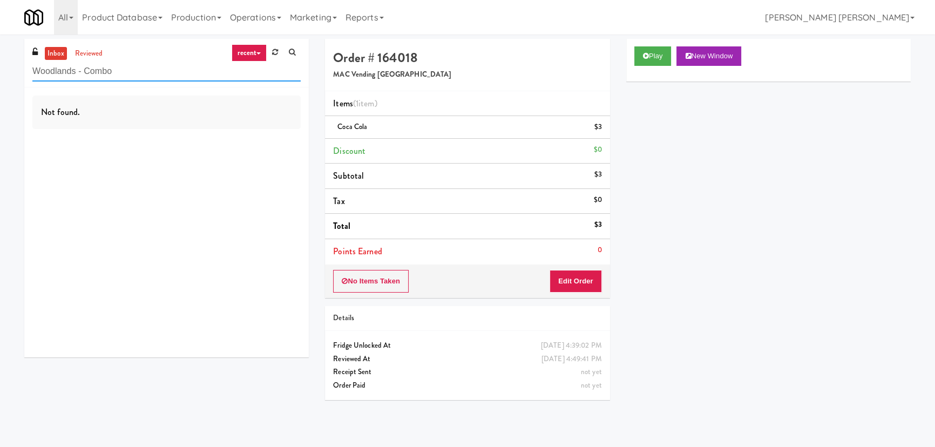
drag, startPoint x: 49, startPoint y: 62, endPoint x: -103, endPoint y: 59, distance: 151.8
click at [0, 59] on html "Are you sure you want to update this order? Okay Cancel Okay Are you sure you w…" at bounding box center [467, 223] width 935 height 447
paste input "70 Capitol Yards - Cooler"
type input "70 Capitol Yards - Cooler"
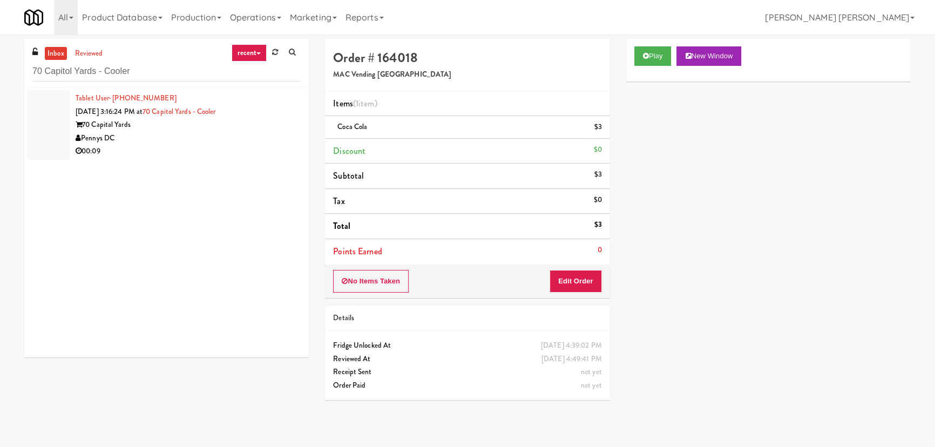
click at [176, 136] on div "Pennys DC" at bounding box center [188, 139] width 225 height 14
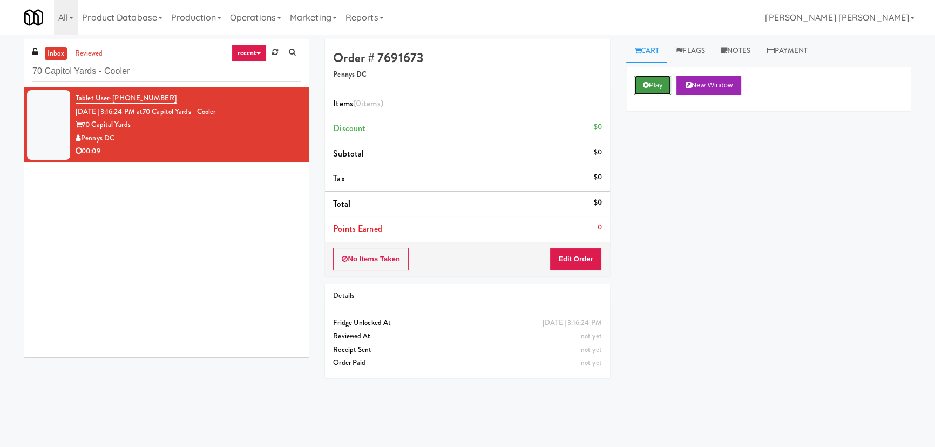
click at [654, 85] on button "Play" at bounding box center [653, 85] width 37 height 19
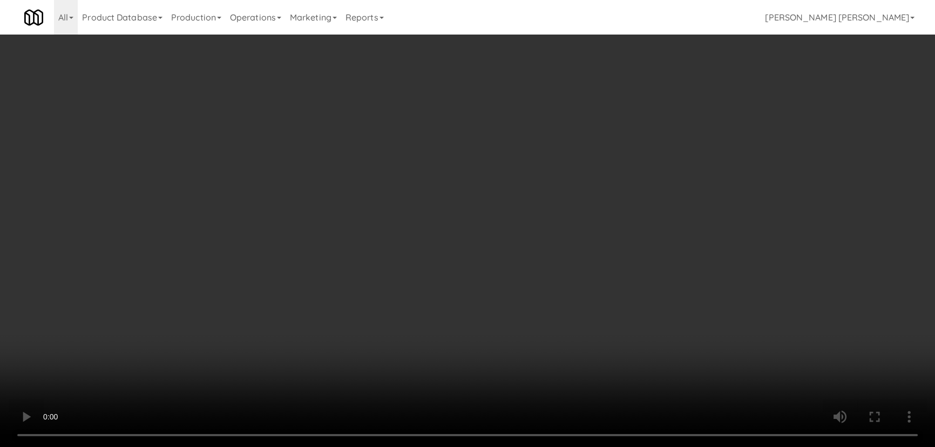
click at [548, 447] on video at bounding box center [467, 223] width 935 height 447
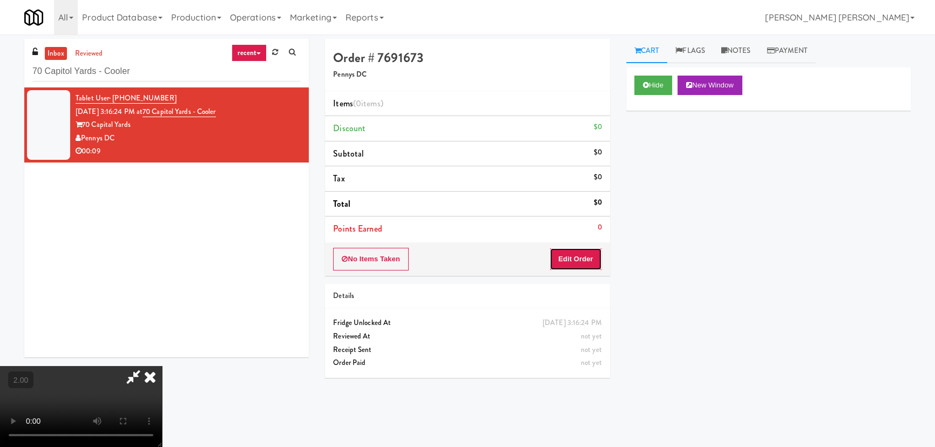
click at [588, 257] on button "Edit Order" at bounding box center [576, 259] width 52 height 23
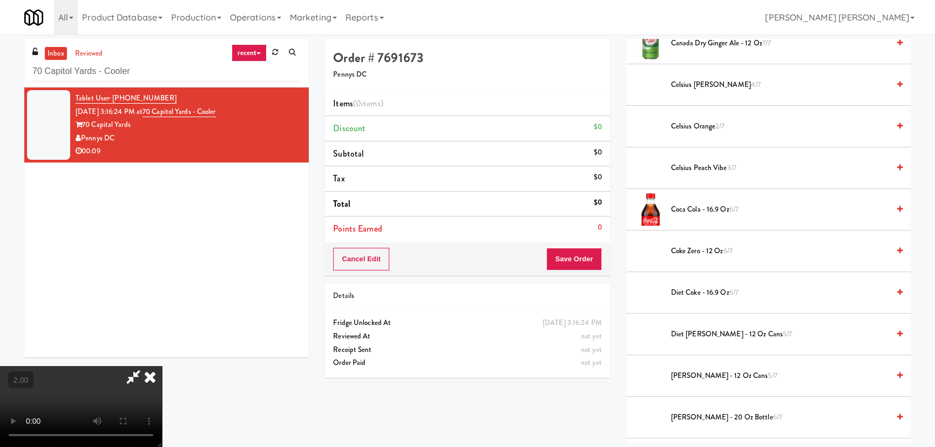
scroll to position [0, 0]
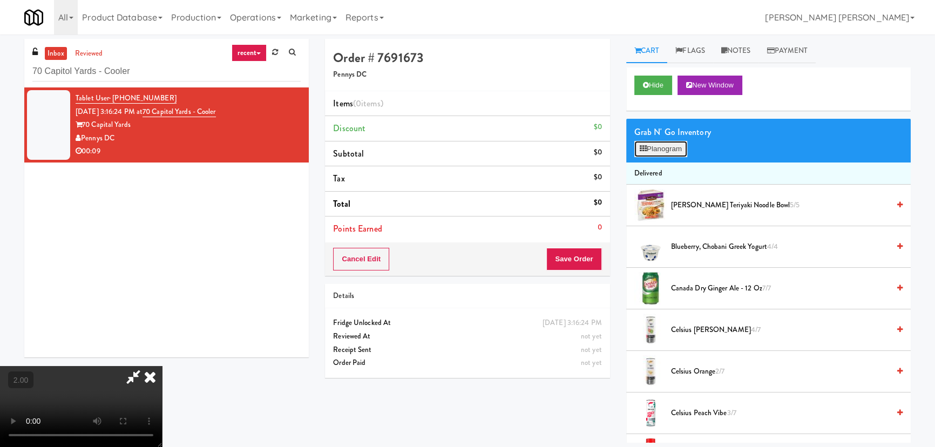
click at [665, 142] on button "Planogram" at bounding box center [661, 149] width 53 height 16
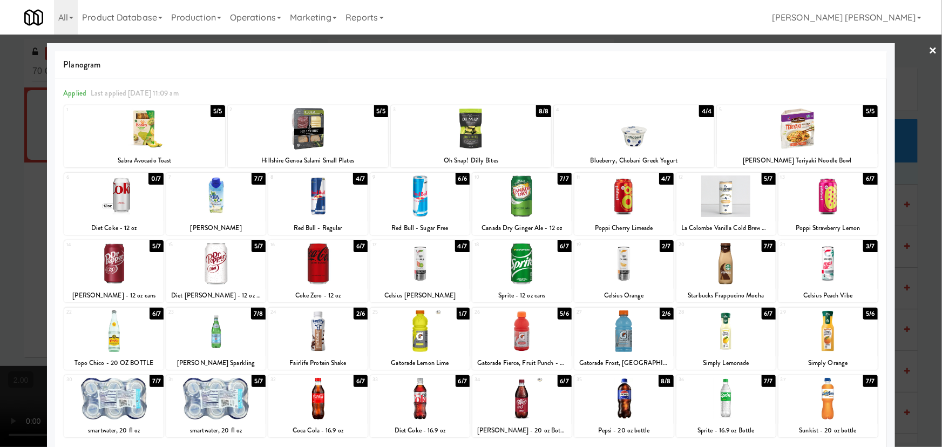
drag, startPoint x: 523, startPoint y: 340, endPoint x: 313, endPoint y: 386, distance: 214.4
click at [522, 340] on div at bounding box center [522, 332] width 99 height 42
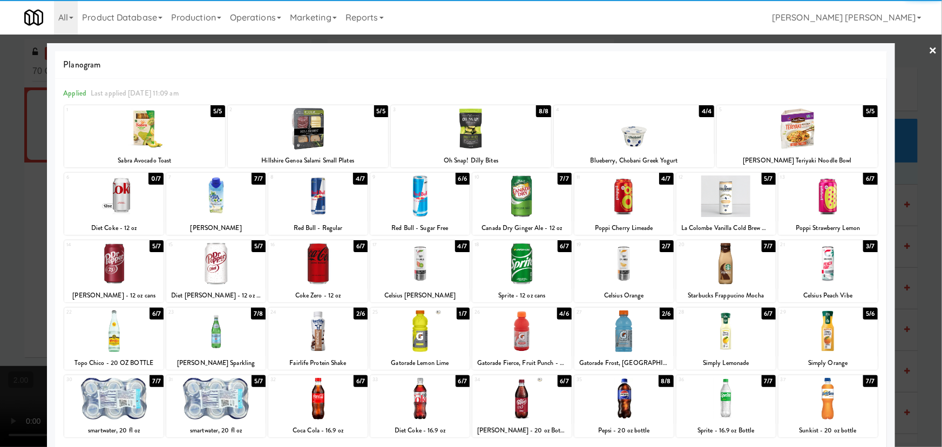
drag, startPoint x: 224, startPoint y: 404, endPoint x: 565, endPoint y: 340, distance: 347.2
click at [224, 404] on div at bounding box center [215, 399] width 99 height 42
click at [929, 46] on link "×" at bounding box center [933, 51] width 9 height 33
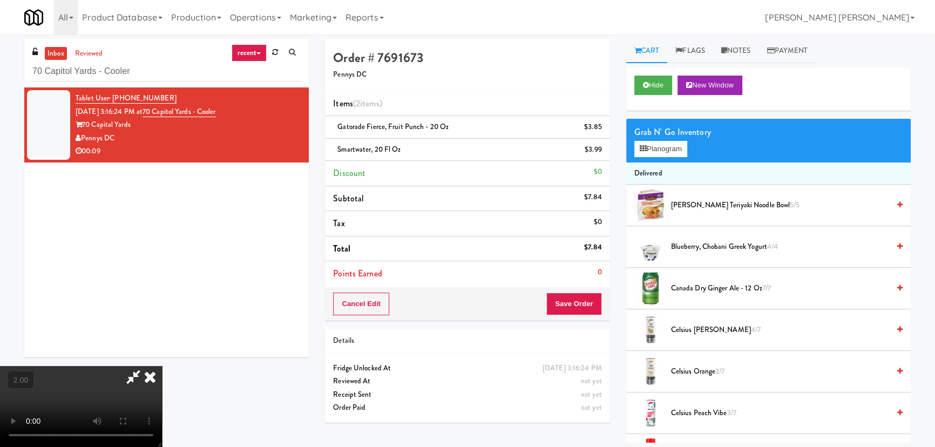
click at [162, 366] on video at bounding box center [81, 406] width 162 height 81
click at [162, 366] on icon at bounding box center [150, 377] width 24 height 22
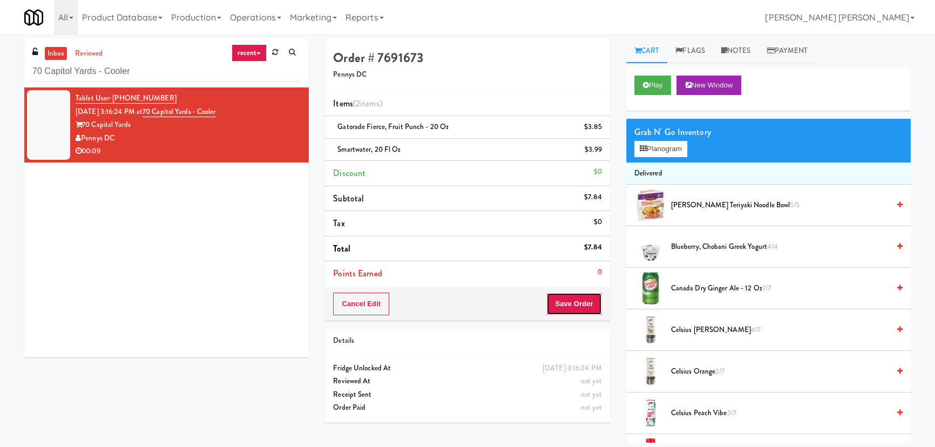
click at [578, 308] on button "Save Order" at bounding box center [574, 304] width 55 height 23
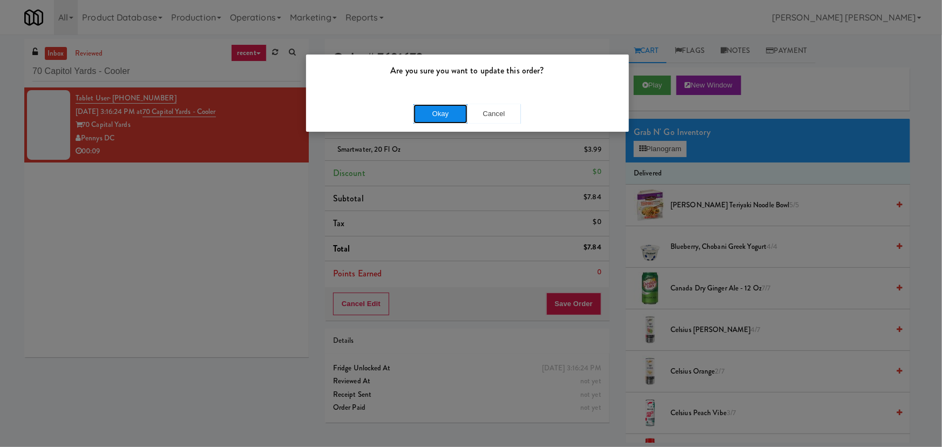
click at [426, 114] on button "Okay" at bounding box center [441, 113] width 54 height 19
